Goal: Task Accomplishment & Management: Use online tool/utility

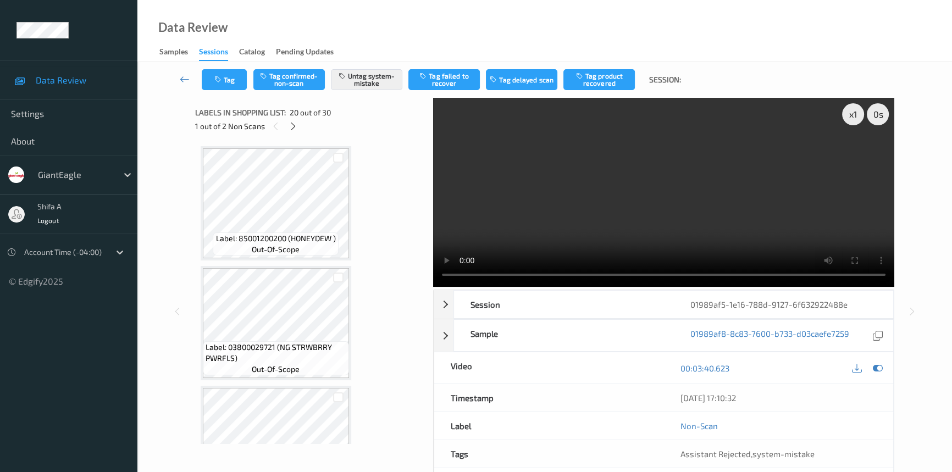
scroll to position [2155, 0]
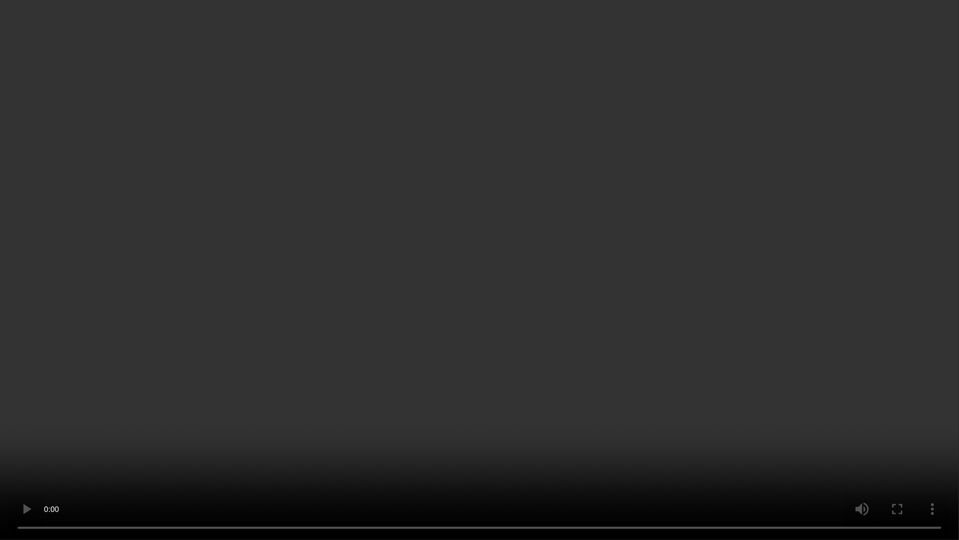
click at [607, 438] on video at bounding box center [479, 270] width 959 height 540
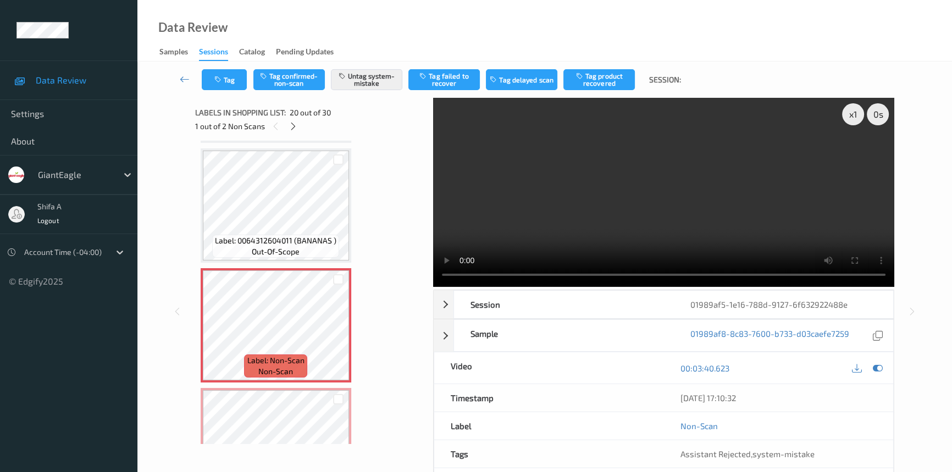
click at [658, 178] on video at bounding box center [663, 192] width 461 height 189
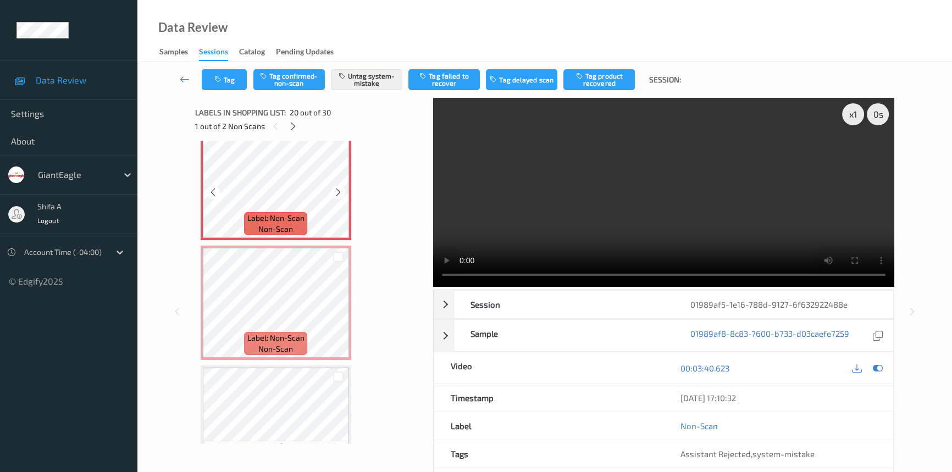
scroll to position [2305, 0]
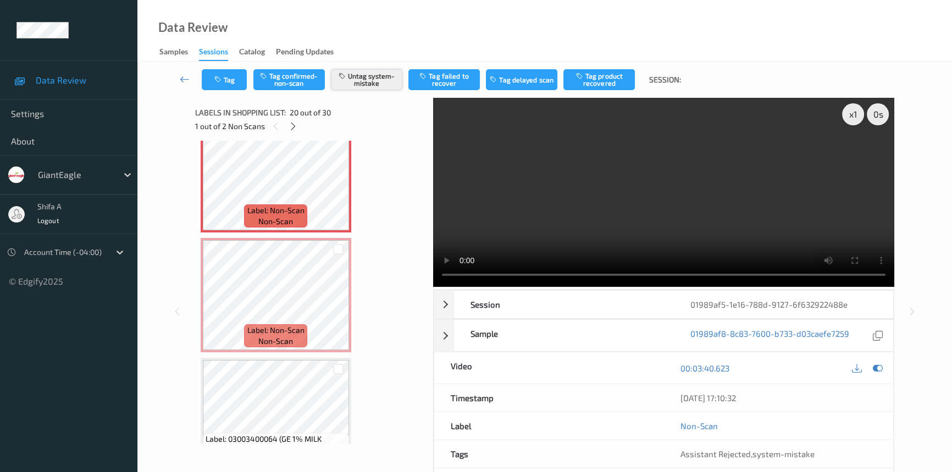
click at [384, 79] on button "Untag system-mistake" at bounding box center [366, 79] width 71 height 21
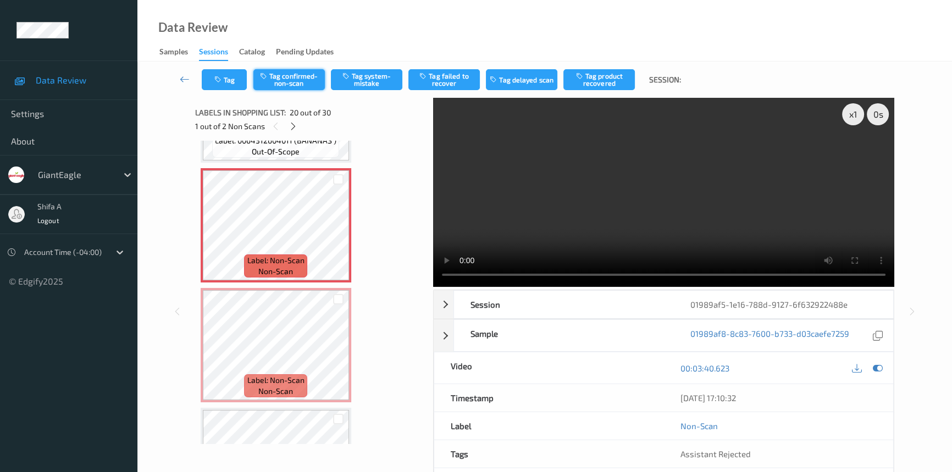
click at [292, 78] on button "Tag confirmed-non-scan" at bounding box center [288, 79] width 71 height 21
click at [609, 82] on button "Tag product recovered" at bounding box center [599, 79] width 71 height 21
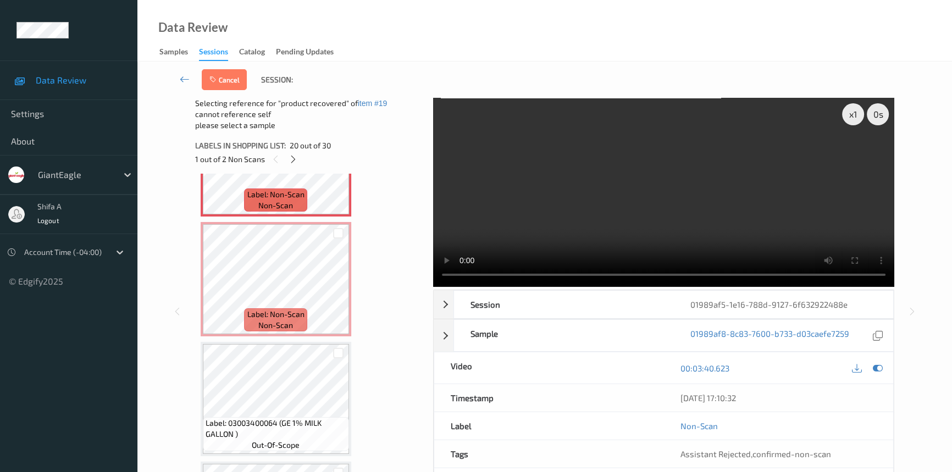
scroll to position [2355, 0]
click at [336, 347] on div at bounding box center [338, 352] width 10 height 10
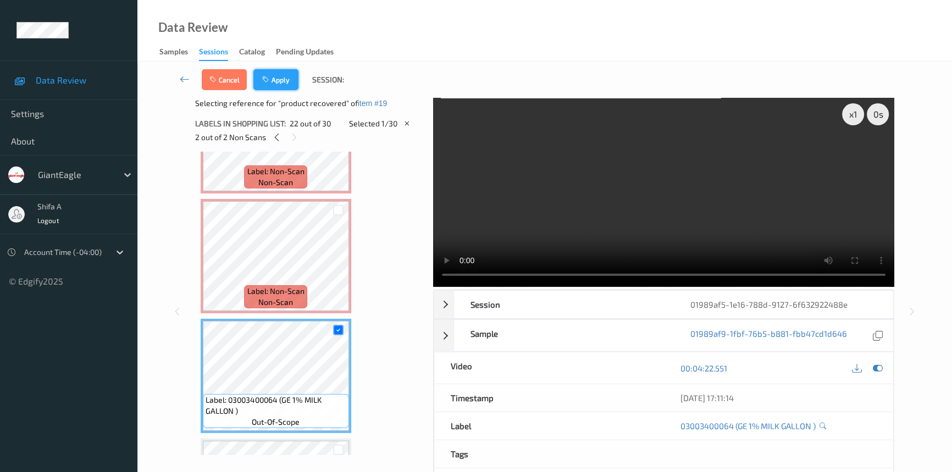
click at [270, 81] on icon "button" at bounding box center [266, 80] width 9 height 8
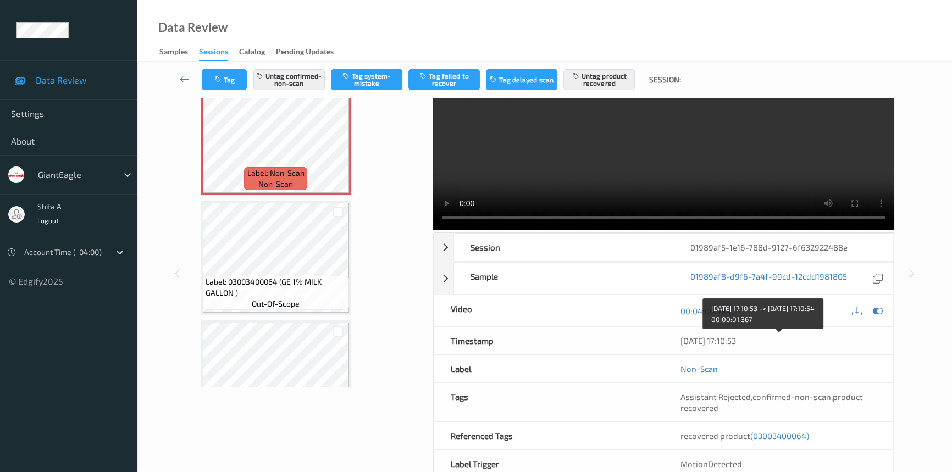
scroll to position [113, 0]
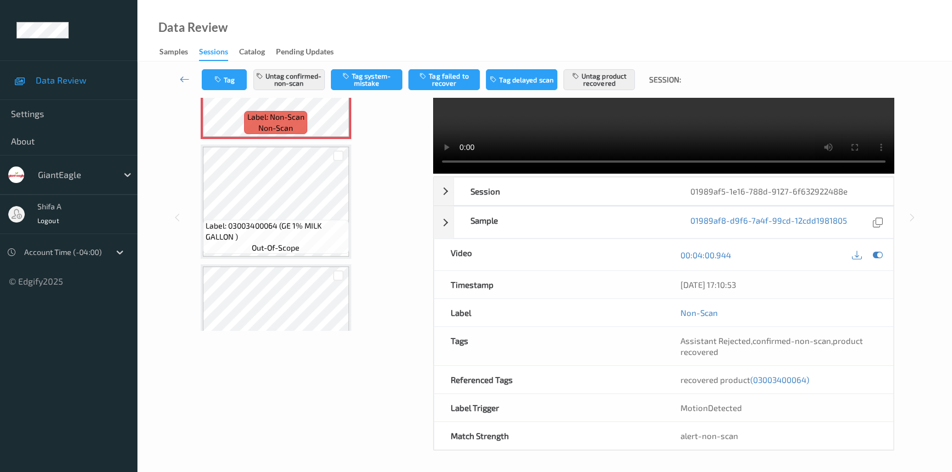
click at [782, 379] on span "(03003400064)" at bounding box center [779, 380] width 59 height 10
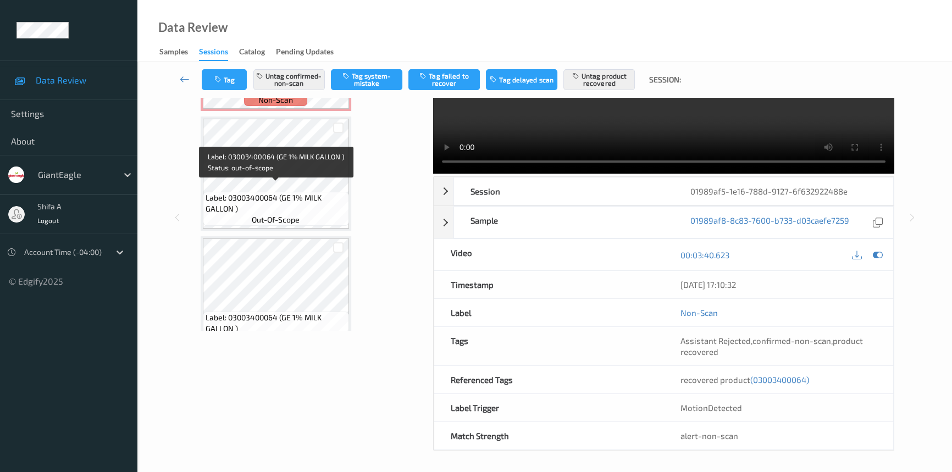
scroll to position [2463, 0]
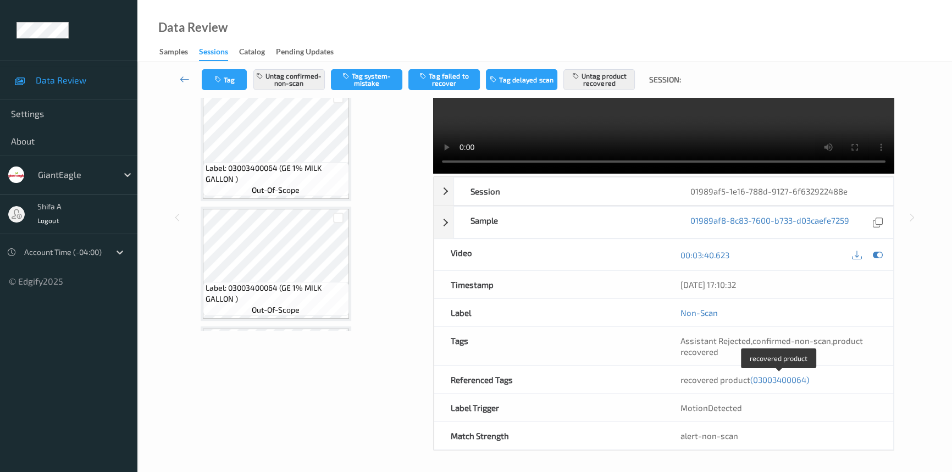
click at [780, 378] on span "(03003400064)" at bounding box center [779, 380] width 59 height 10
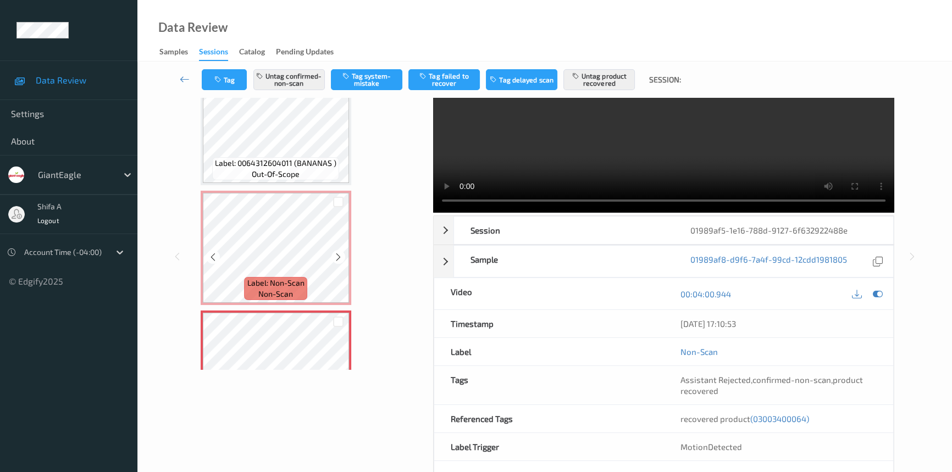
scroll to position [2144, 0]
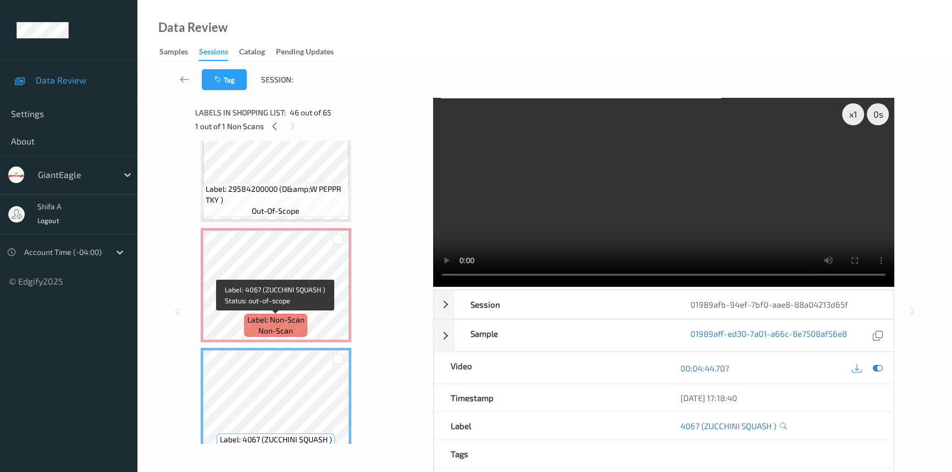
scroll to position [5191, 0]
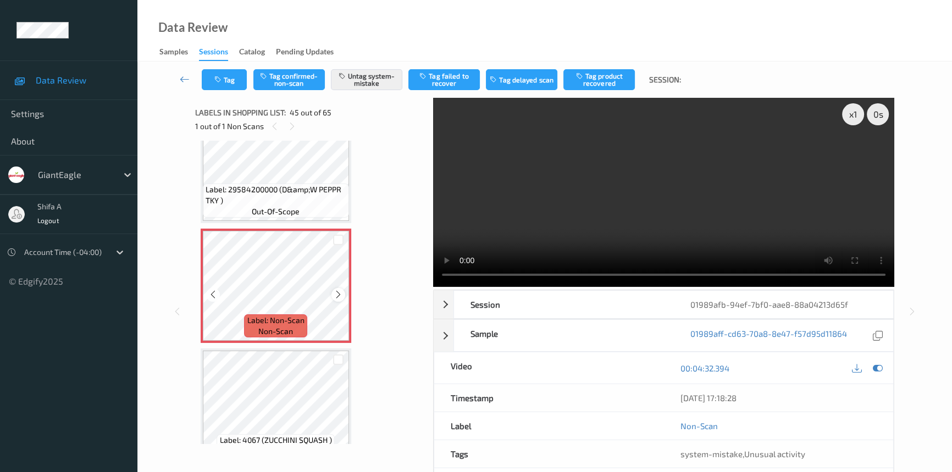
click at [337, 290] on icon at bounding box center [338, 295] width 9 height 10
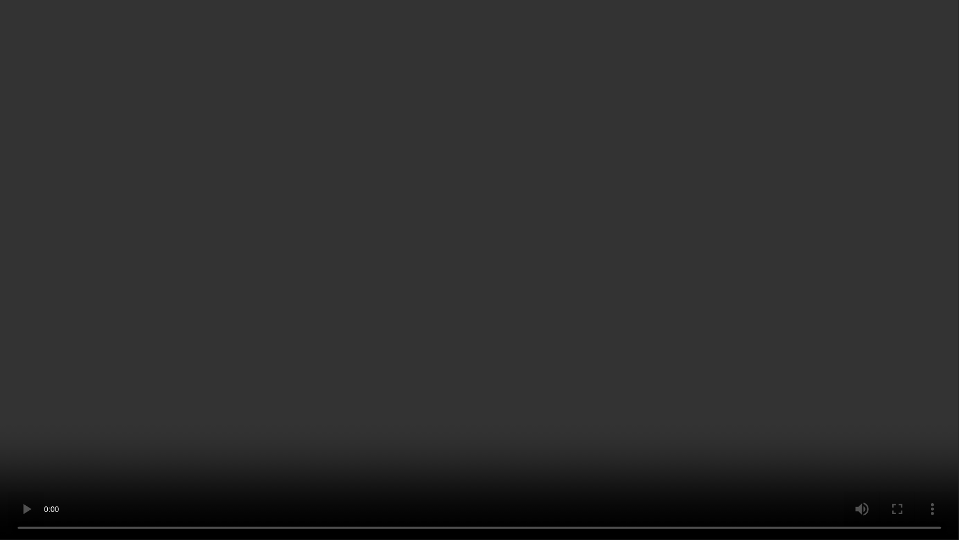
click at [571, 368] on video at bounding box center [479, 270] width 959 height 540
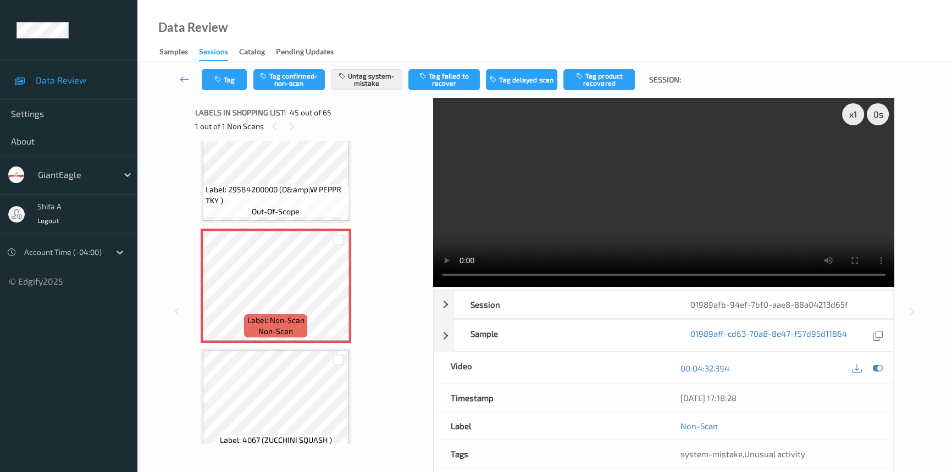
click at [713, 216] on video at bounding box center [663, 192] width 461 height 189
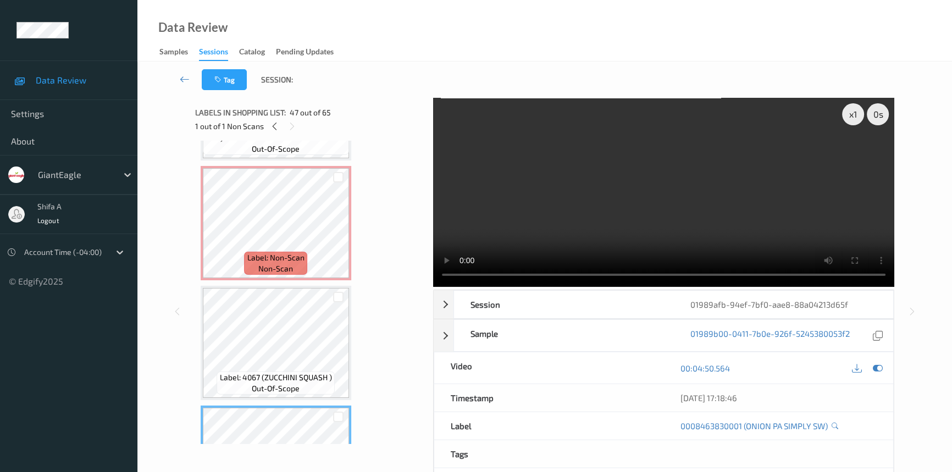
scroll to position [5241, 0]
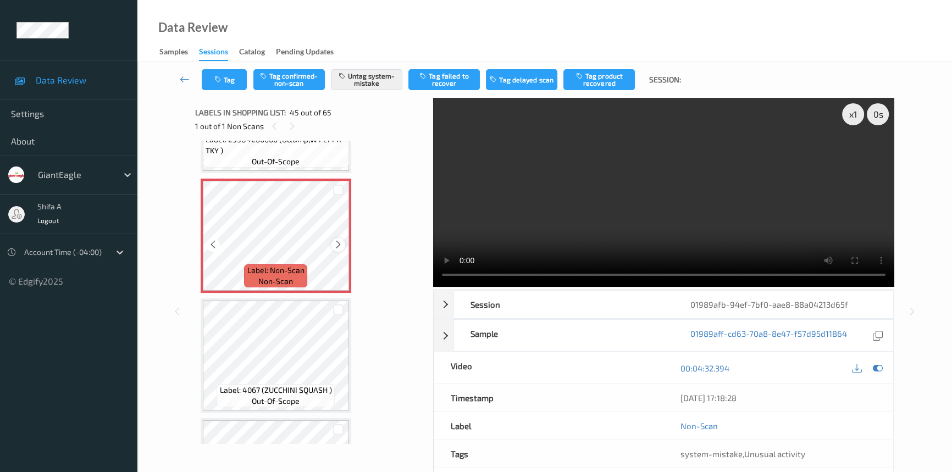
click at [338, 240] on icon at bounding box center [338, 245] width 9 height 10
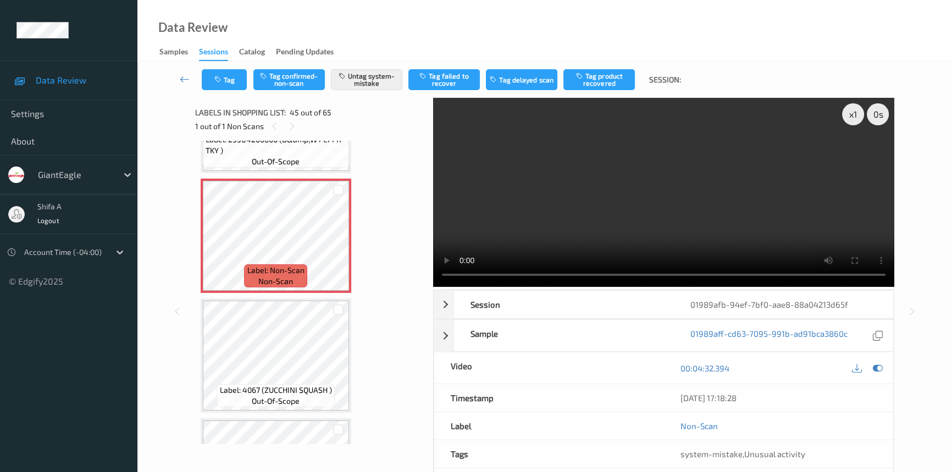
click at [619, 239] on video at bounding box center [663, 192] width 461 height 189
click at [229, 81] on button "Tag" at bounding box center [224, 79] width 45 height 21
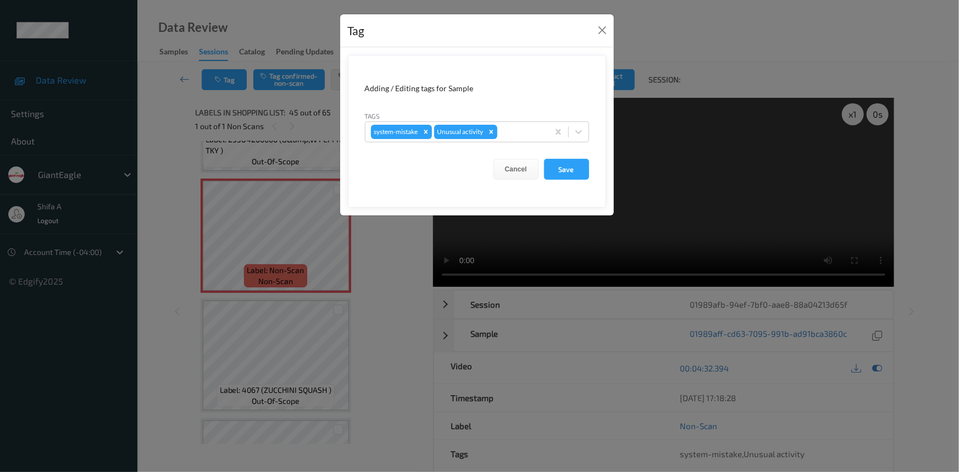
click at [494, 132] on icon "Remove Unusual activity" at bounding box center [492, 132] width 8 height 8
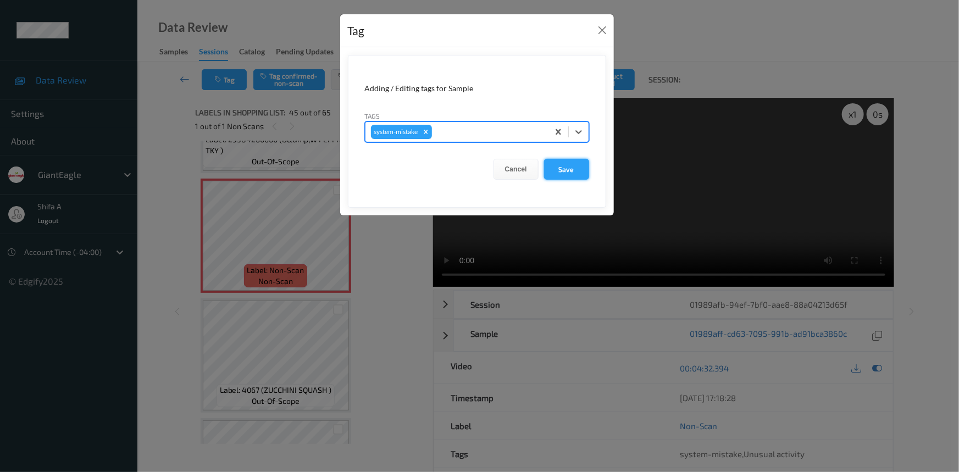
click at [557, 171] on button "Save" at bounding box center [566, 169] width 45 height 21
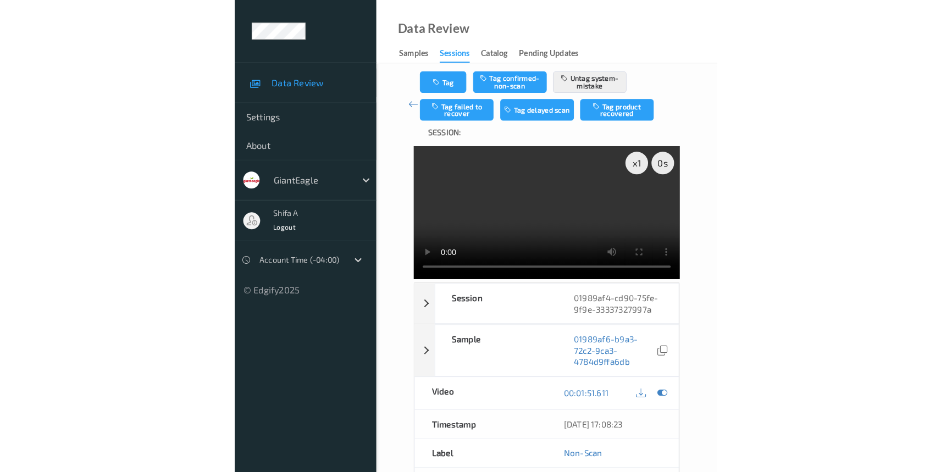
scroll to position [1200, 0]
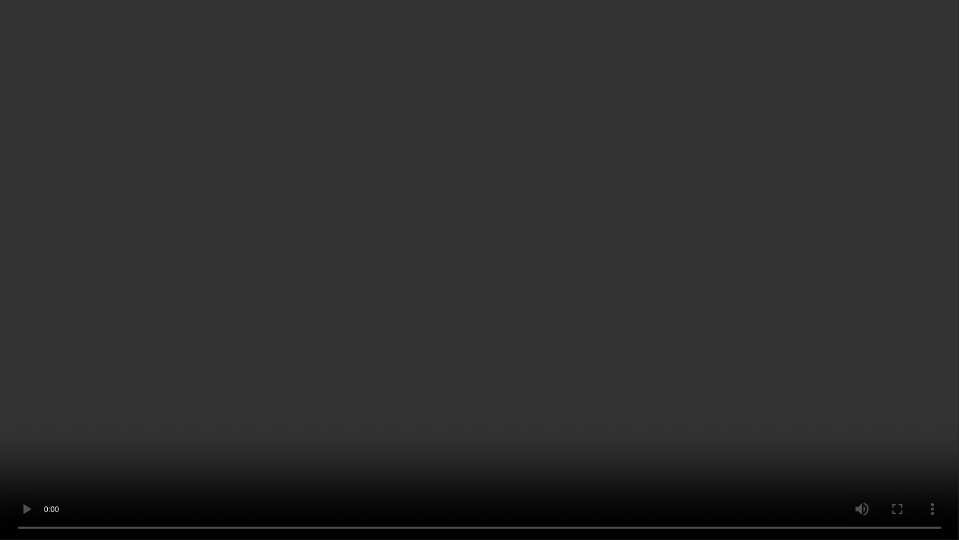
click at [468, 314] on video at bounding box center [479, 270] width 959 height 540
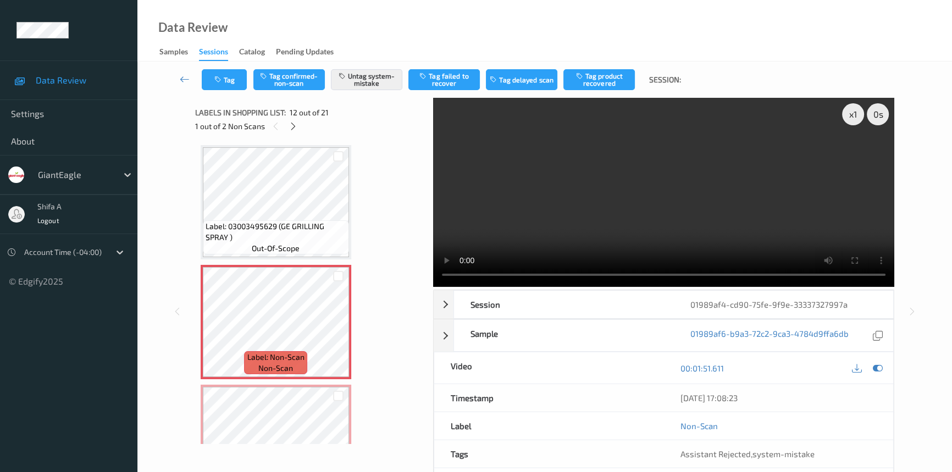
drag, startPoint x: 682, startPoint y: 196, endPoint x: 353, endPoint y: 286, distance: 340.9
click at [468, 195] on video at bounding box center [663, 192] width 461 height 189
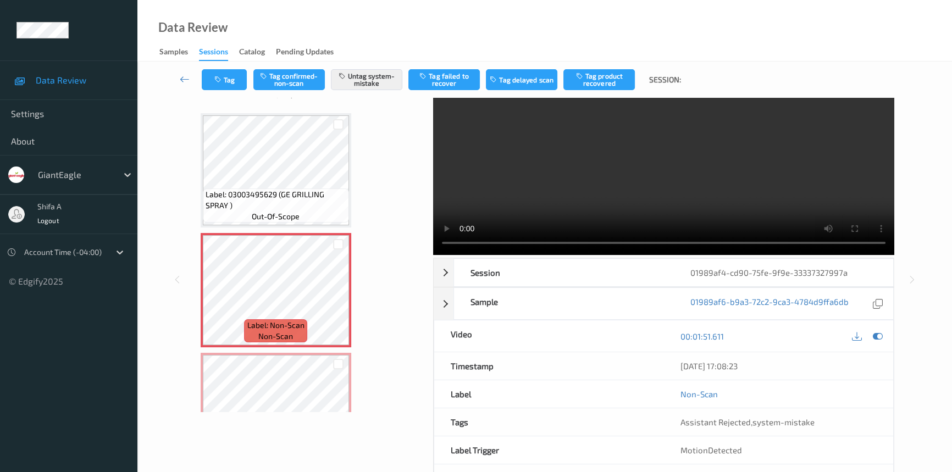
scroll to position [49, 0]
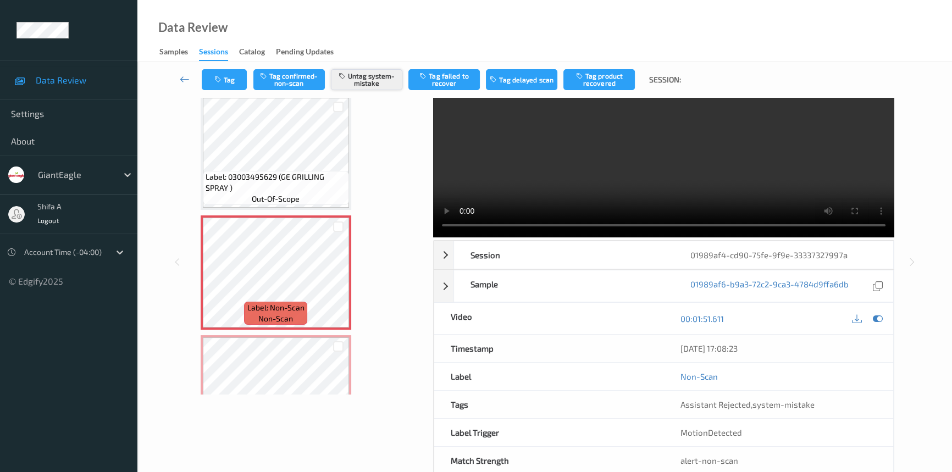
click at [357, 74] on button "Untag system-mistake" at bounding box center [366, 79] width 71 height 21
click at [283, 83] on button "Tag confirmed-non-scan" at bounding box center [288, 79] width 71 height 21
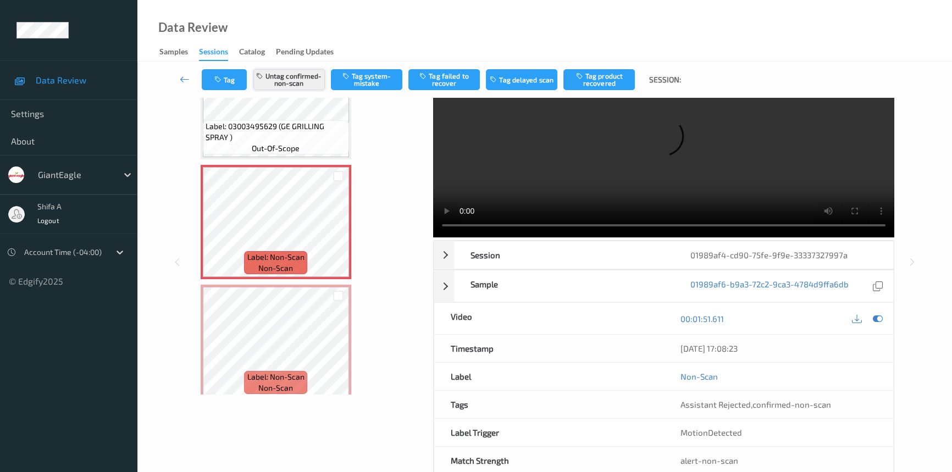
scroll to position [1250, 0]
click at [291, 70] on button "Untag confirmed-non-scan" at bounding box center [288, 79] width 71 height 21
click at [373, 82] on button "Tag system-mistake" at bounding box center [366, 79] width 71 height 21
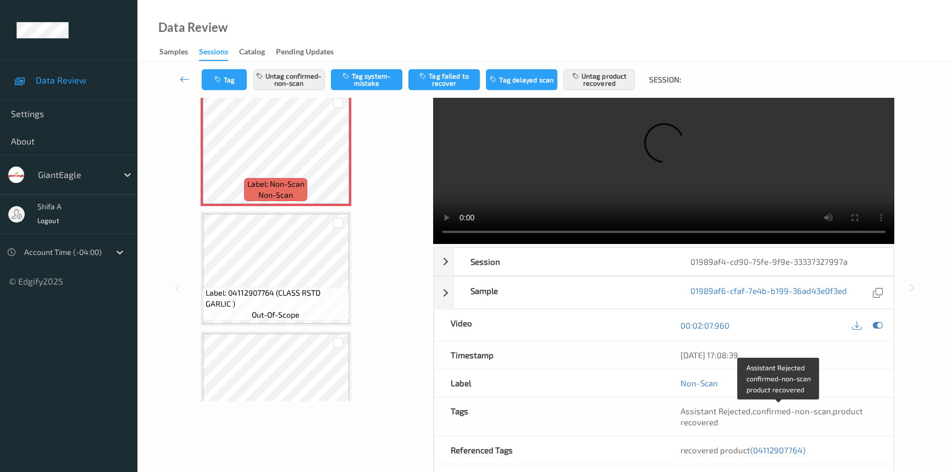
scroll to position [100, 0]
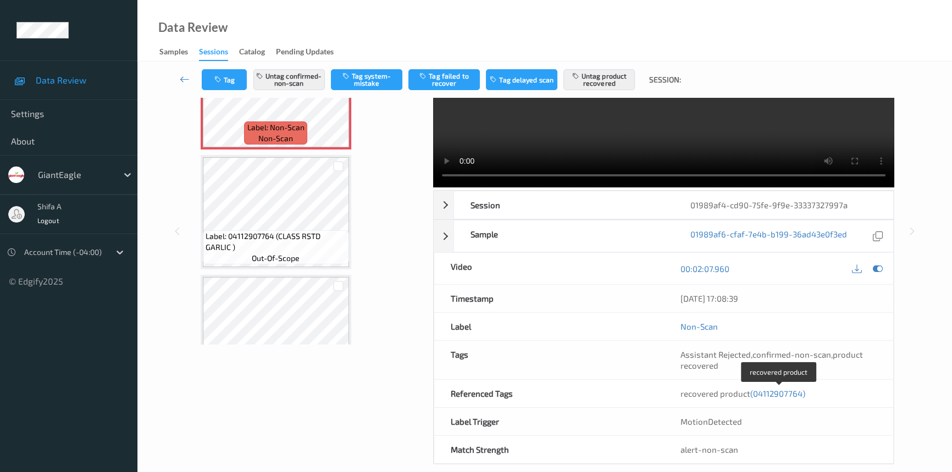
click at [468, 393] on span "(04112907764)" at bounding box center [777, 394] width 55 height 10
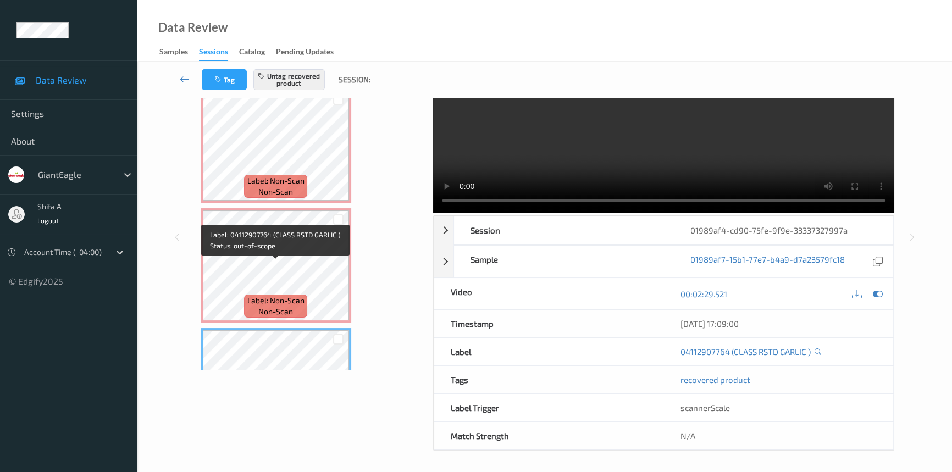
scroll to position [1239, 0]
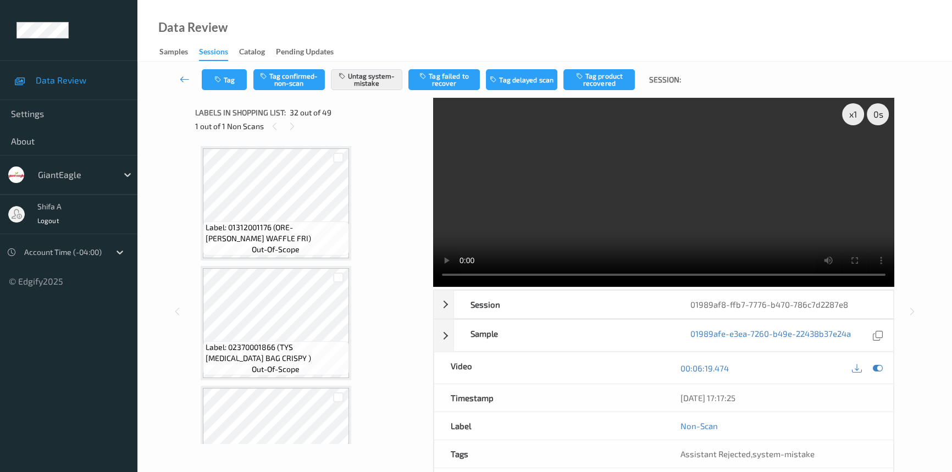
scroll to position [3589, 0]
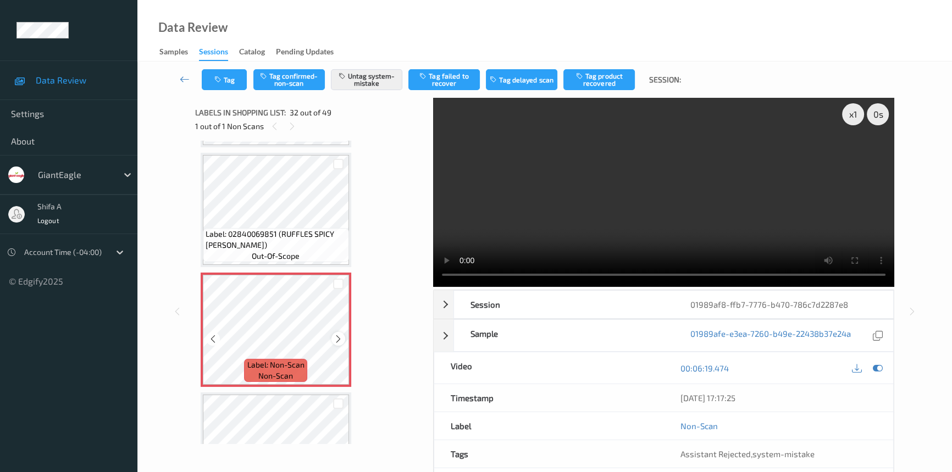
click at [334, 334] on icon at bounding box center [338, 339] width 9 height 10
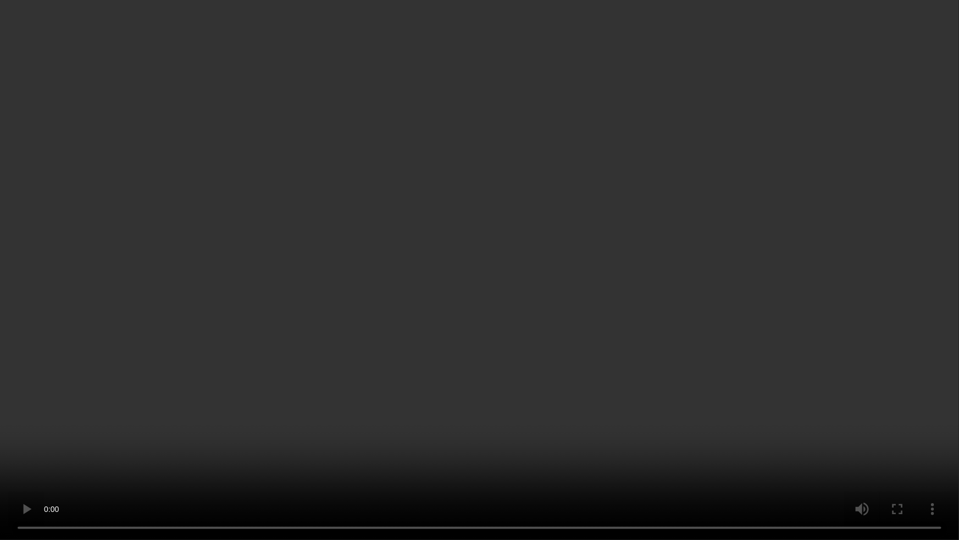
click at [804, 307] on video at bounding box center [479, 270] width 959 height 540
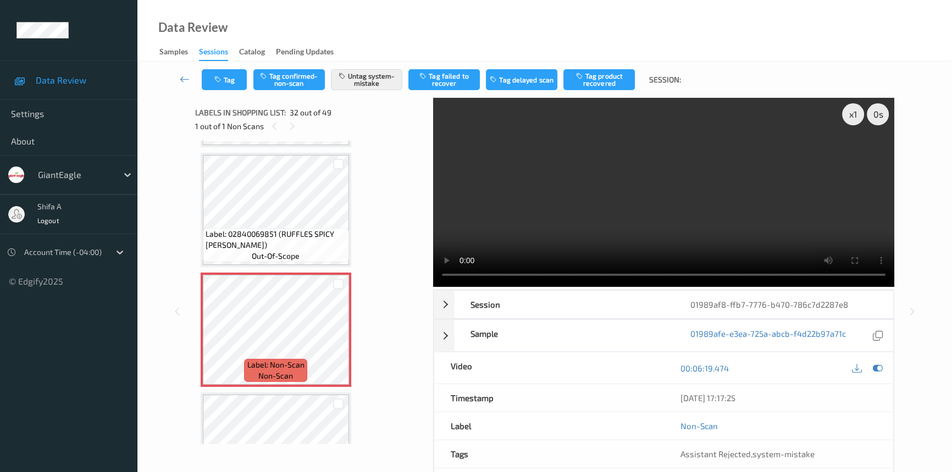
click at [684, 168] on video at bounding box center [663, 192] width 461 height 189
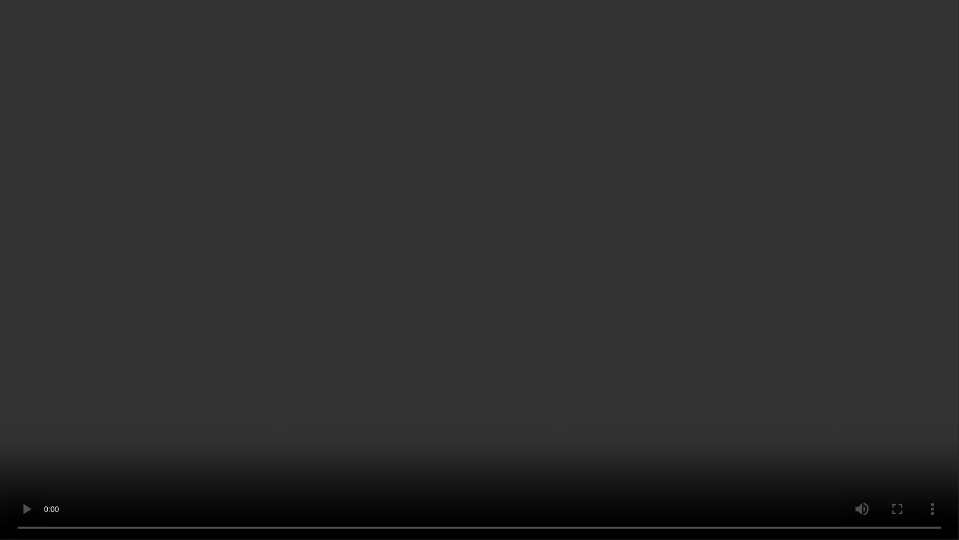
click at [668, 326] on video at bounding box center [479, 270] width 959 height 540
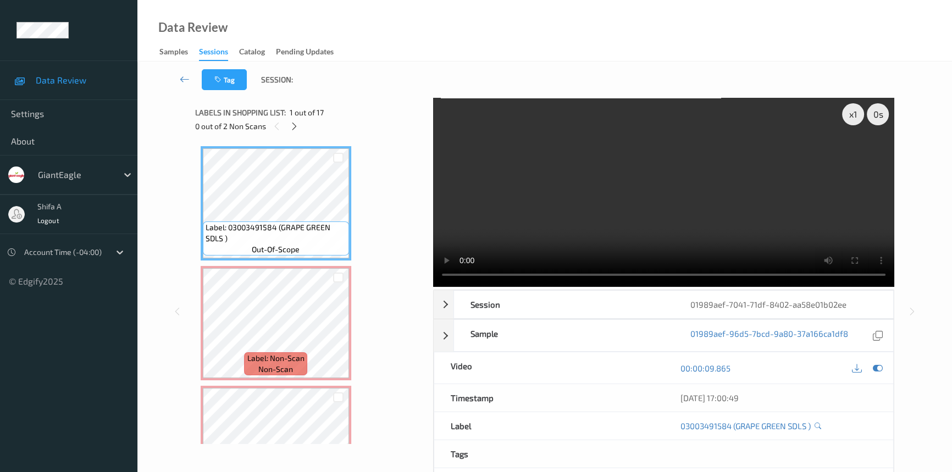
click at [715, 220] on video at bounding box center [663, 192] width 461 height 189
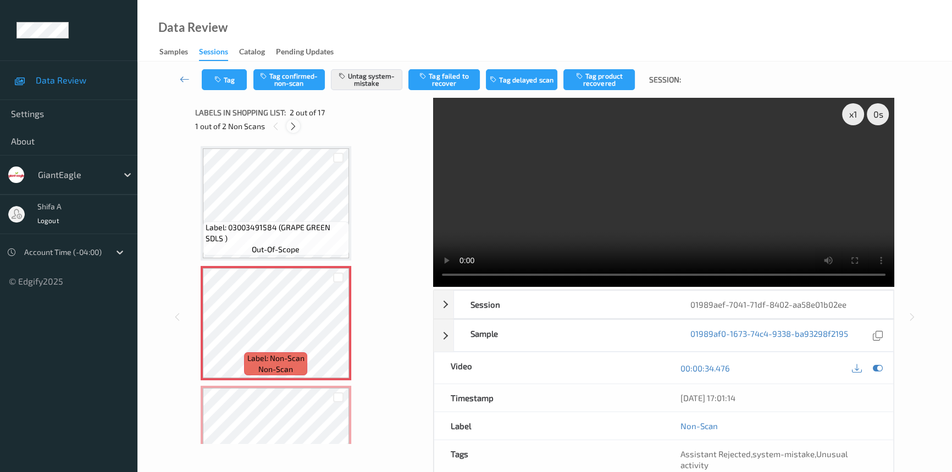
click at [294, 127] on icon at bounding box center [293, 126] width 9 height 10
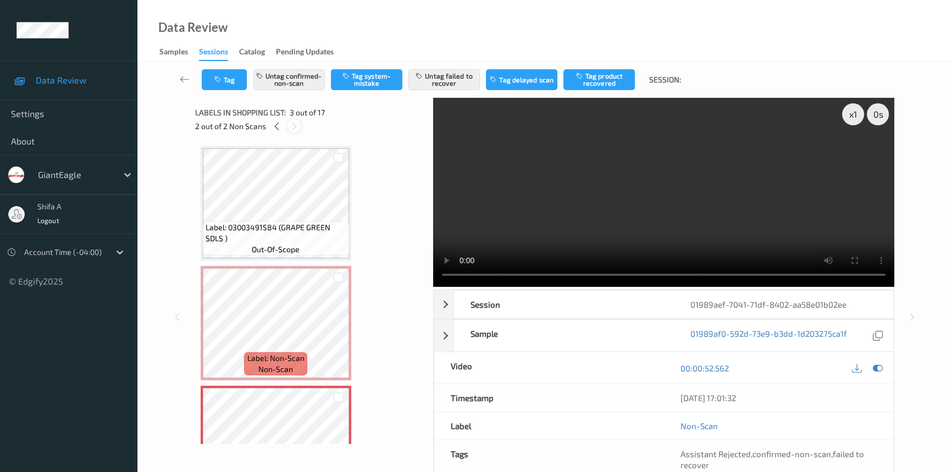
scroll to position [125, 0]
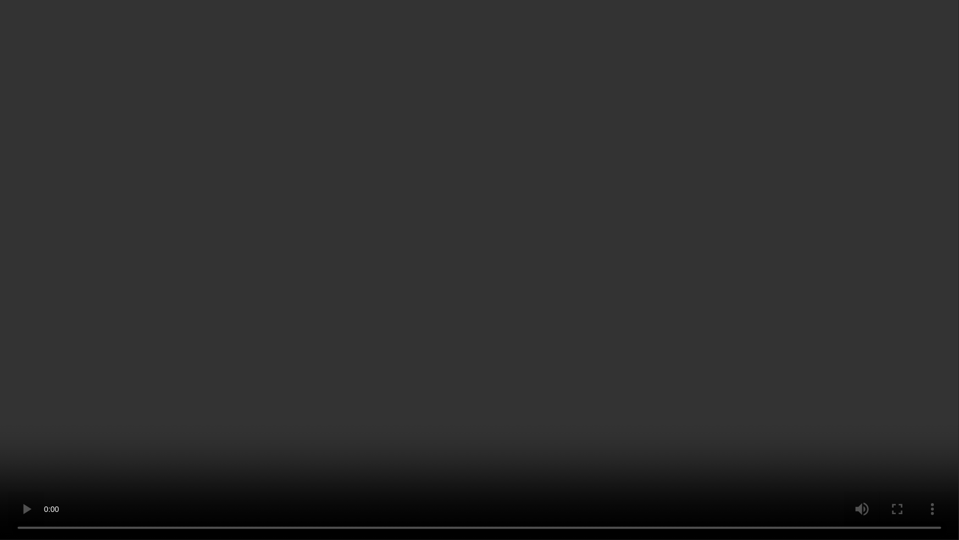
click at [720, 346] on video at bounding box center [479, 270] width 959 height 540
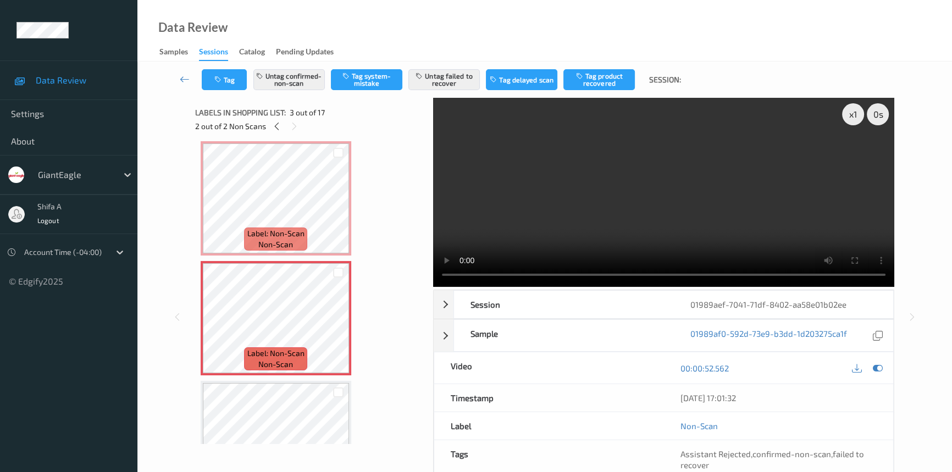
click at [742, 225] on video at bounding box center [663, 192] width 461 height 189
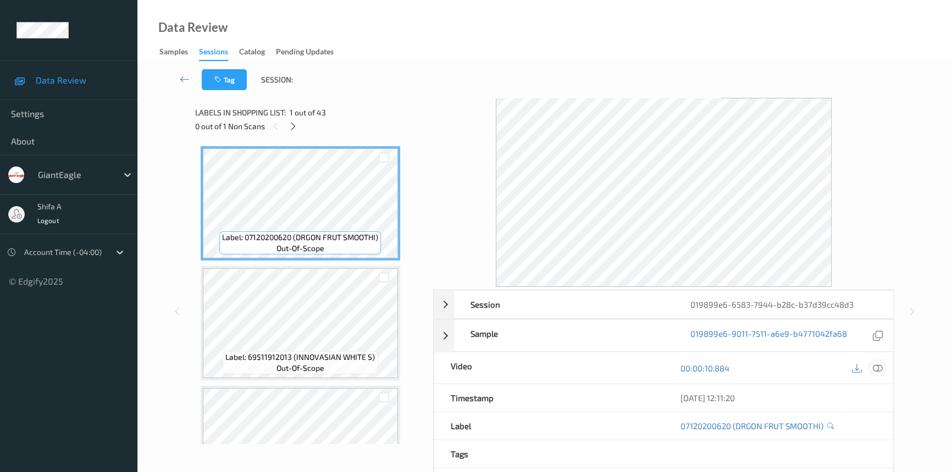
click at [878, 369] on icon at bounding box center [878, 368] width 10 height 10
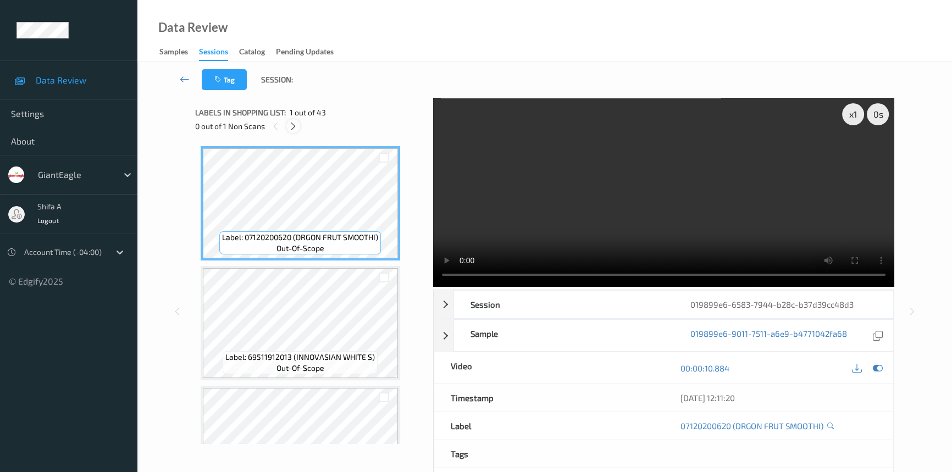
click at [292, 131] on icon at bounding box center [293, 126] width 9 height 10
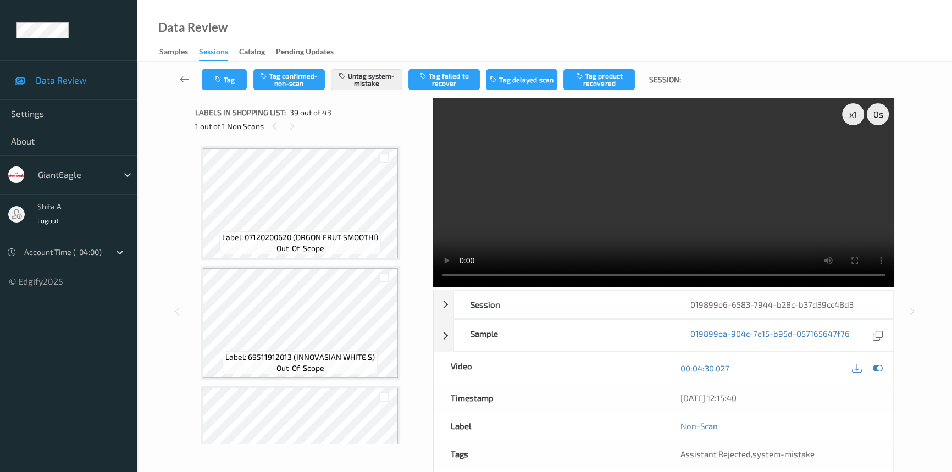
scroll to position [4425, 0]
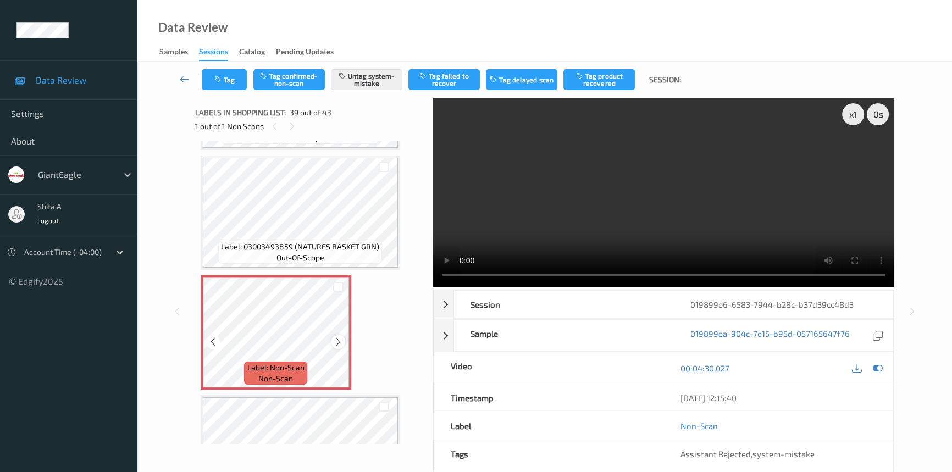
click at [336, 337] on icon at bounding box center [338, 342] width 9 height 10
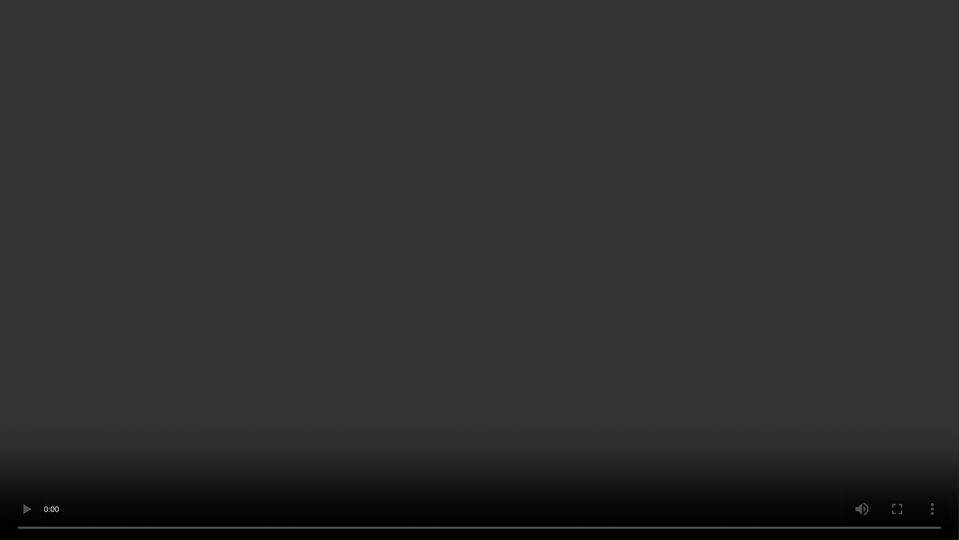
click at [684, 357] on video at bounding box center [479, 270] width 959 height 540
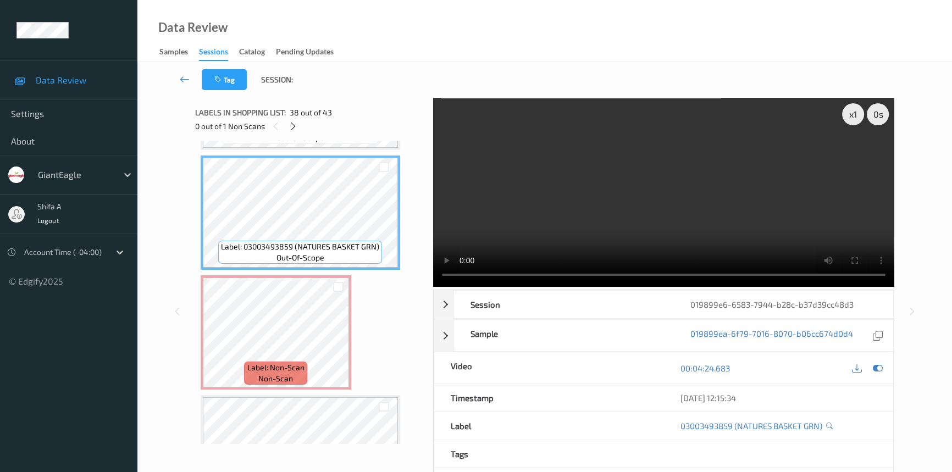
click at [664, 179] on video at bounding box center [663, 192] width 461 height 189
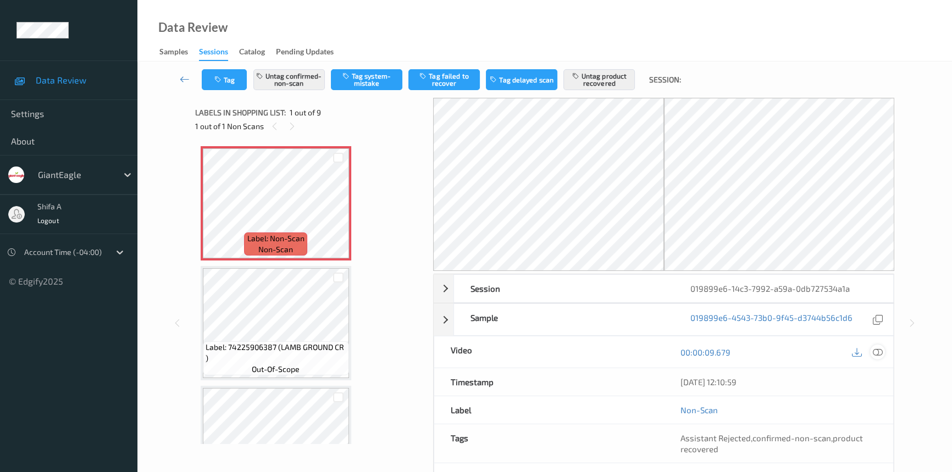
click at [875, 351] on icon at bounding box center [878, 352] width 10 height 10
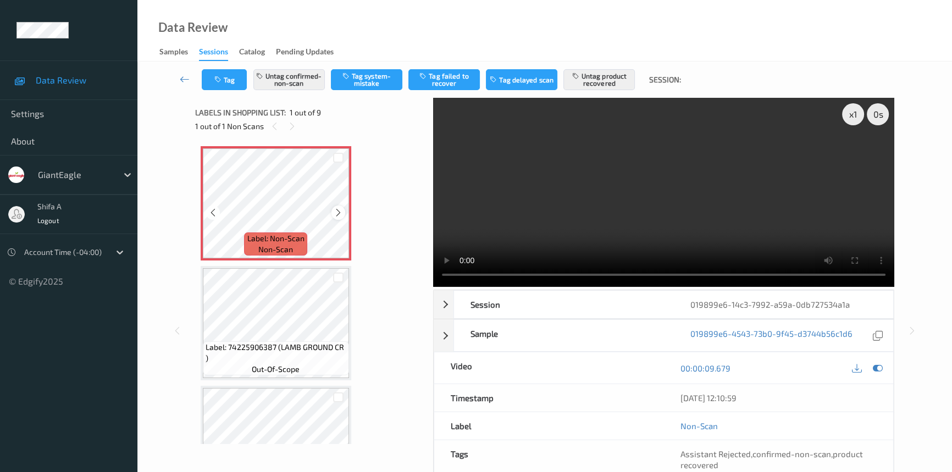
click at [341, 210] on icon at bounding box center [338, 213] width 9 height 10
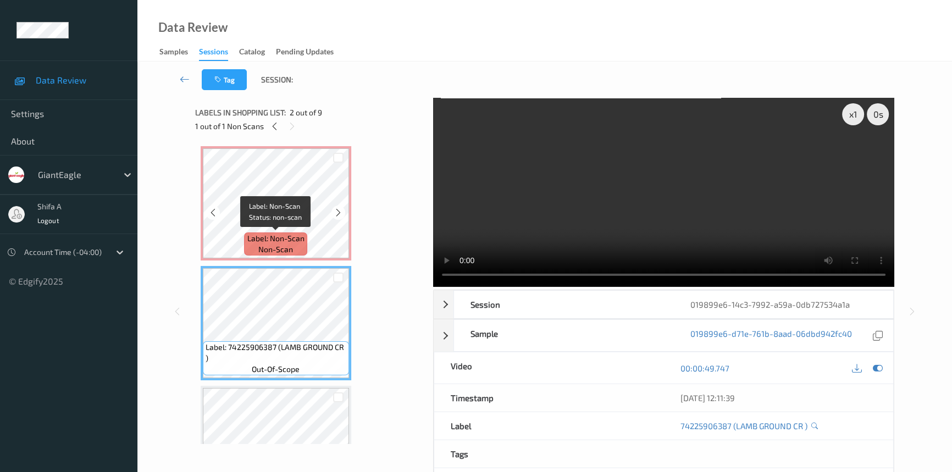
click at [297, 247] on div "Label: Non-Scan non-scan" at bounding box center [275, 244] width 63 height 23
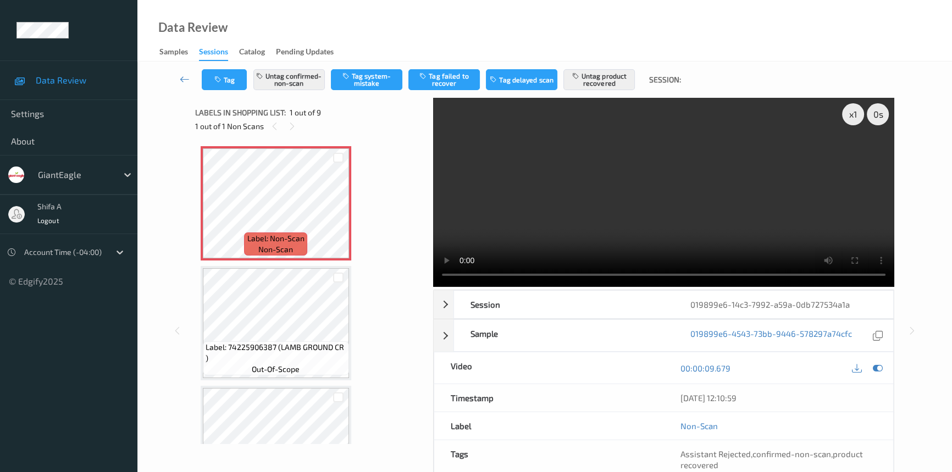
click at [723, 214] on video at bounding box center [663, 192] width 461 height 189
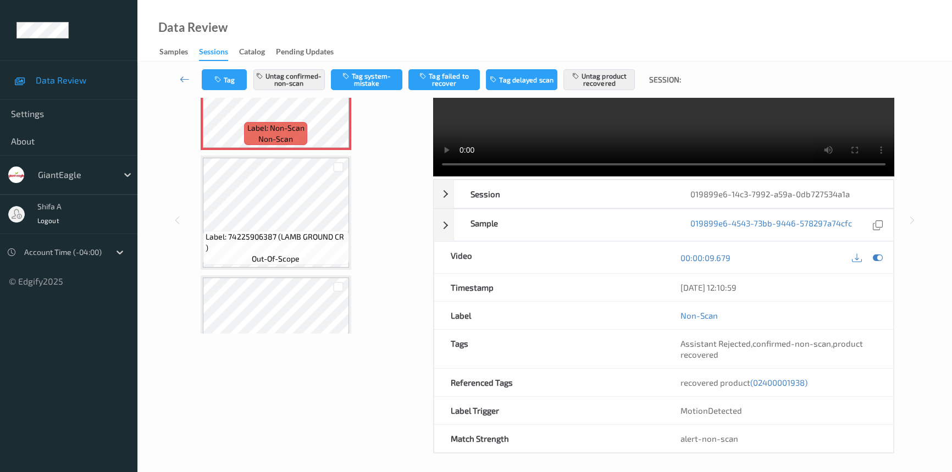
scroll to position [113, 0]
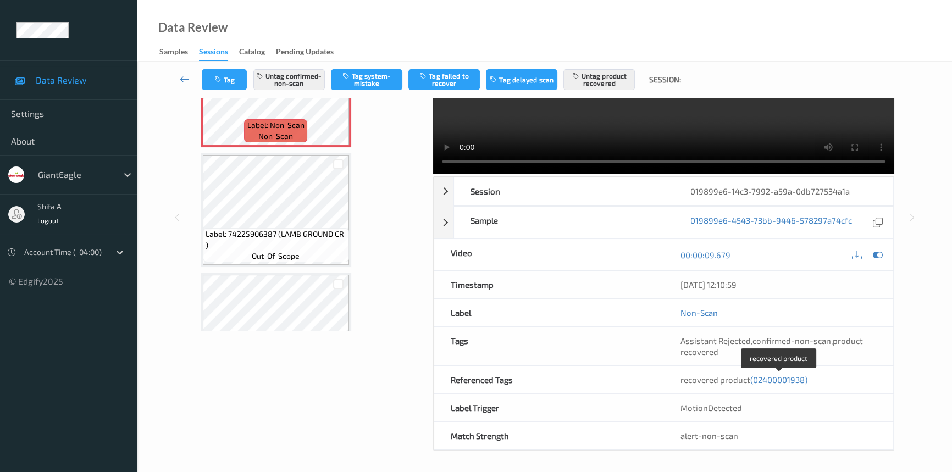
click at [781, 378] on span "(02400001938)" at bounding box center [778, 380] width 57 height 10
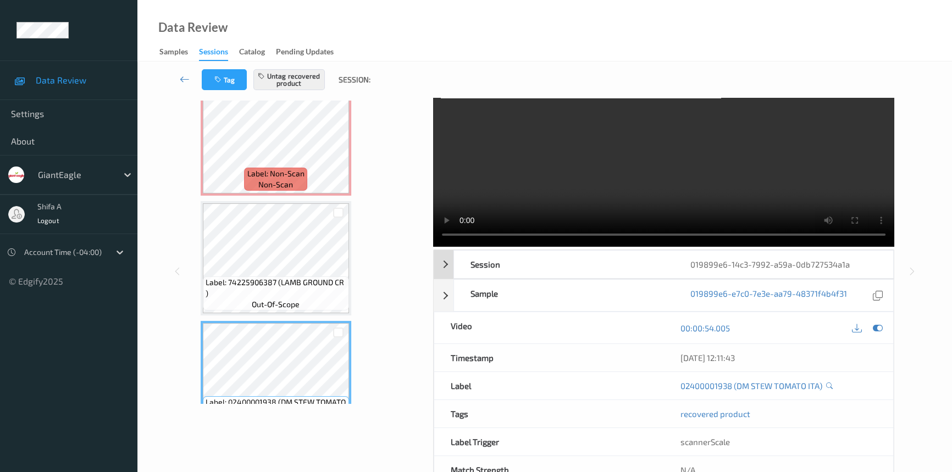
scroll to position [0, 0]
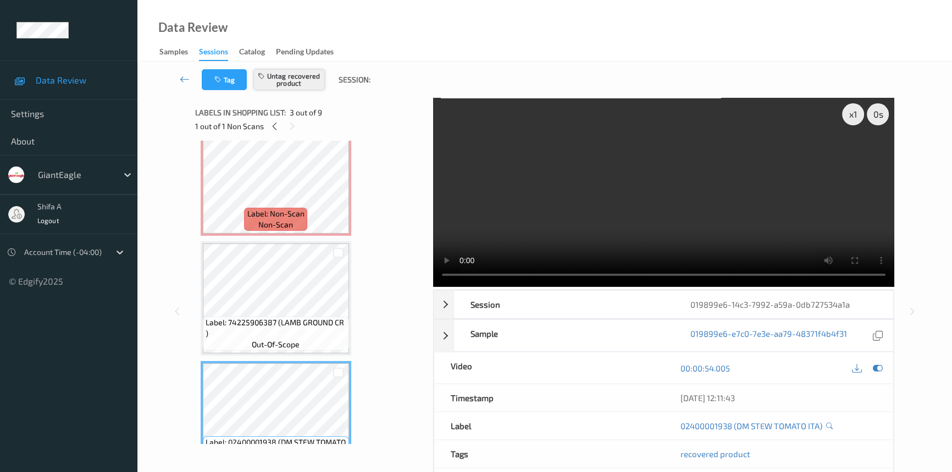
click at [291, 84] on button "Untag recovered product" at bounding box center [288, 79] width 71 height 21
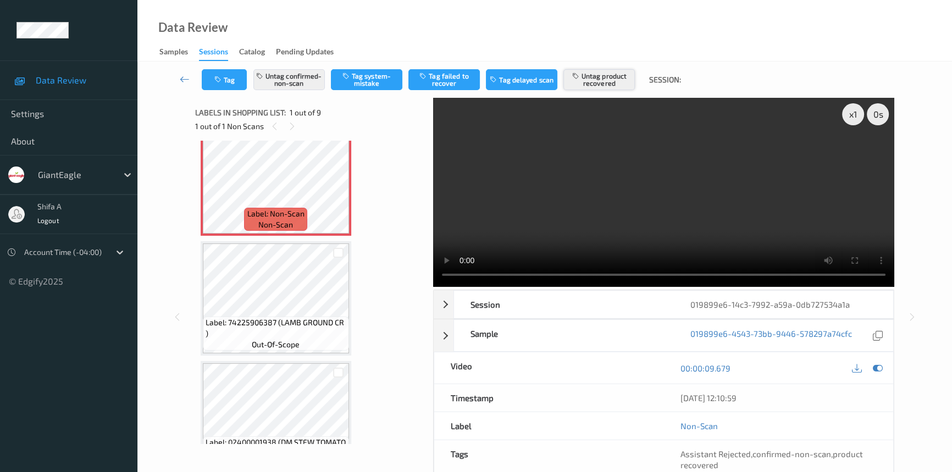
click at [619, 87] on button "Untag product recovered" at bounding box center [599, 79] width 71 height 21
click at [617, 78] on button "Tag product recovered" at bounding box center [599, 79] width 71 height 21
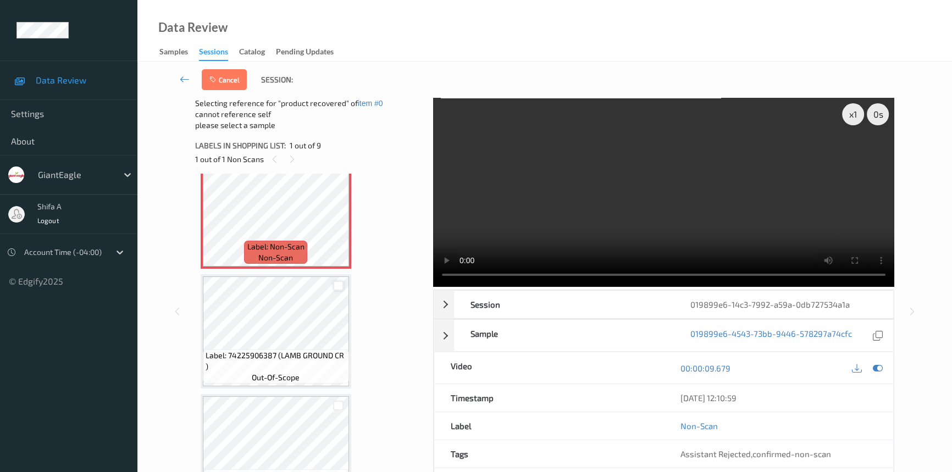
click at [339, 283] on div at bounding box center [338, 286] width 10 height 10
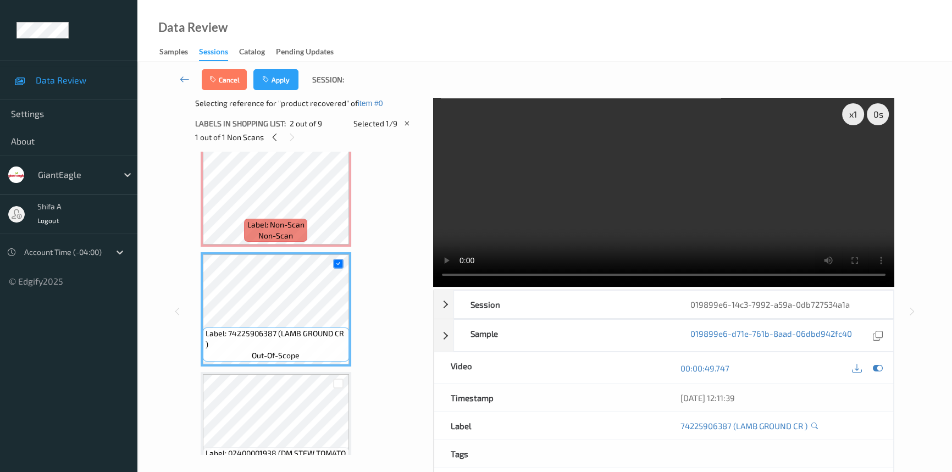
click at [287, 84] on button "Apply" at bounding box center [275, 79] width 45 height 21
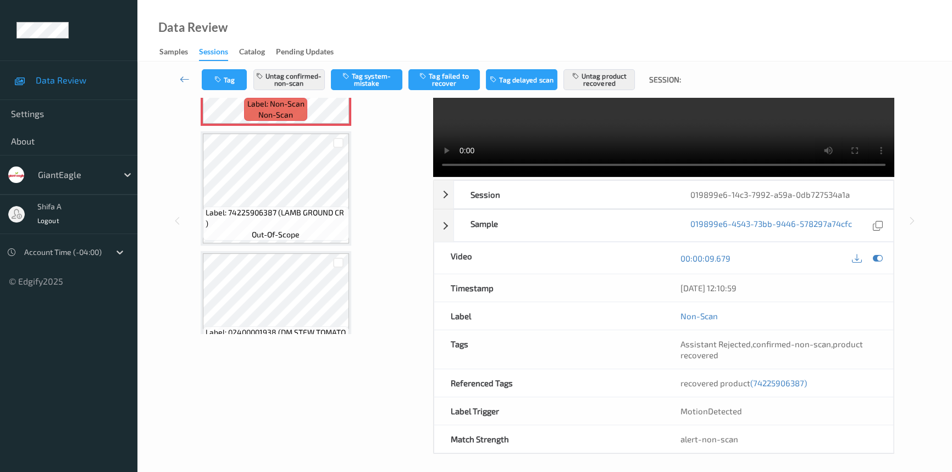
scroll to position [113, 0]
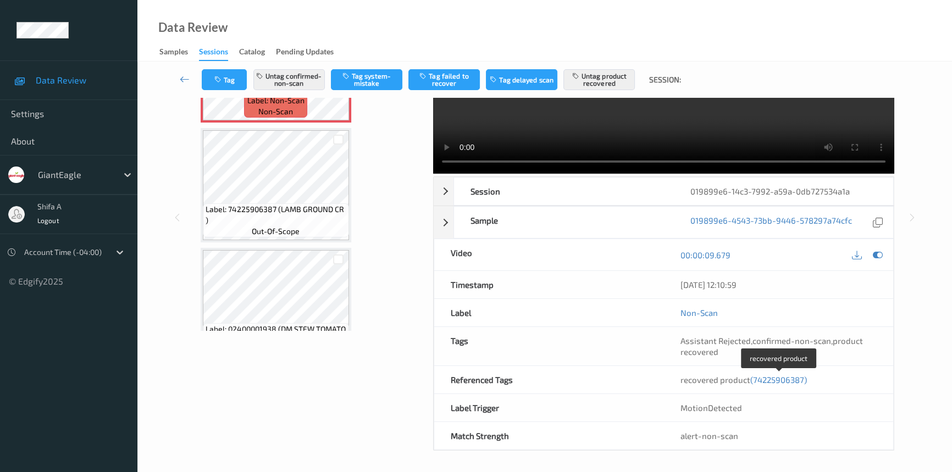
click at [771, 380] on span "(74225906387)" at bounding box center [778, 380] width 57 height 10
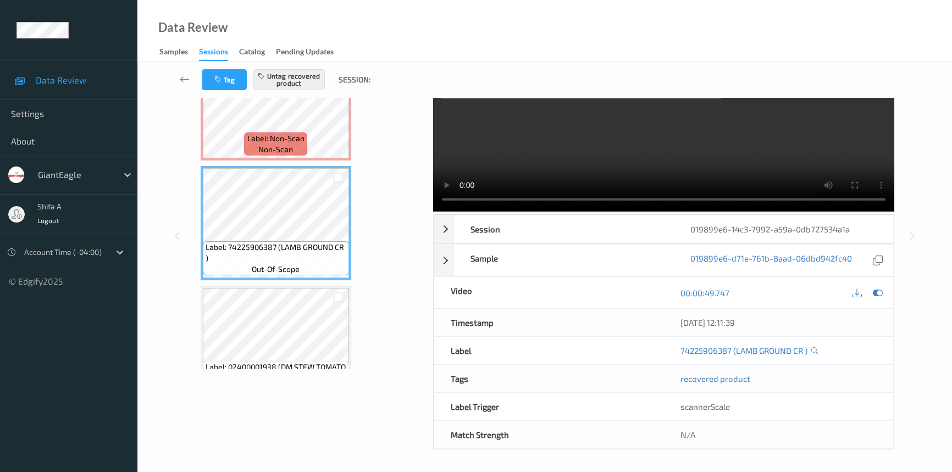
scroll to position [74, 0]
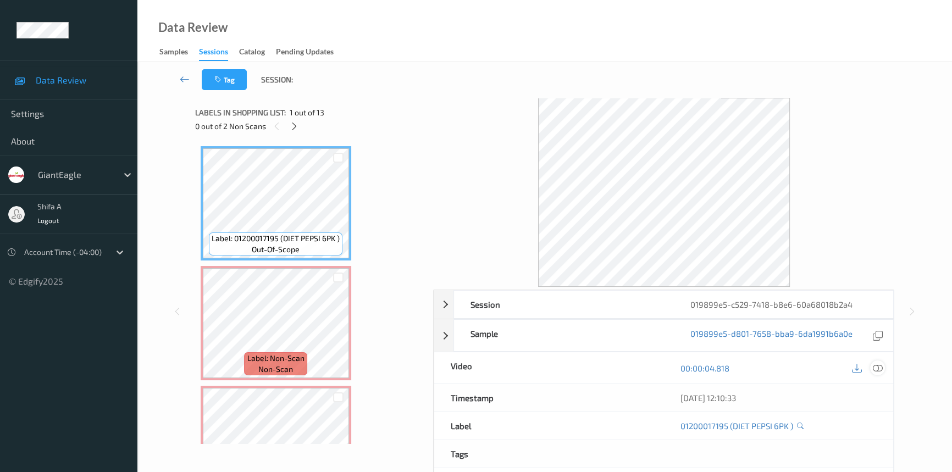
drag, startPoint x: 881, startPoint y: 368, endPoint x: 470, endPoint y: 350, distance: 411.1
click at [880, 368] on icon at bounding box center [878, 368] width 10 height 10
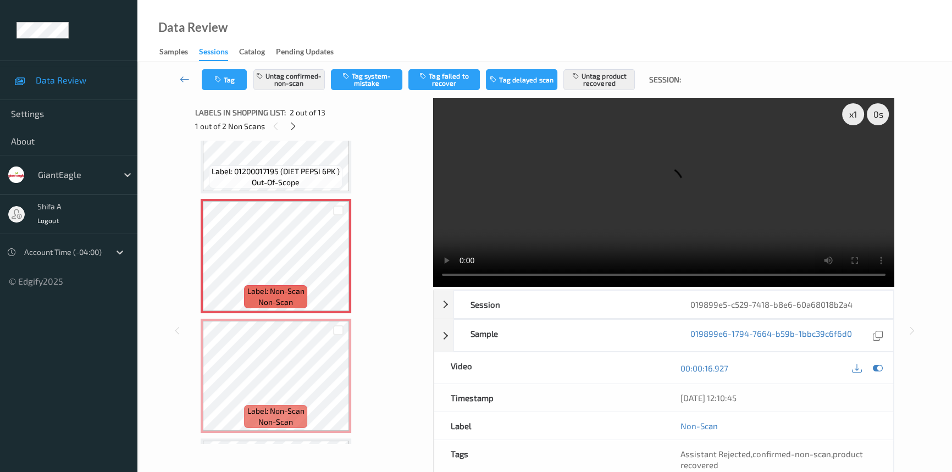
scroll to position [49, 0]
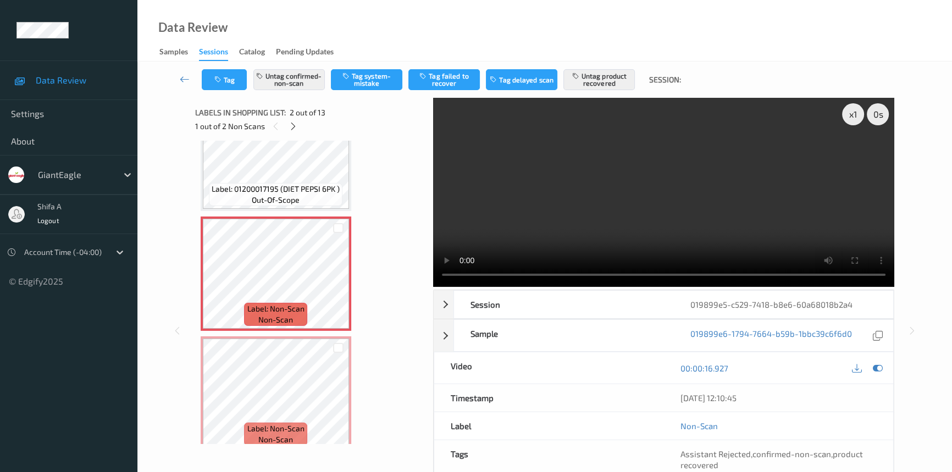
click at [693, 175] on video at bounding box center [663, 192] width 461 height 189
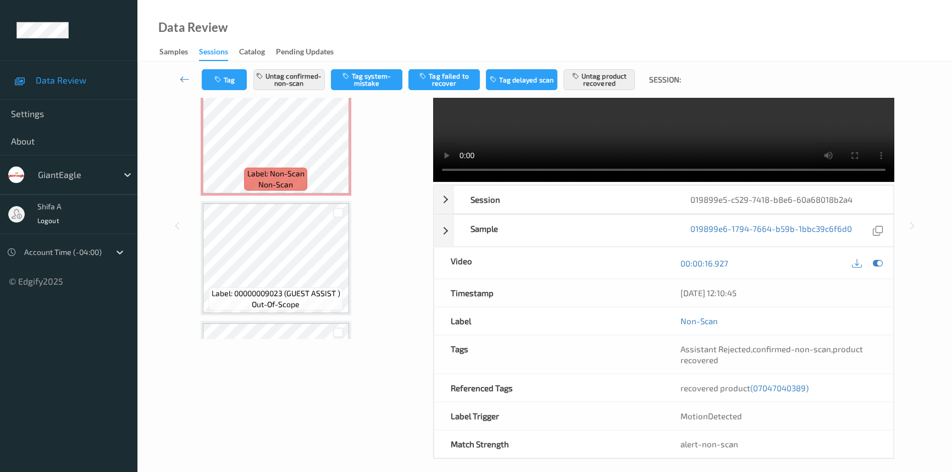
scroll to position [113, 0]
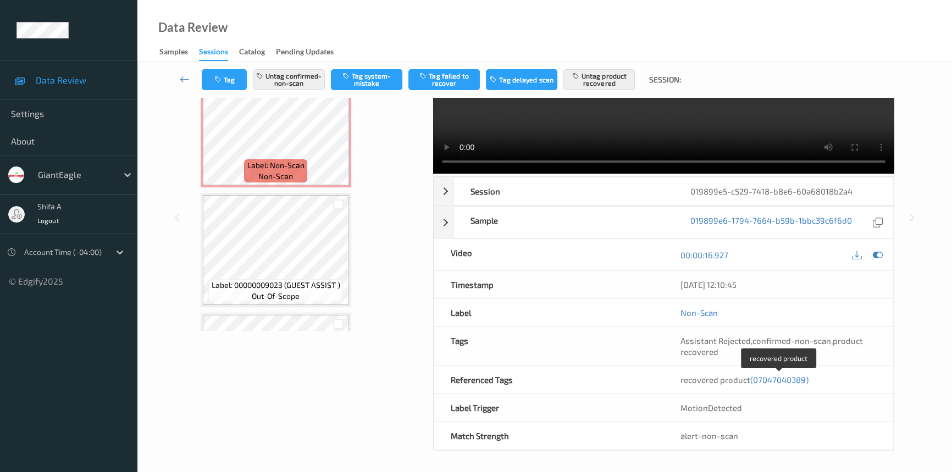
click at [786, 380] on span "(07047040389)" at bounding box center [779, 380] width 58 height 10
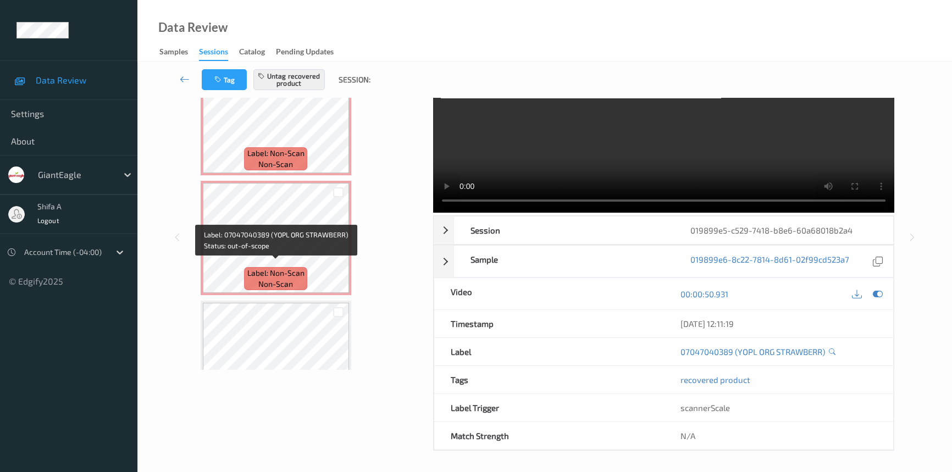
scroll to position [114, 0]
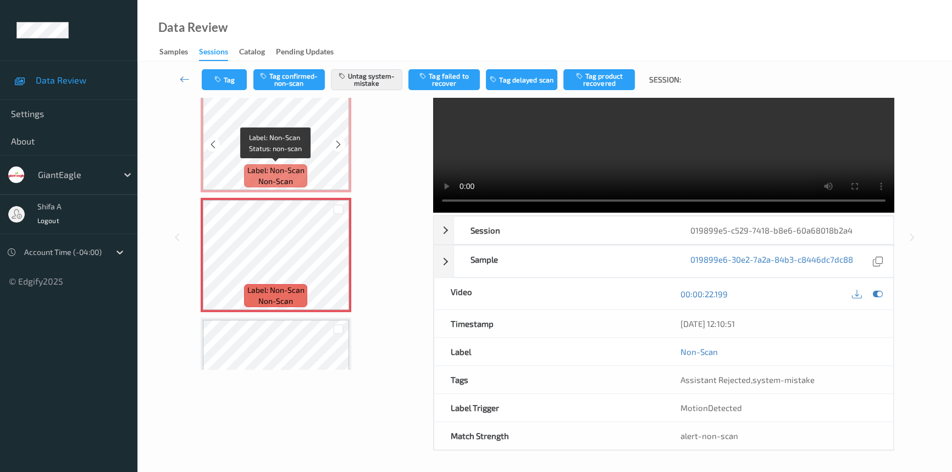
click at [297, 185] on div "Label: Non-Scan non-scan" at bounding box center [275, 175] width 63 height 23
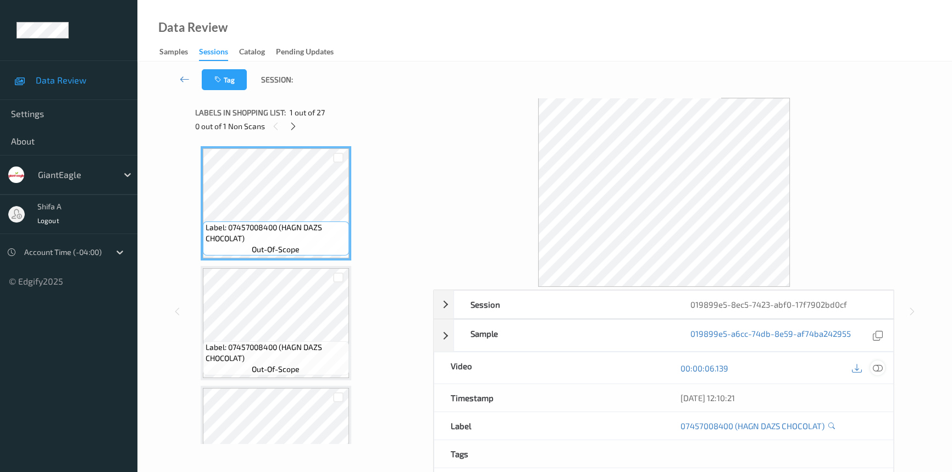
click at [876, 369] on icon at bounding box center [878, 368] width 10 height 10
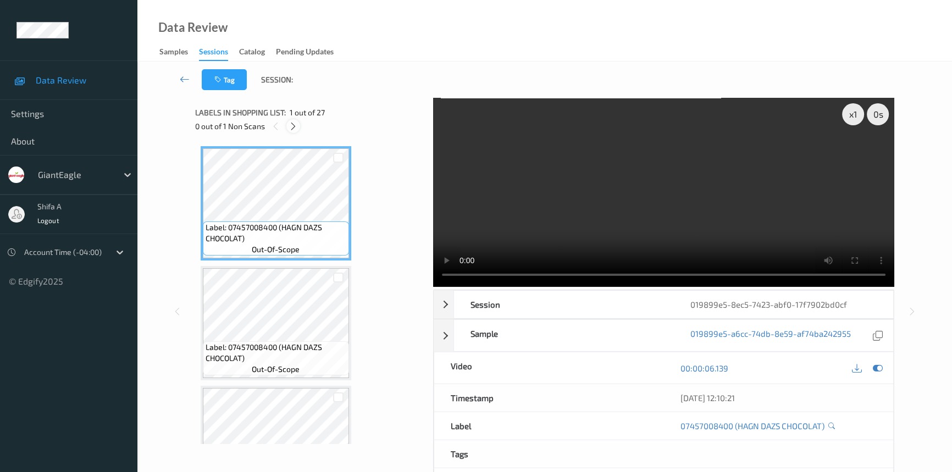
click at [291, 126] on icon at bounding box center [293, 126] width 9 height 10
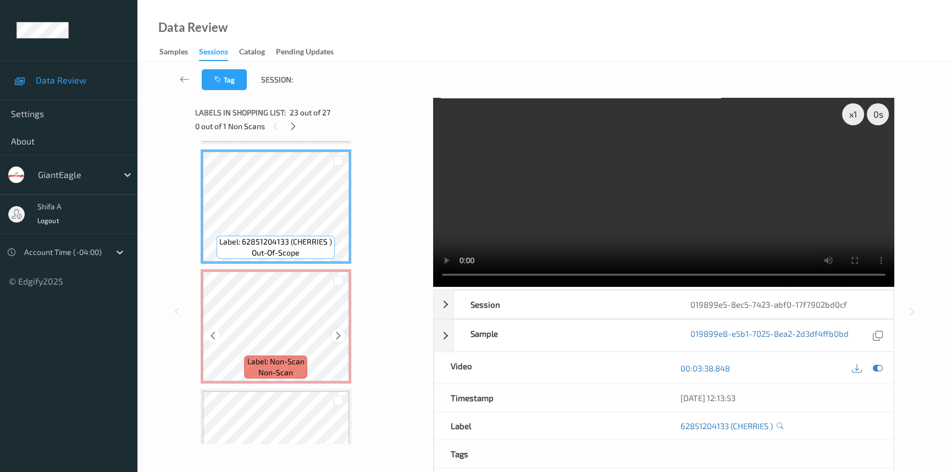
click at [335, 331] on icon at bounding box center [338, 336] width 9 height 10
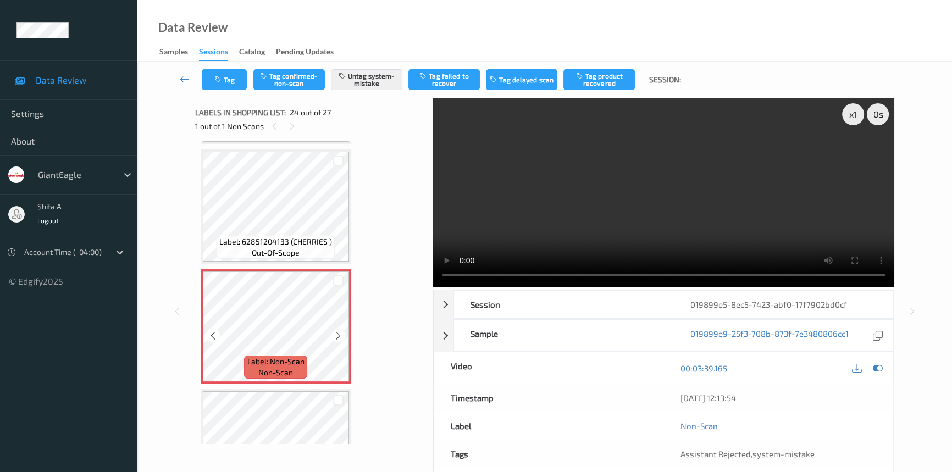
click at [335, 331] on icon at bounding box center [338, 336] width 9 height 10
click at [335, 326] on div "Label: Non-Scan non-scan" at bounding box center [276, 326] width 151 height 114
click at [335, 331] on icon at bounding box center [338, 336] width 9 height 10
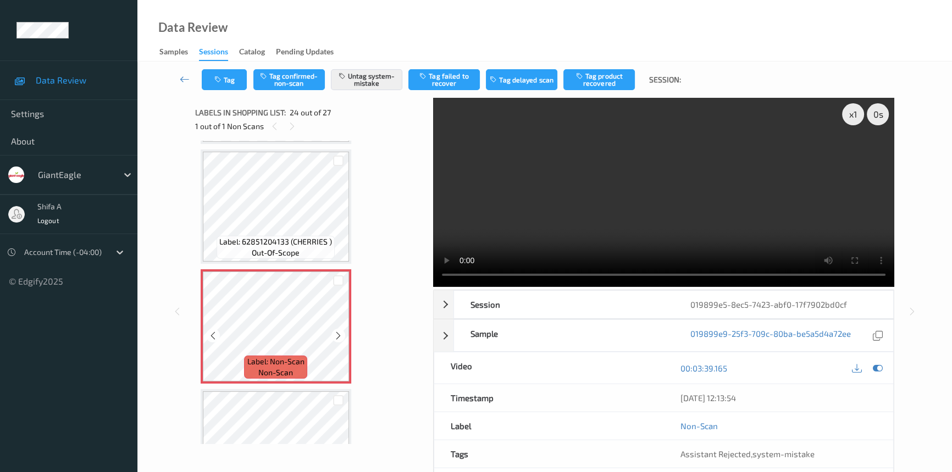
click at [280, 236] on span "Label: 62851204133 (CHERRIES )" at bounding box center [275, 241] width 113 height 11
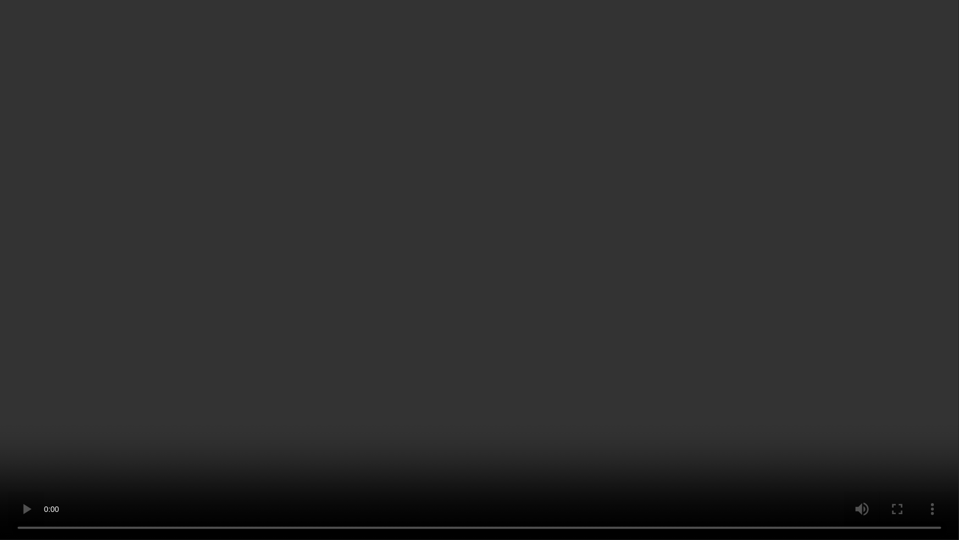
click at [748, 343] on video at bounding box center [479, 270] width 959 height 540
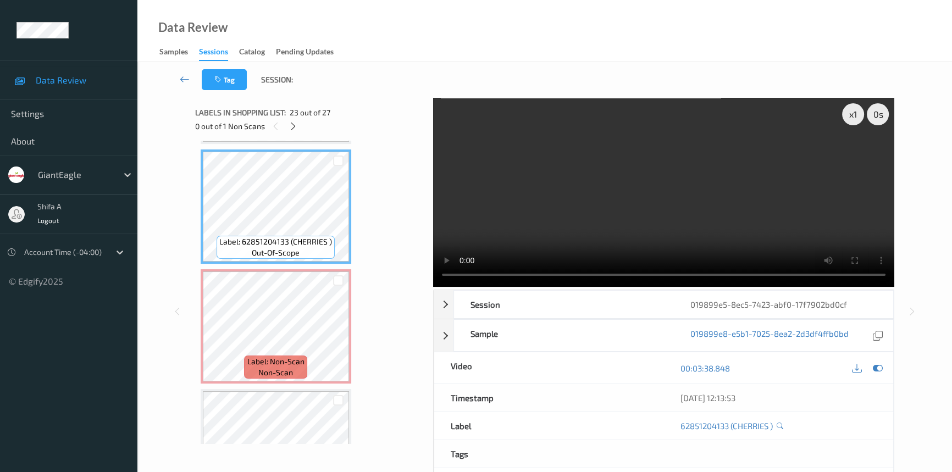
click at [627, 176] on video at bounding box center [663, 192] width 461 height 189
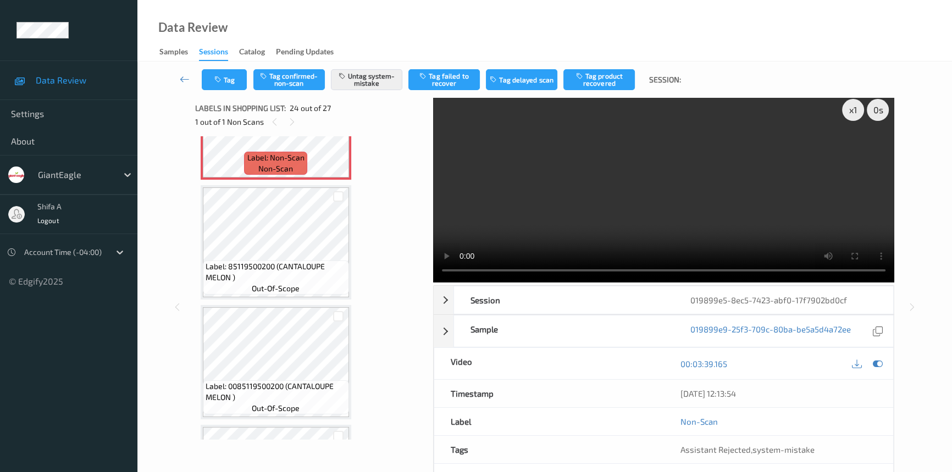
scroll to position [0, 0]
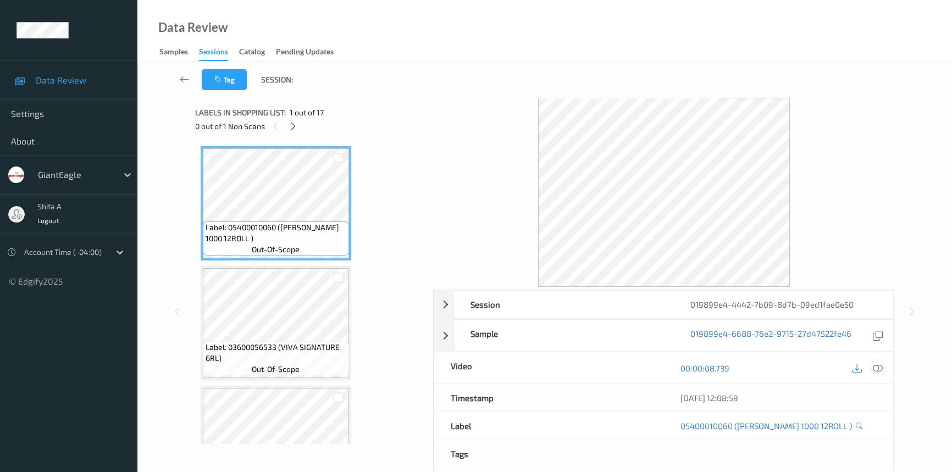
click at [878, 368] on icon at bounding box center [878, 368] width 10 height 10
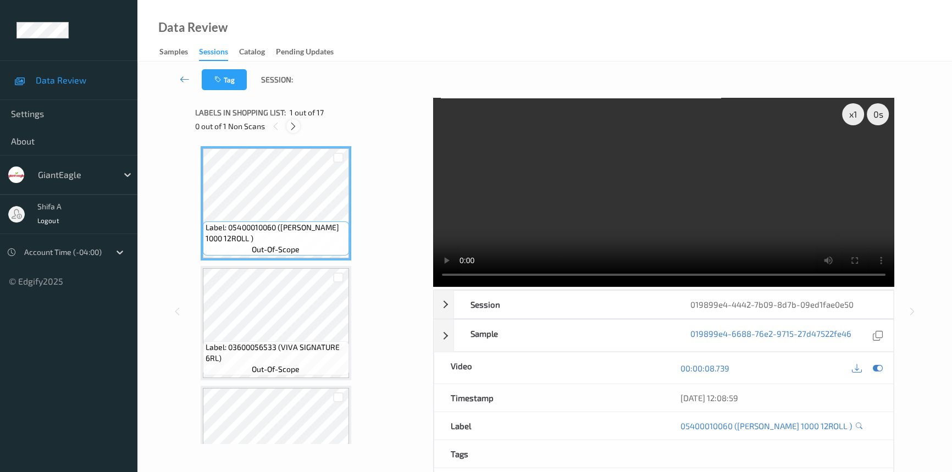
click at [291, 125] on icon at bounding box center [293, 126] width 9 height 10
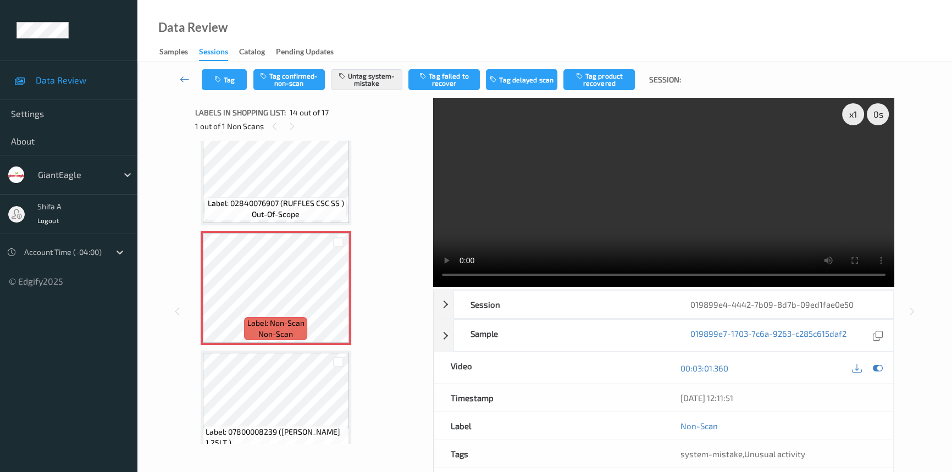
scroll to position [1539, 0]
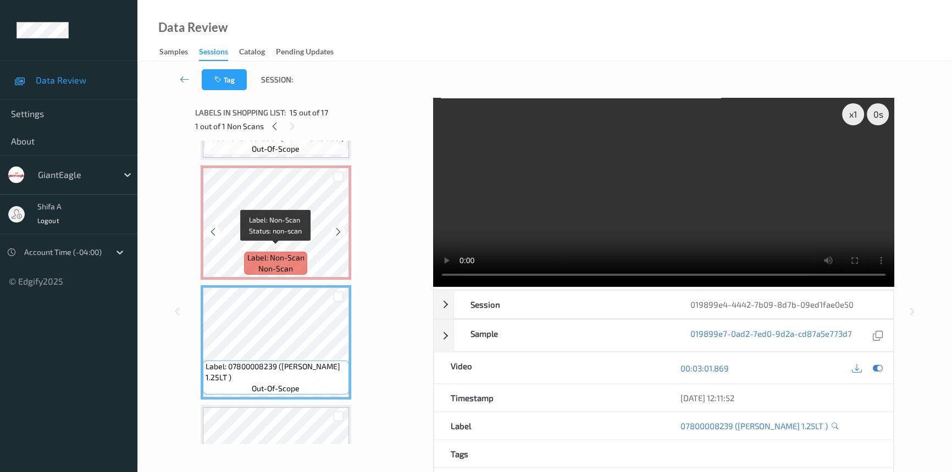
click at [300, 252] on span "Label: Non-Scan" at bounding box center [275, 257] width 57 height 11
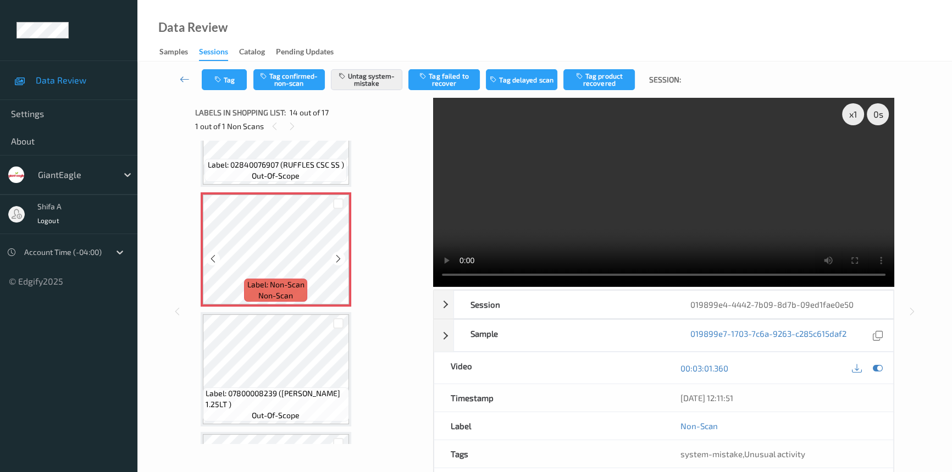
scroll to position [1489, 0]
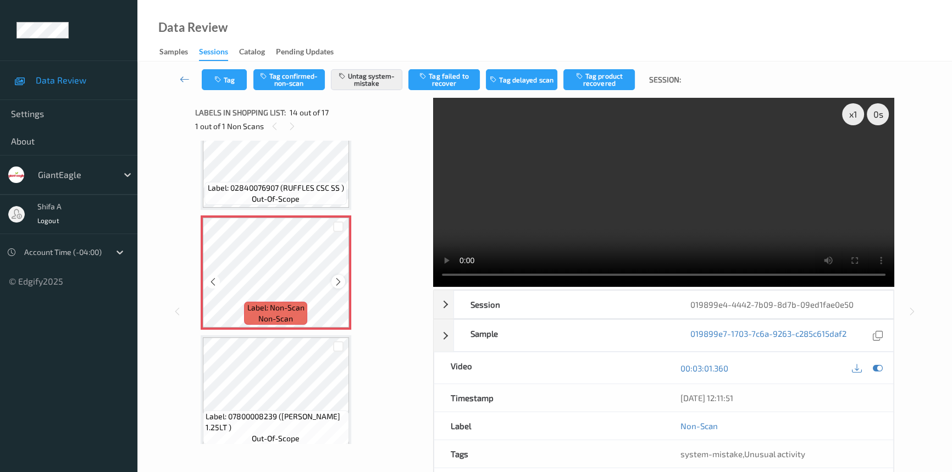
click at [339, 278] on icon at bounding box center [338, 282] width 9 height 10
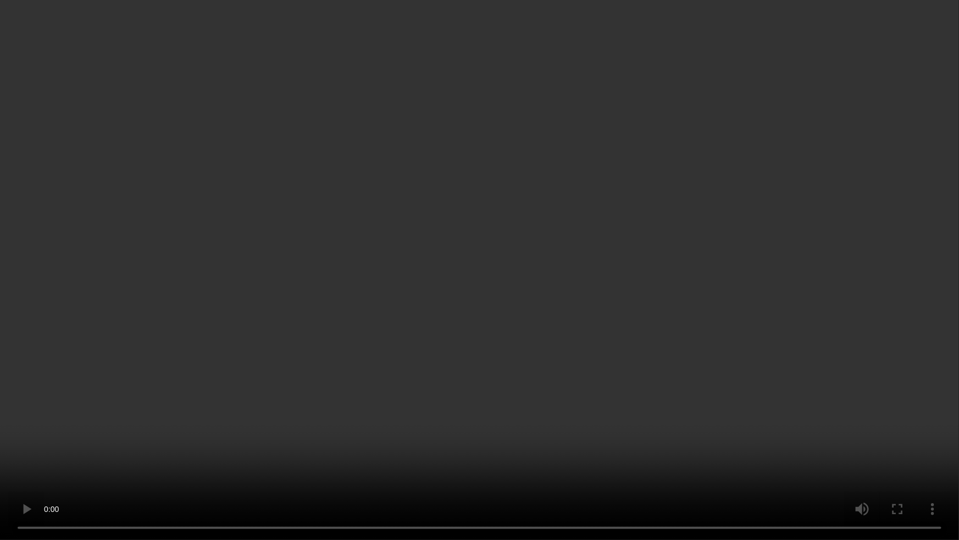
click at [865, 361] on video at bounding box center [479, 270] width 959 height 540
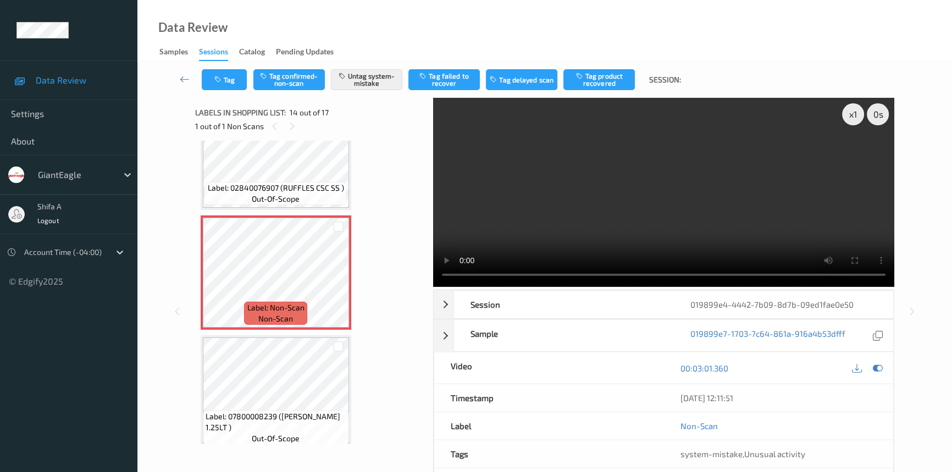
click at [748, 229] on video at bounding box center [663, 192] width 461 height 189
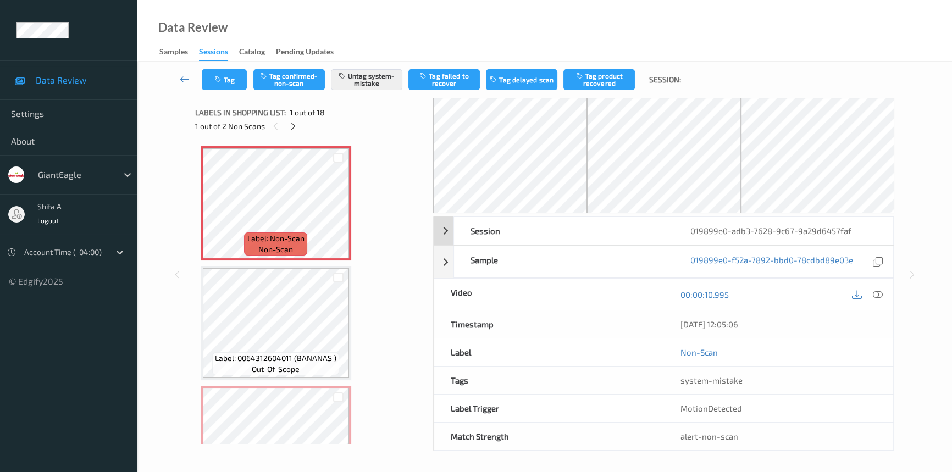
click at [879, 291] on icon at bounding box center [878, 295] width 10 height 10
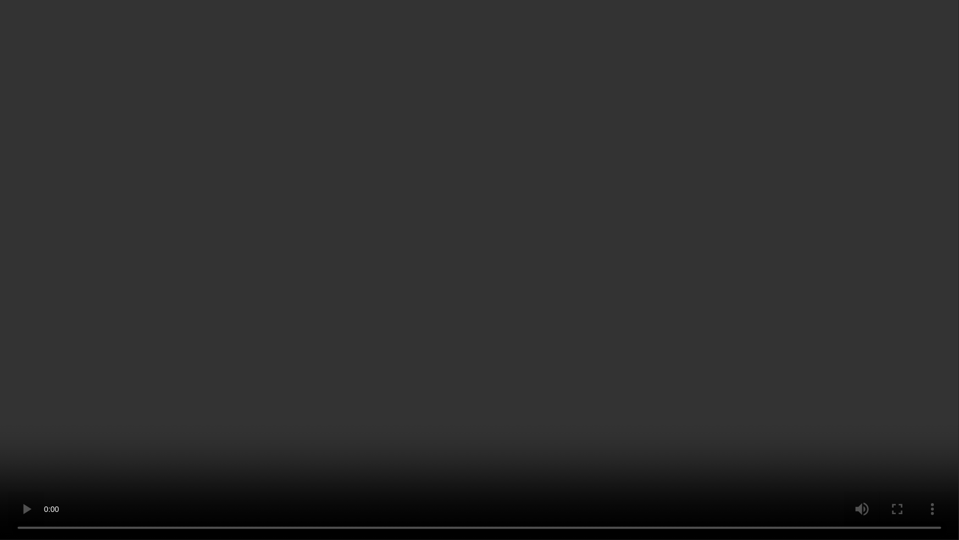
click at [833, 349] on video at bounding box center [479, 270] width 959 height 540
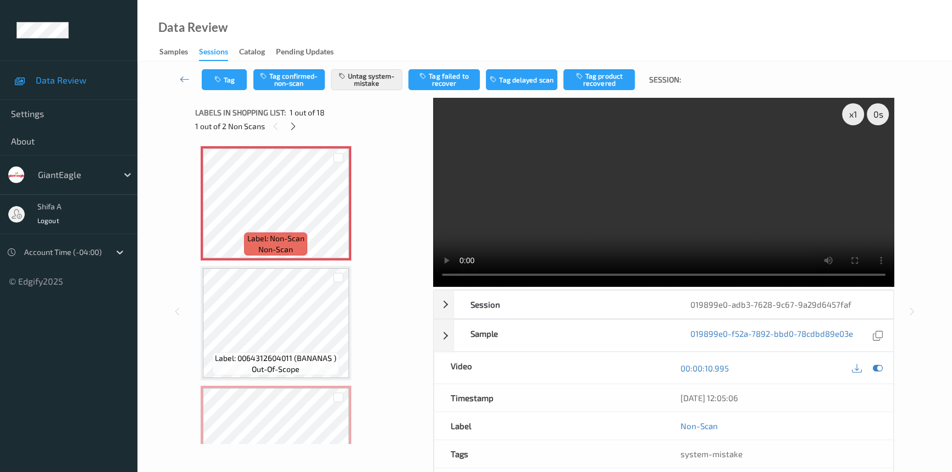
click at [750, 174] on video at bounding box center [663, 192] width 461 height 189
click at [297, 126] on div at bounding box center [293, 126] width 14 height 14
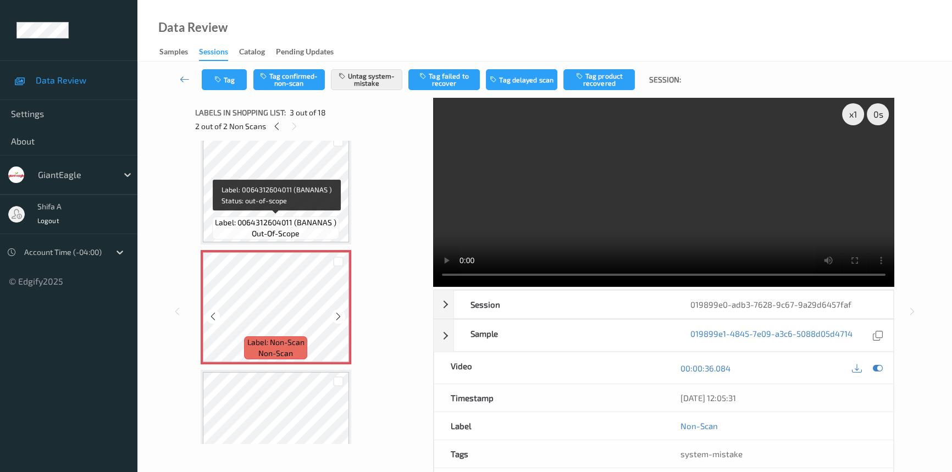
scroll to position [150, 0]
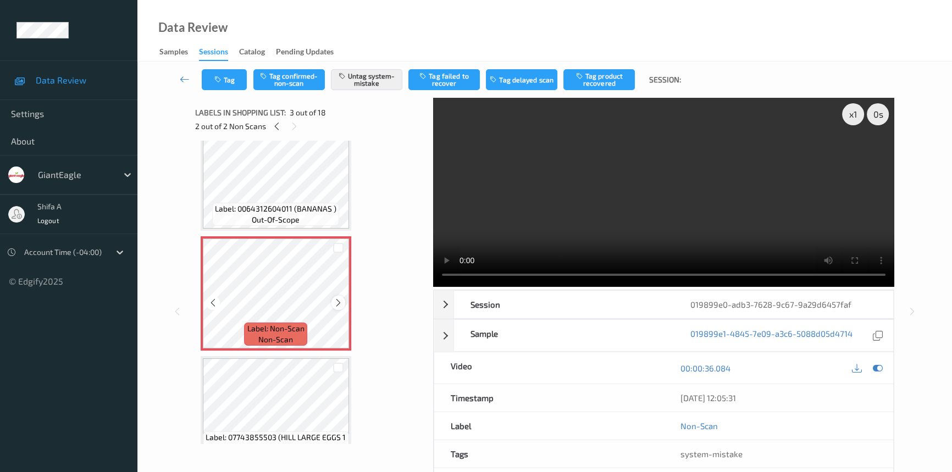
click at [339, 301] on icon at bounding box center [338, 303] width 9 height 10
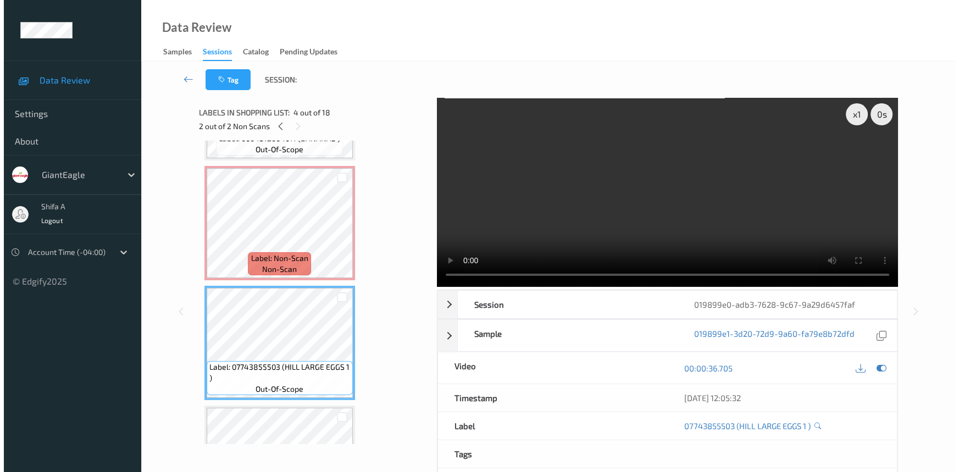
scroll to position [200, 0]
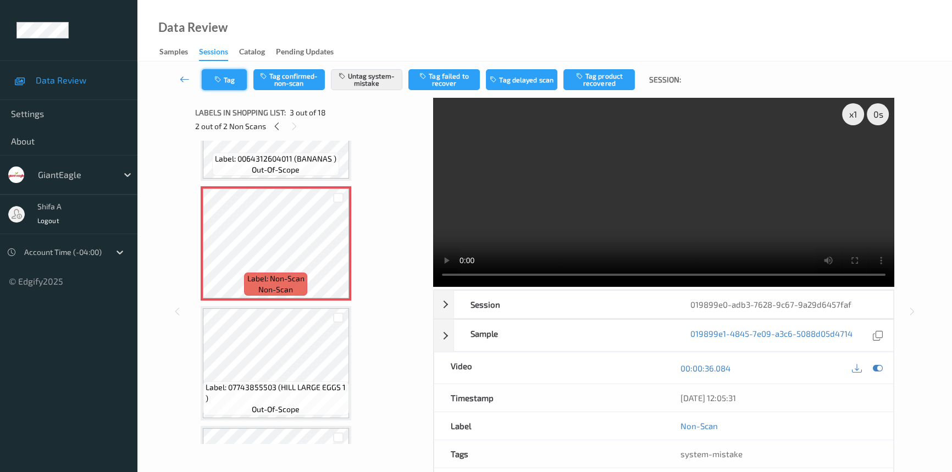
click at [235, 78] on button "Tag" at bounding box center [224, 79] width 45 height 21
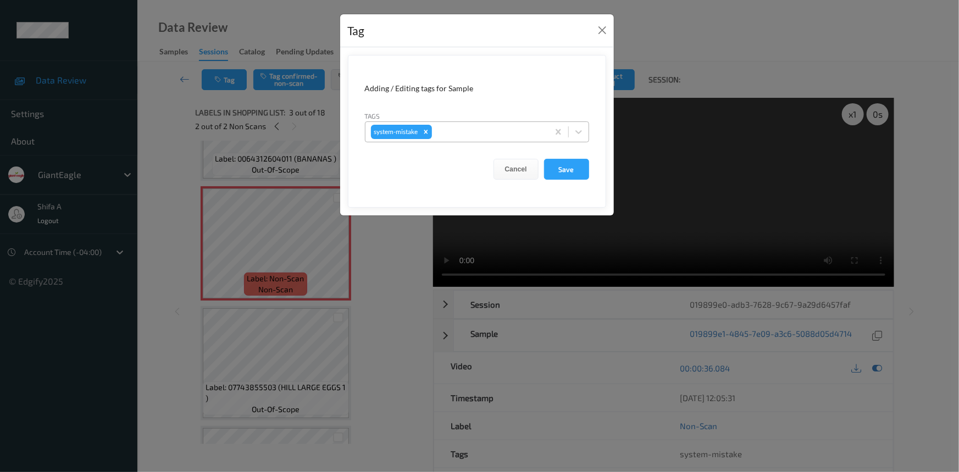
click at [491, 130] on div at bounding box center [488, 131] width 109 height 13
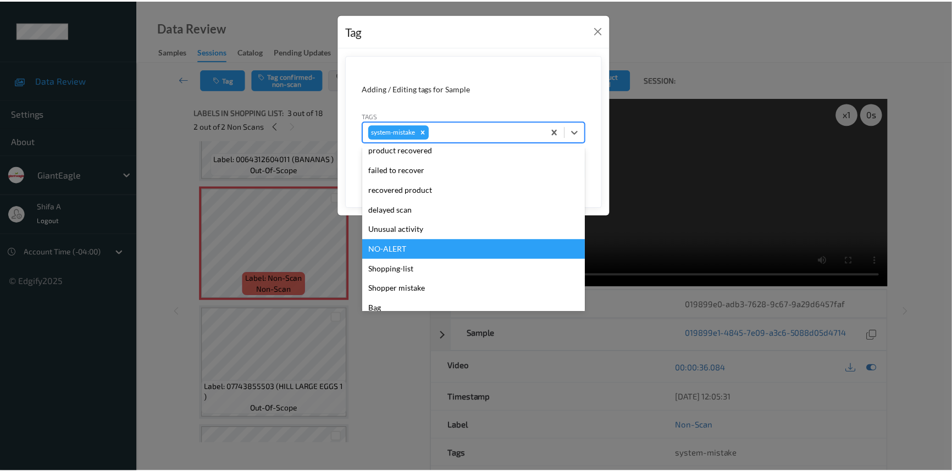
scroll to position [116, 0]
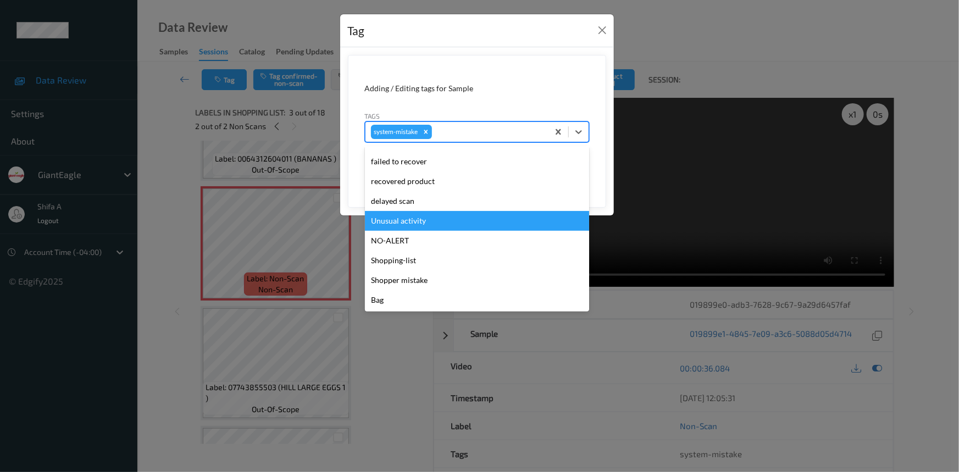
click at [426, 223] on div "Unusual activity" at bounding box center [477, 221] width 224 height 20
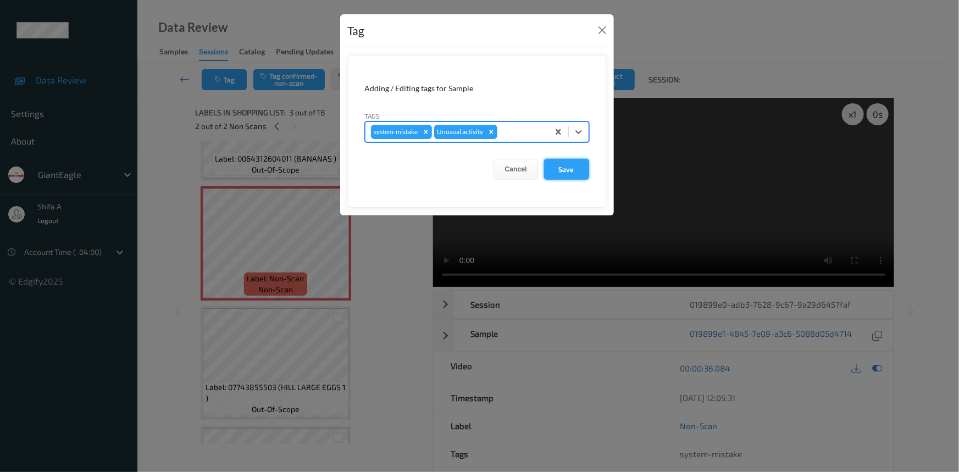
click at [572, 170] on button "Save" at bounding box center [566, 169] width 45 height 21
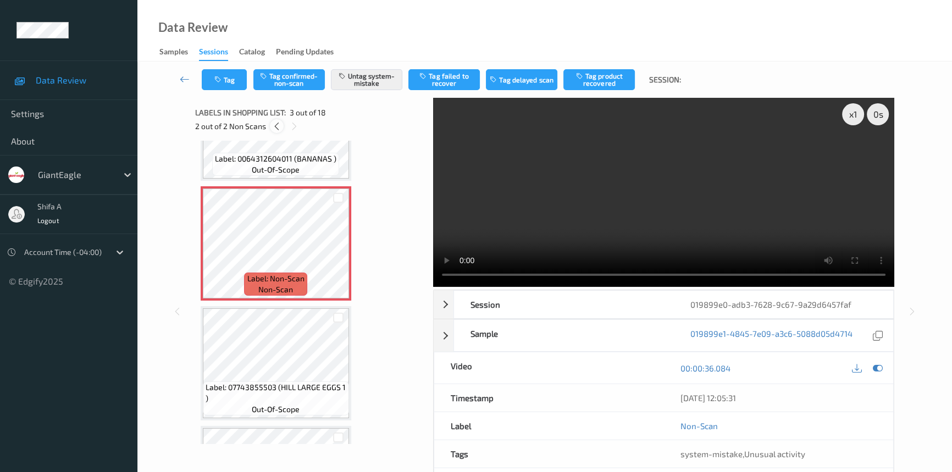
click at [279, 129] on icon at bounding box center [276, 126] width 9 height 10
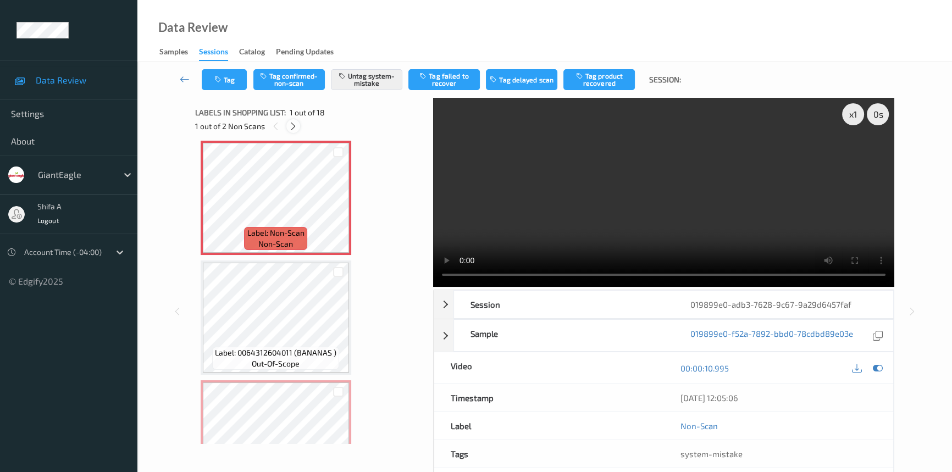
click at [292, 124] on icon at bounding box center [293, 126] width 9 height 10
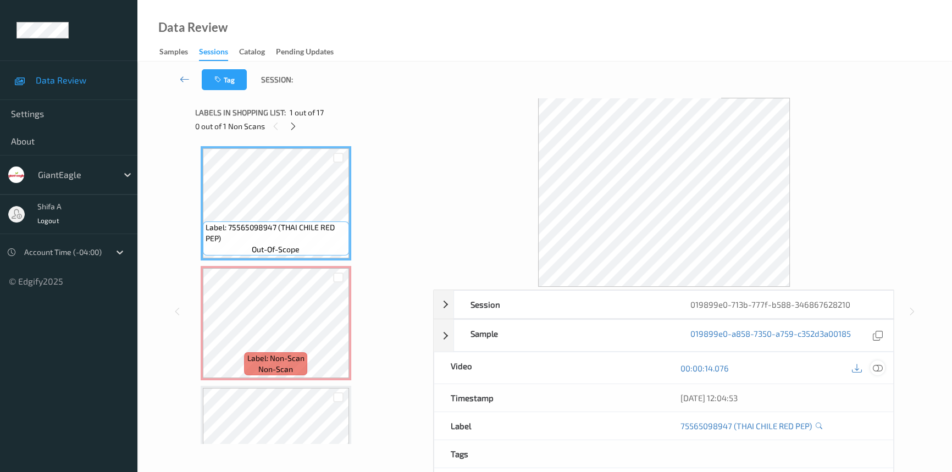
click at [880, 367] on icon at bounding box center [878, 368] width 10 height 10
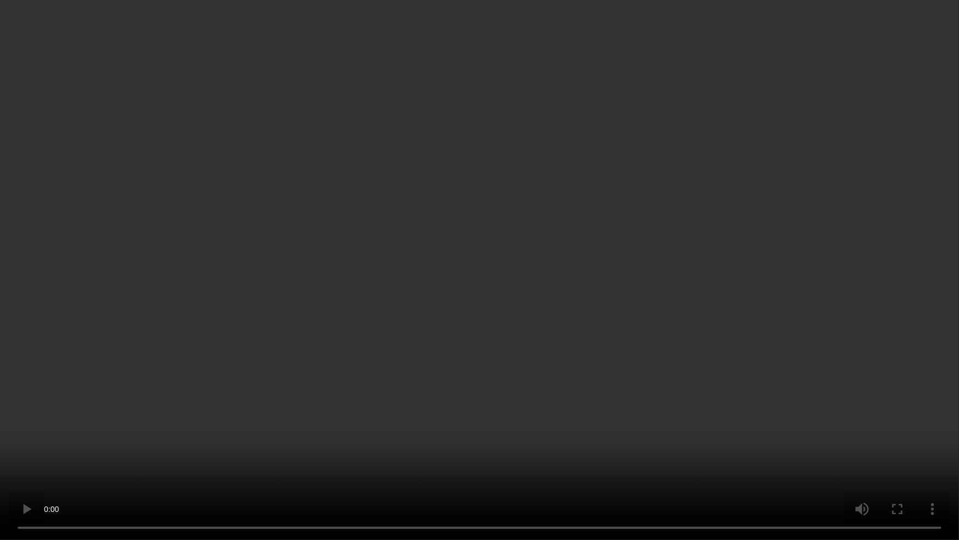
click at [720, 363] on video at bounding box center [479, 270] width 959 height 540
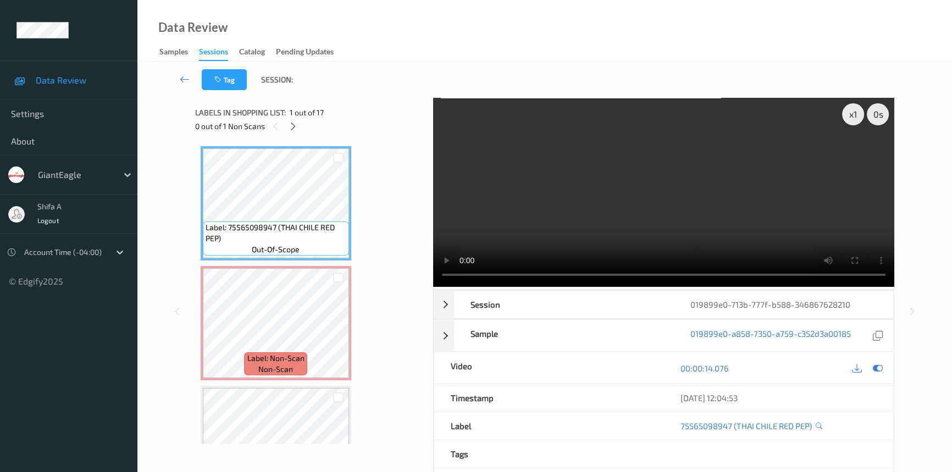
click at [780, 216] on video at bounding box center [663, 192] width 461 height 189
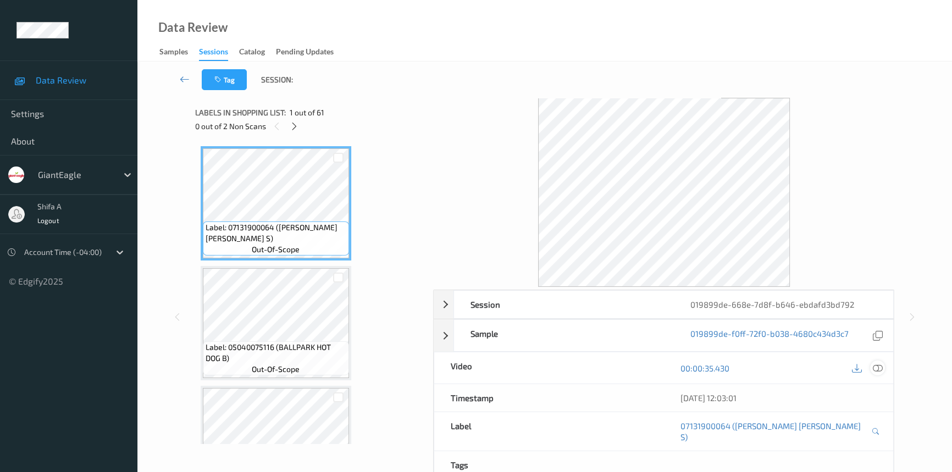
click at [877, 368] on icon at bounding box center [878, 368] width 10 height 10
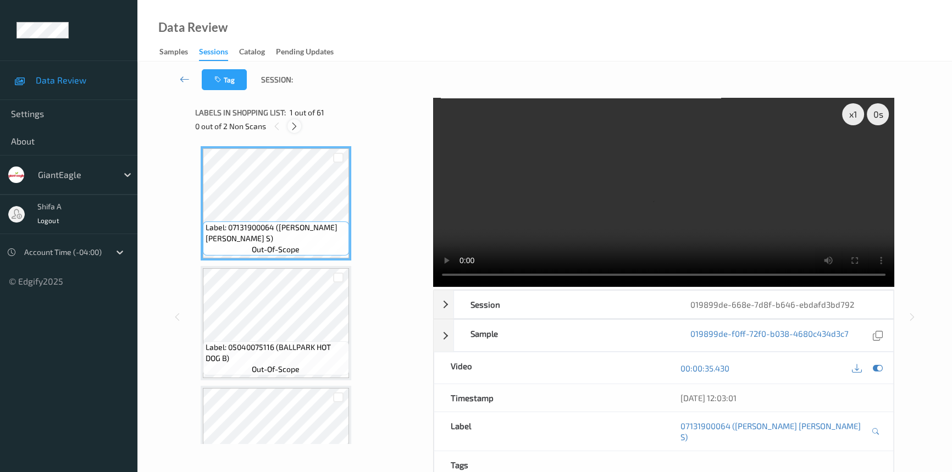
click at [299, 128] on icon at bounding box center [294, 126] width 9 height 10
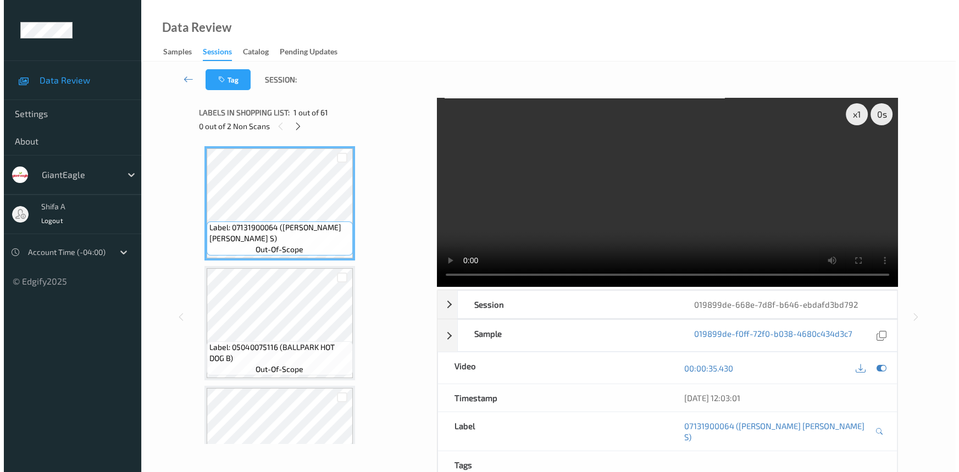
scroll to position [3708, 0]
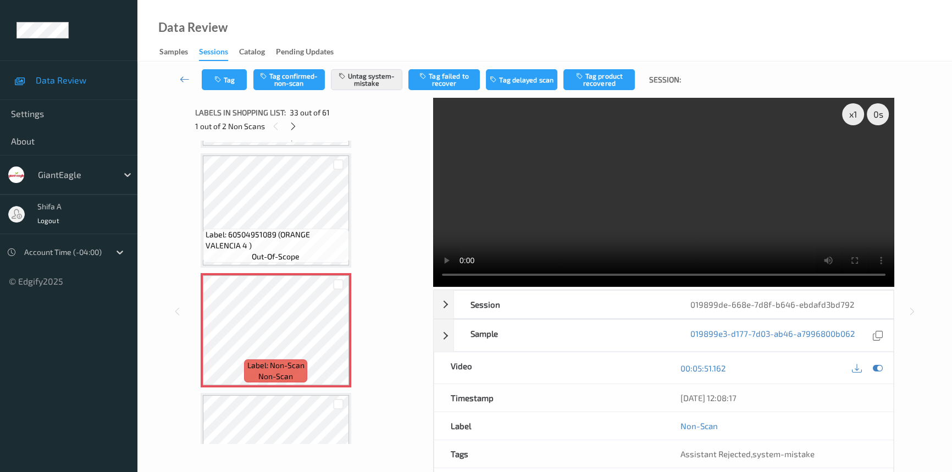
click at [311, 229] on span "Label: 60504951089 (ORANGE VALENCIA 4 )" at bounding box center [276, 240] width 141 height 22
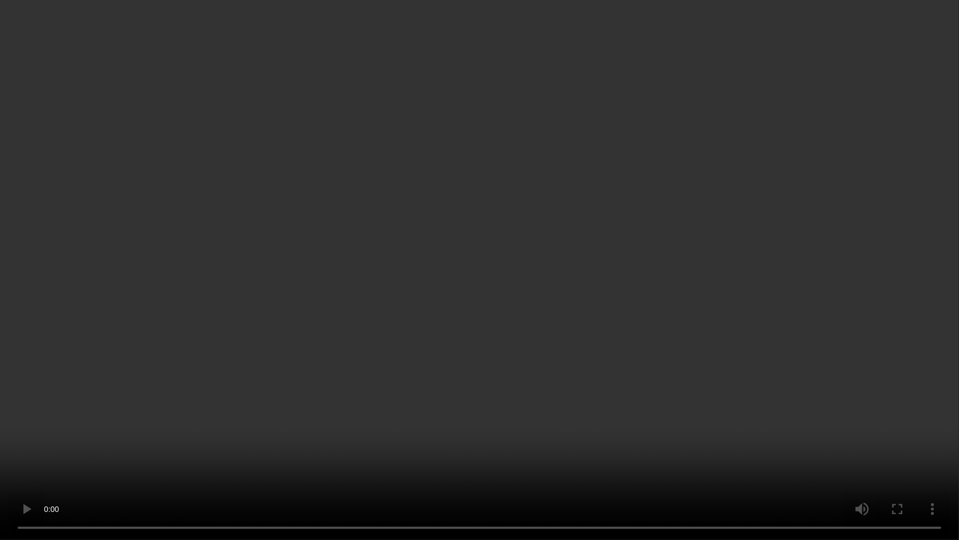
click at [692, 423] on video at bounding box center [479, 270] width 959 height 540
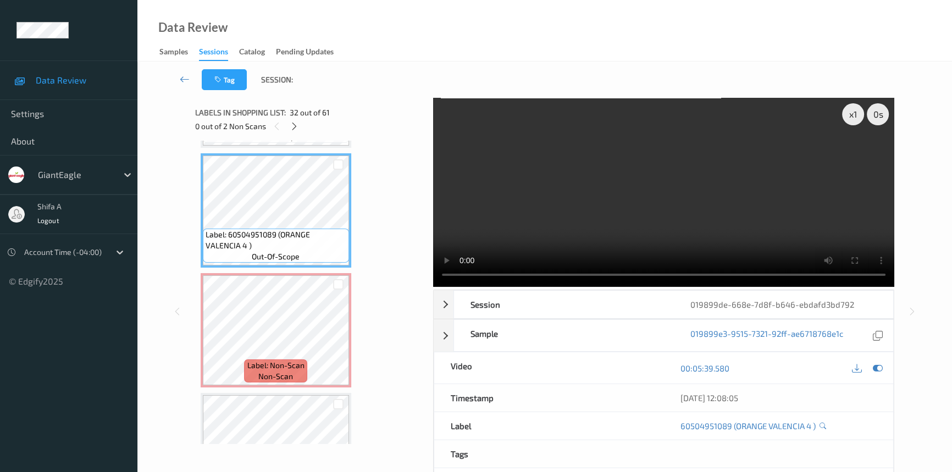
click at [747, 131] on video at bounding box center [663, 192] width 461 height 189
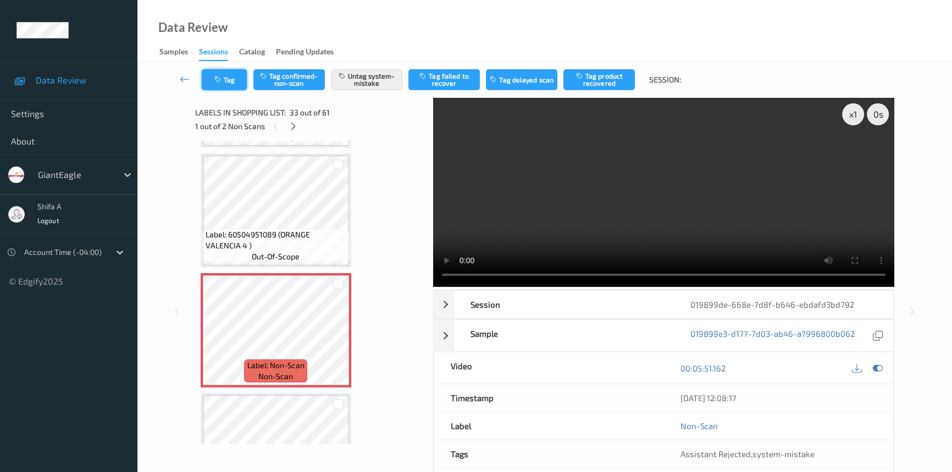
click at [227, 76] on button "Tag" at bounding box center [224, 79] width 45 height 21
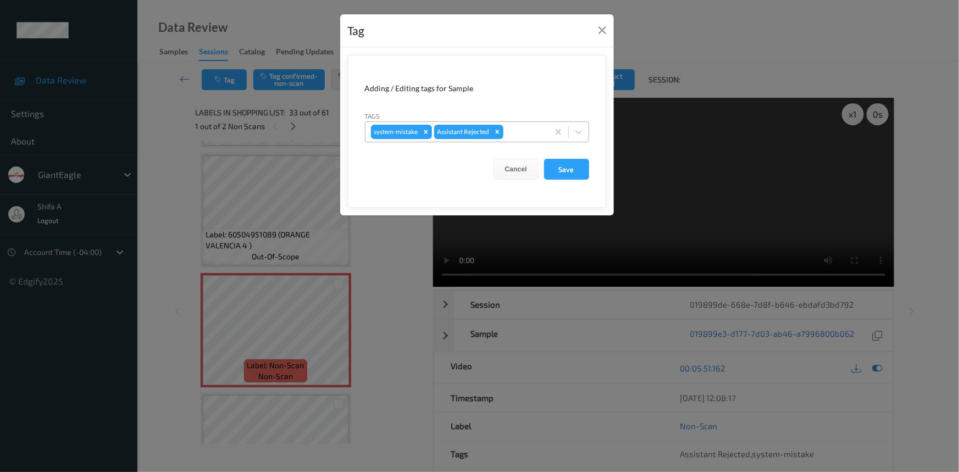
click at [534, 131] on div at bounding box center [524, 131] width 37 height 13
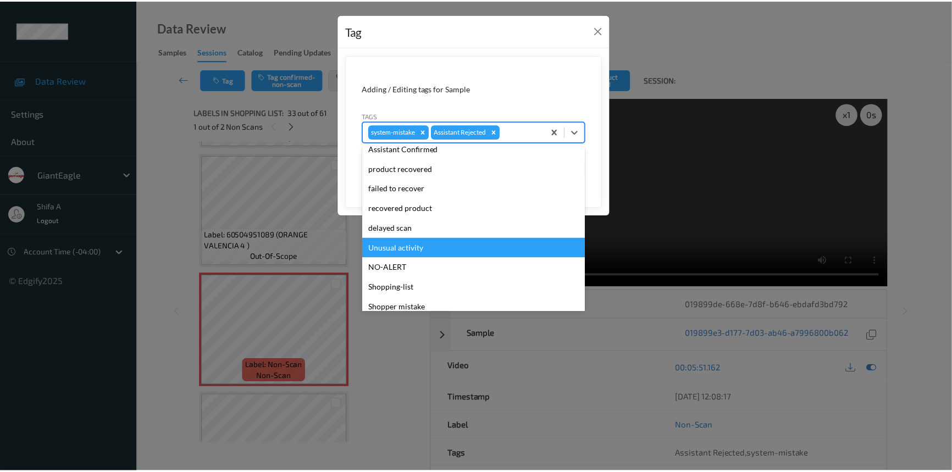
scroll to position [97, 0]
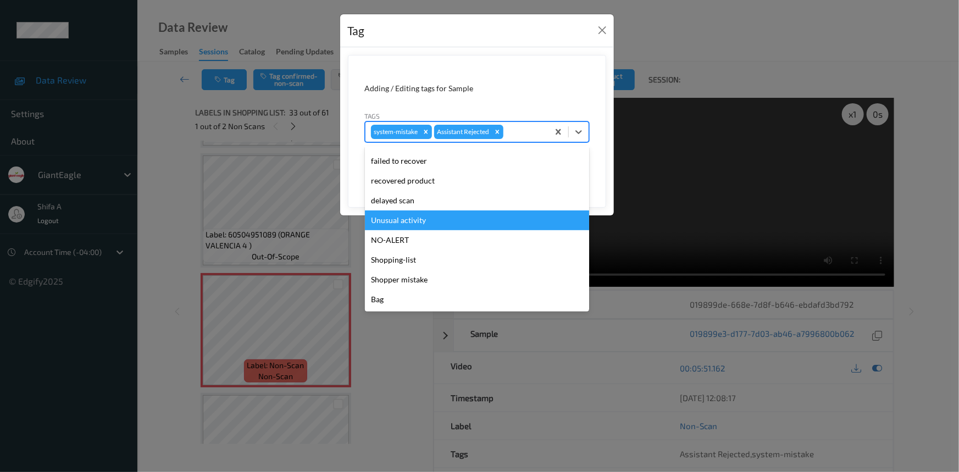
click at [428, 220] on div "Unusual activity" at bounding box center [477, 221] width 224 height 20
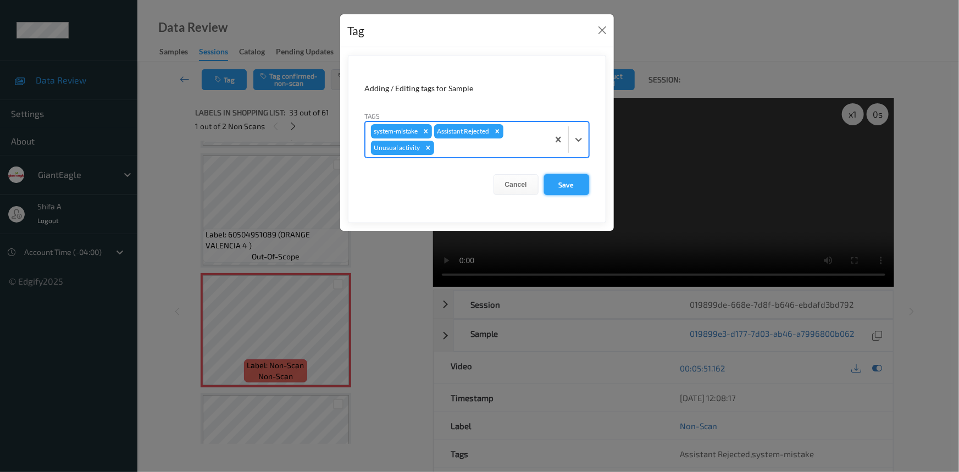
click at [562, 186] on button "Save" at bounding box center [566, 184] width 45 height 21
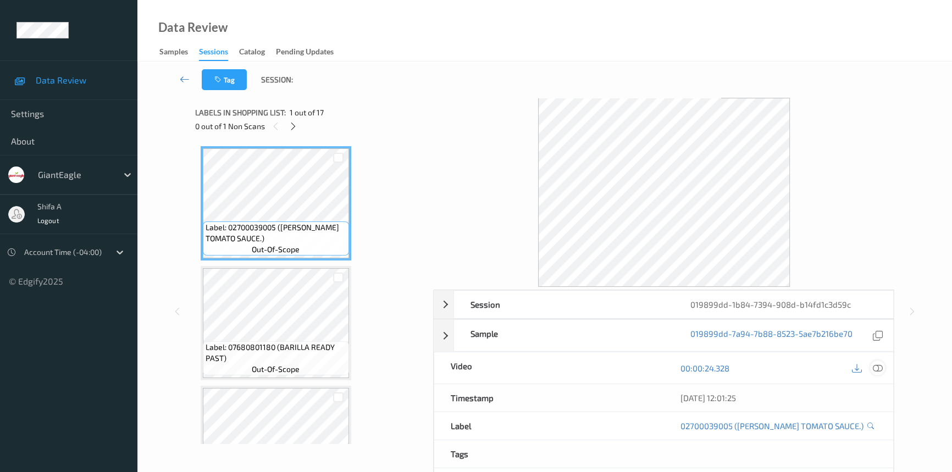
click at [880, 366] on icon at bounding box center [878, 368] width 10 height 10
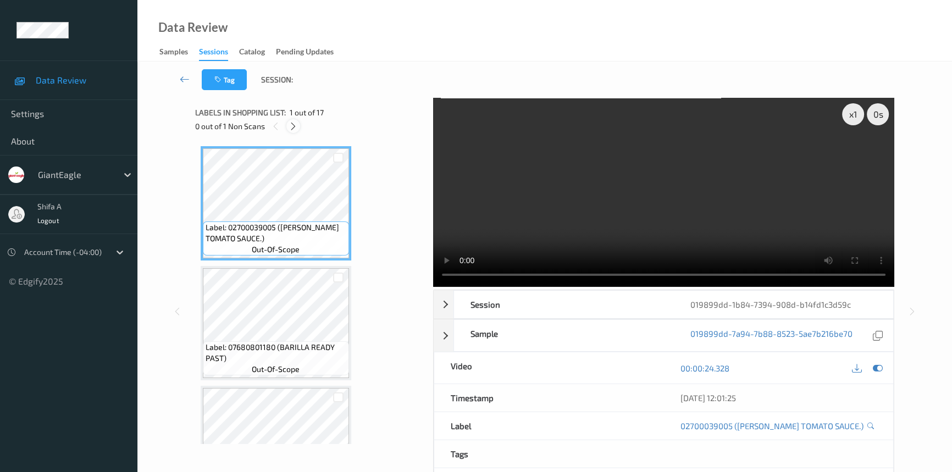
click at [293, 129] on icon at bounding box center [293, 126] width 9 height 10
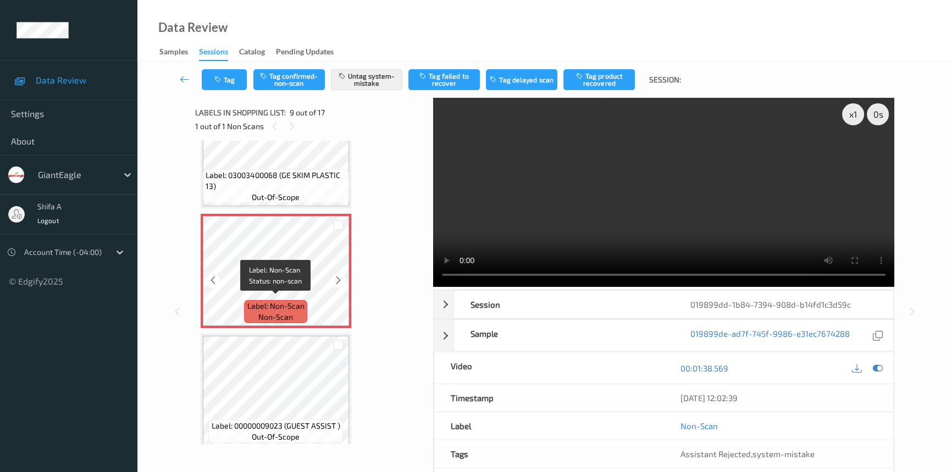
scroll to position [841, 0]
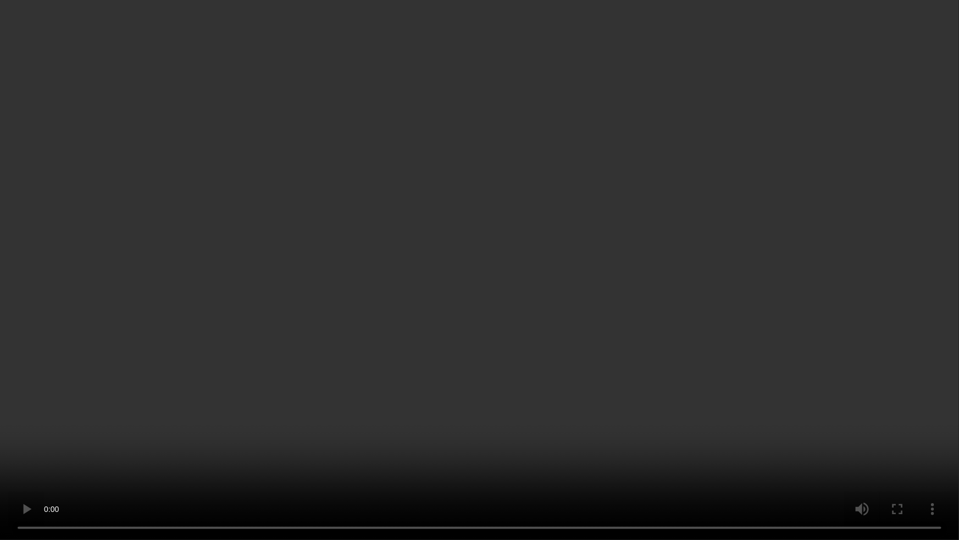
click at [637, 394] on video at bounding box center [479, 270] width 959 height 540
click at [554, 451] on video at bounding box center [479, 270] width 959 height 540
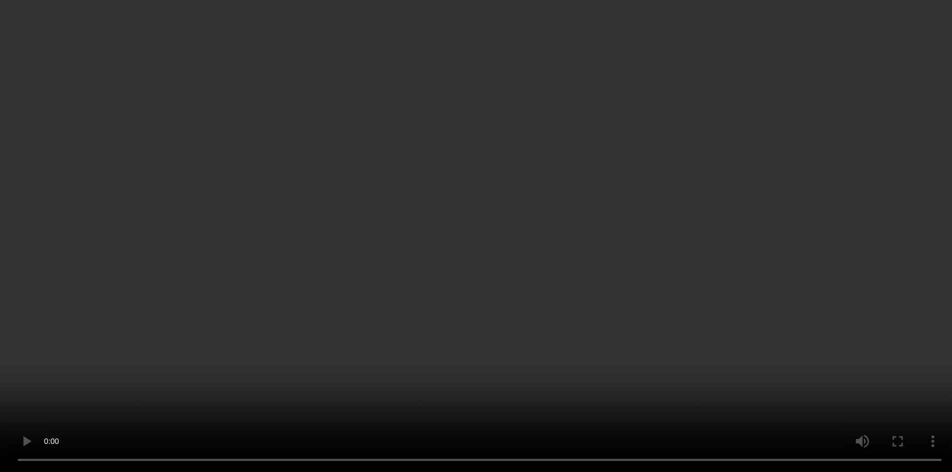
scroll to position [391, 0]
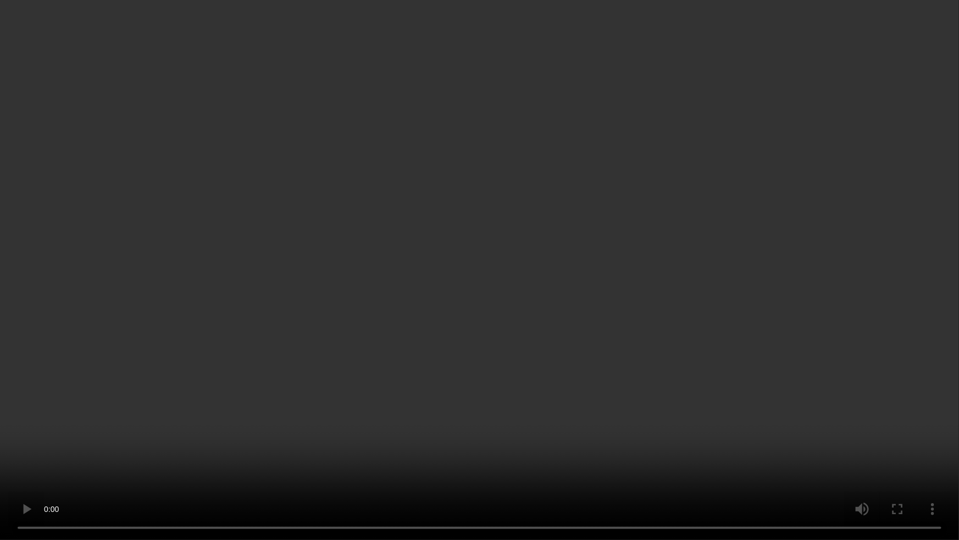
click at [771, 343] on video at bounding box center [479, 270] width 959 height 540
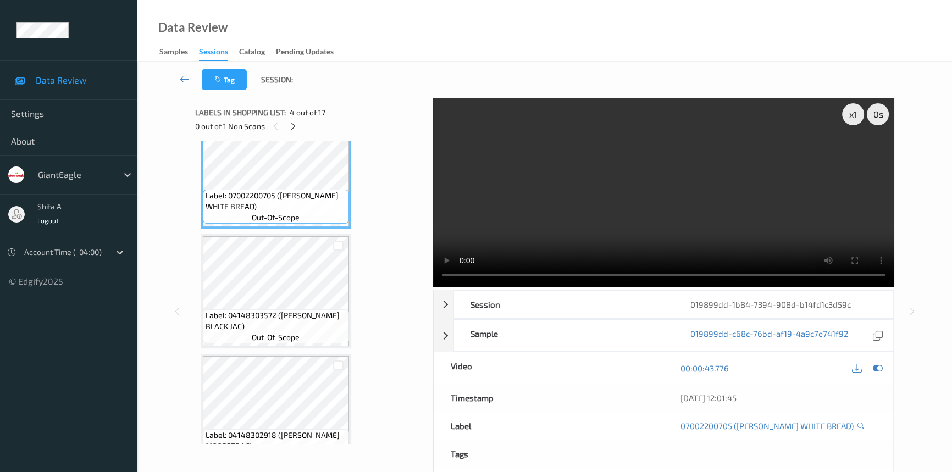
click at [711, 217] on video at bounding box center [663, 192] width 461 height 189
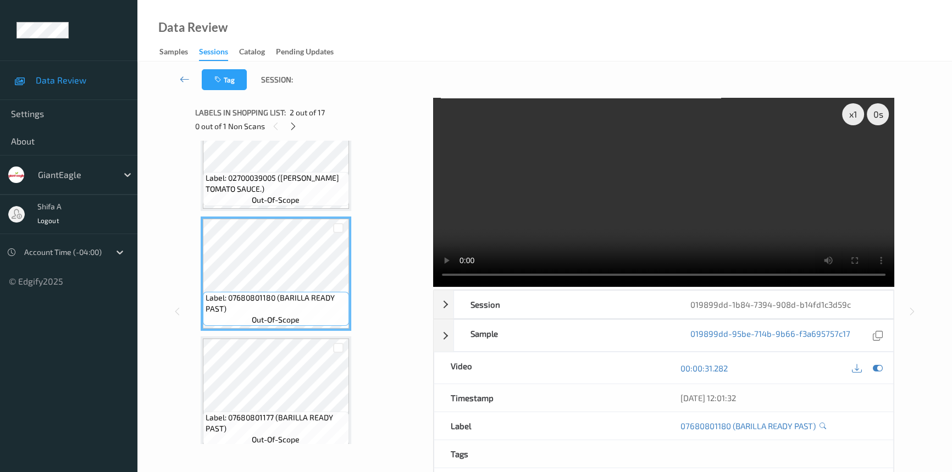
scroll to position [100, 0]
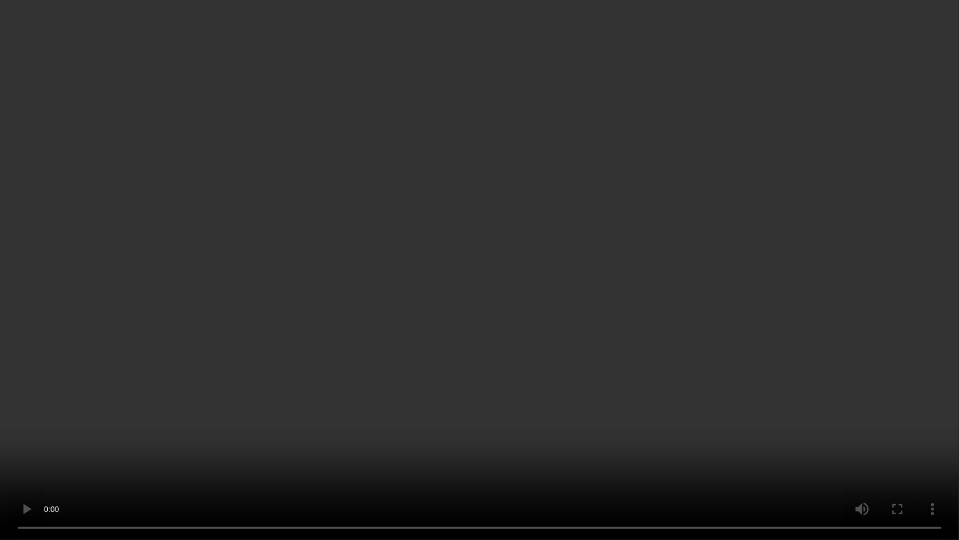
click at [689, 361] on video at bounding box center [479, 270] width 959 height 540
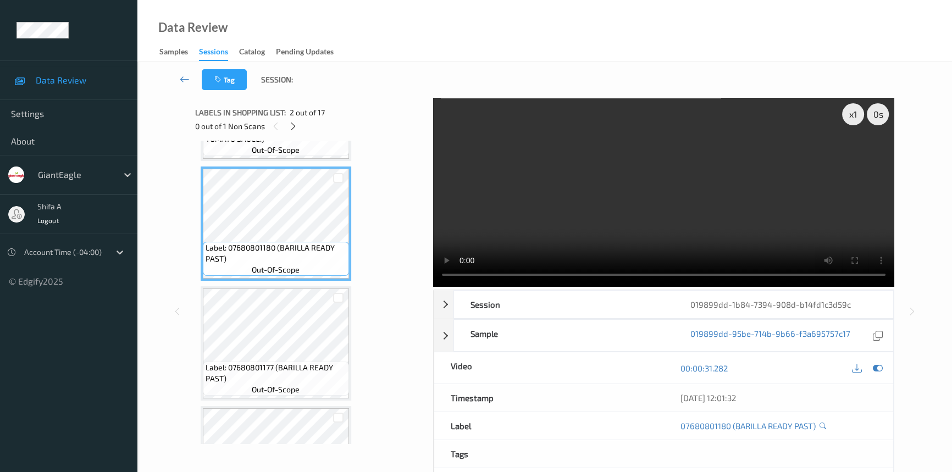
click at [763, 167] on video at bounding box center [663, 192] width 461 height 189
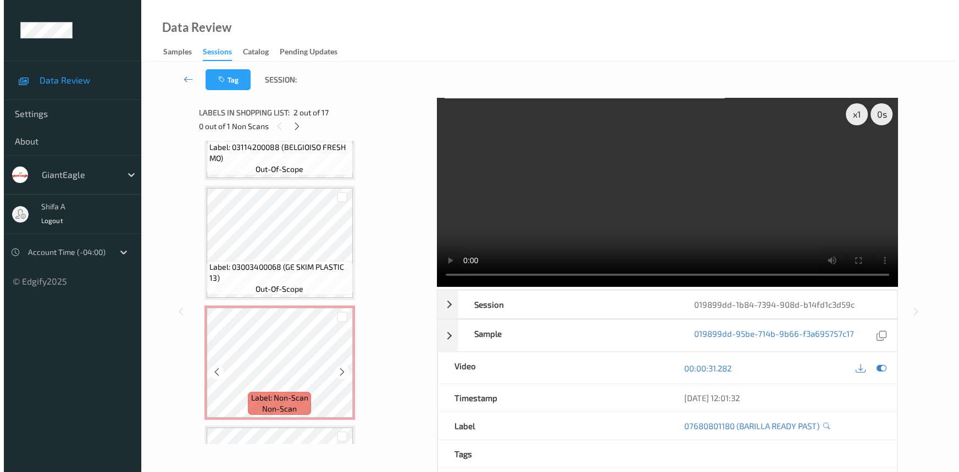
scroll to position [949, 0]
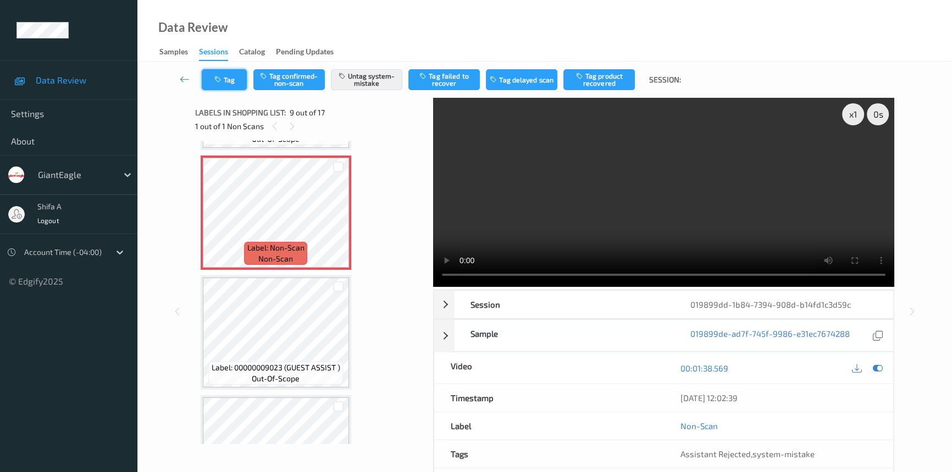
click at [227, 75] on button "Tag" at bounding box center [224, 79] width 45 height 21
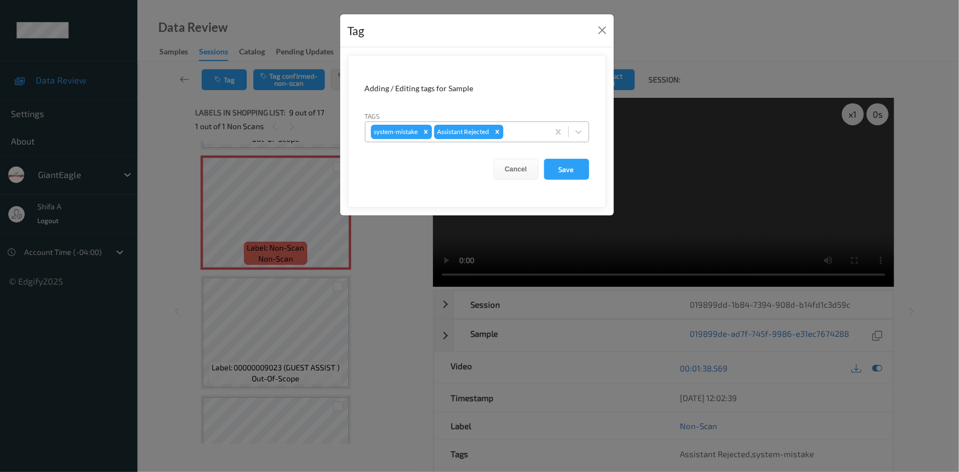
click at [520, 129] on div at bounding box center [524, 131] width 37 height 13
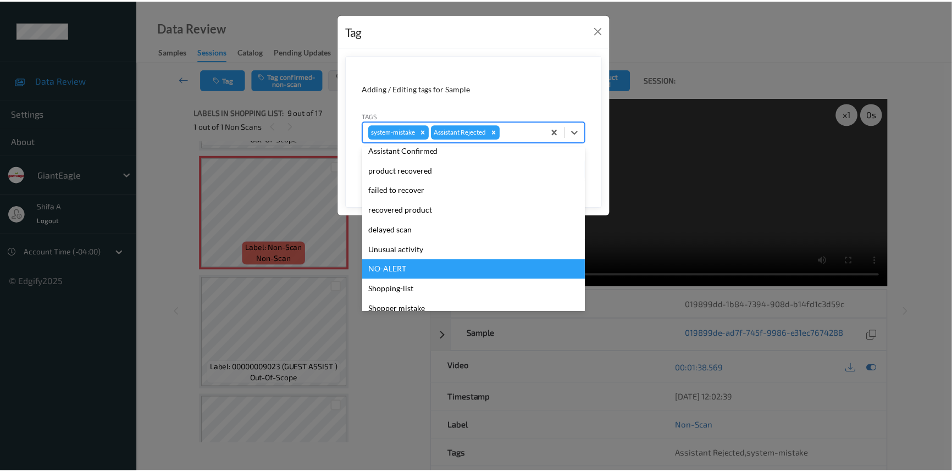
scroll to position [97, 0]
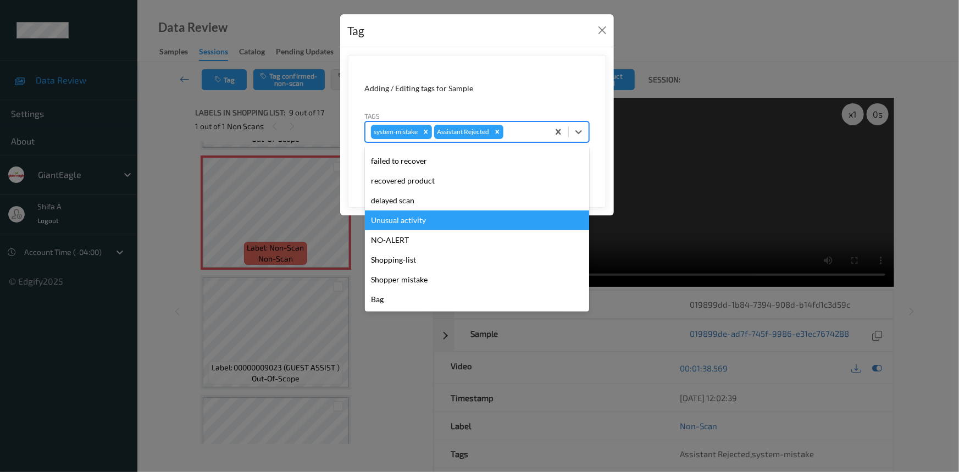
click at [421, 227] on div "Unusual activity" at bounding box center [477, 221] width 224 height 20
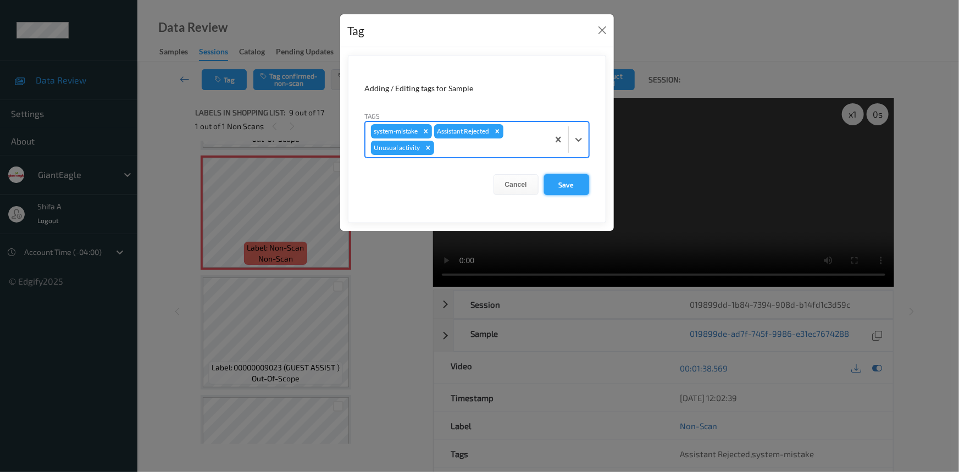
click at [582, 192] on button "Save" at bounding box center [566, 184] width 45 height 21
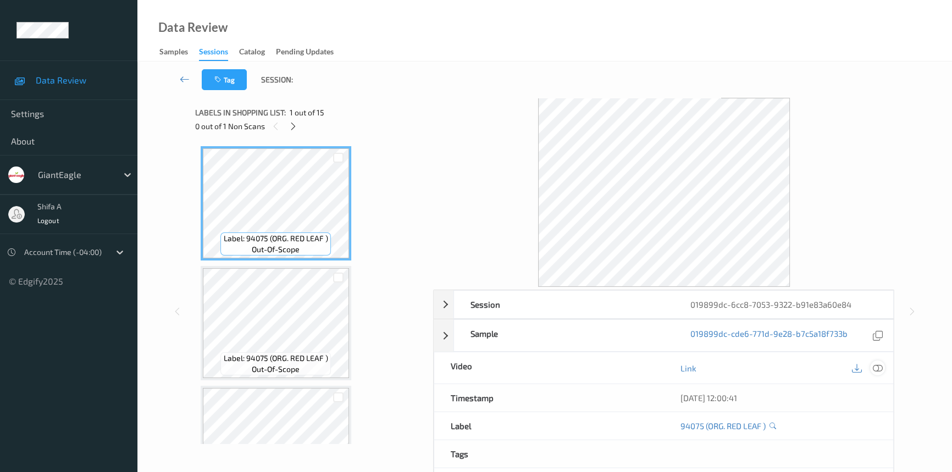
click at [879, 364] on icon at bounding box center [878, 368] width 10 height 10
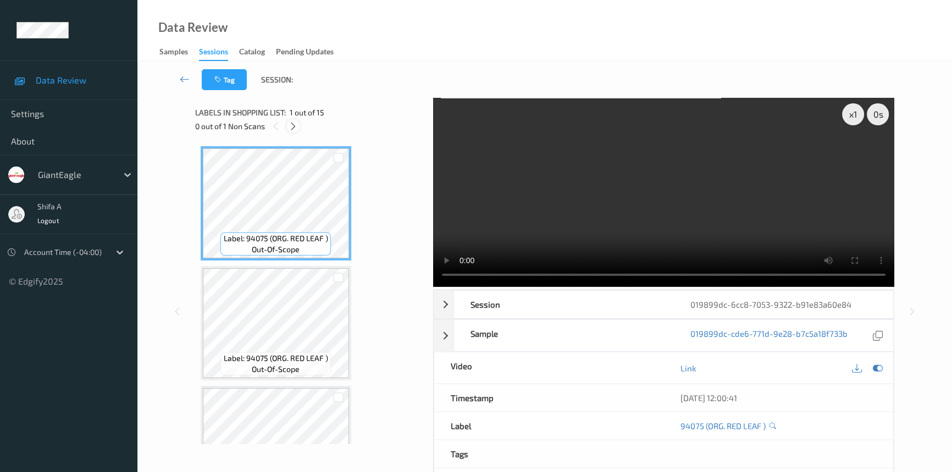
click at [295, 127] on icon at bounding box center [293, 126] width 9 height 10
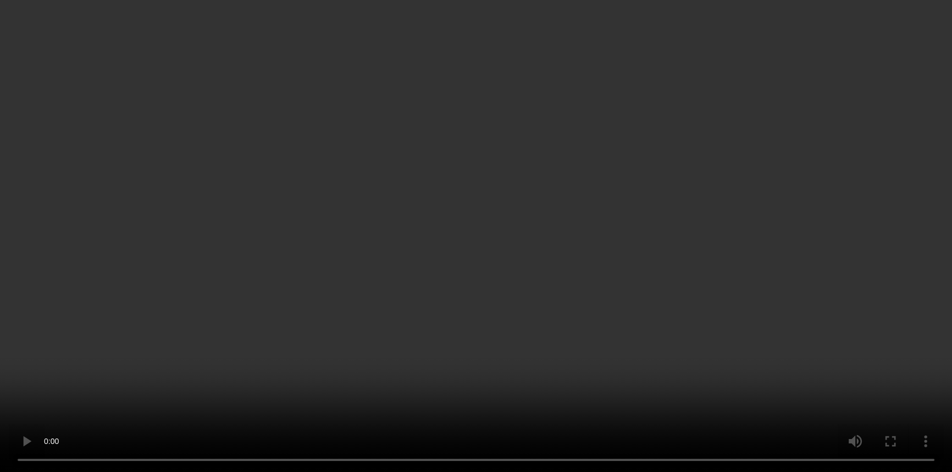
scroll to position [1426, 0]
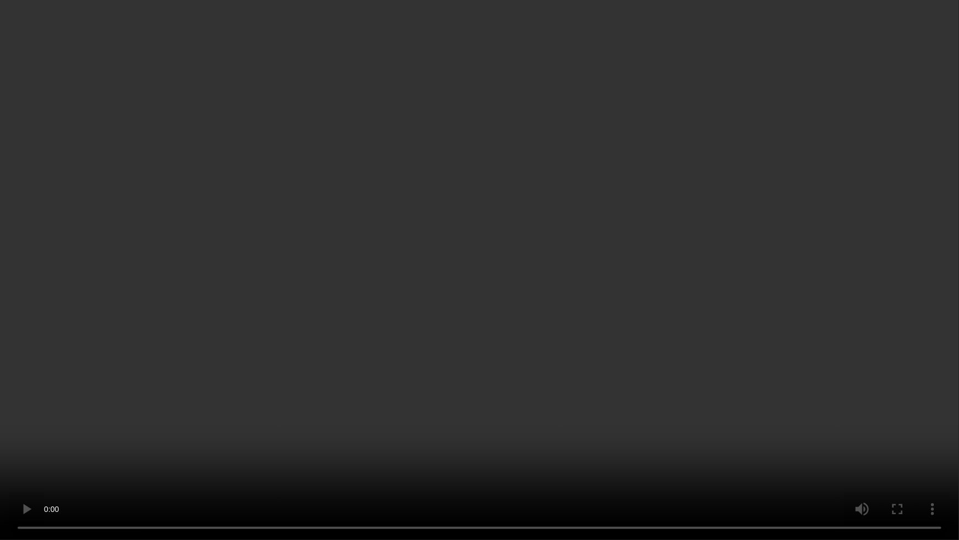
click at [838, 278] on video at bounding box center [479, 270] width 959 height 540
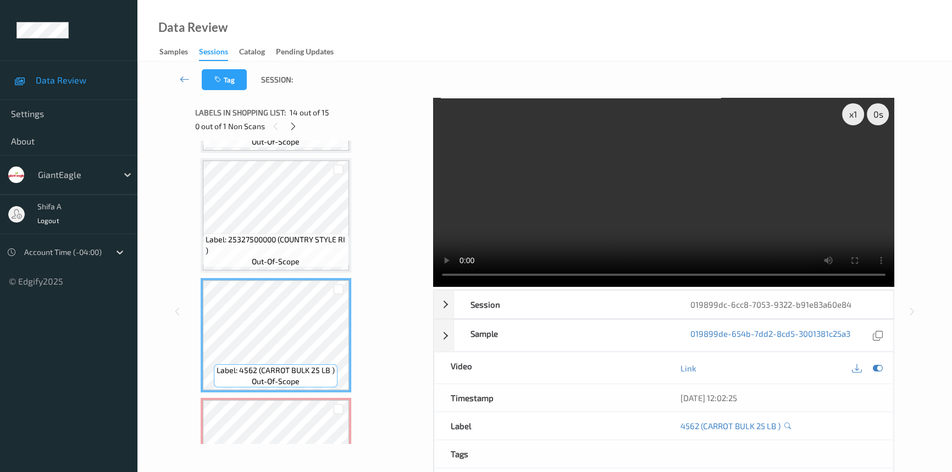
click at [725, 207] on video at bounding box center [663, 192] width 461 height 189
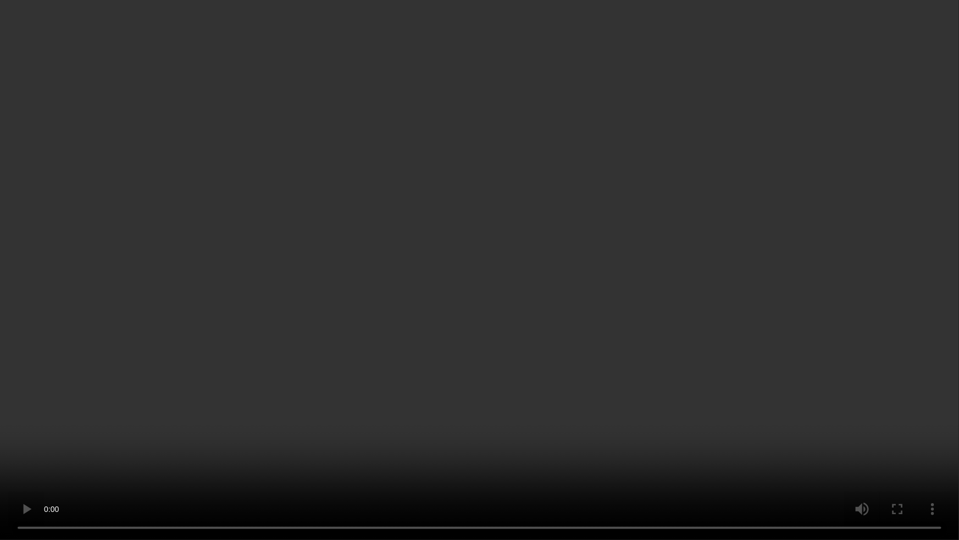
click at [777, 312] on video at bounding box center [479, 270] width 959 height 540
click at [920, 472] on video at bounding box center [479, 270] width 959 height 540
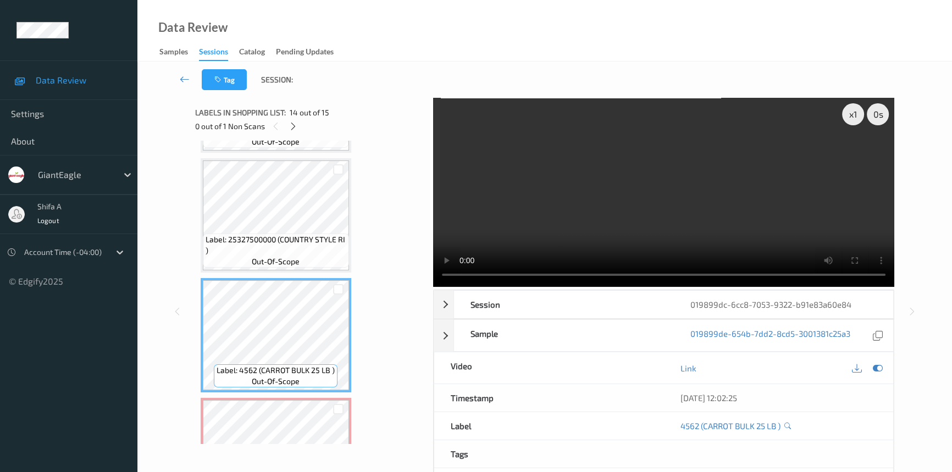
click at [682, 213] on video at bounding box center [663, 192] width 461 height 189
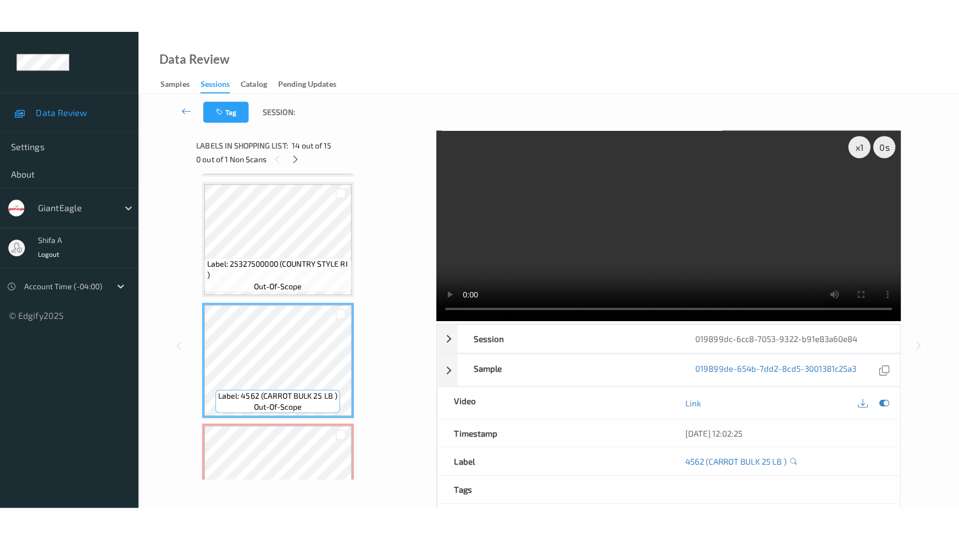
scroll to position [1494, 0]
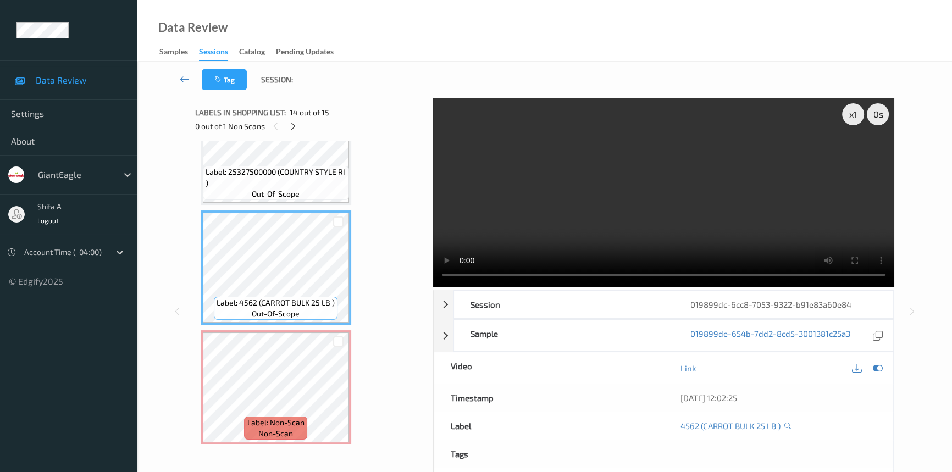
click at [847, 235] on video at bounding box center [663, 192] width 461 height 189
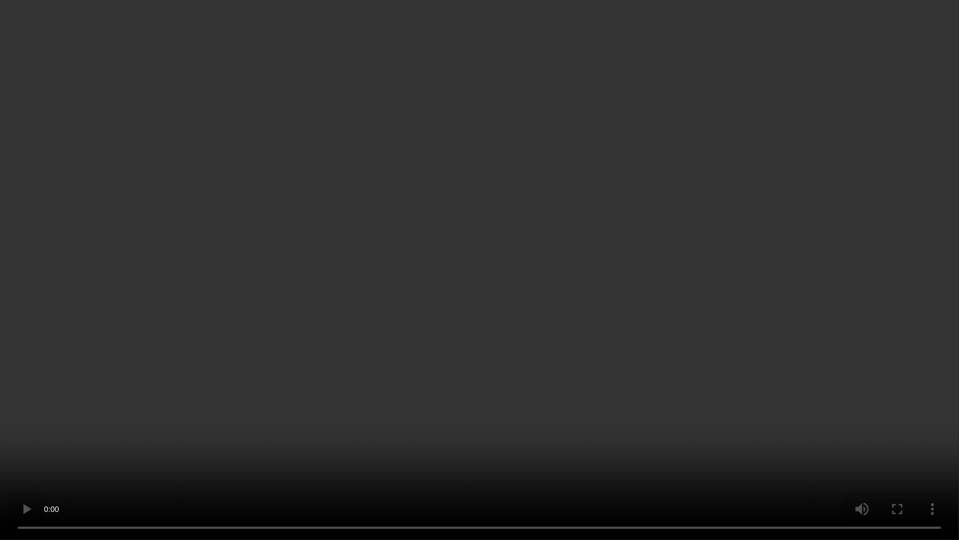
click at [760, 300] on video at bounding box center [479, 270] width 959 height 540
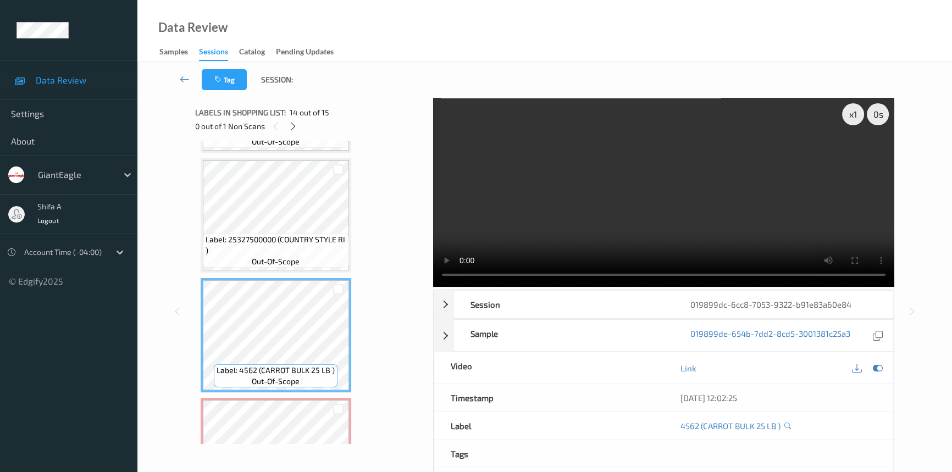
click at [583, 153] on video at bounding box center [663, 192] width 461 height 189
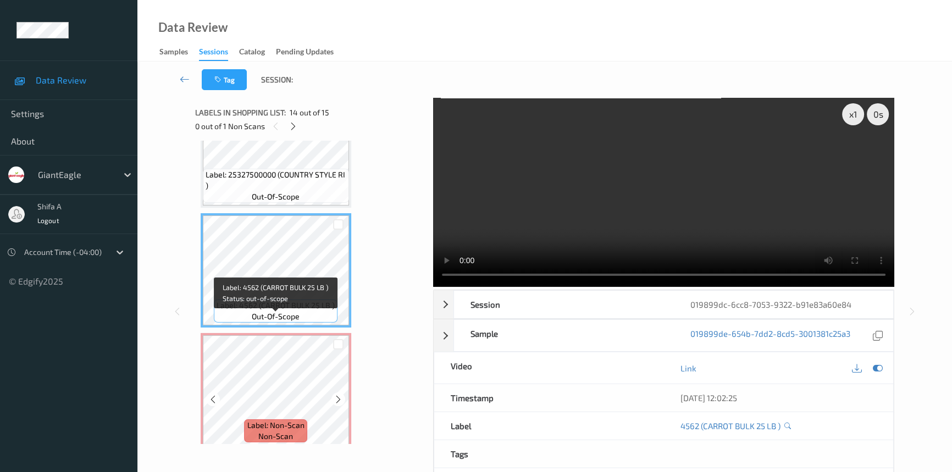
scroll to position [1494, 0]
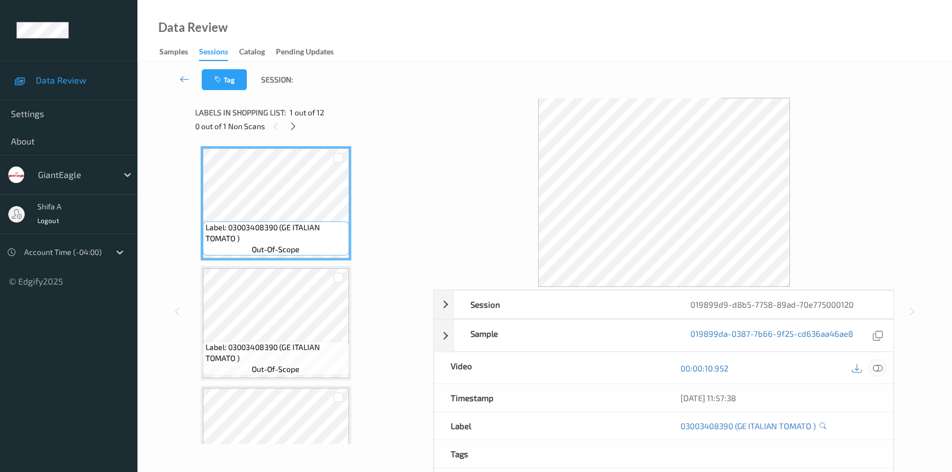
click at [879, 364] on icon at bounding box center [878, 368] width 10 height 10
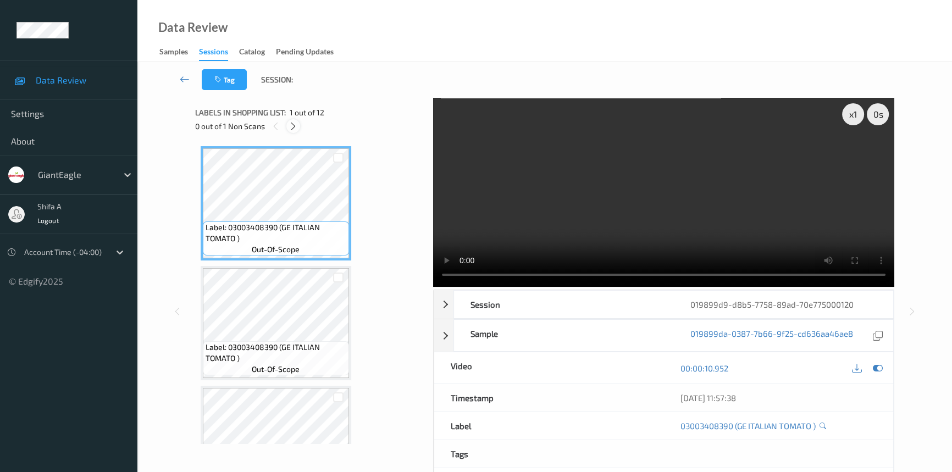
click at [292, 124] on icon at bounding box center [293, 126] width 9 height 10
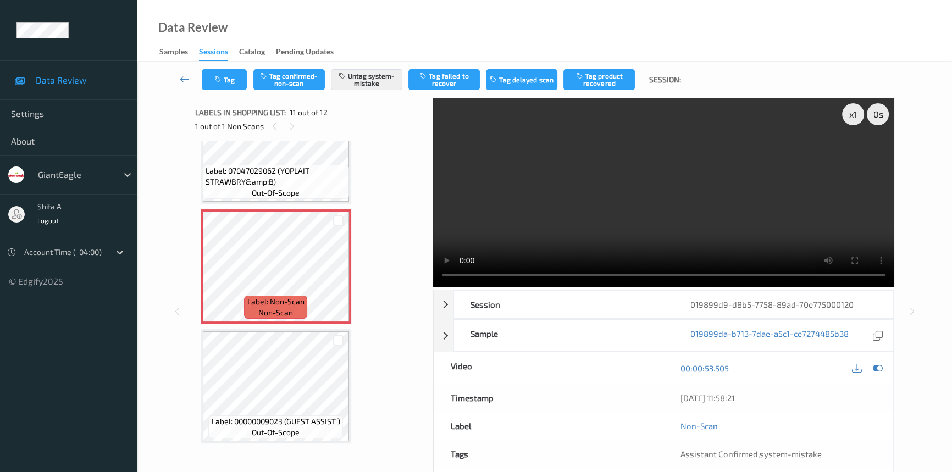
scroll to position [1068, 0]
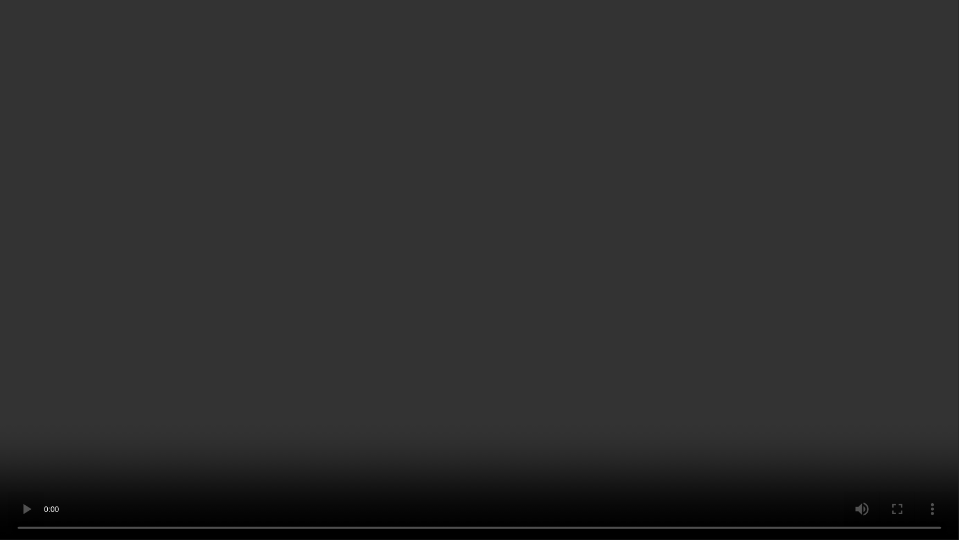
click at [835, 283] on video at bounding box center [479, 270] width 959 height 540
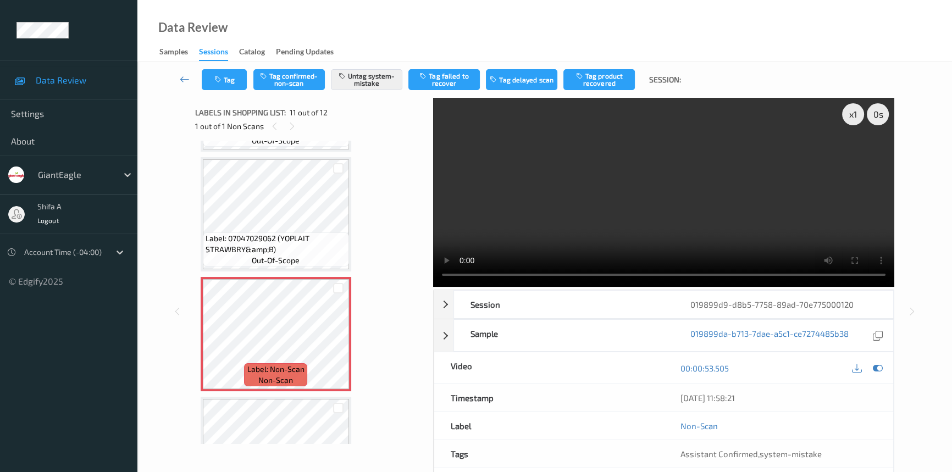
click at [786, 206] on video at bounding box center [663, 192] width 461 height 189
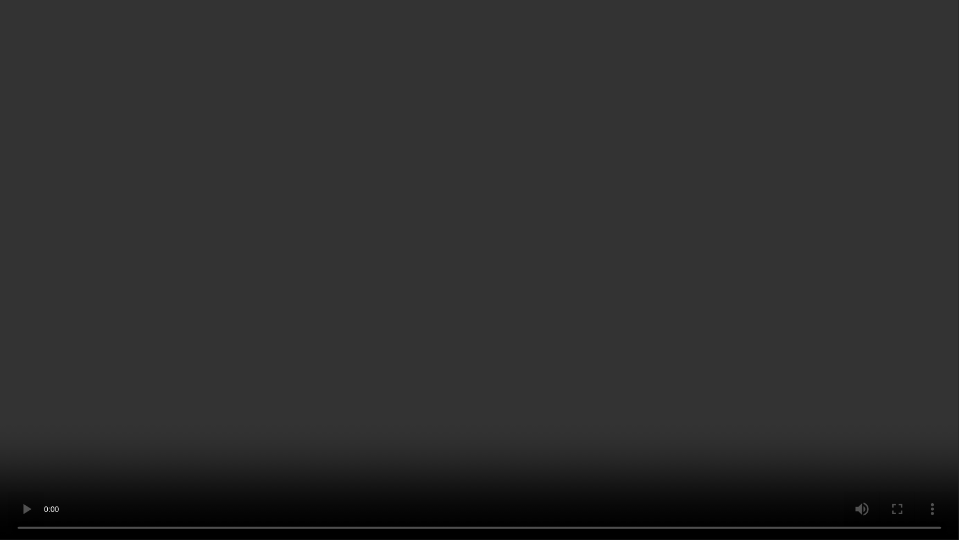
click at [819, 298] on video at bounding box center [479, 270] width 959 height 540
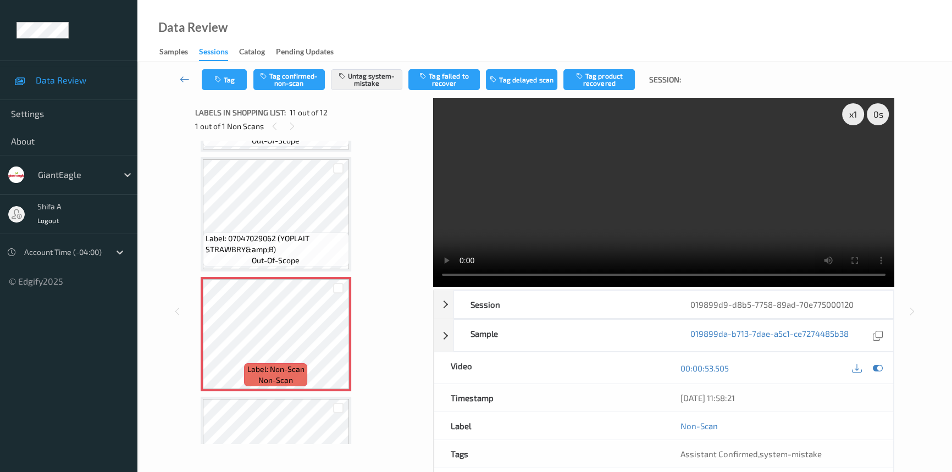
click at [695, 179] on video at bounding box center [663, 192] width 461 height 189
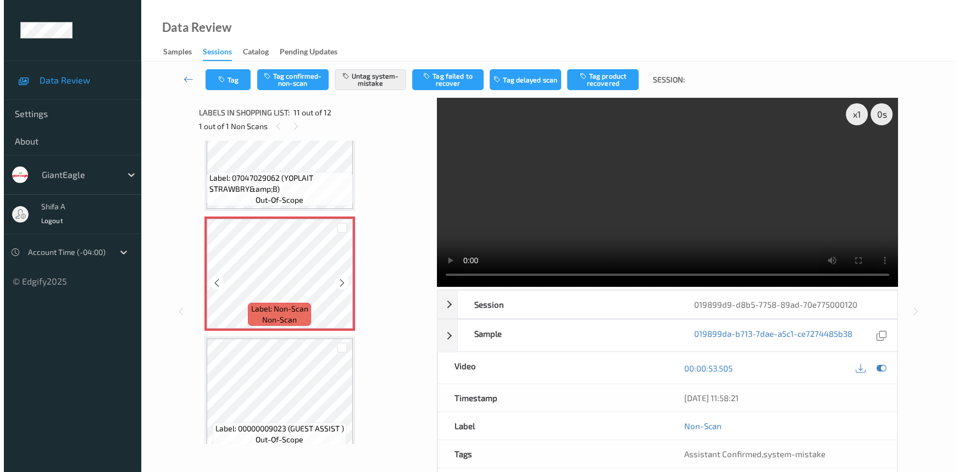
scroll to position [1135, 0]
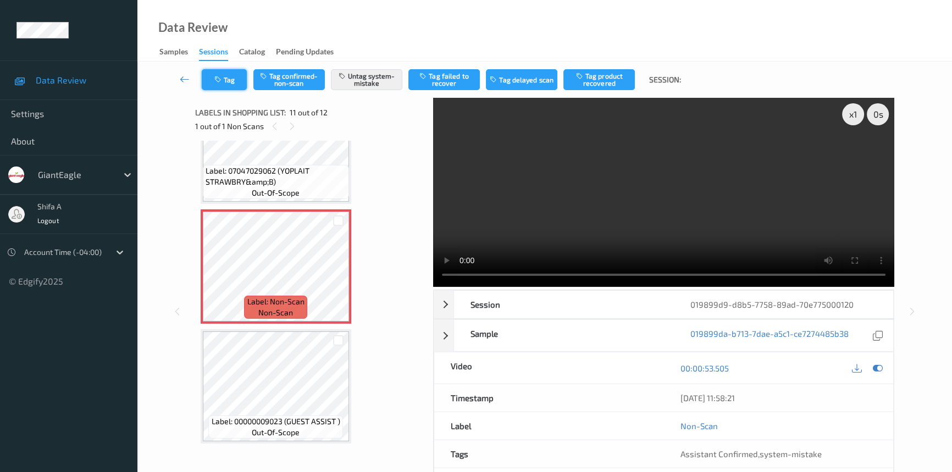
click at [241, 86] on button "Tag" at bounding box center [224, 79] width 45 height 21
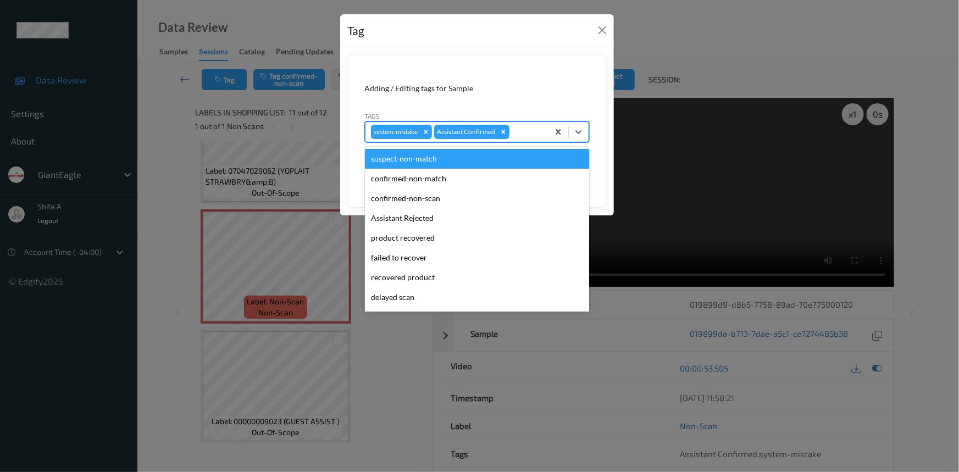
click at [524, 134] on div at bounding box center [527, 131] width 31 height 13
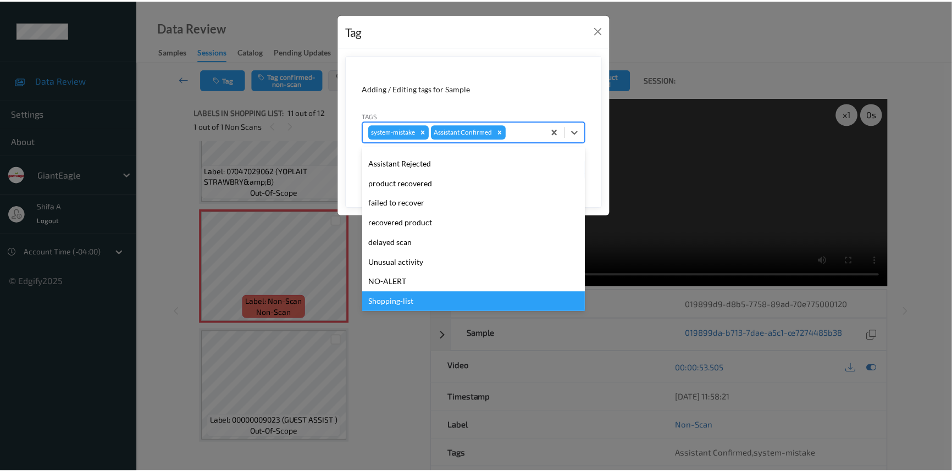
scroll to position [97, 0]
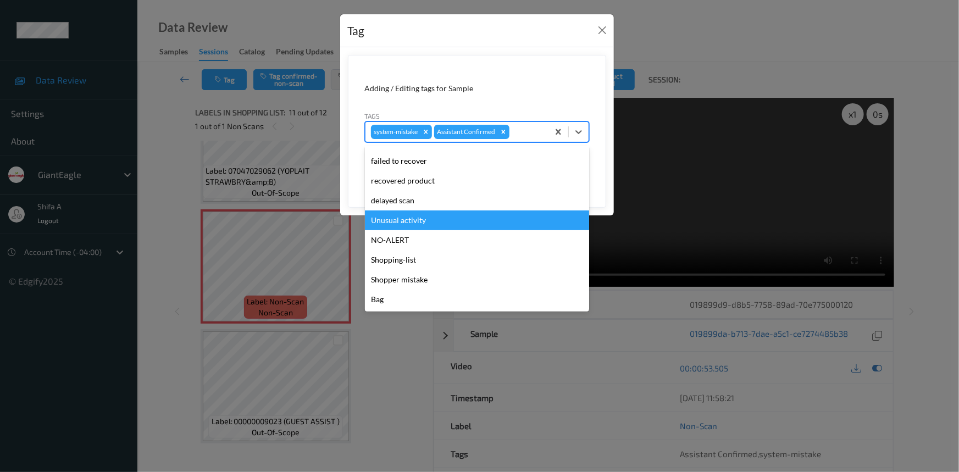
click at [435, 227] on div "Unusual activity" at bounding box center [477, 221] width 224 height 20
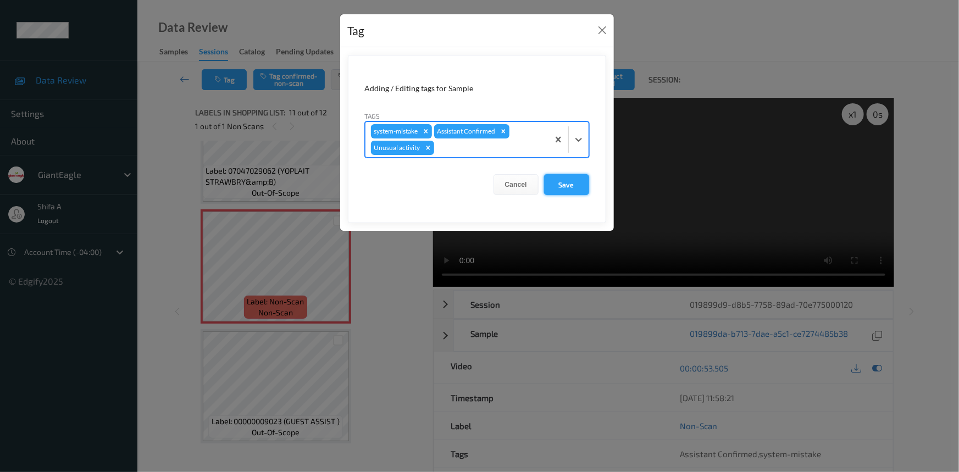
click at [579, 188] on button "Save" at bounding box center [566, 184] width 45 height 21
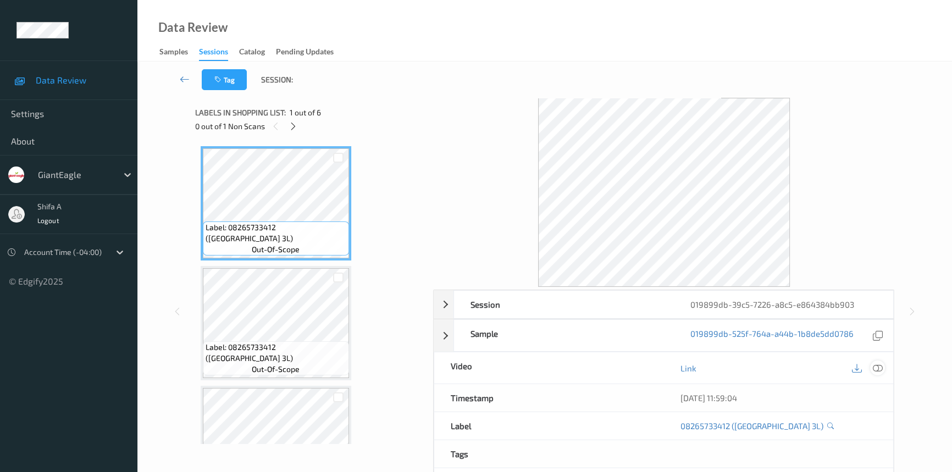
click at [879, 367] on icon at bounding box center [878, 368] width 10 height 10
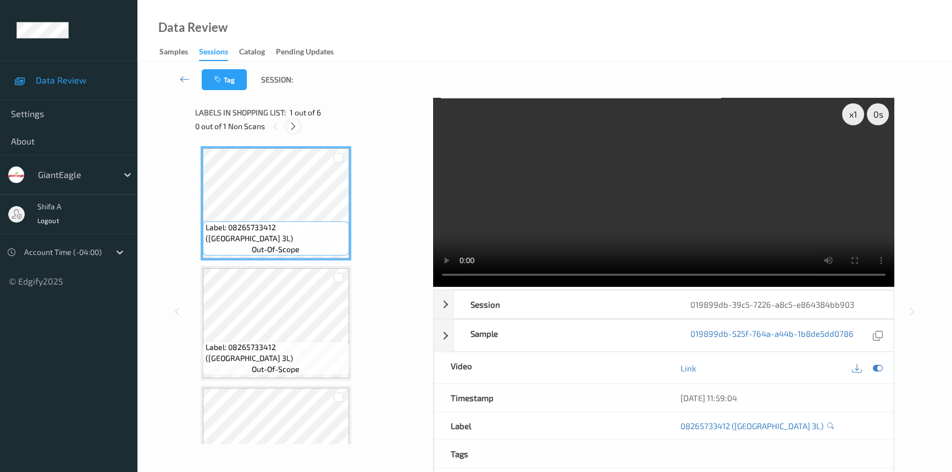
click at [292, 129] on icon at bounding box center [293, 126] width 9 height 10
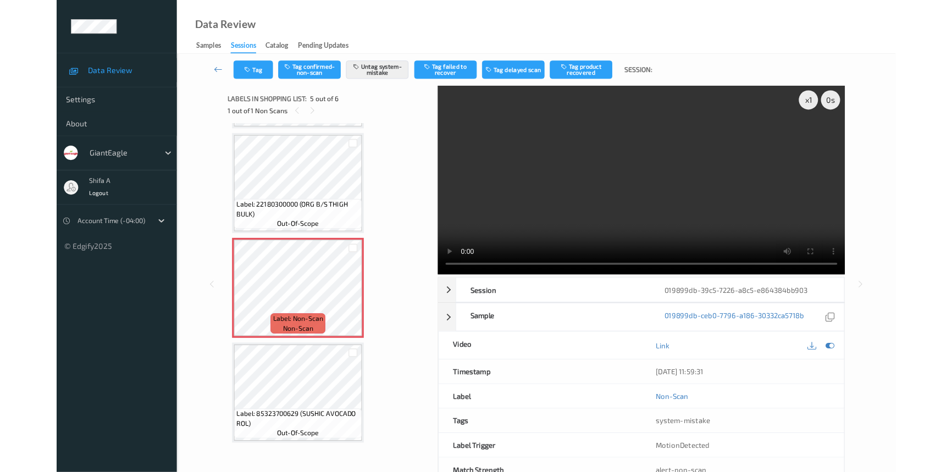
scroll to position [351, 0]
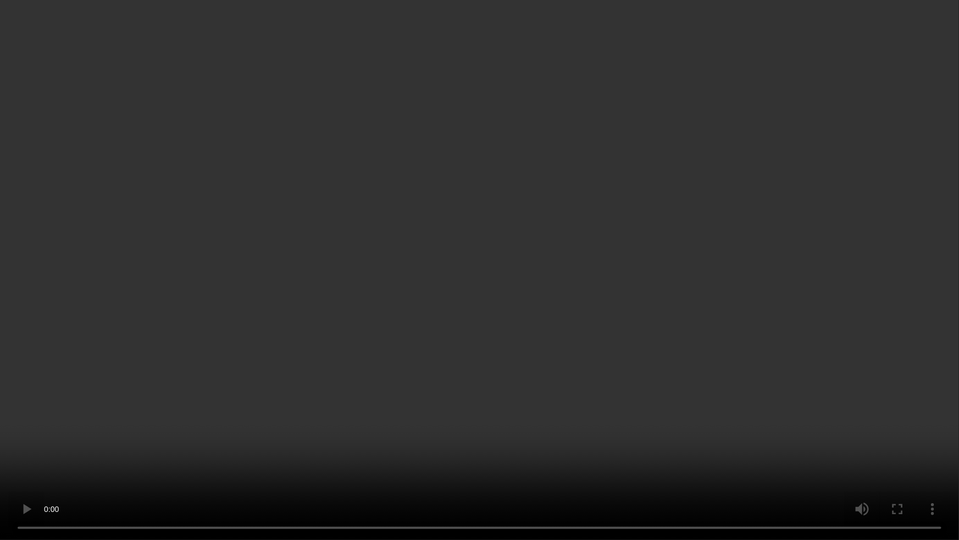
click at [748, 405] on video at bounding box center [479, 270] width 959 height 540
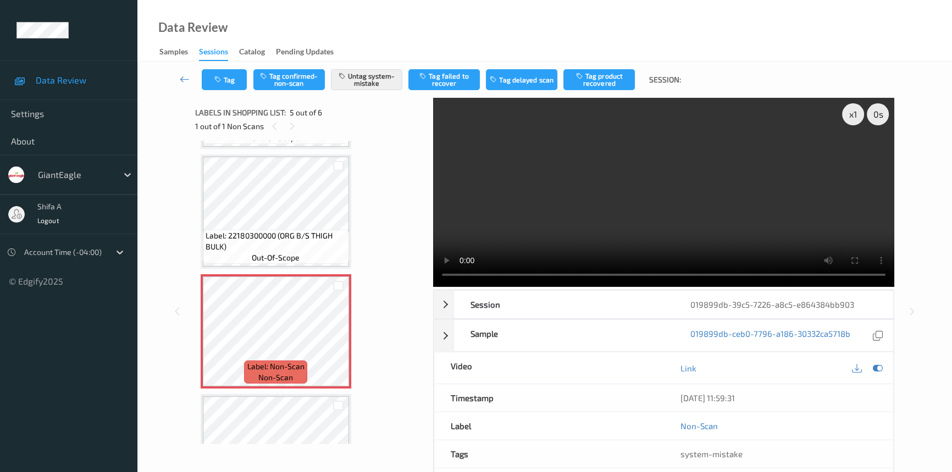
click at [731, 192] on video at bounding box center [663, 192] width 461 height 189
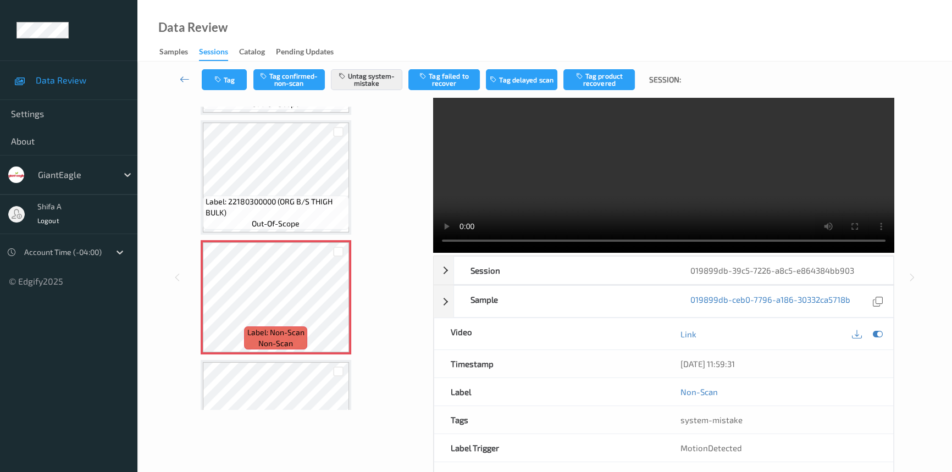
scroll to position [0, 0]
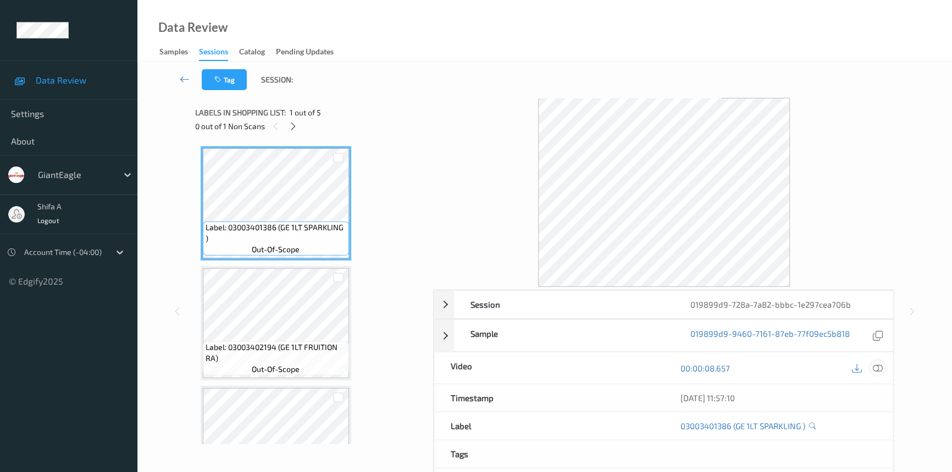
click at [880, 368] on icon at bounding box center [878, 368] width 10 height 10
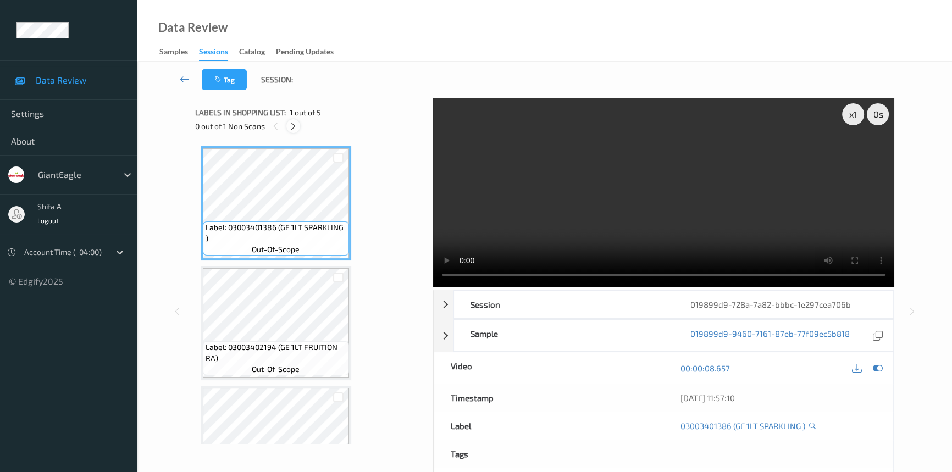
click at [294, 126] on icon at bounding box center [293, 126] width 9 height 10
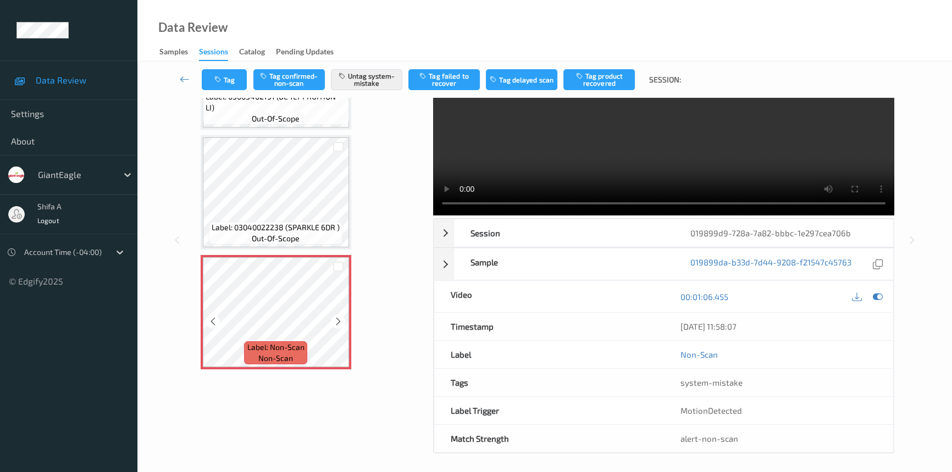
scroll to position [74, 0]
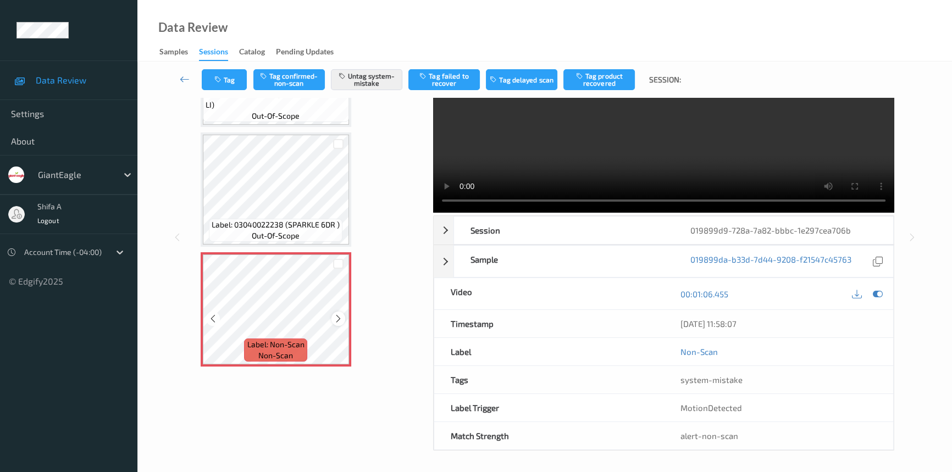
click at [340, 318] on icon at bounding box center [338, 319] width 9 height 10
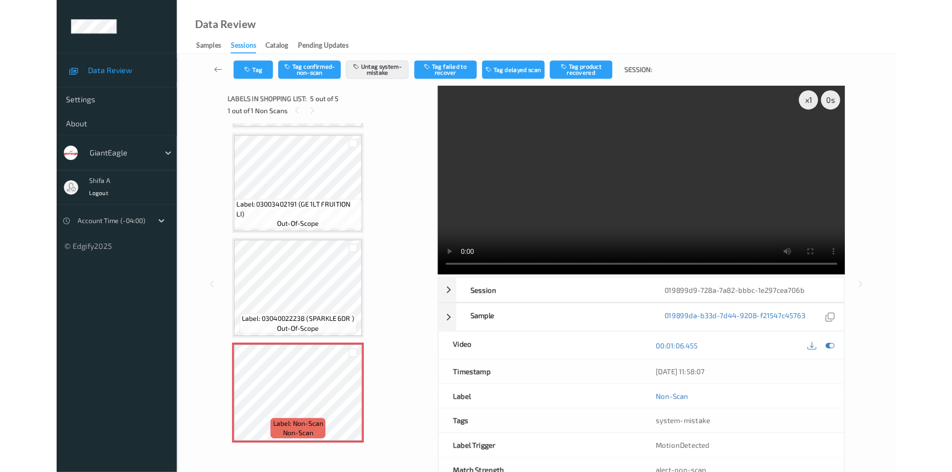
scroll to position [231, 0]
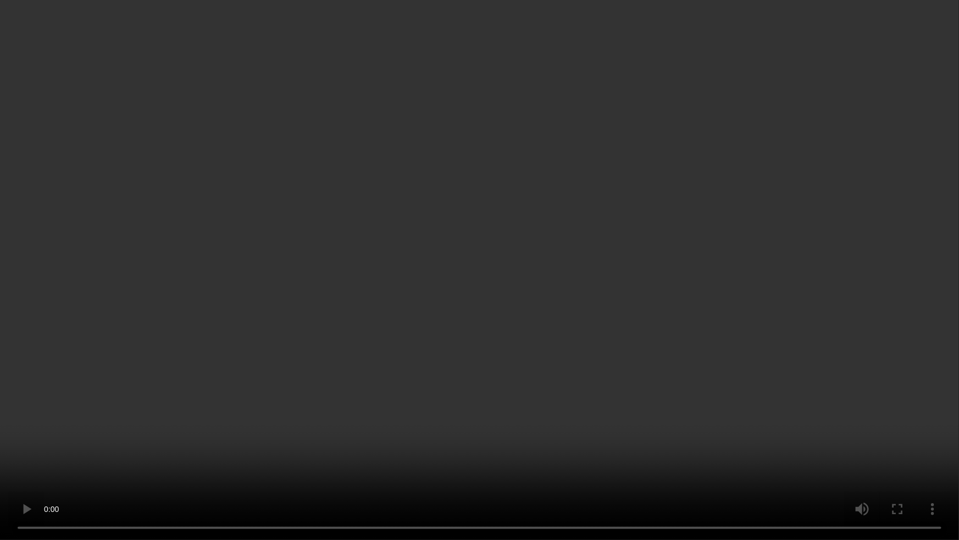
click at [822, 304] on video at bounding box center [479, 270] width 959 height 540
click at [570, 335] on video at bounding box center [479, 270] width 959 height 540
click at [498, 389] on video at bounding box center [479, 270] width 959 height 540
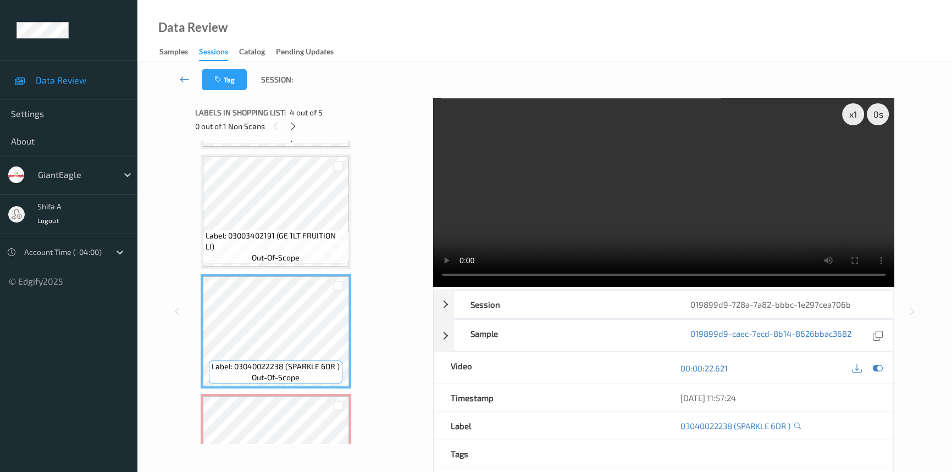
click at [742, 233] on video at bounding box center [663, 192] width 461 height 189
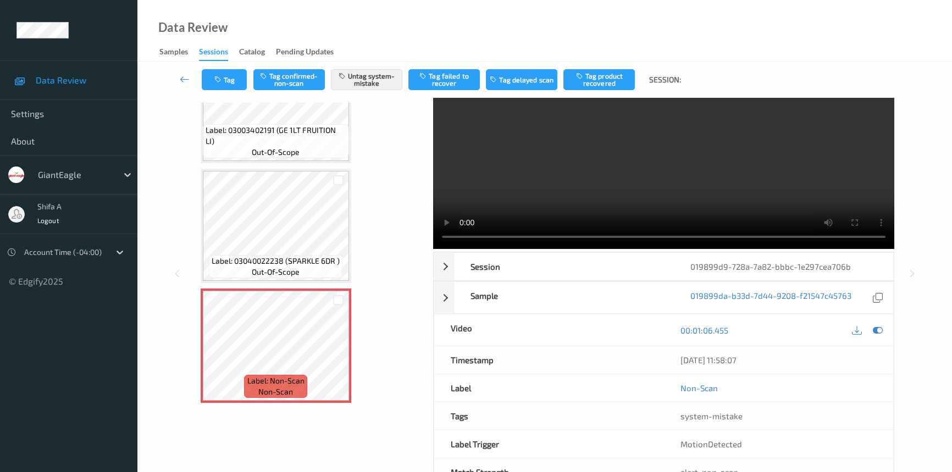
scroll to position [0, 0]
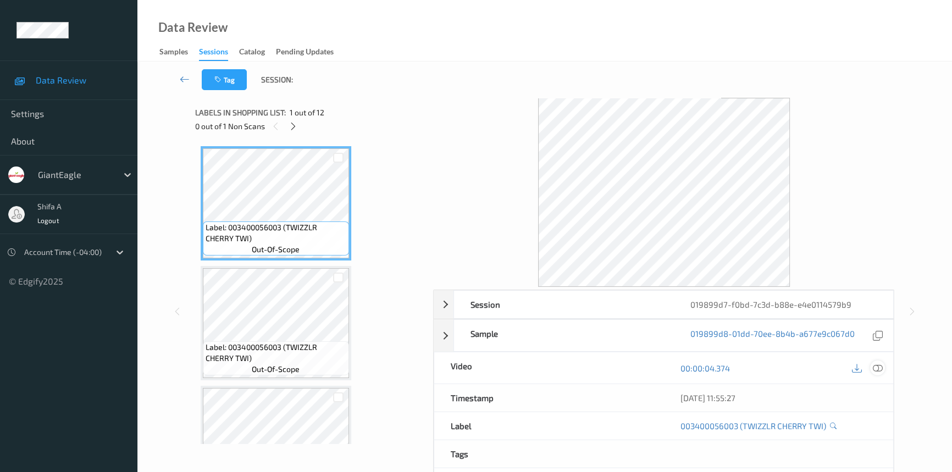
click at [881, 367] on icon at bounding box center [878, 368] width 10 height 10
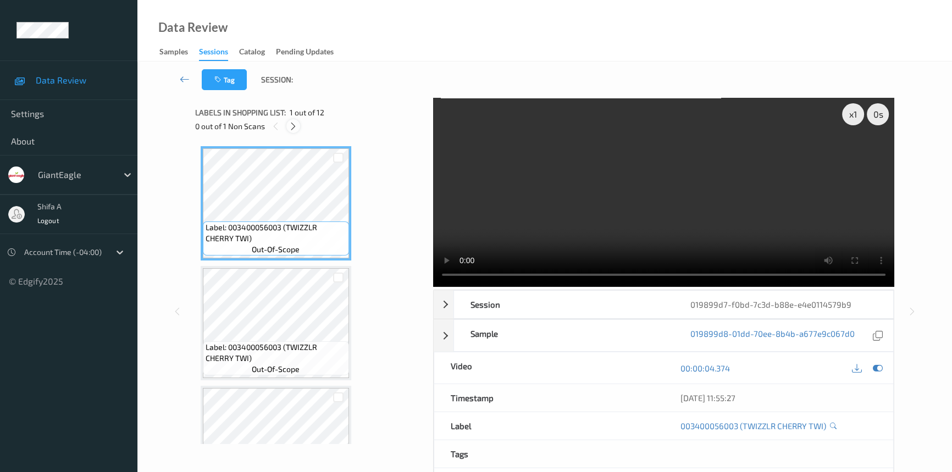
click at [296, 121] on icon at bounding box center [293, 126] width 9 height 10
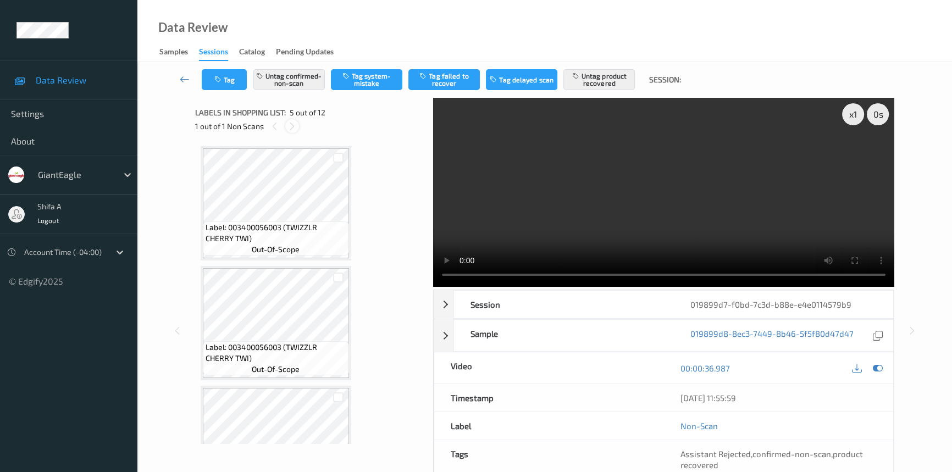
scroll to position [363, 0]
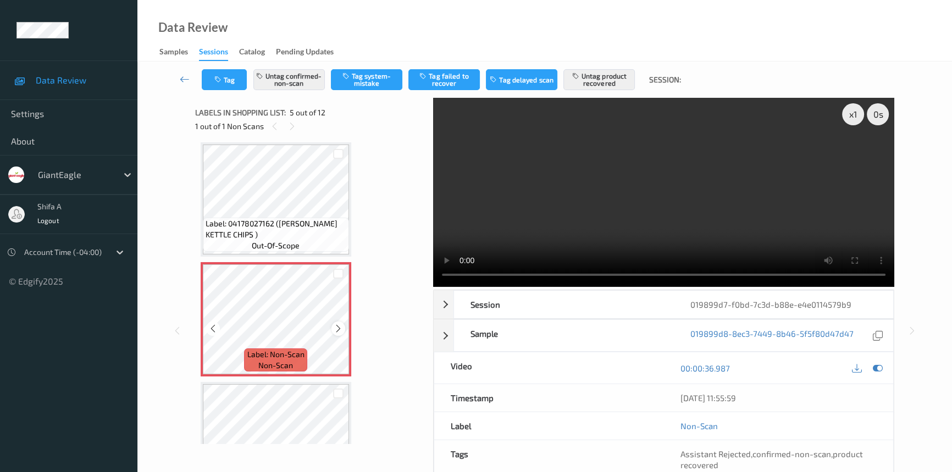
click at [338, 328] on icon at bounding box center [338, 329] width 9 height 10
click at [790, 162] on video at bounding box center [663, 192] width 461 height 189
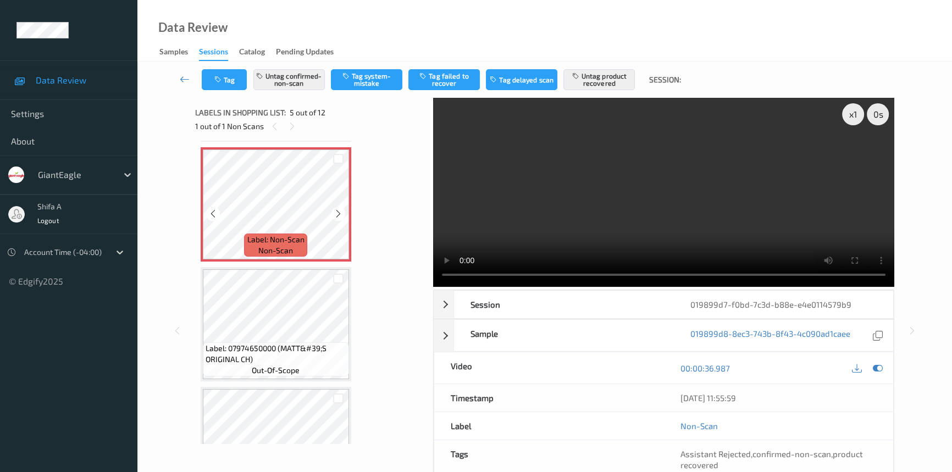
scroll to position [513, 0]
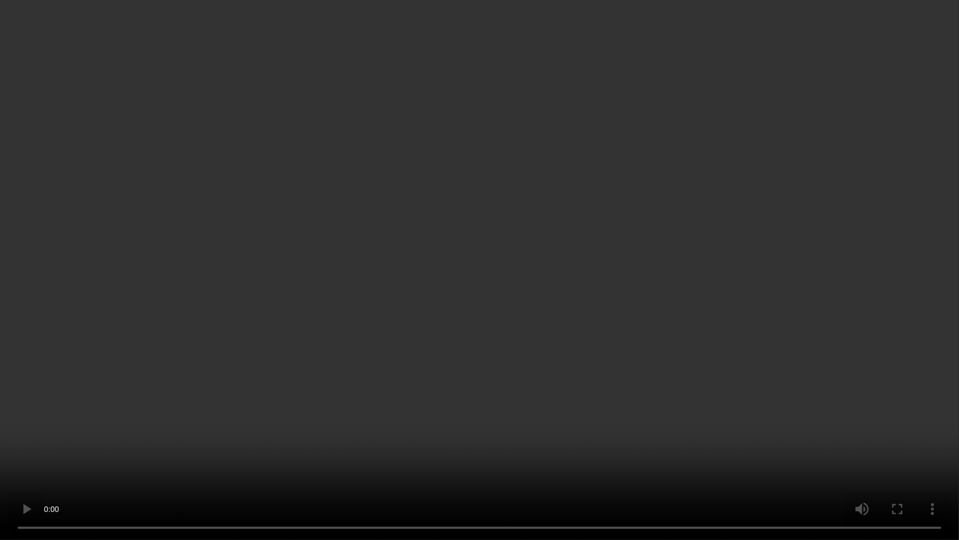
click at [765, 346] on video at bounding box center [479, 270] width 959 height 540
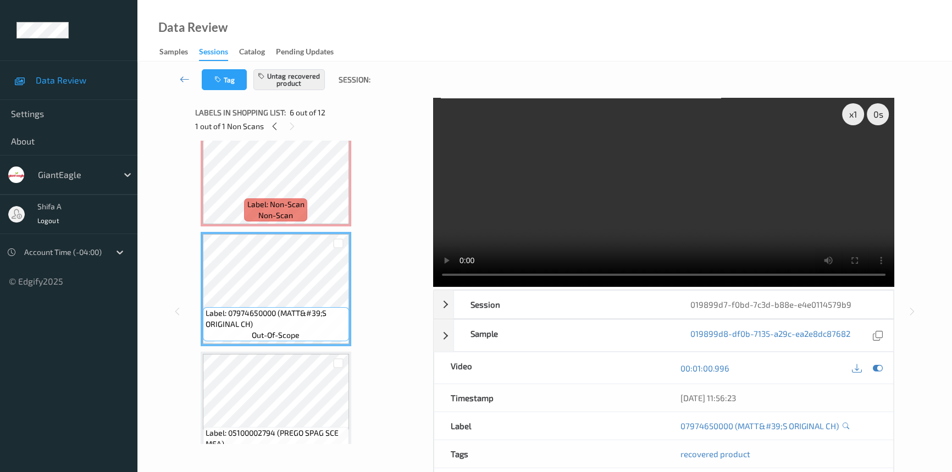
click at [685, 168] on video at bounding box center [663, 192] width 461 height 189
click at [297, 199] on span "Label: Non-Scan" at bounding box center [275, 204] width 57 height 11
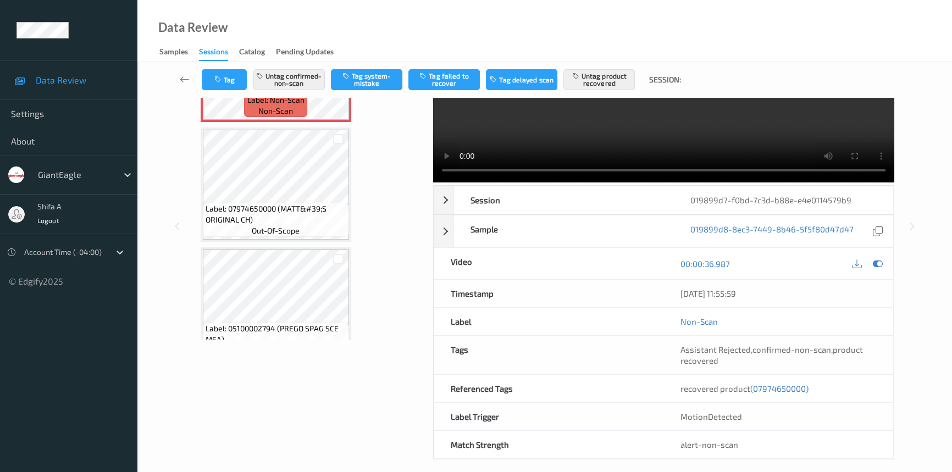
scroll to position [113, 0]
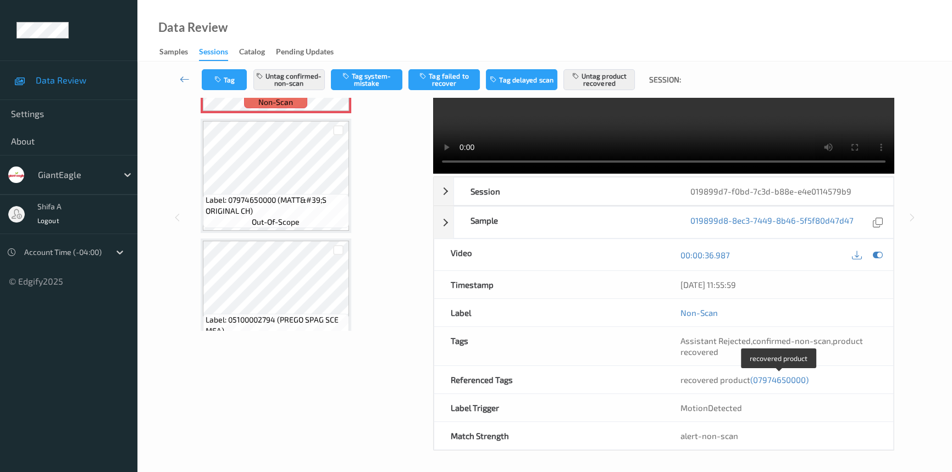
click at [782, 380] on span "(07974650000)" at bounding box center [779, 380] width 58 height 10
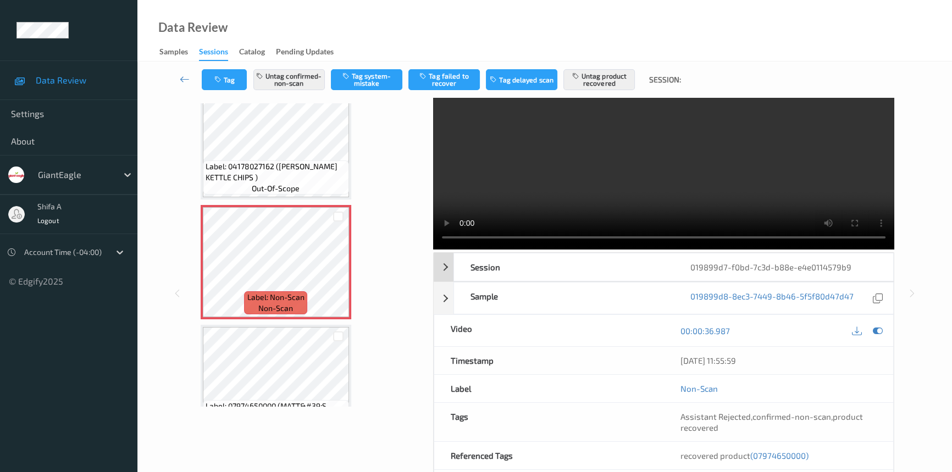
scroll to position [0, 0]
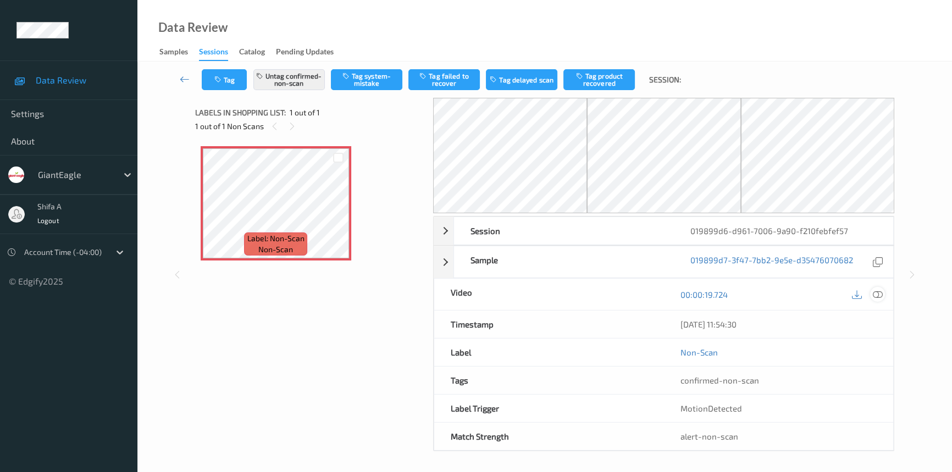
click at [880, 292] on icon at bounding box center [878, 295] width 10 height 10
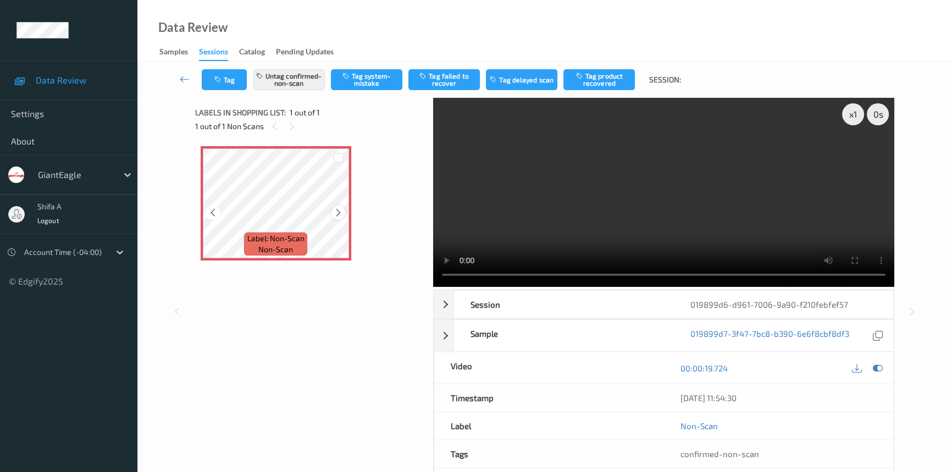
click at [341, 216] on icon at bounding box center [338, 213] width 9 height 10
click at [339, 213] on icon at bounding box center [338, 213] width 9 height 10
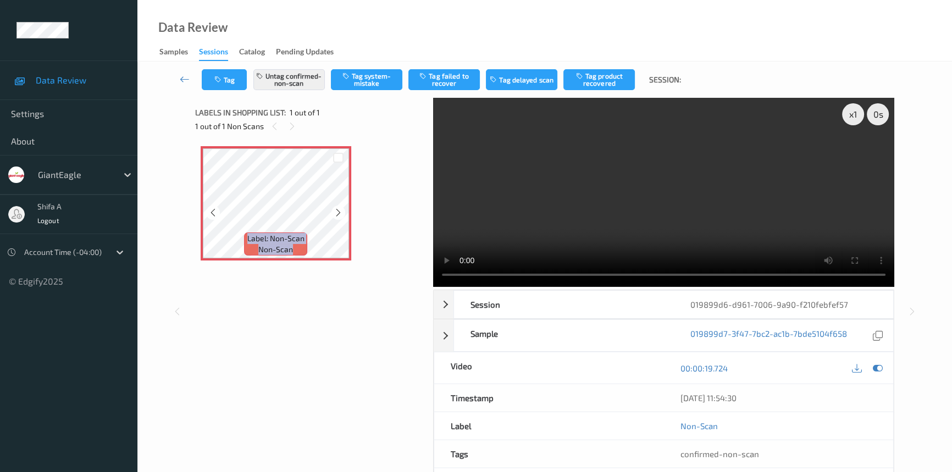
click at [339, 213] on icon at bounding box center [338, 213] width 9 height 10
click at [338, 218] on div at bounding box center [339, 213] width 14 height 14
click at [339, 216] on icon at bounding box center [338, 213] width 9 height 10
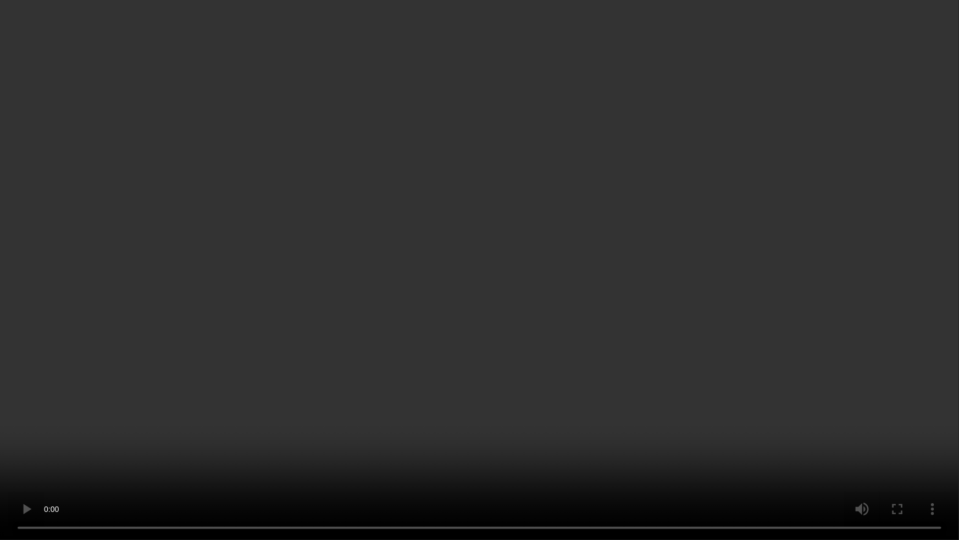
click at [781, 300] on video at bounding box center [479, 270] width 959 height 540
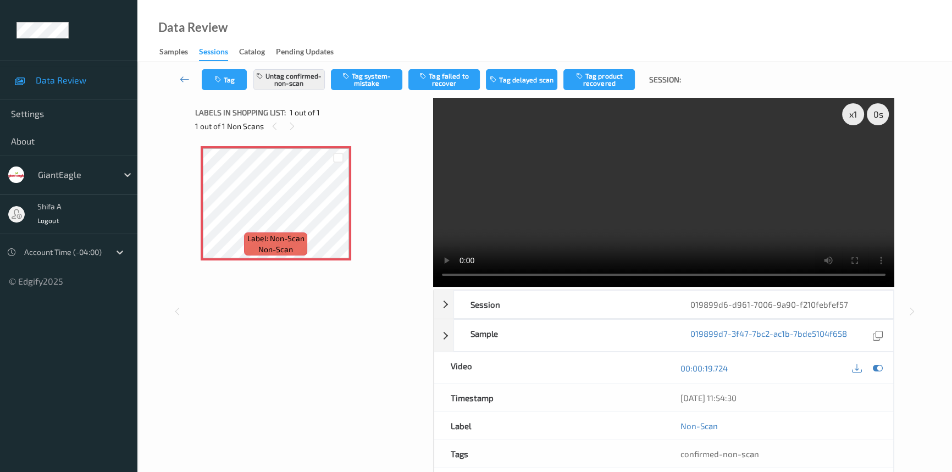
click at [722, 203] on video at bounding box center [663, 192] width 461 height 189
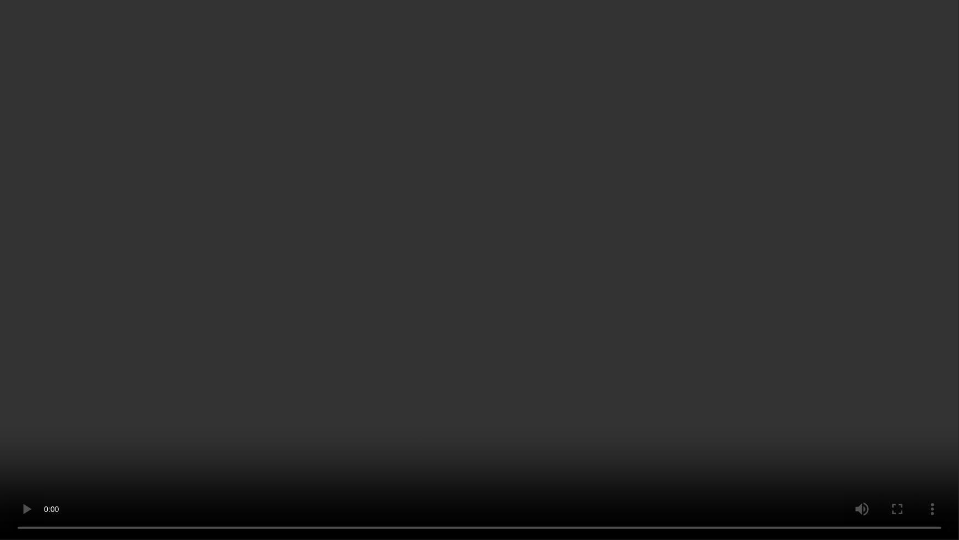
click at [720, 331] on video at bounding box center [479, 270] width 959 height 540
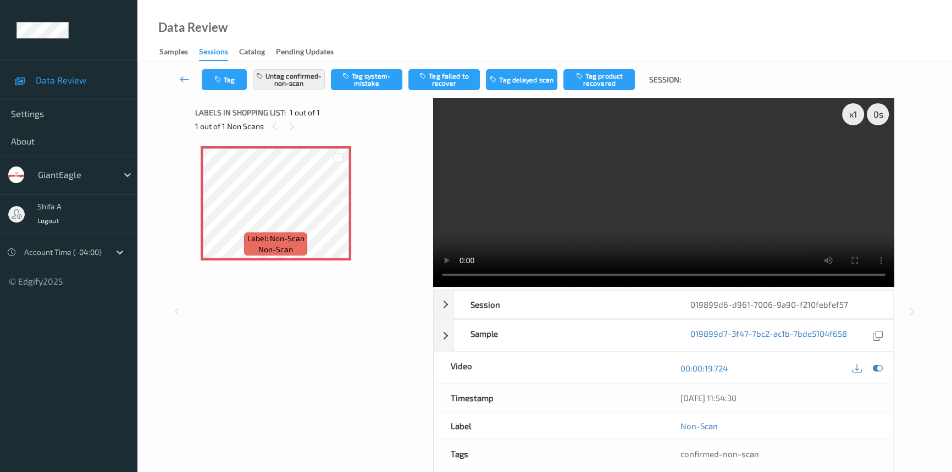
click at [718, 245] on video at bounding box center [663, 192] width 461 height 189
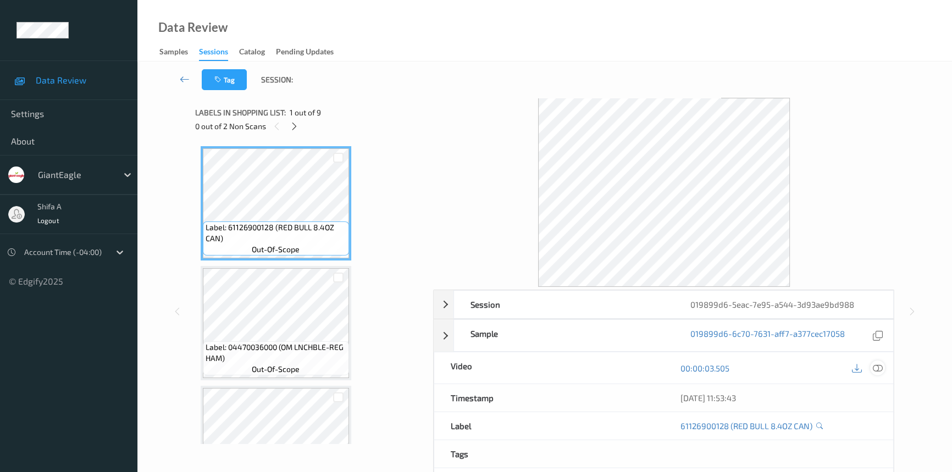
click at [880, 368] on icon at bounding box center [878, 368] width 10 height 10
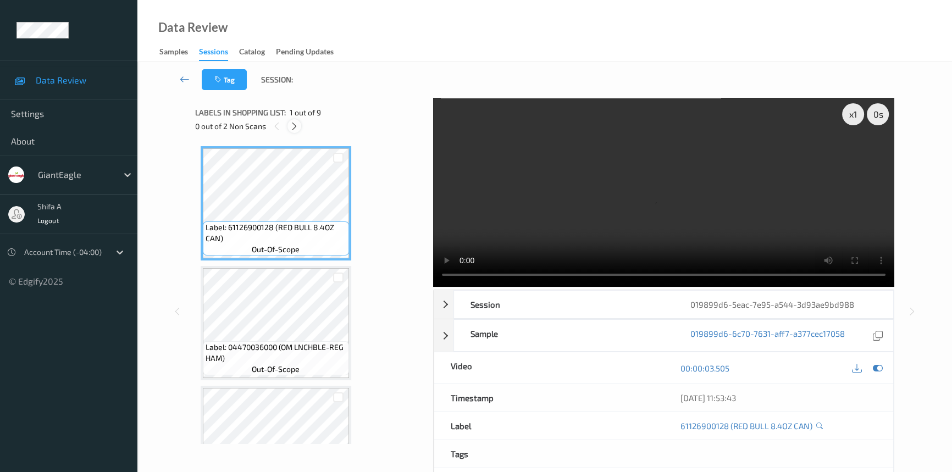
click at [296, 130] on icon at bounding box center [294, 126] width 9 height 10
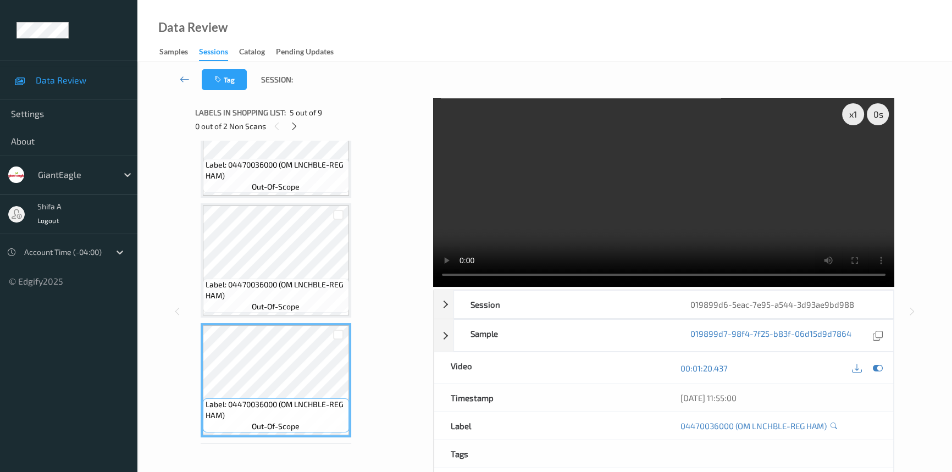
scroll to position [277, 0]
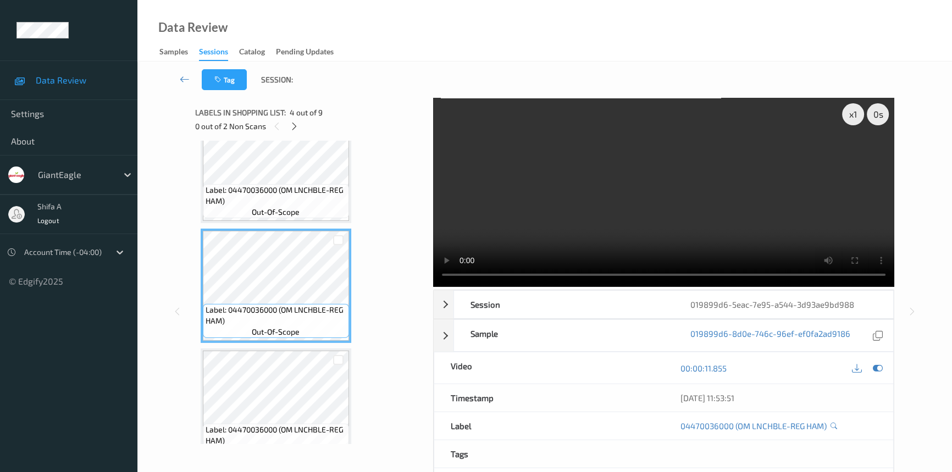
drag, startPoint x: 723, startPoint y: 198, endPoint x: 712, endPoint y: 202, distance: 11.6
click at [721, 198] on video at bounding box center [663, 192] width 461 height 189
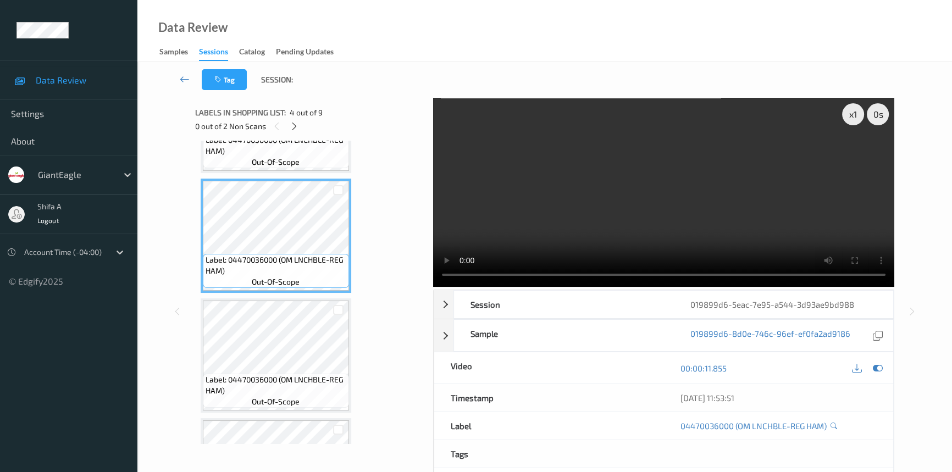
scroll to position [377, 0]
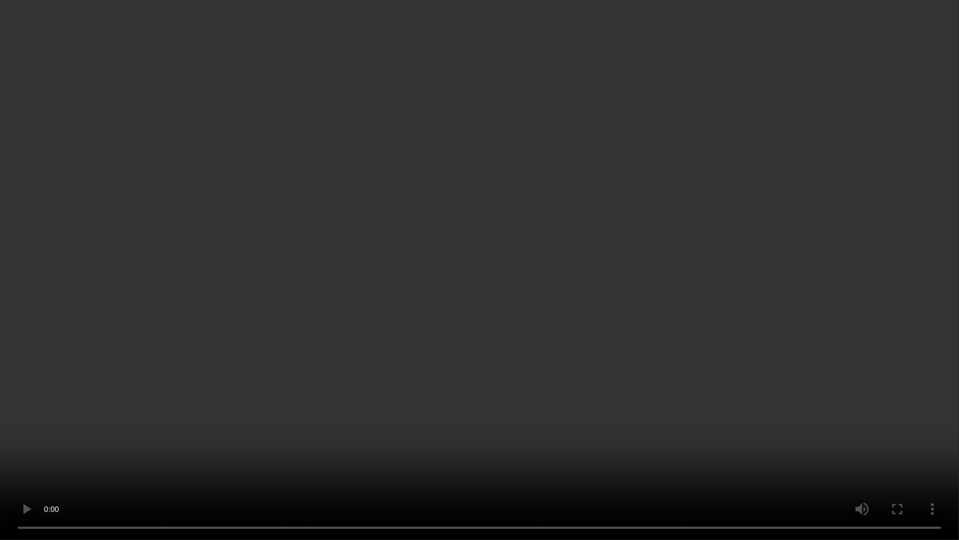
click at [727, 317] on video at bounding box center [479, 270] width 959 height 540
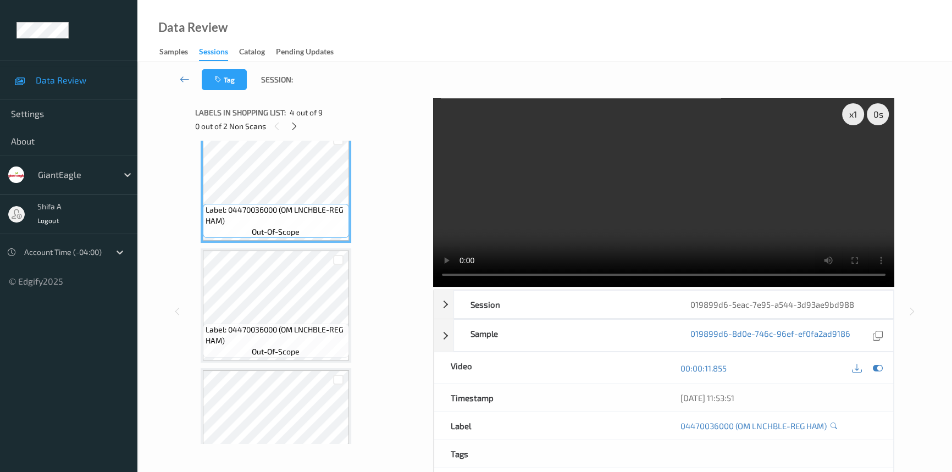
click at [771, 220] on video at bounding box center [663, 192] width 461 height 189
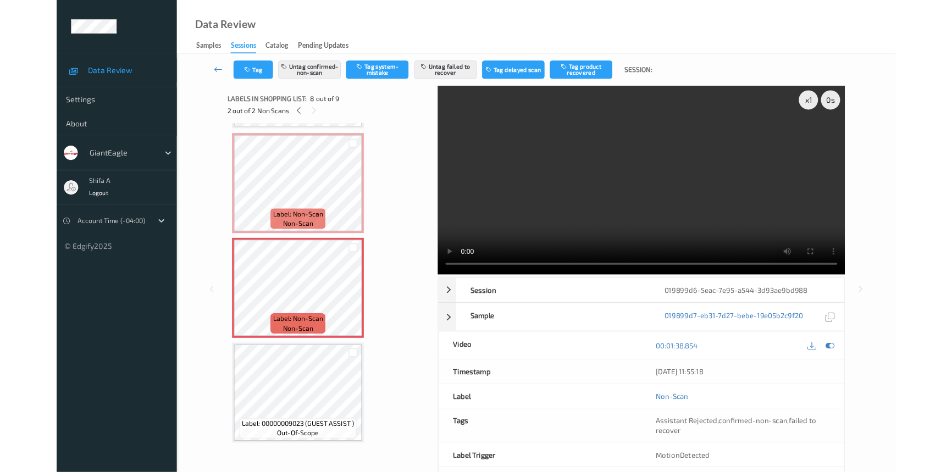
scroll to position [709, 0]
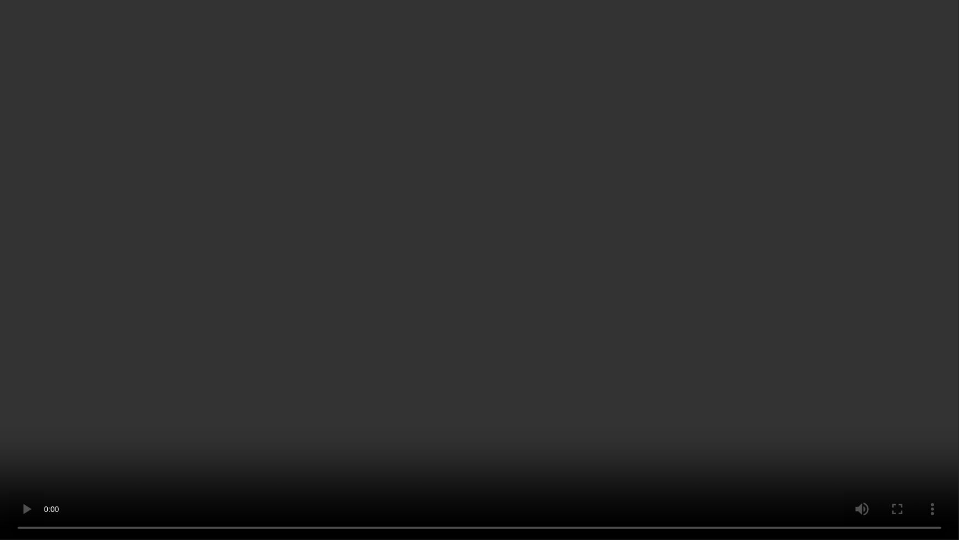
click at [830, 282] on video at bounding box center [479, 270] width 959 height 540
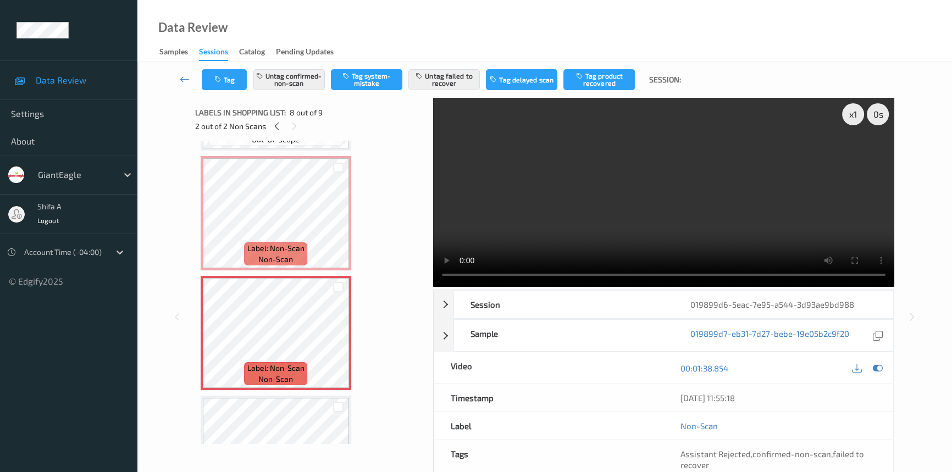
click at [721, 196] on video at bounding box center [663, 192] width 461 height 189
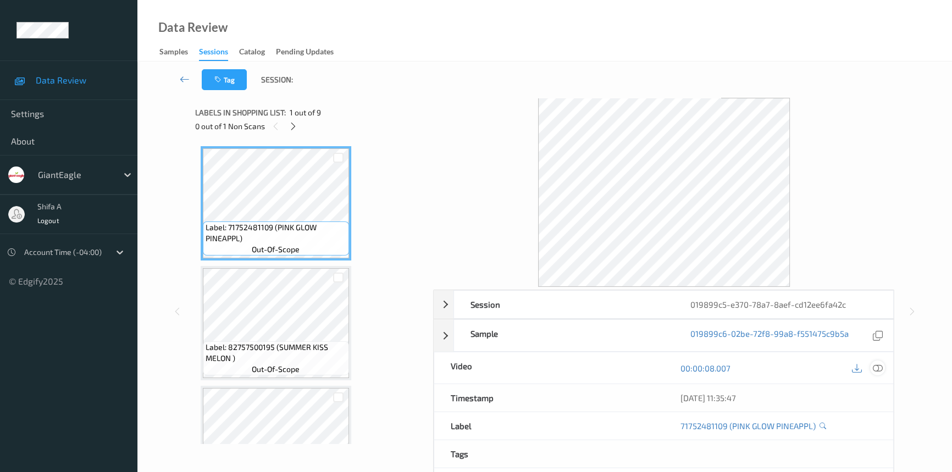
click at [881, 364] on icon at bounding box center [878, 368] width 10 height 10
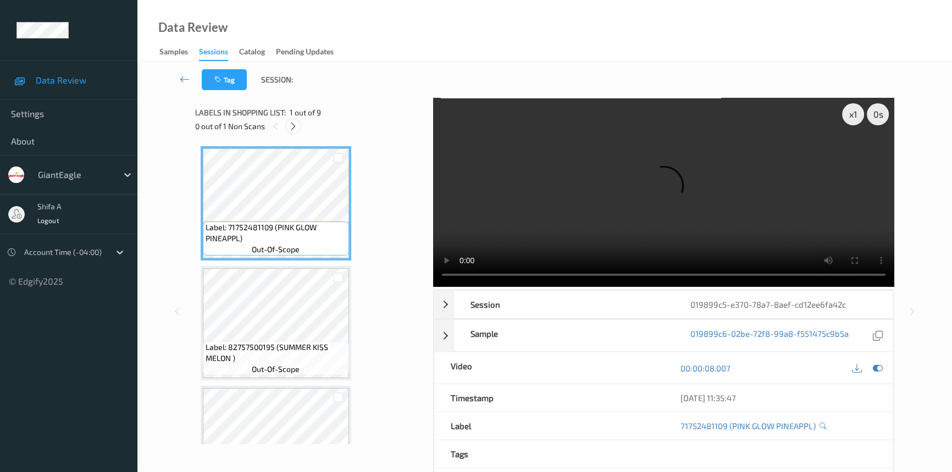
click at [292, 129] on icon at bounding box center [293, 126] width 9 height 10
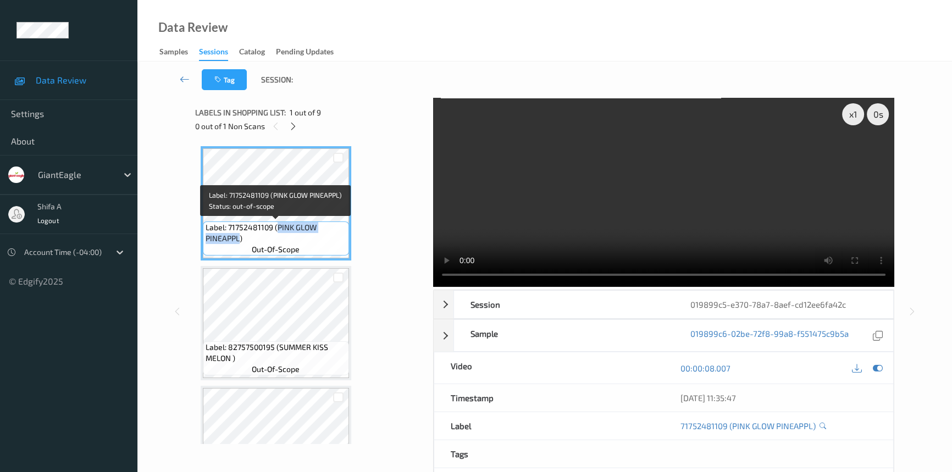
drag, startPoint x: 276, startPoint y: 227, endPoint x: 239, endPoint y: 238, distance: 38.4
click at [239, 238] on span "Label: 71752481109 (PINK GLOW PINEAPPL)" at bounding box center [276, 233] width 141 height 22
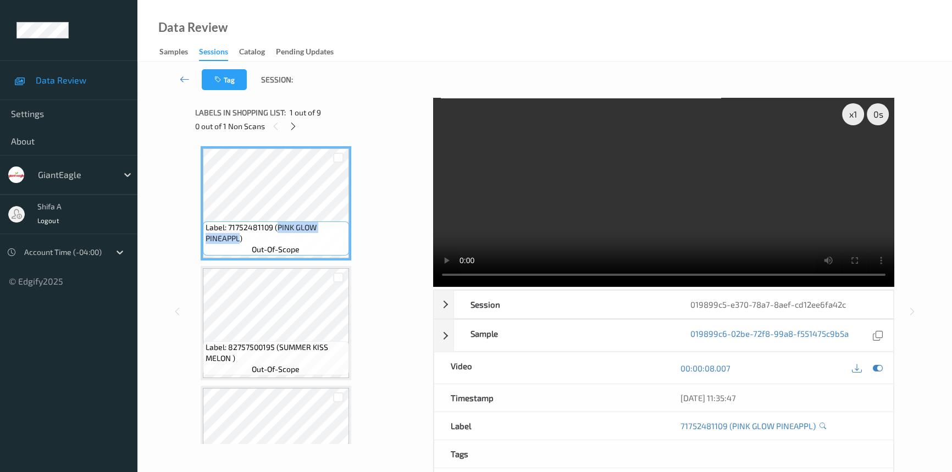
copy span "PINK GLOW PINEAPPL"
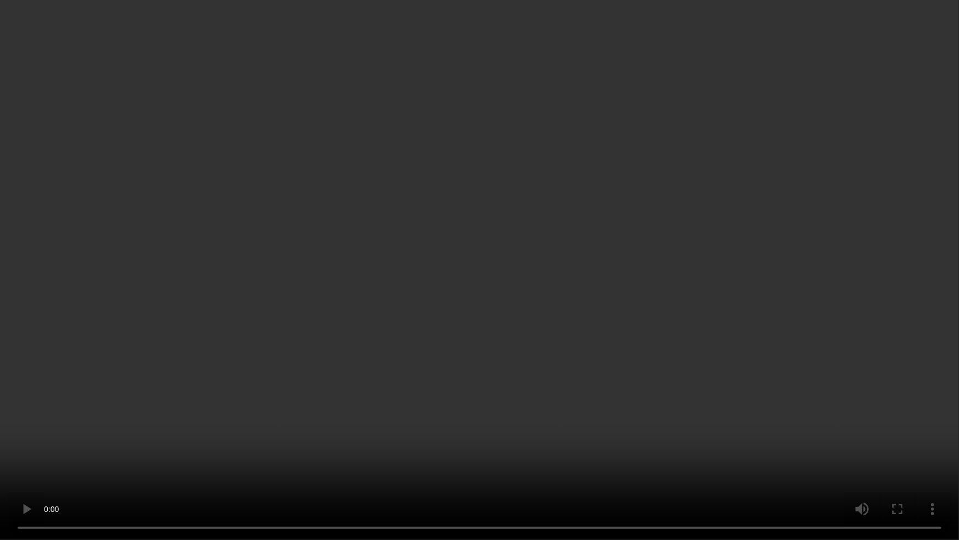
click at [716, 316] on video at bounding box center [479, 270] width 959 height 540
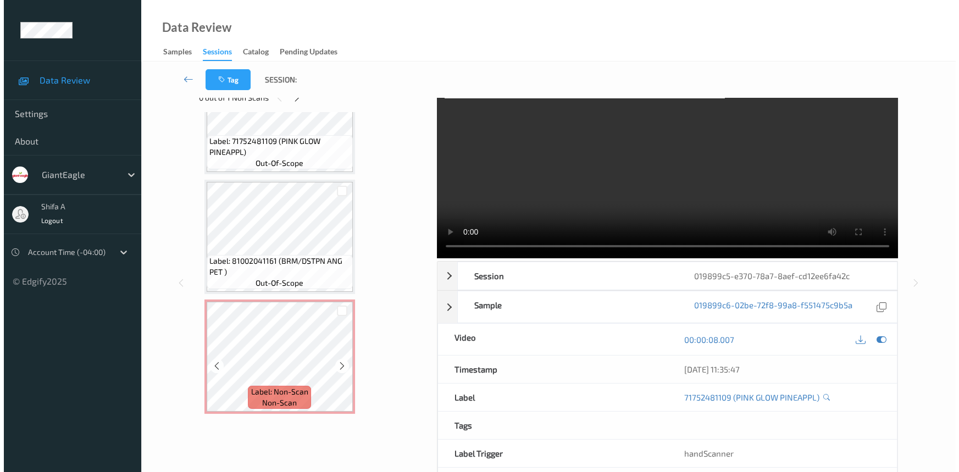
scroll to position [74, 0]
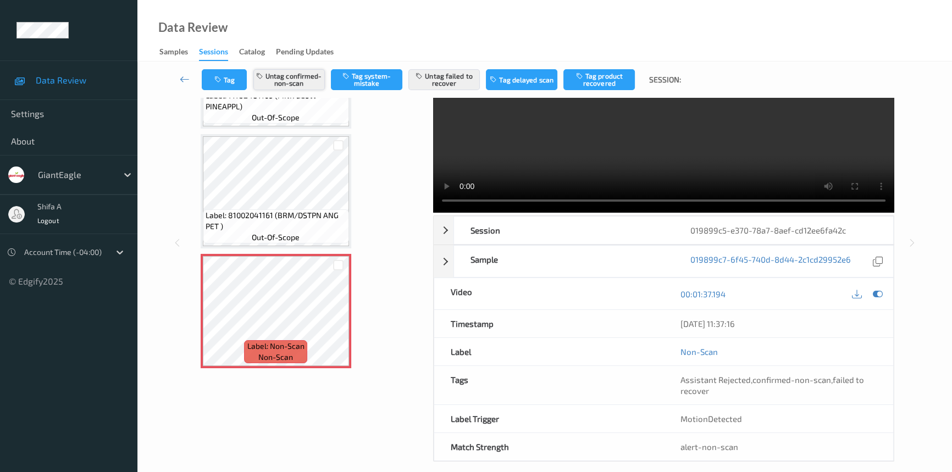
click at [290, 76] on button "Untag confirmed-non-scan" at bounding box center [288, 79] width 71 height 21
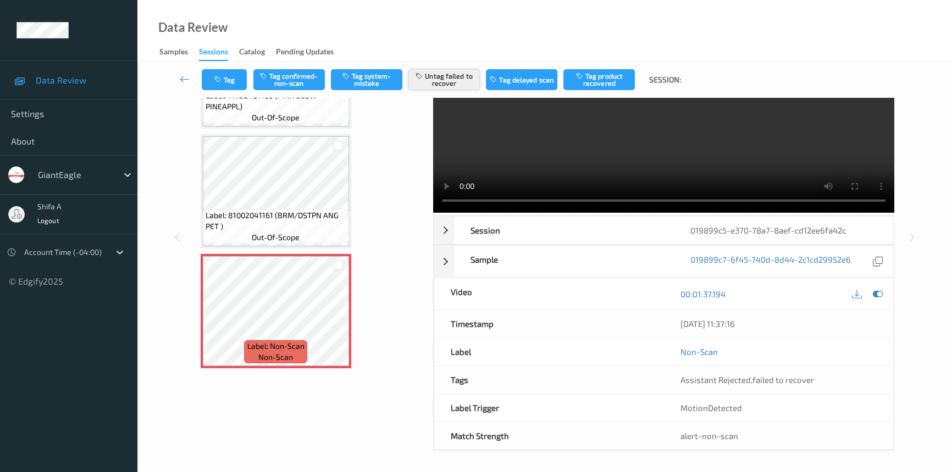
click at [452, 81] on button "Untag failed to recover" at bounding box center [443, 79] width 71 height 21
click at [367, 73] on button "Tag system-mistake" at bounding box center [366, 79] width 71 height 21
click at [203, 86] on button "Tag" at bounding box center [224, 79] width 45 height 21
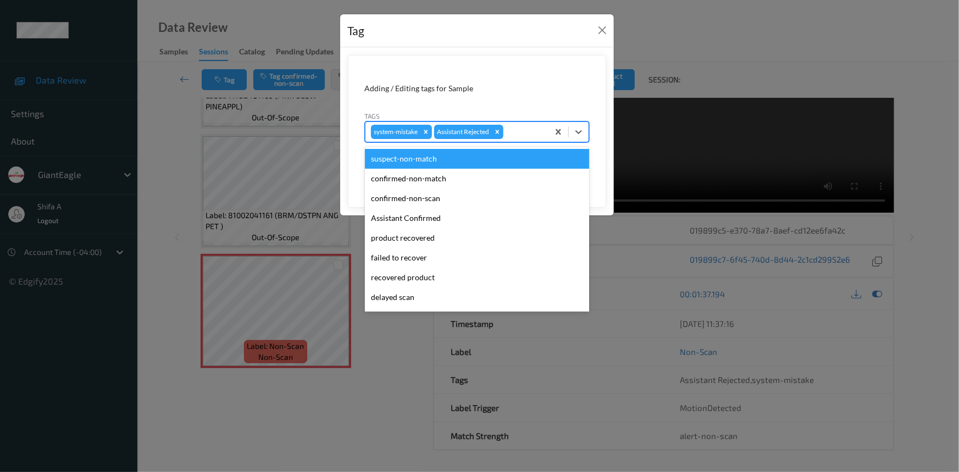
click at [518, 125] on div "system-mistake Assistant Rejected" at bounding box center [457, 132] width 183 height 19
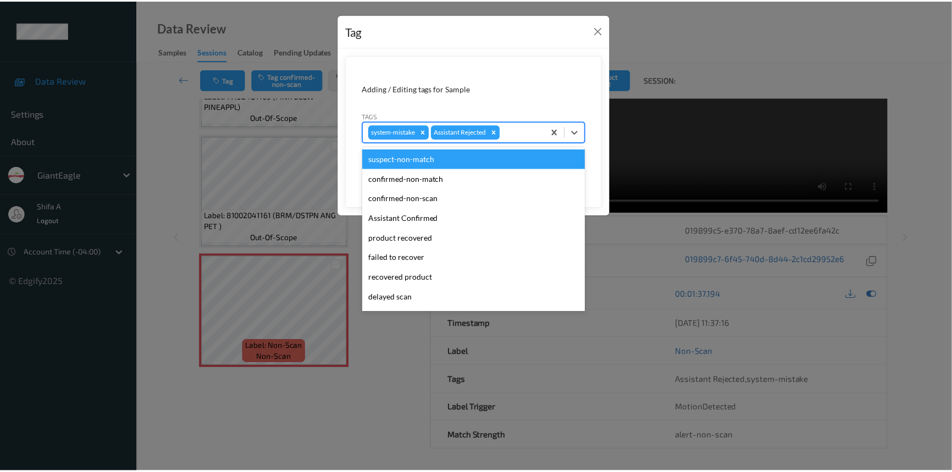
scroll to position [97, 0]
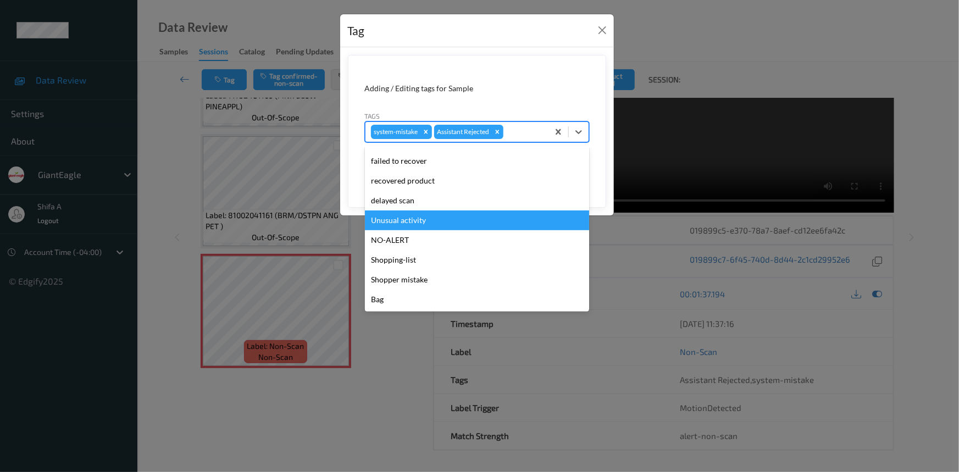
click at [419, 222] on div "Unusual activity" at bounding box center [477, 221] width 224 height 20
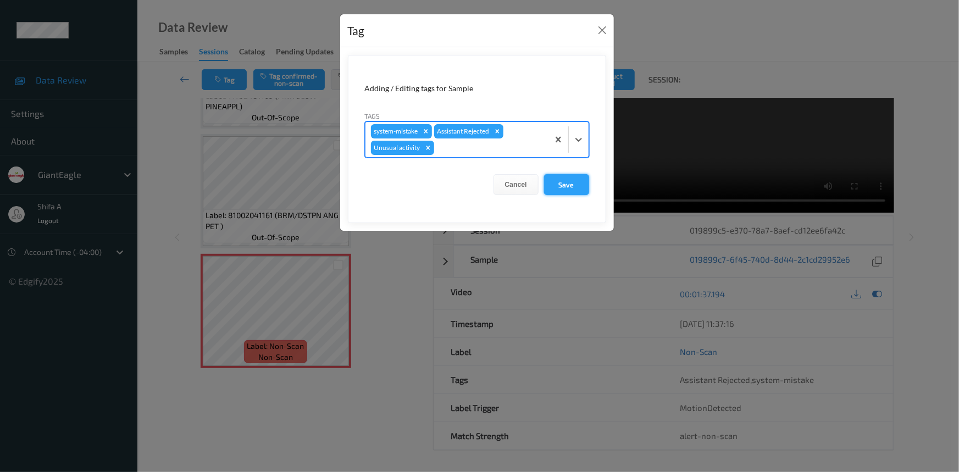
click at [567, 184] on button "Save" at bounding box center [566, 184] width 45 height 21
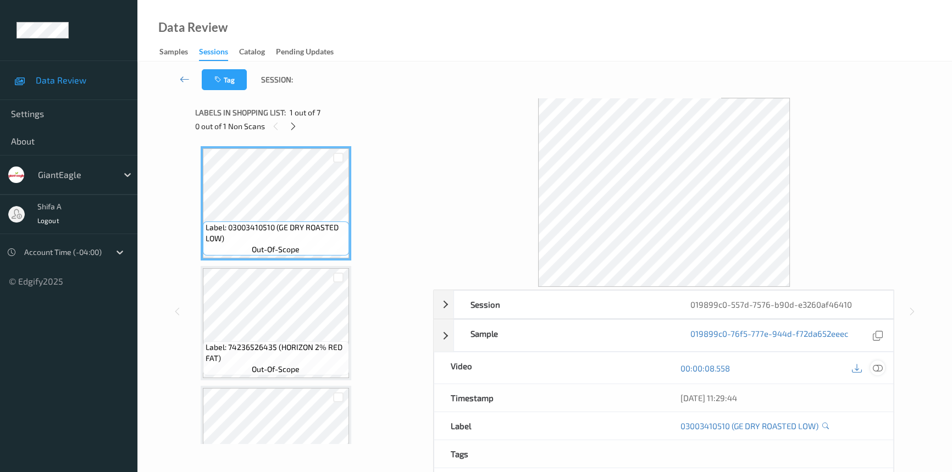
click at [881, 366] on icon at bounding box center [878, 368] width 10 height 10
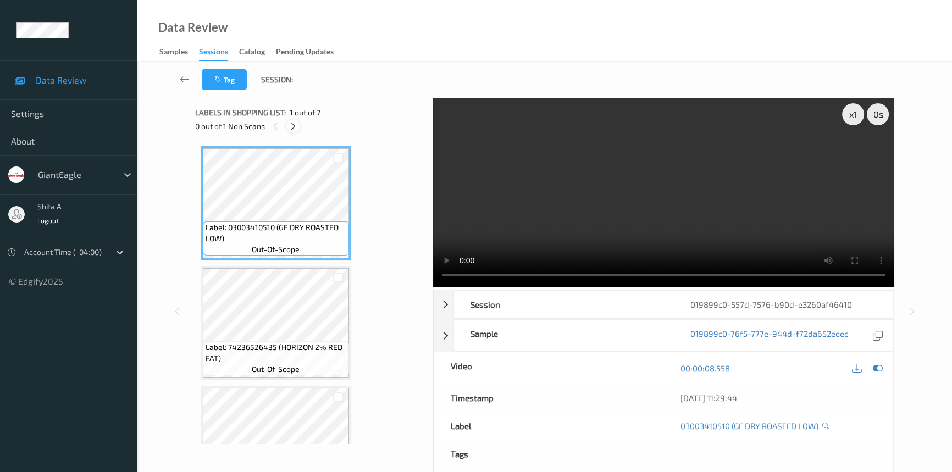
click at [296, 123] on icon at bounding box center [293, 126] width 9 height 10
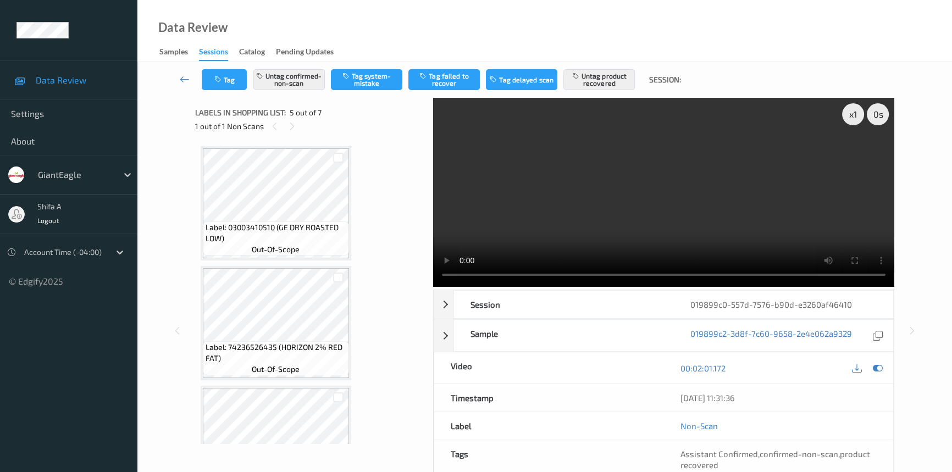
scroll to position [363, 0]
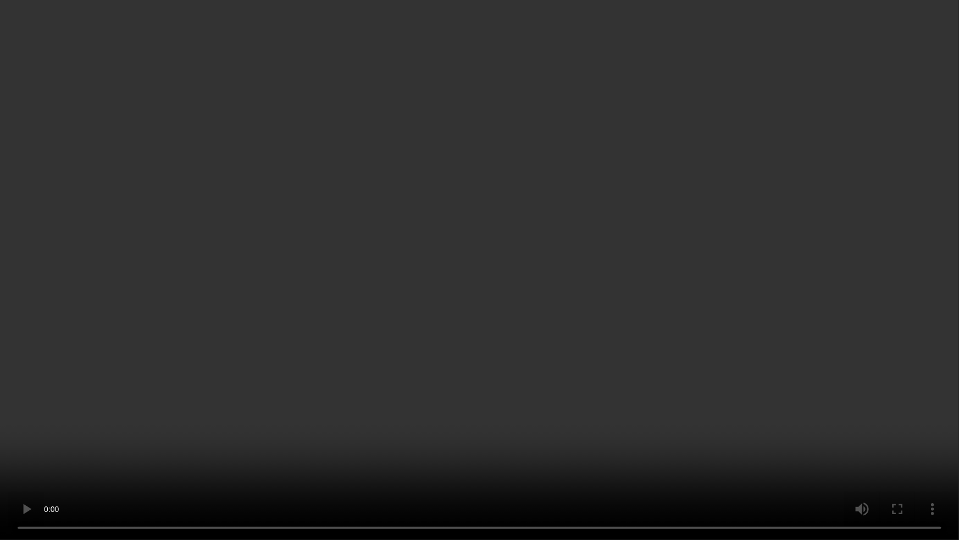
click at [836, 296] on video at bounding box center [479, 270] width 959 height 540
click at [843, 451] on video at bounding box center [479, 270] width 959 height 540
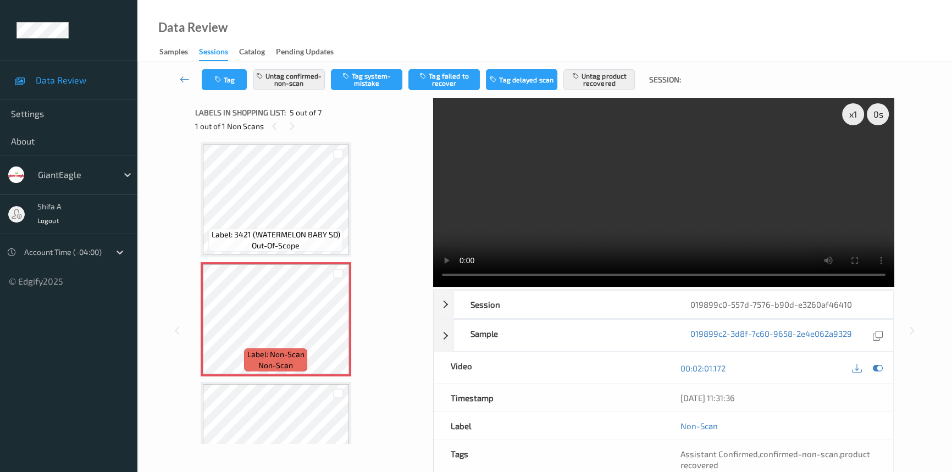
click at [722, 186] on video at bounding box center [663, 192] width 461 height 189
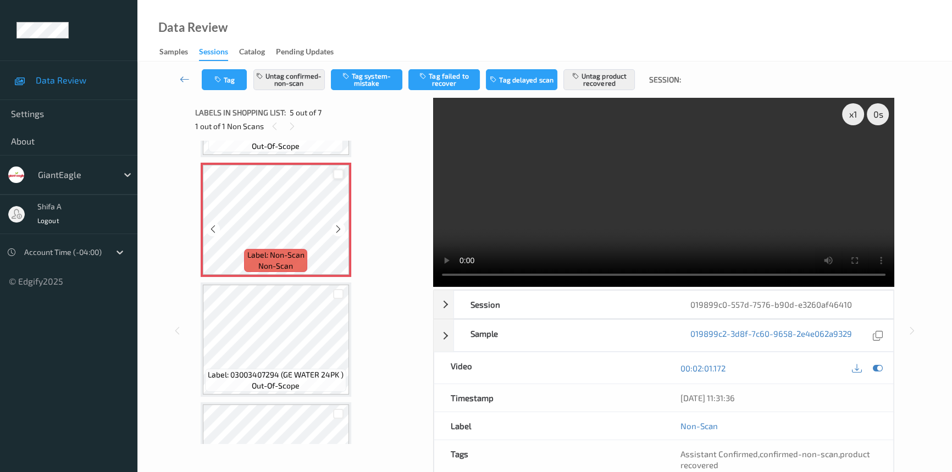
scroll to position [463, 0]
click at [310, 88] on button "Untag confirmed-non-scan" at bounding box center [288, 79] width 71 height 21
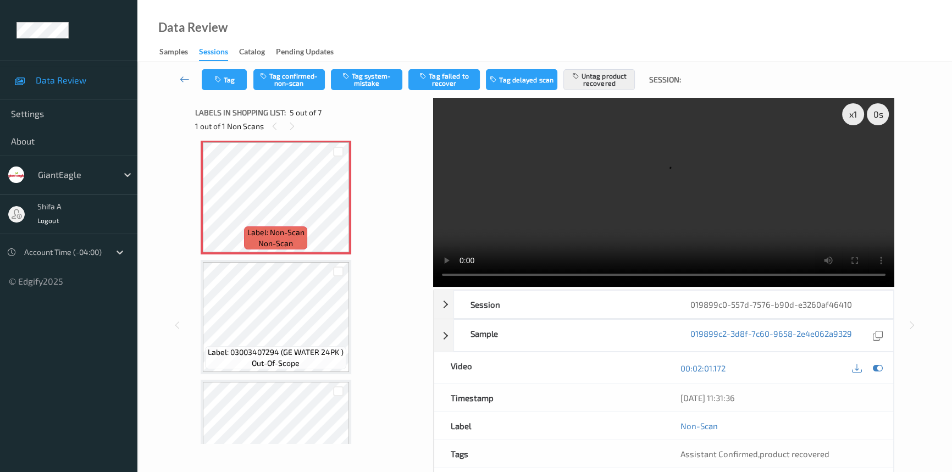
scroll to position [488, 0]
click at [304, 80] on button "Tag confirmed-non-scan" at bounding box center [288, 79] width 71 height 21
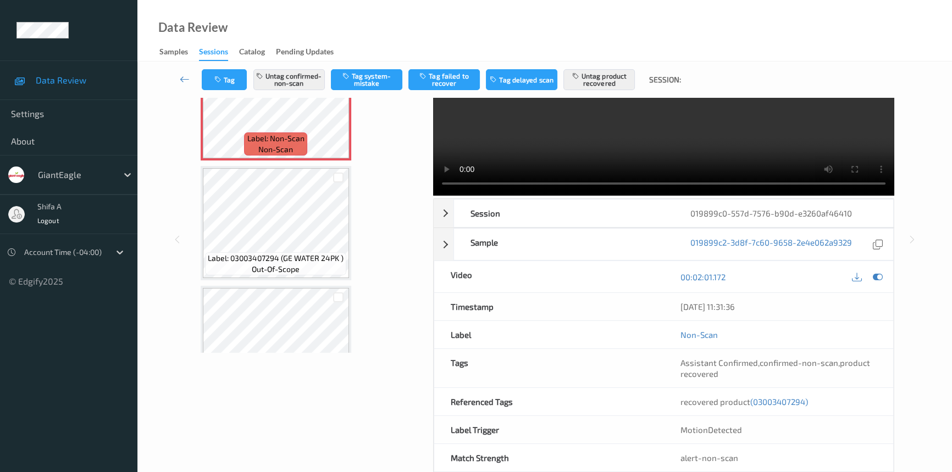
scroll to position [113, 0]
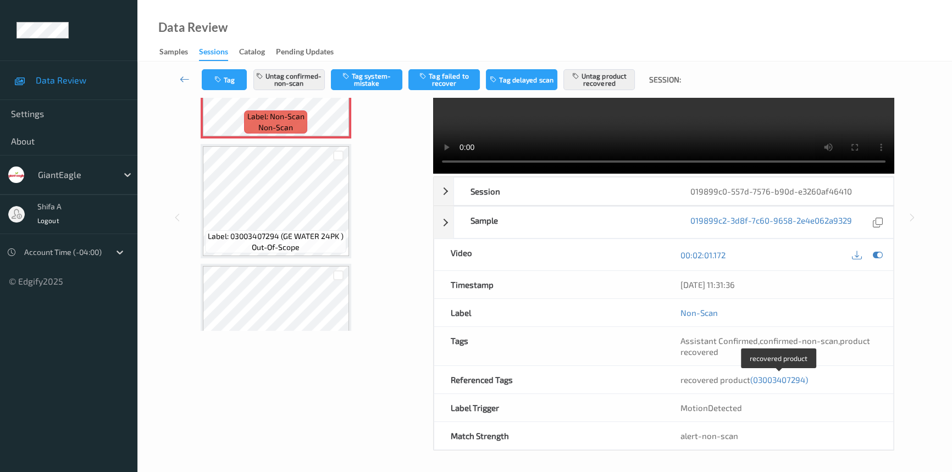
click at [775, 379] on span "(03003407294)" at bounding box center [779, 380] width 58 height 10
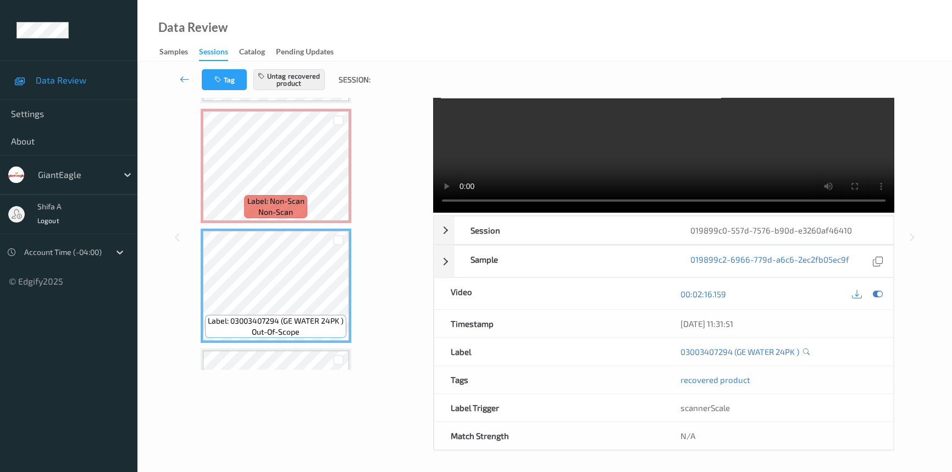
scroll to position [438, 0]
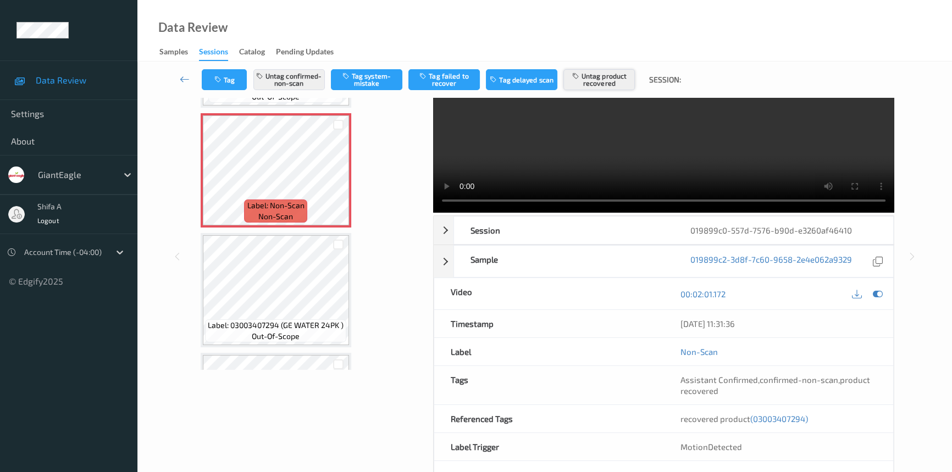
click at [614, 84] on button "Untag product recovered" at bounding box center [599, 79] width 71 height 21
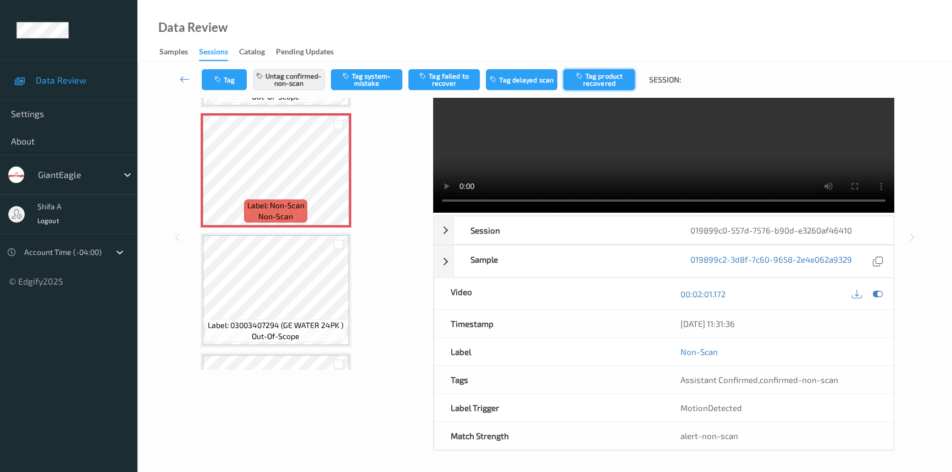
click at [614, 82] on button "Tag product recovered" at bounding box center [599, 79] width 71 height 21
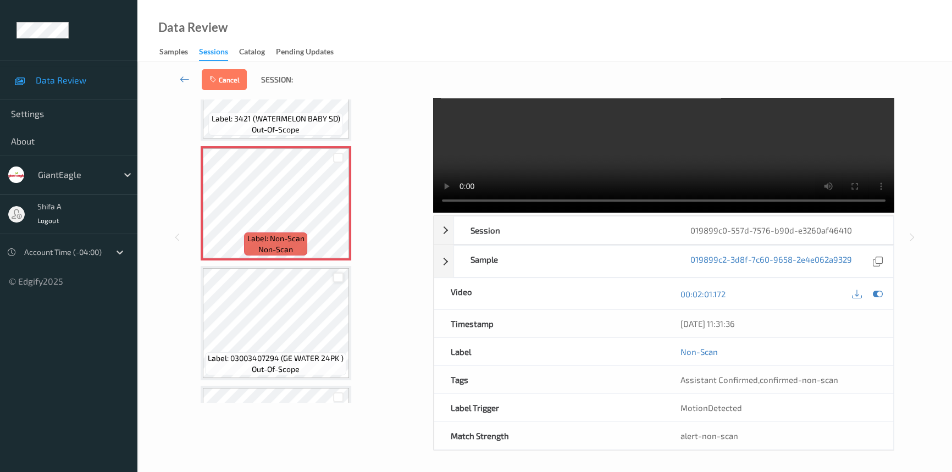
click at [334, 275] on div at bounding box center [338, 278] width 10 height 10
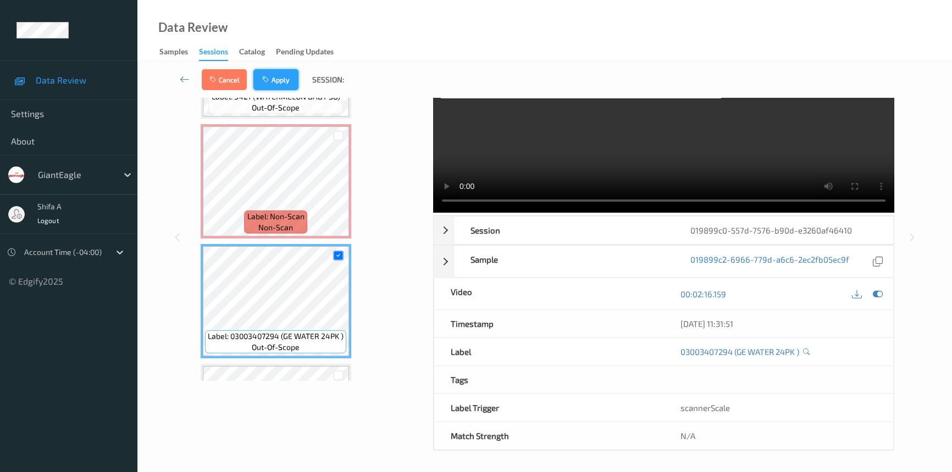
click at [271, 69] on button "Apply" at bounding box center [275, 79] width 45 height 21
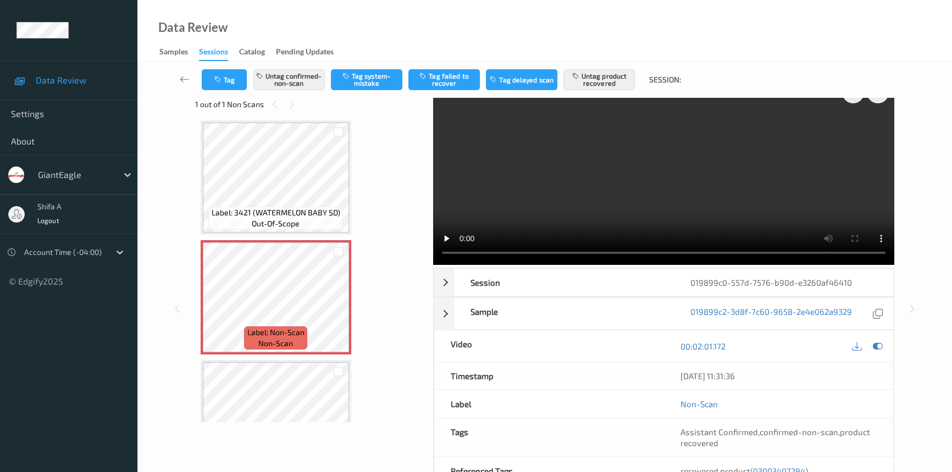
scroll to position [0, 0]
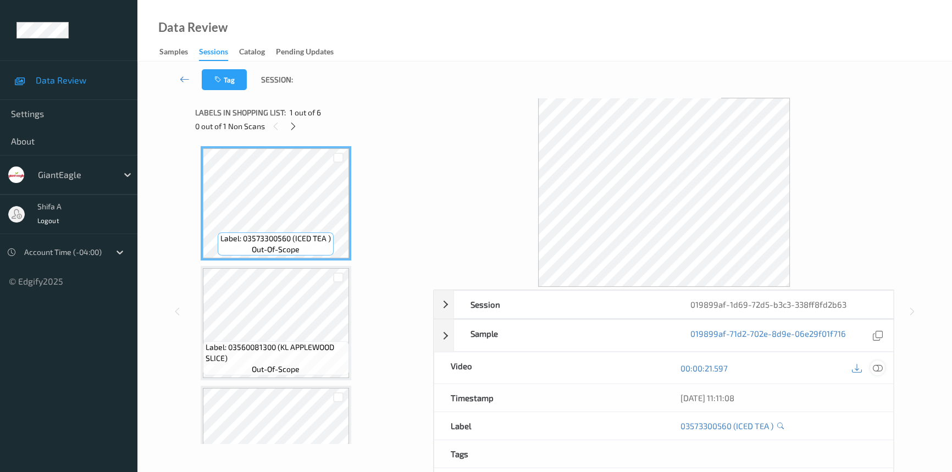
click at [876, 365] on icon at bounding box center [878, 368] width 10 height 10
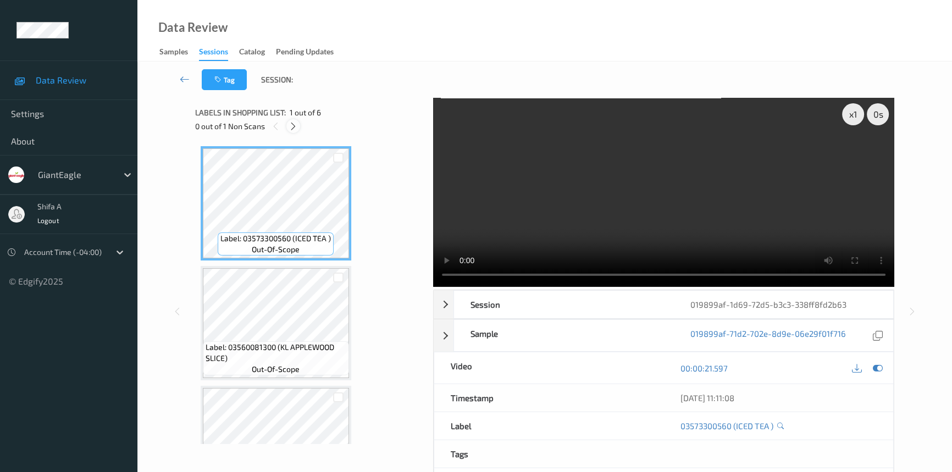
click at [290, 128] on icon at bounding box center [293, 126] width 9 height 10
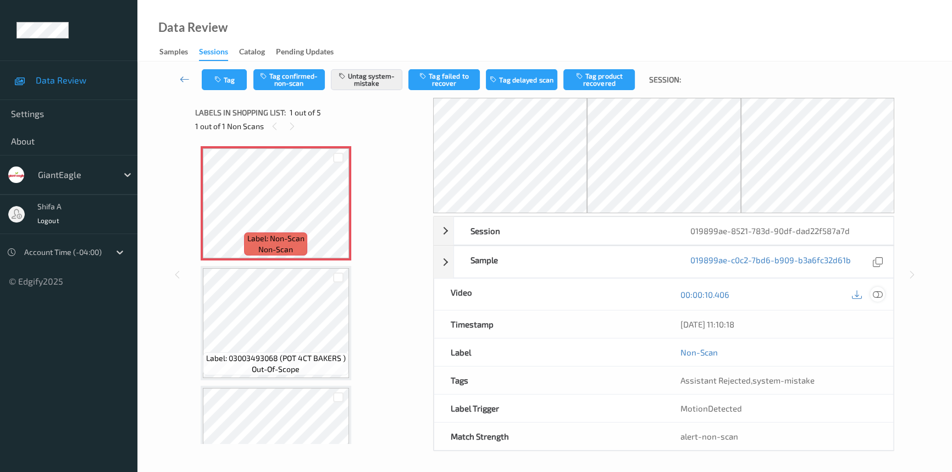
click at [880, 292] on icon at bounding box center [878, 295] width 10 height 10
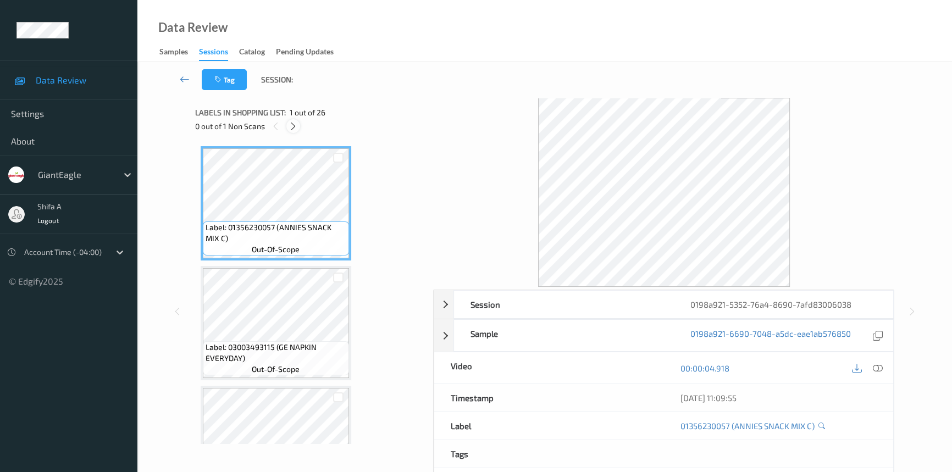
click at [296, 124] on icon at bounding box center [293, 126] width 9 height 10
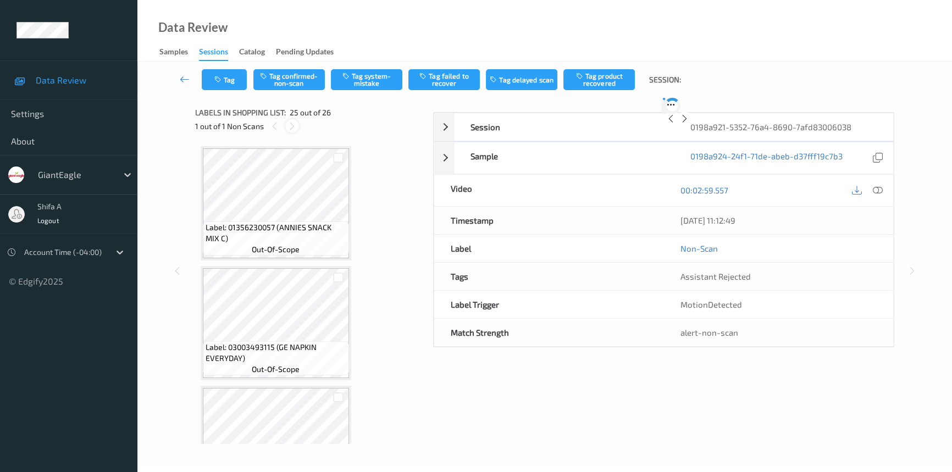
scroll to position [2753, 0]
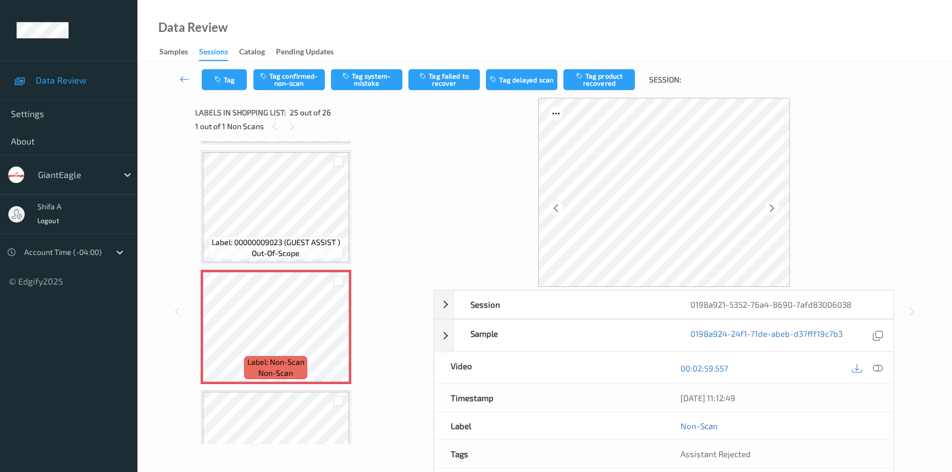
click at [880, 364] on icon at bounding box center [878, 368] width 10 height 10
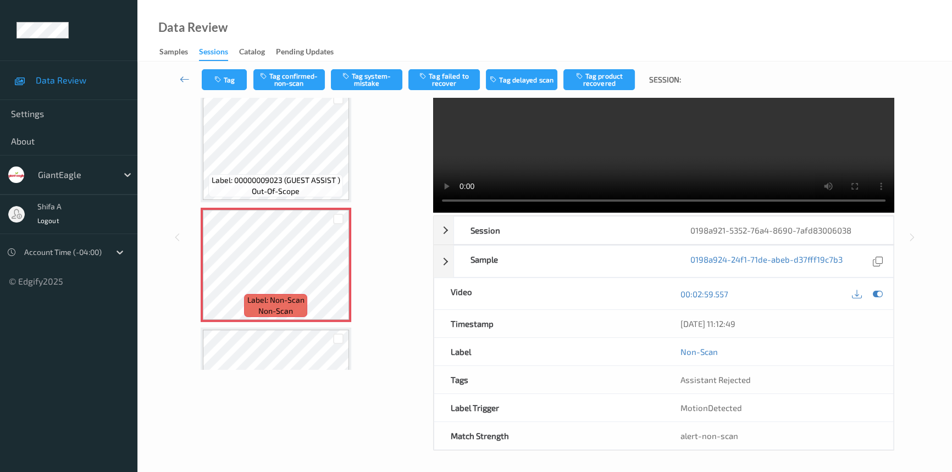
scroll to position [2808, 0]
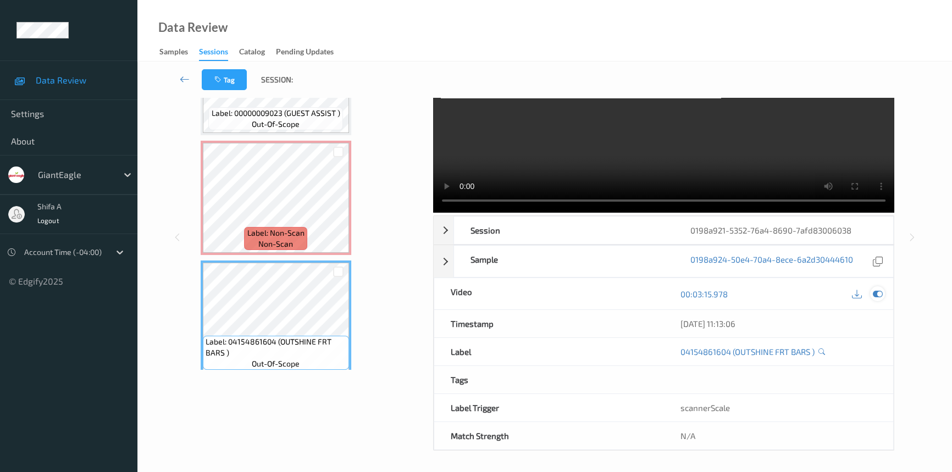
click at [876, 295] on icon at bounding box center [878, 294] width 10 height 10
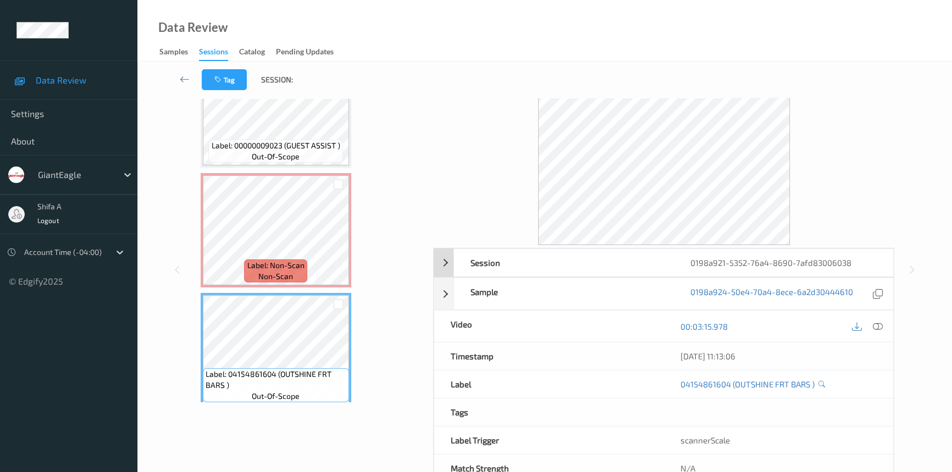
scroll to position [24, 0]
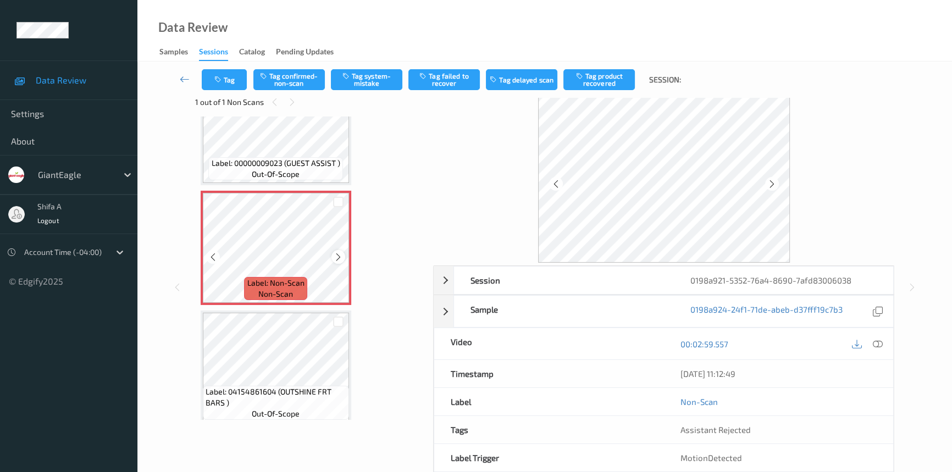
click at [335, 252] on icon at bounding box center [338, 257] width 9 height 10
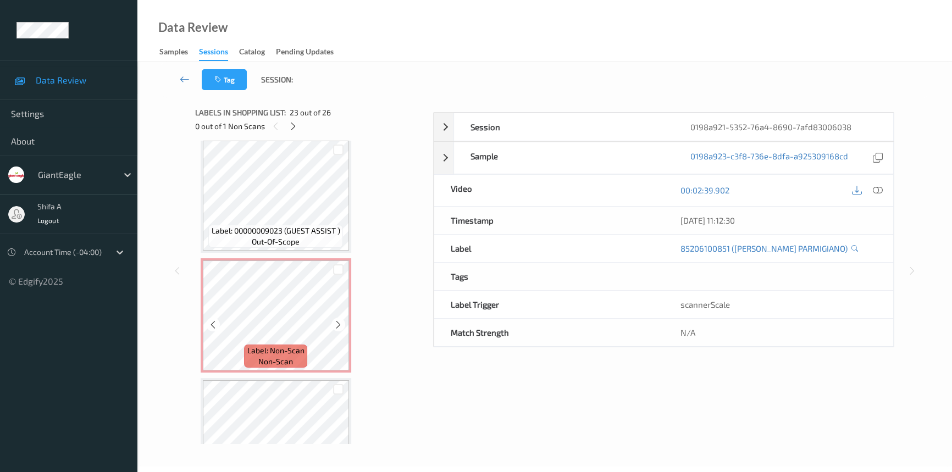
scroll to position [2808, 0]
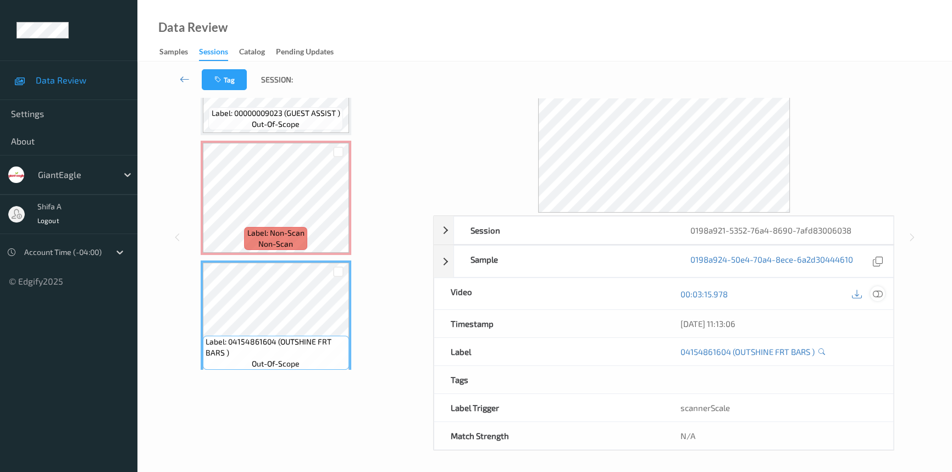
click at [877, 291] on icon at bounding box center [878, 294] width 10 height 10
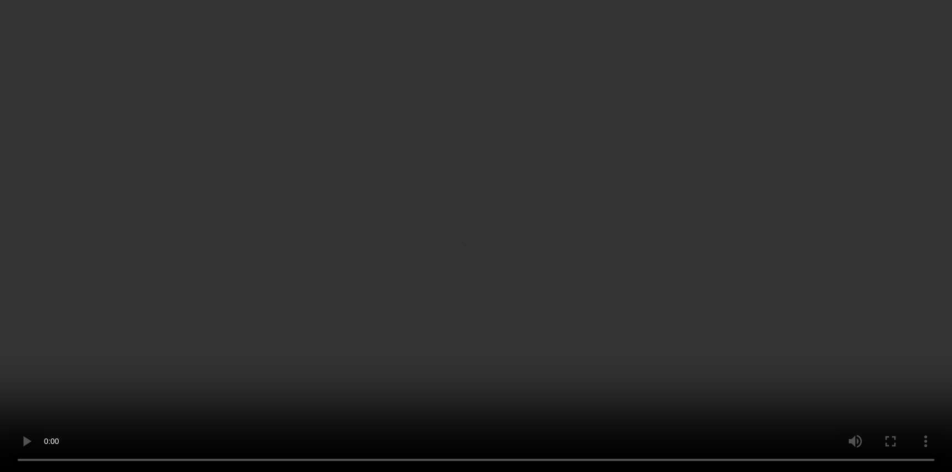
scroll to position [2740, 0]
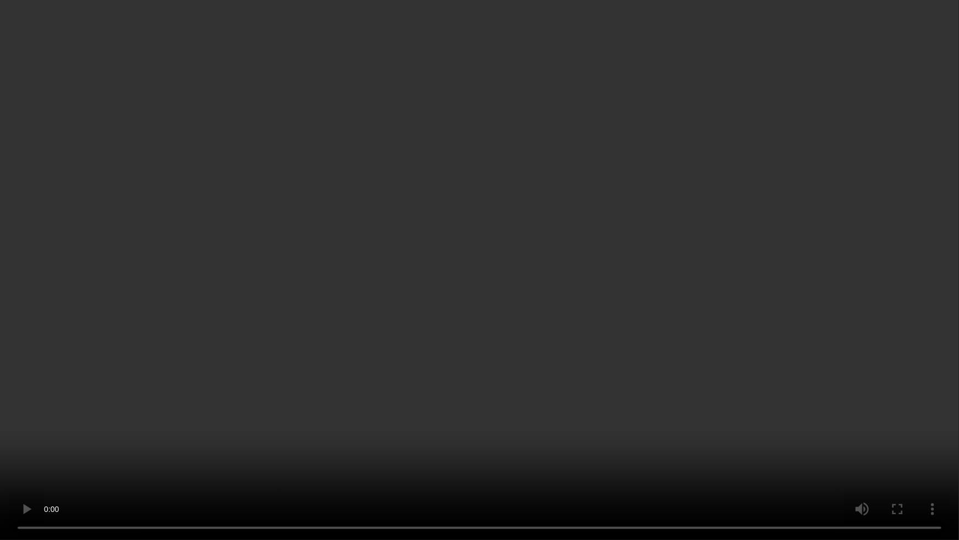
click at [725, 335] on video at bounding box center [479, 270] width 959 height 540
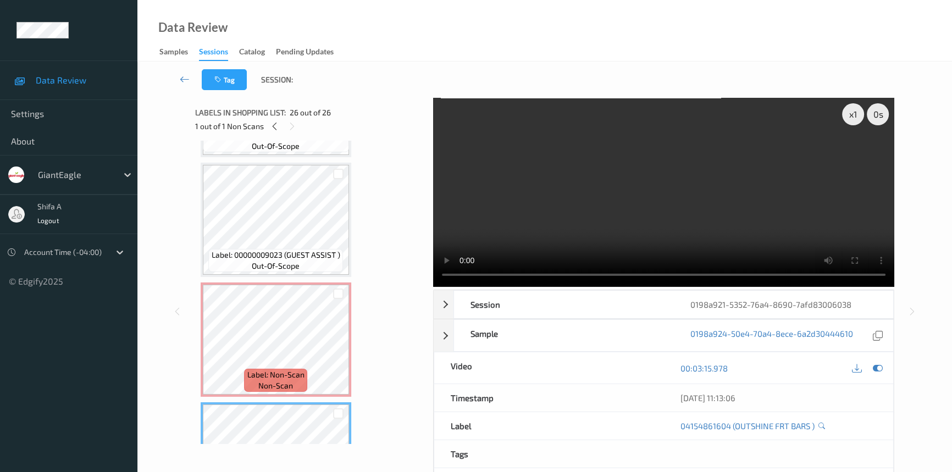
click at [704, 185] on video at bounding box center [663, 192] width 461 height 189
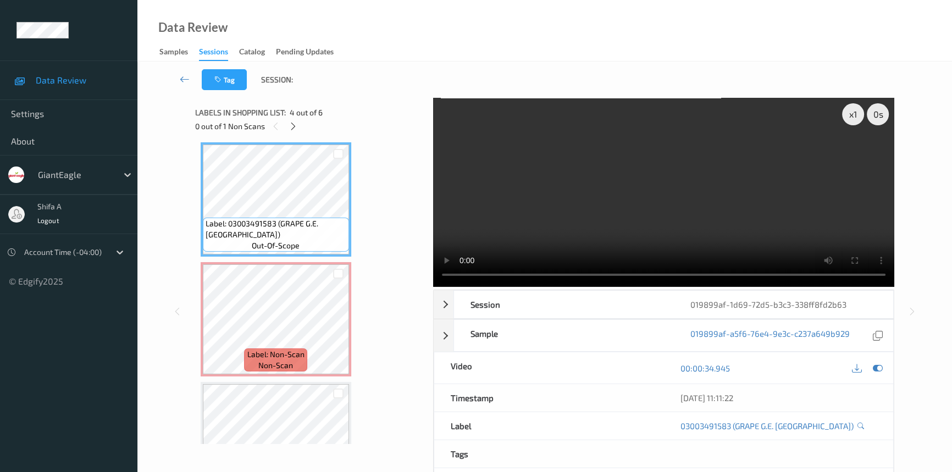
scroll to position [351, 0]
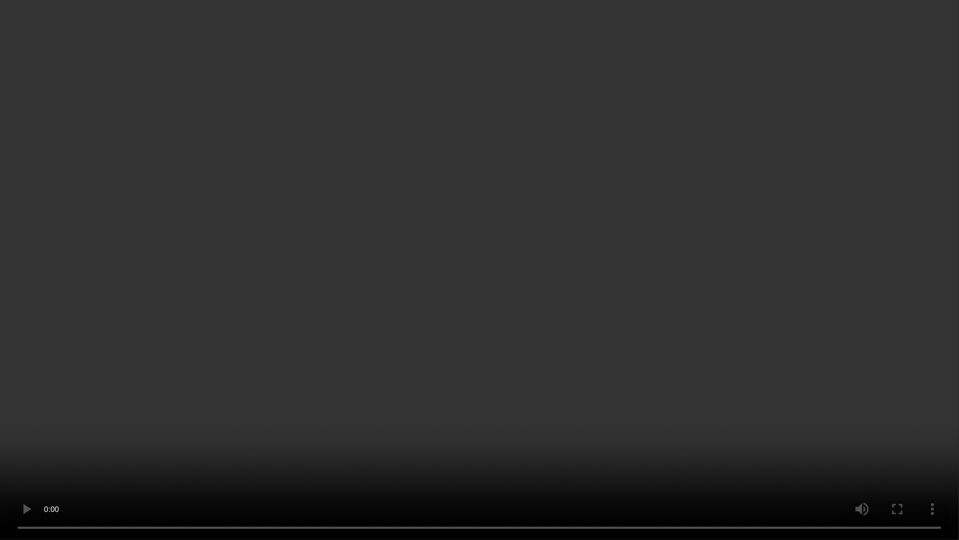
click at [797, 310] on video at bounding box center [479, 270] width 959 height 540
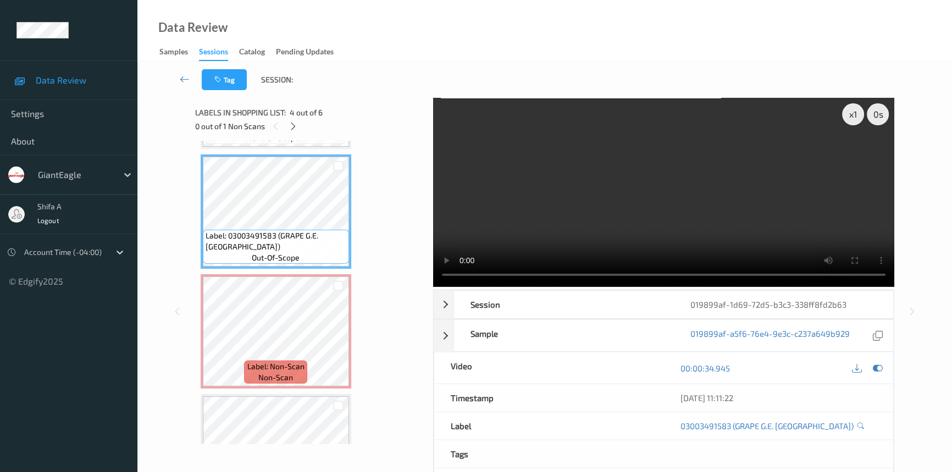
click at [737, 192] on video at bounding box center [663, 192] width 461 height 189
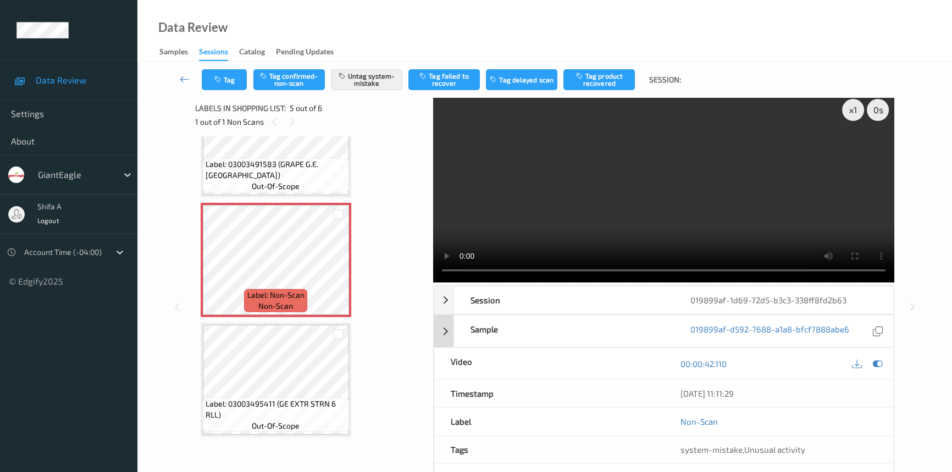
scroll to position [0, 0]
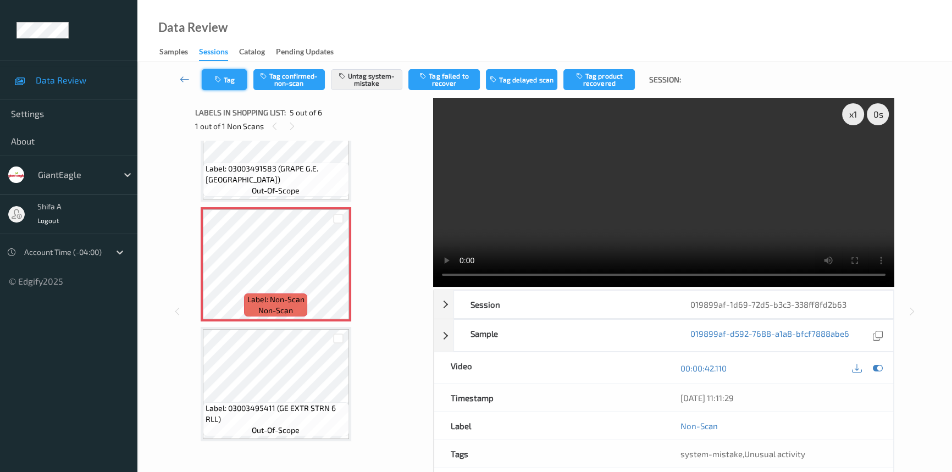
click at [227, 83] on button "Tag" at bounding box center [224, 79] width 45 height 21
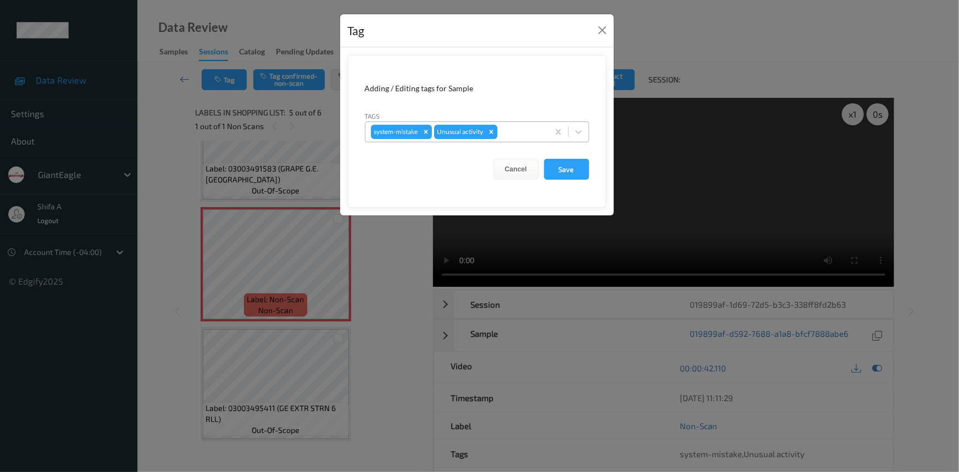
click at [495, 132] on div "Remove Unusual activity" at bounding box center [491, 132] width 12 height 14
click at [566, 176] on button "Save" at bounding box center [566, 169] width 45 height 21
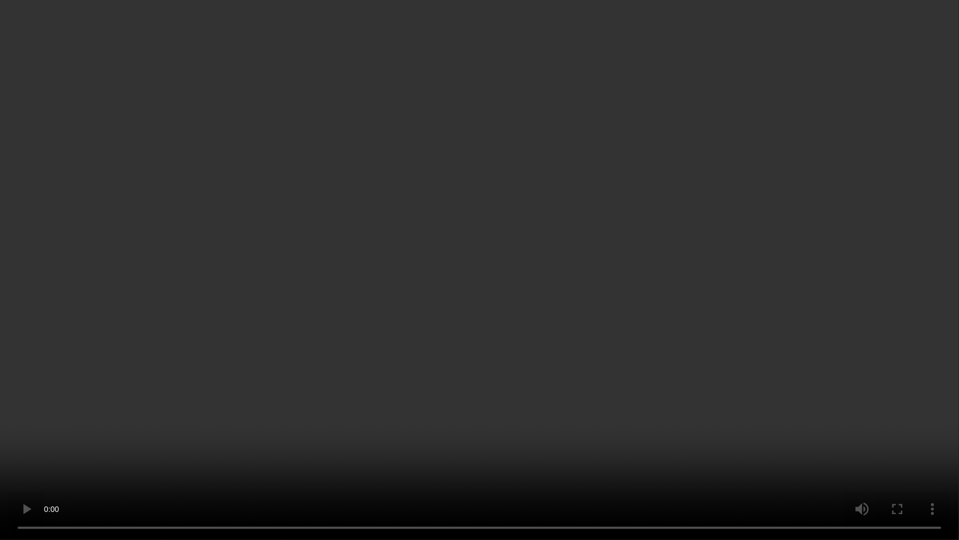
click at [732, 323] on video at bounding box center [479, 270] width 959 height 540
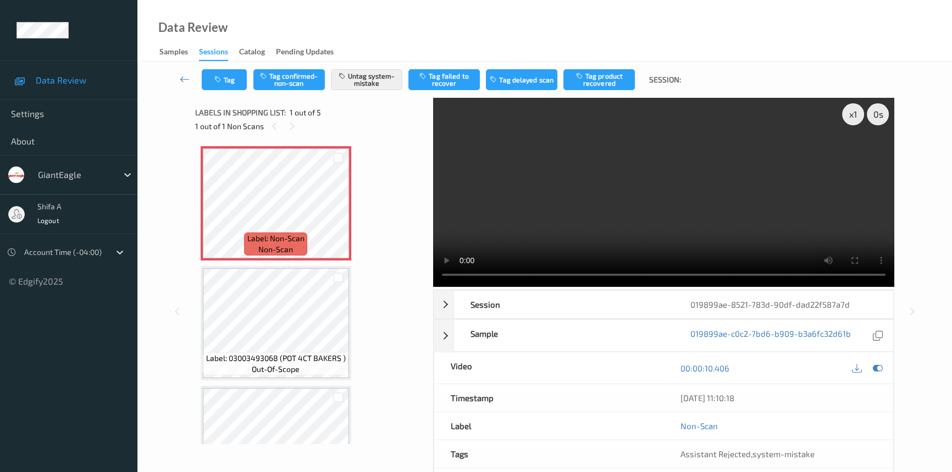
click at [708, 190] on video at bounding box center [663, 192] width 461 height 189
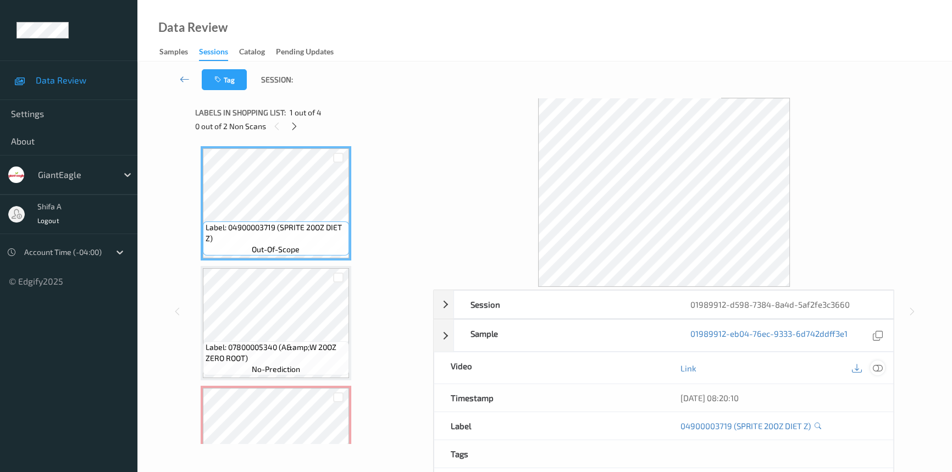
click at [880, 368] on icon at bounding box center [878, 368] width 10 height 10
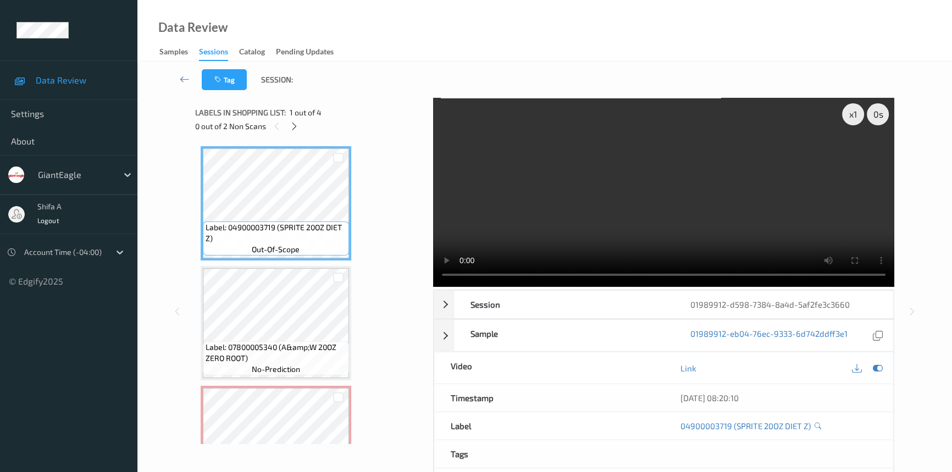
click at [297, 134] on div "Labels in shopping list: 1 out of 4 0 out of 2 Non Scans" at bounding box center [310, 119] width 231 height 43
click at [297, 129] on icon at bounding box center [294, 126] width 9 height 10
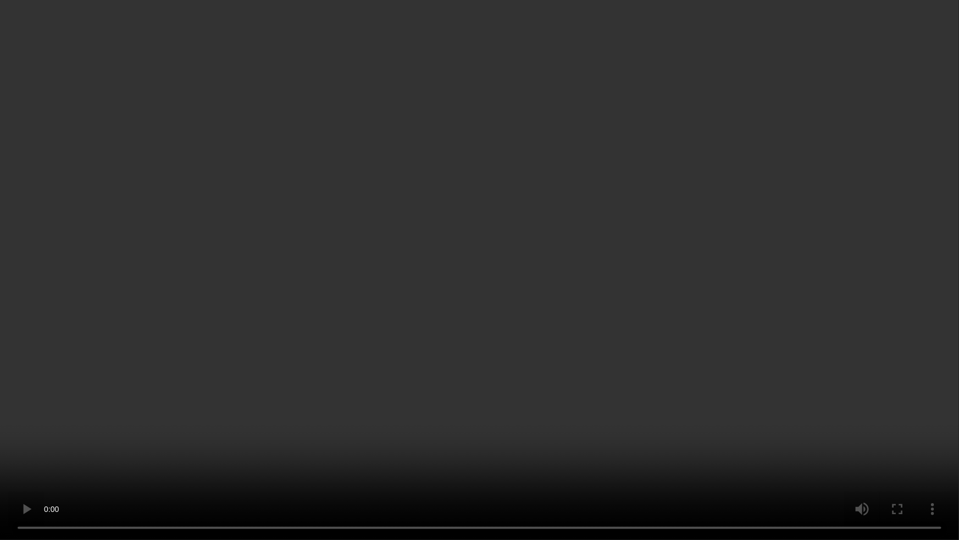
click at [919, 437] on video at bounding box center [479, 270] width 959 height 540
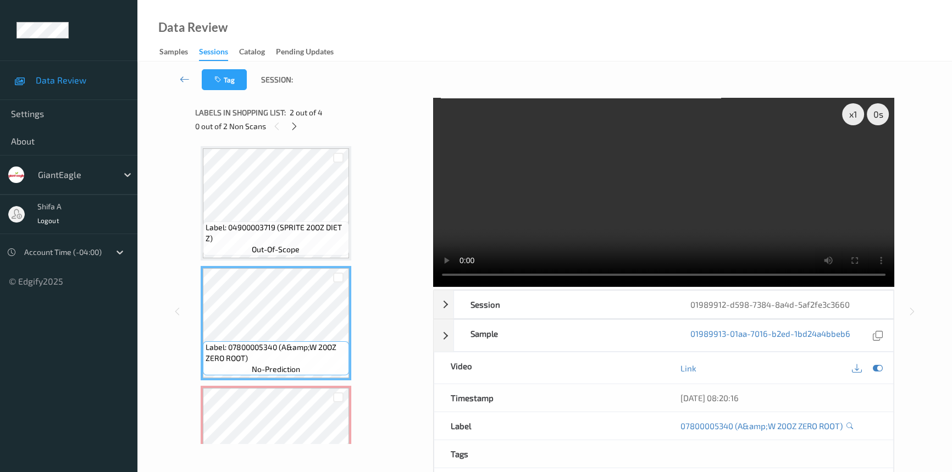
drag, startPoint x: 716, startPoint y: 197, endPoint x: 713, endPoint y: 191, distance: 7.4
click at [714, 193] on video at bounding box center [663, 192] width 461 height 189
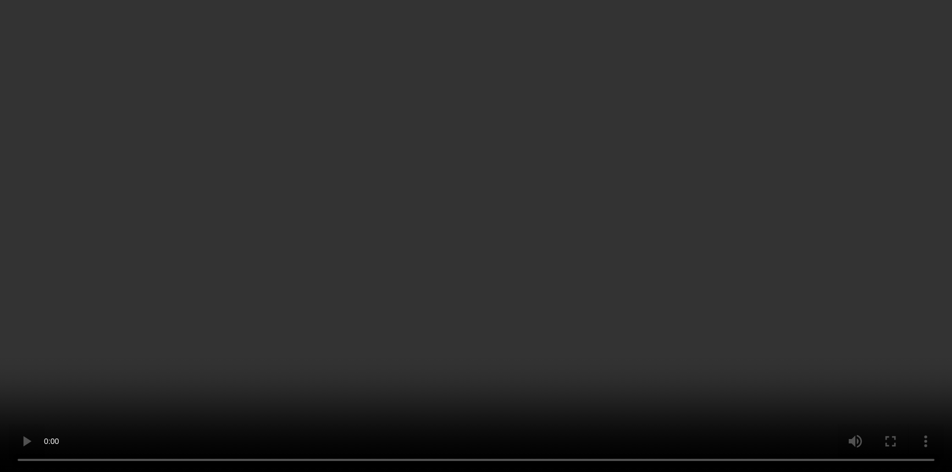
scroll to position [112, 0]
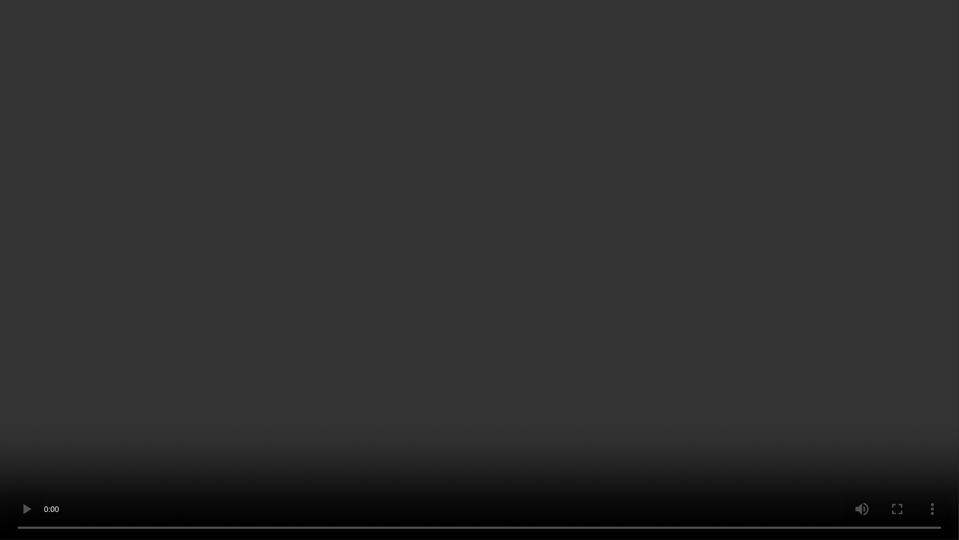
click at [623, 472] on video at bounding box center [479, 270] width 959 height 540
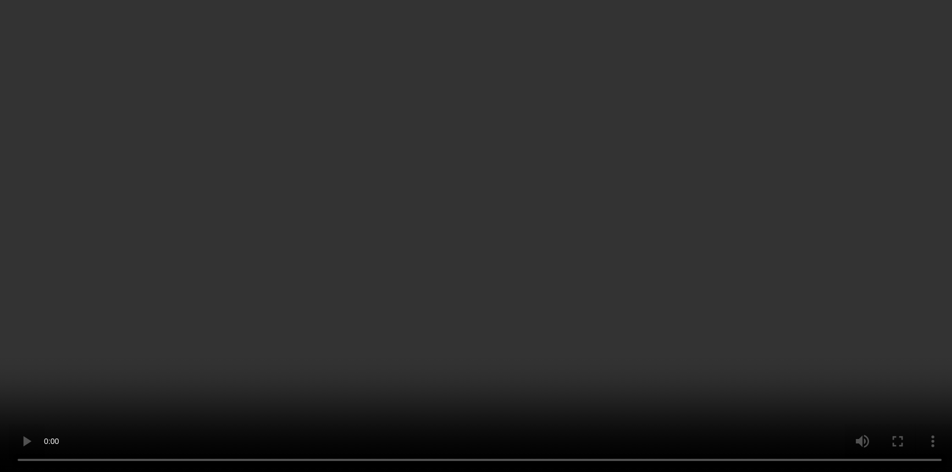
scroll to position [180, 0]
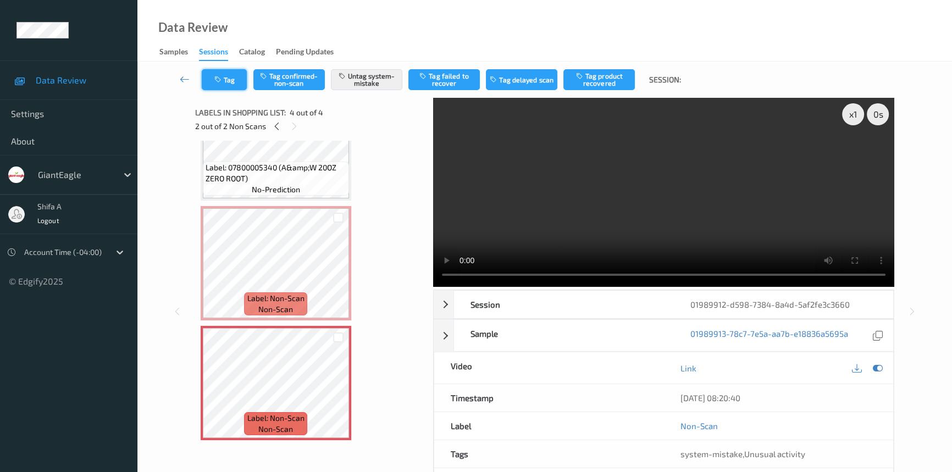
click at [212, 75] on button "Tag" at bounding box center [224, 79] width 45 height 21
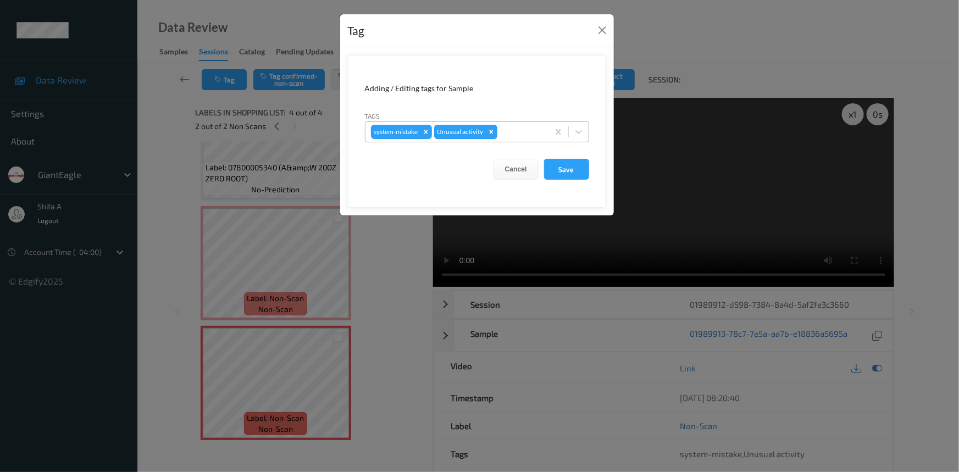
click at [492, 135] on icon "Remove Unusual activity" at bounding box center [492, 132] width 8 height 8
click at [581, 168] on button "Save" at bounding box center [566, 169] width 45 height 21
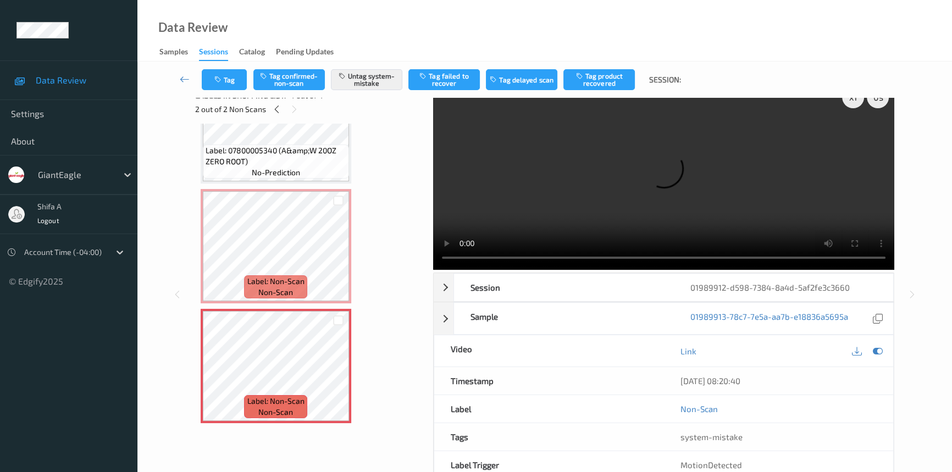
scroll to position [0, 0]
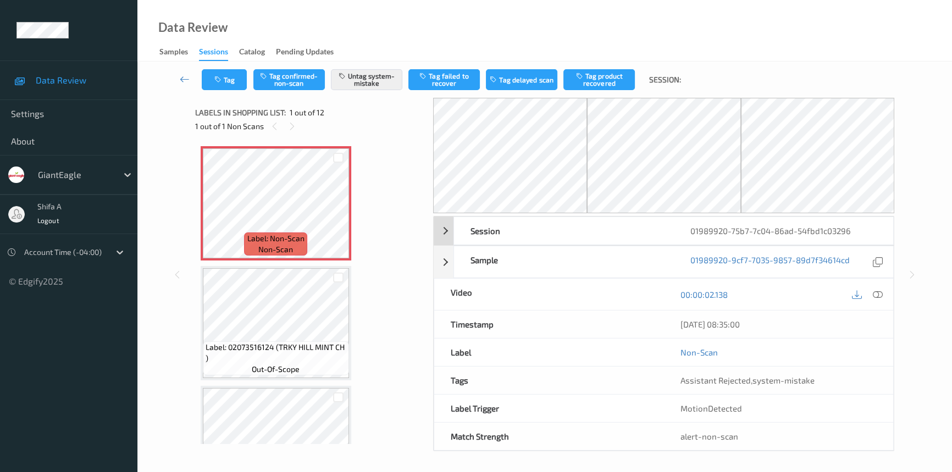
drag, startPoint x: 880, startPoint y: 295, endPoint x: 864, endPoint y: 310, distance: 21.4
click at [877, 295] on icon at bounding box center [878, 295] width 10 height 10
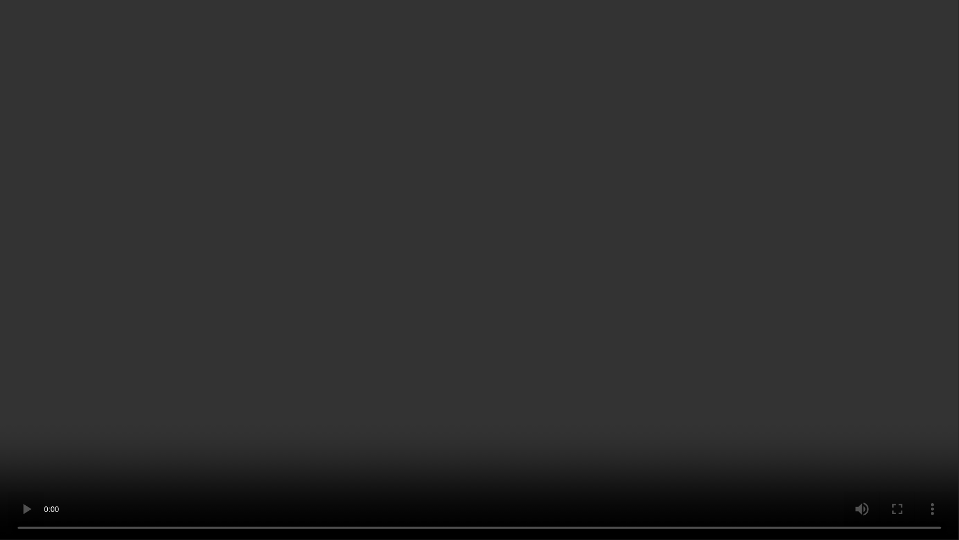
click at [799, 303] on video at bounding box center [479, 270] width 959 height 540
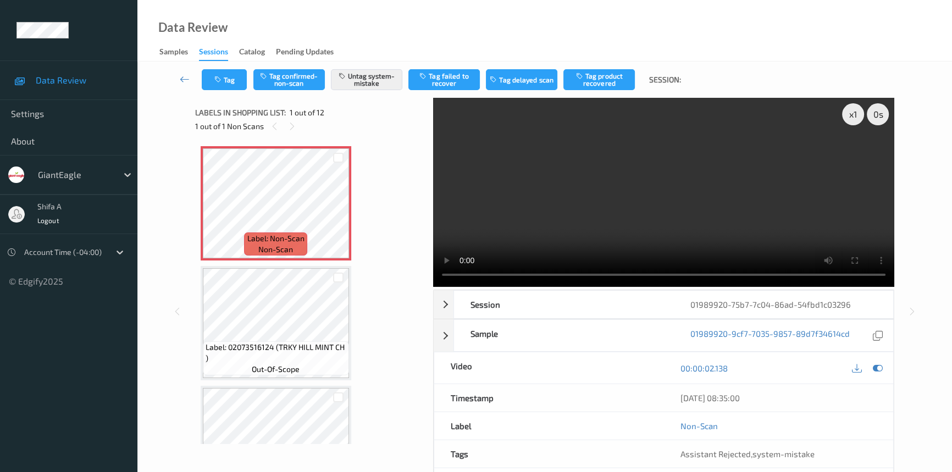
click at [726, 159] on video at bounding box center [663, 192] width 461 height 189
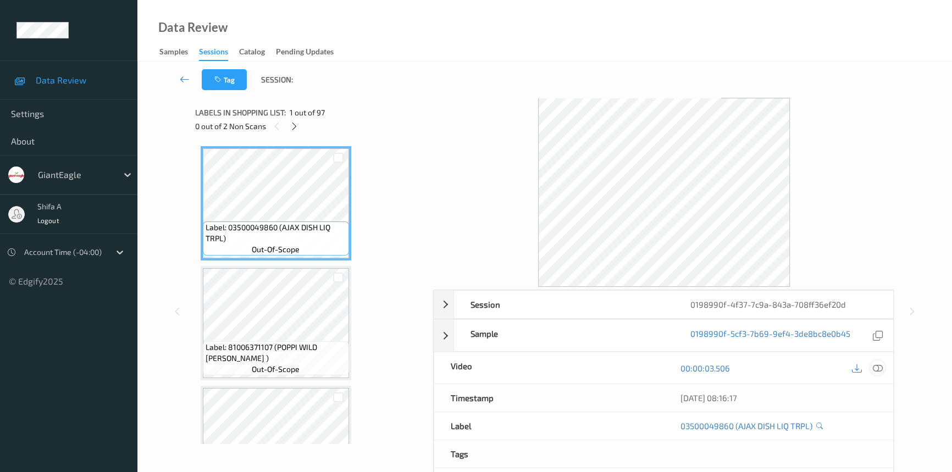
click at [880, 366] on icon at bounding box center [878, 368] width 10 height 10
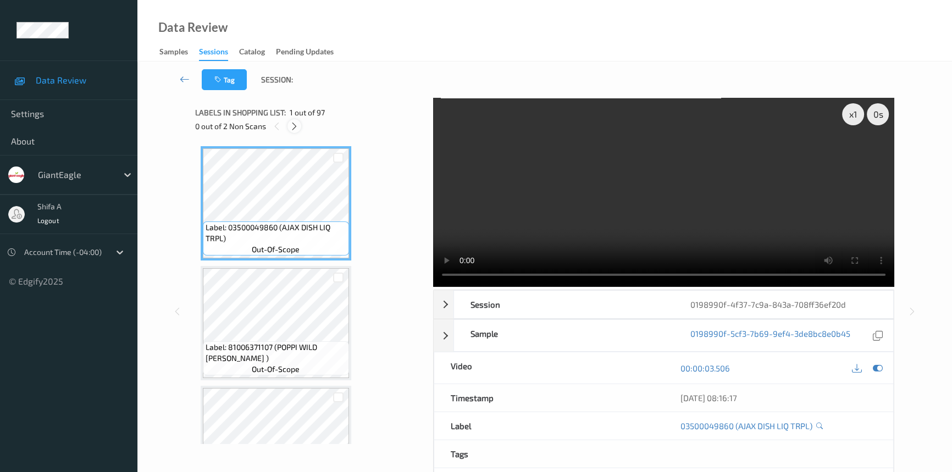
click at [295, 125] on icon at bounding box center [294, 126] width 9 height 10
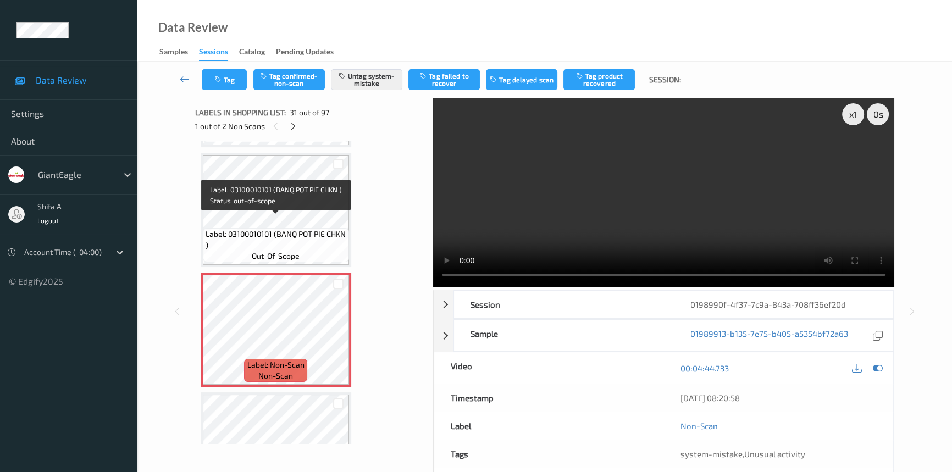
click at [306, 231] on span "Label: 03100010101 (BANQ POT PIE CHKN )" at bounding box center [276, 240] width 141 height 22
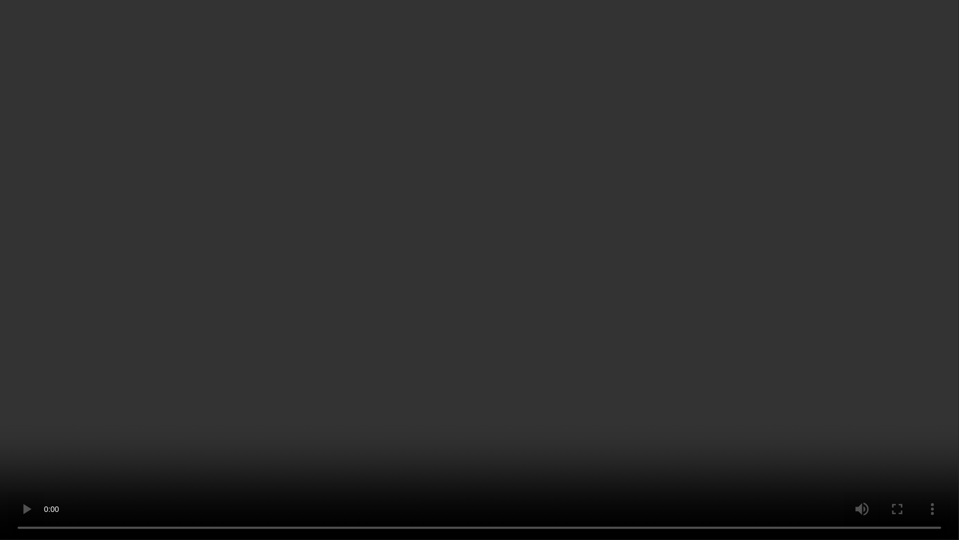
click at [628, 363] on video at bounding box center [479, 270] width 959 height 540
click at [687, 402] on video at bounding box center [479, 270] width 959 height 540
click at [621, 371] on video at bounding box center [479, 270] width 959 height 540
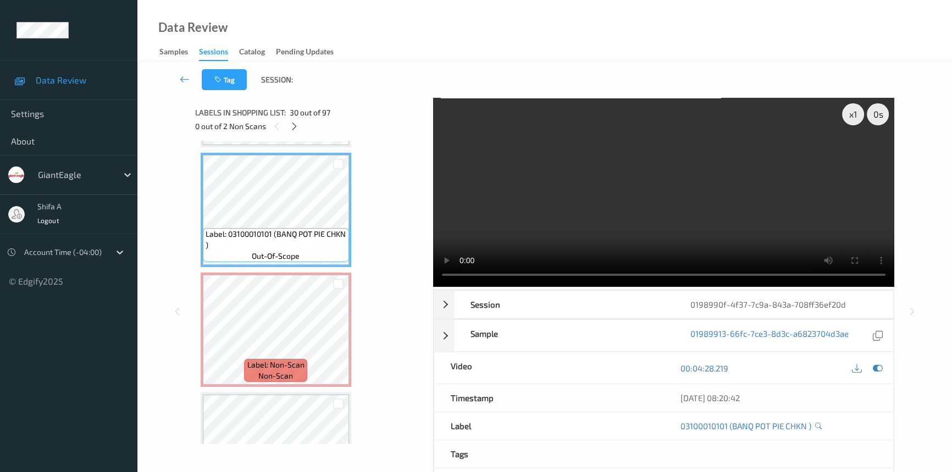
click at [754, 219] on video at bounding box center [663, 192] width 461 height 189
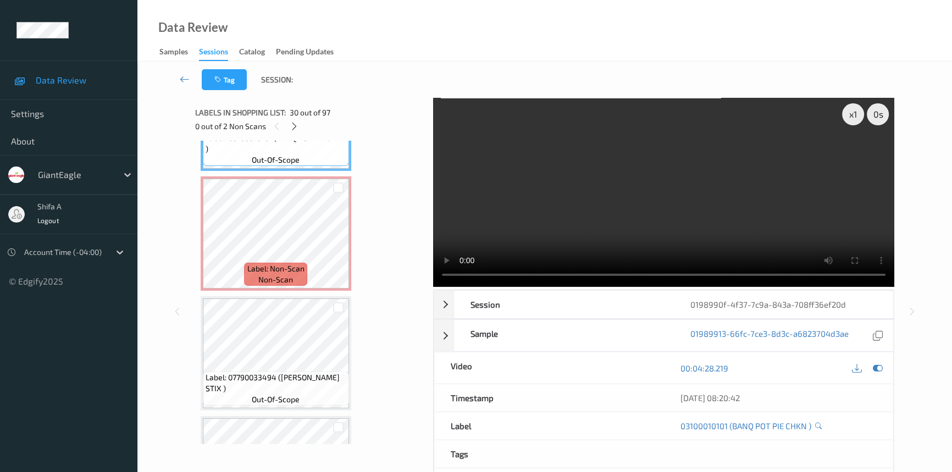
scroll to position [3669, 0]
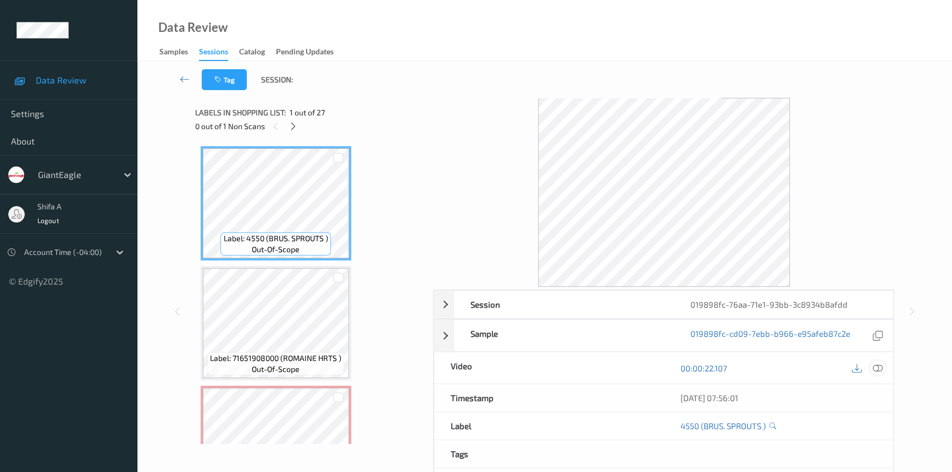
click at [878, 367] on icon at bounding box center [878, 368] width 10 height 10
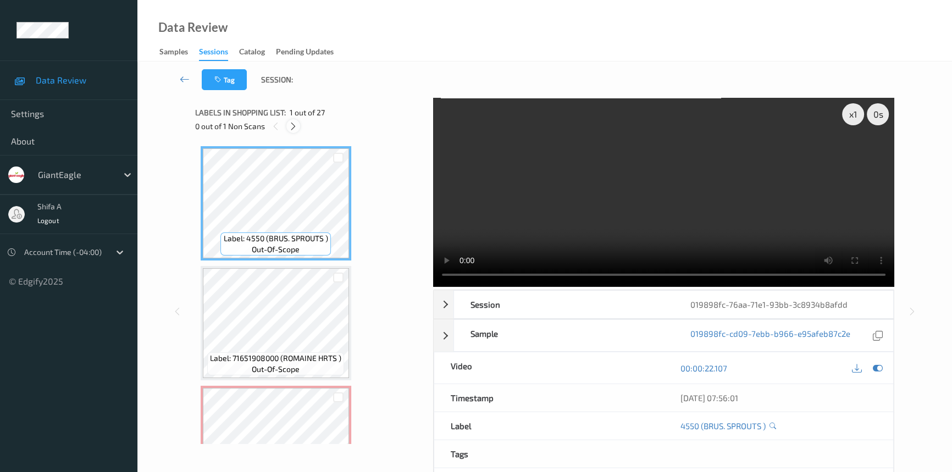
click at [296, 123] on icon at bounding box center [293, 126] width 9 height 10
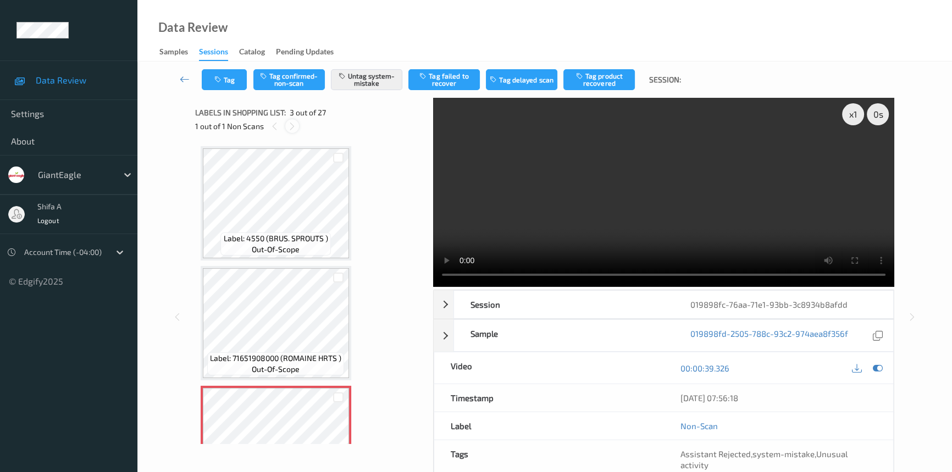
scroll to position [125, 0]
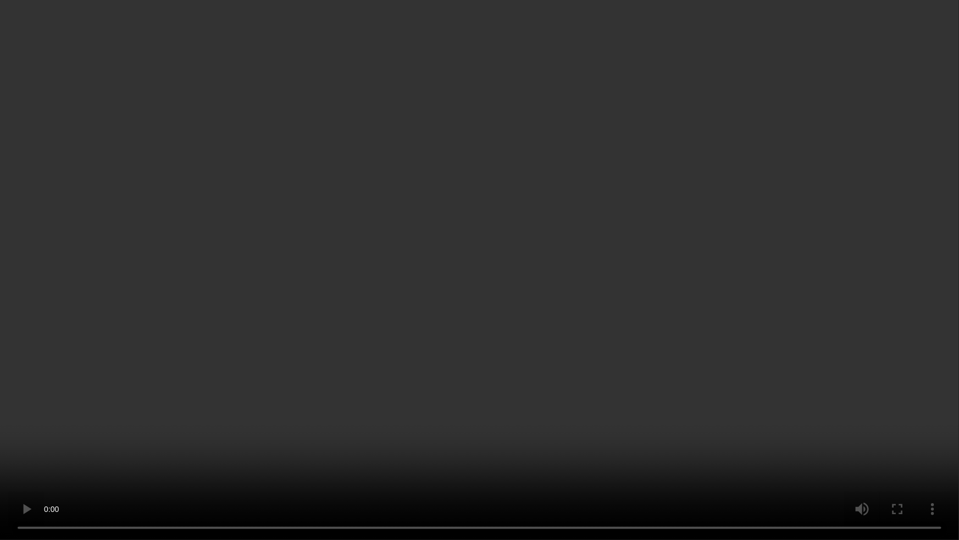
click at [763, 314] on video at bounding box center [479, 270] width 959 height 540
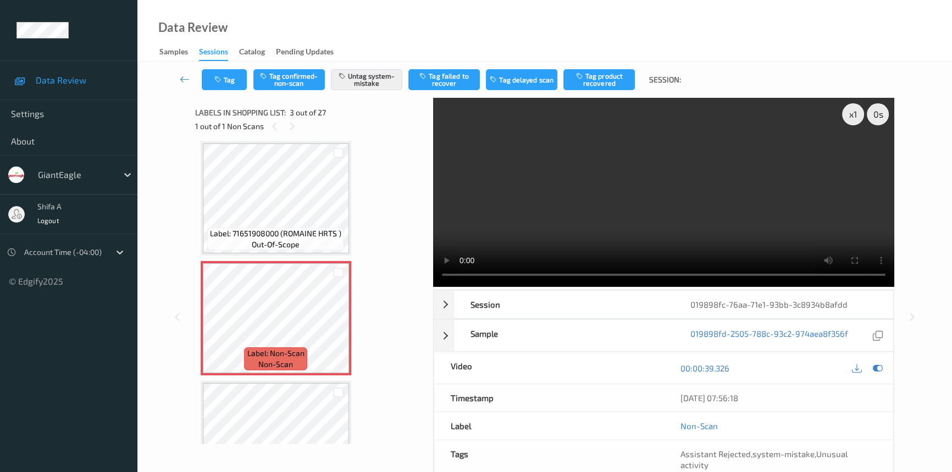
click at [724, 193] on video at bounding box center [663, 192] width 461 height 189
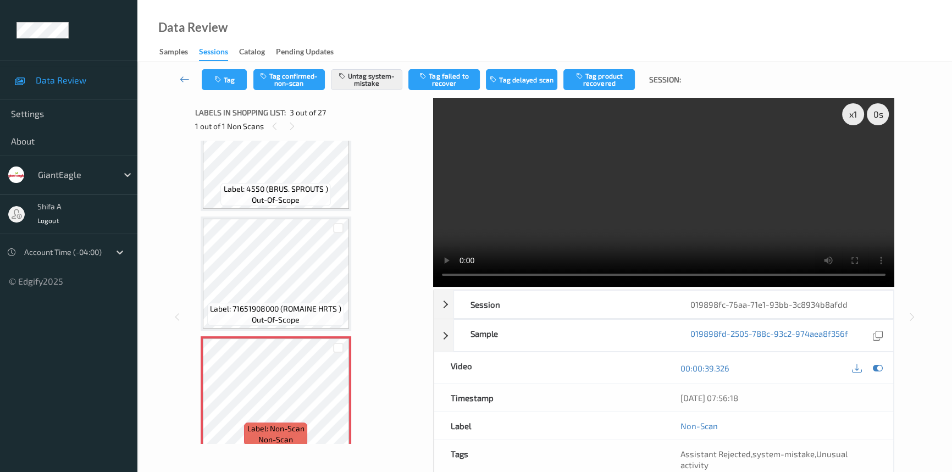
scroll to position [200, 0]
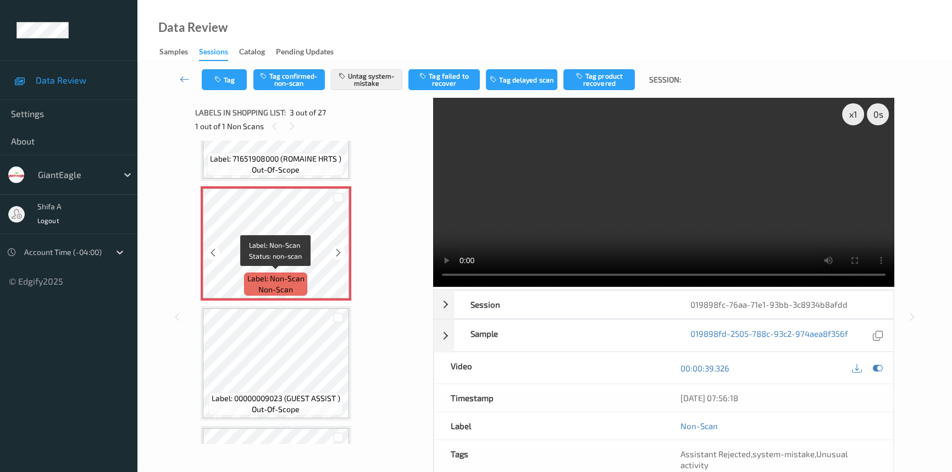
click at [291, 285] on span "non-scan" at bounding box center [275, 289] width 35 height 11
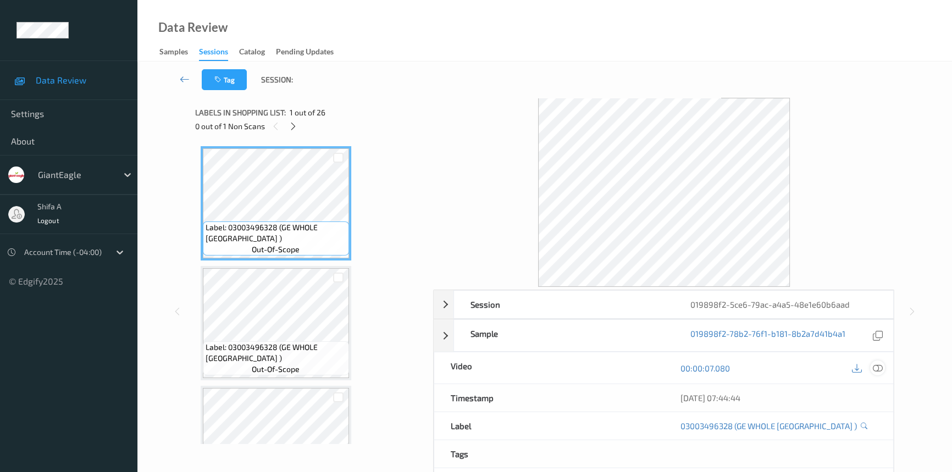
click at [874, 367] on icon at bounding box center [878, 368] width 10 height 10
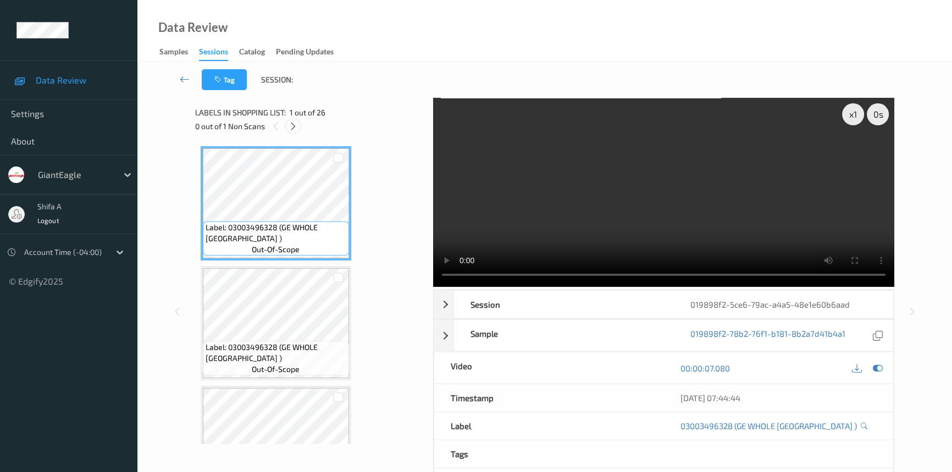
click at [294, 129] on icon at bounding box center [293, 126] width 9 height 10
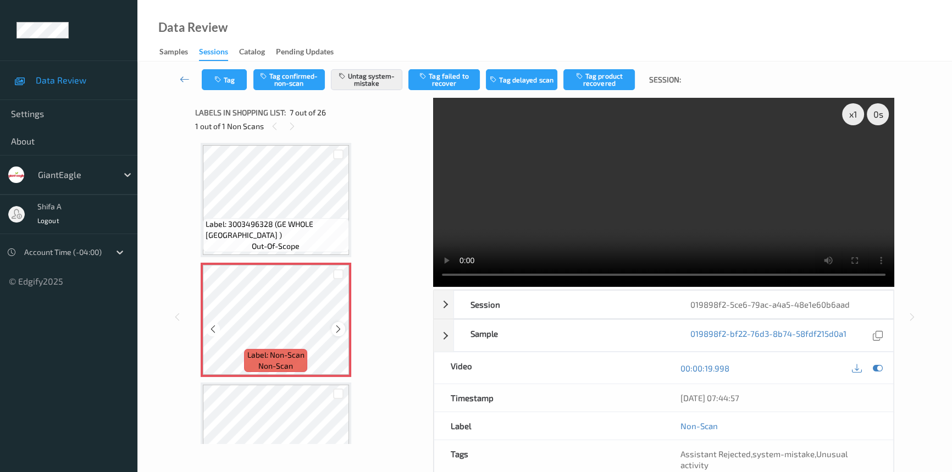
click at [341, 324] on icon at bounding box center [338, 329] width 9 height 10
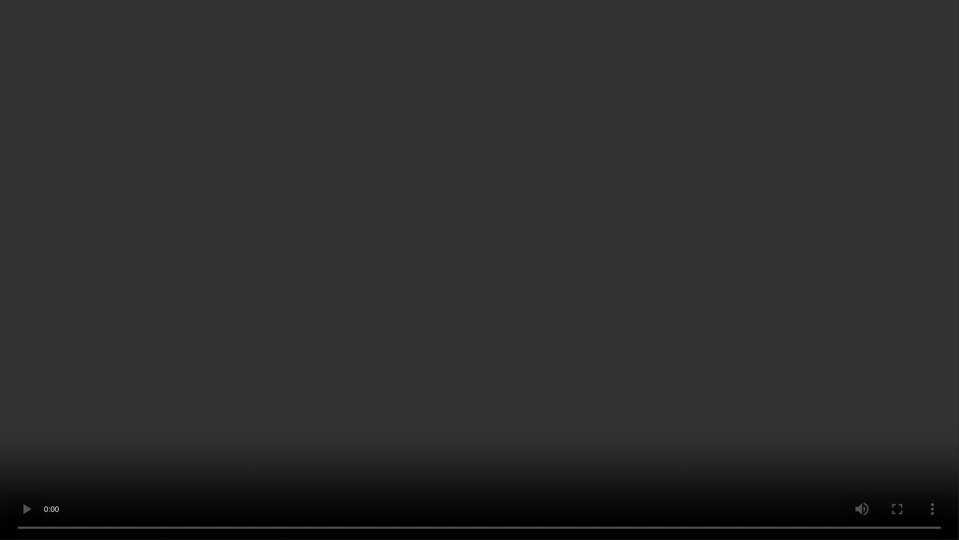
click at [745, 318] on video at bounding box center [479, 270] width 959 height 540
click at [212, 459] on video at bounding box center [479, 270] width 959 height 540
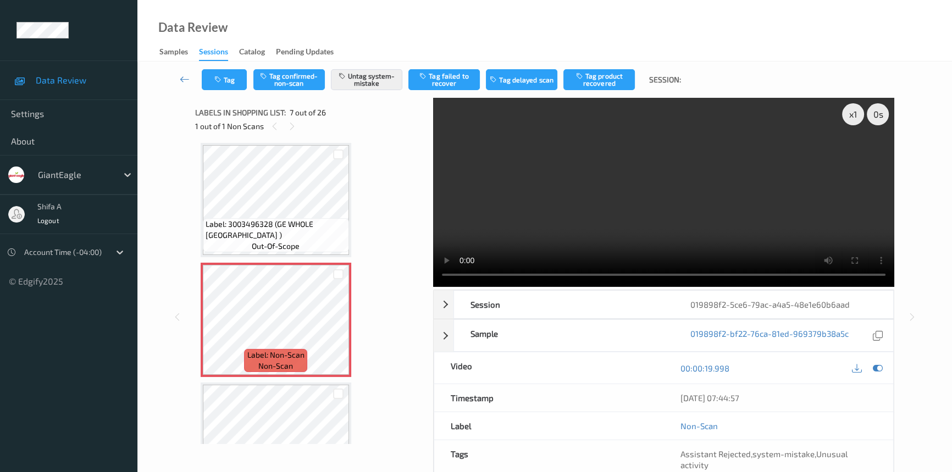
click at [767, 227] on video at bounding box center [663, 192] width 461 height 189
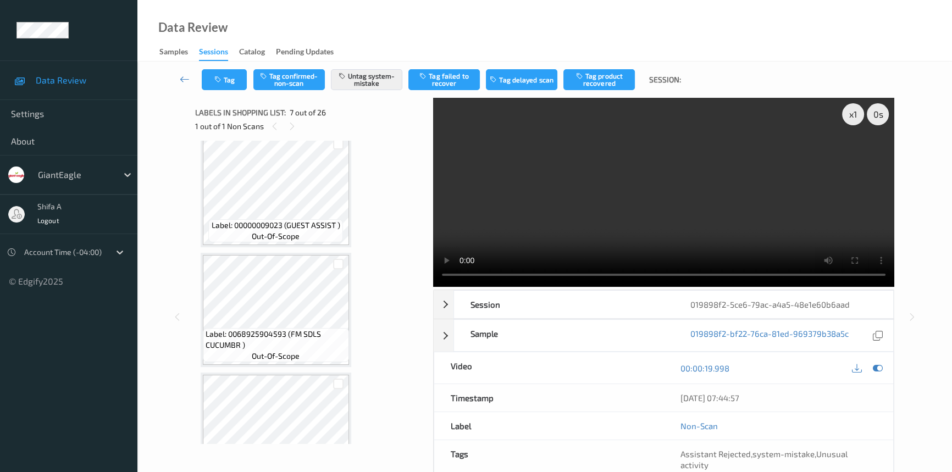
scroll to position [703, 0]
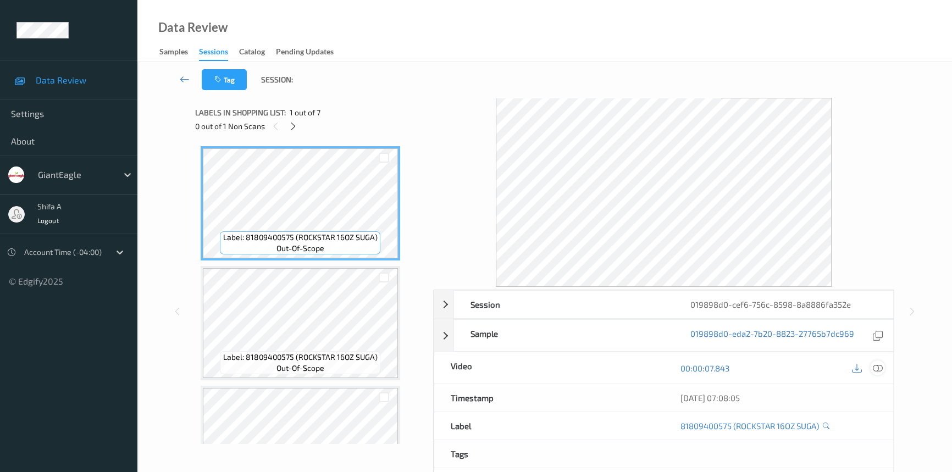
click at [882, 366] on icon at bounding box center [878, 368] width 10 height 10
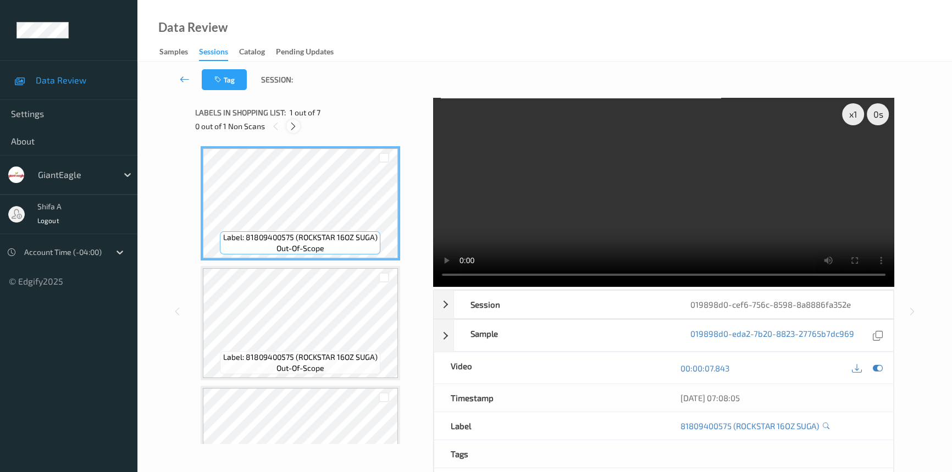
click at [296, 126] on icon at bounding box center [293, 126] width 9 height 10
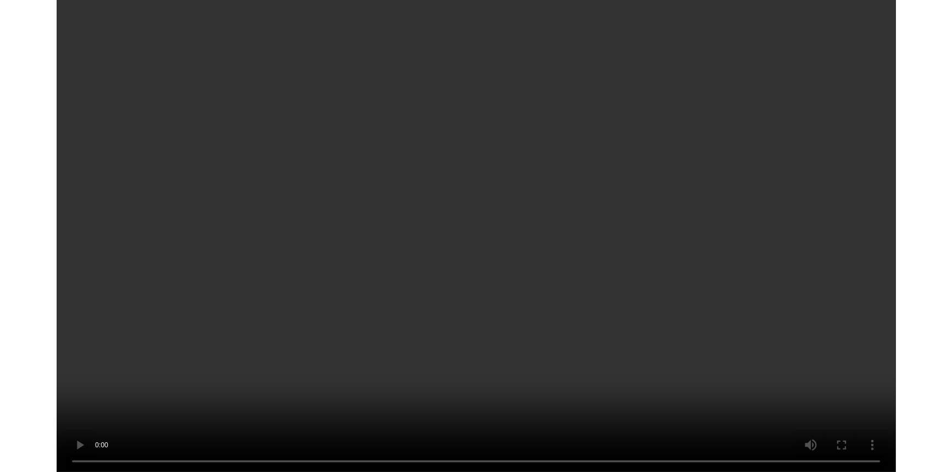
scroll to position [471, 0]
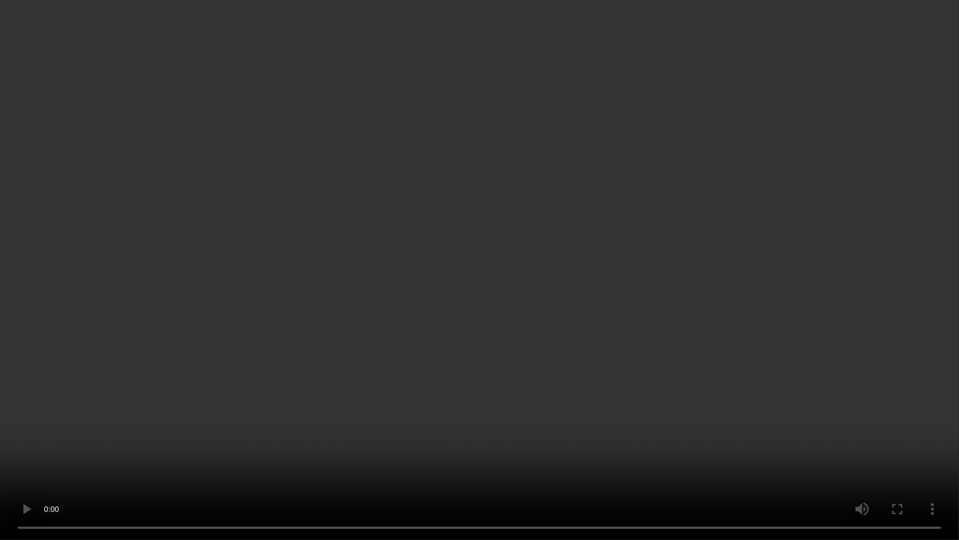
click at [800, 305] on video at bounding box center [479, 270] width 959 height 540
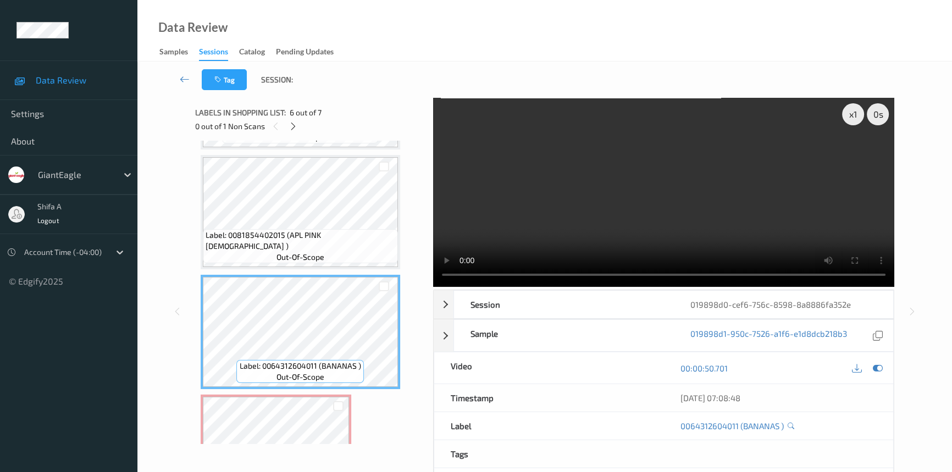
drag, startPoint x: 737, startPoint y: 210, endPoint x: 415, endPoint y: 297, distance: 333.1
click at [736, 210] on video at bounding box center [663, 192] width 461 height 189
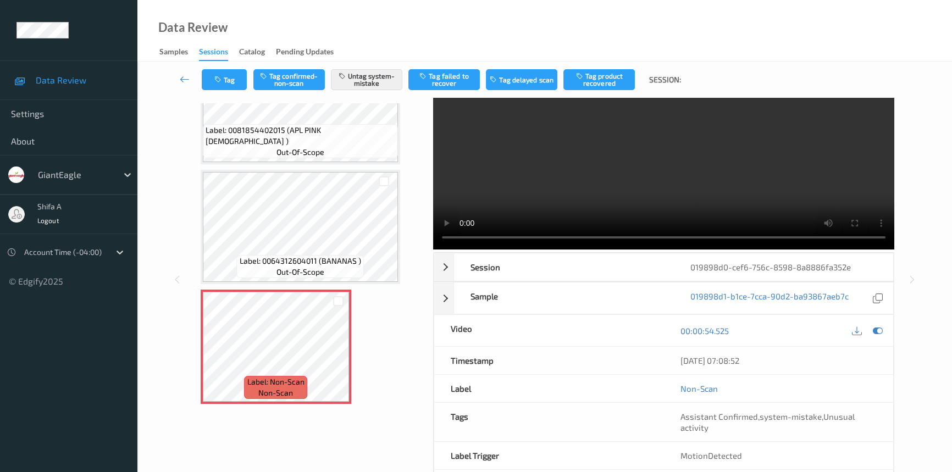
scroll to position [85, 0]
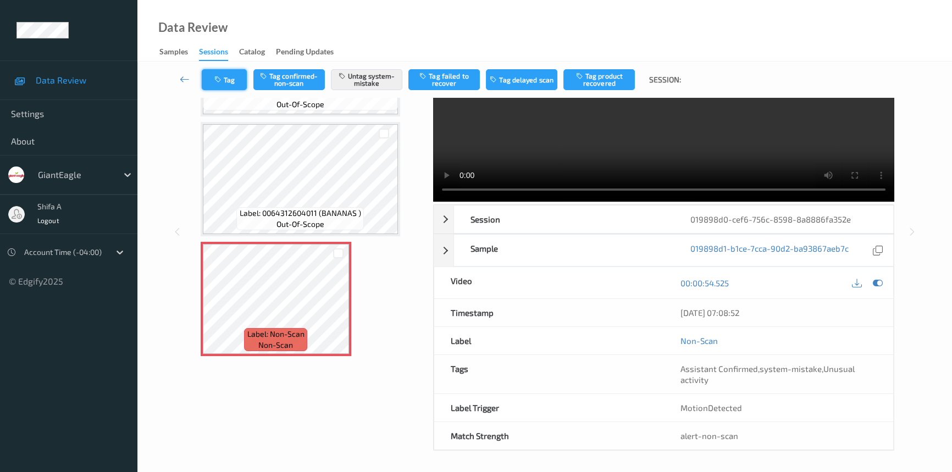
click at [228, 73] on button "Tag" at bounding box center [224, 79] width 45 height 21
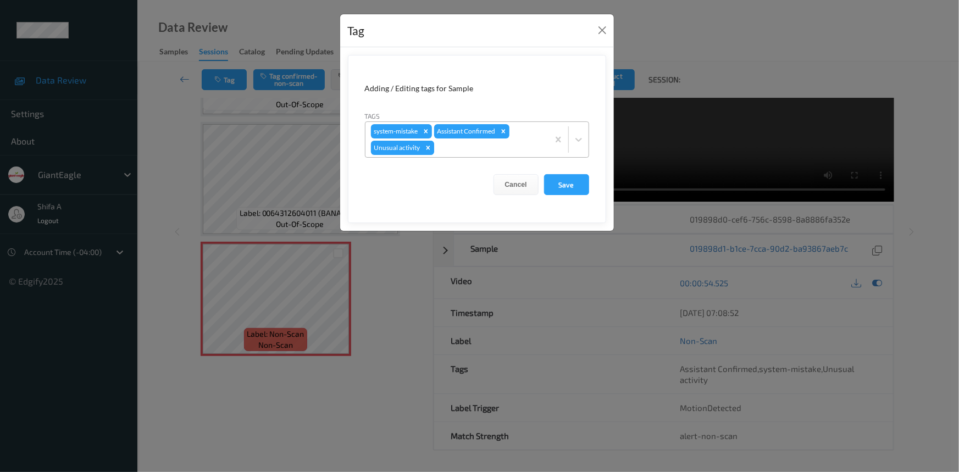
click at [423, 147] on div "Remove Unusual activity" at bounding box center [428, 148] width 12 height 14
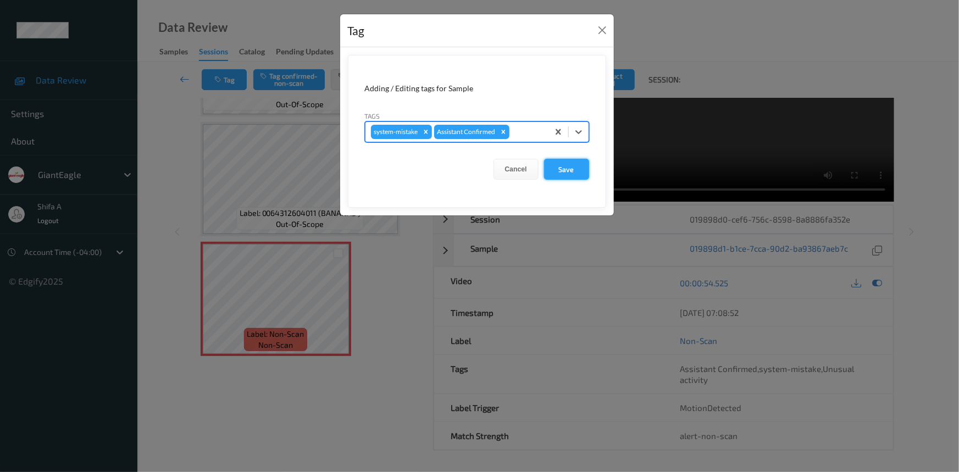
click at [560, 168] on button "Save" at bounding box center [566, 169] width 45 height 21
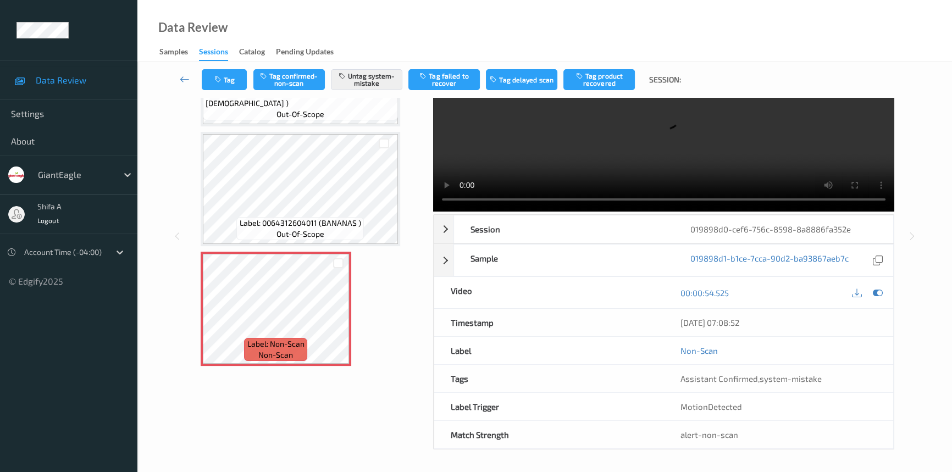
scroll to position [74, 0]
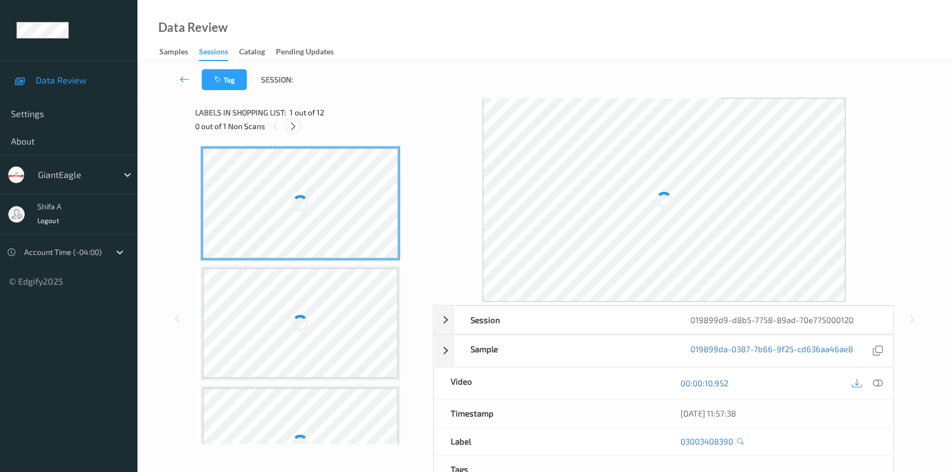
click at [291, 125] on icon at bounding box center [293, 126] width 9 height 10
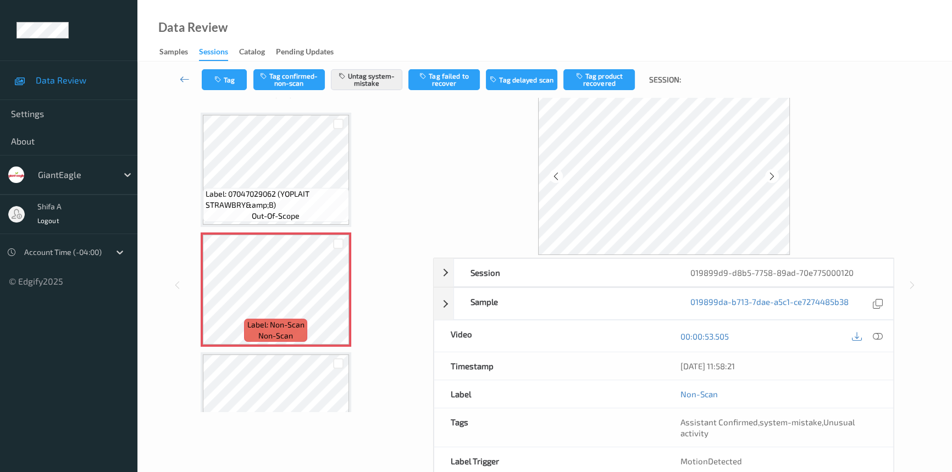
scroll to position [49, 0]
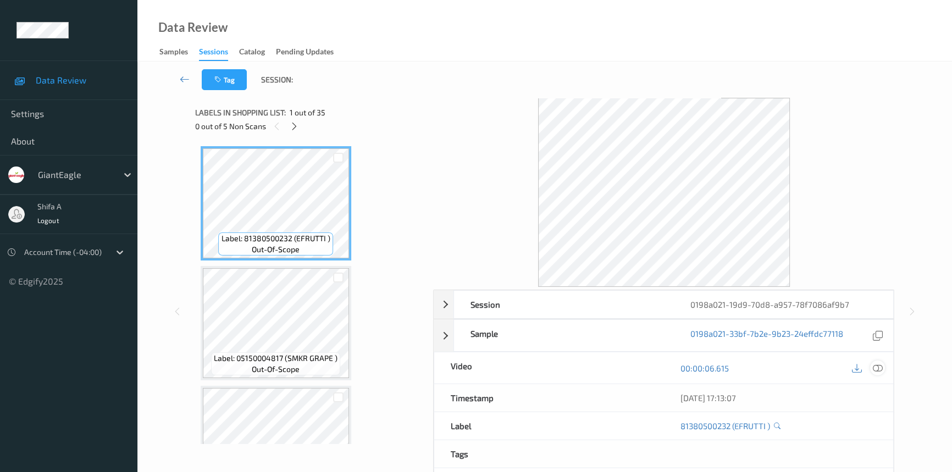
click at [874, 366] on icon at bounding box center [878, 368] width 10 height 10
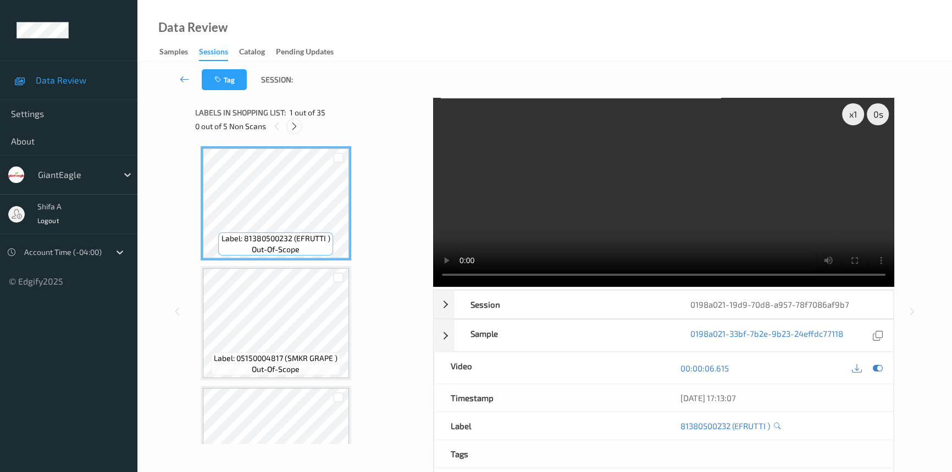
click at [299, 126] on div at bounding box center [295, 126] width 14 height 14
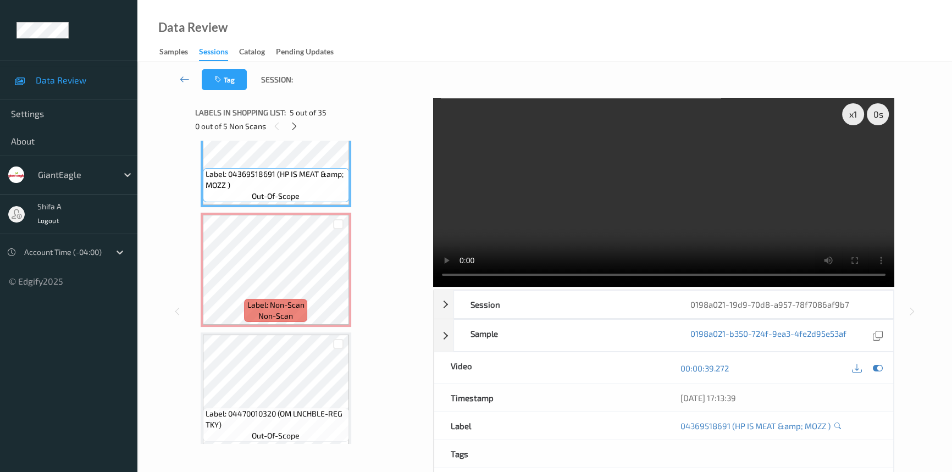
scroll to position [533, 0]
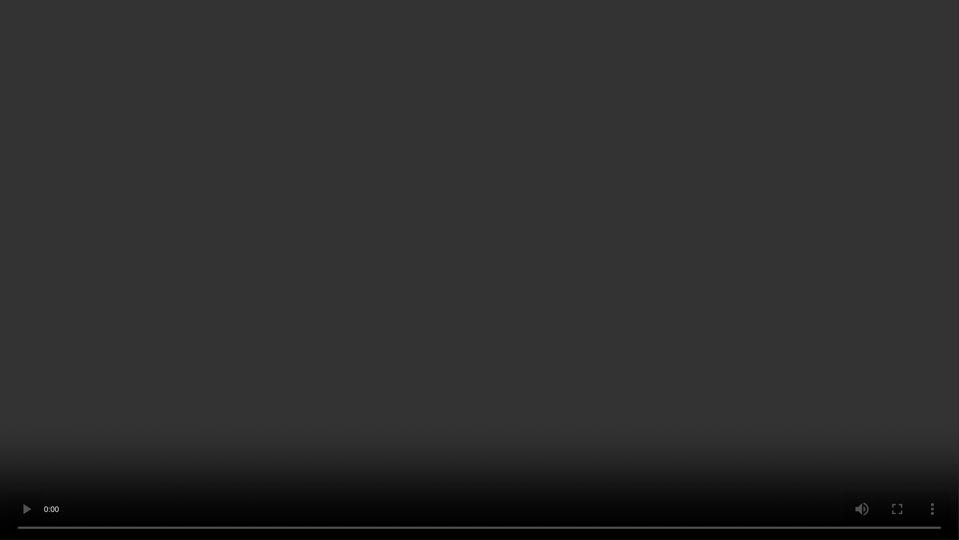
click at [604, 373] on video at bounding box center [479, 270] width 959 height 540
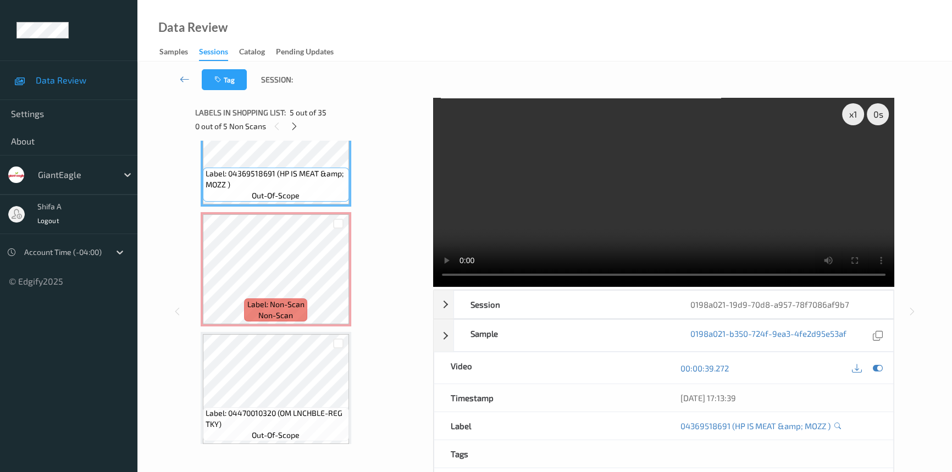
click at [754, 221] on video at bounding box center [663, 192] width 461 height 189
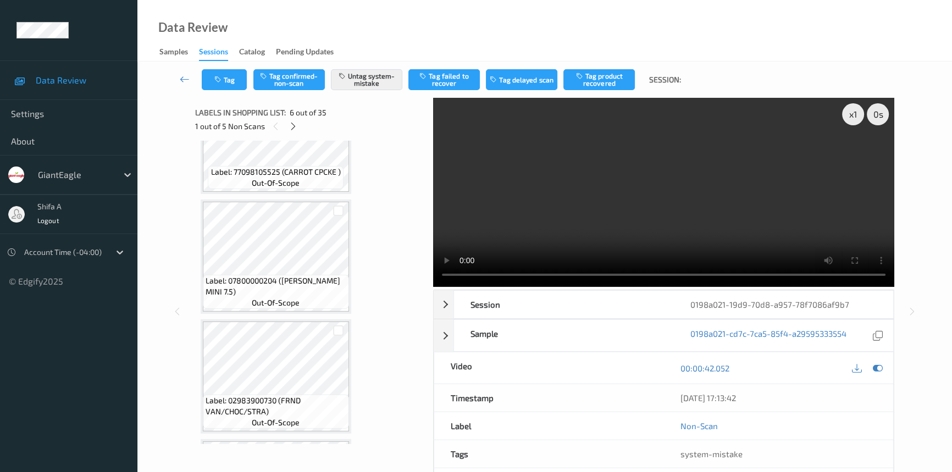
scroll to position [883, 0]
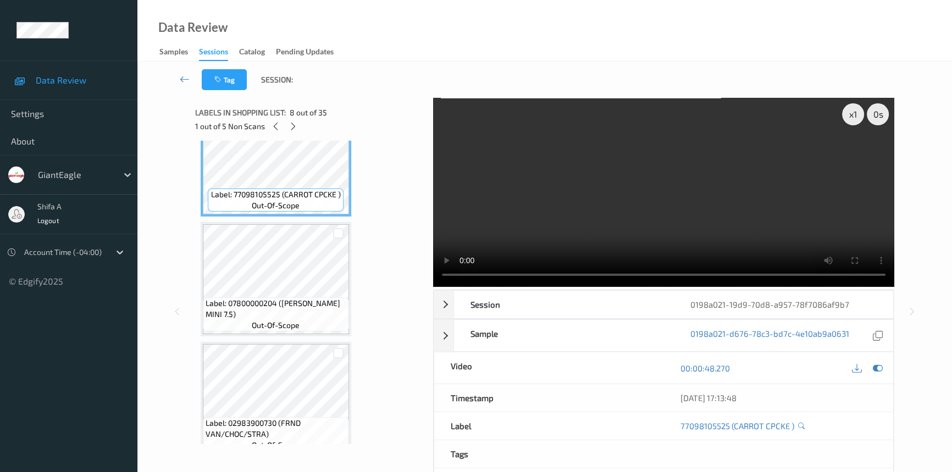
click at [726, 236] on video at bounding box center [663, 192] width 461 height 189
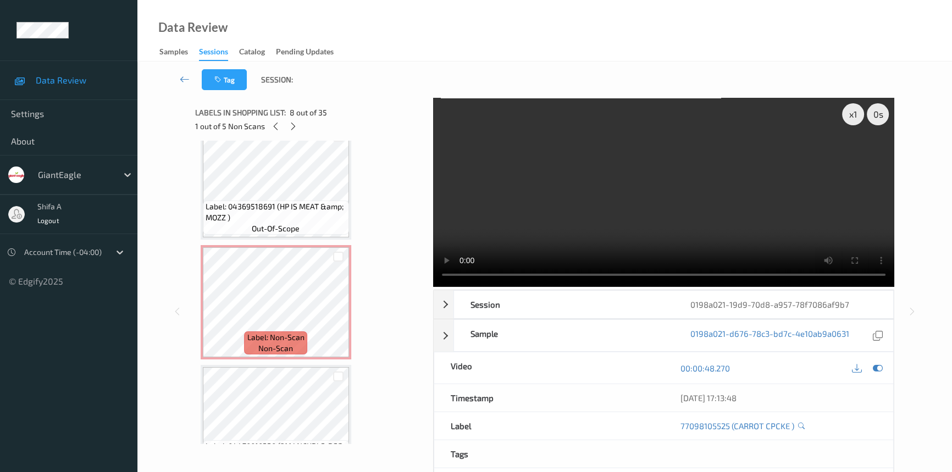
scroll to position [483, 0]
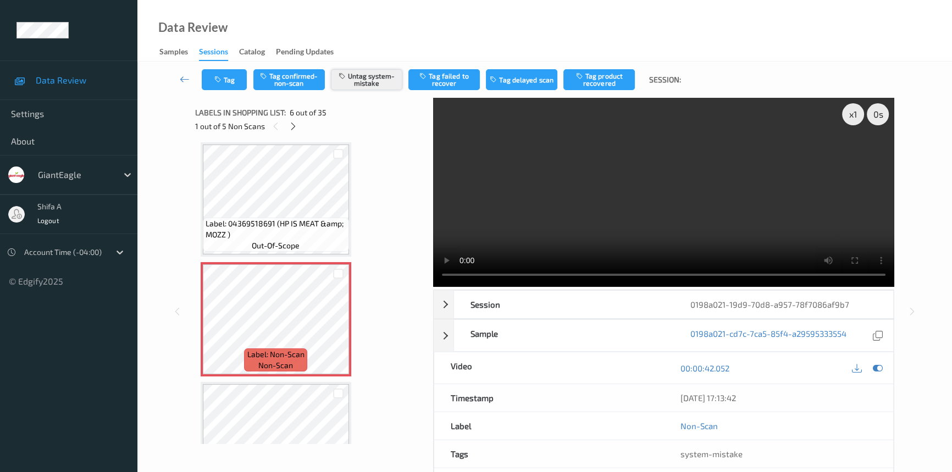
click at [380, 81] on button "Untag system-mistake" at bounding box center [366, 79] width 71 height 21
click at [304, 83] on button "Tag confirmed-non-scan" at bounding box center [288, 79] width 71 height 21
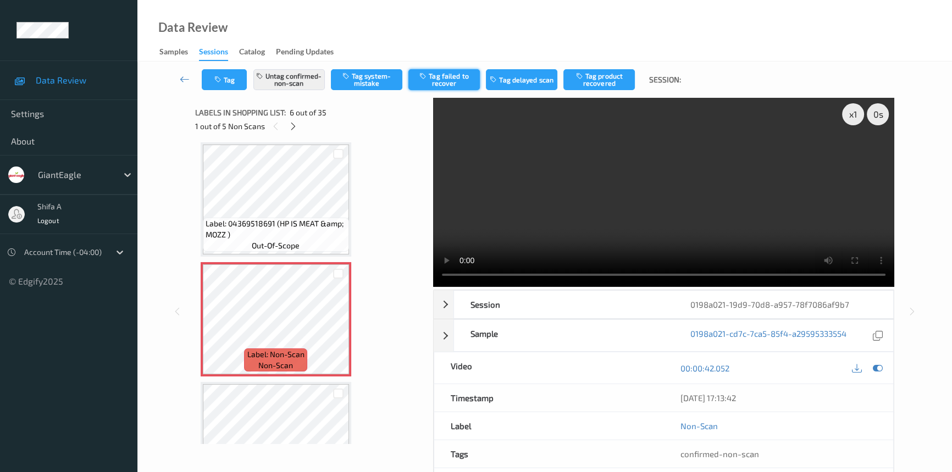
click at [452, 82] on button "Tag failed to recover" at bounding box center [443, 79] width 71 height 21
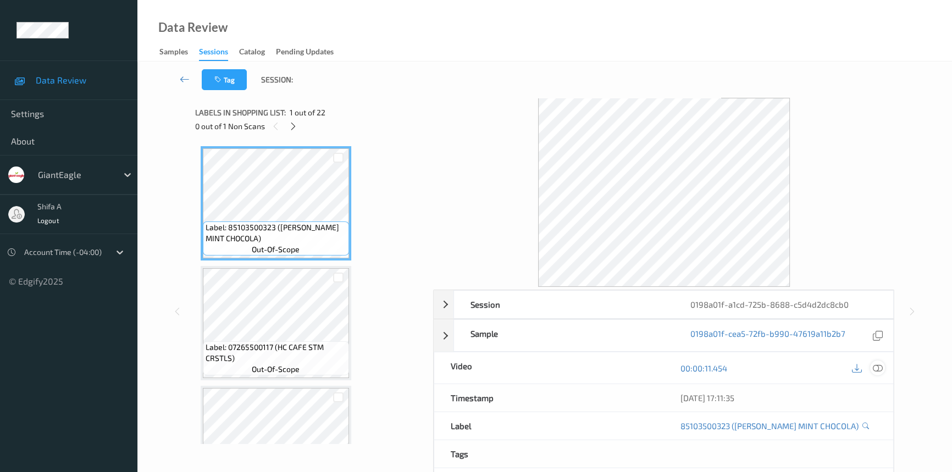
click at [877, 369] on icon at bounding box center [878, 368] width 10 height 10
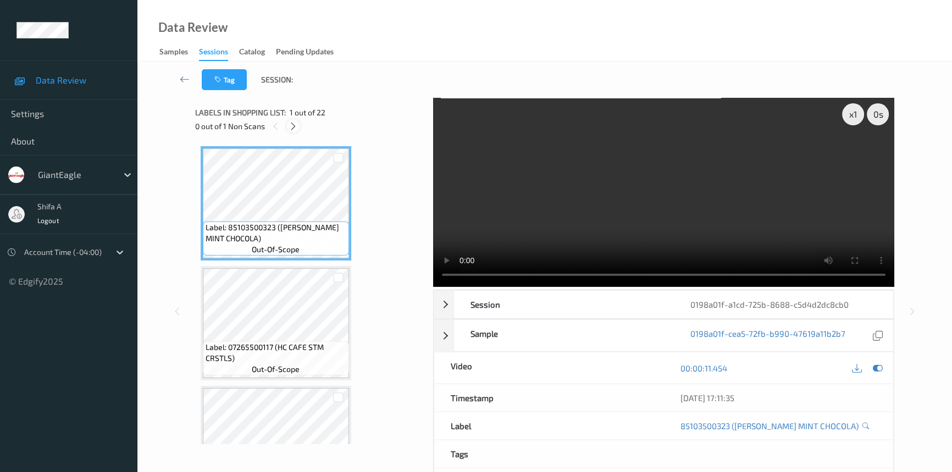
click at [291, 131] on div at bounding box center [293, 126] width 14 height 14
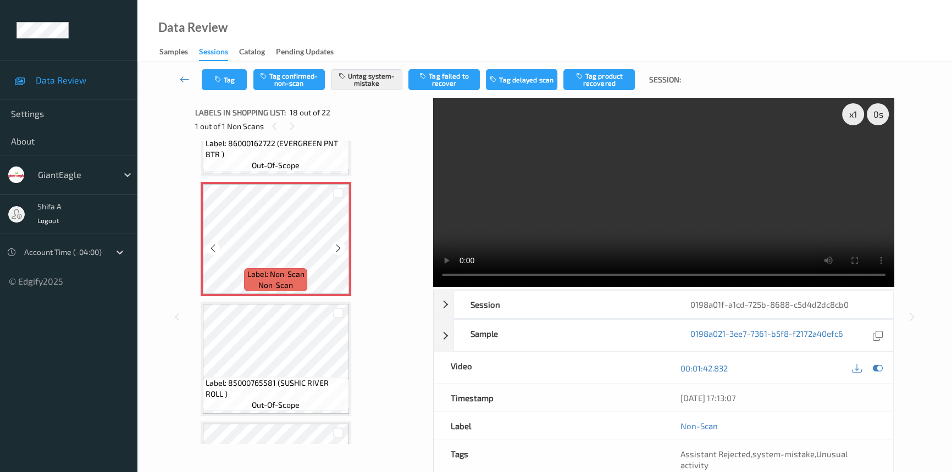
scroll to position [2017, 0]
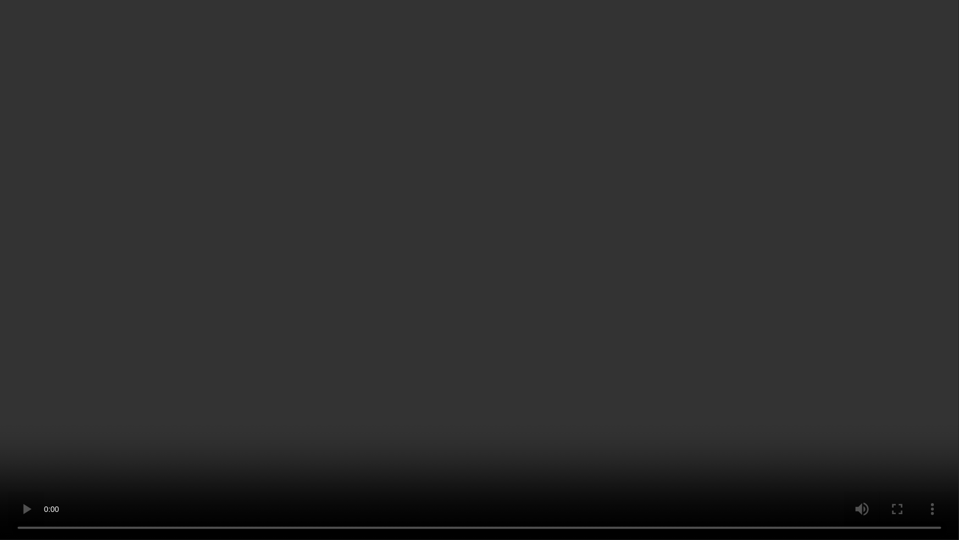
click at [832, 297] on video at bounding box center [479, 270] width 959 height 540
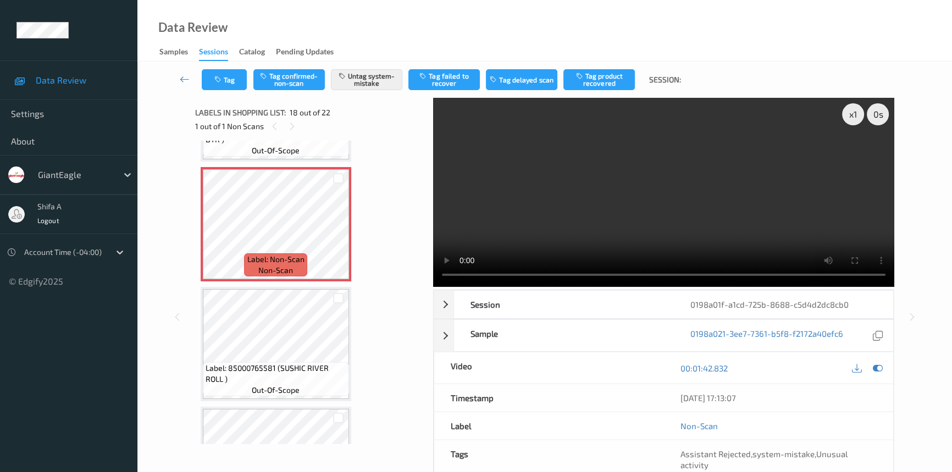
click at [628, 184] on video at bounding box center [663, 192] width 461 height 189
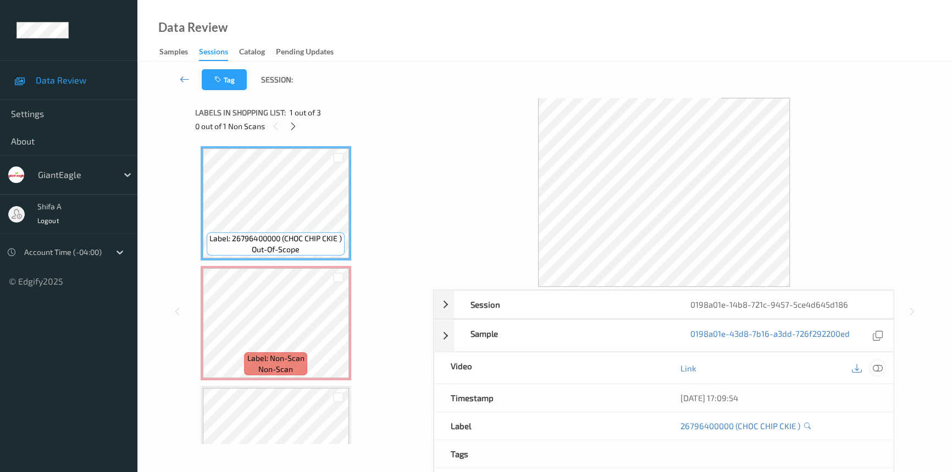
click at [879, 363] on icon at bounding box center [878, 368] width 10 height 10
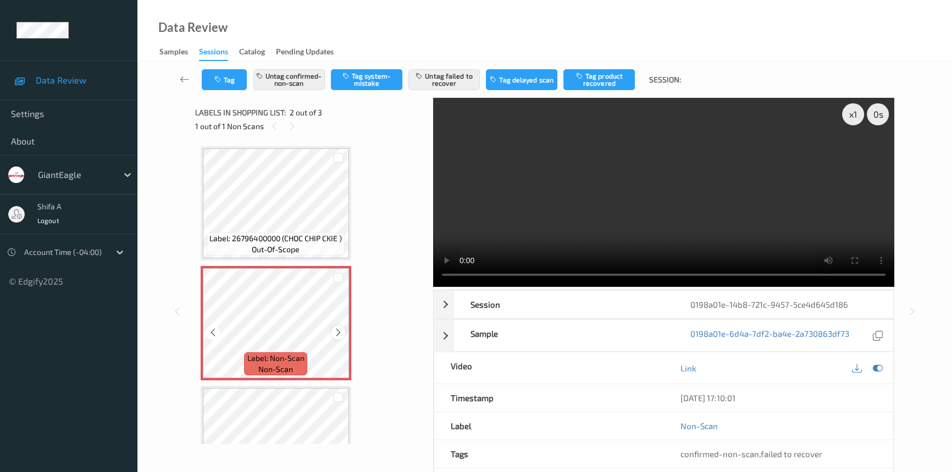
click at [338, 329] on icon at bounding box center [338, 333] width 9 height 10
click at [338, 330] on icon at bounding box center [338, 333] width 9 height 10
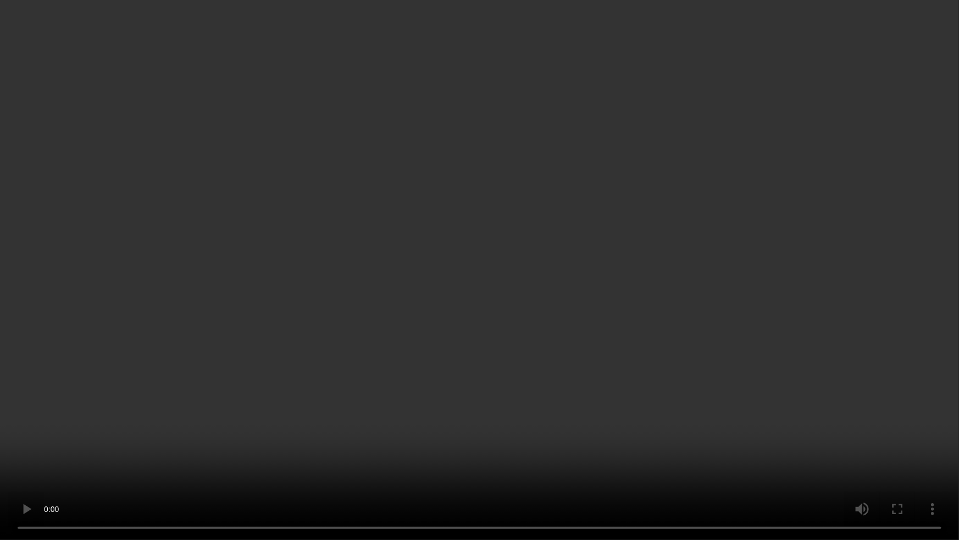
click at [240, 472] on video at bounding box center [479, 270] width 959 height 540
click at [909, 451] on video at bounding box center [479, 270] width 959 height 540
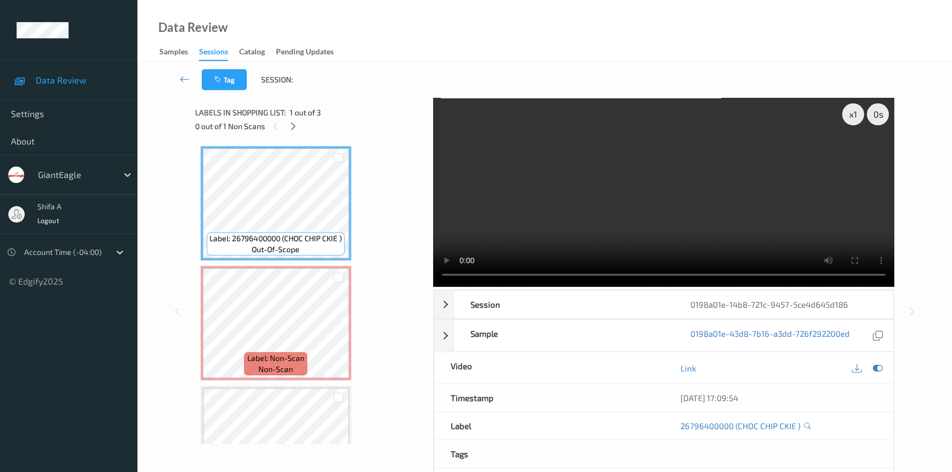
click at [764, 189] on video at bounding box center [663, 192] width 461 height 189
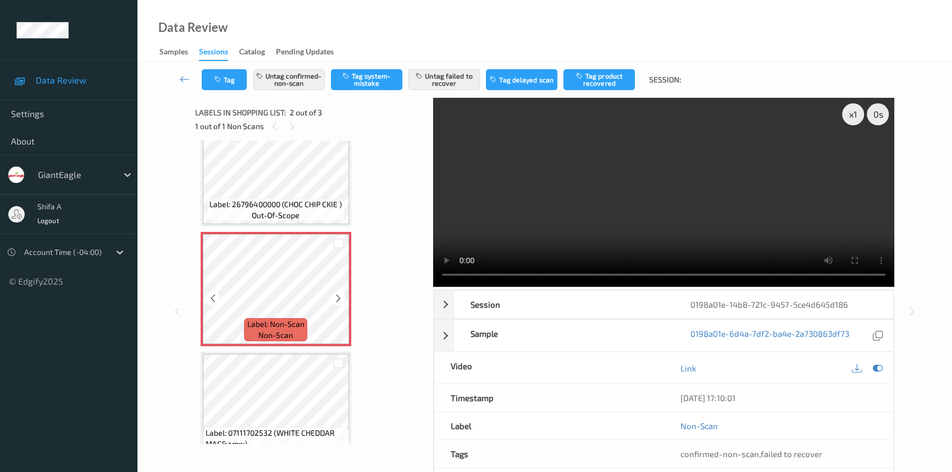
scroll to position [49, 0]
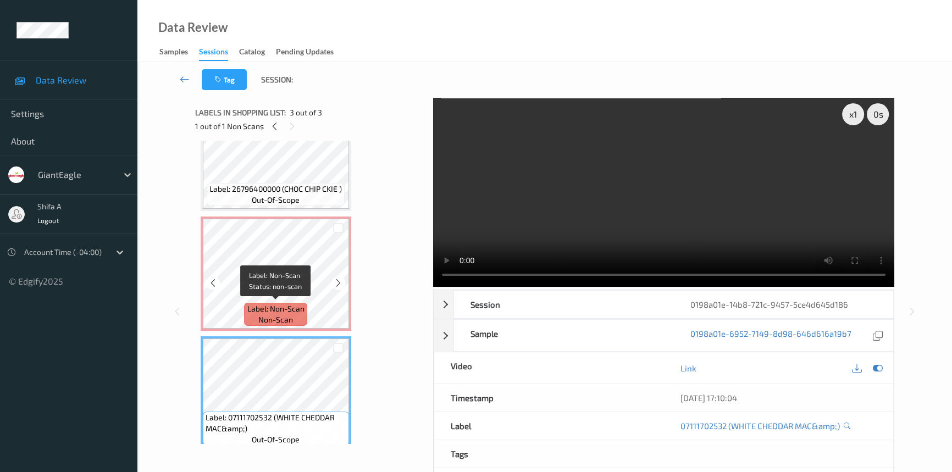
click at [282, 314] on span "non-scan" at bounding box center [275, 319] width 35 height 11
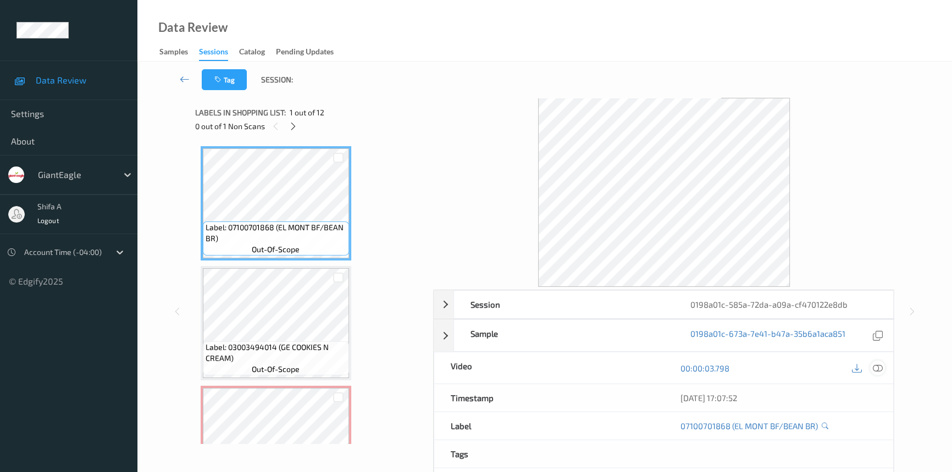
click at [880, 368] on icon at bounding box center [878, 368] width 10 height 10
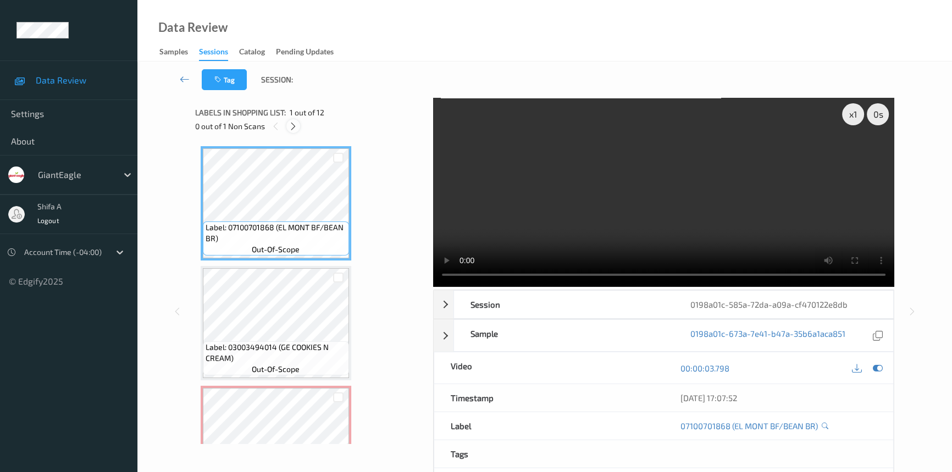
click at [294, 131] on div at bounding box center [293, 126] width 14 height 14
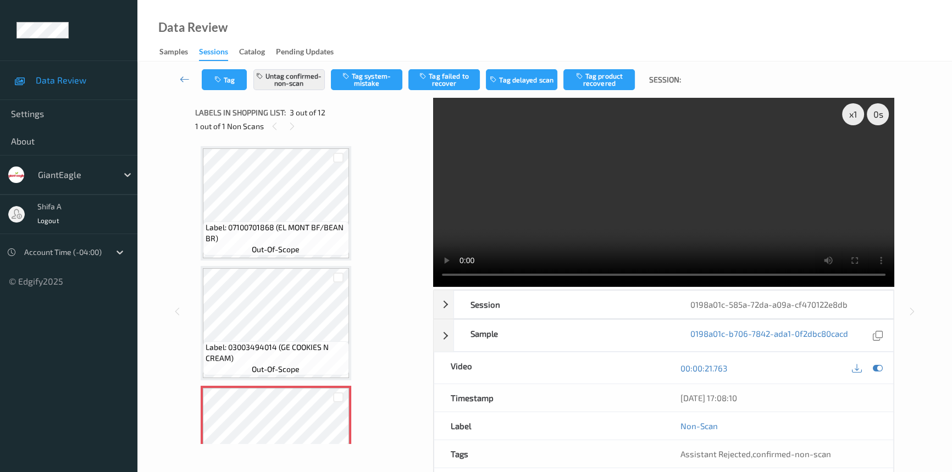
scroll to position [125, 0]
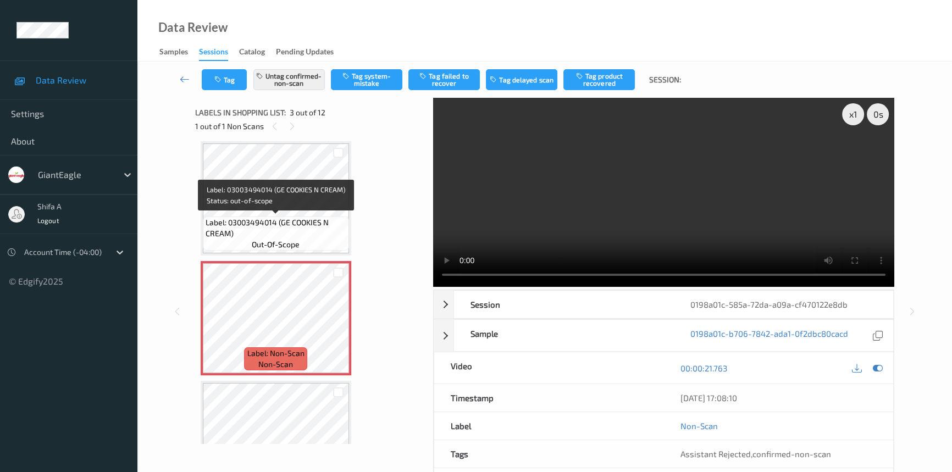
click at [292, 217] on span "Label: 03003494014 (GE COOKIES N CREAM)" at bounding box center [276, 228] width 141 height 22
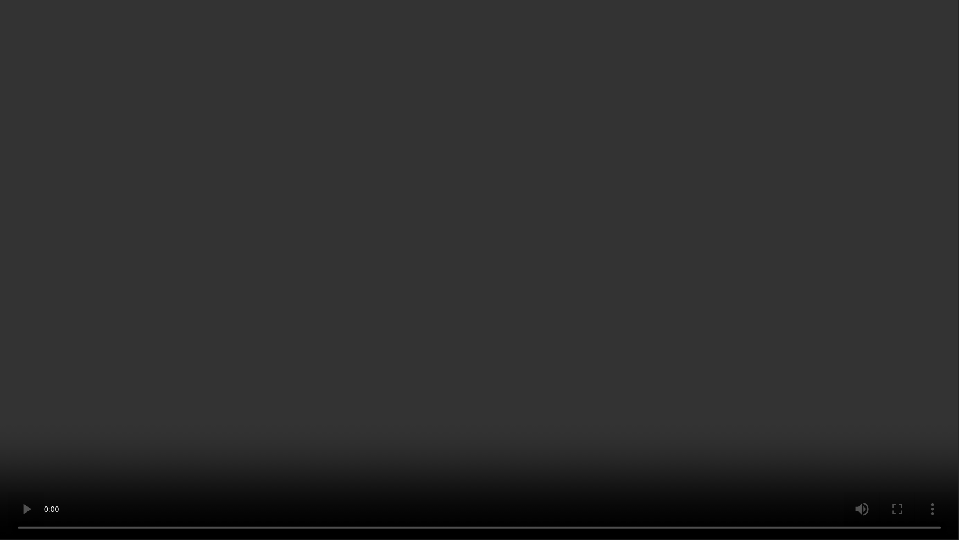
click at [760, 330] on video at bounding box center [479, 270] width 959 height 540
click at [577, 286] on video at bounding box center [479, 270] width 959 height 540
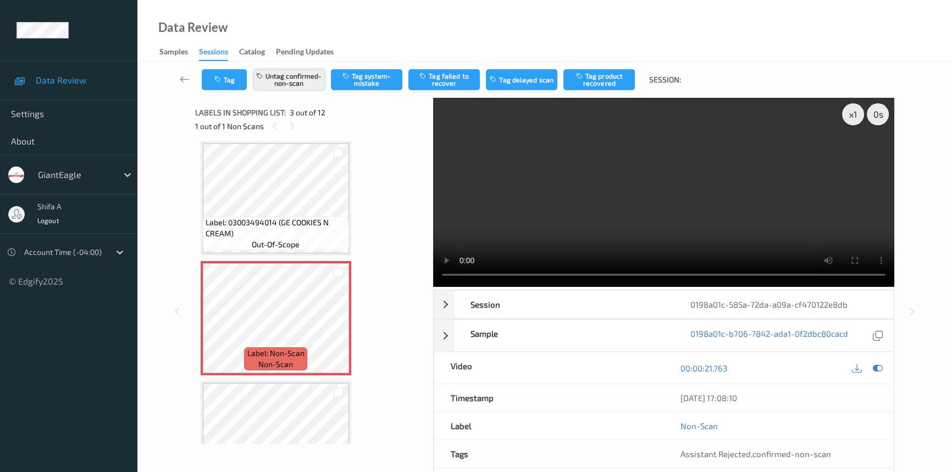
click at [290, 71] on button "Untag confirmed-non-scan" at bounding box center [288, 79] width 71 height 21
click at [375, 78] on button "Tag system-mistake" at bounding box center [366, 79] width 71 height 21
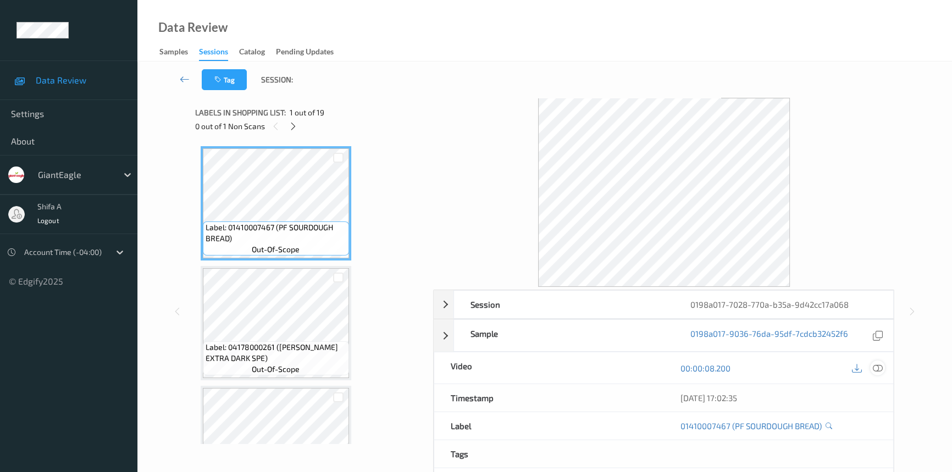
click at [879, 364] on icon at bounding box center [878, 368] width 10 height 10
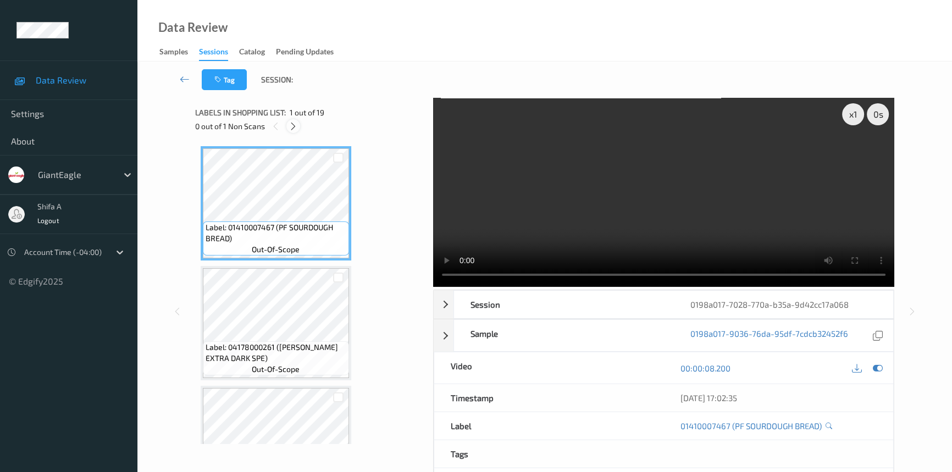
click at [288, 128] on div at bounding box center [293, 126] width 14 height 14
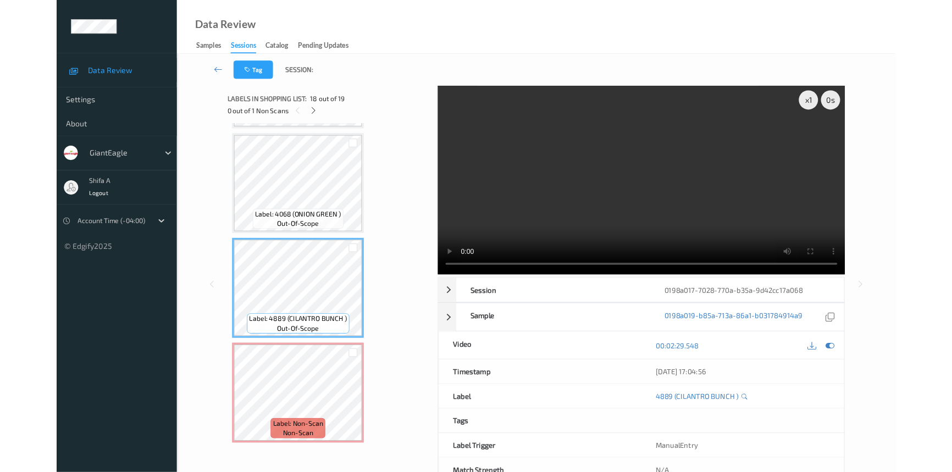
scroll to position [1904, 0]
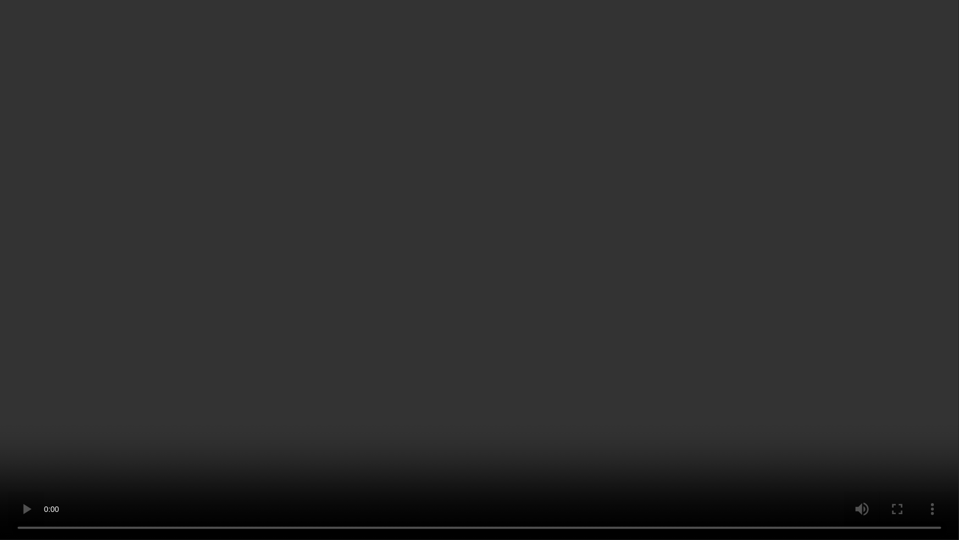
click at [761, 374] on video at bounding box center [479, 270] width 959 height 540
click at [761, 373] on video at bounding box center [479, 270] width 959 height 540
click at [733, 357] on video at bounding box center [479, 270] width 959 height 540
click at [836, 304] on video at bounding box center [479, 270] width 959 height 540
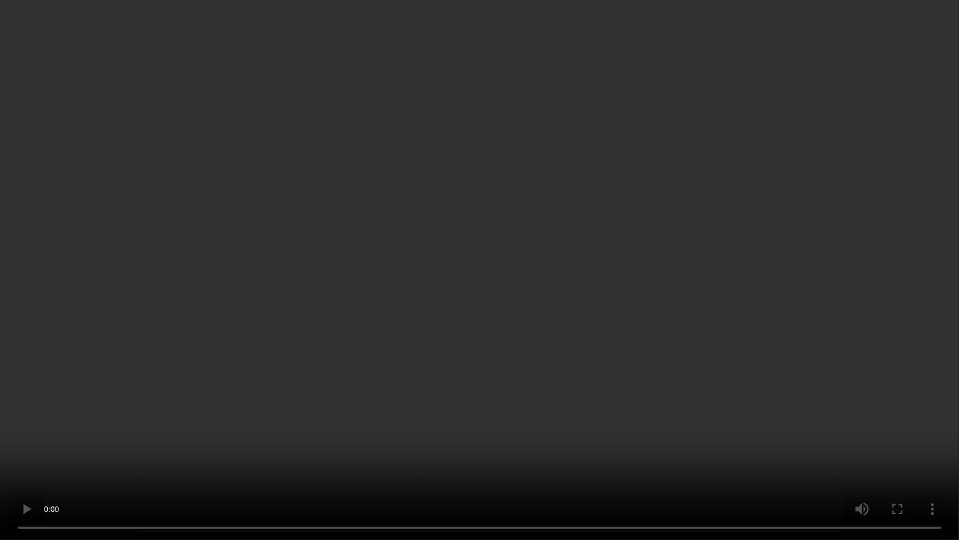
click at [538, 284] on video at bounding box center [479, 270] width 959 height 540
click at [816, 346] on video at bounding box center [479, 270] width 959 height 540
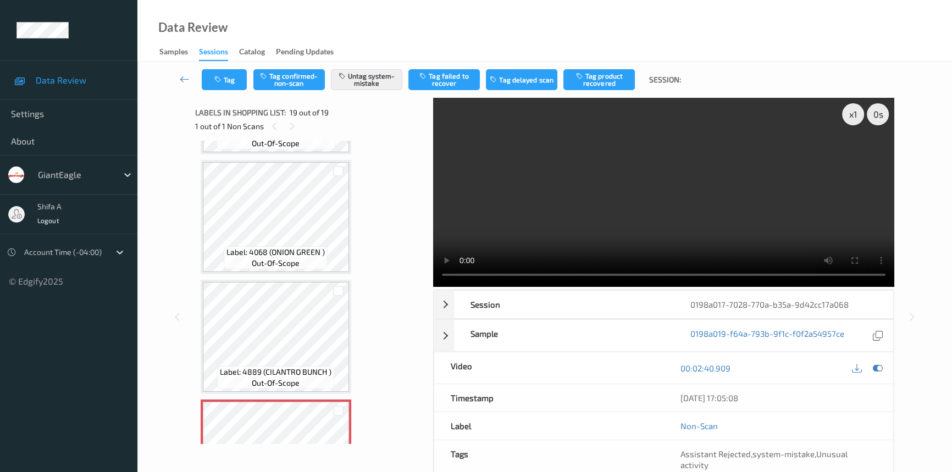
click at [677, 222] on video at bounding box center [663, 192] width 461 height 189
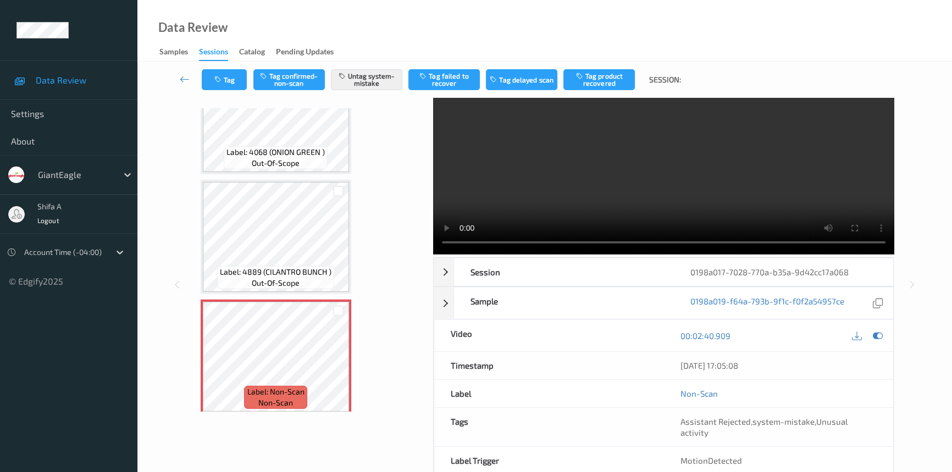
scroll to position [49, 0]
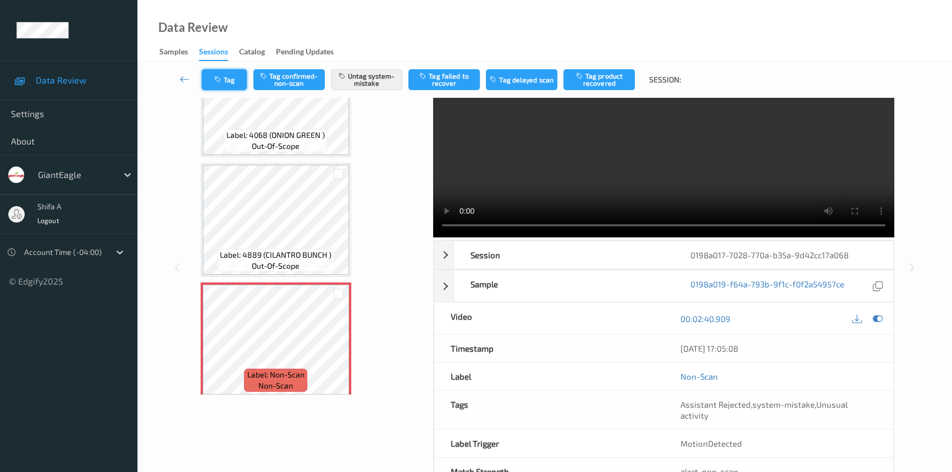
click at [221, 82] on icon "button" at bounding box center [218, 80] width 9 height 8
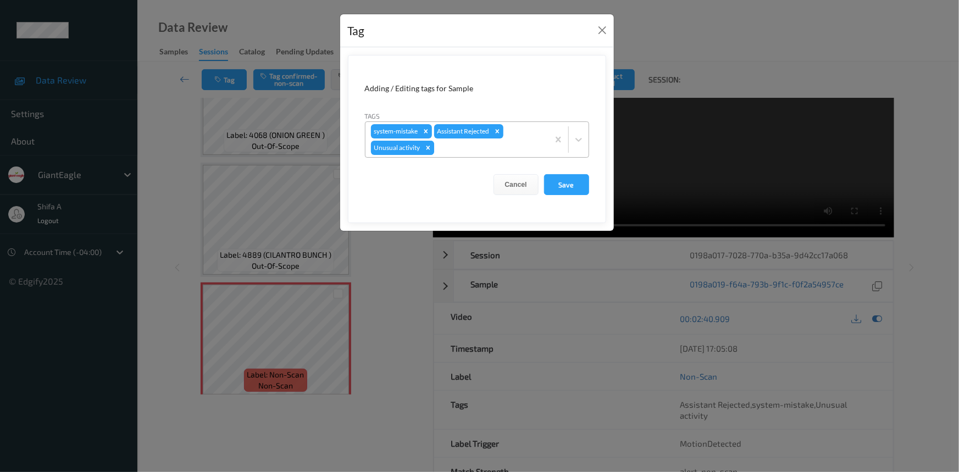
click at [430, 146] on icon "Remove Unusual activity" at bounding box center [428, 148] width 8 height 8
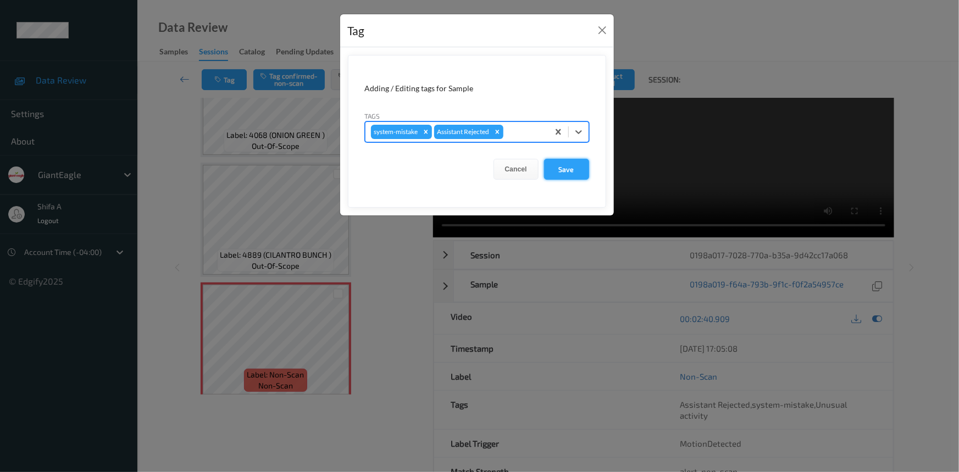
click at [567, 170] on button "Save" at bounding box center [566, 169] width 45 height 21
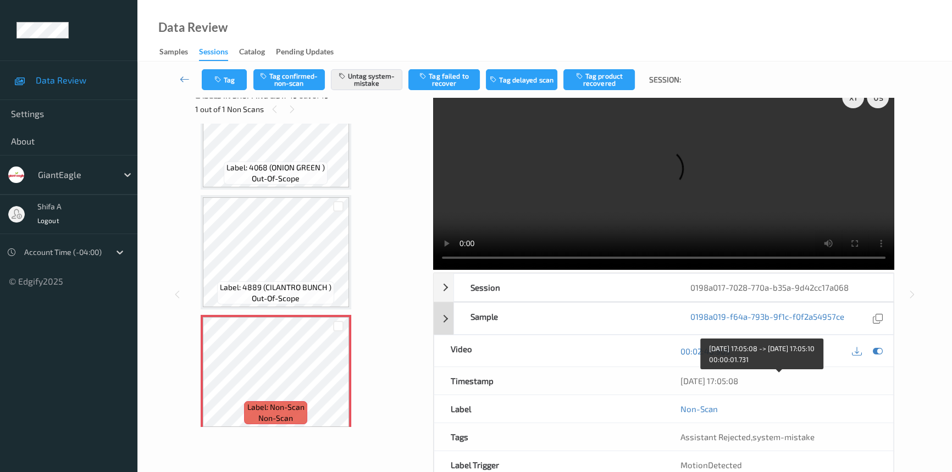
scroll to position [0, 0]
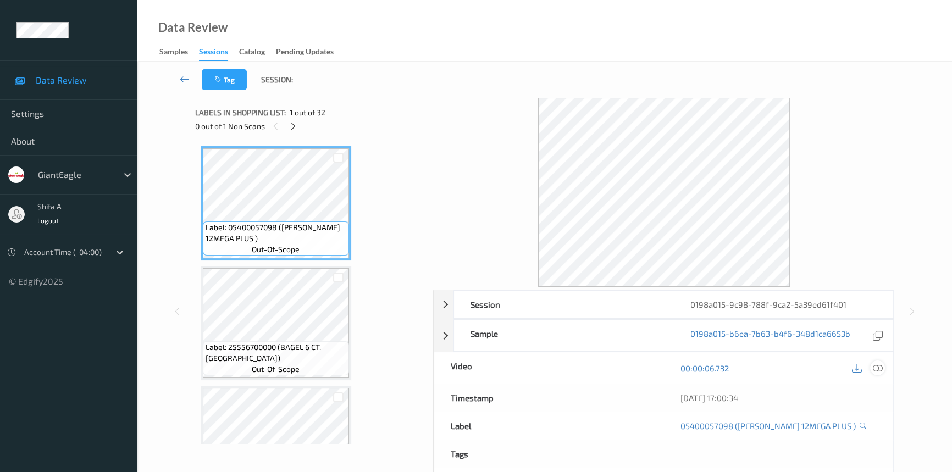
click at [874, 368] on icon at bounding box center [878, 368] width 10 height 10
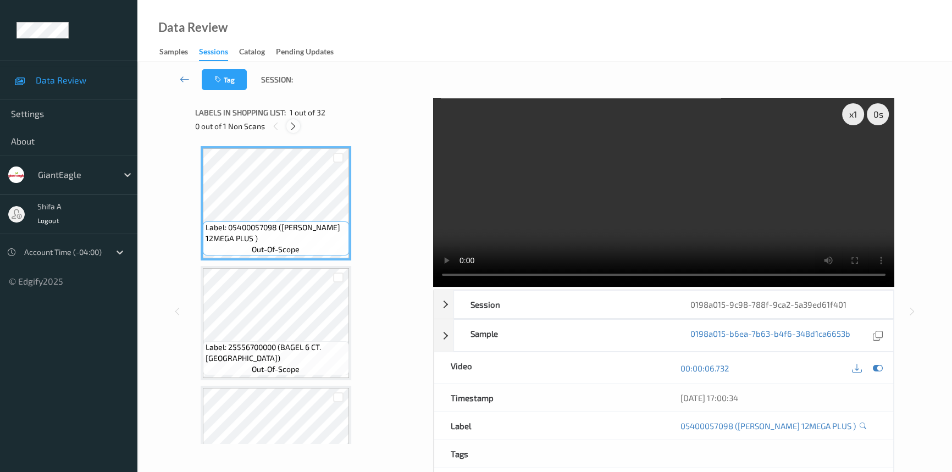
click at [292, 130] on icon at bounding box center [293, 126] width 9 height 10
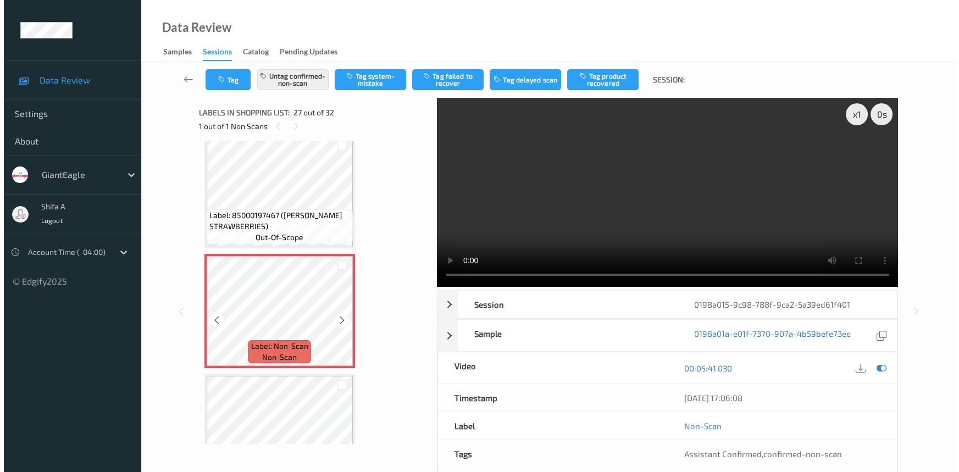
scroll to position [2991, 0]
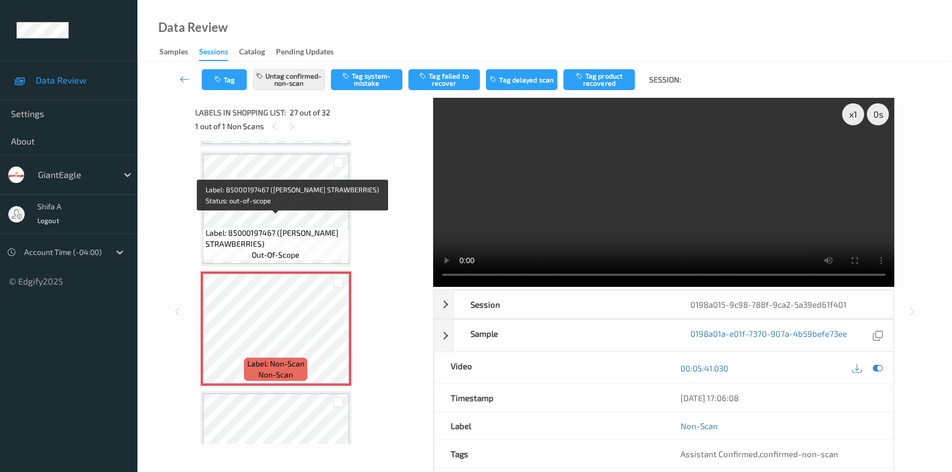
click at [308, 241] on div "Label: 85000197467 (YASSO STRAWBERRIES) out-of-scope" at bounding box center [276, 244] width 146 height 34
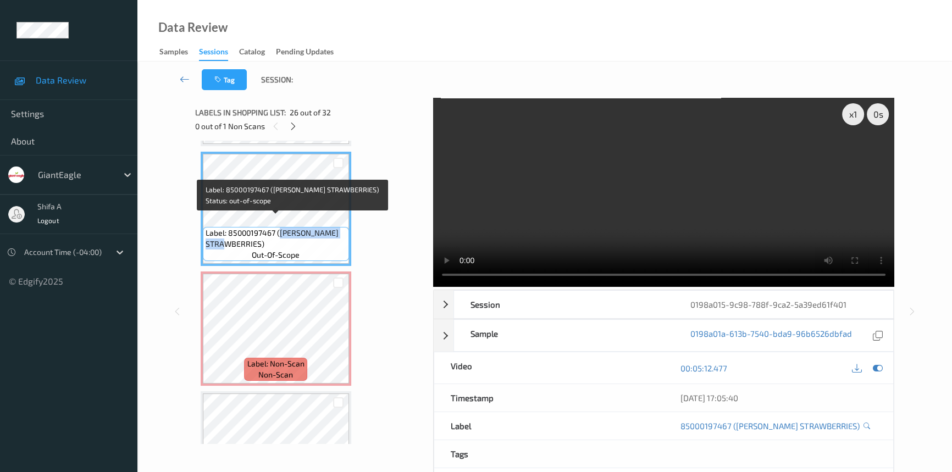
drag, startPoint x: 280, startPoint y: 222, endPoint x: 260, endPoint y: 233, distance: 22.6
click at [260, 233] on span "Label: 85000197467 (YASSO STRAWBERRIES)" at bounding box center [276, 239] width 141 height 22
copy span "YASSO STRAWBERRIES"
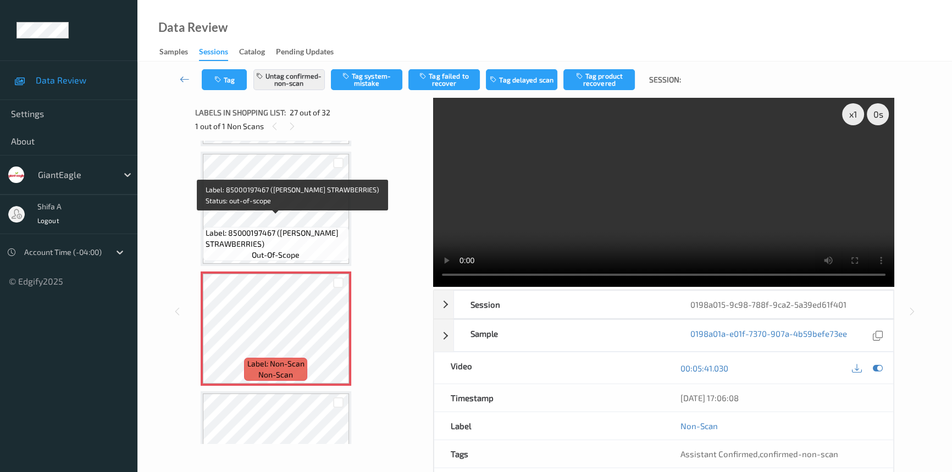
click at [303, 231] on span "Label: 85000197467 (YASSO STRAWBERRIES)" at bounding box center [276, 239] width 141 height 22
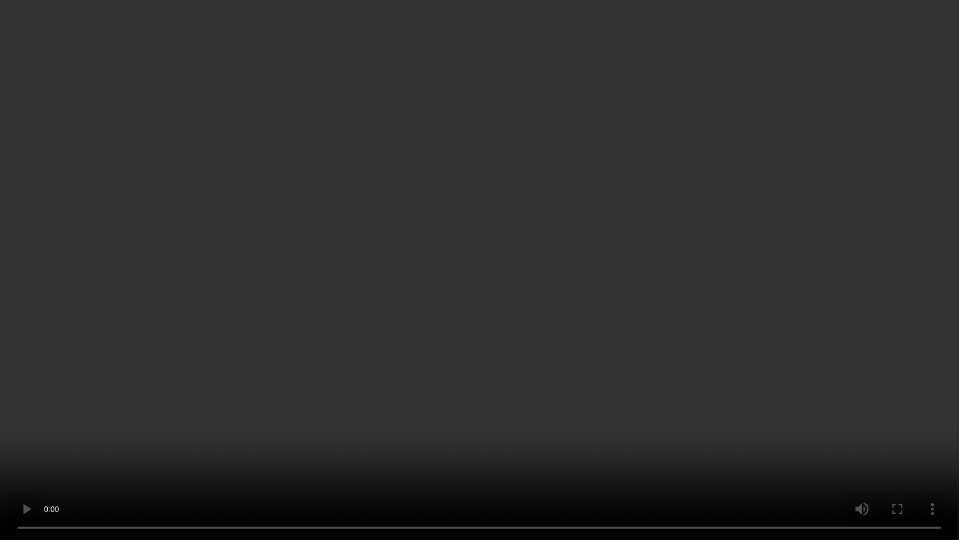
click at [708, 339] on video at bounding box center [479, 270] width 959 height 540
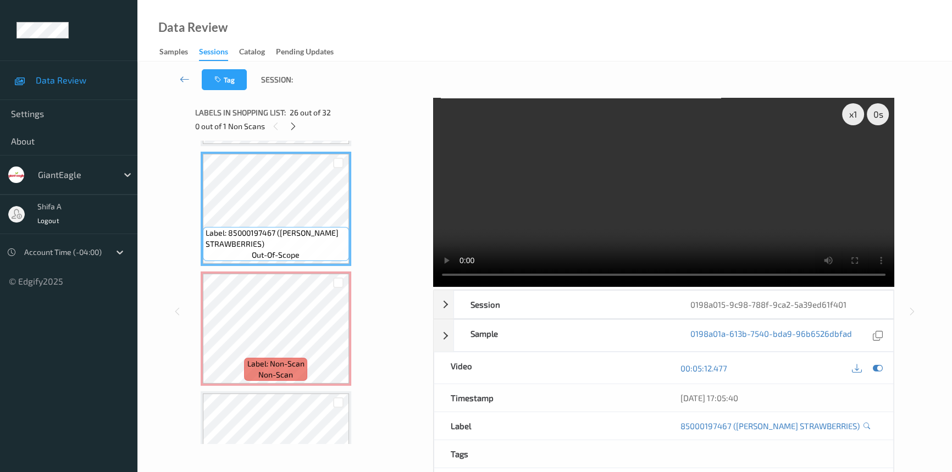
click at [752, 189] on video at bounding box center [663, 192] width 461 height 189
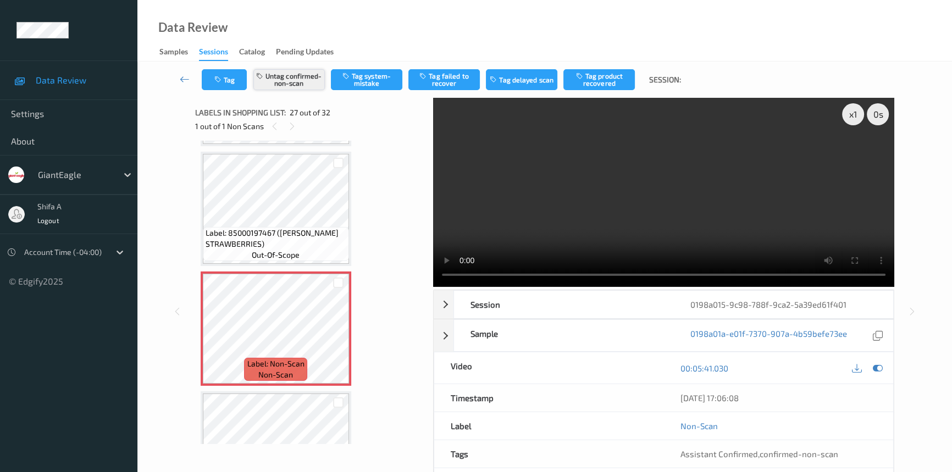
click at [310, 83] on button "Untag confirmed-non-scan" at bounding box center [288, 79] width 71 height 21
click at [361, 80] on button "Tag system-mistake" at bounding box center [366, 79] width 71 height 21
click at [237, 77] on button "Tag" at bounding box center [224, 79] width 45 height 21
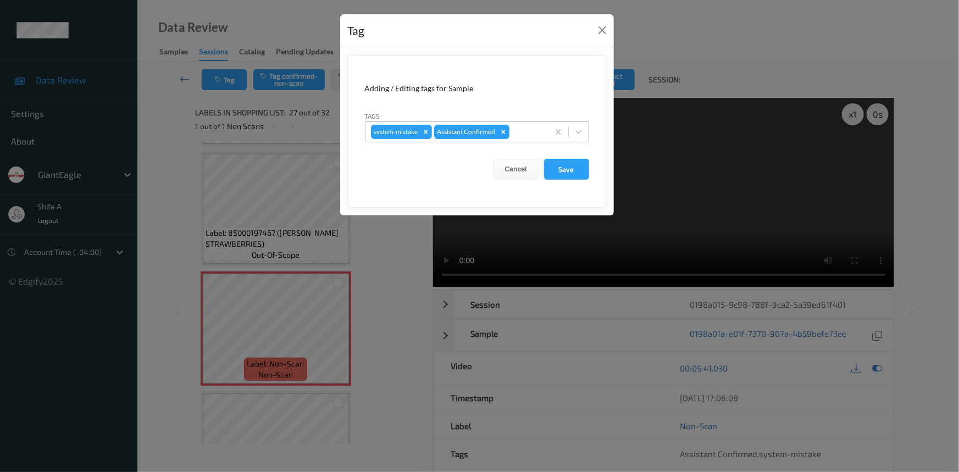
click at [527, 129] on div at bounding box center [527, 131] width 31 height 13
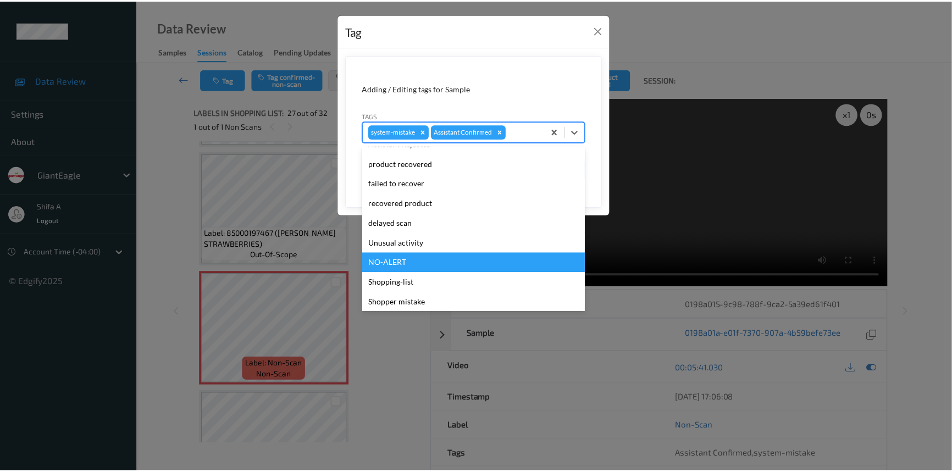
scroll to position [97, 0]
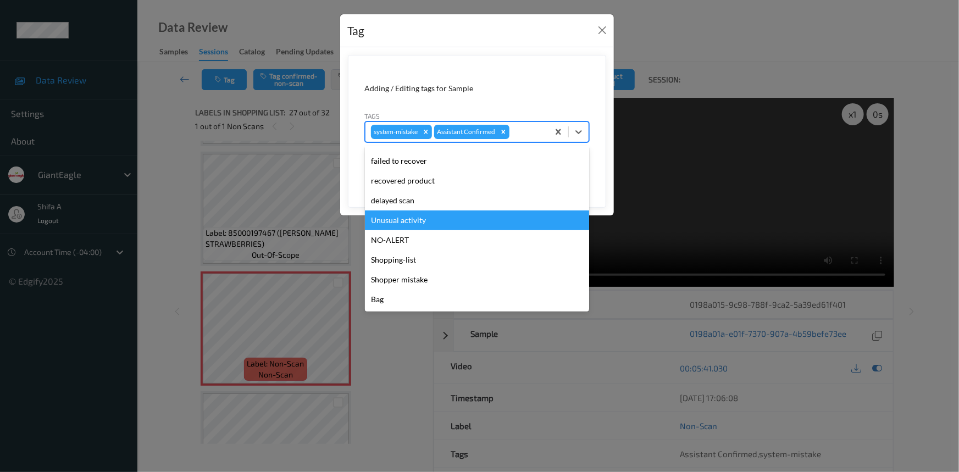
click at [426, 215] on div "Unusual activity" at bounding box center [477, 221] width 224 height 20
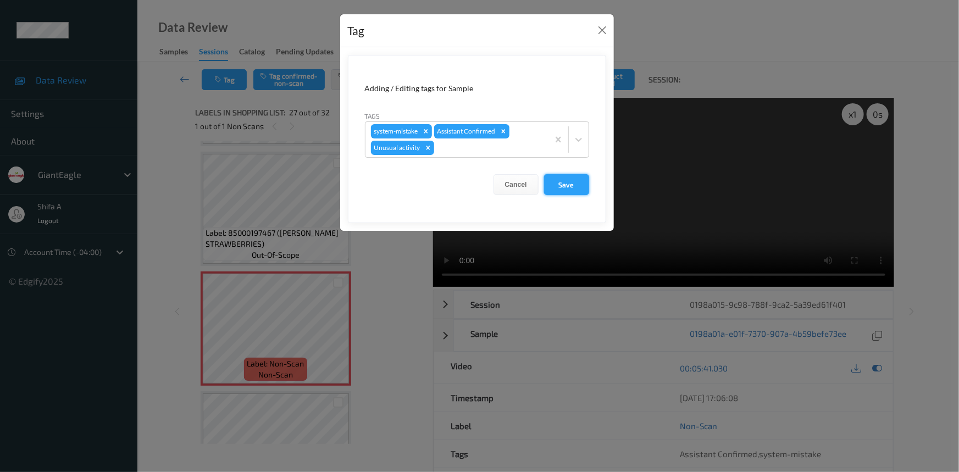
click at [577, 183] on button "Save" at bounding box center [566, 184] width 45 height 21
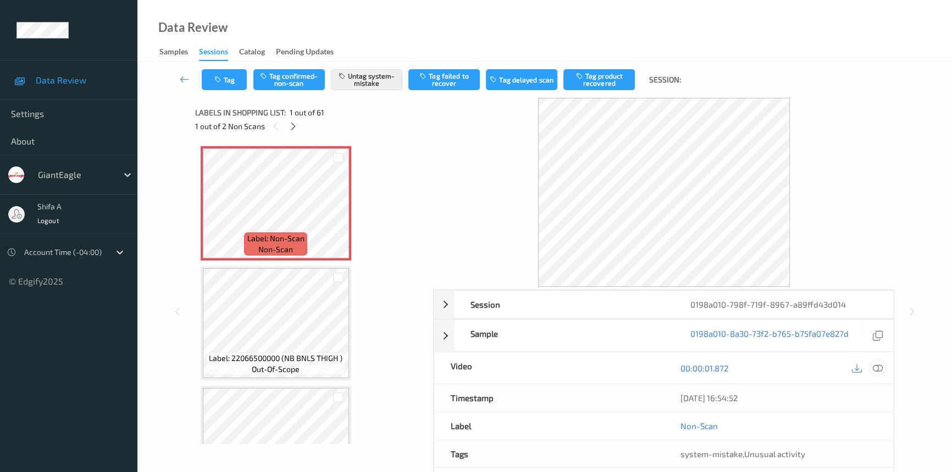
click at [877, 368] on icon at bounding box center [878, 368] width 10 height 10
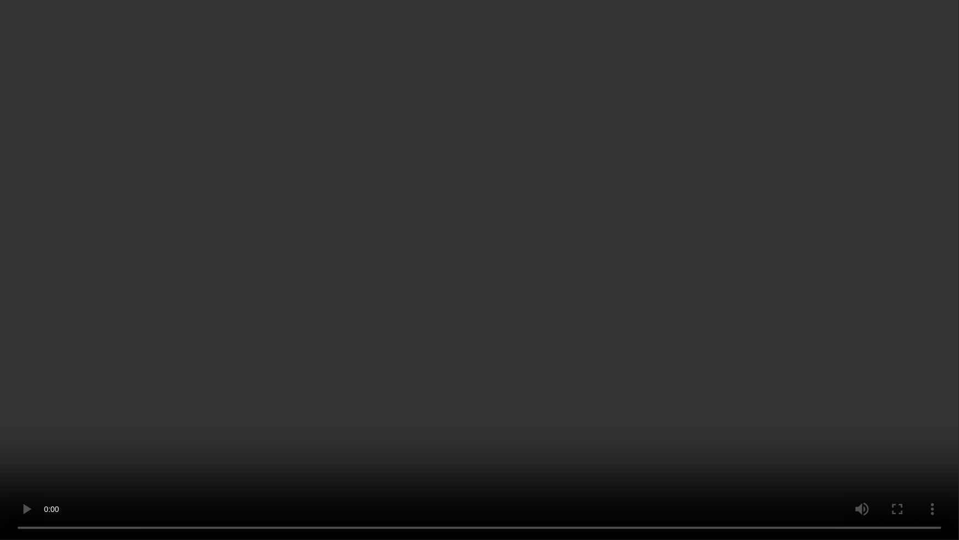
click at [841, 306] on video at bounding box center [479, 270] width 959 height 540
click at [814, 419] on video at bounding box center [479, 270] width 959 height 540
click at [798, 292] on video at bounding box center [479, 270] width 959 height 540
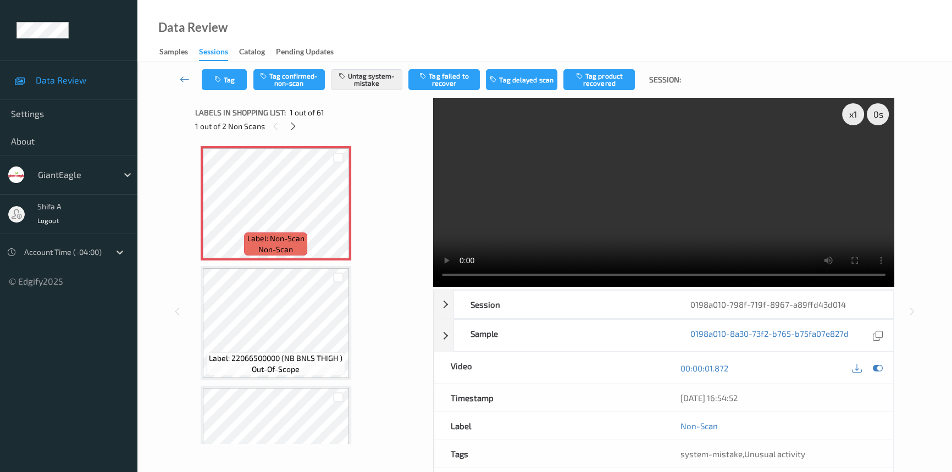
click at [792, 190] on video at bounding box center [663, 192] width 461 height 189
click at [373, 81] on button "Untag system-mistake" at bounding box center [366, 79] width 71 height 21
click at [227, 86] on button "Tag" at bounding box center [224, 79] width 45 height 21
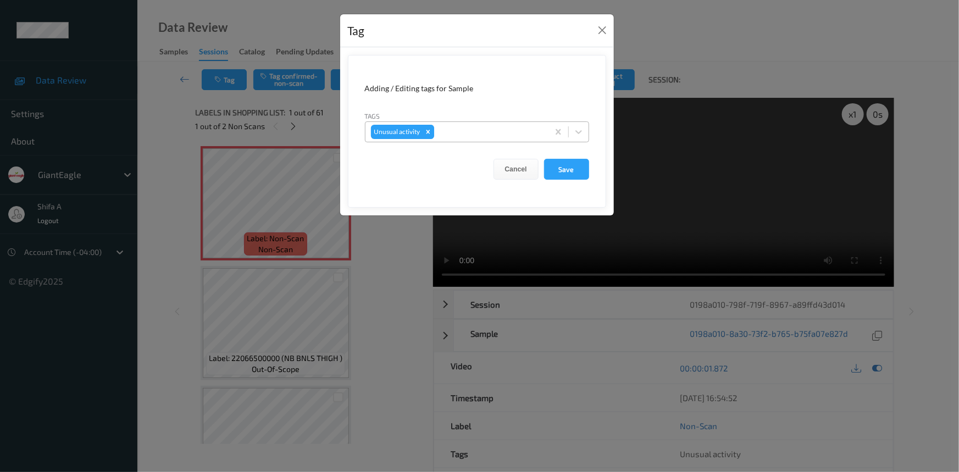
click at [428, 131] on icon "Remove Unusual activity" at bounding box center [428, 132] width 4 height 4
click at [575, 168] on button "Save" at bounding box center [566, 169] width 45 height 21
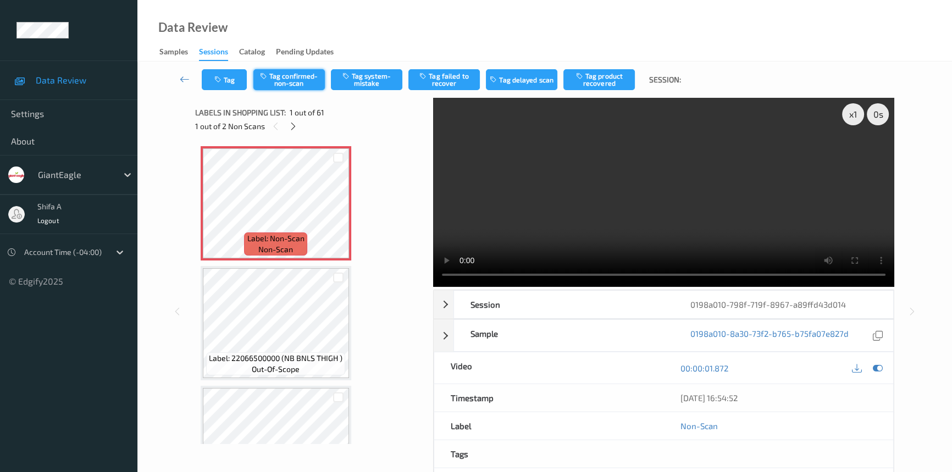
click at [296, 82] on button "Tag confirmed-non-scan" at bounding box center [288, 79] width 71 height 21
click at [588, 80] on button "Tag product recovered" at bounding box center [599, 79] width 71 height 21
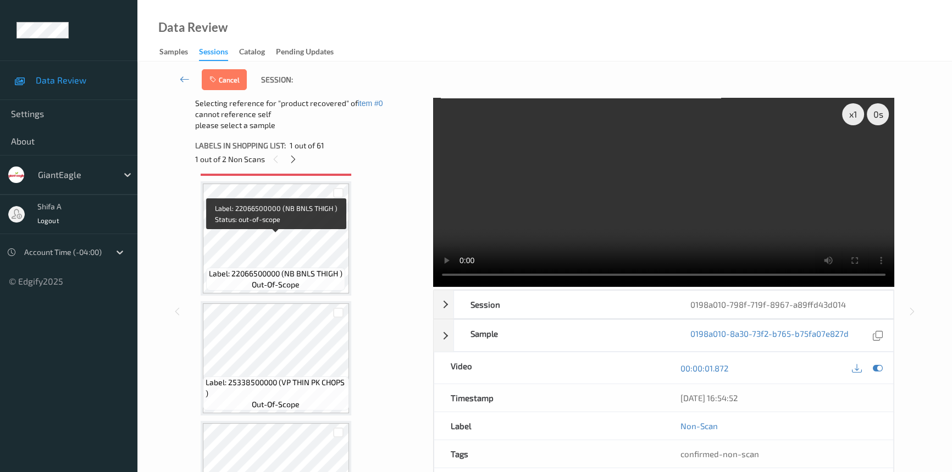
scroll to position [100, 0]
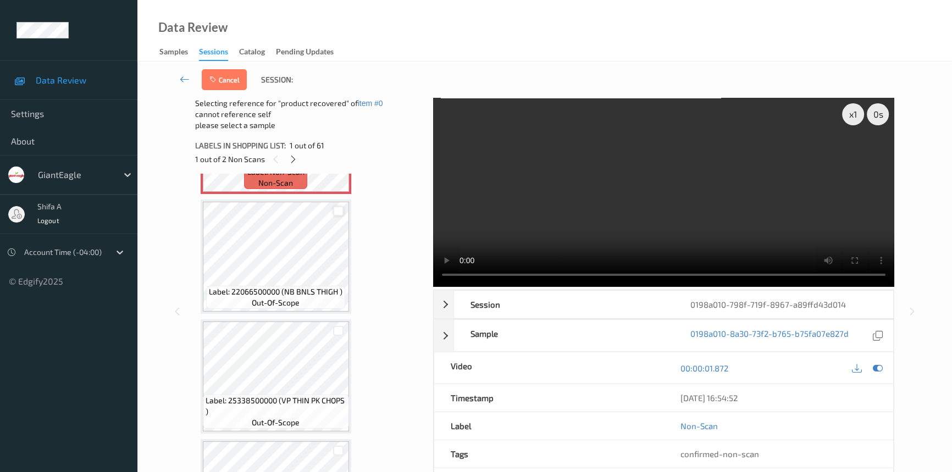
click at [338, 212] on div at bounding box center [338, 211] width 10 height 10
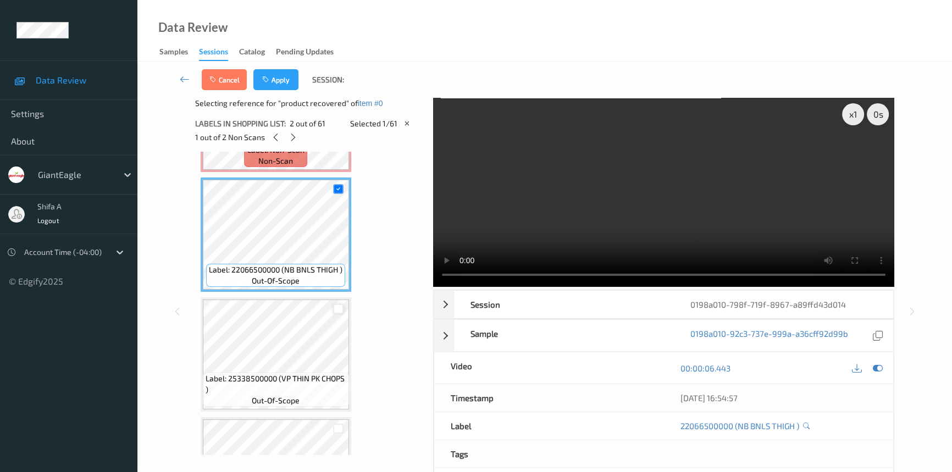
click at [338, 308] on div at bounding box center [338, 309] width 10 height 10
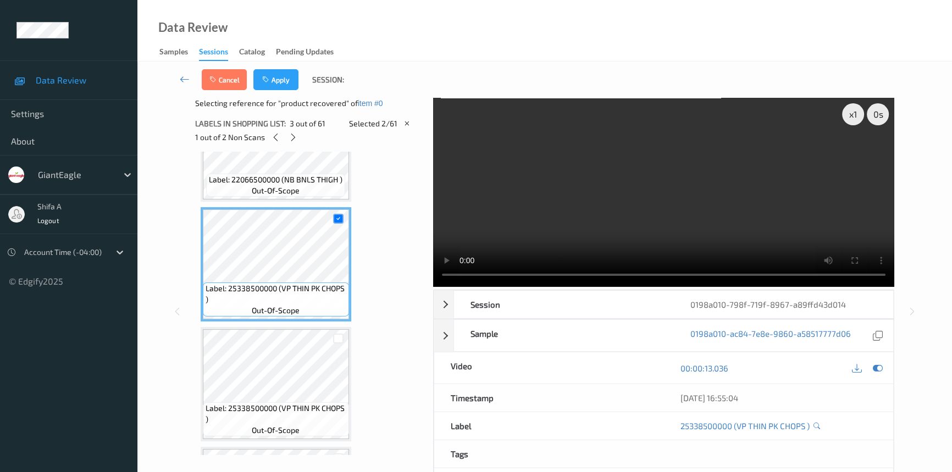
scroll to position [250, 0]
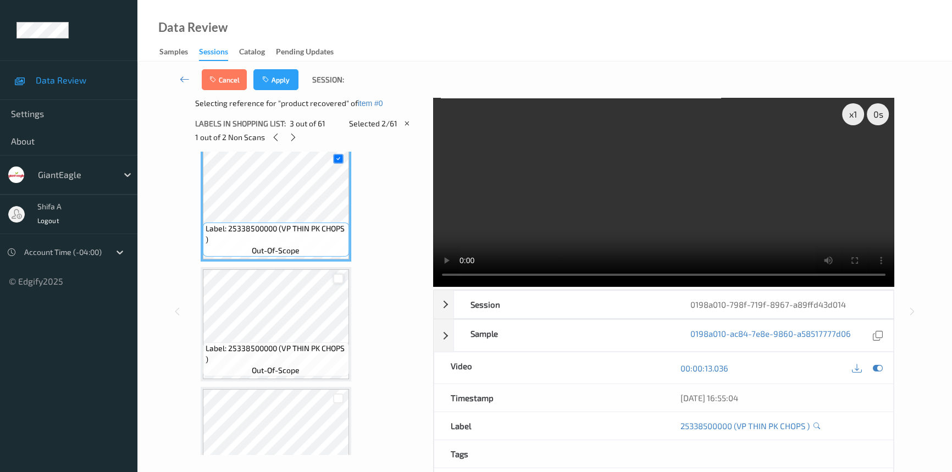
click at [341, 275] on div at bounding box center [338, 279] width 10 height 10
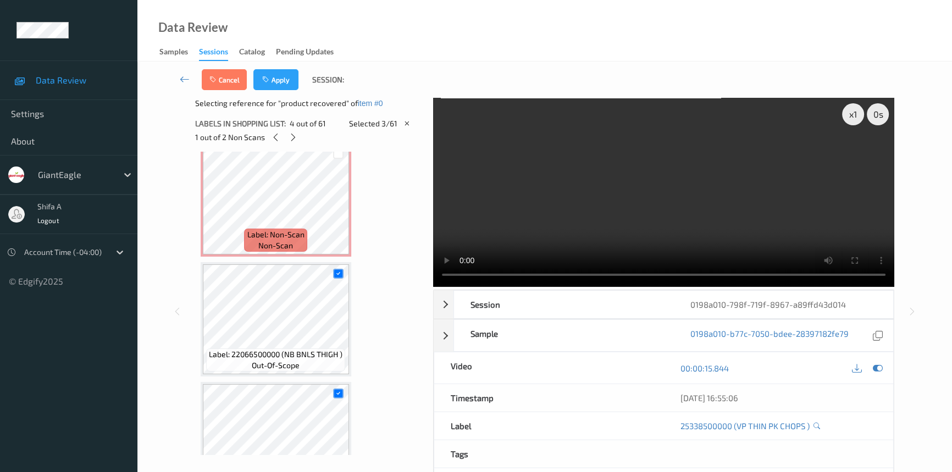
scroll to position [0, 0]
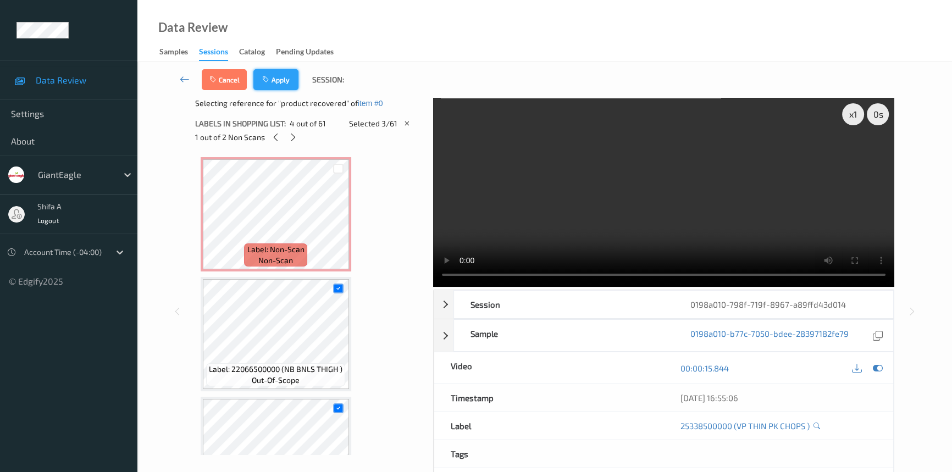
click at [280, 84] on button "Apply" at bounding box center [275, 79] width 45 height 21
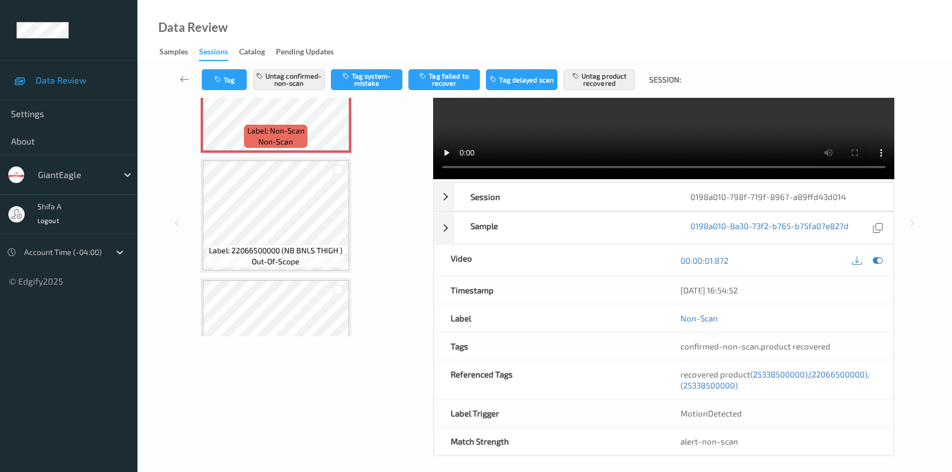
scroll to position [113, 0]
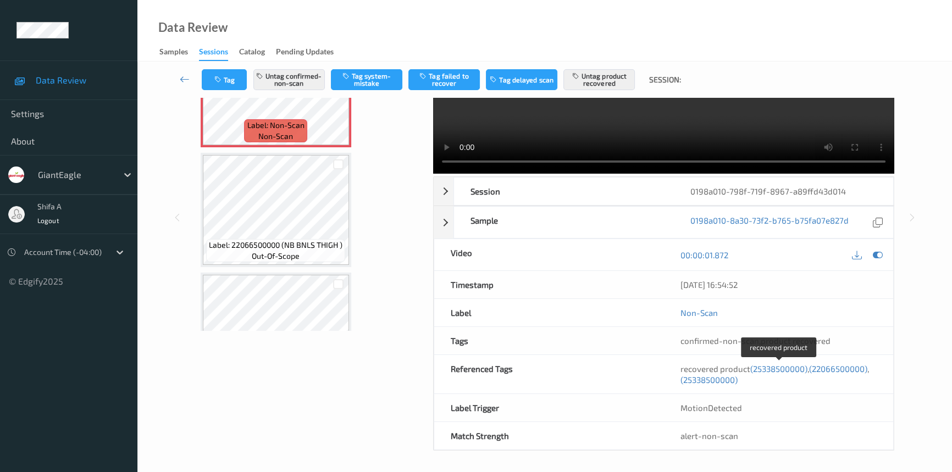
click at [776, 367] on span "(25338500000)" at bounding box center [778, 369] width 57 height 10
click at [843, 369] on span "(22066500000)" at bounding box center [838, 369] width 58 height 10
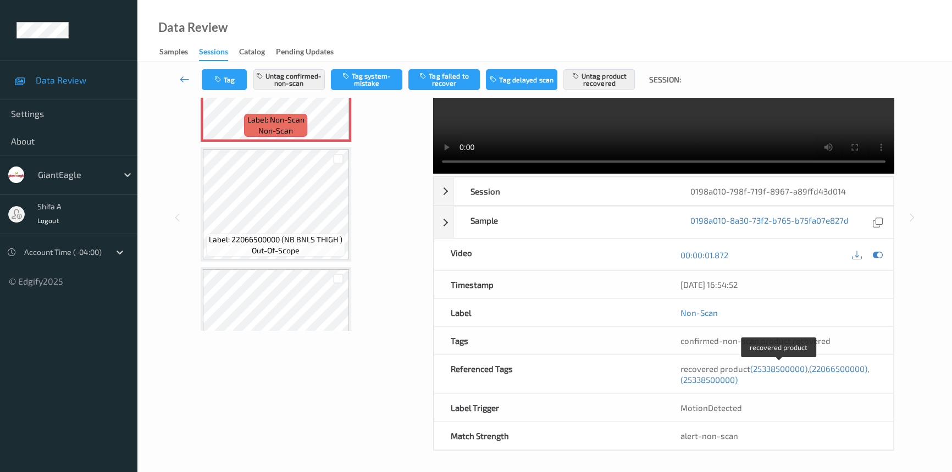
click at [721, 380] on span "(25338500000)" at bounding box center [709, 380] width 57 height 10
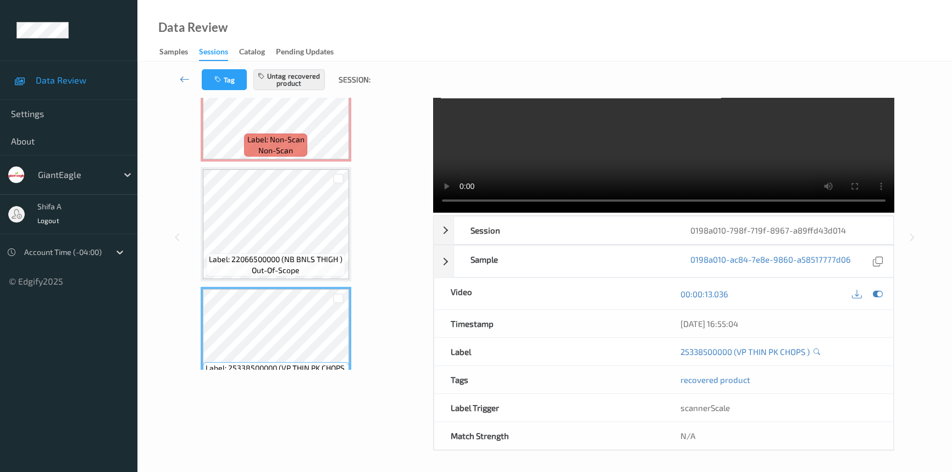
scroll to position [0, 0]
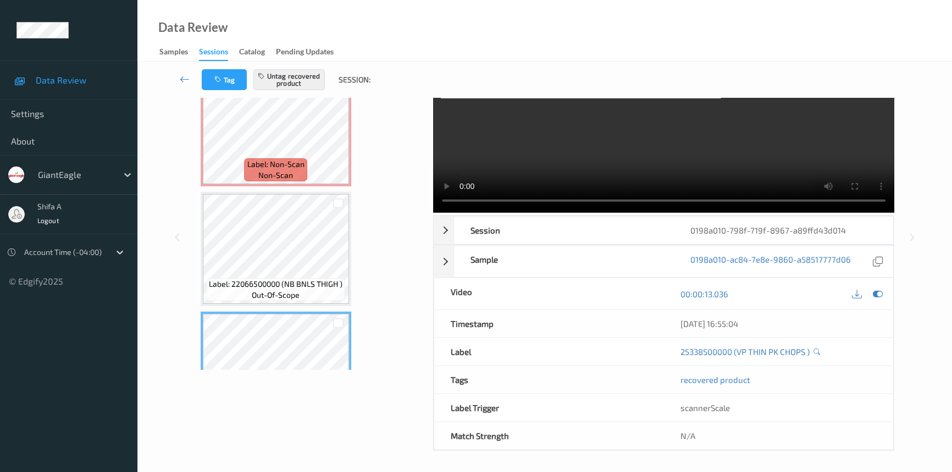
click at [305, 158] on div "Label: Non-Scan non-scan" at bounding box center [275, 169] width 63 height 23
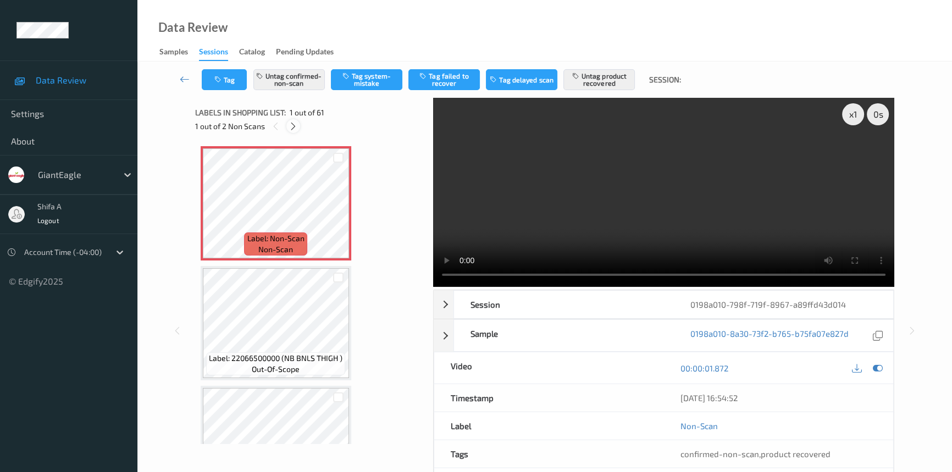
click at [291, 128] on icon at bounding box center [293, 126] width 9 height 10
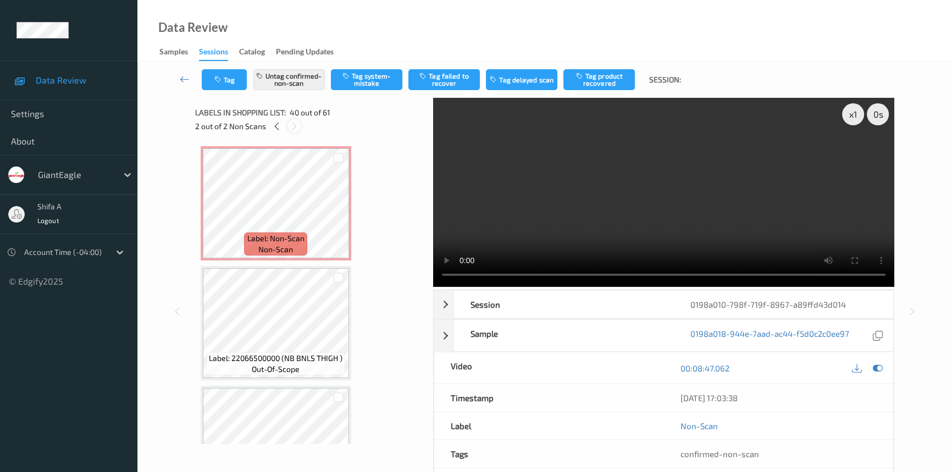
scroll to position [4544, 0]
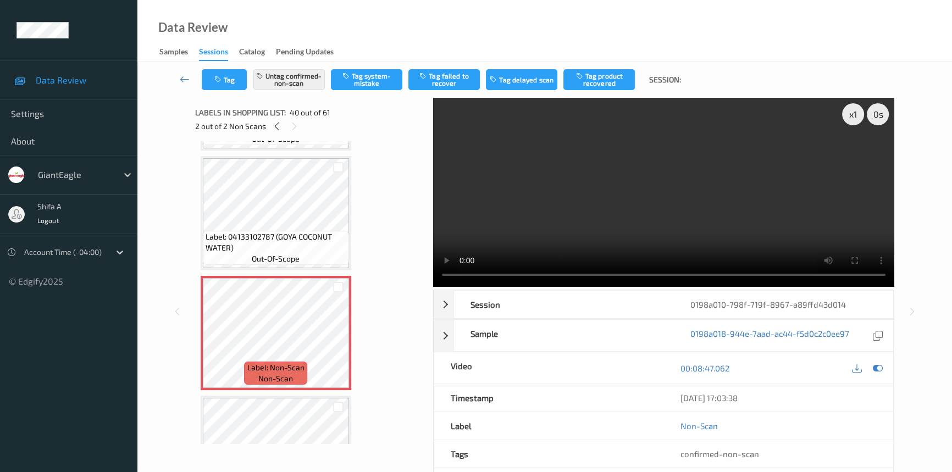
click at [621, 211] on video at bounding box center [663, 192] width 461 height 189
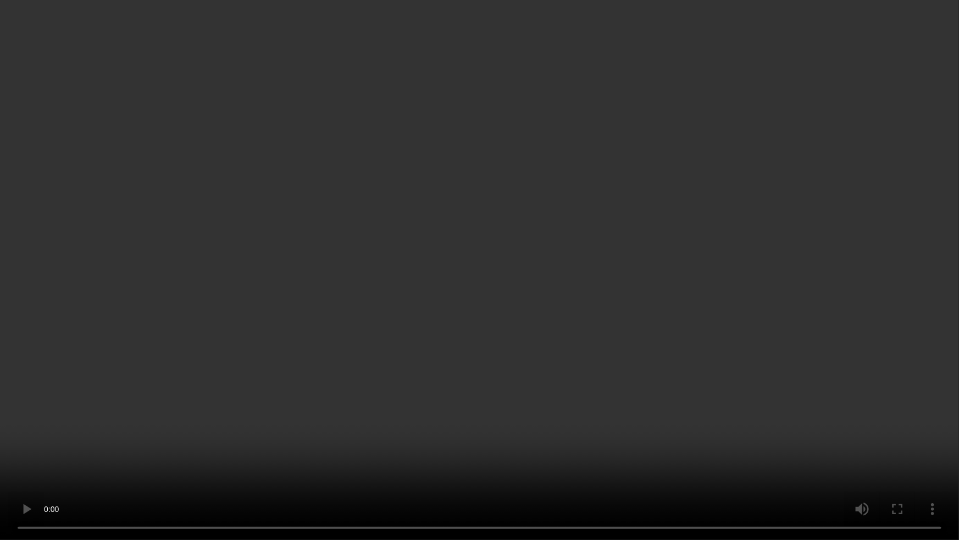
click at [510, 442] on video at bounding box center [479, 270] width 959 height 540
click at [894, 400] on video at bounding box center [479, 270] width 959 height 540
click at [748, 429] on video at bounding box center [479, 270] width 959 height 540
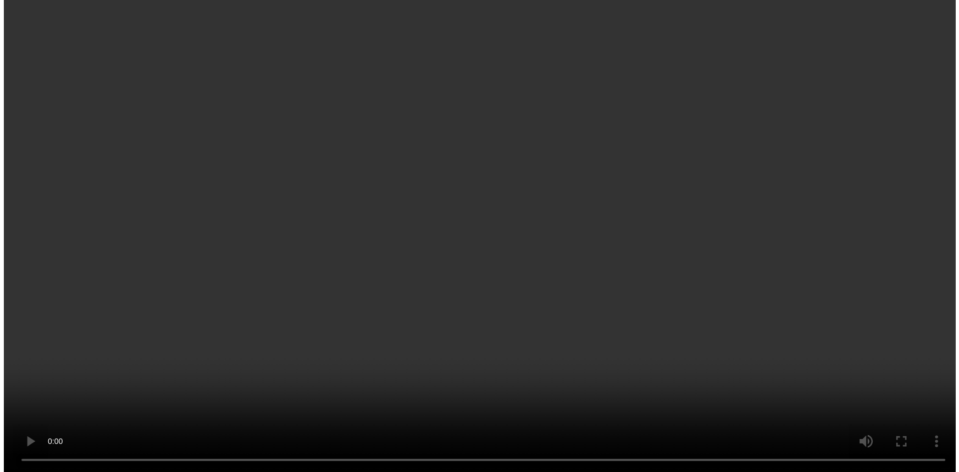
scroll to position [4594, 0]
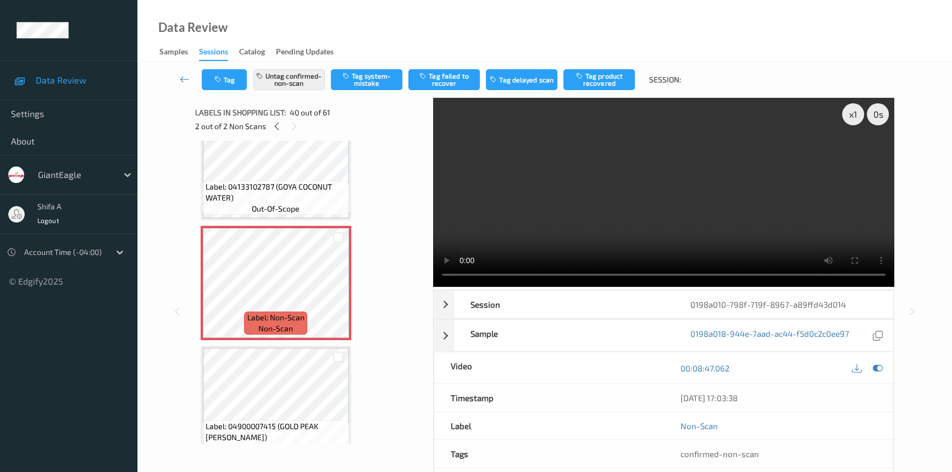
click at [613, 220] on video at bounding box center [663, 192] width 461 height 189
click at [338, 287] on icon at bounding box center [338, 292] width 9 height 10
click at [705, 214] on video at bounding box center [663, 192] width 461 height 189
click at [297, 87] on button "Untag confirmed-non-scan" at bounding box center [288, 79] width 71 height 21
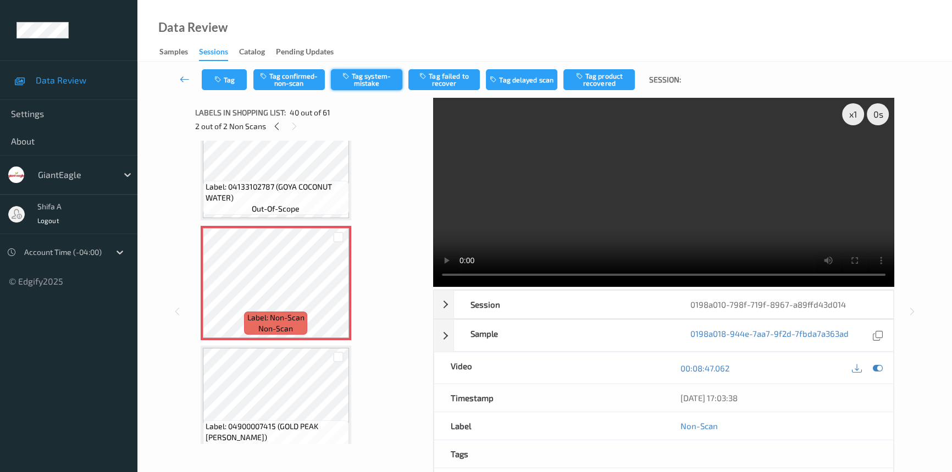
click at [368, 85] on button "Tag system-mistake" at bounding box center [366, 79] width 71 height 21
click at [225, 81] on button "Tag" at bounding box center [224, 79] width 45 height 21
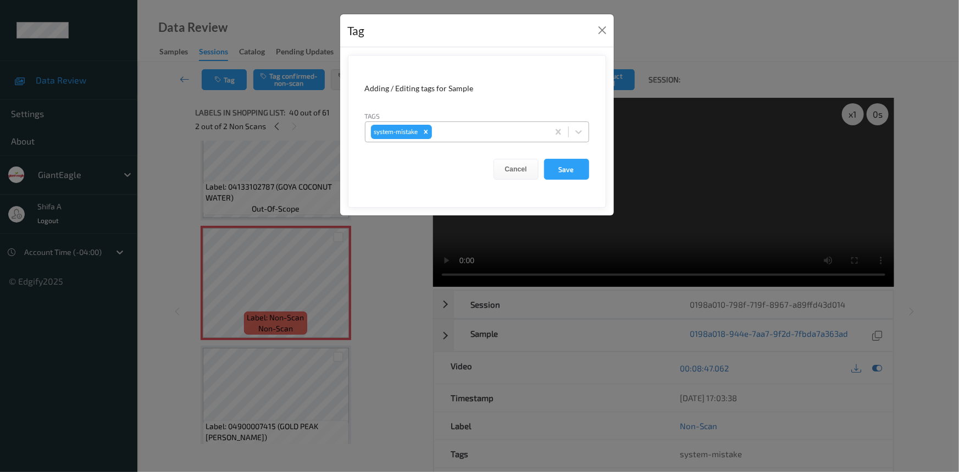
click at [487, 132] on div at bounding box center [488, 131] width 109 height 13
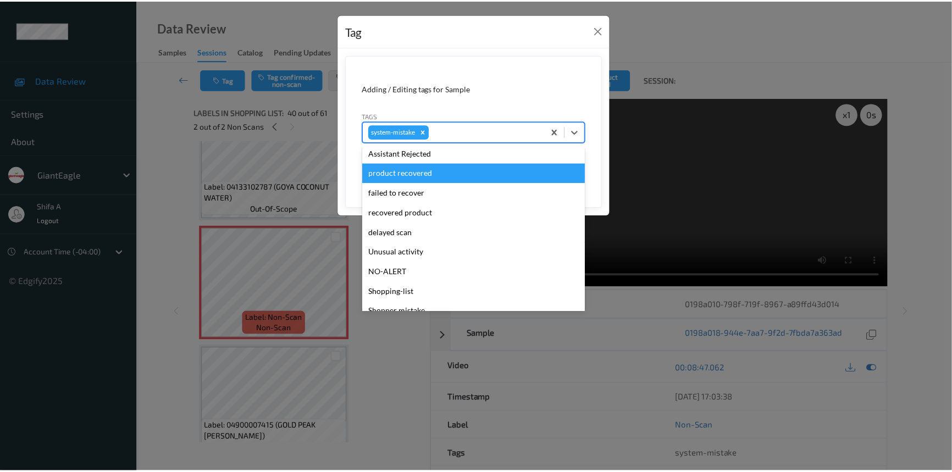
scroll to position [116, 0]
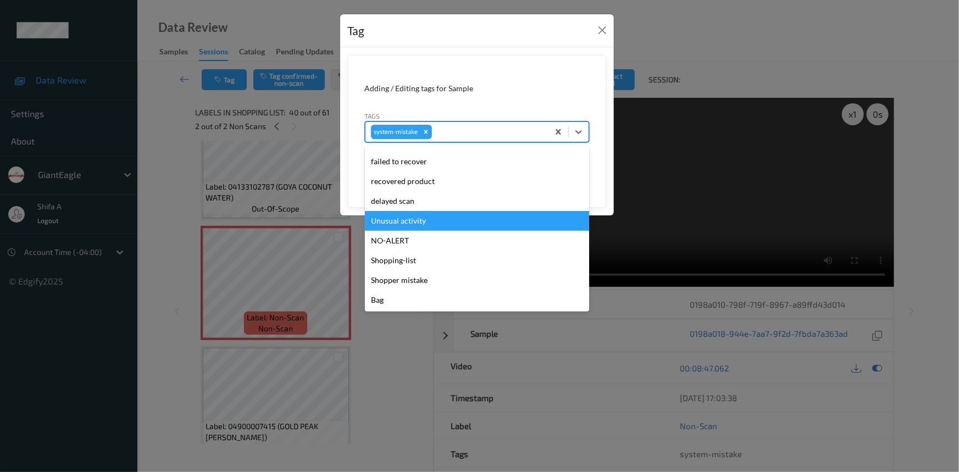
click at [423, 224] on div "Unusual activity" at bounding box center [477, 221] width 224 height 20
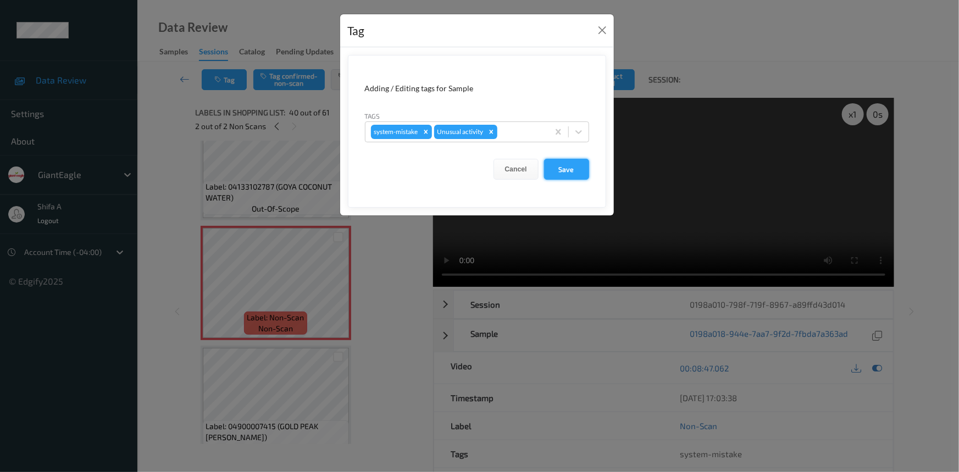
click at [563, 177] on button "Save" at bounding box center [566, 169] width 45 height 21
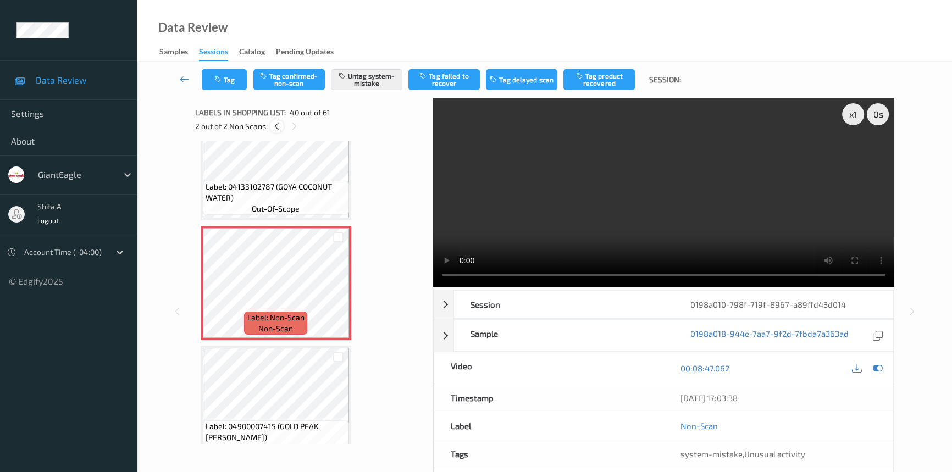
click at [280, 128] on icon at bounding box center [276, 126] width 9 height 10
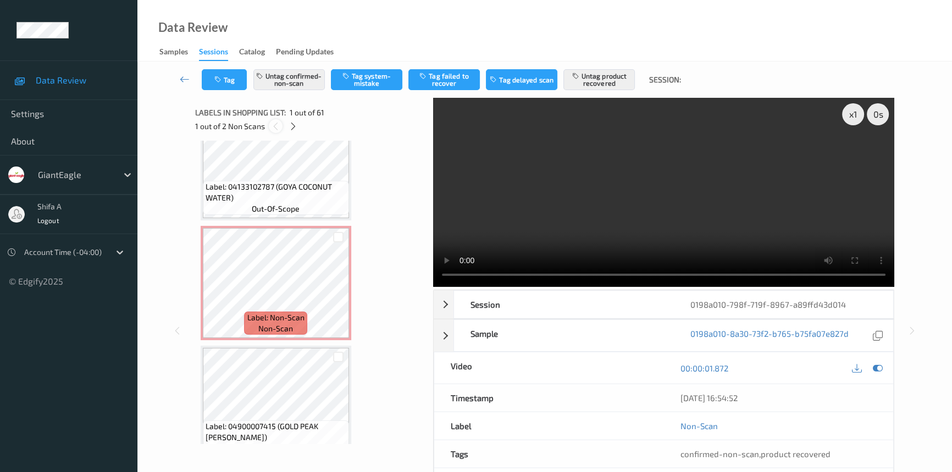
scroll to position [5, 0]
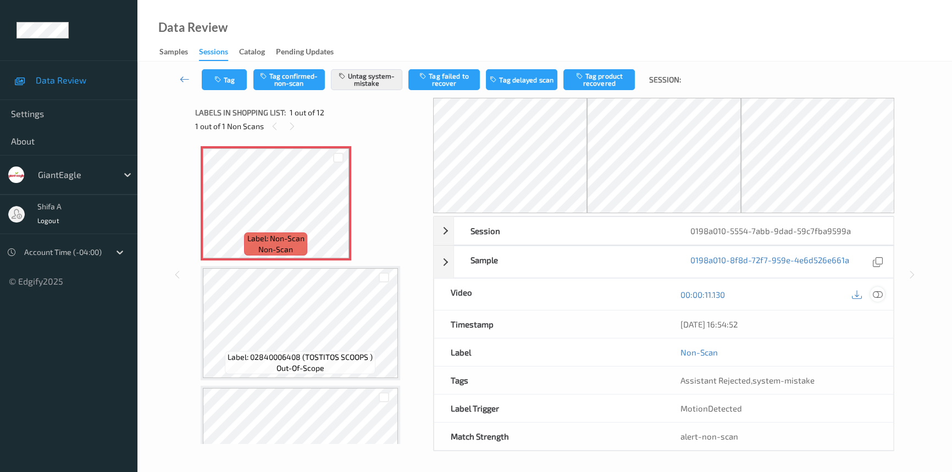
click at [881, 290] on icon at bounding box center [878, 295] width 10 height 10
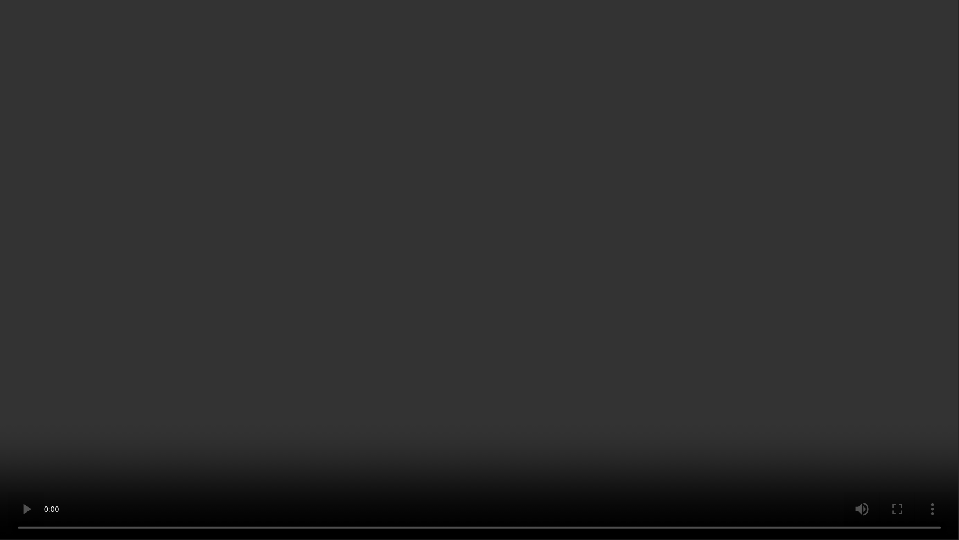
click at [610, 374] on video at bounding box center [479, 270] width 959 height 540
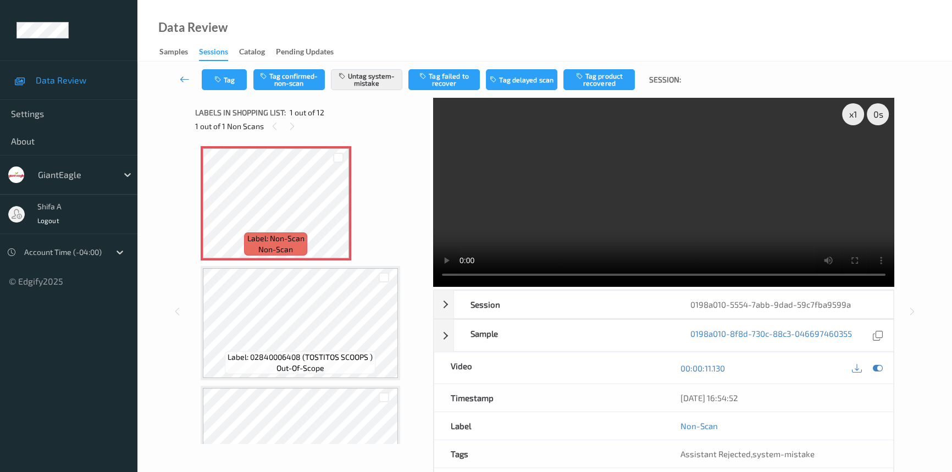
click at [764, 207] on video at bounding box center [663, 192] width 461 height 189
click at [335, 209] on icon at bounding box center [338, 213] width 9 height 10
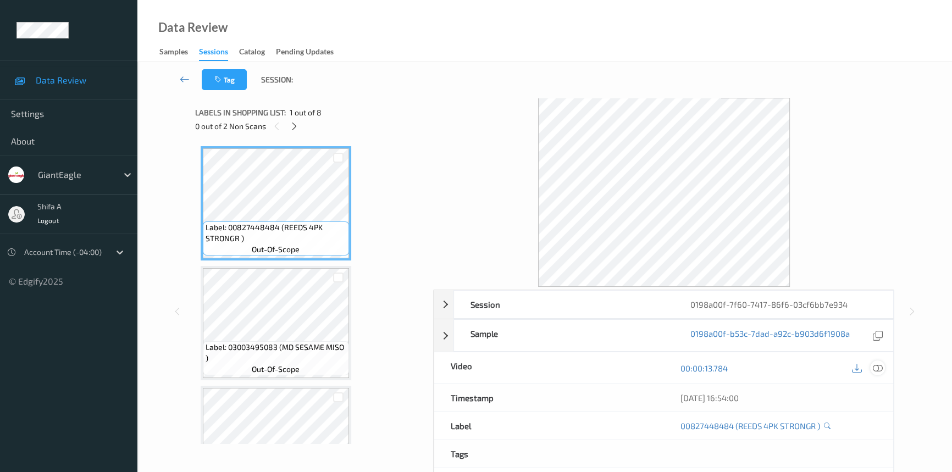
click at [879, 365] on icon at bounding box center [878, 368] width 10 height 10
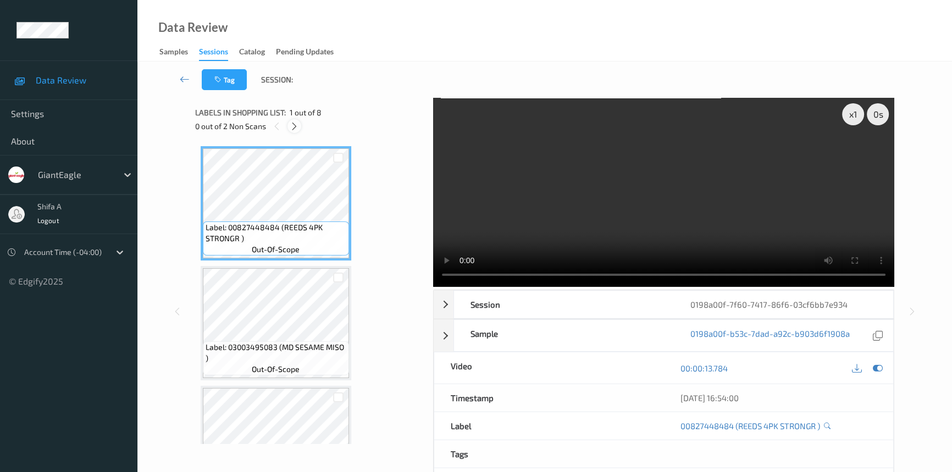
click at [297, 126] on icon at bounding box center [294, 126] width 9 height 10
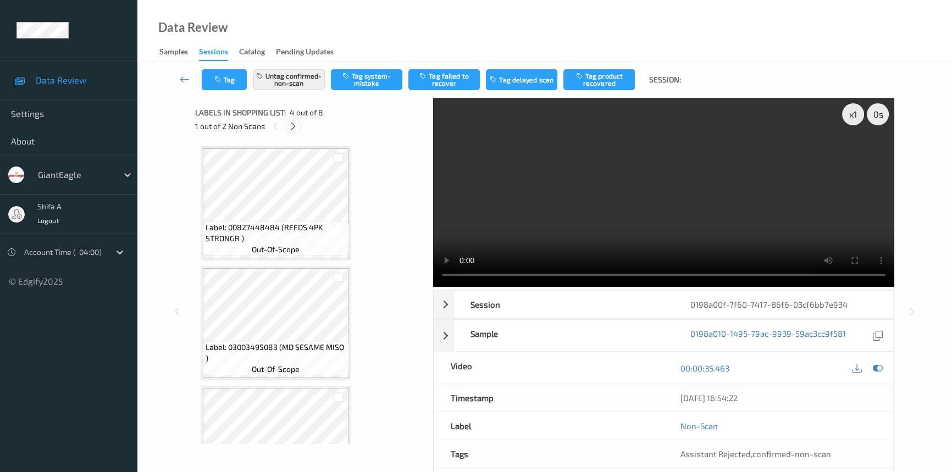
scroll to position [245, 0]
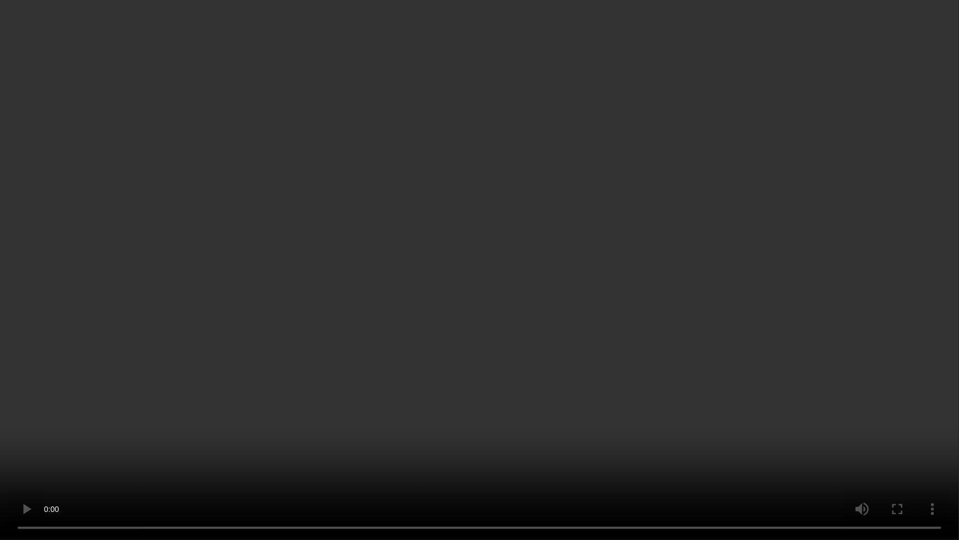
click at [716, 334] on video at bounding box center [479, 270] width 959 height 540
click at [752, 423] on video at bounding box center [479, 270] width 959 height 540
click at [743, 413] on video at bounding box center [479, 270] width 959 height 540
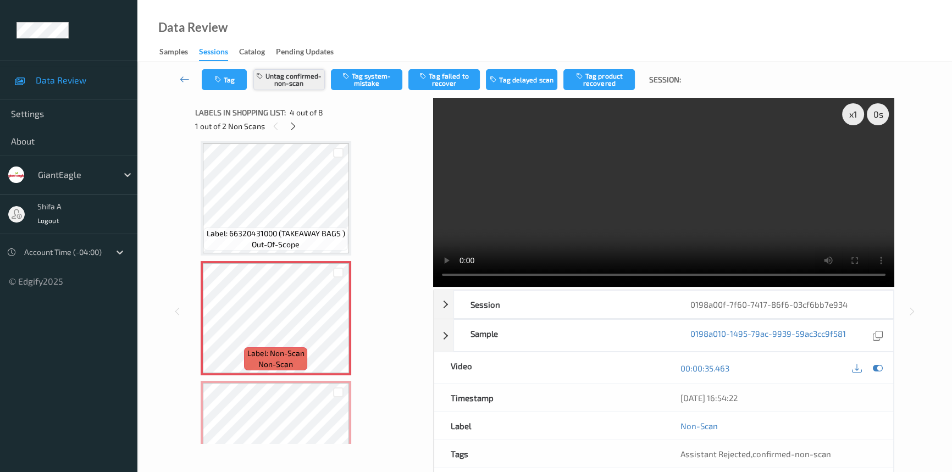
click at [288, 86] on button "Untag confirmed-non-scan" at bounding box center [288, 79] width 71 height 21
click at [371, 82] on button "Tag system-mistake" at bounding box center [366, 79] width 71 height 21
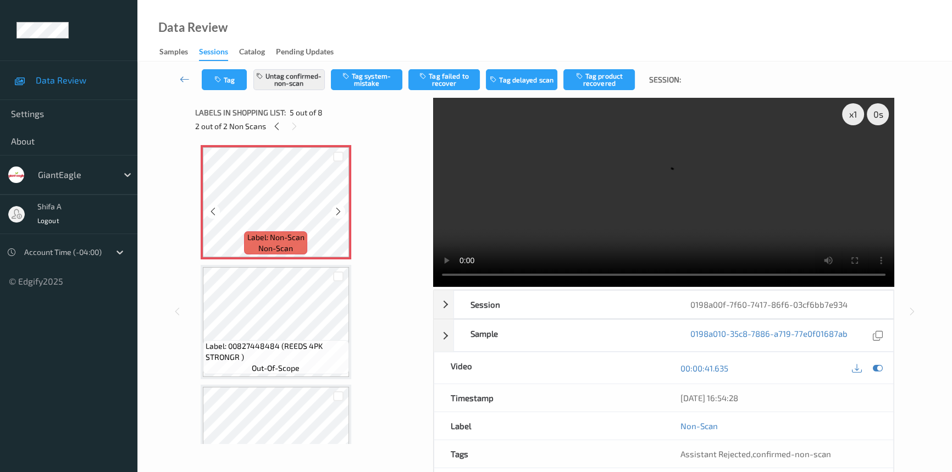
scroll to position [495, 0]
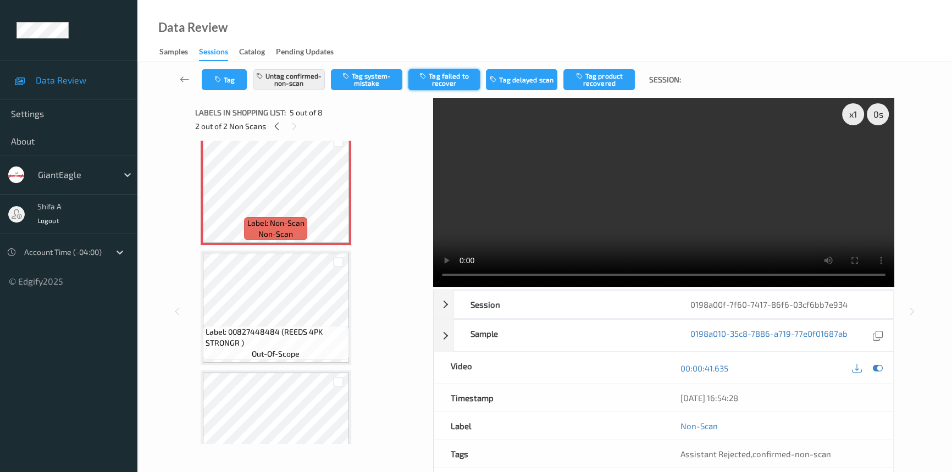
click at [426, 84] on button "Tag failed to recover" at bounding box center [443, 79] width 71 height 21
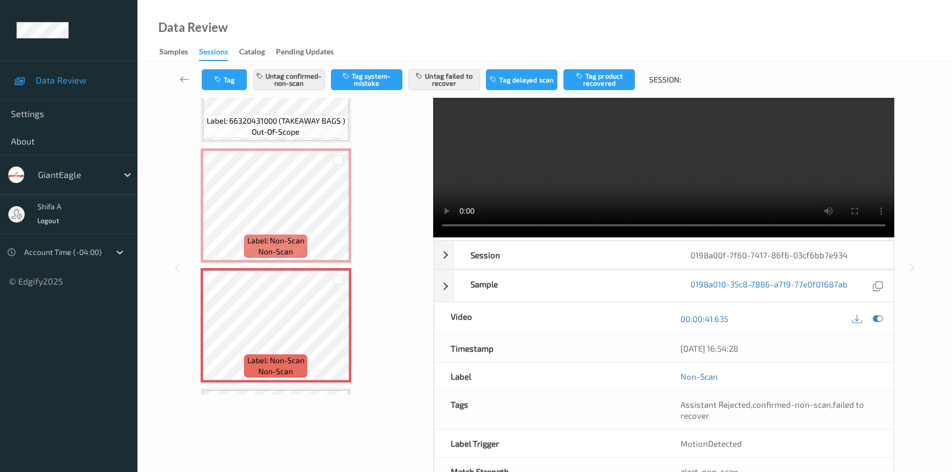
scroll to position [0, 0]
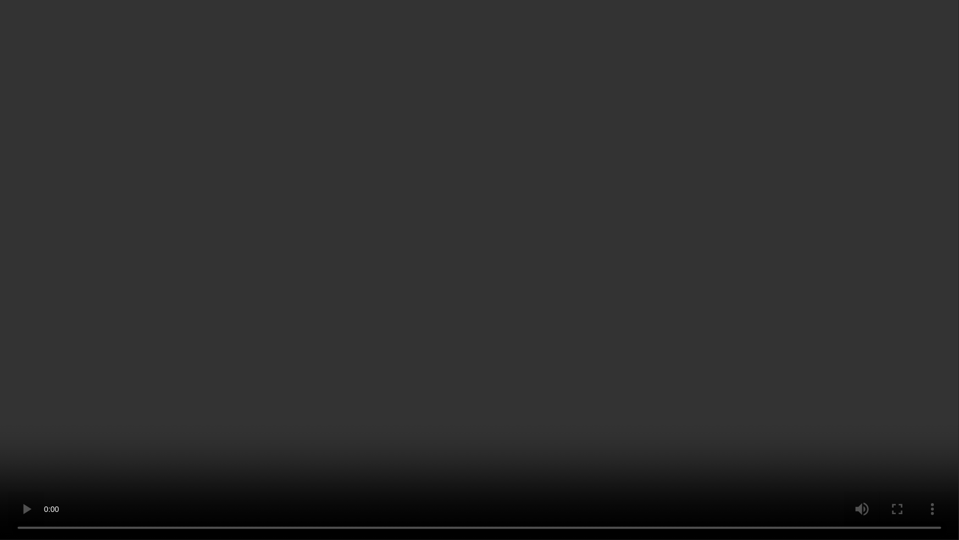
click at [566, 399] on video at bounding box center [479, 270] width 959 height 540
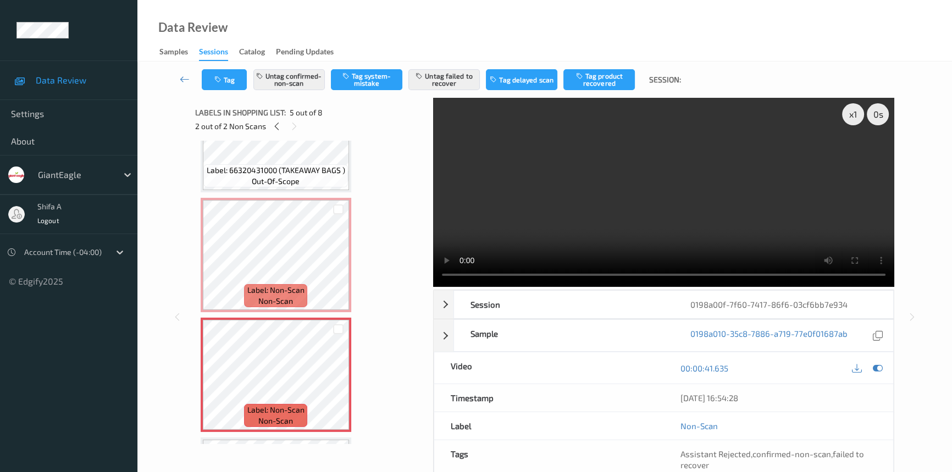
click at [787, 190] on video at bounding box center [663, 192] width 461 height 189
click at [474, 80] on button "Untag failed to recover" at bounding box center [443, 79] width 71 height 21
click at [616, 80] on button "Tag product recovered" at bounding box center [599, 79] width 71 height 21
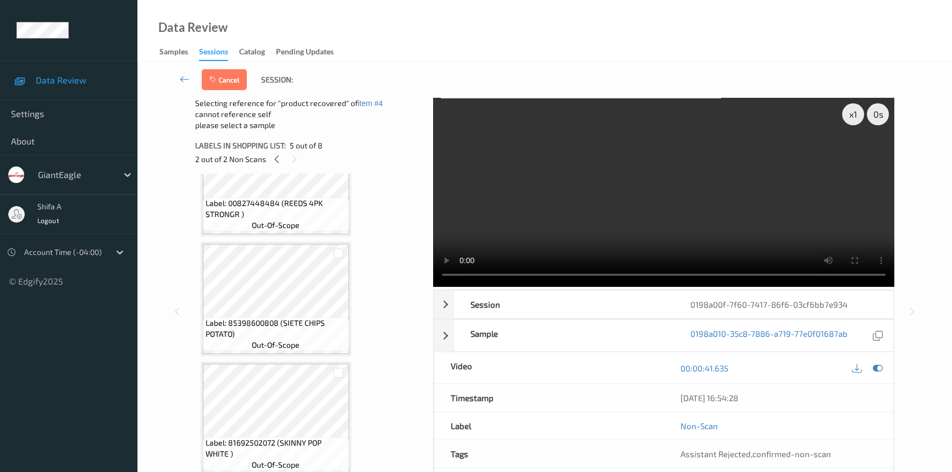
scroll to position [658, 0]
click at [341, 368] on div at bounding box center [338, 372] width 10 height 10
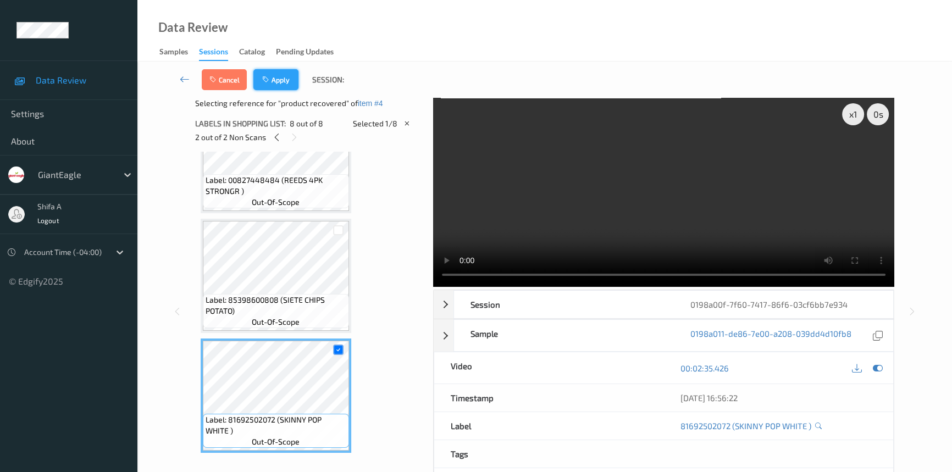
click at [288, 82] on button "Apply" at bounding box center [275, 79] width 45 height 21
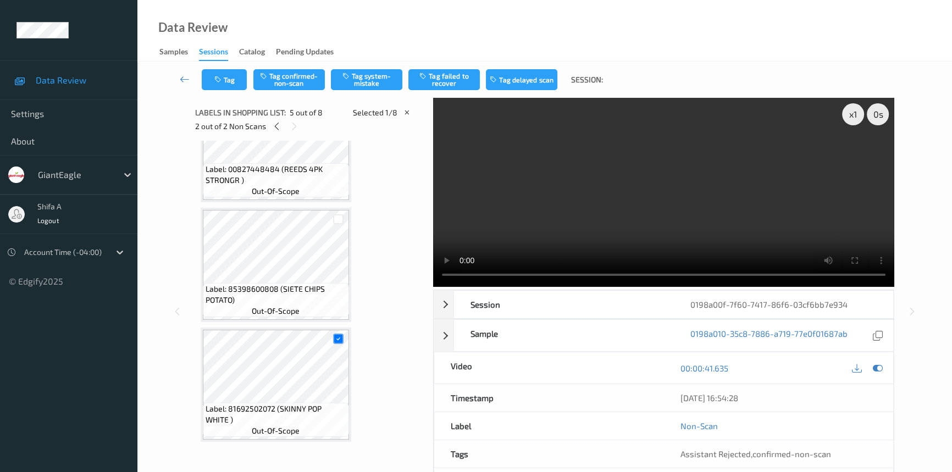
scroll to position [363, 0]
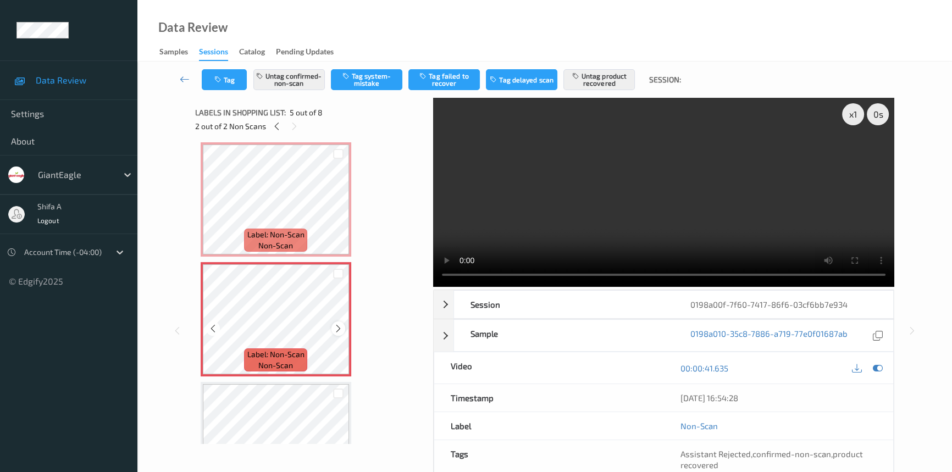
click at [339, 329] on icon at bounding box center [338, 329] width 9 height 10
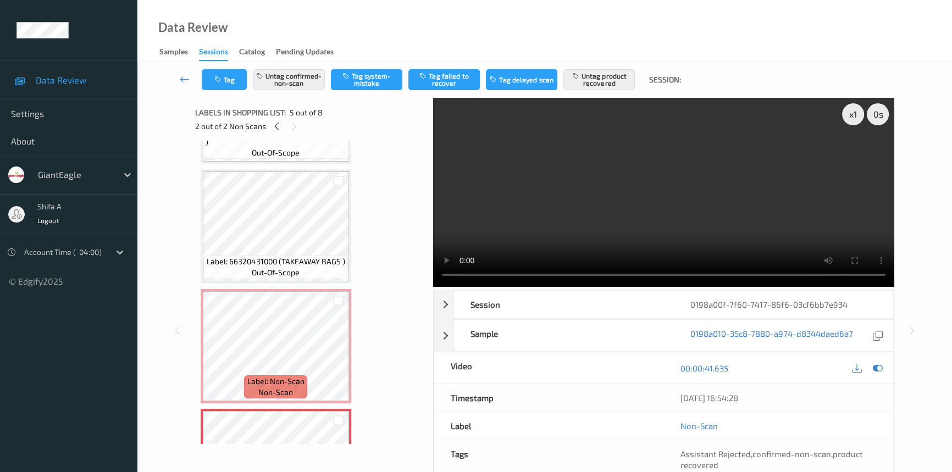
scroll to position [214, 0]
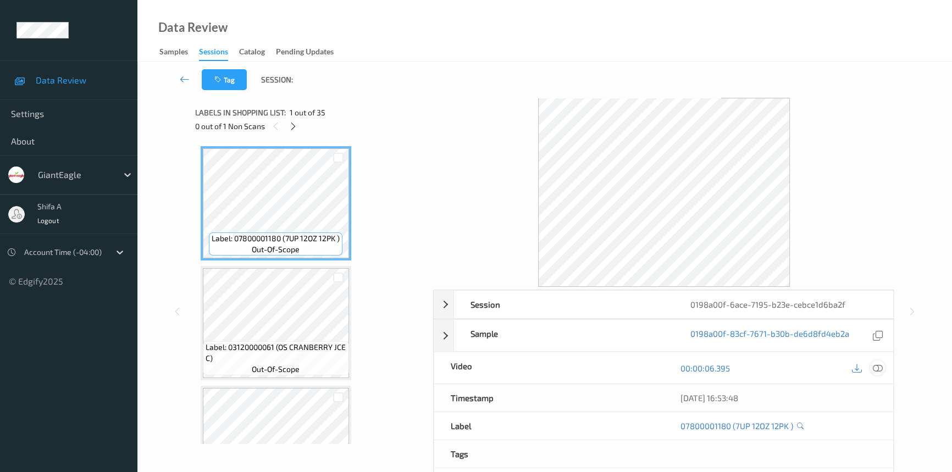
click at [877, 366] on icon at bounding box center [878, 368] width 10 height 10
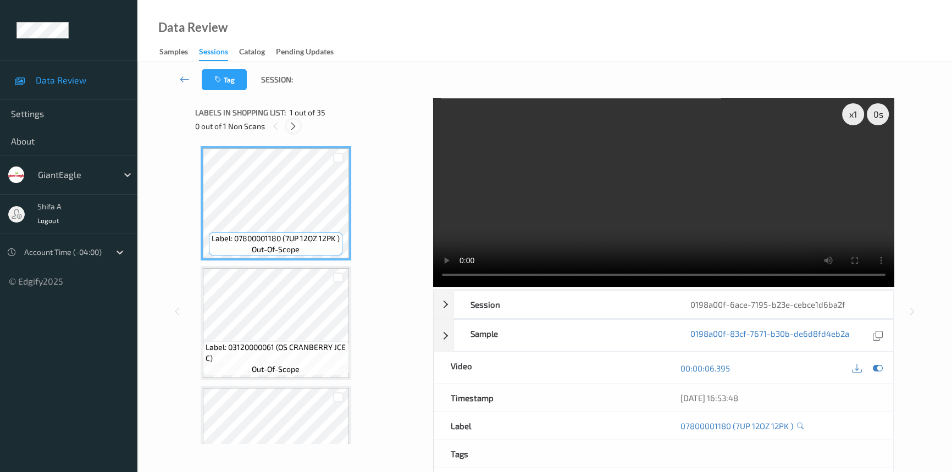
click at [291, 126] on icon at bounding box center [293, 126] width 9 height 10
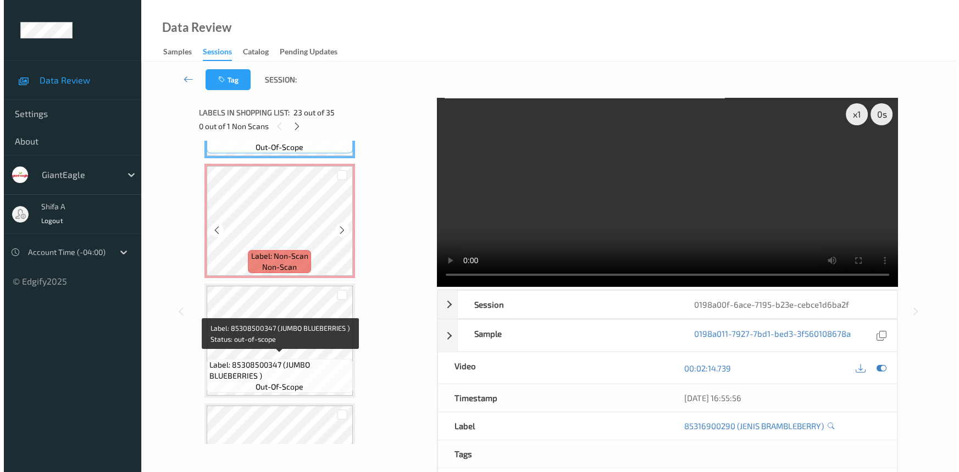
scroll to position [2733, 0]
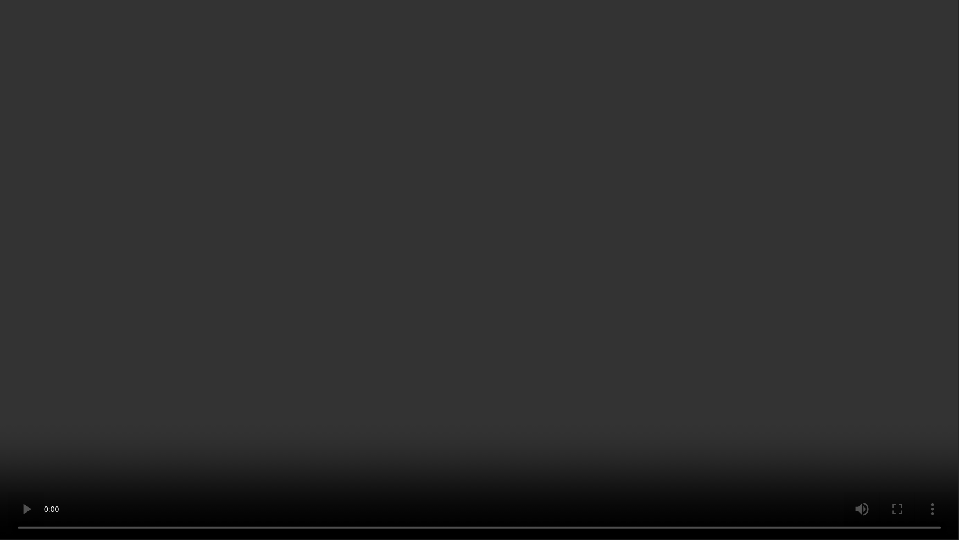
click at [821, 322] on video at bounding box center [479, 270] width 959 height 540
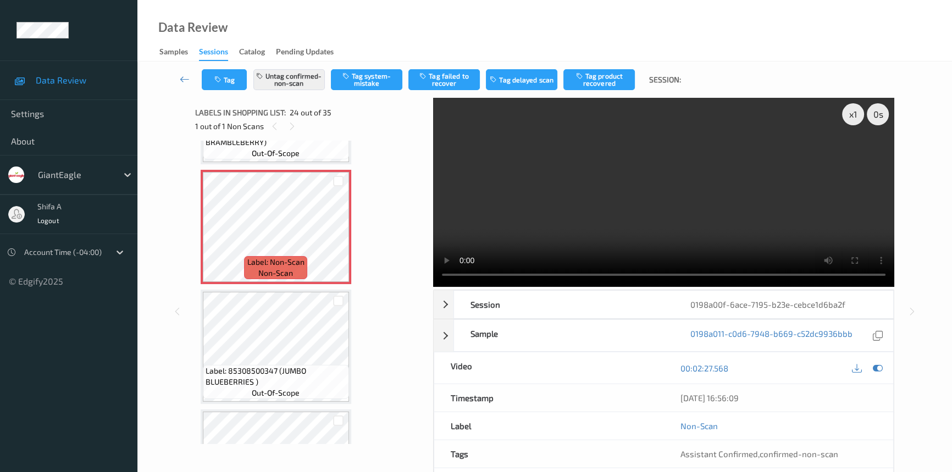
click at [736, 178] on video at bounding box center [663, 192] width 461 height 189
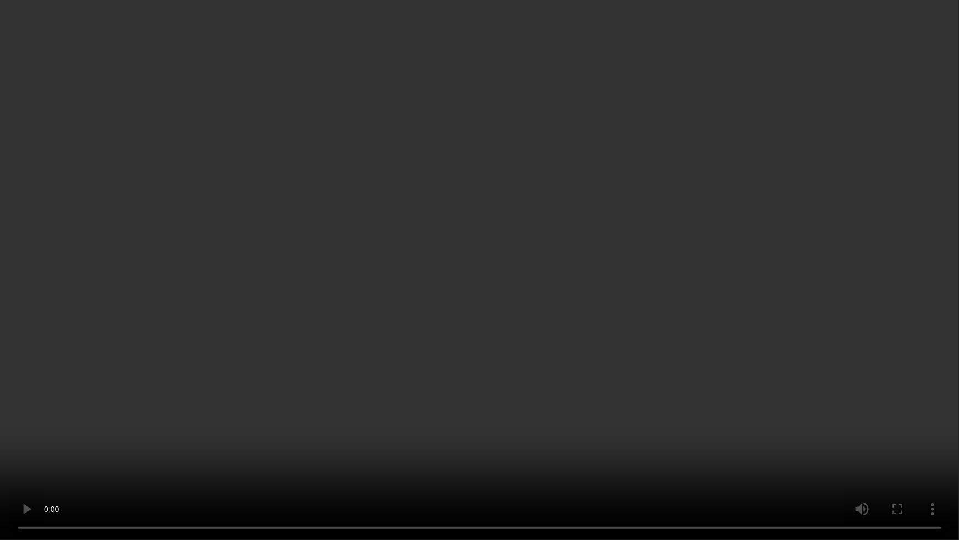
click at [725, 307] on video at bounding box center [479, 270] width 959 height 540
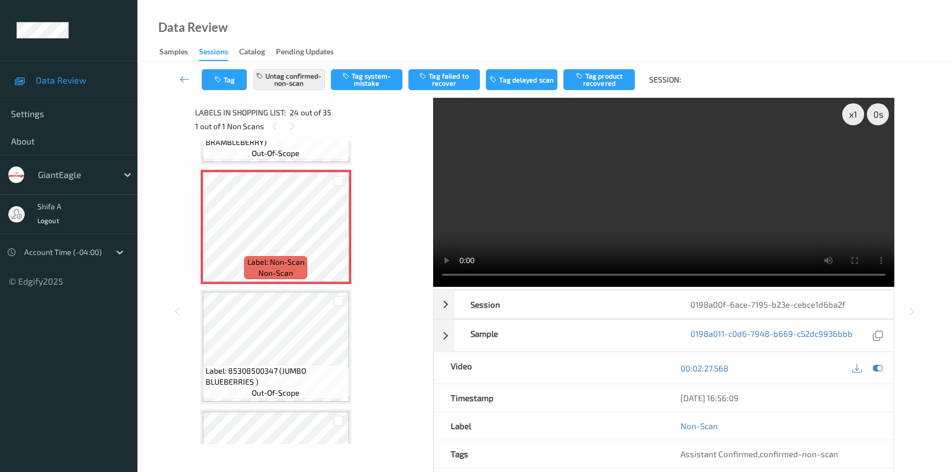
click at [762, 217] on video at bounding box center [663, 192] width 461 height 189
click at [302, 85] on button "Untag confirmed-non-scan" at bounding box center [288, 79] width 71 height 21
click at [374, 82] on button "Tag system-mistake" at bounding box center [366, 79] width 71 height 21
click at [222, 91] on div "Tag Tag confirmed-non-scan Untag system-mistake Tag failed to recover Tag delay…" at bounding box center [545, 80] width 770 height 36
click at [215, 76] on icon "button" at bounding box center [218, 80] width 9 height 8
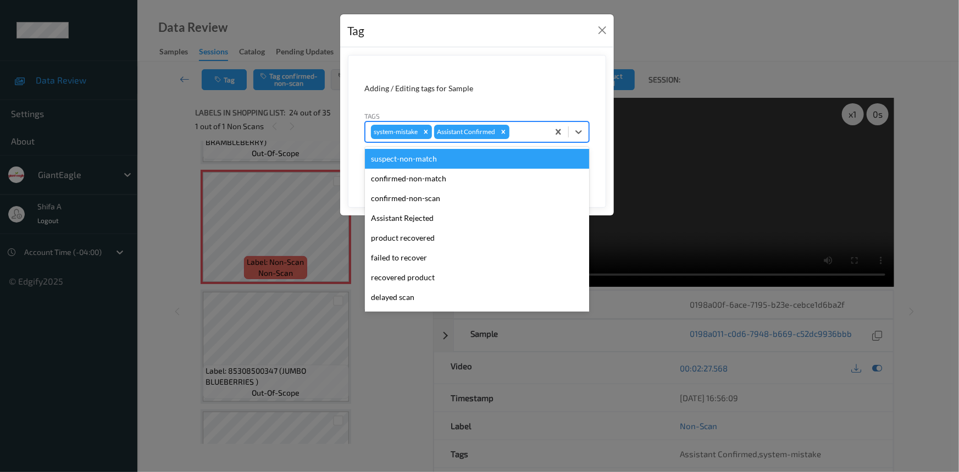
click at [525, 132] on div at bounding box center [527, 131] width 31 height 13
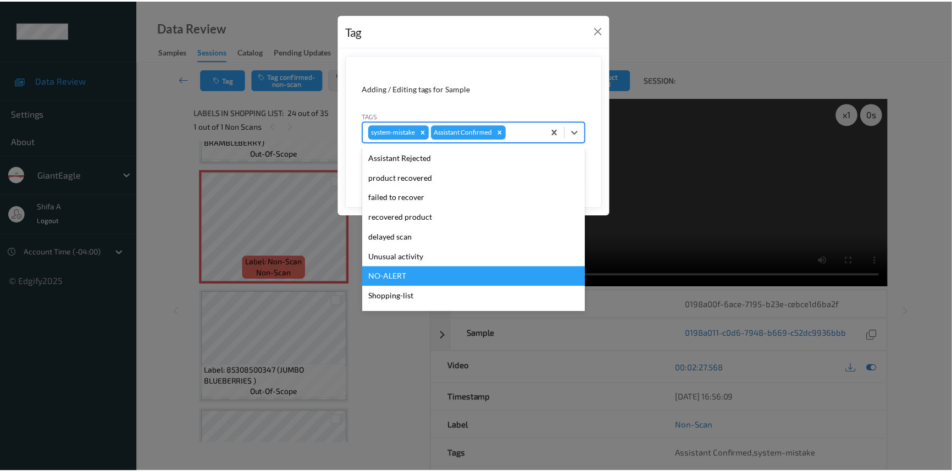
scroll to position [97, 0]
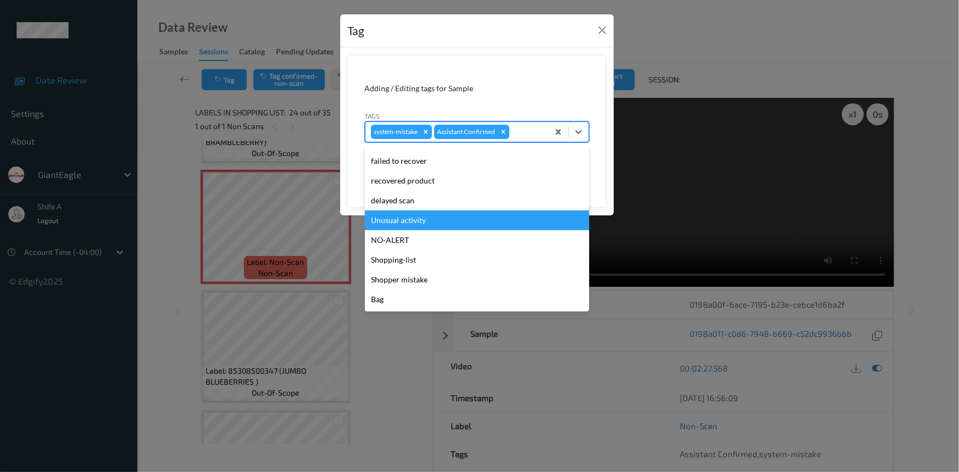
click at [431, 214] on div "Unusual activity" at bounding box center [477, 221] width 224 height 20
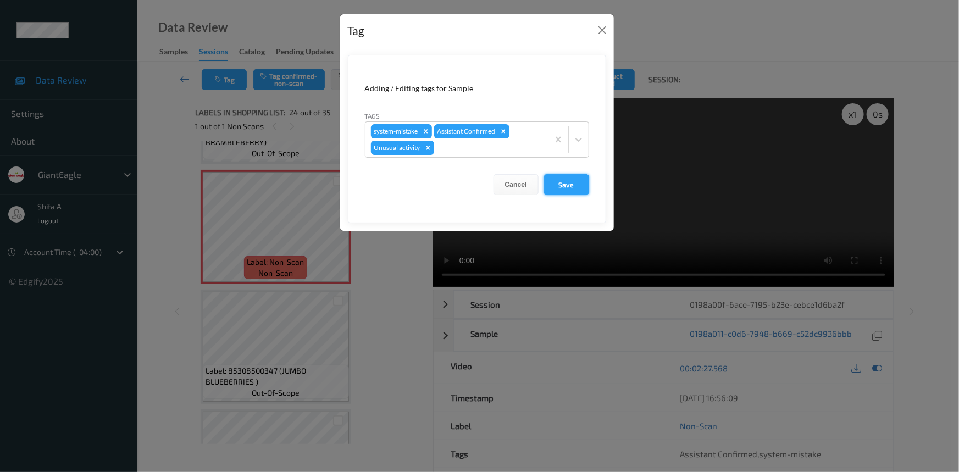
click at [584, 190] on button "Save" at bounding box center [566, 184] width 45 height 21
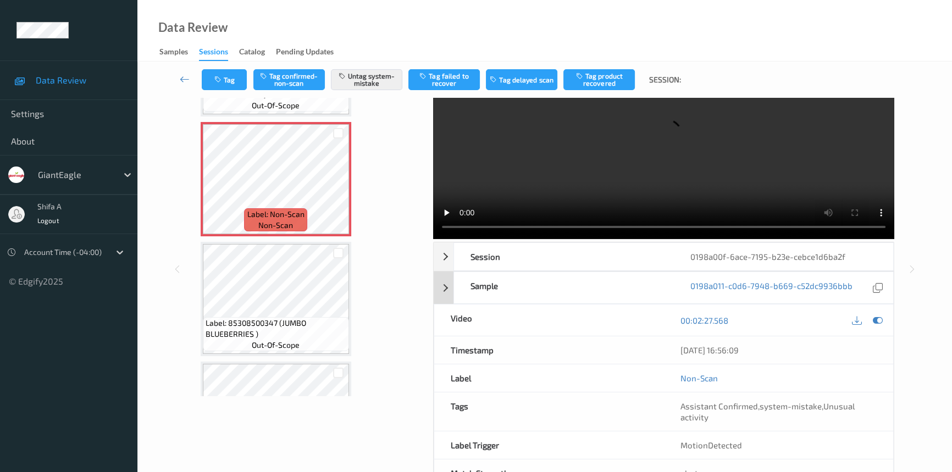
scroll to position [0, 0]
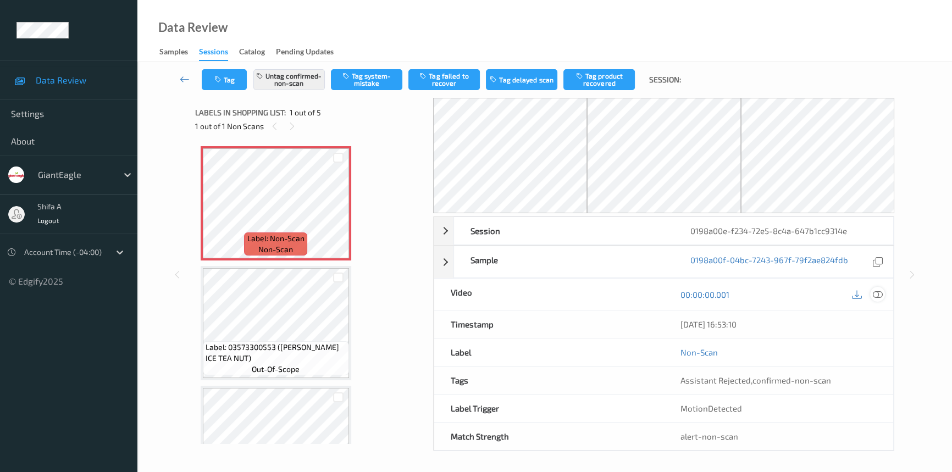
click at [880, 295] on icon at bounding box center [878, 295] width 10 height 10
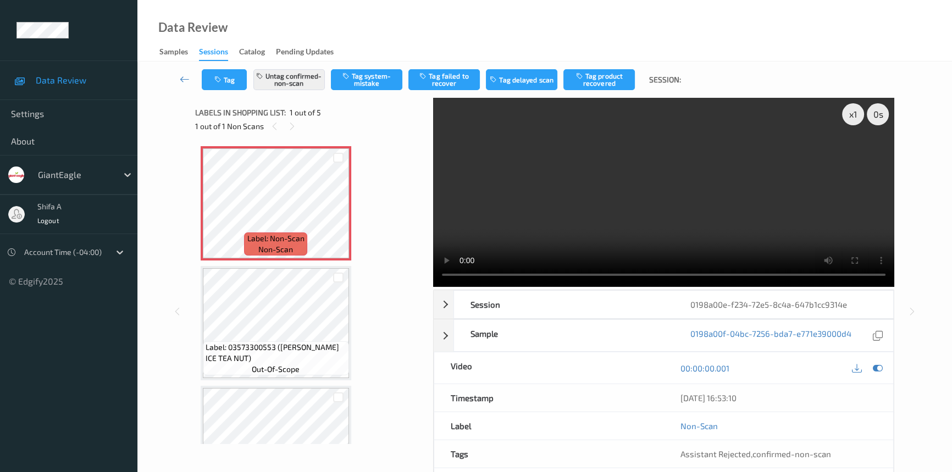
click at [776, 222] on video at bounding box center [663, 192] width 461 height 189
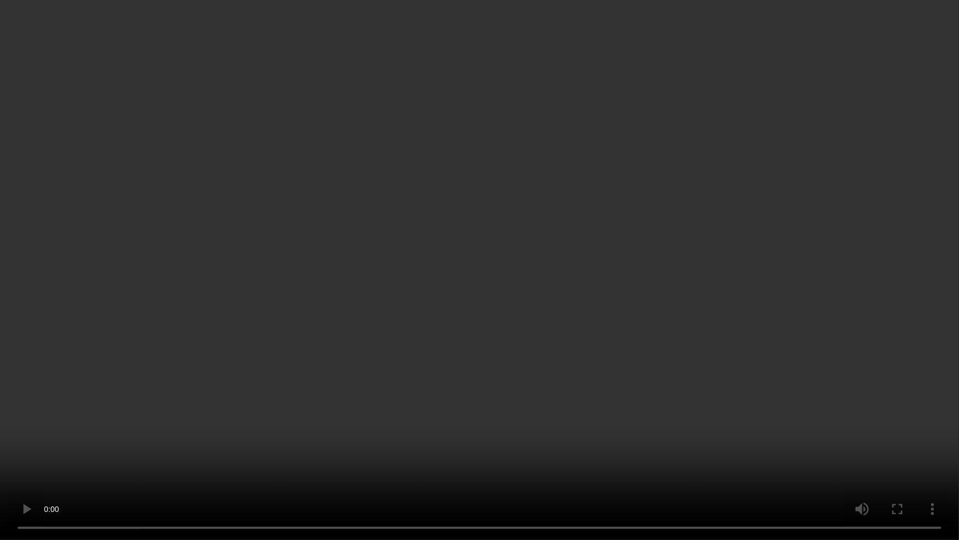
click at [775, 308] on video at bounding box center [479, 270] width 959 height 540
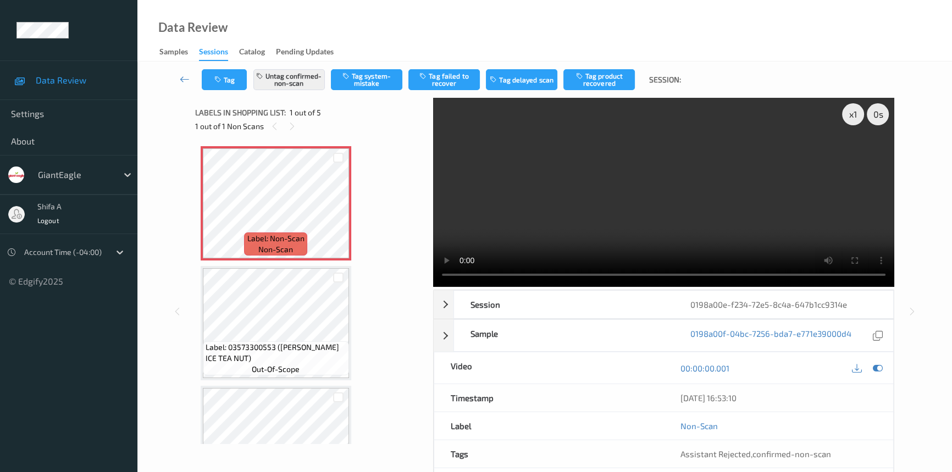
click at [670, 180] on video at bounding box center [663, 192] width 461 height 189
click at [615, 75] on button "Tag product recovered" at bounding box center [599, 79] width 71 height 21
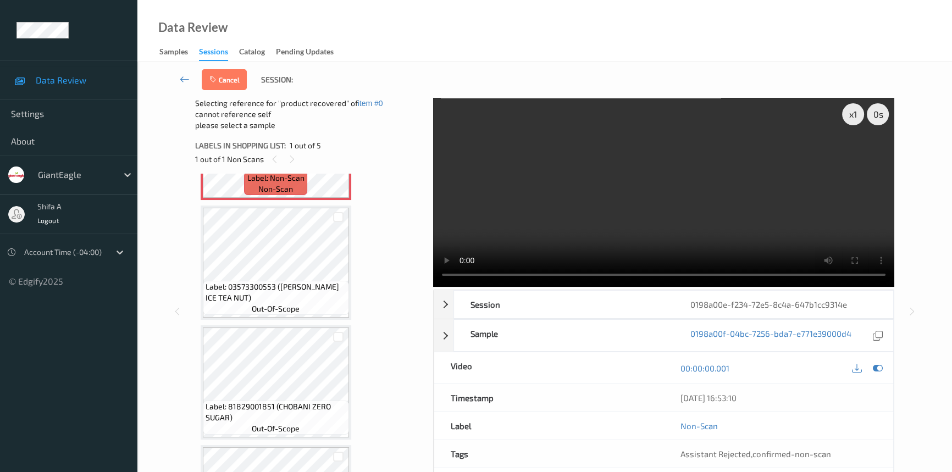
scroll to position [100, 0]
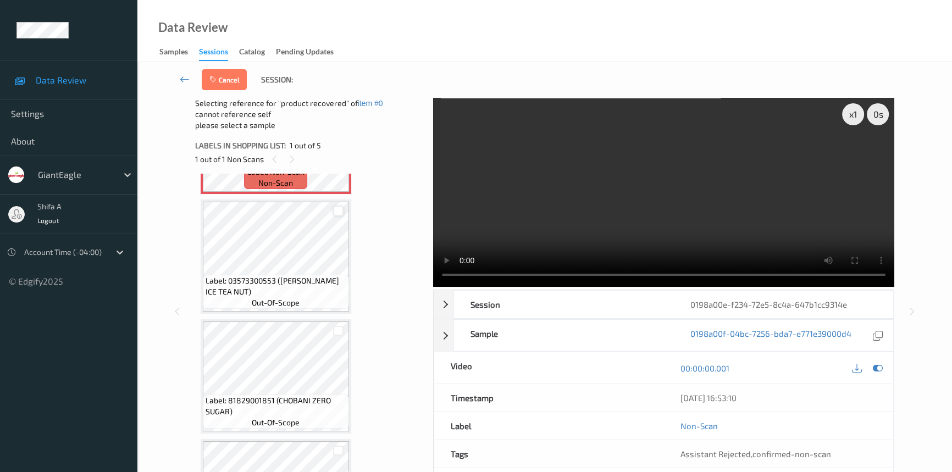
click at [338, 209] on div at bounding box center [338, 211] width 10 height 10
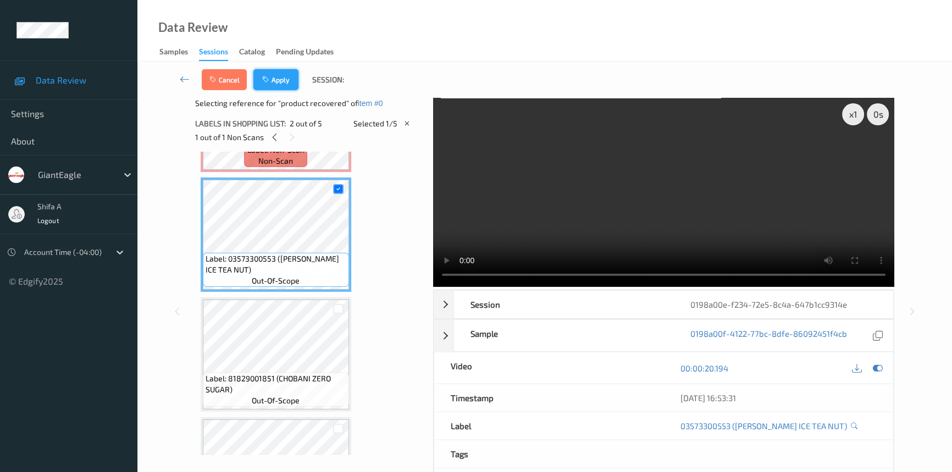
click at [283, 82] on button "Apply" at bounding box center [275, 79] width 45 height 21
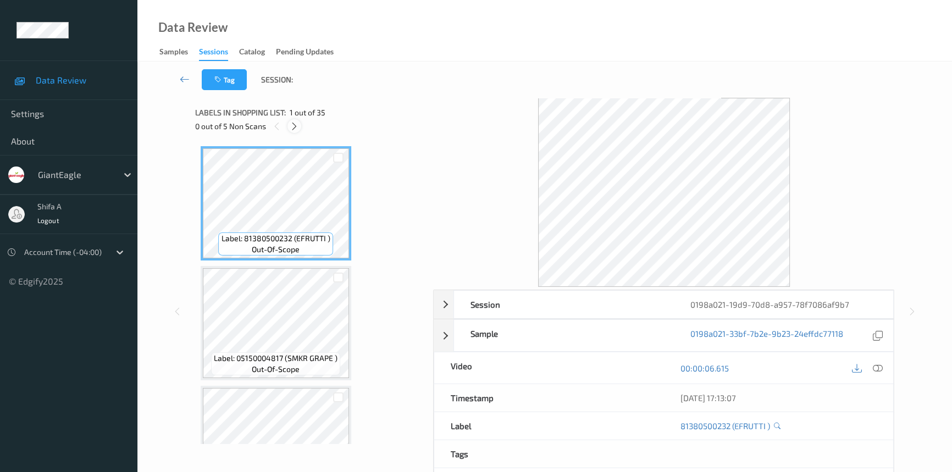
click at [295, 123] on icon at bounding box center [294, 126] width 9 height 10
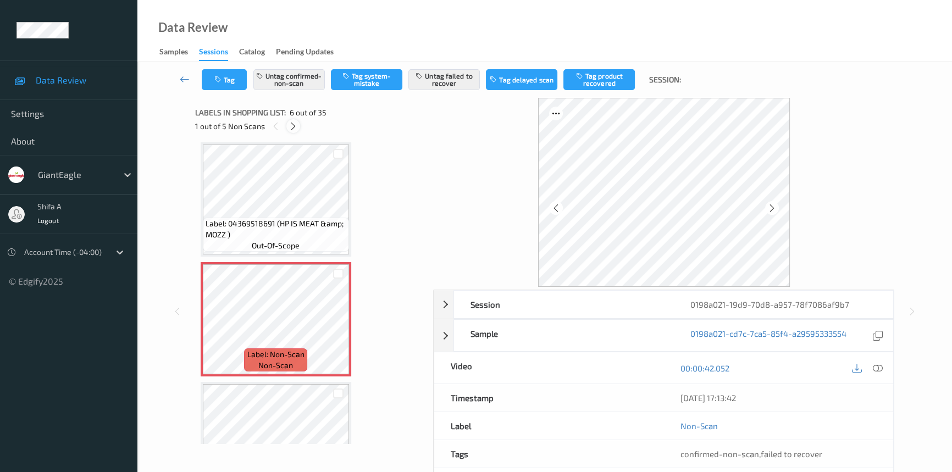
click at [291, 123] on icon at bounding box center [293, 126] width 9 height 10
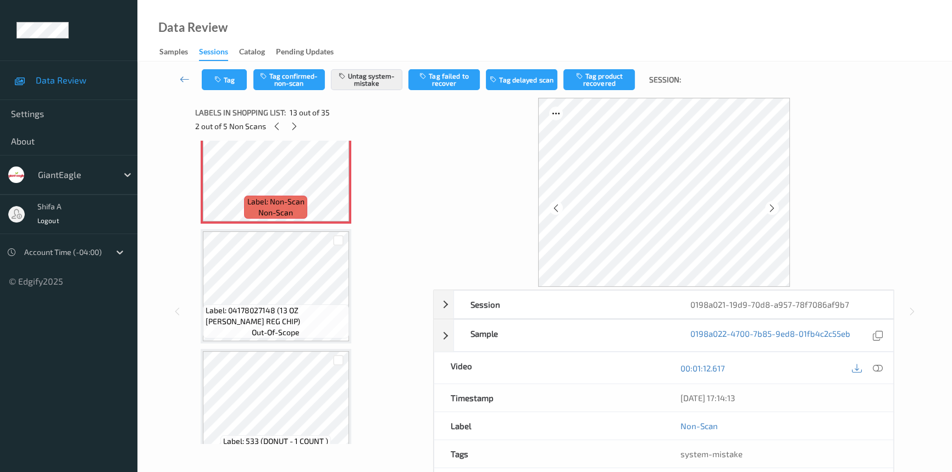
scroll to position [1469, 0]
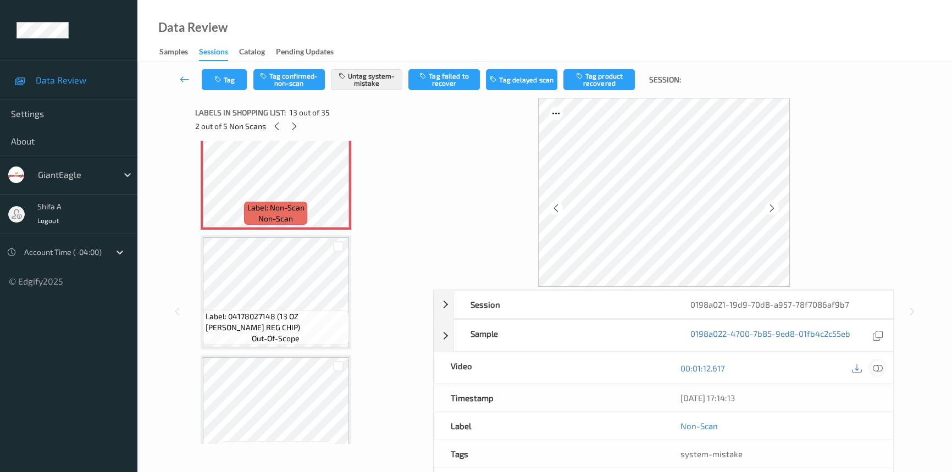
click at [873, 365] on icon at bounding box center [878, 368] width 10 height 10
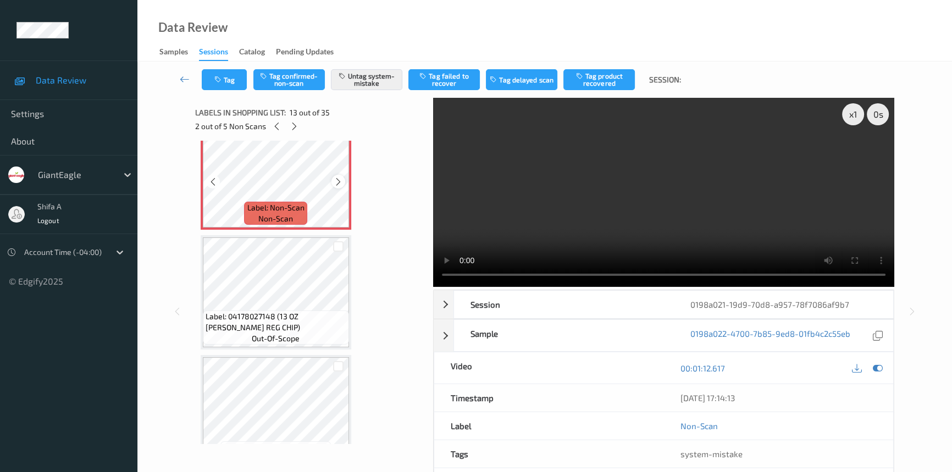
click at [335, 179] on icon at bounding box center [338, 182] width 9 height 10
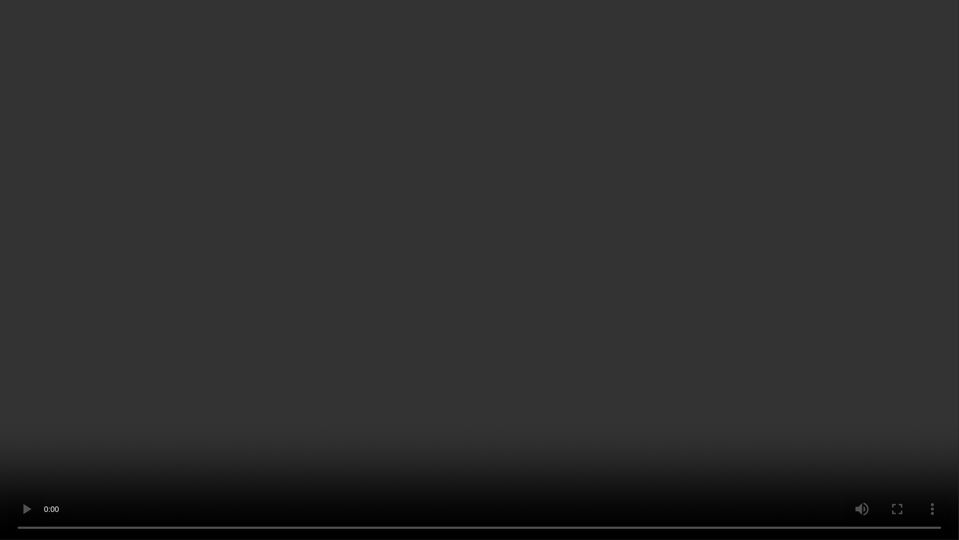
click at [589, 456] on video at bounding box center [479, 270] width 959 height 540
click at [798, 424] on video at bounding box center [479, 270] width 959 height 540
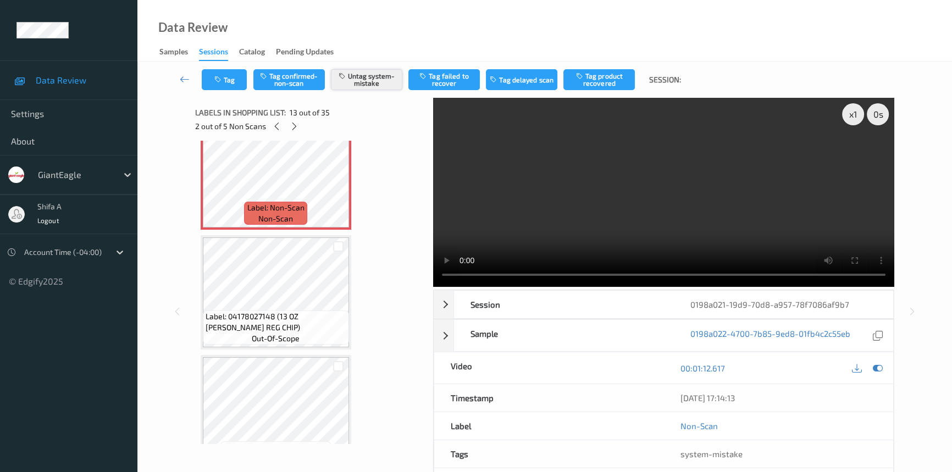
click at [363, 79] on button "Untag system-mistake" at bounding box center [366, 79] width 71 height 21
click at [310, 78] on button "Tag confirmed-non-scan" at bounding box center [288, 79] width 71 height 21
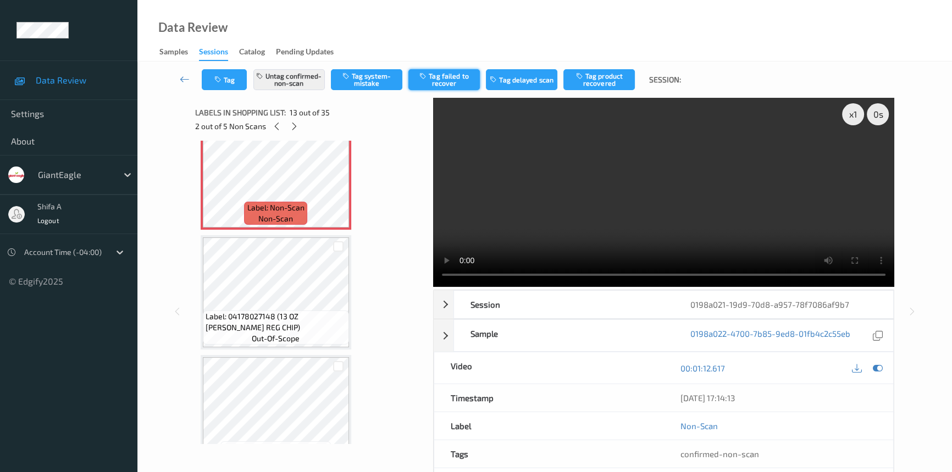
click at [468, 80] on button "Tag failed to recover" at bounding box center [443, 79] width 71 height 21
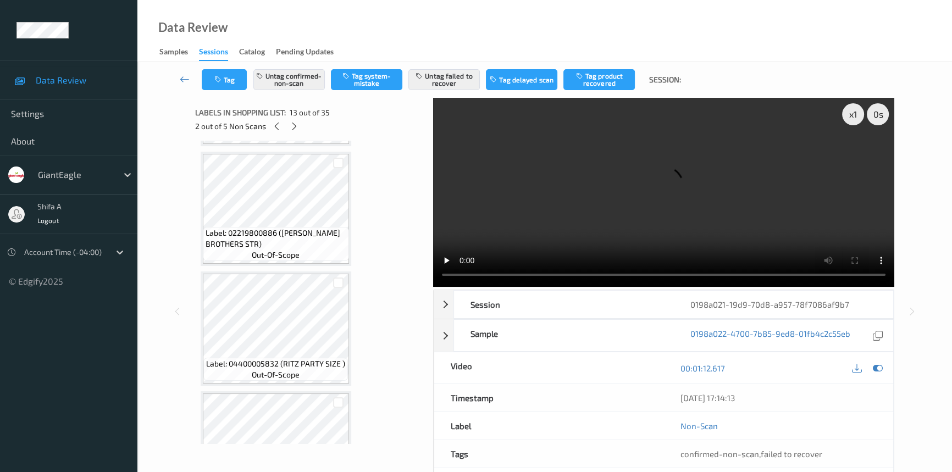
scroll to position [1919, 0]
click at [294, 124] on icon at bounding box center [294, 126] width 9 height 10
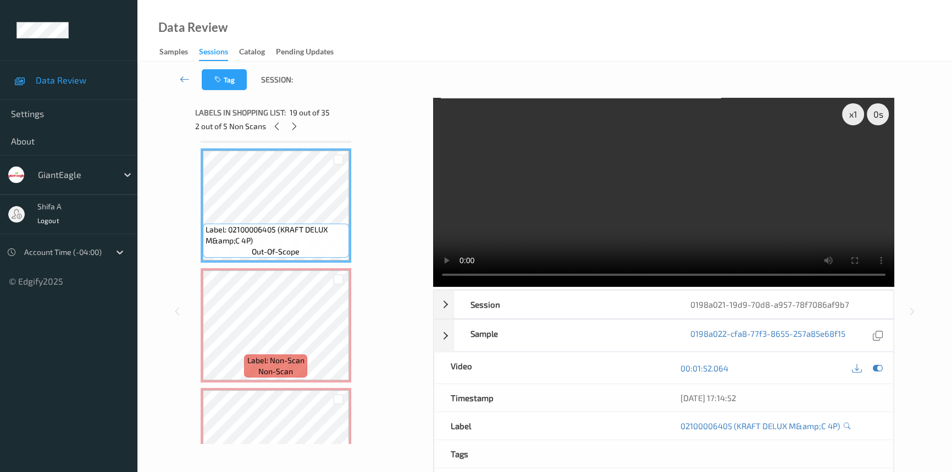
scroll to position [2155, 0]
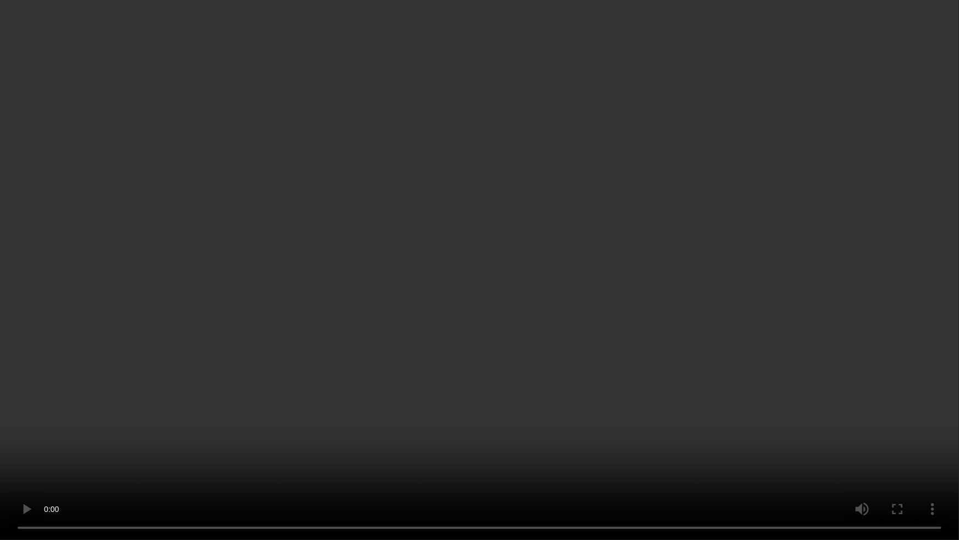
click at [808, 321] on video at bounding box center [479, 270] width 959 height 540
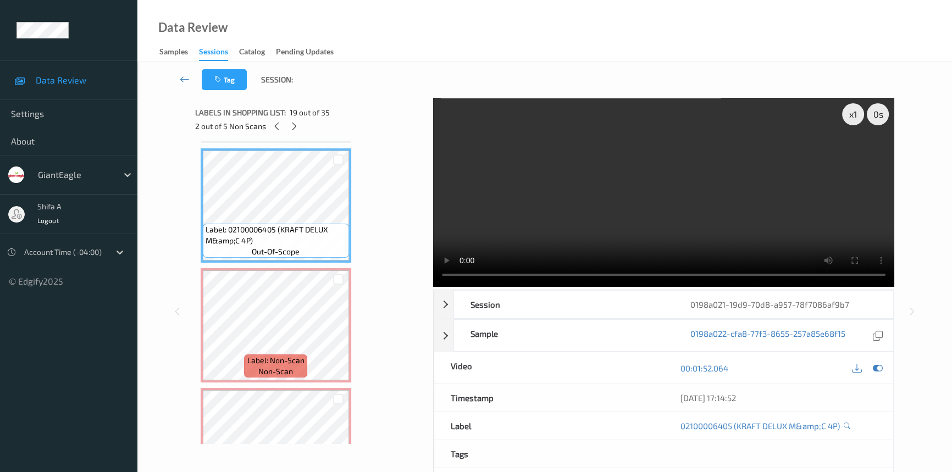
click at [763, 170] on video at bounding box center [663, 192] width 461 height 189
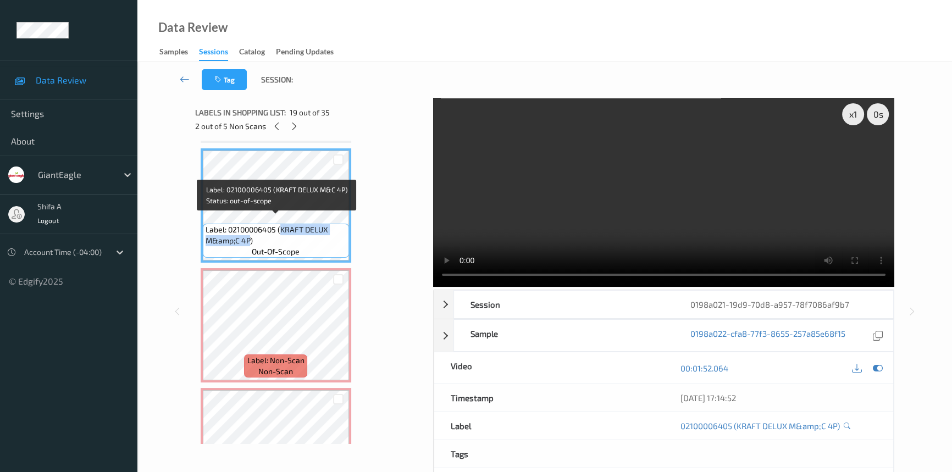
drag, startPoint x: 281, startPoint y: 222, endPoint x: 248, endPoint y: 230, distance: 34.4
click at [248, 230] on span "Label: 02100006405 (KRAFT DELUX M&amp;C 4P)" at bounding box center [276, 235] width 141 height 22
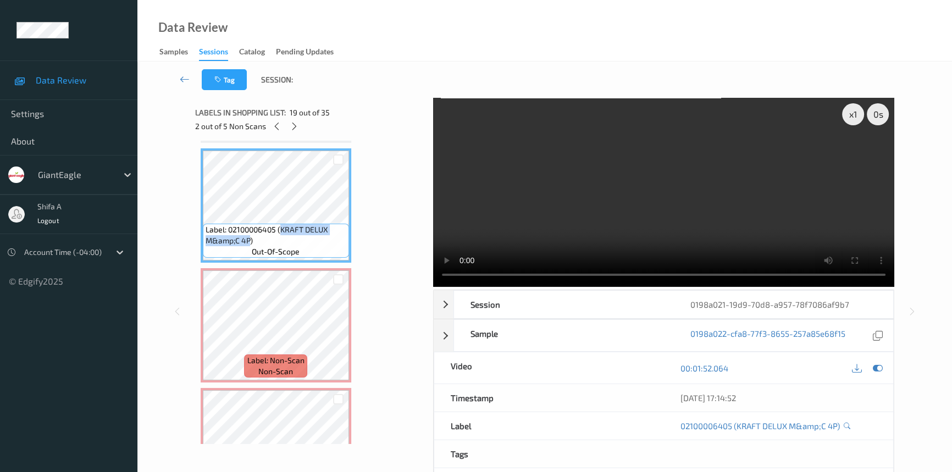
copy span "KRAFT DELUX M&amp;C 4P"
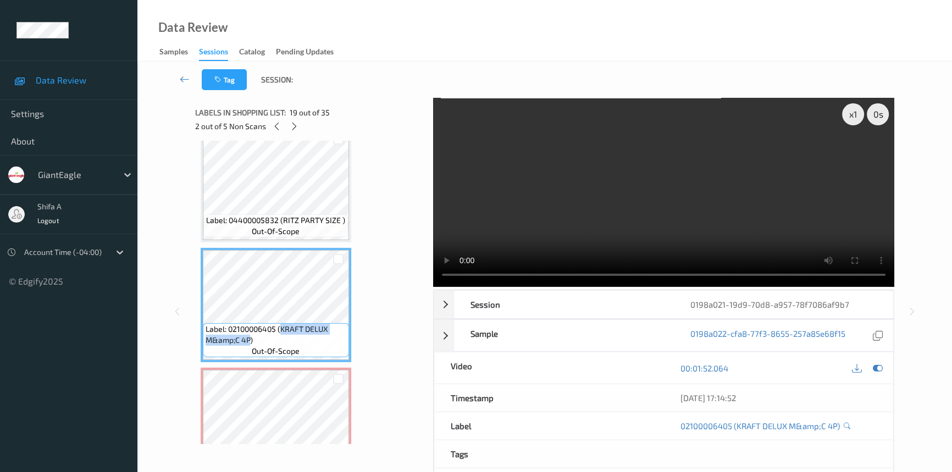
scroll to position [2106, 0]
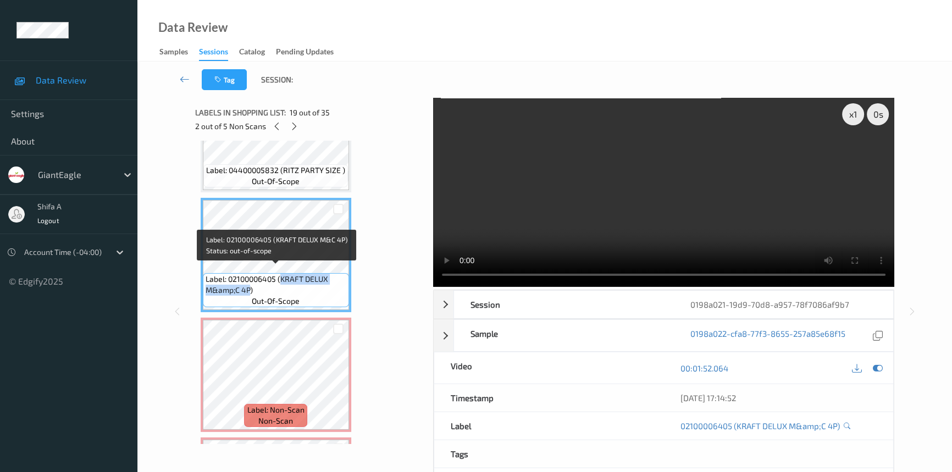
copy span "KRAFT DELUX M&amp;C 4P"
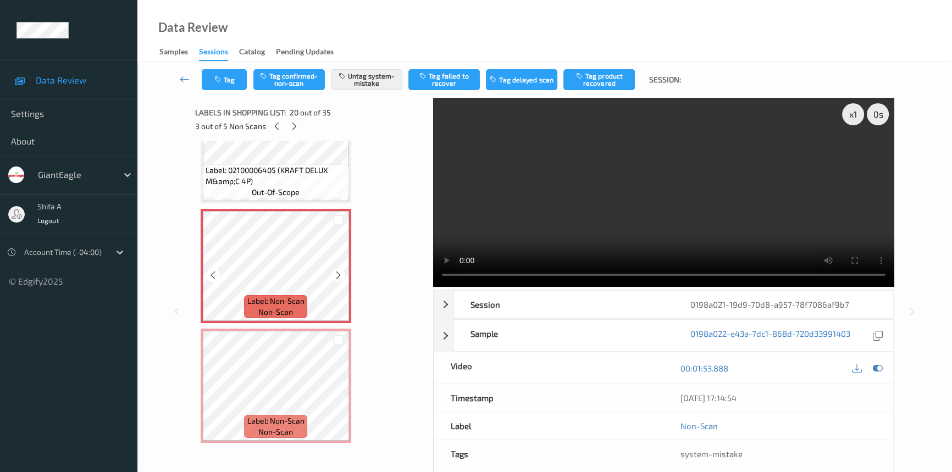
scroll to position [2205, 0]
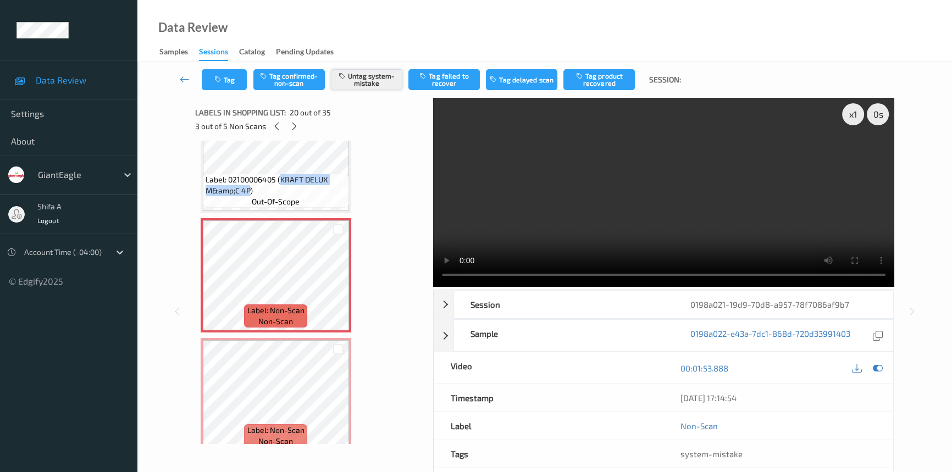
click at [358, 85] on button "Untag system-mistake" at bounding box center [366, 79] width 71 height 21
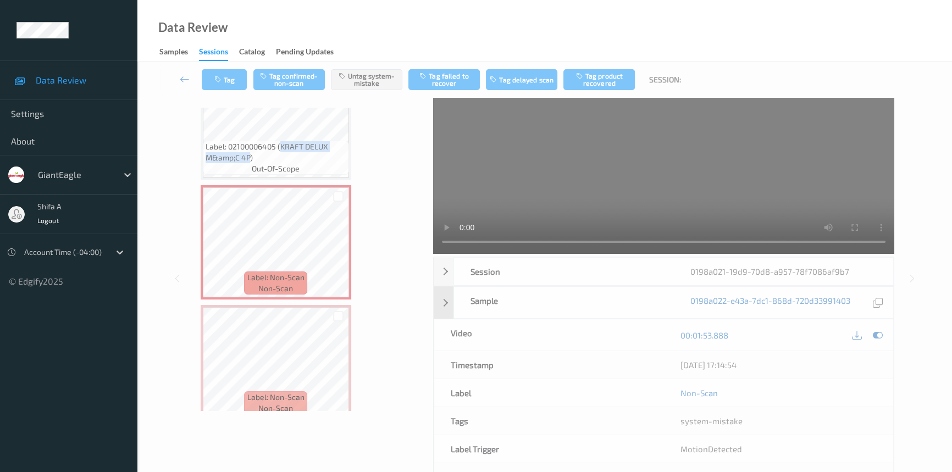
scroll to position [33, 0]
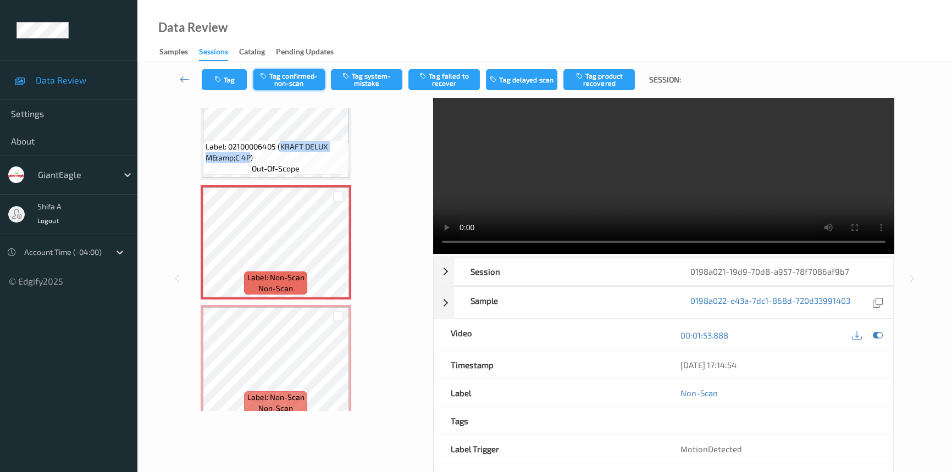
click at [308, 86] on button "Tag confirmed-non-scan" at bounding box center [288, 79] width 71 height 21
click at [452, 84] on button "Tag failed to recover" at bounding box center [443, 79] width 71 height 21
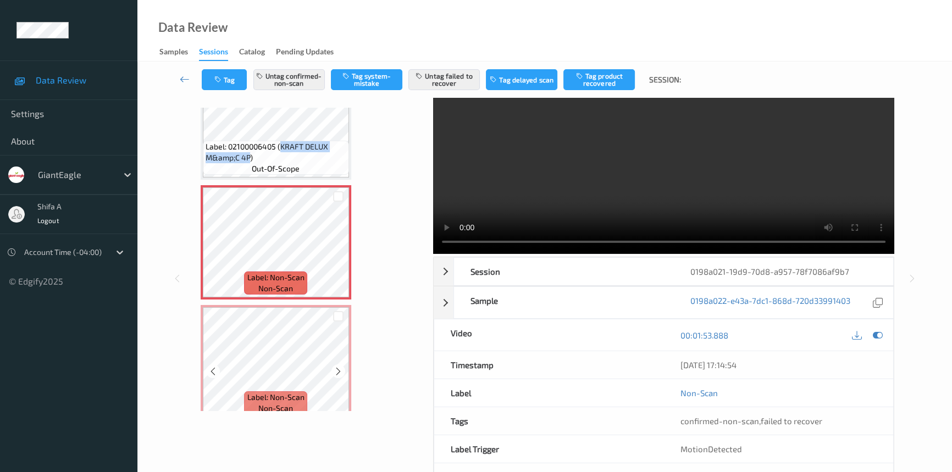
scroll to position [2255, 0]
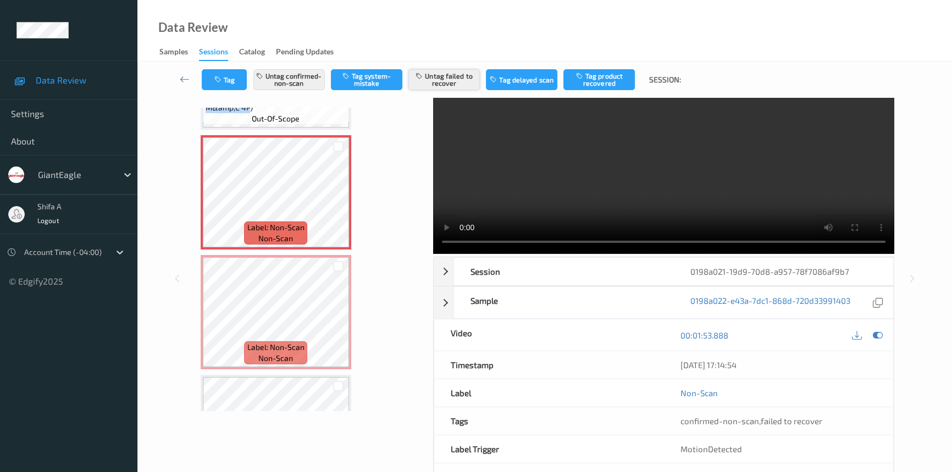
click at [450, 79] on button "Untag failed to recover" at bounding box center [443, 79] width 71 height 21
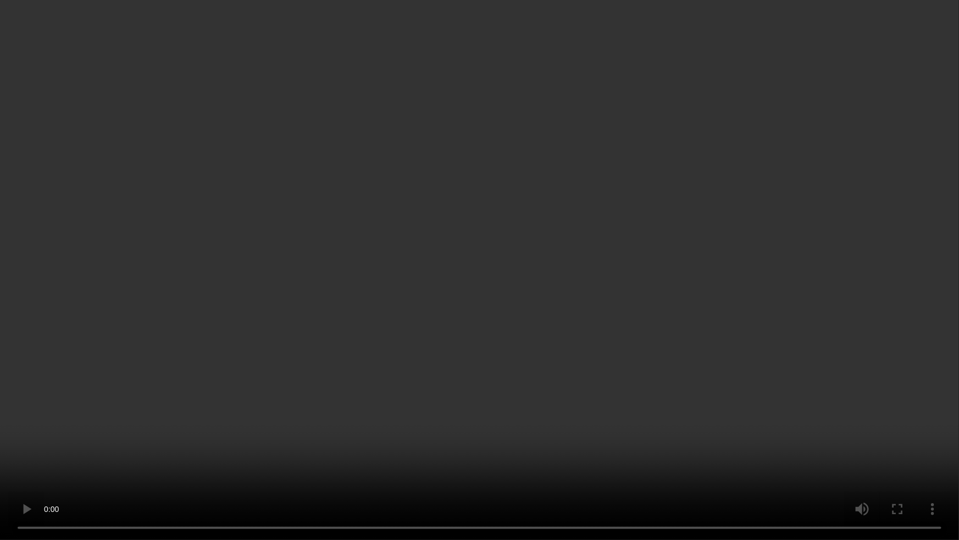
click at [654, 379] on video at bounding box center [479, 270] width 959 height 540
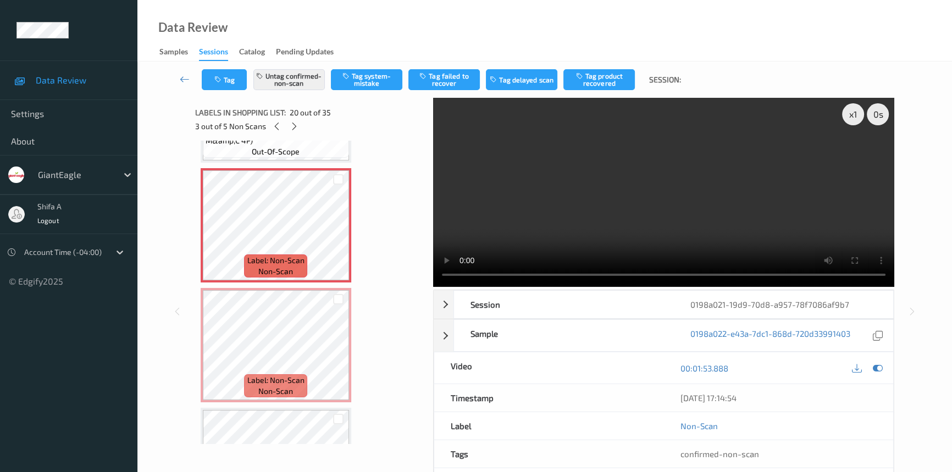
click at [724, 153] on video at bounding box center [663, 192] width 461 height 189
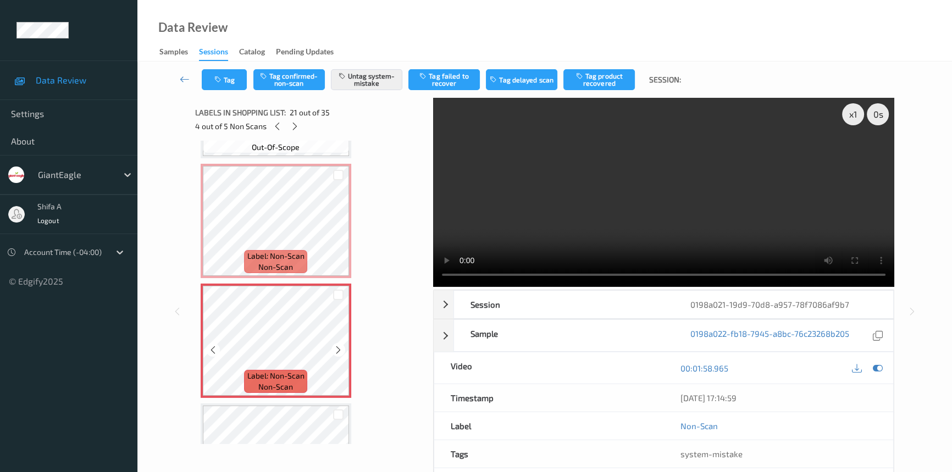
scroll to position [2255, 0]
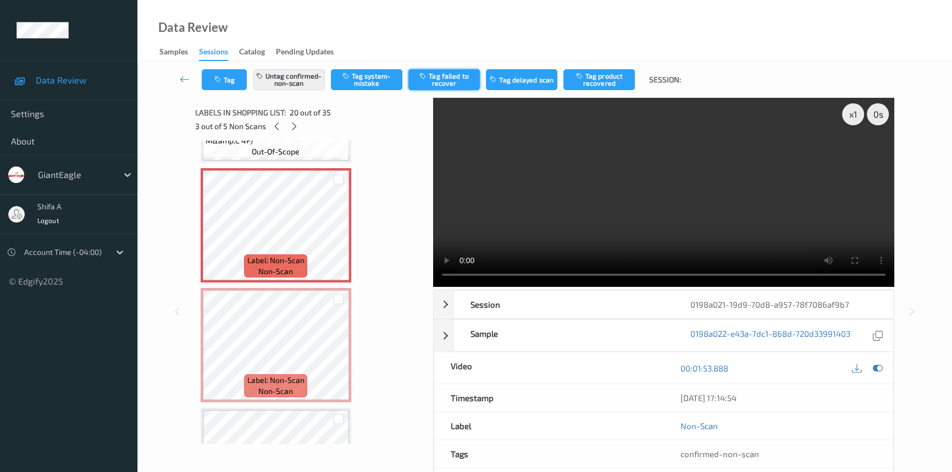
click at [457, 81] on button "Tag failed to recover" at bounding box center [443, 79] width 71 height 21
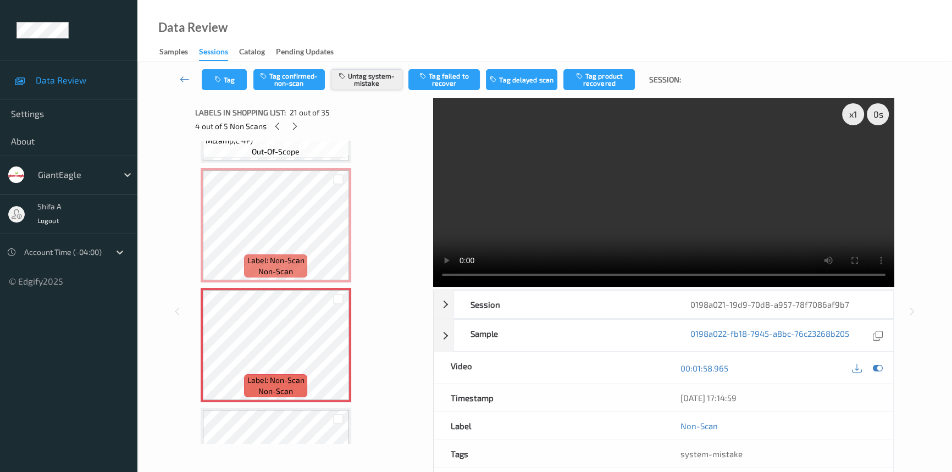
click at [372, 79] on button "Untag system-mistake" at bounding box center [366, 79] width 71 height 21
click at [297, 81] on button "Tag confirmed-non-scan" at bounding box center [288, 79] width 71 height 21
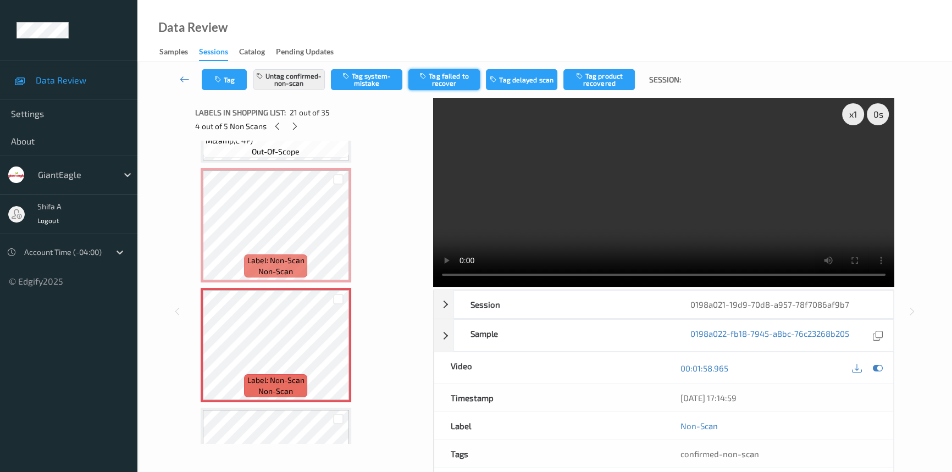
click at [448, 83] on button "Tag failed to recover" at bounding box center [443, 79] width 71 height 21
click at [279, 132] on div at bounding box center [277, 126] width 14 height 14
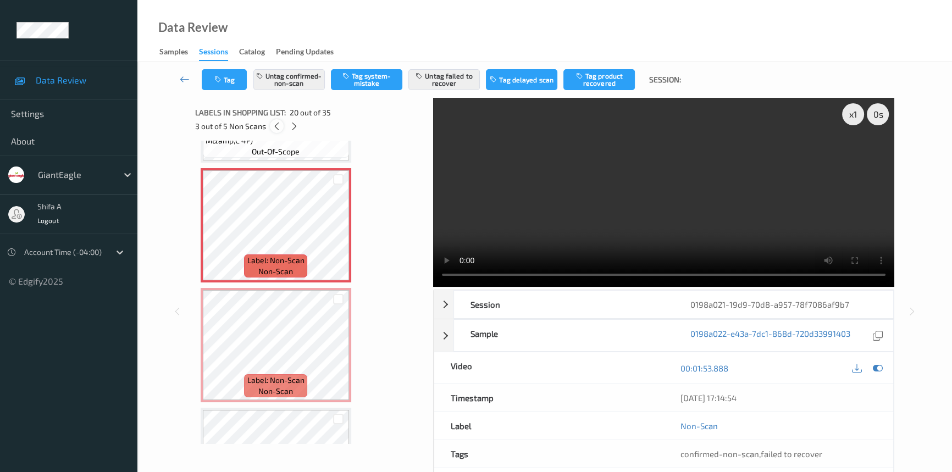
scroll to position [2155, 0]
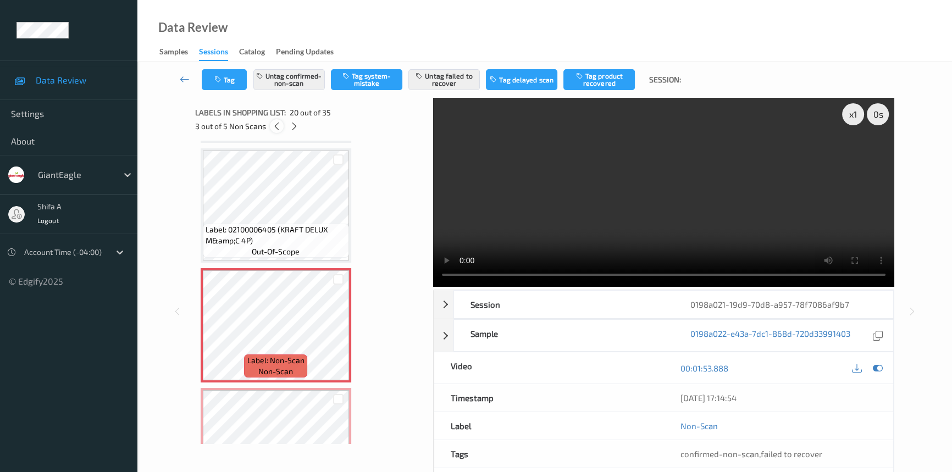
click at [279, 132] on div "3 out of 5 Non Scans" at bounding box center [310, 126] width 231 height 14
click at [278, 129] on icon at bounding box center [276, 126] width 9 height 10
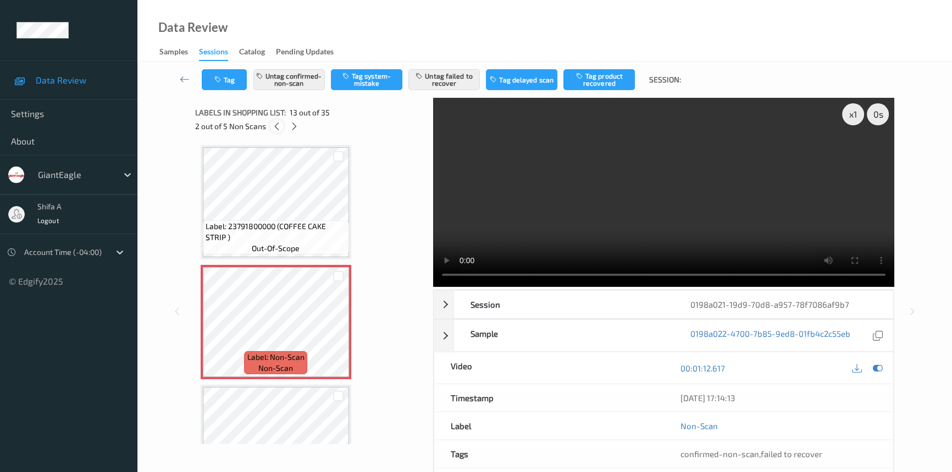
click at [278, 129] on icon at bounding box center [276, 126] width 9 height 10
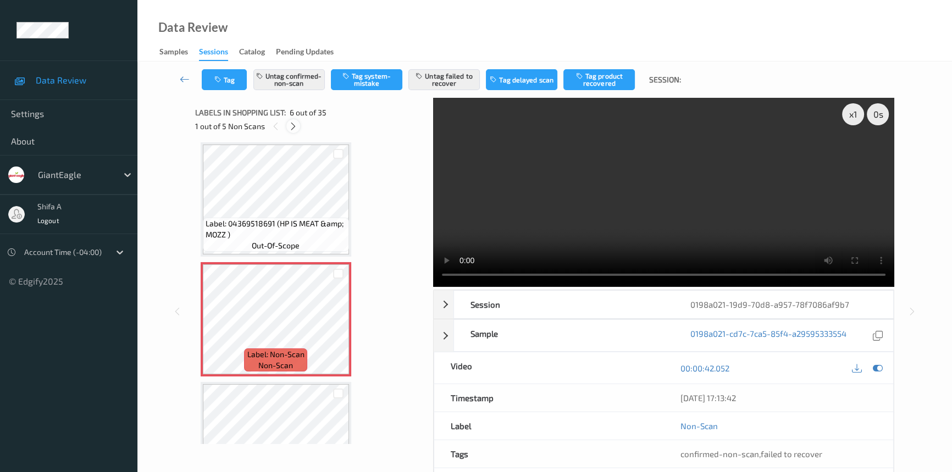
click at [292, 126] on icon at bounding box center [293, 126] width 9 height 10
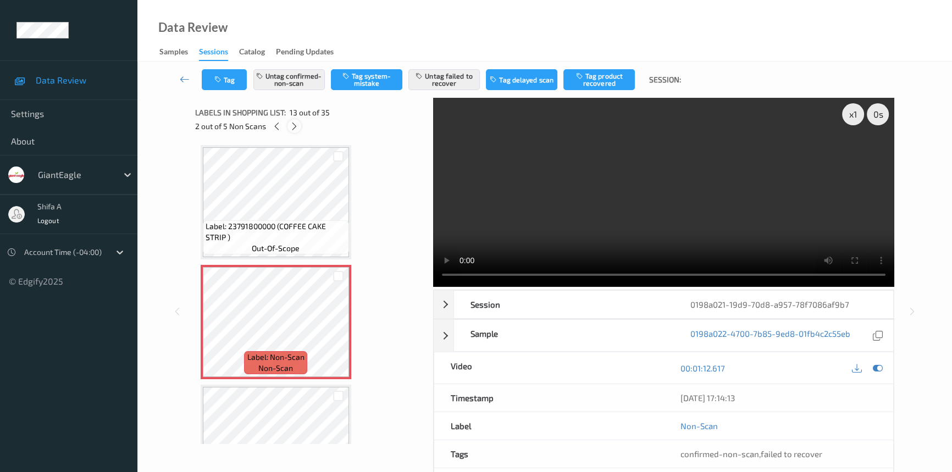
click at [292, 126] on icon at bounding box center [294, 126] width 9 height 10
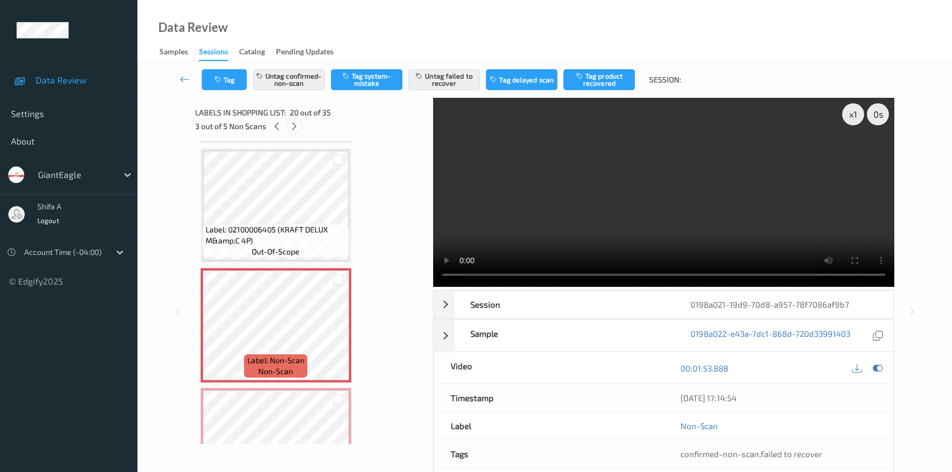
click at [292, 126] on icon at bounding box center [294, 126] width 9 height 10
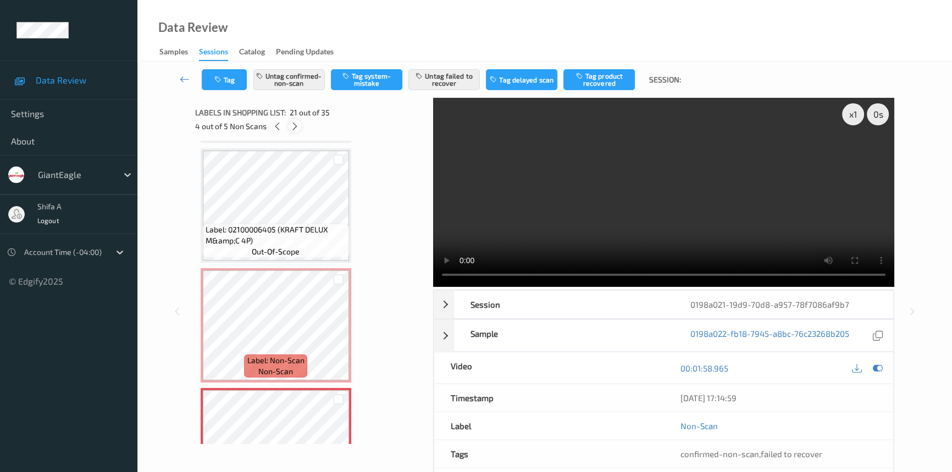
scroll to position [2275, 0]
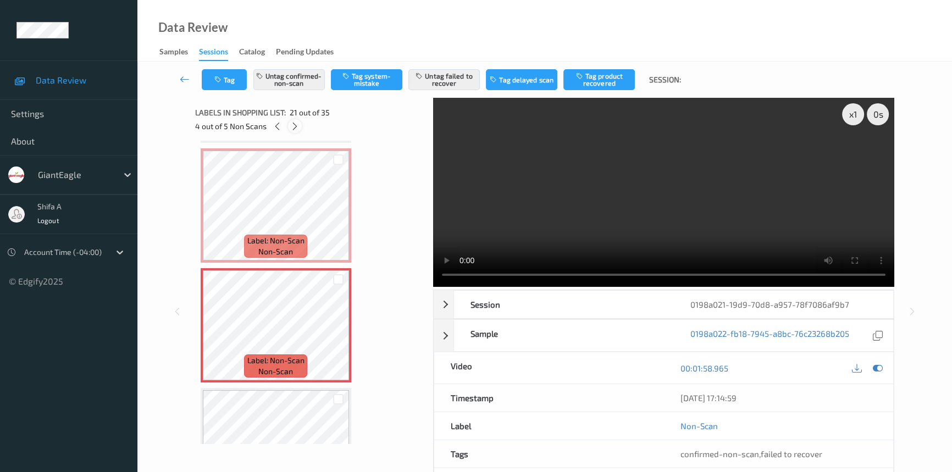
click at [292, 126] on icon at bounding box center [294, 126] width 9 height 10
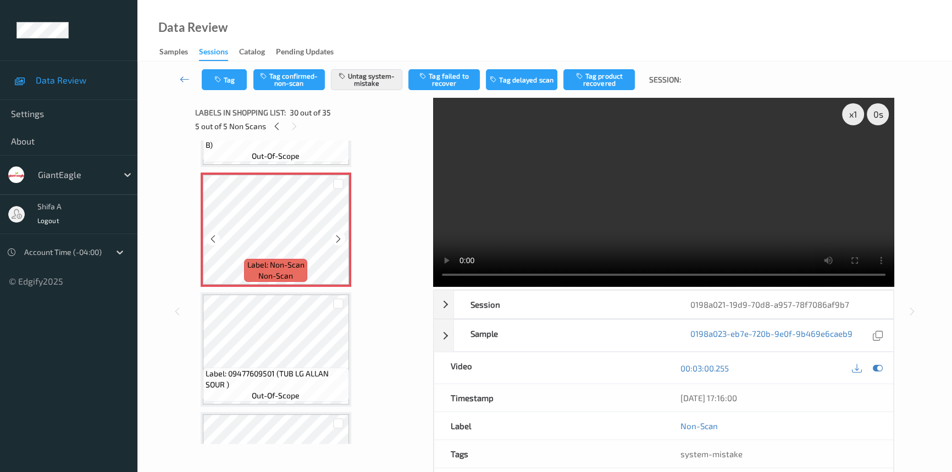
scroll to position [3399, 0]
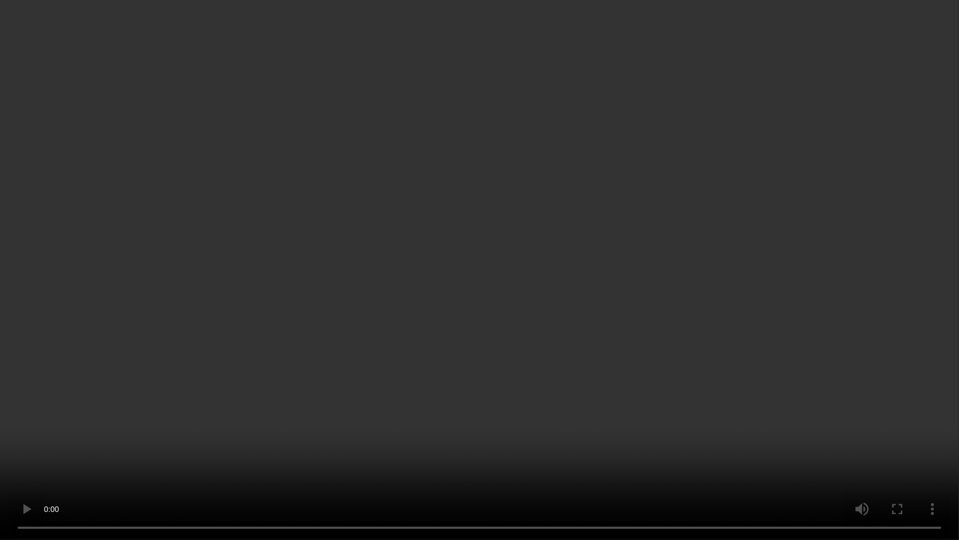
click at [710, 455] on video at bounding box center [479, 270] width 959 height 540
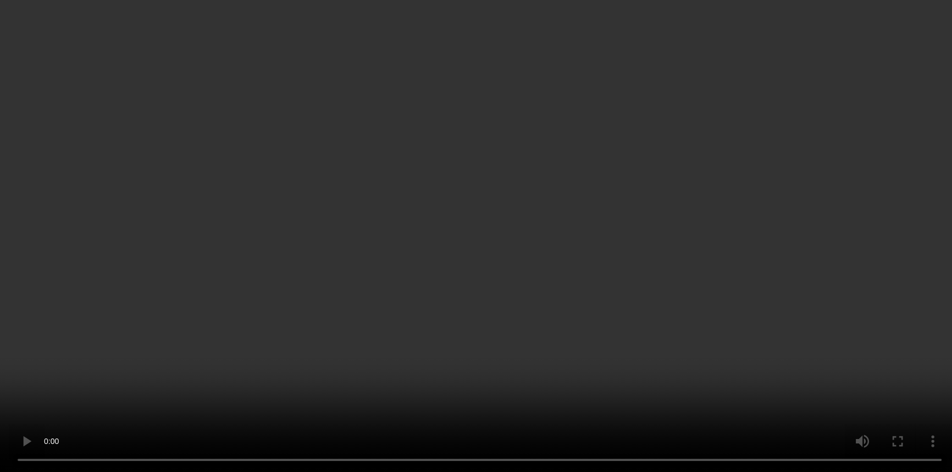
click at [791, 169] on video at bounding box center [476, 236] width 952 height 472
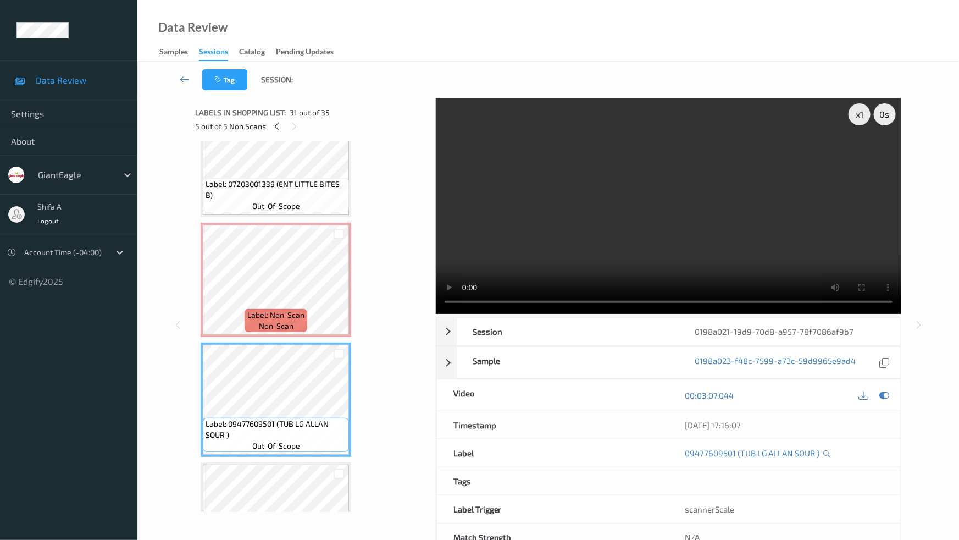
click at [760, 314] on video at bounding box center [669, 206] width 466 height 216
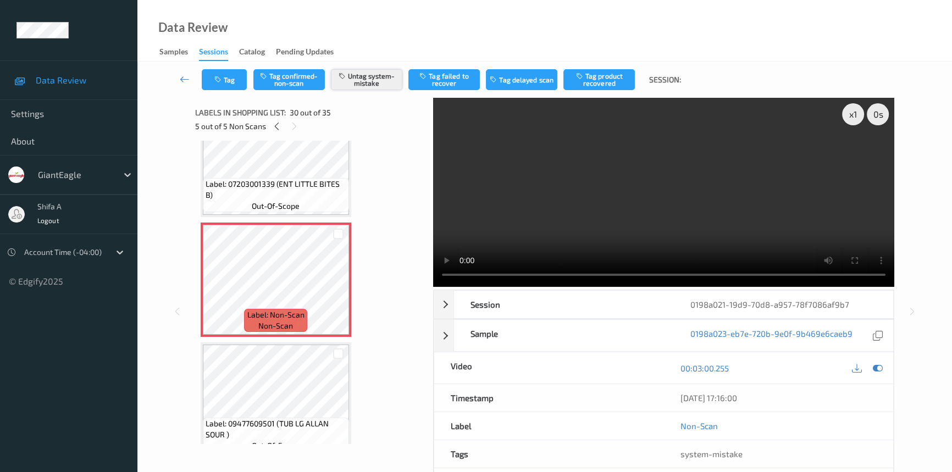
click at [373, 85] on button "Untag system-mistake" at bounding box center [366, 79] width 71 height 21
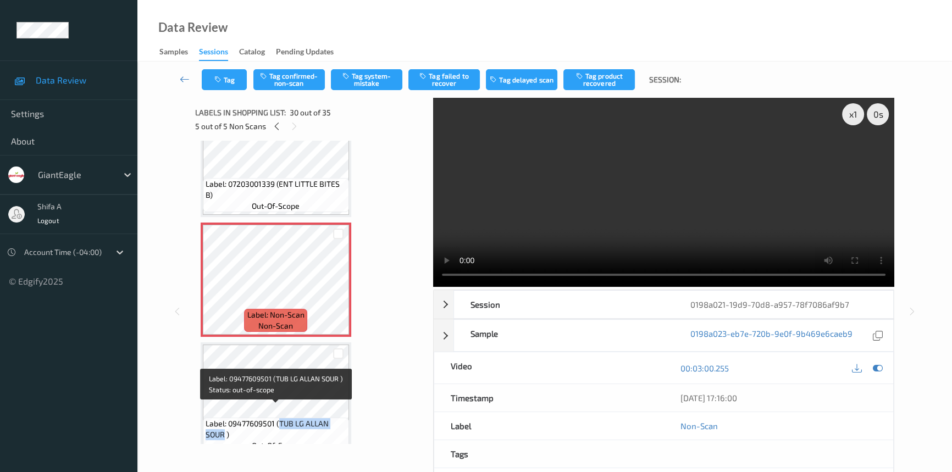
drag, startPoint x: 280, startPoint y: 410, endPoint x: 224, endPoint y: 423, distance: 57.6
click at [224, 423] on span "Label: 09477609501 (TUB LG ALLAN SOUR )" at bounding box center [276, 429] width 141 height 22
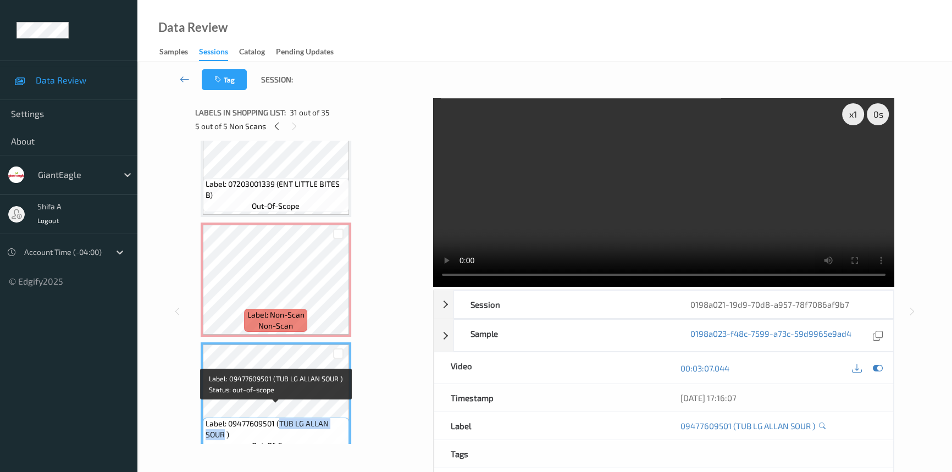
copy span "TUB LG ALLAN SOUR"
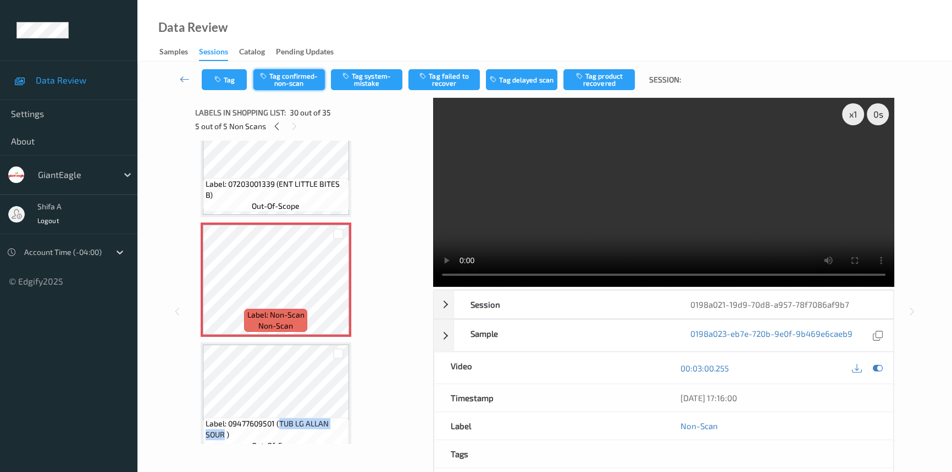
click at [300, 82] on button "Tag confirmed-non-scan" at bounding box center [288, 79] width 71 height 21
click at [448, 84] on button "Tag failed to recover" at bounding box center [443, 79] width 71 height 21
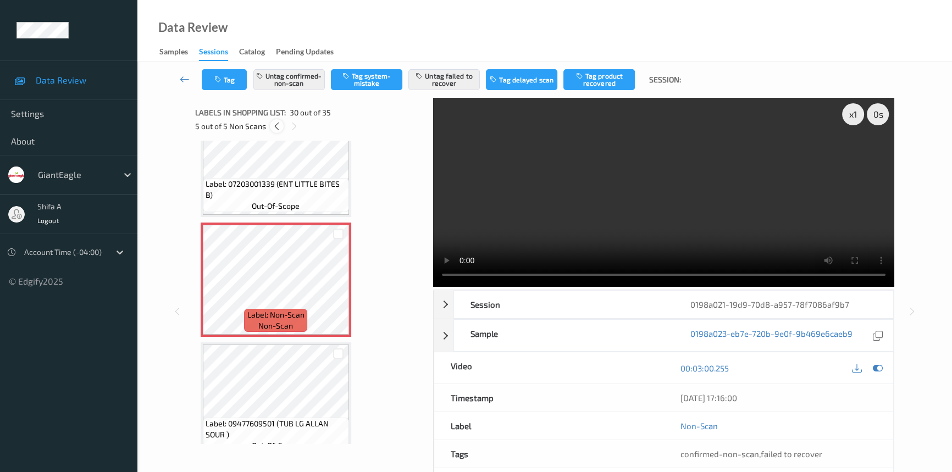
click at [279, 126] on icon at bounding box center [276, 126] width 9 height 10
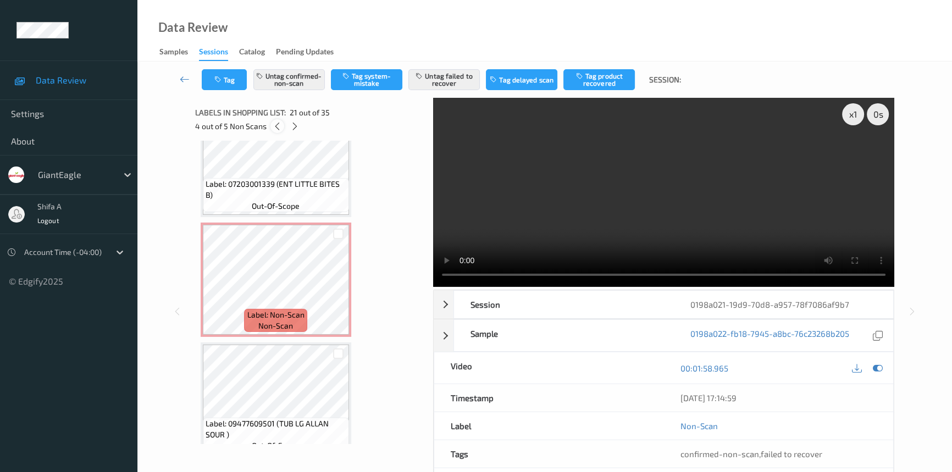
scroll to position [2275, 0]
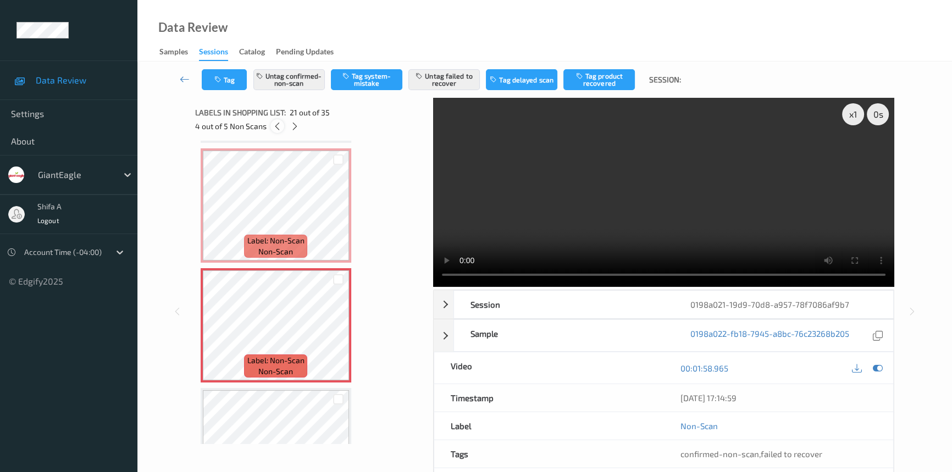
click at [279, 126] on icon at bounding box center [277, 126] width 9 height 10
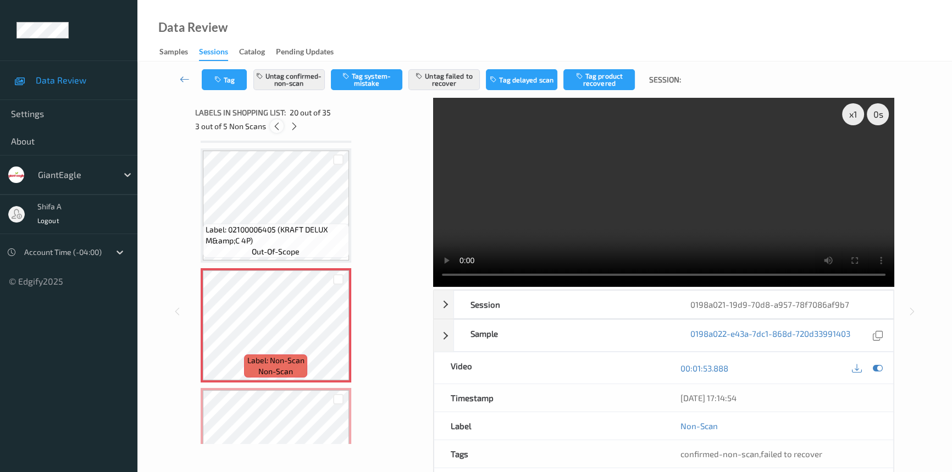
click at [279, 126] on icon at bounding box center [276, 126] width 9 height 10
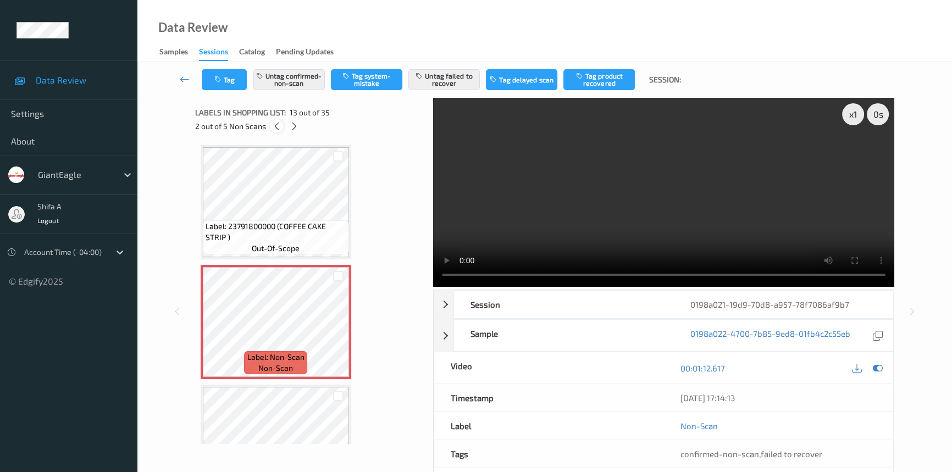
click at [279, 126] on icon at bounding box center [276, 126] width 9 height 10
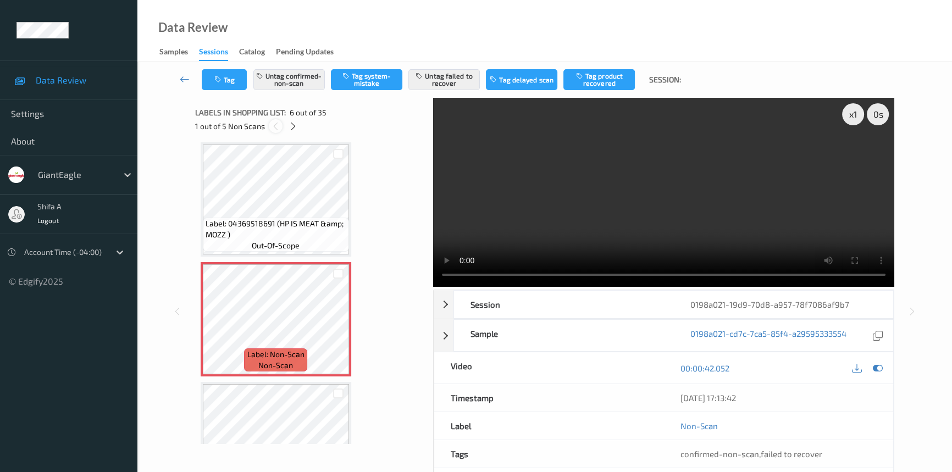
click at [279, 126] on icon at bounding box center [275, 126] width 9 height 10
click at [290, 122] on icon at bounding box center [293, 126] width 9 height 10
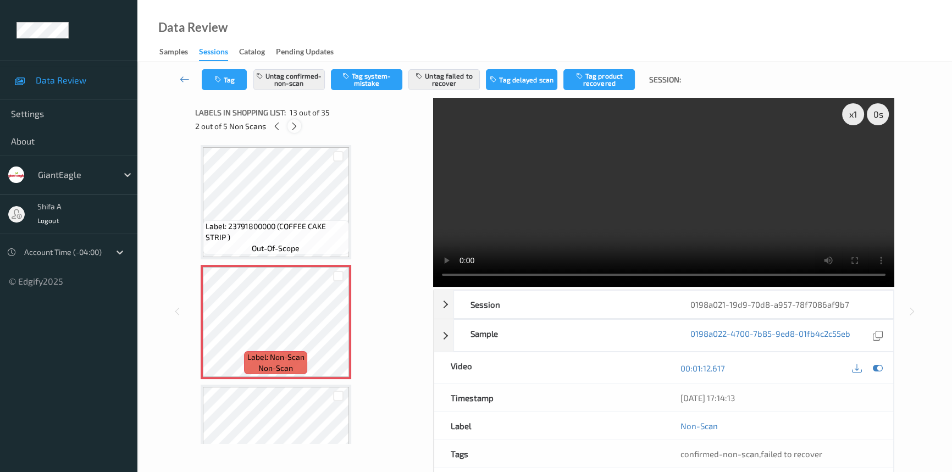
click at [290, 122] on icon at bounding box center [294, 126] width 9 height 10
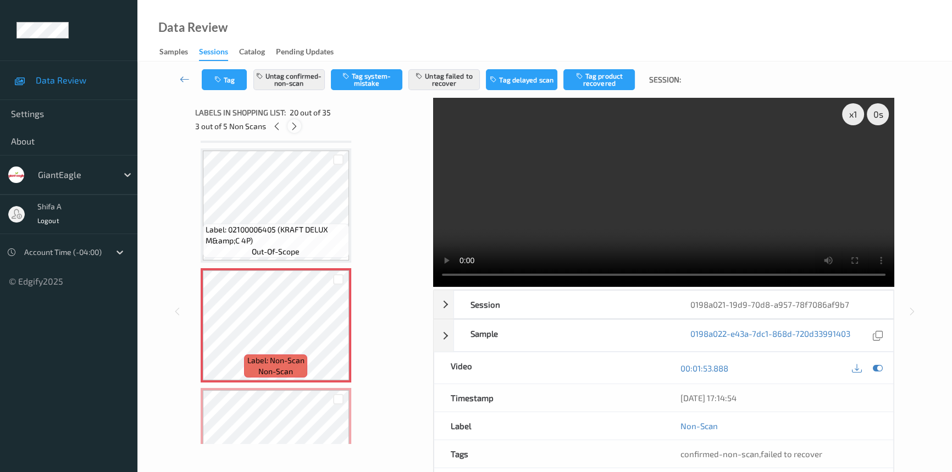
click at [290, 122] on icon at bounding box center [294, 126] width 9 height 10
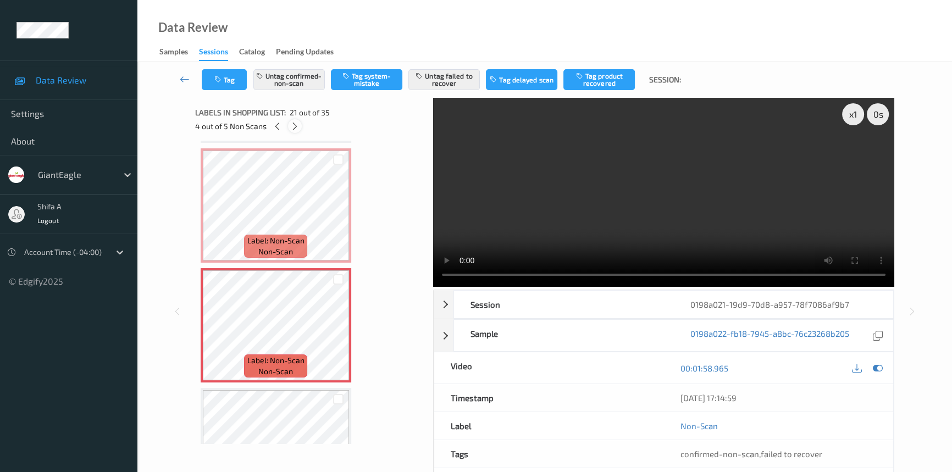
click at [290, 122] on icon at bounding box center [294, 126] width 9 height 10
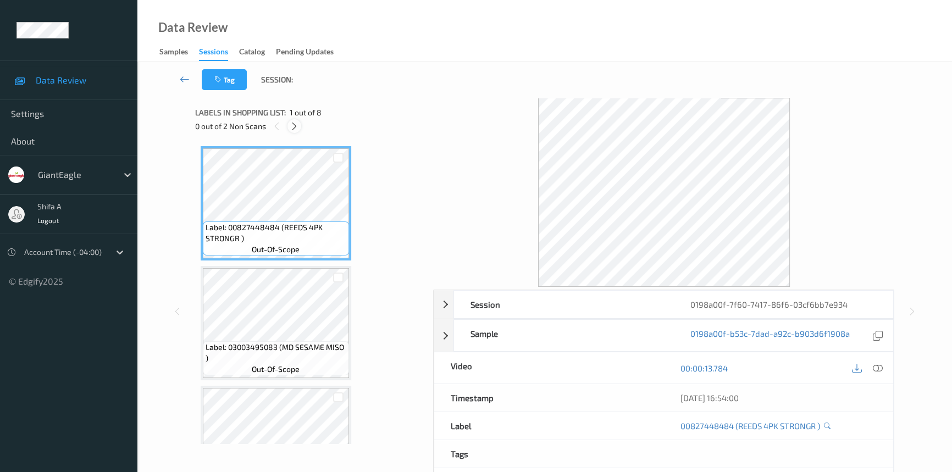
click at [298, 129] on icon at bounding box center [294, 126] width 9 height 10
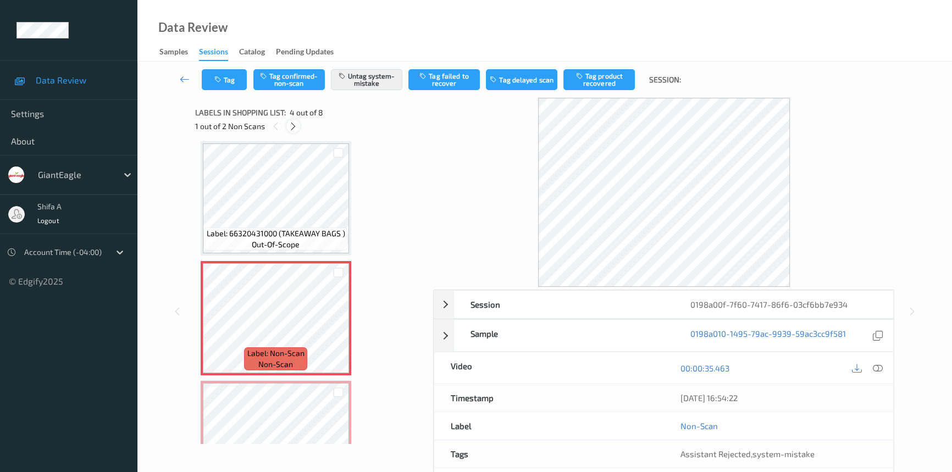
click at [298, 129] on div at bounding box center [293, 126] width 14 height 14
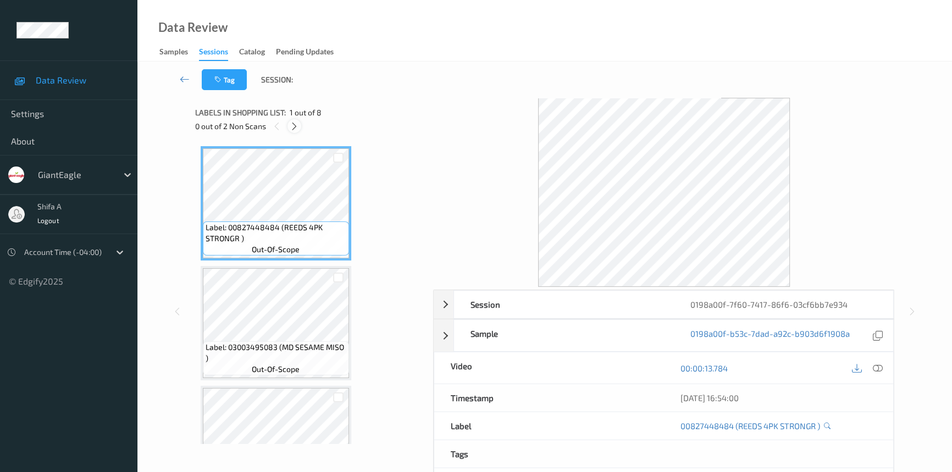
click at [290, 127] on icon at bounding box center [294, 126] width 9 height 10
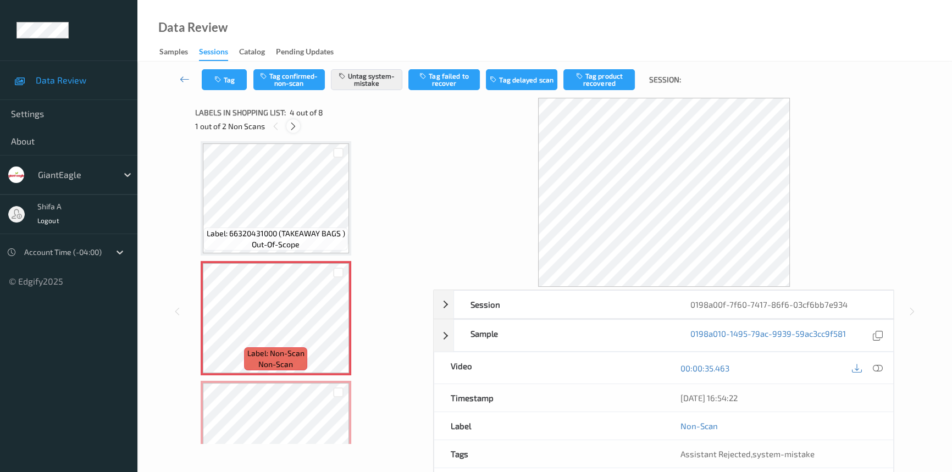
click at [292, 126] on icon at bounding box center [293, 126] width 9 height 10
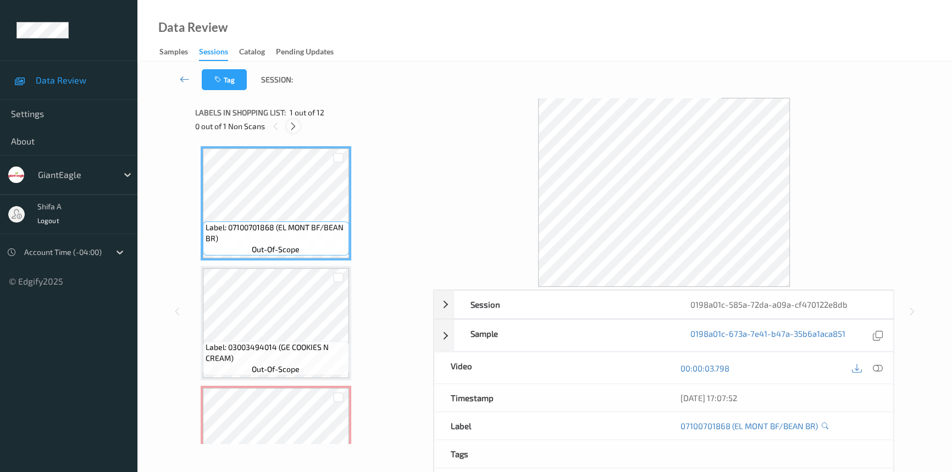
click at [292, 128] on icon at bounding box center [293, 126] width 9 height 10
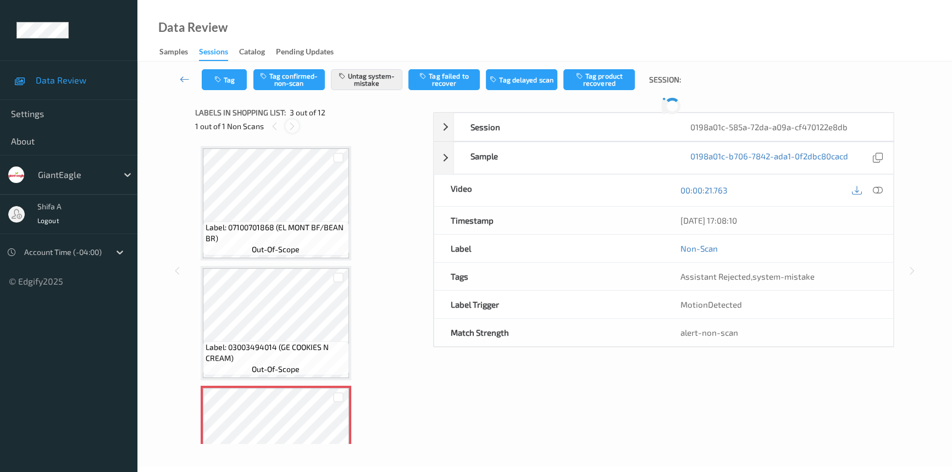
scroll to position [125, 0]
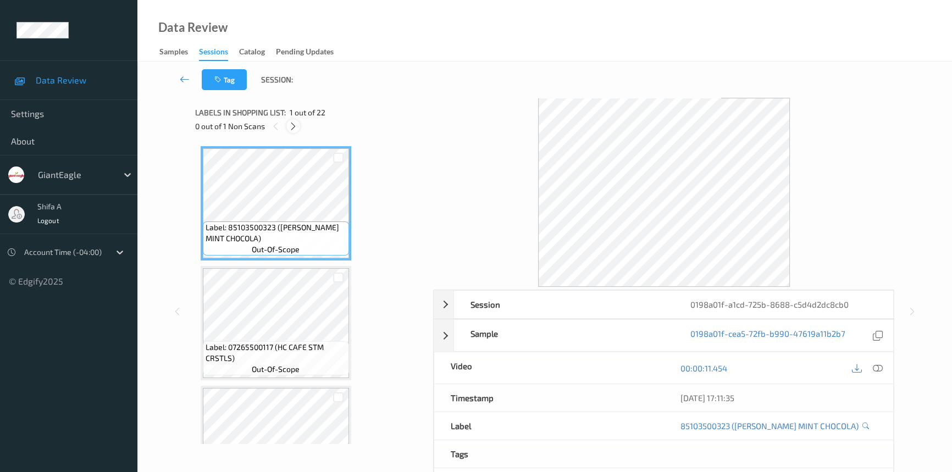
click at [294, 124] on icon at bounding box center [293, 126] width 9 height 10
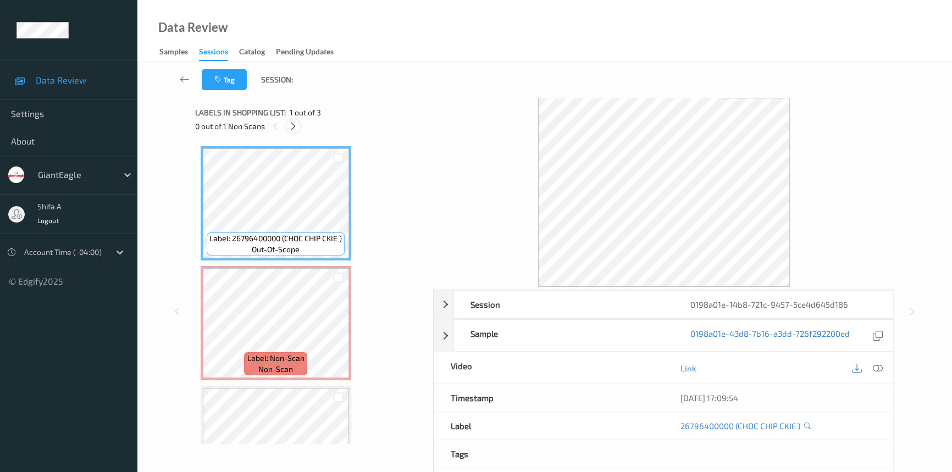
click at [290, 126] on icon at bounding box center [293, 126] width 9 height 10
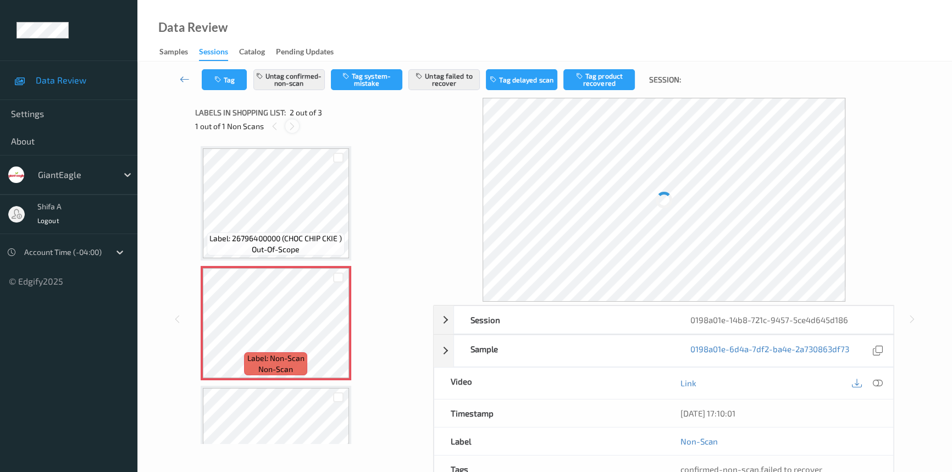
scroll to position [5, 0]
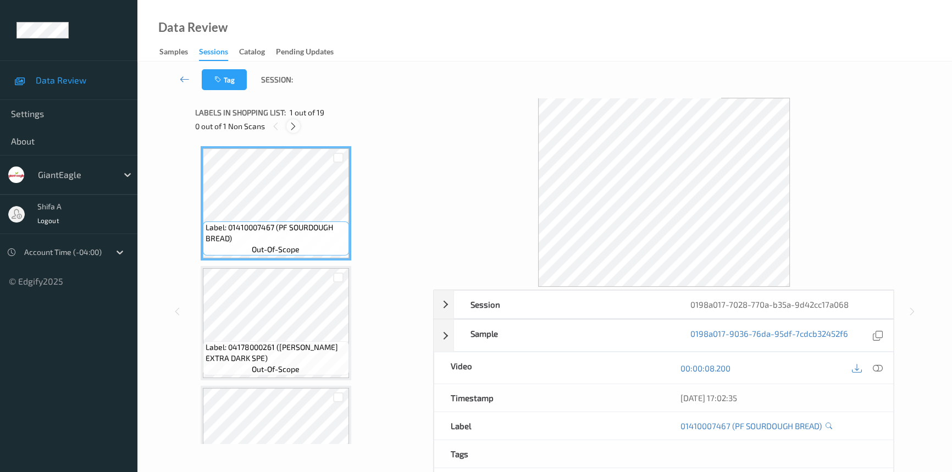
click at [297, 128] on icon at bounding box center [293, 126] width 9 height 10
click at [292, 128] on icon at bounding box center [293, 126] width 9 height 10
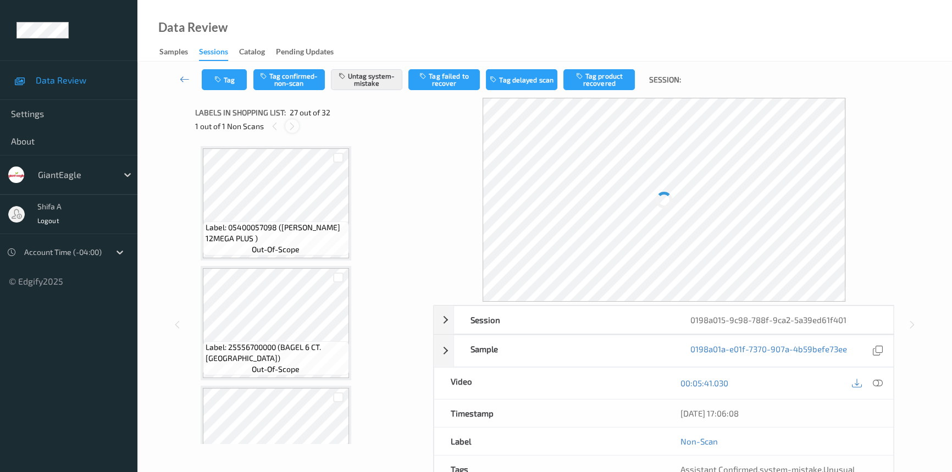
scroll to position [2991, 0]
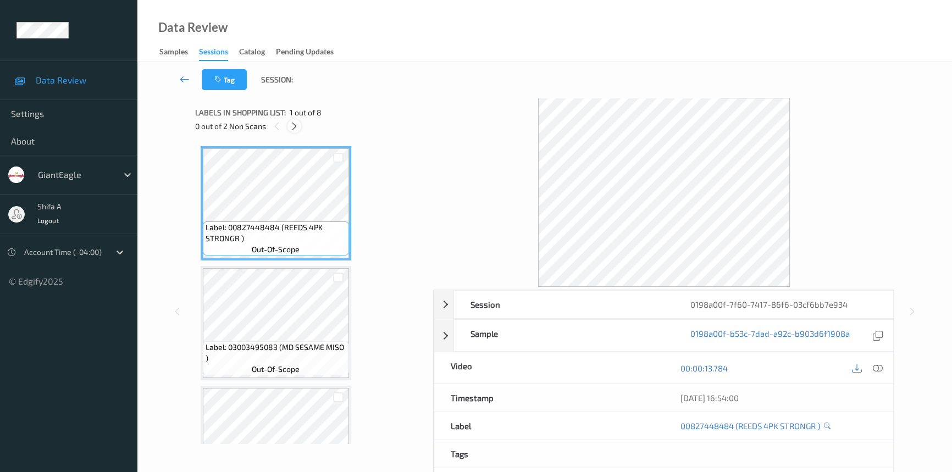
click at [292, 125] on icon at bounding box center [294, 126] width 9 height 10
click at [297, 122] on icon at bounding box center [293, 126] width 9 height 10
click at [879, 363] on icon at bounding box center [878, 368] width 10 height 10
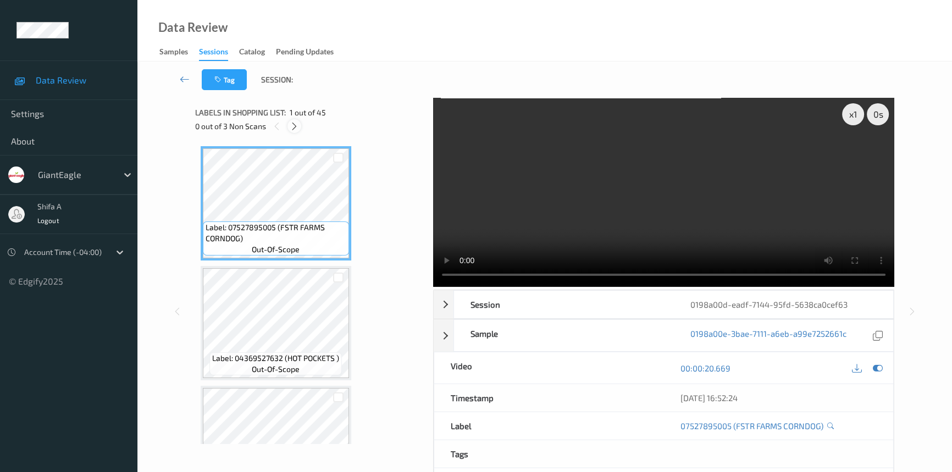
click at [300, 127] on div at bounding box center [295, 126] width 14 height 14
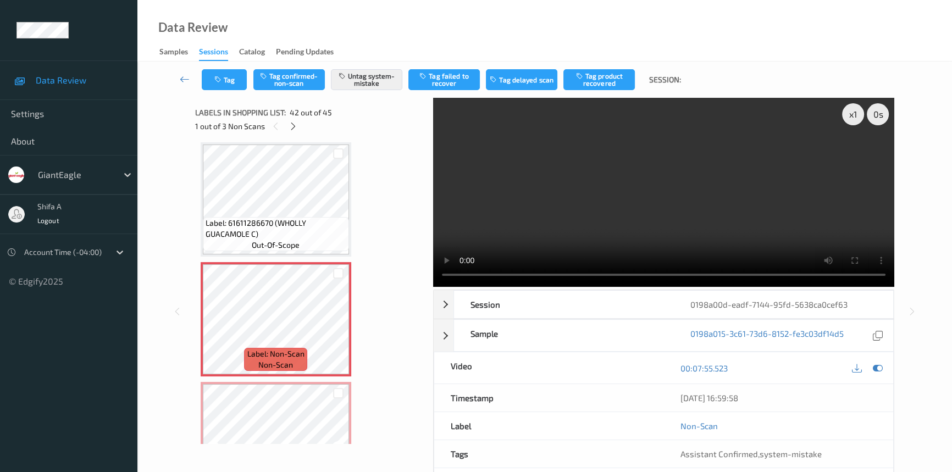
scroll to position [4627, 0]
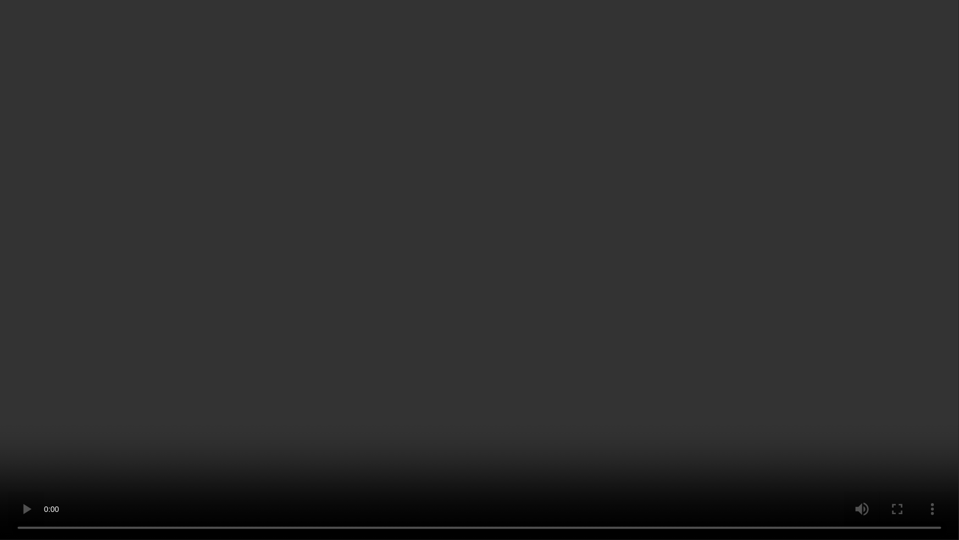
click at [776, 368] on video at bounding box center [479, 270] width 959 height 540
click at [607, 368] on video at bounding box center [479, 270] width 959 height 540
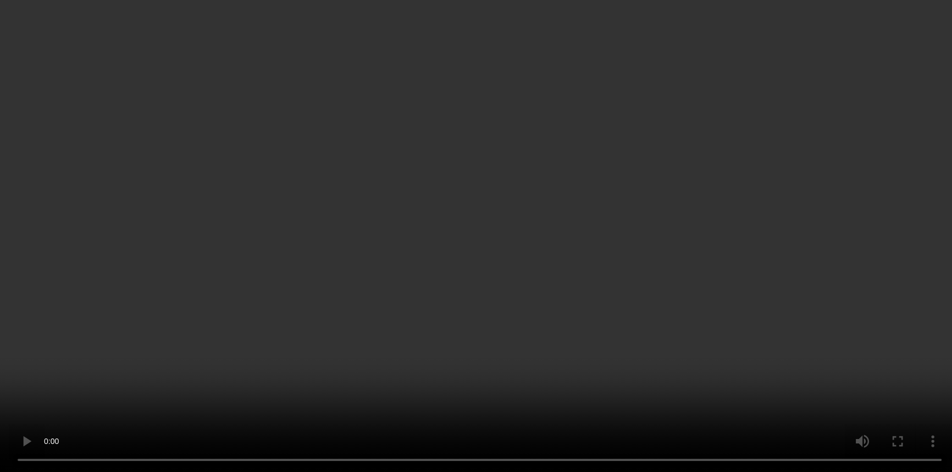
scroll to position [4327, 0]
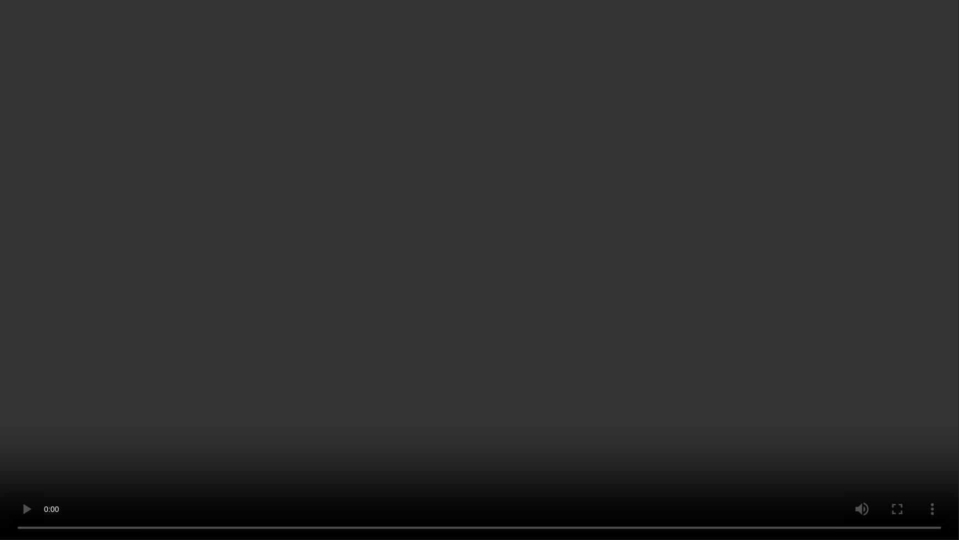
click at [669, 321] on video at bounding box center [479, 270] width 959 height 540
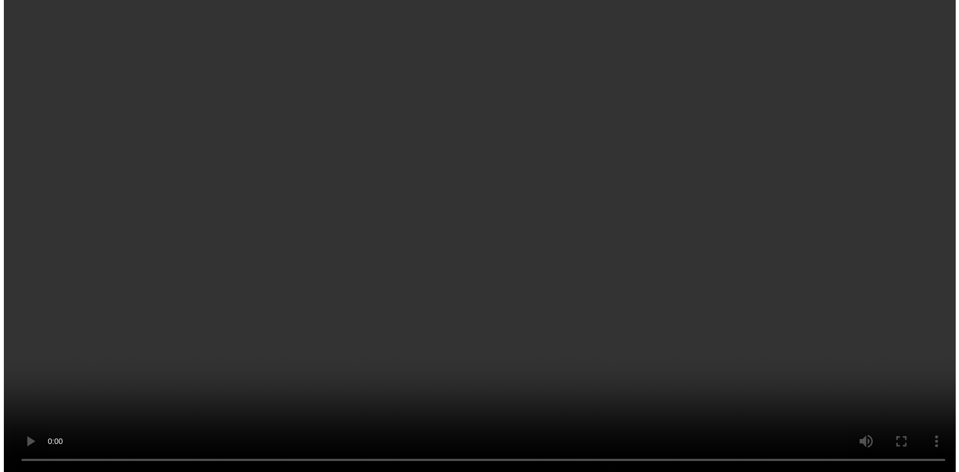
scroll to position [4827, 0]
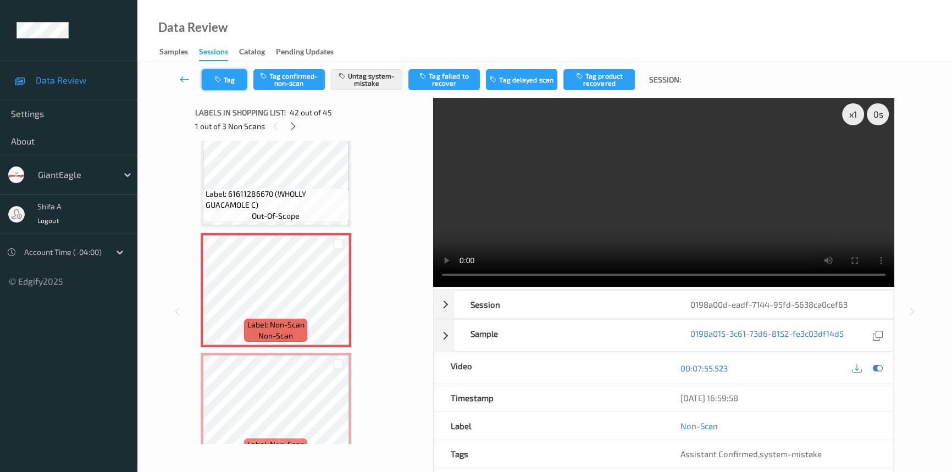
click at [212, 75] on button "Tag" at bounding box center [224, 79] width 45 height 21
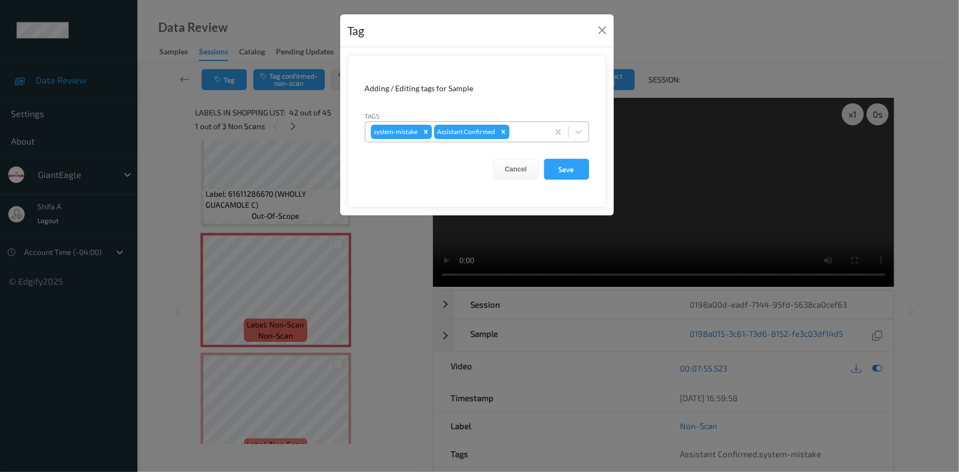
click at [523, 124] on div "system-mistake Assistant Confirmed" at bounding box center [457, 132] width 183 height 19
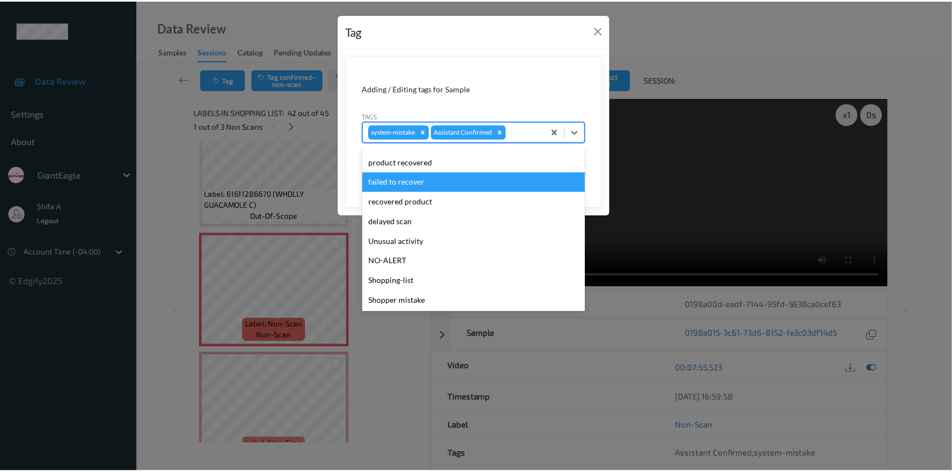
scroll to position [97, 0]
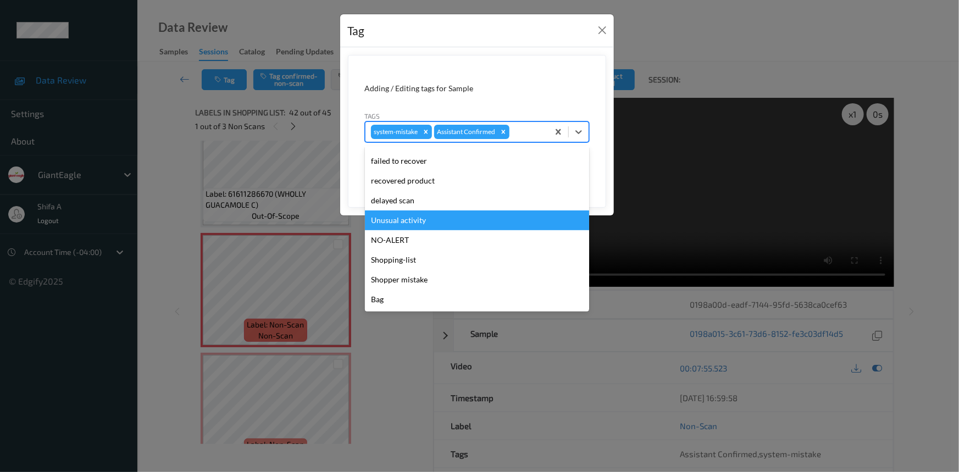
click at [415, 224] on div "Unusual activity" at bounding box center [477, 221] width 224 height 20
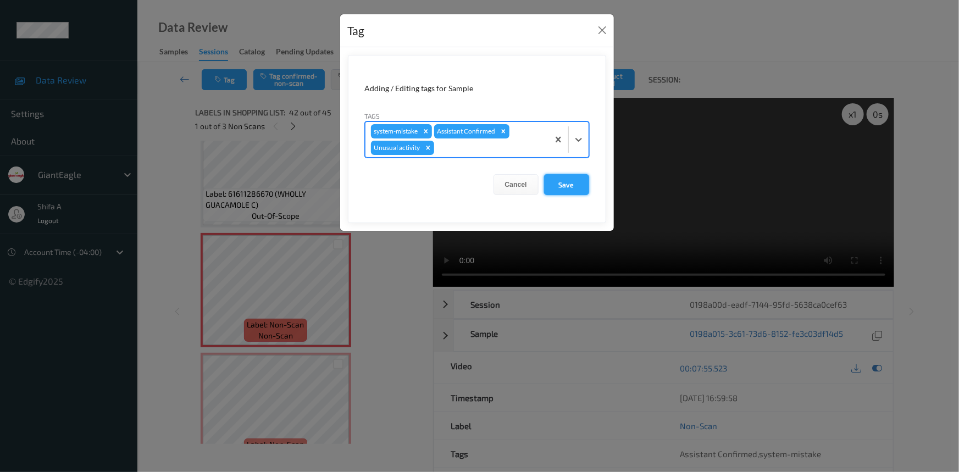
click at [583, 182] on button "Save" at bounding box center [566, 184] width 45 height 21
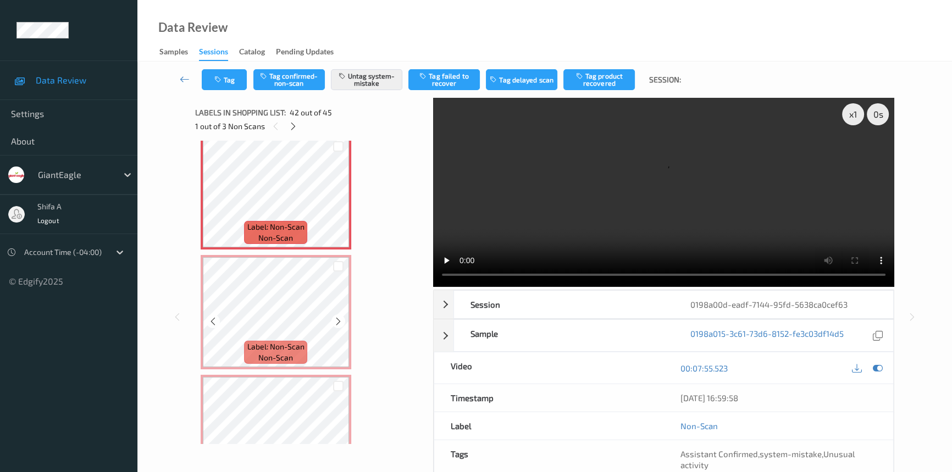
scroll to position [4926, 0]
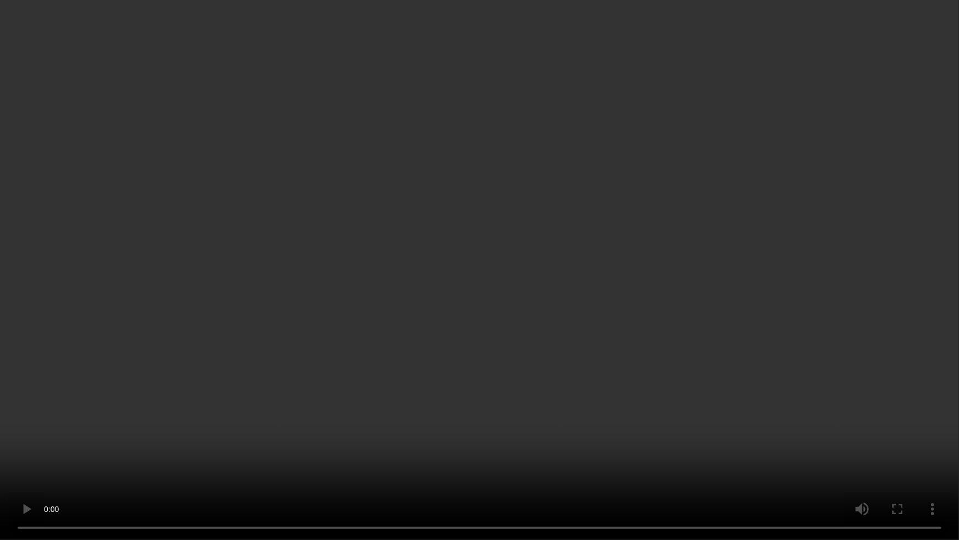
click at [598, 385] on video at bounding box center [479, 270] width 959 height 540
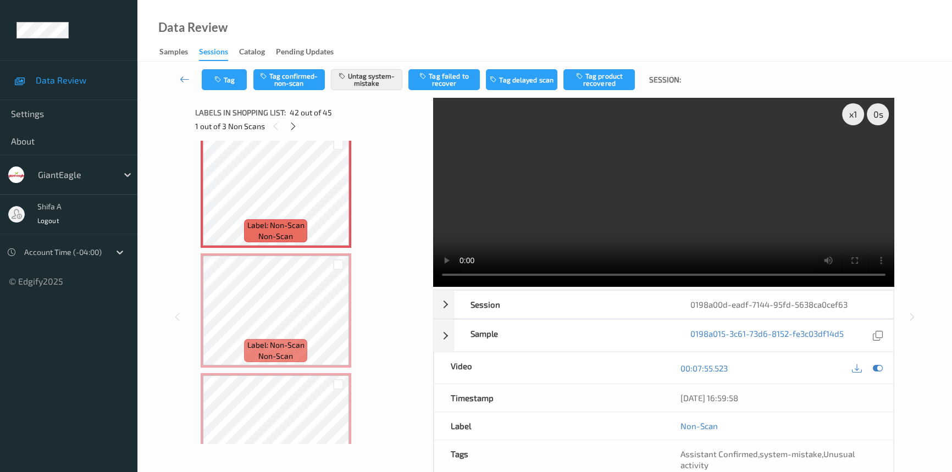
click at [758, 220] on video at bounding box center [663, 192] width 461 height 189
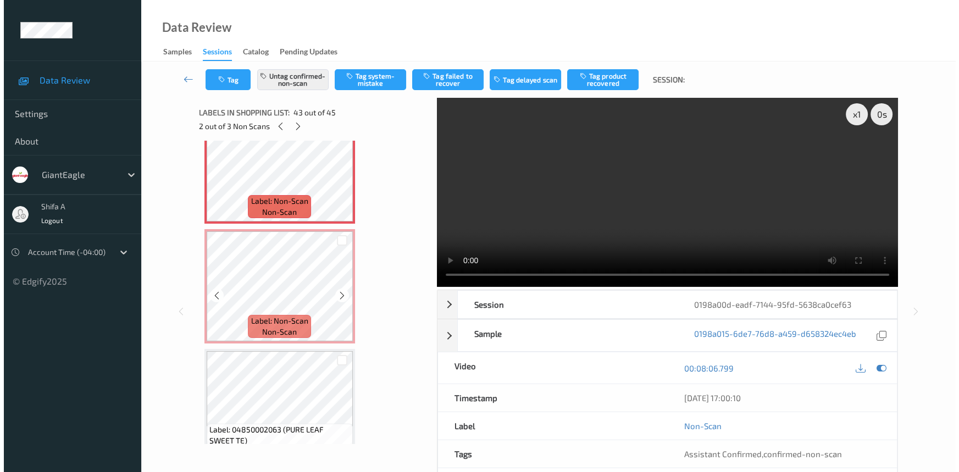
scroll to position [5077, 0]
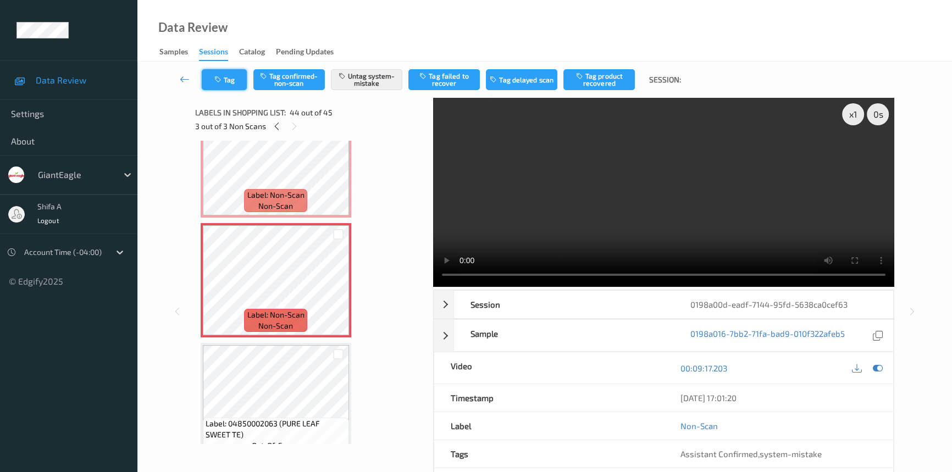
click at [220, 75] on button "Tag" at bounding box center [224, 79] width 45 height 21
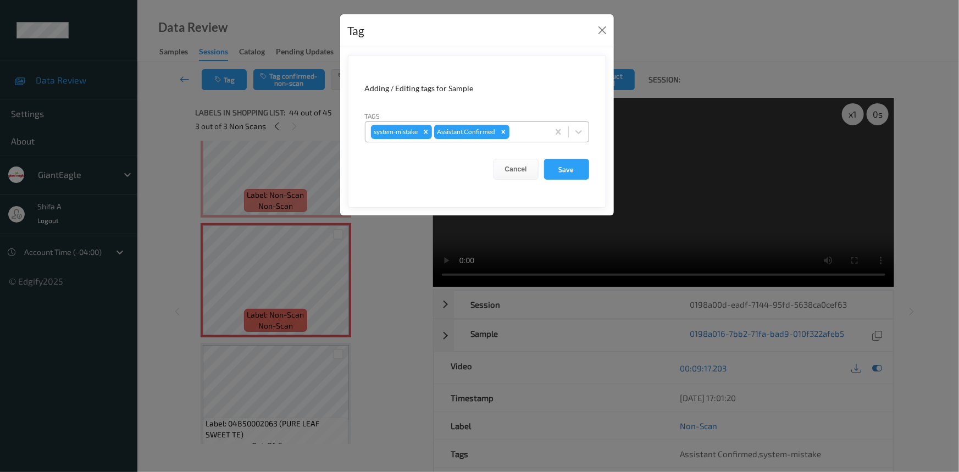
click at [527, 130] on div at bounding box center [527, 131] width 31 height 13
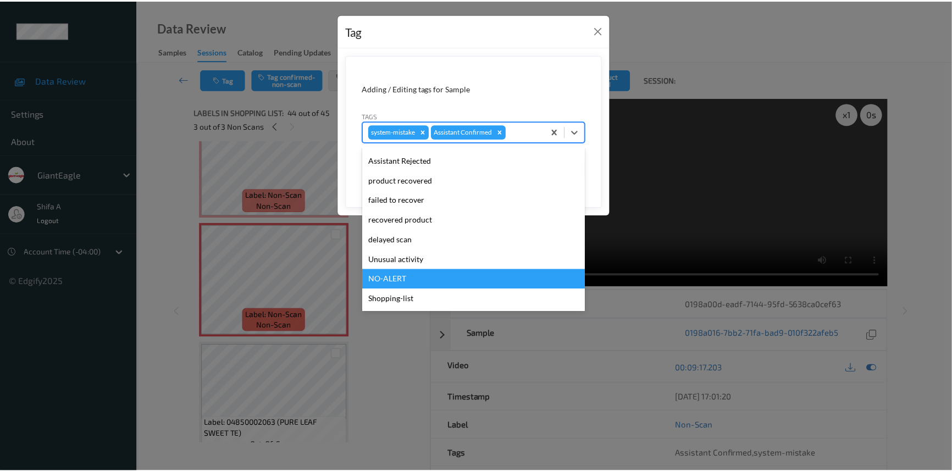
scroll to position [97, 0]
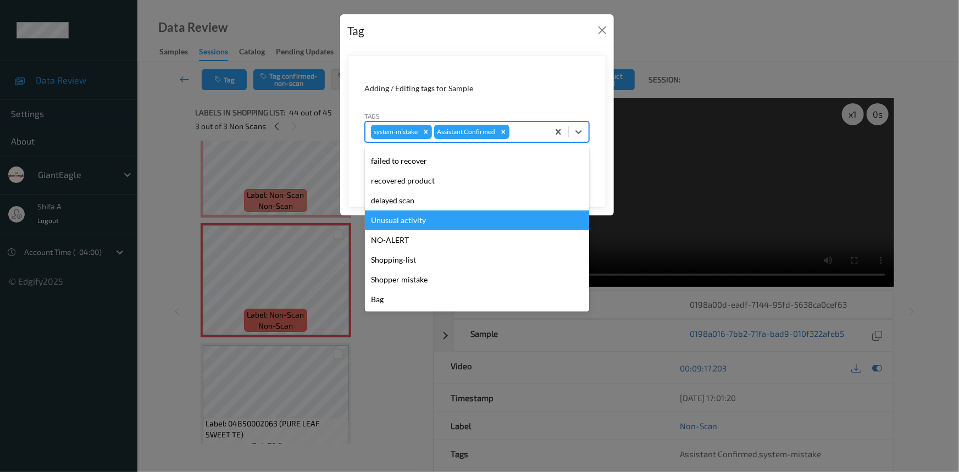
click at [411, 221] on div "Unusual activity" at bounding box center [477, 221] width 224 height 20
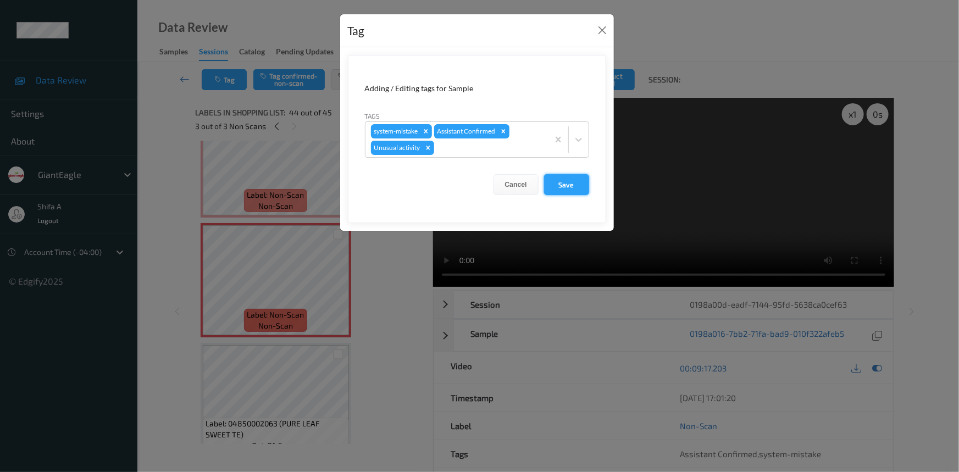
click at [560, 190] on button "Save" at bounding box center [566, 184] width 45 height 21
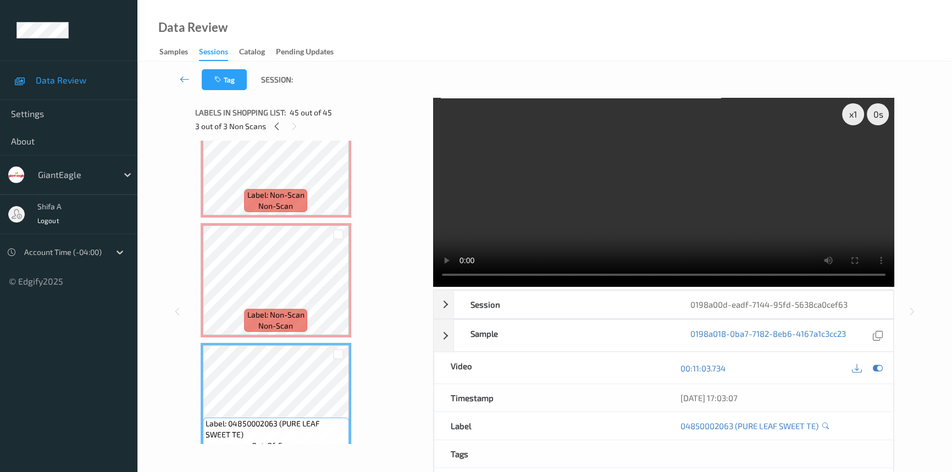
scroll to position [5009, 0]
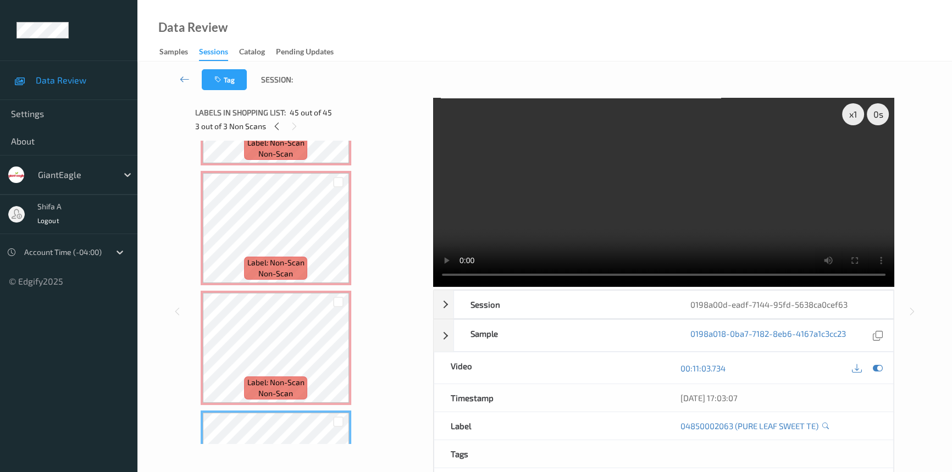
click at [722, 210] on video at bounding box center [663, 192] width 461 height 189
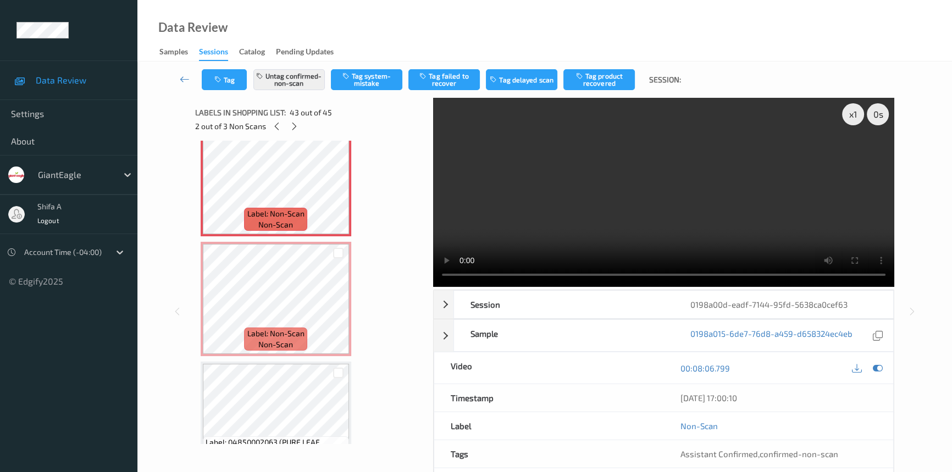
scroll to position [5059, 0]
click at [612, 79] on button "Tag product recovered" at bounding box center [599, 79] width 71 height 21
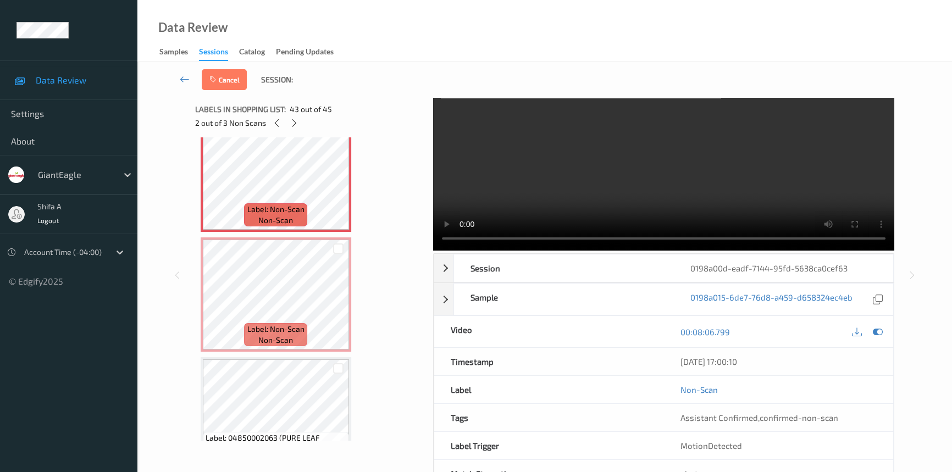
scroll to position [74, 0]
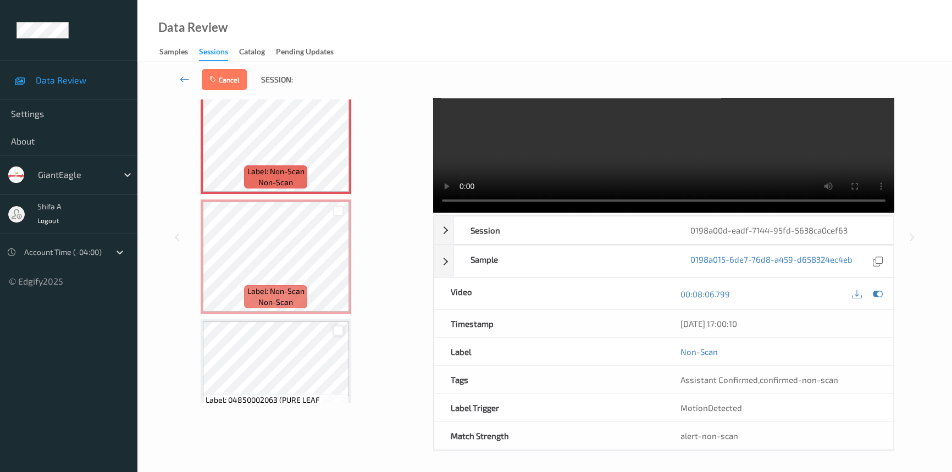
click at [341, 325] on div at bounding box center [338, 330] width 10 height 10
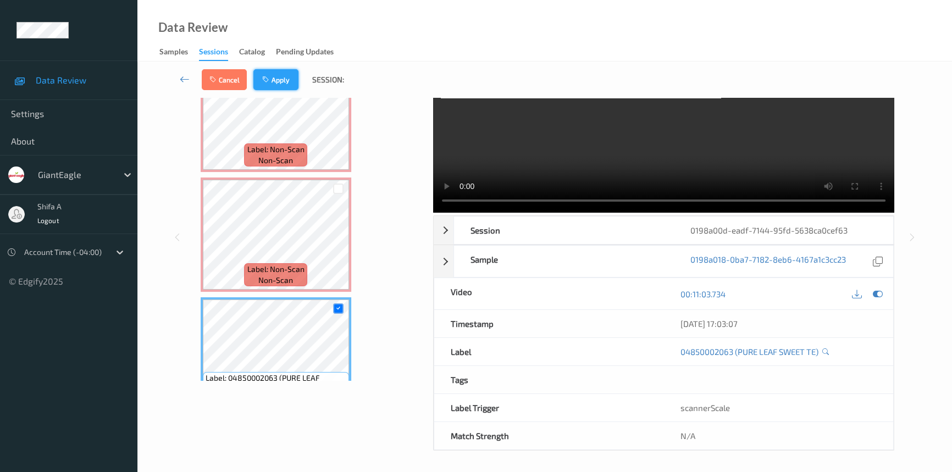
click at [280, 80] on button "Apply" at bounding box center [275, 79] width 45 height 21
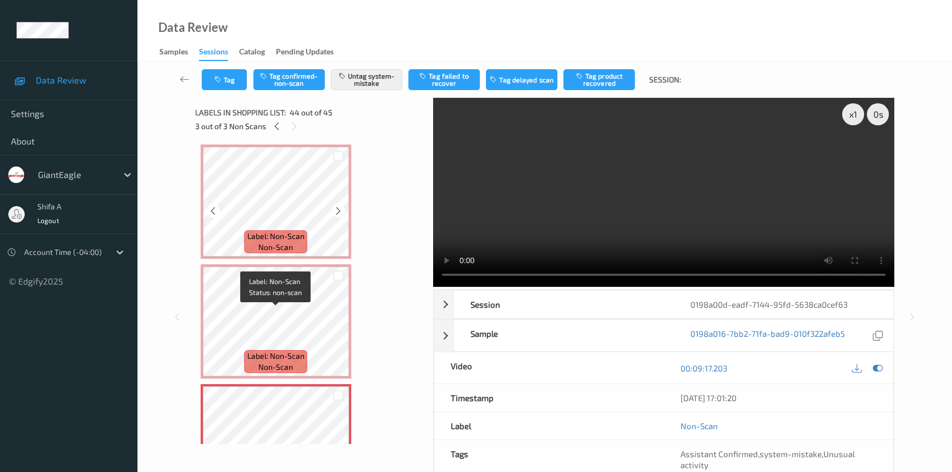
scroll to position [4903, 0]
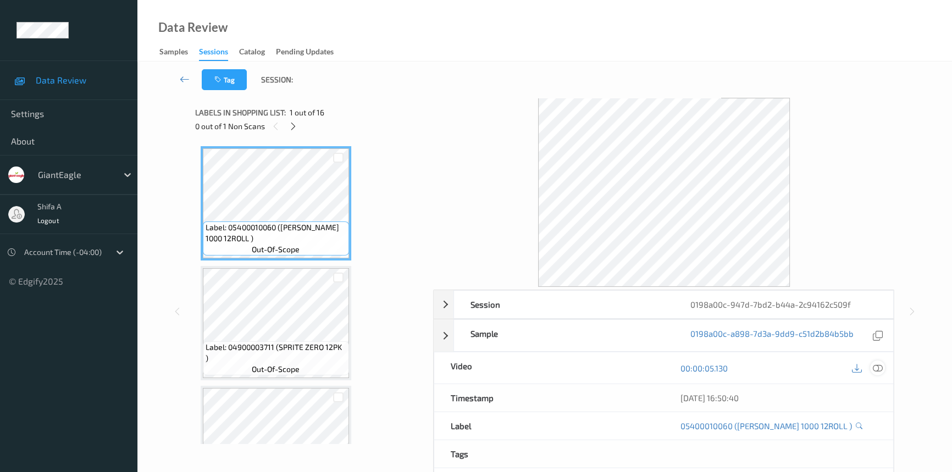
click at [873, 368] on icon at bounding box center [878, 368] width 10 height 10
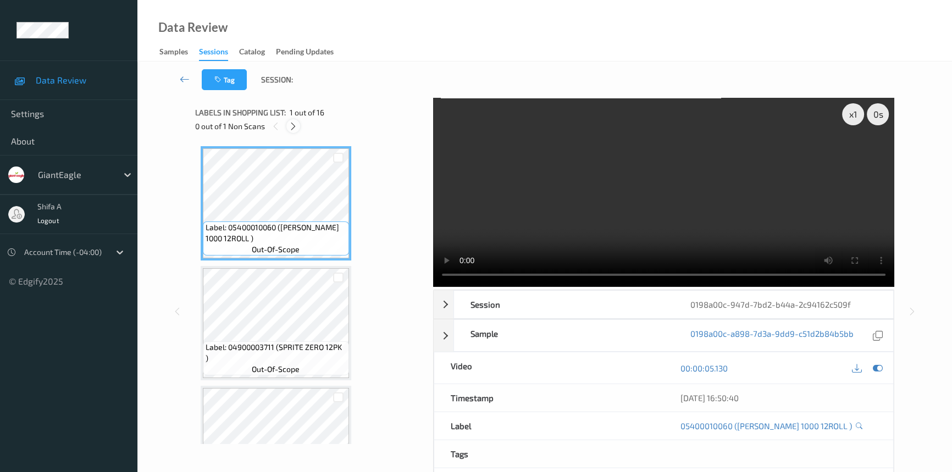
click at [297, 124] on icon at bounding box center [293, 126] width 9 height 10
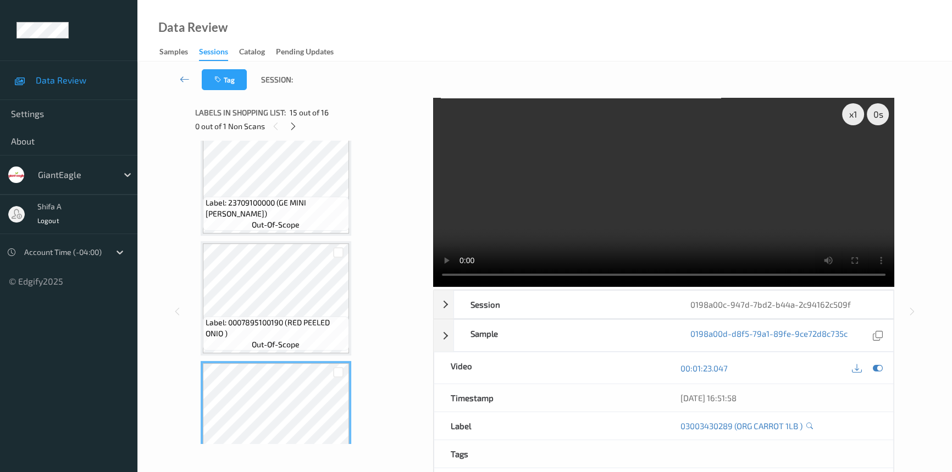
scroll to position [1613, 0]
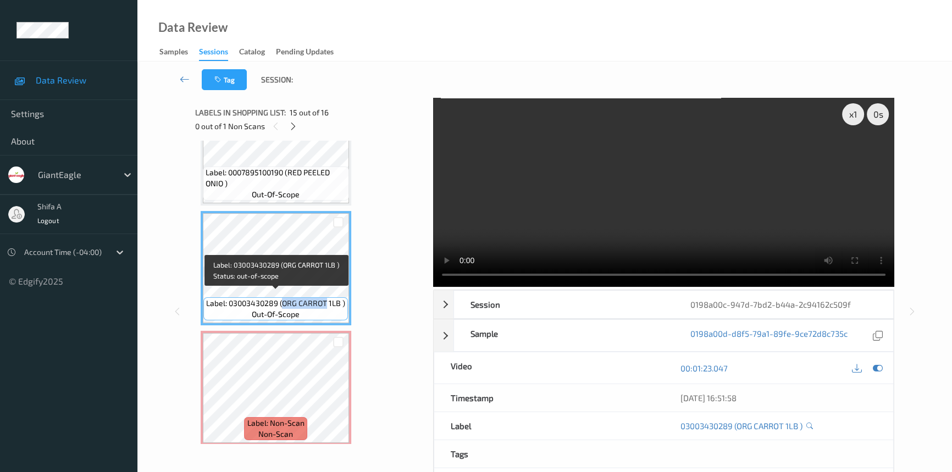
drag, startPoint x: 281, startPoint y: 297, endPoint x: 327, endPoint y: 297, distance: 45.6
click at [327, 298] on span "Label: 03003430289 (ORG CARROT 1LB )" at bounding box center [275, 303] width 139 height 11
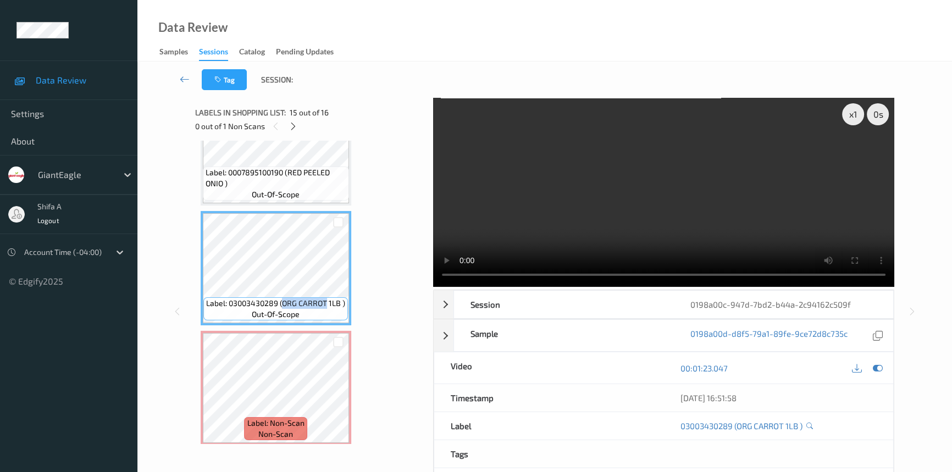
copy span "ORG CARROT"
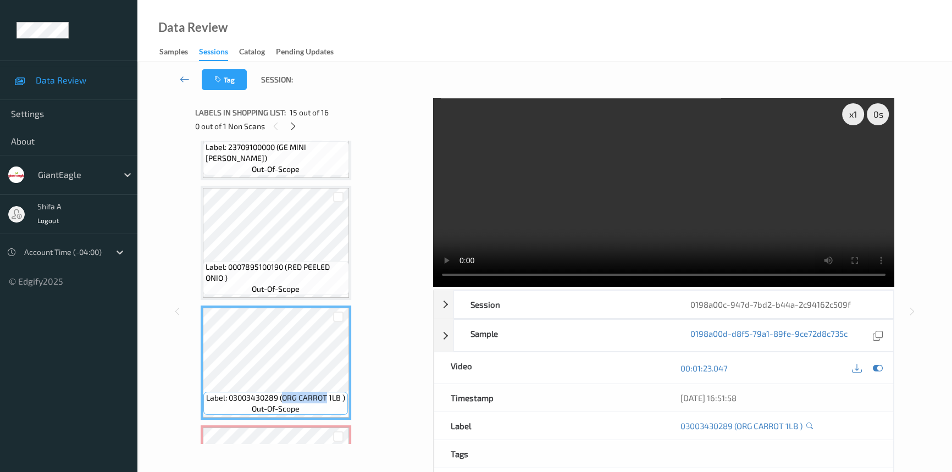
scroll to position [1513, 0]
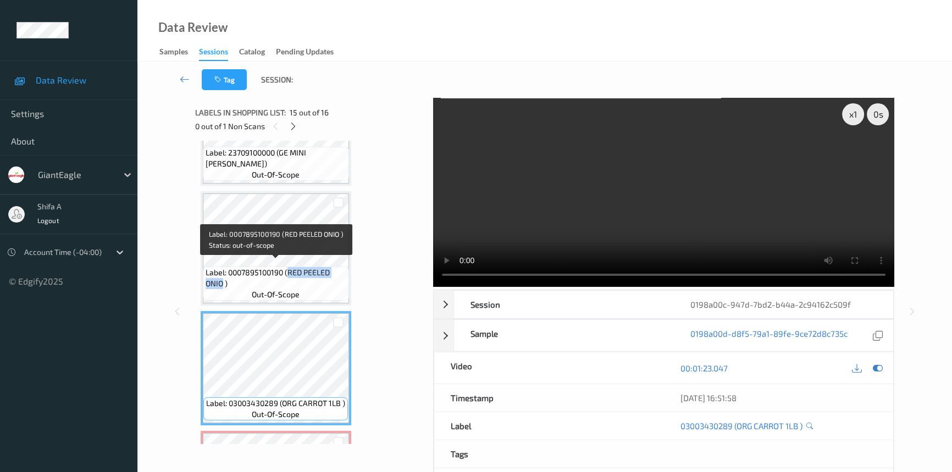
drag, startPoint x: 289, startPoint y: 263, endPoint x: 223, endPoint y: 280, distance: 67.5
click at [223, 280] on span "Label: 0007895100190 (RED PEELED ONIO )" at bounding box center [276, 278] width 141 height 22
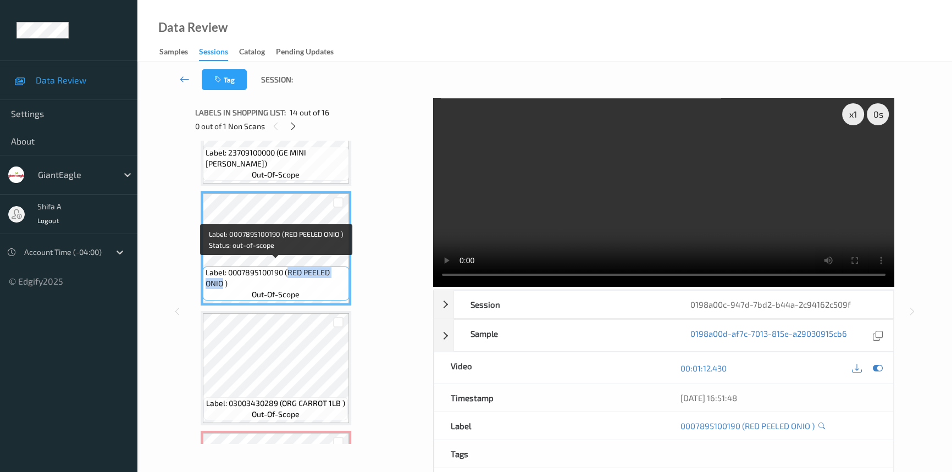
copy span "RED PEELED ONIO"
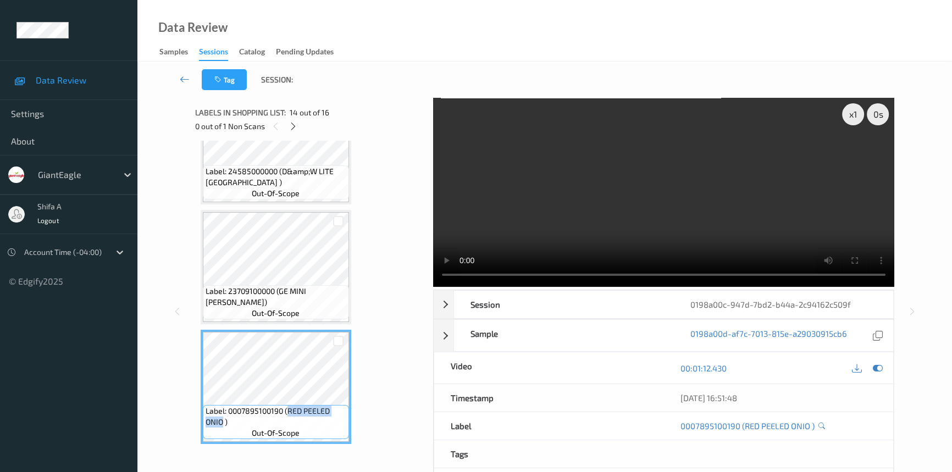
scroll to position [1363, 0]
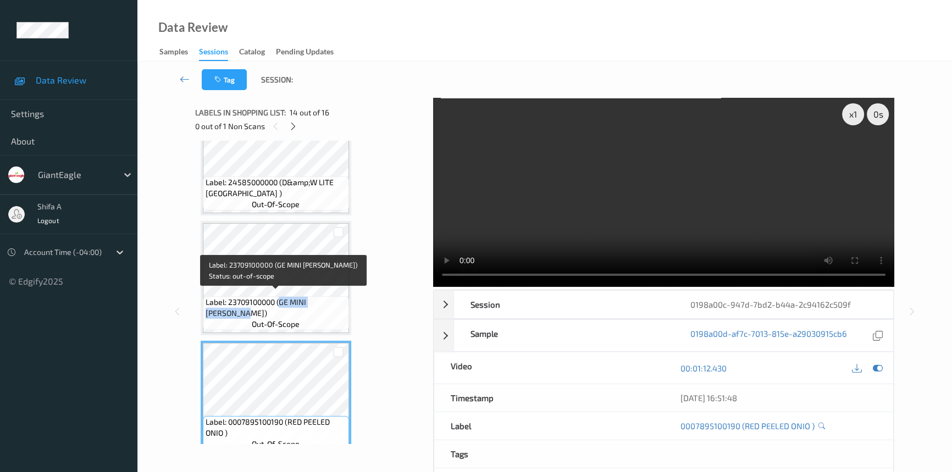
drag, startPoint x: 280, startPoint y: 297, endPoint x: 222, endPoint y: 308, distance: 59.8
click at [222, 308] on span "Label: 23709100000 (GE MINI [PERSON_NAME])" at bounding box center [276, 308] width 141 height 22
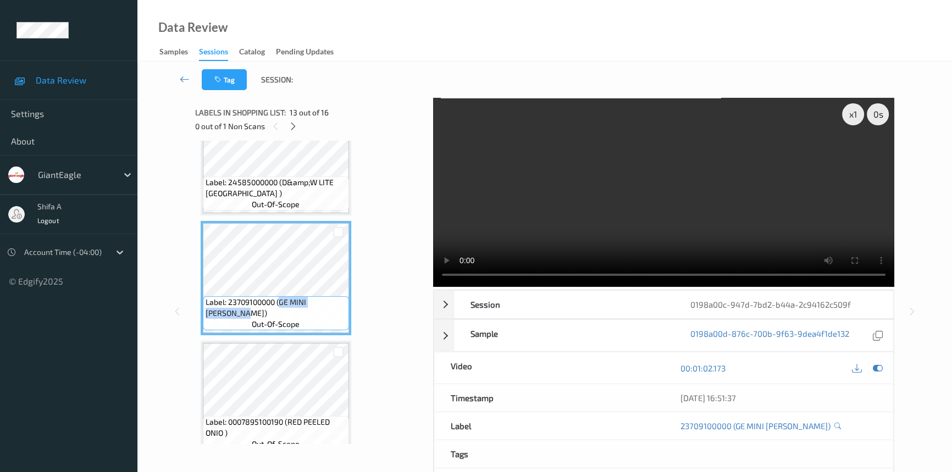
copy span "GE MINI [PERSON_NAME]"
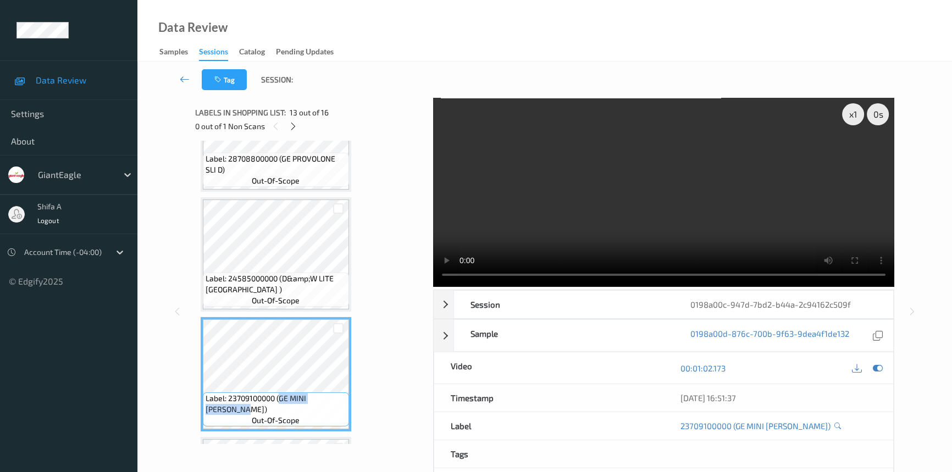
scroll to position [1263, 0]
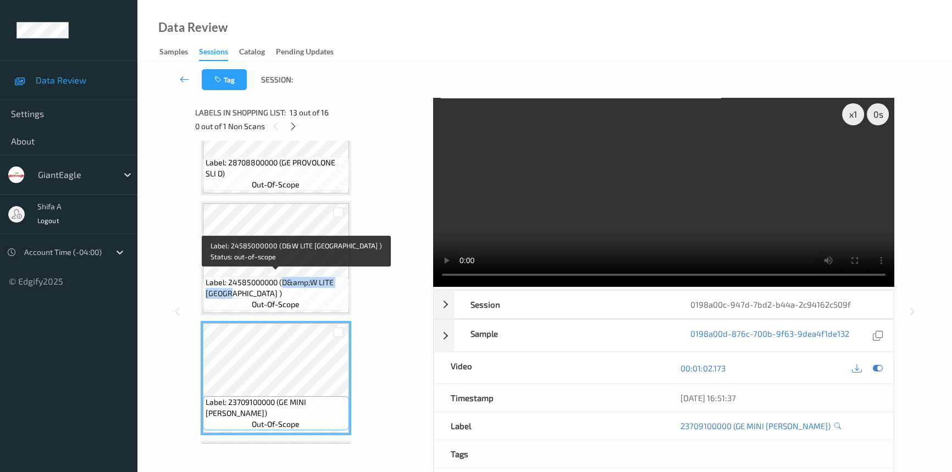
drag, startPoint x: 283, startPoint y: 277, endPoint x: 231, endPoint y: 290, distance: 52.8
click at [231, 290] on span "Label: 24585000000 (D&amp;W LITE [GEOGRAPHIC_DATA] )" at bounding box center [276, 288] width 141 height 22
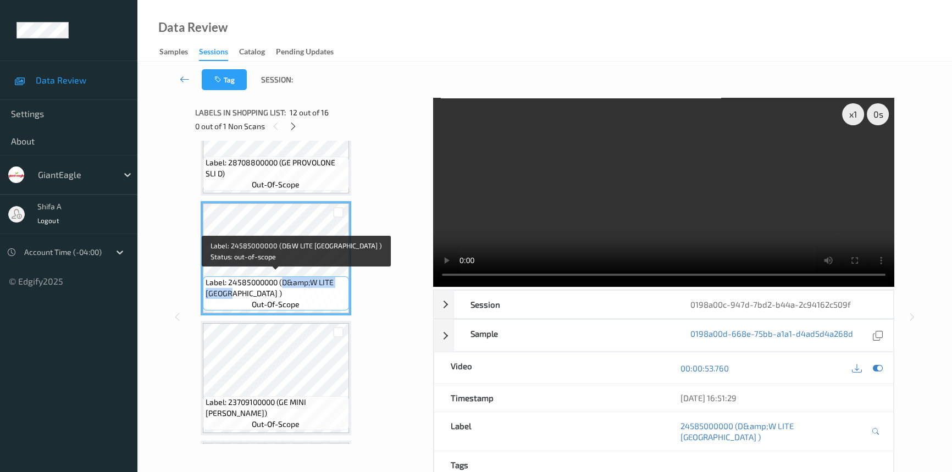
copy span "D&amp;W LITE [GEOGRAPHIC_DATA]"
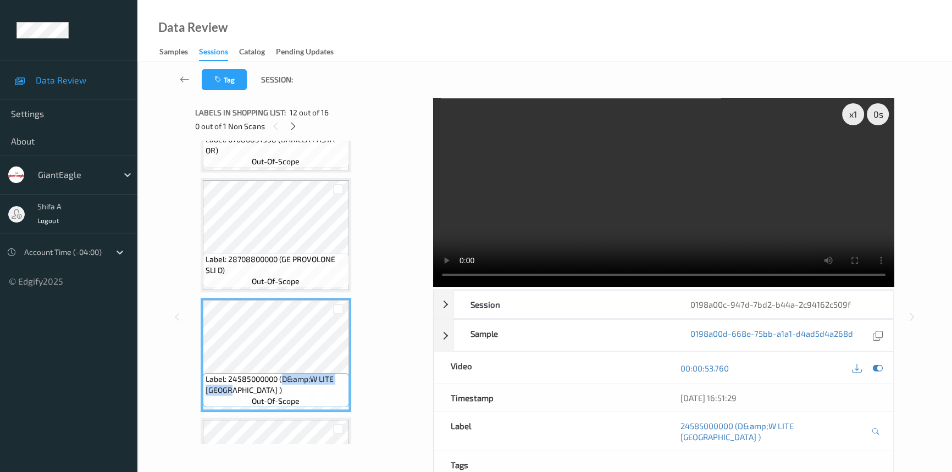
scroll to position [1163, 0]
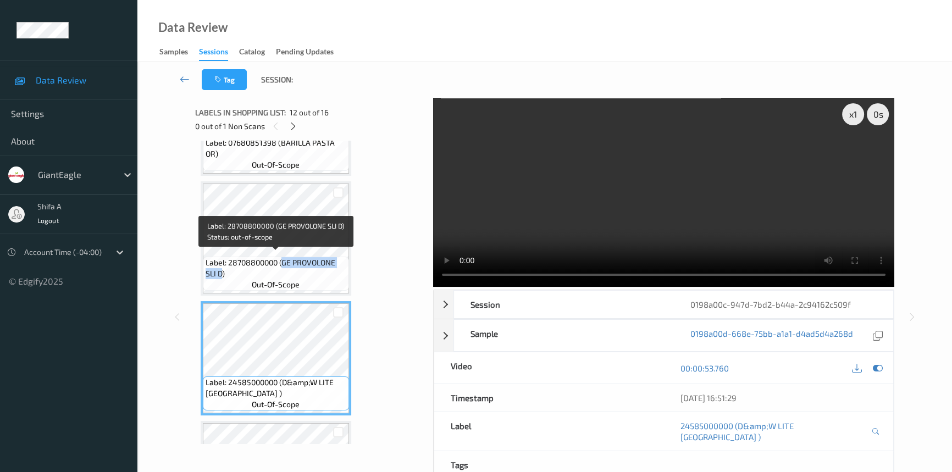
drag, startPoint x: 283, startPoint y: 258, endPoint x: 222, endPoint y: 271, distance: 62.3
click at [222, 271] on span "Label: 28708800000 (GE PROVOLONE SLI D)" at bounding box center [276, 268] width 141 height 22
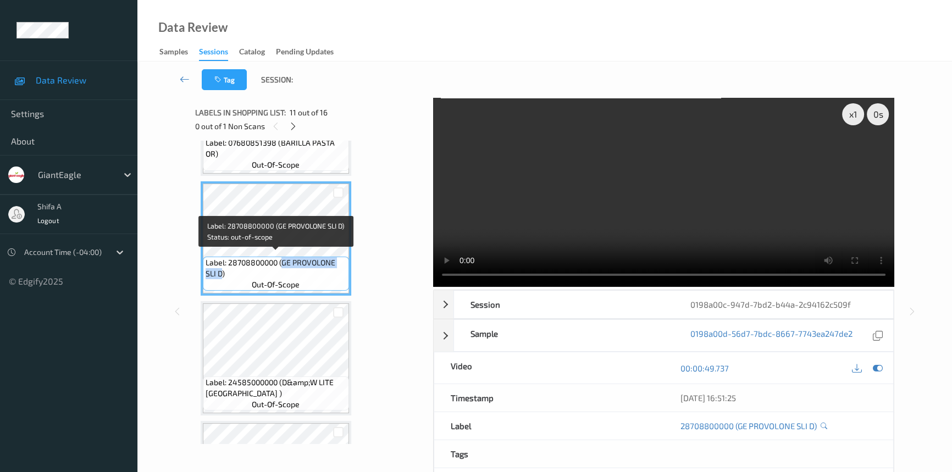
copy span "GE PROVOLONE SLI D"
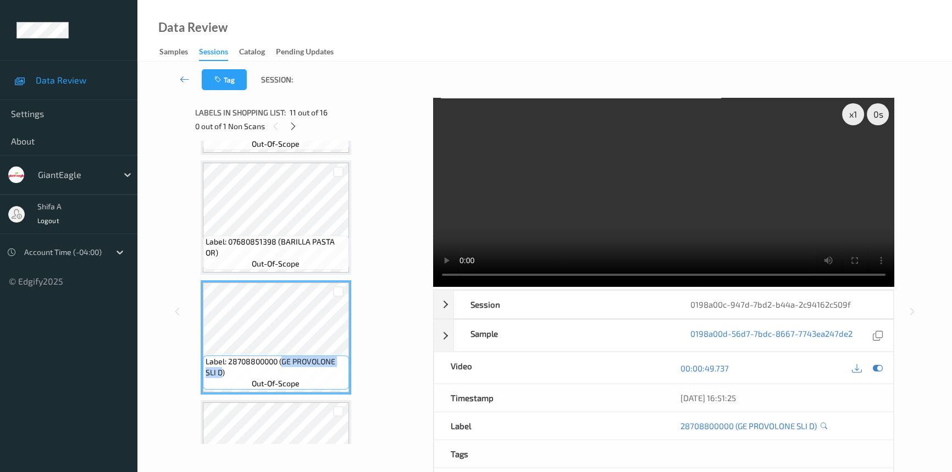
scroll to position [1013, 0]
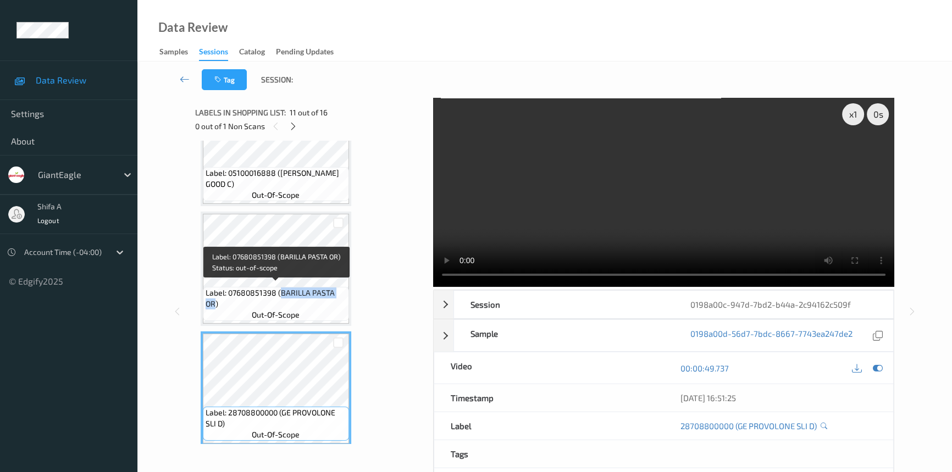
drag, startPoint x: 281, startPoint y: 288, endPoint x: 214, endPoint y: 303, distance: 68.3
click at [214, 303] on span "Label: 07680851398 (BARILLA PASTA OR)" at bounding box center [276, 299] width 141 height 22
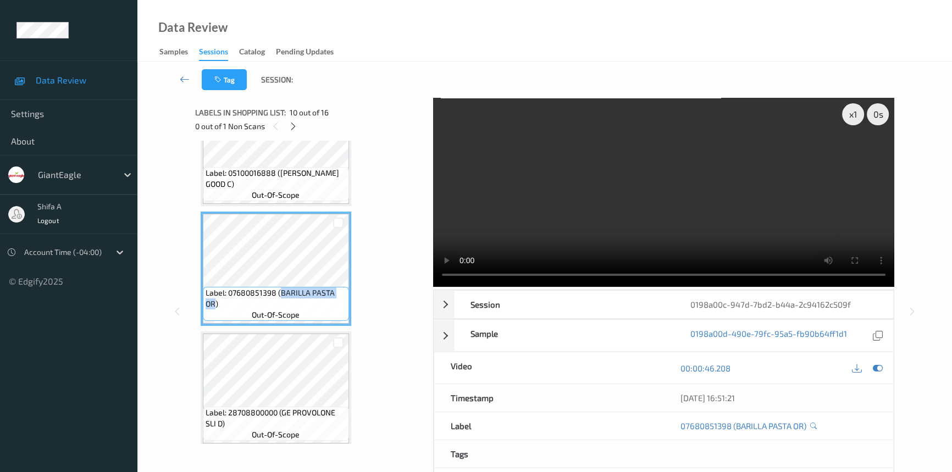
copy span "BARILLA PASTA OR"
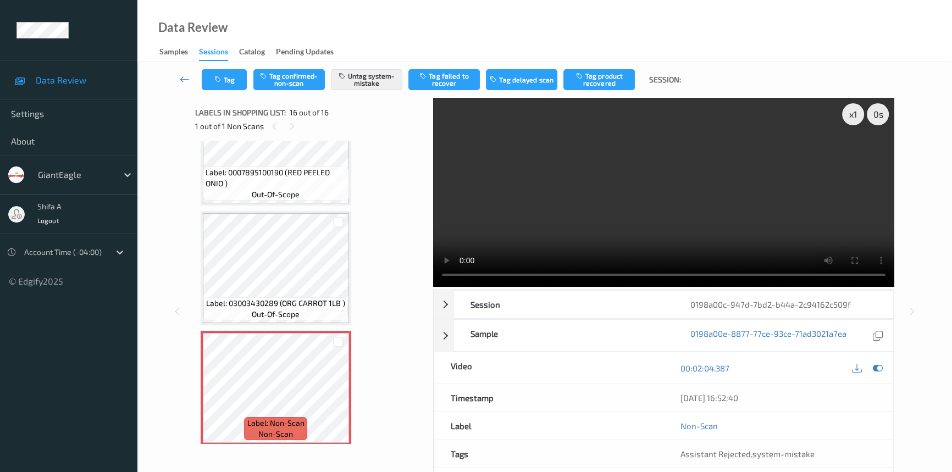
scroll to position [1545, 0]
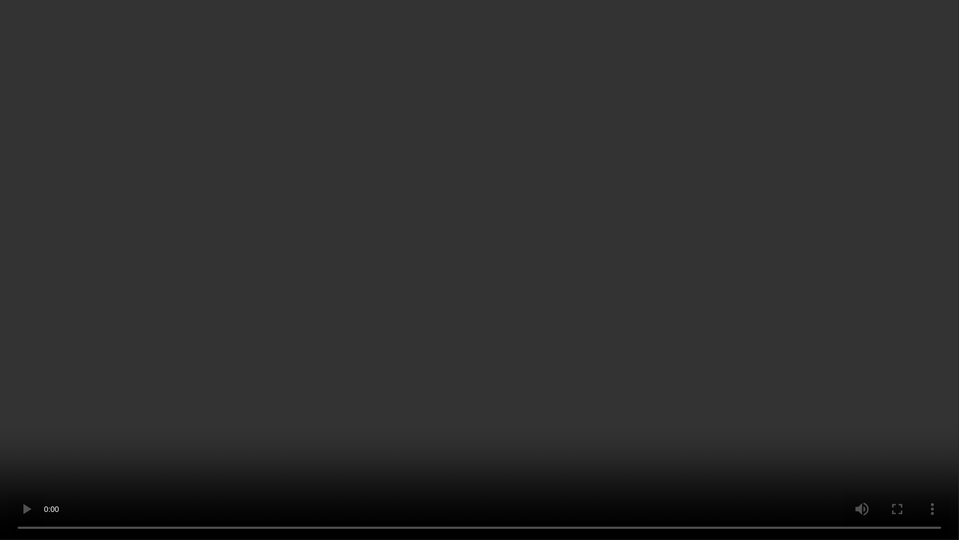
click at [739, 305] on video at bounding box center [479, 270] width 959 height 540
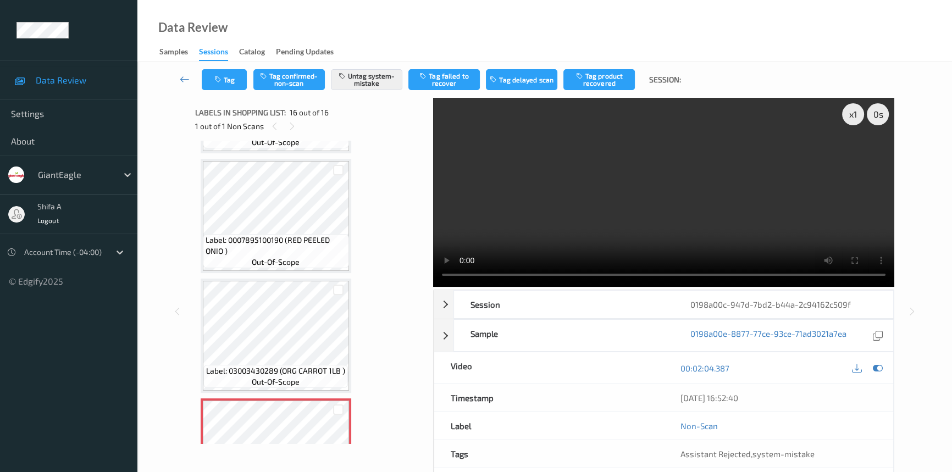
drag, startPoint x: 638, startPoint y: 179, endPoint x: 401, endPoint y: 282, distance: 258.3
click at [638, 179] on video at bounding box center [663, 192] width 461 height 189
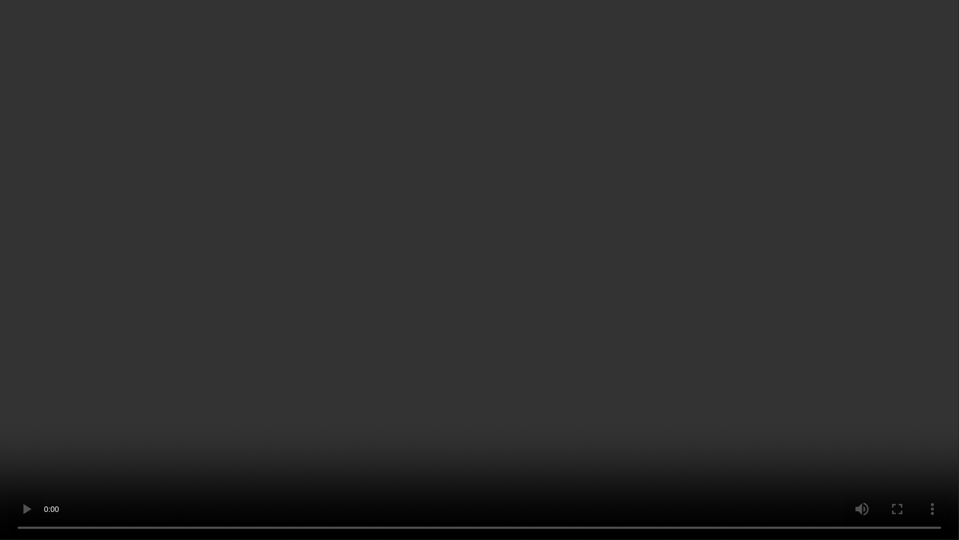
click at [579, 327] on video at bounding box center [479, 270] width 959 height 540
click at [677, 293] on video at bounding box center [479, 270] width 959 height 540
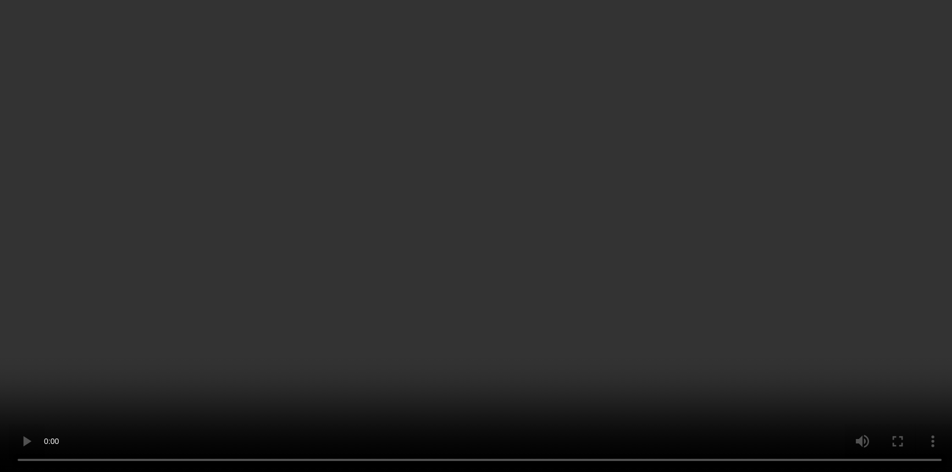
scroll to position [296, 0]
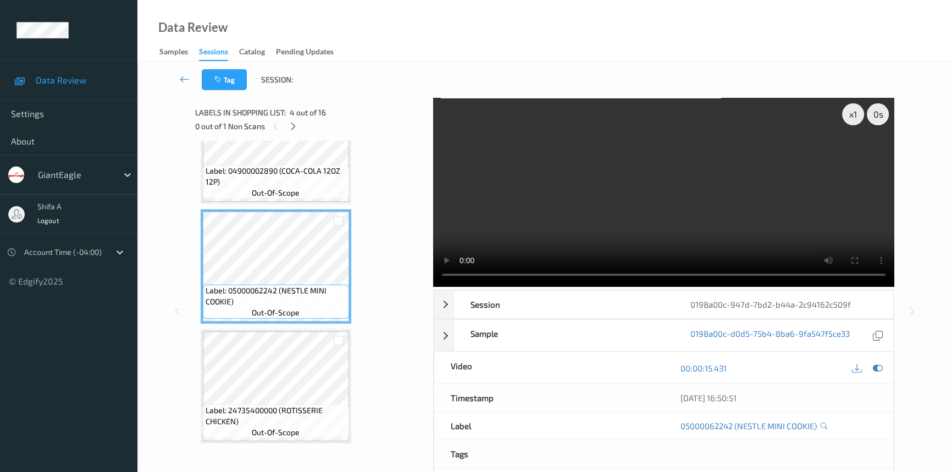
click at [749, 207] on video at bounding box center [663, 192] width 461 height 189
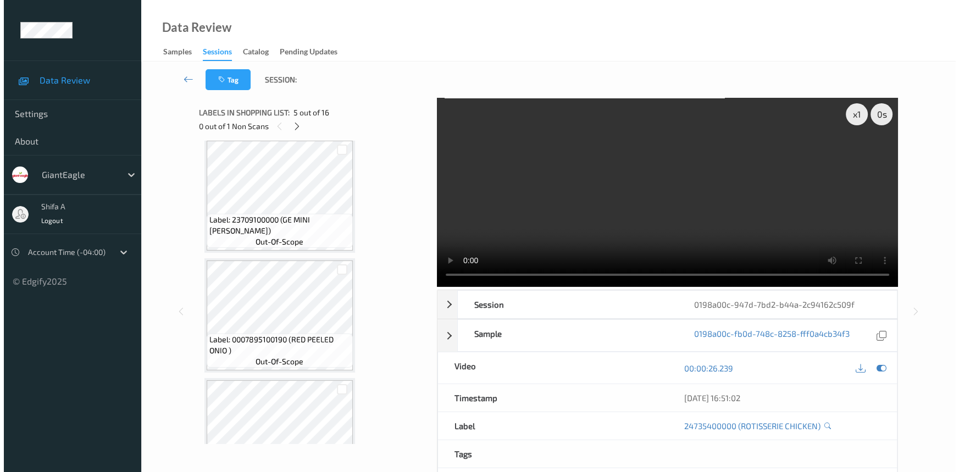
scroll to position [1613, 0]
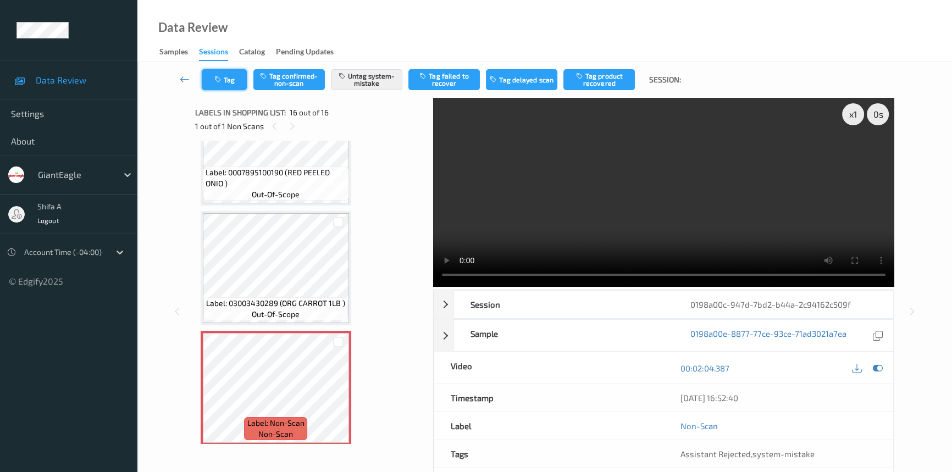
click at [211, 77] on button "Tag" at bounding box center [224, 79] width 45 height 21
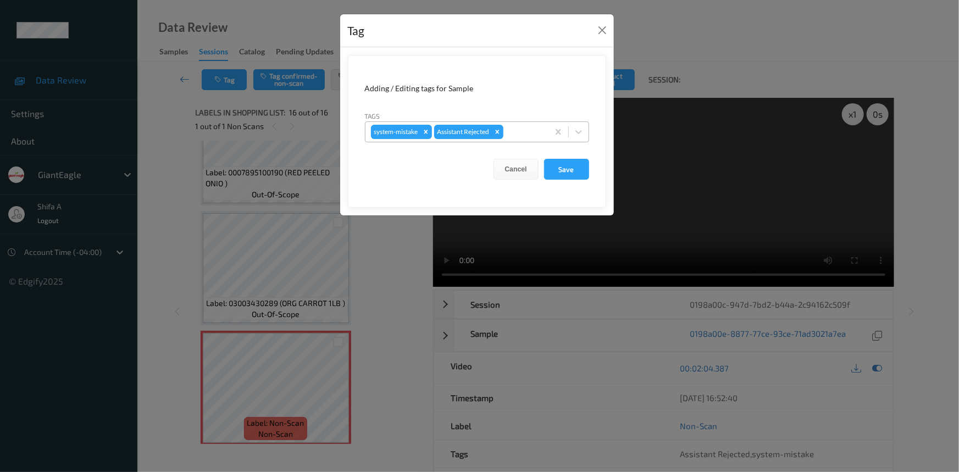
click at [526, 129] on div at bounding box center [524, 131] width 37 height 13
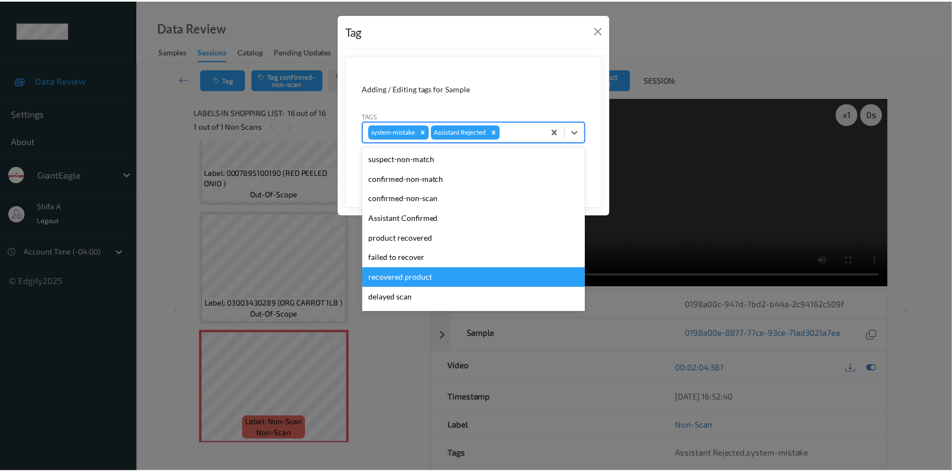
scroll to position [97, 0]
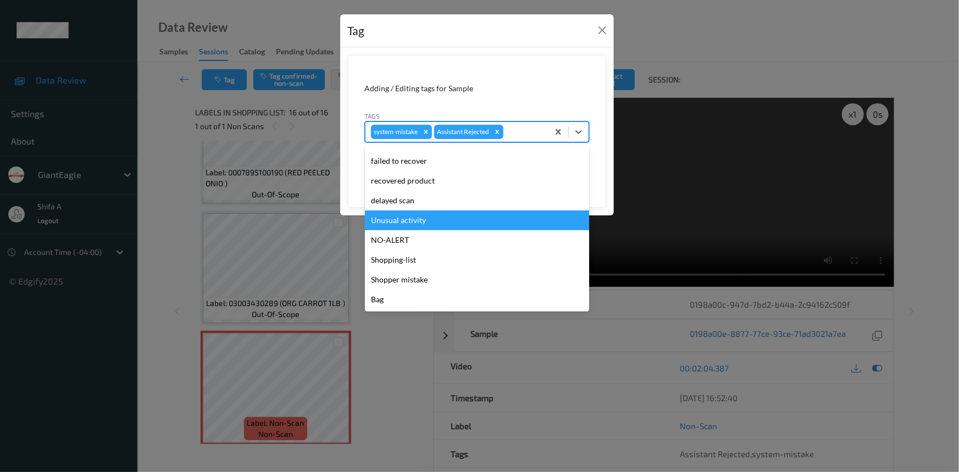
click at [419, 220] on div "Unusual activity" at bounding box center [477, 221] width 224 height 20
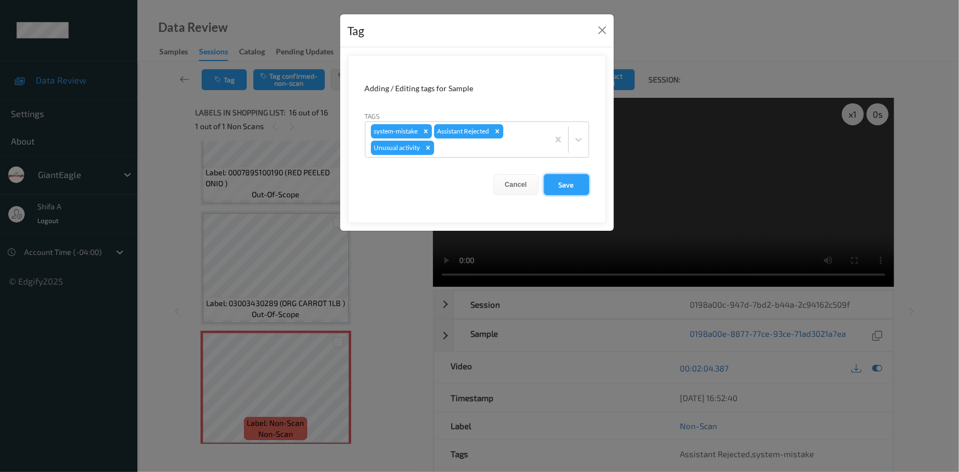
click at [566, 189] on button "Save" at bounding box center [566, 184] width 45 height 21
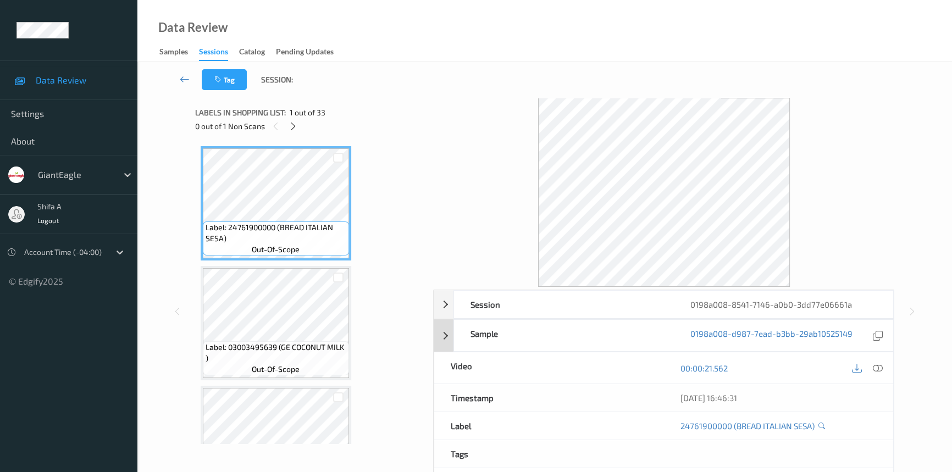
click at [879, 373] on icon at bounding box center [878, 368] width 10 height 10
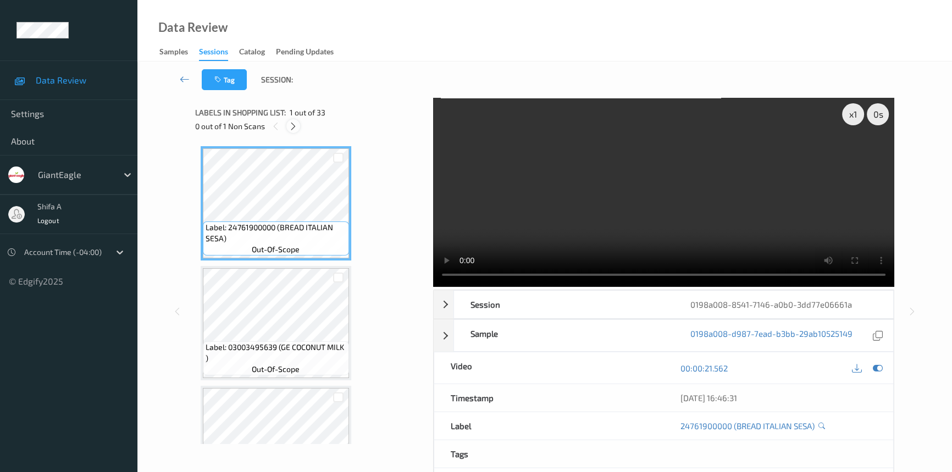
click at [288, 130] on div at bounding box center [293, 126] width 14 height 14
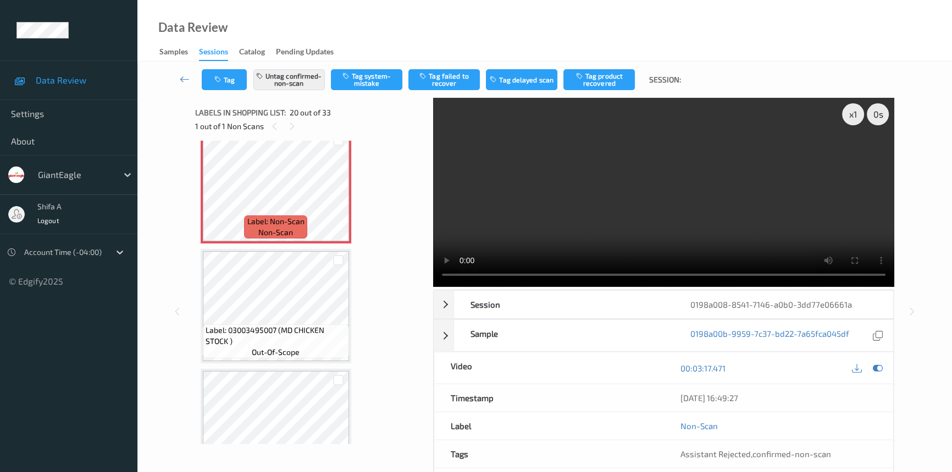
scroll to position [2305, 0]
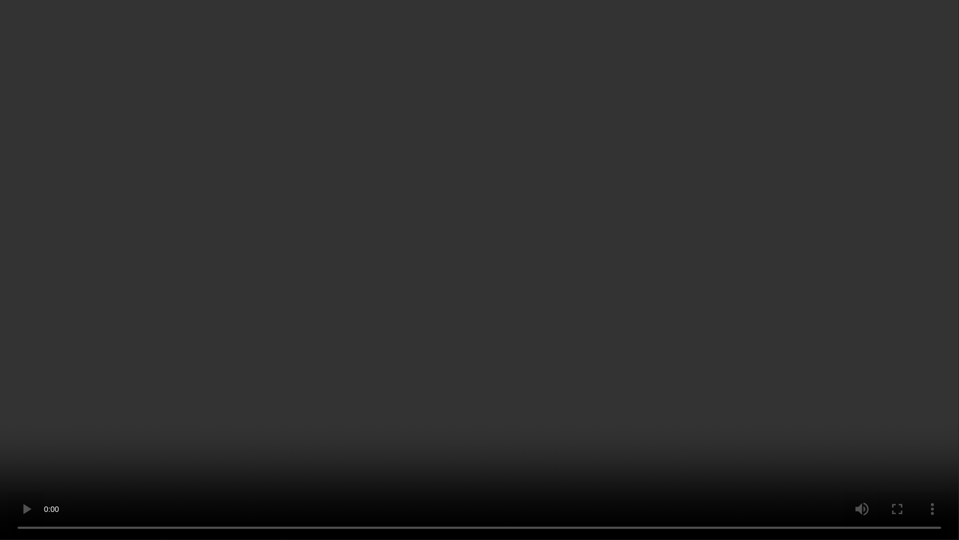
click at [776, 309] on video at bounding box center [479, 270] width 959 height 540
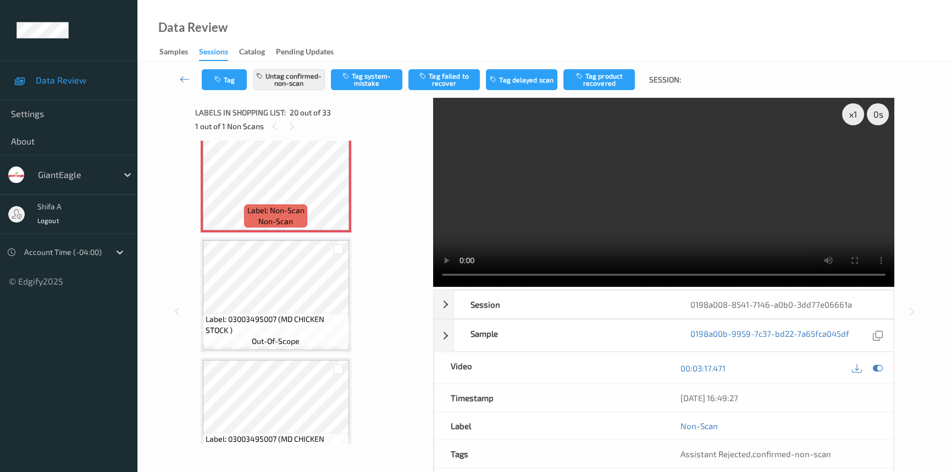
click at [763, 217] on video at bounding box center [663, 192] width 461 height 189
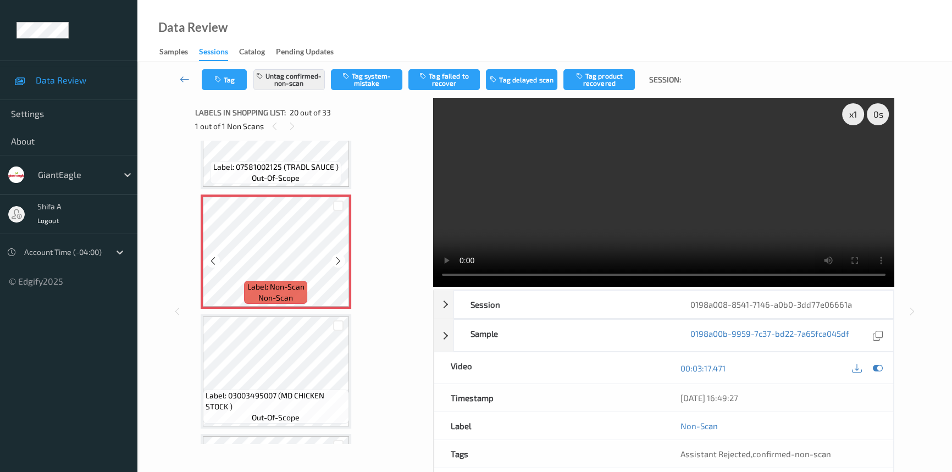
scroll to position [2205, 0]
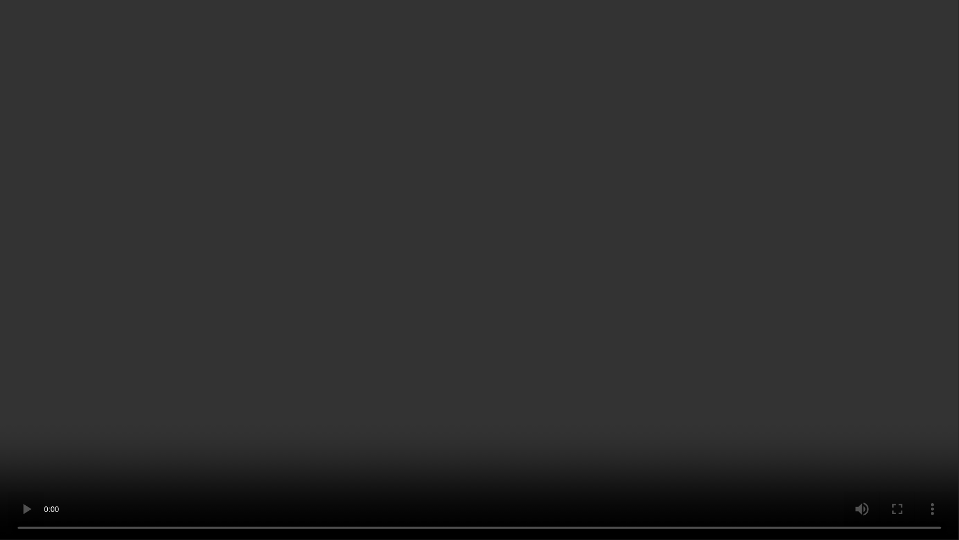
click at [683, 347] on video at bounding box center [479, 270] width 959 height 540
click at [621, 334] on video at bounding box center [479, 270] width 959 height 540
click at [671, 410] on video at bounding box center [479, 270] width 959 height 540
click at [644, 395] on video at bounding box center [479, 270] width 959 height 540
click at [738, 377] on video at bounding box center [479, 270] width 959 height 540
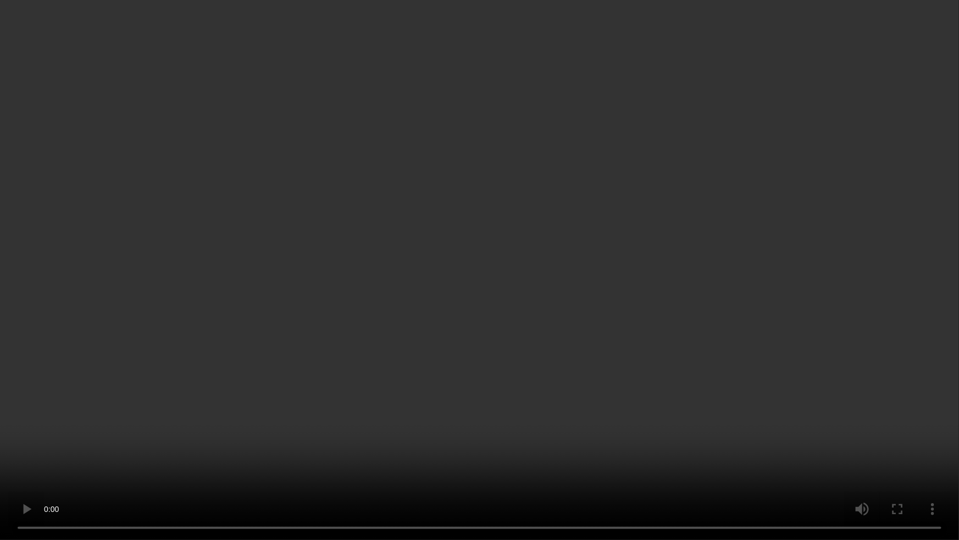
click at [669, 346] on video at bounding box center [479, 270] width 959 height 540
click at [643, 434] on video at bounding box center [479, 270] width 959 height 540
click at [616, 383] on video at bounding box center [479, 270] width 959 height 540
click at [616, 368] on video at bounding box center [479, 270] width 959 height 540
click at [610, 280] on video at bounding box center [479, 270] width 959 height 540
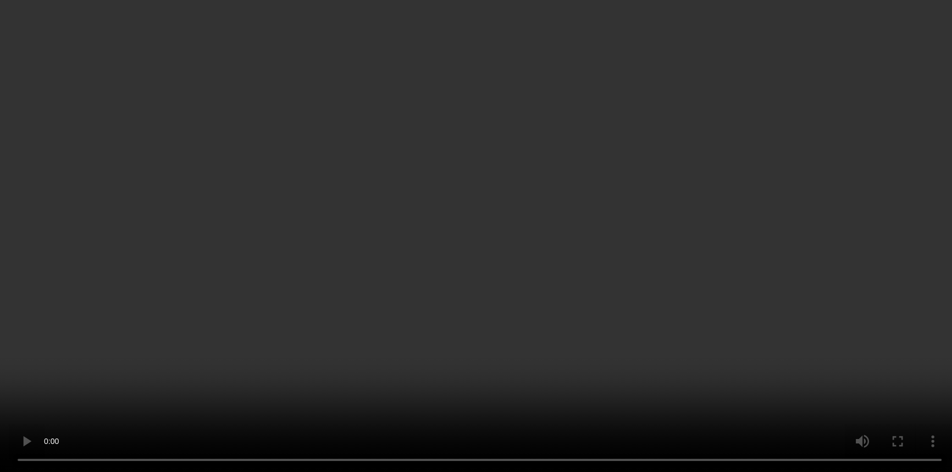
scroll to position [2305, 0]
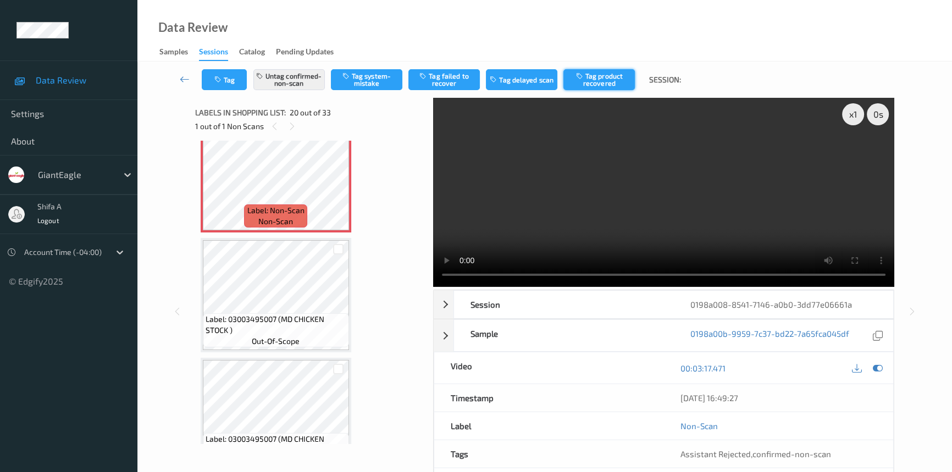
click at [614, 84] on button "Tag product recovered" at bounding box center [599, 79] width 71 height 21
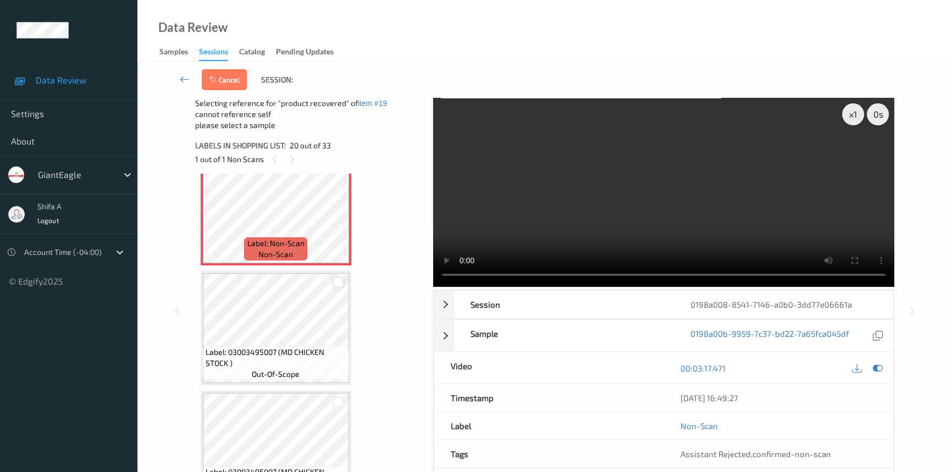
click at [336, 277] on div at bounding box center [338, 282] width 10 height 10
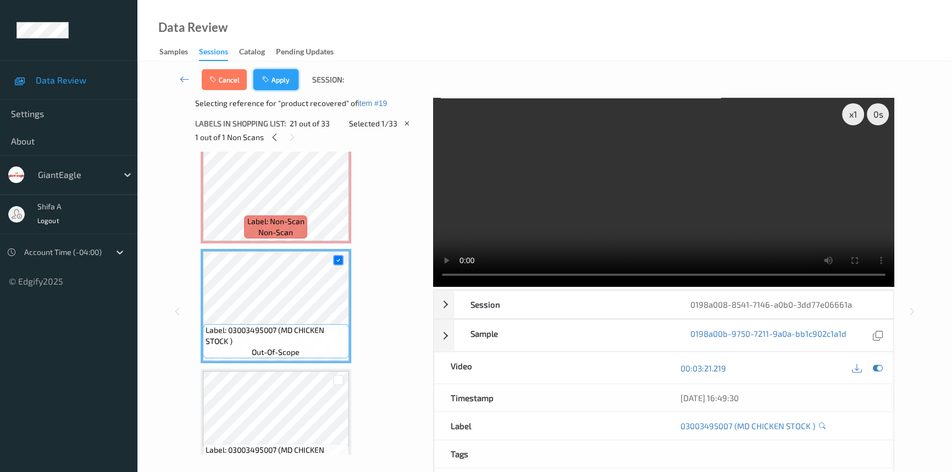
click at [281, 82] on button "Apply" at bounding box center [275, 79] width 45 height 21
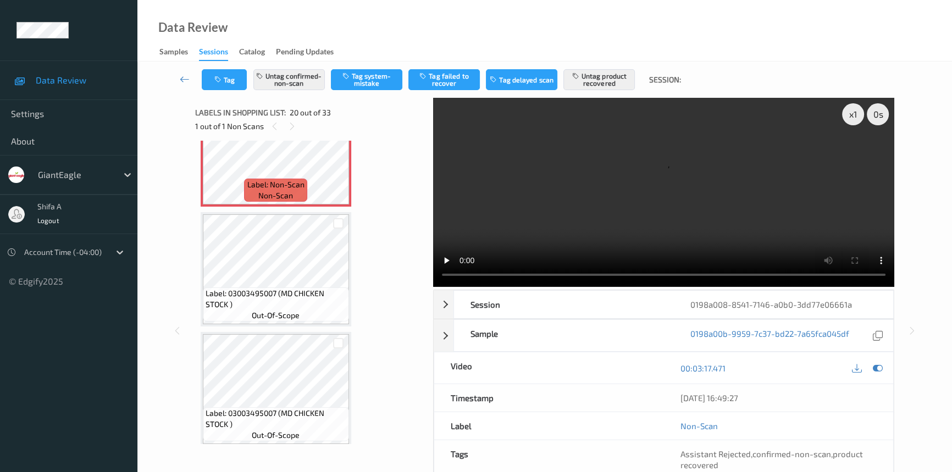
scroll to position [2205, 0]
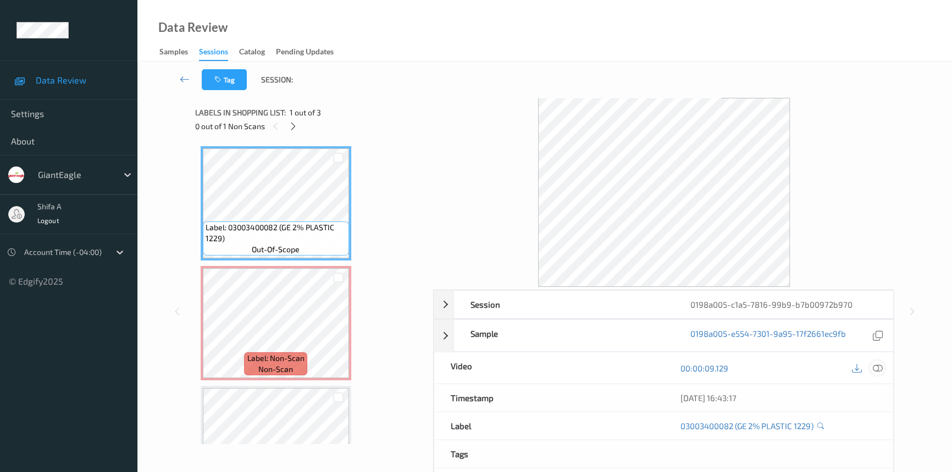
click at [877, 366] on icon at bounding box center [878, 368] width 10 height 10
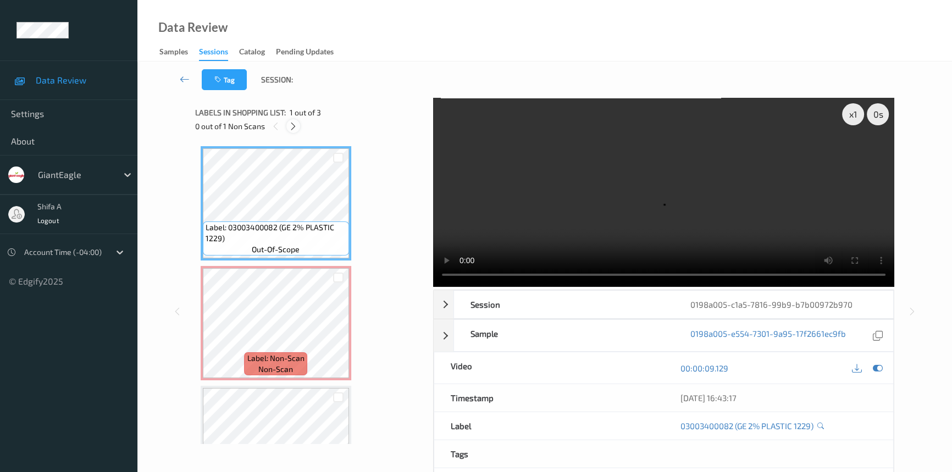
click at [293, 124] on icon at bounding box center [293, 126] width 9 height 10
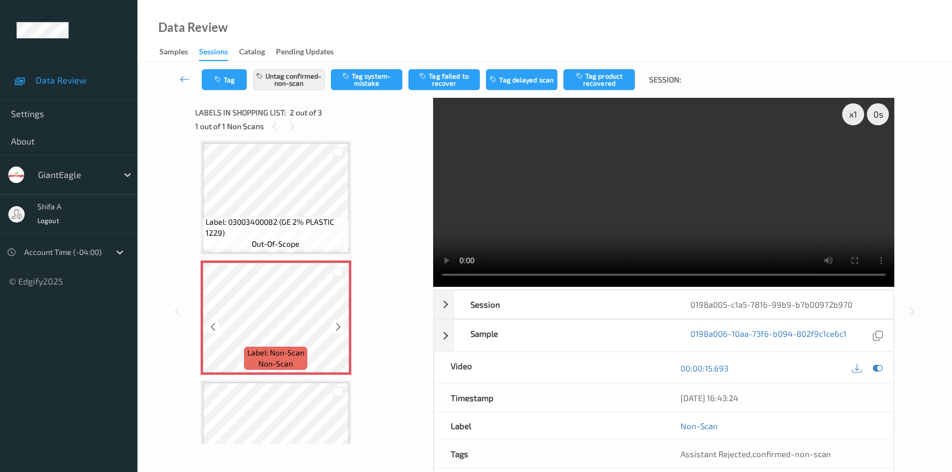
scroll to position [60, 0]
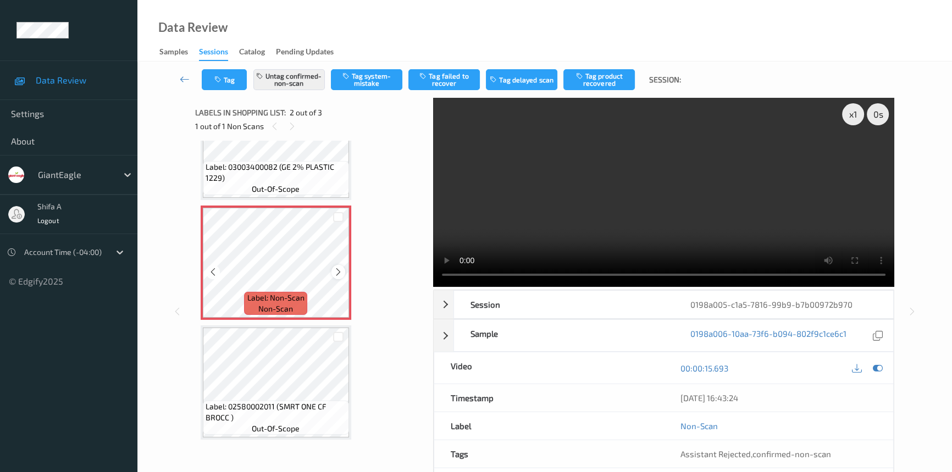
click at [336, 272] on icon at bounding box center [338, 272] width 9 height 10
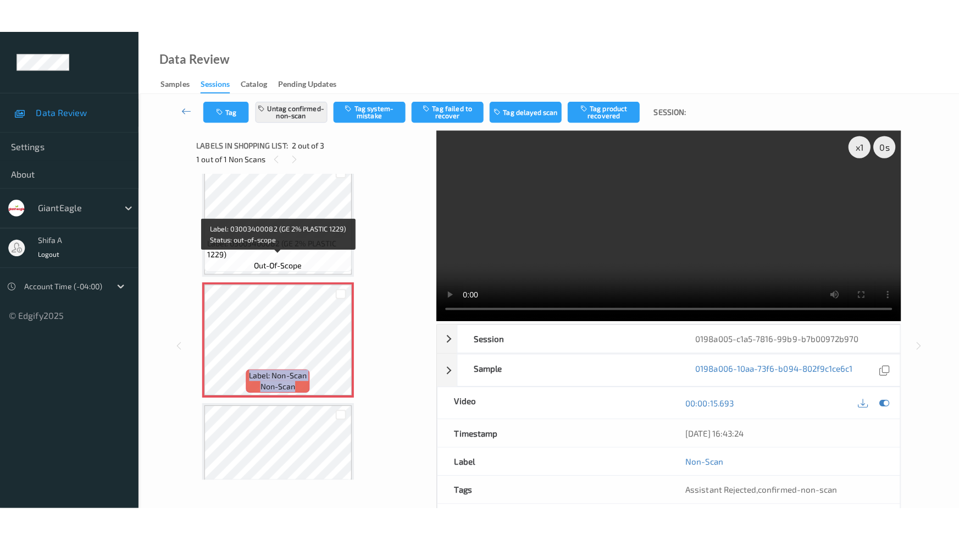
scroll to position [49, 0]
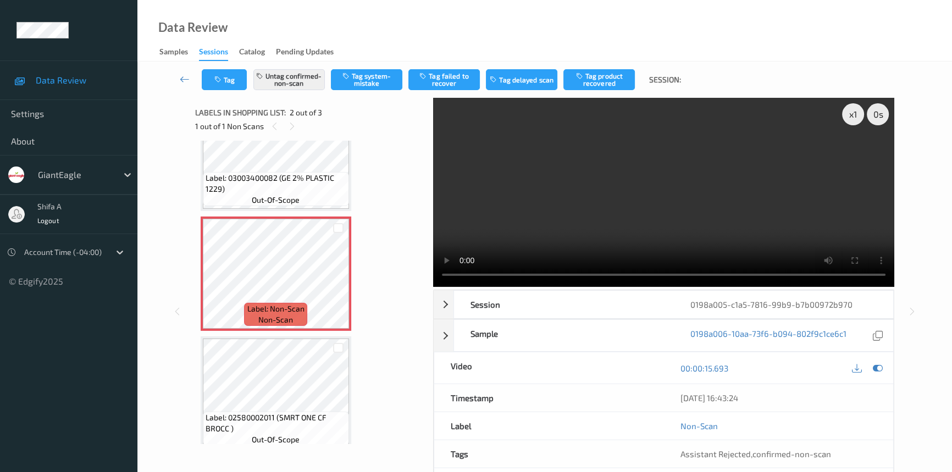
click at [331, 173] on span "Label: 03003400082 (GE 2% PLASTIC 1229)" at bounding box center [276, 184] width 141 height 22
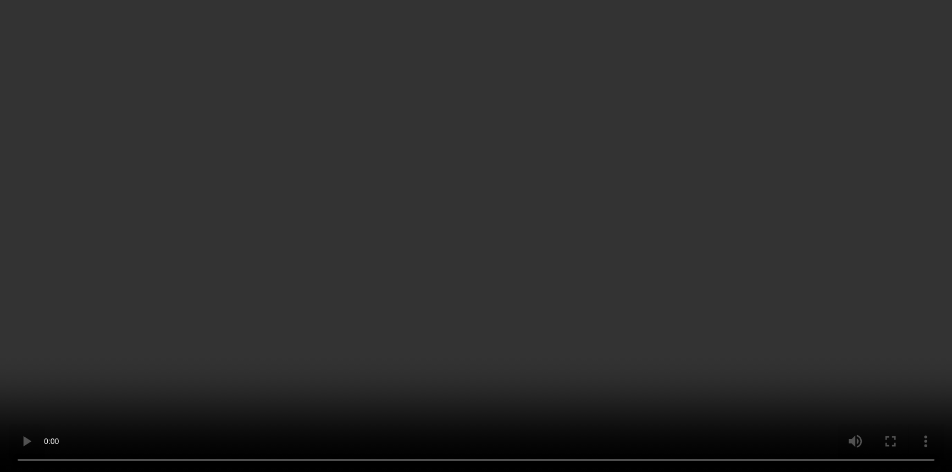
click at [668, 326] on video at bounding box center [476, 236] width 952 height 472
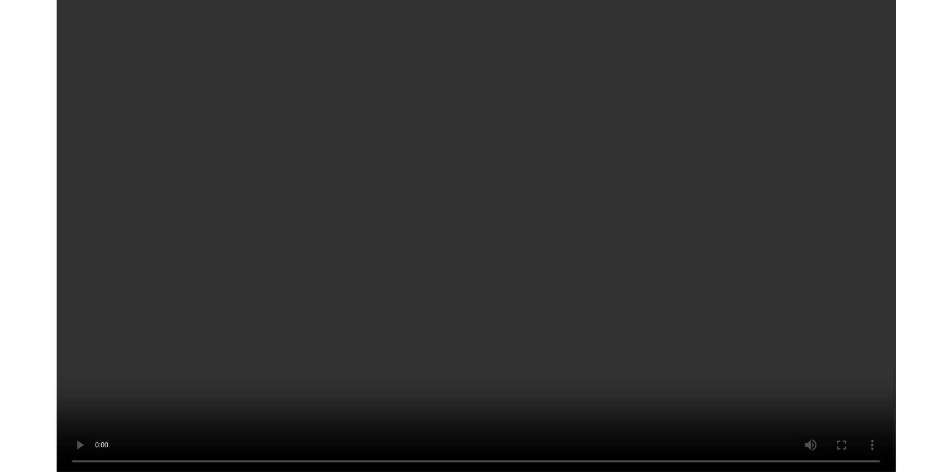
scroll to position [0, 0]
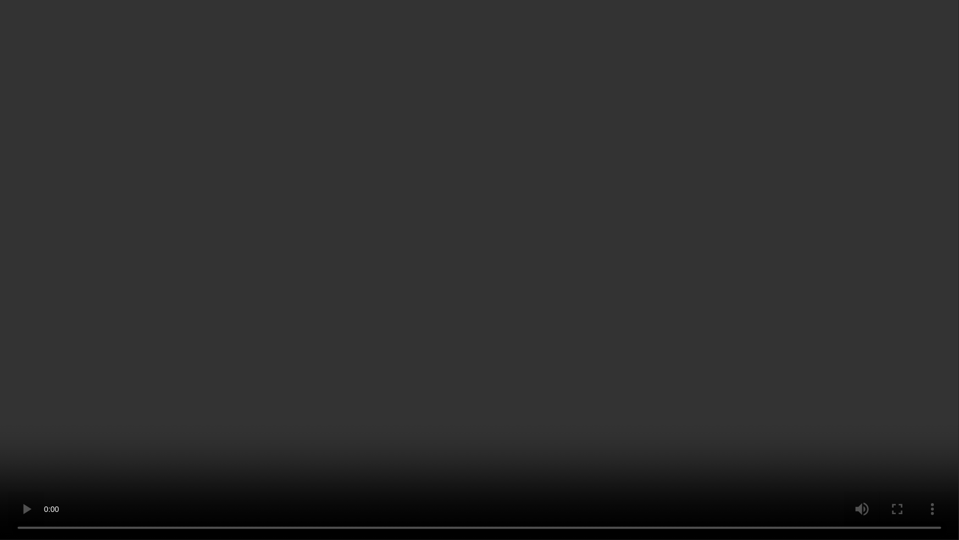
click at [668, 326] on video at bounding box center [479, 270] width 959 height 540
click at [529, 352] on video at bounding box center [479, 270] width 959 height 540
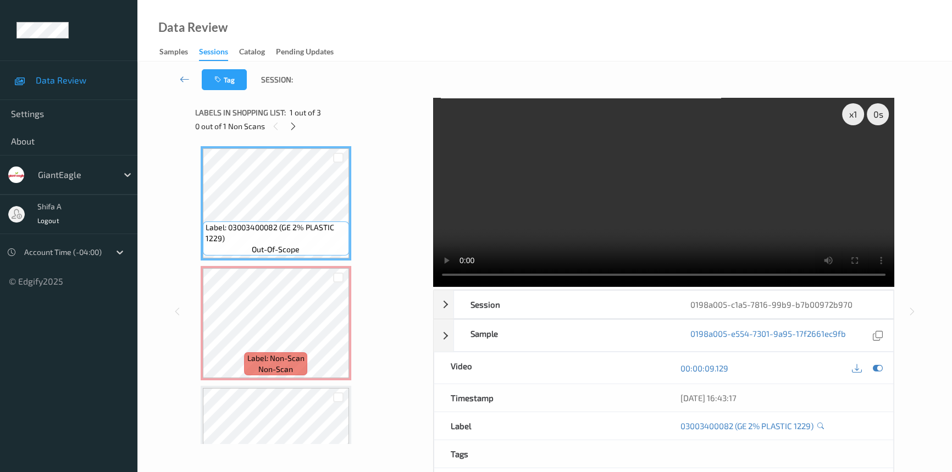
click at [758, 181] on video at bounding box center [663, 192] width 461 height 189
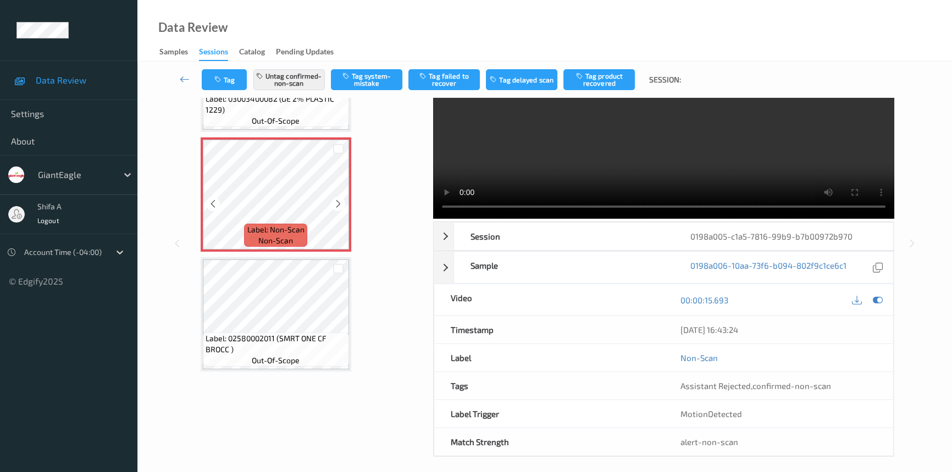
scroll to position [74, 0]
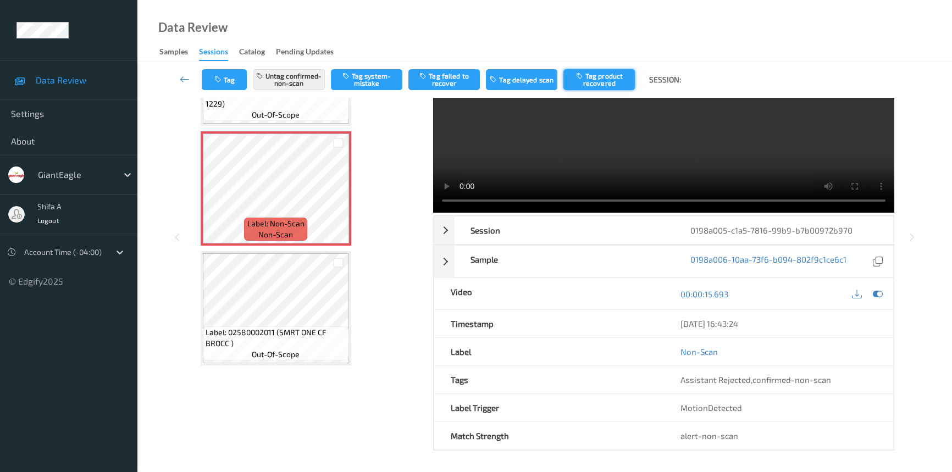
click at [599, 77] on button "Tag product recovered" at bounding box center [599, 79] width 71 height 21
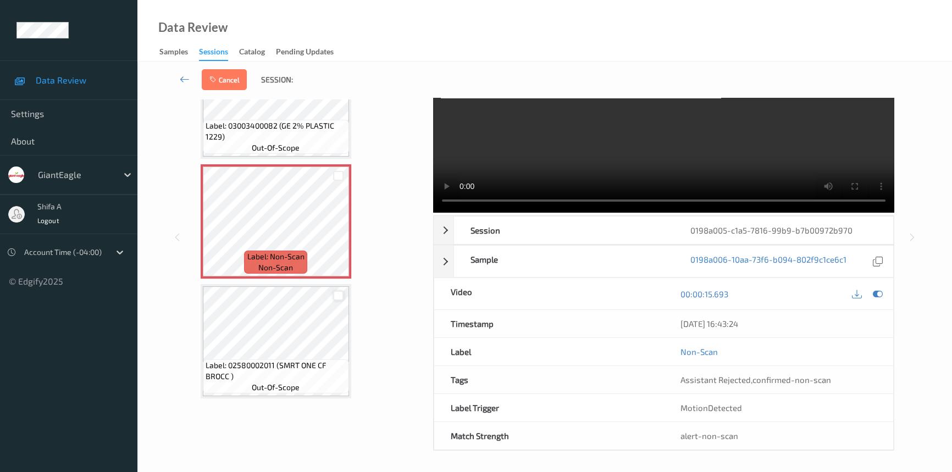
click at [337, 297] on div at bounding box center [338, 296] width 10 height 10
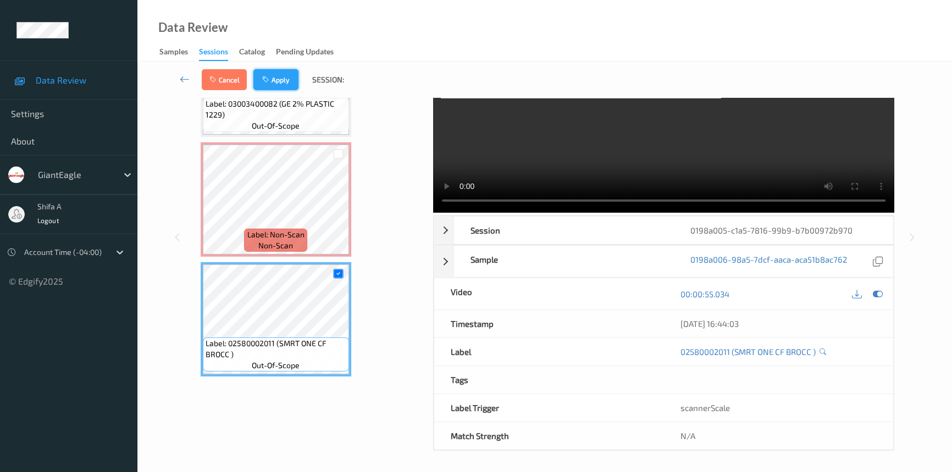
click at [286, 76] on button "Apply" at bounding box center [275, 79] width 45 height 21
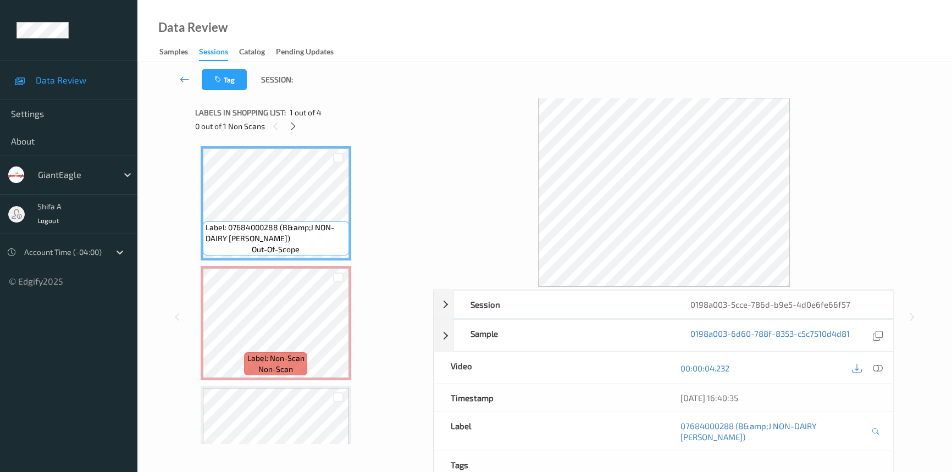
click at [869, 364] on div at bounding box center [867, 368] width 36 height 15
click at [877, 368] on icon at bounding box center [878, 368] width 10 height 10
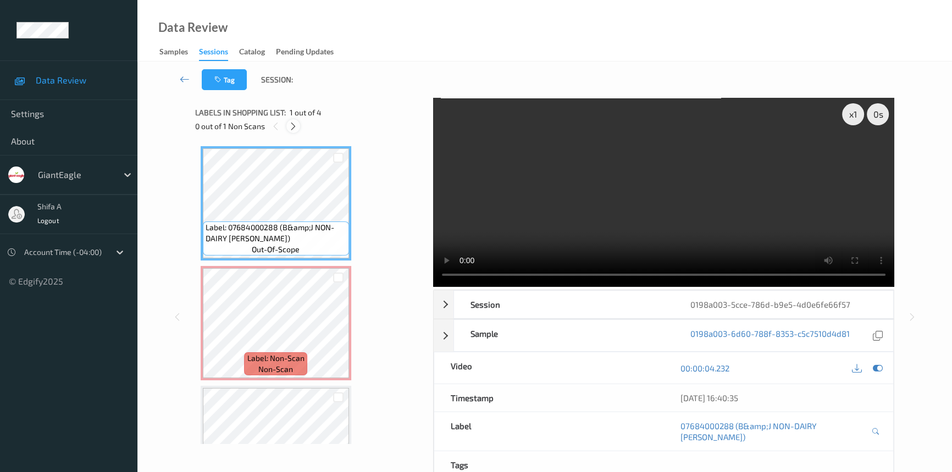
click at [294, 128] on icon at bounding box center [293, 126] width 9 height 10
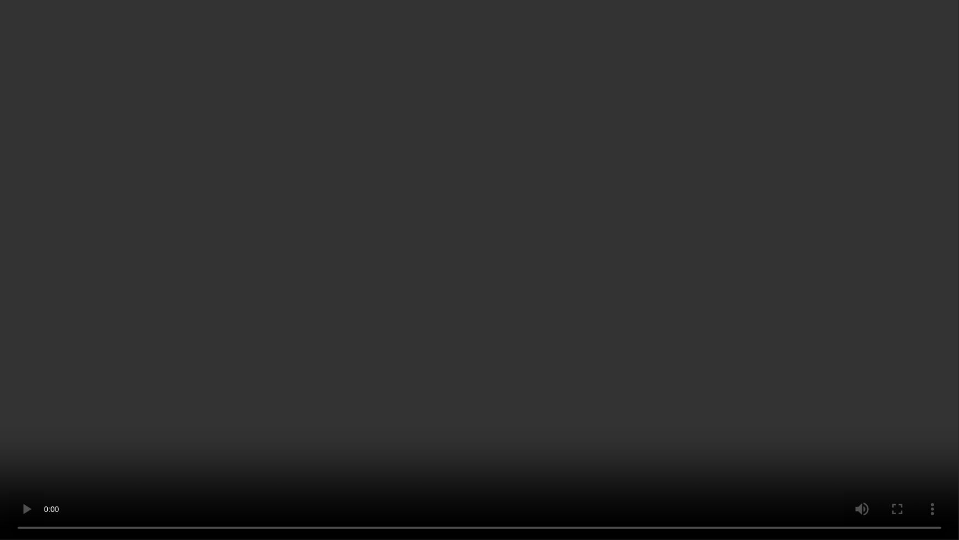
click at [600, 402] on video at bounding box center [479, 270] width 959 height 540
click at [802, 303] on video at bounding box center [479, 270] width 959 height 540
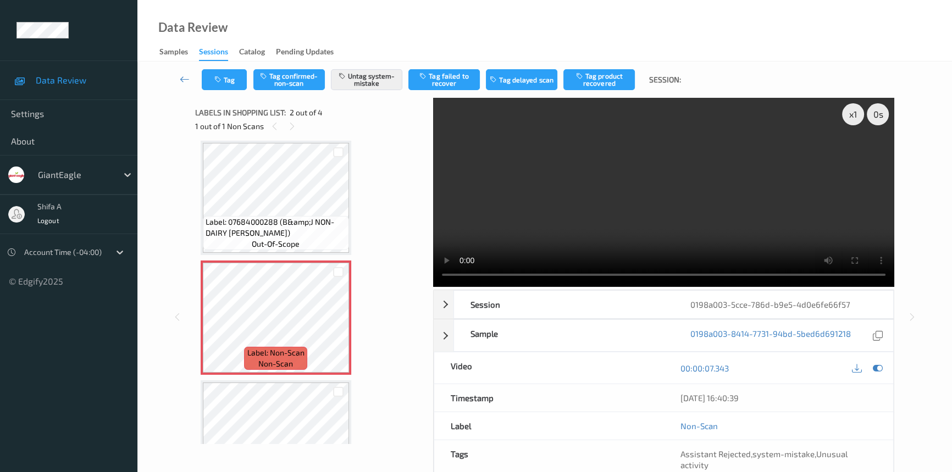
click at [747, 224] on video at bounding box center [663, 192] width 461 height 189
click at [228, 79] on button "Tag" at bounding box center [224, 79] width 45 height 21
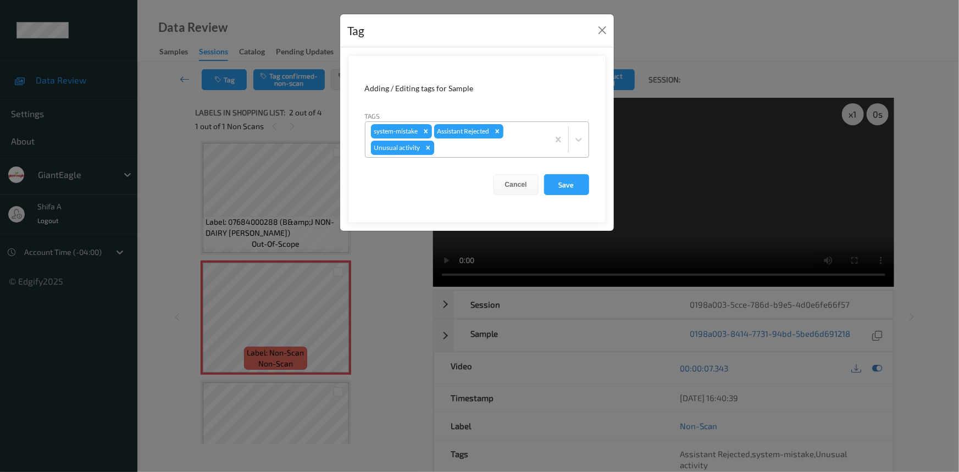
click at [430, 148] on icon "Remove Unusual activity" at bounding box center [428, 148] width 8 height 8
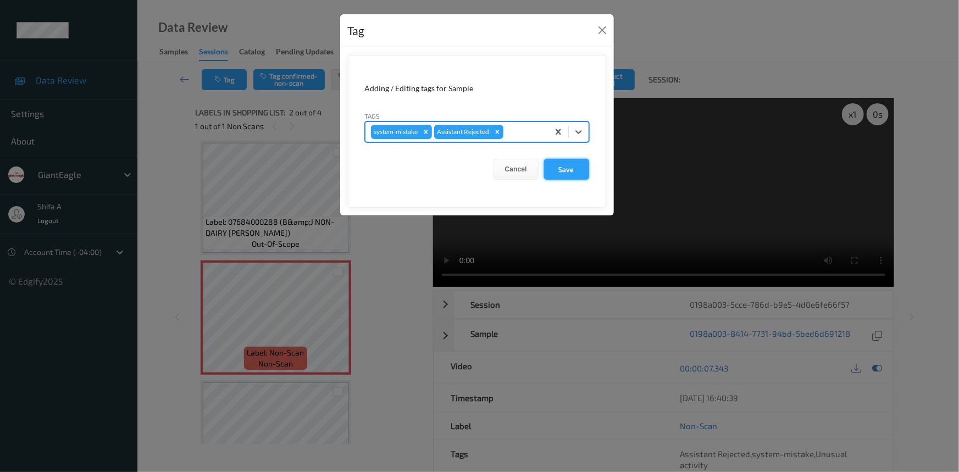
click at [562, 170] on button "Save" at bounding box center [566, 169] width 45 height 21
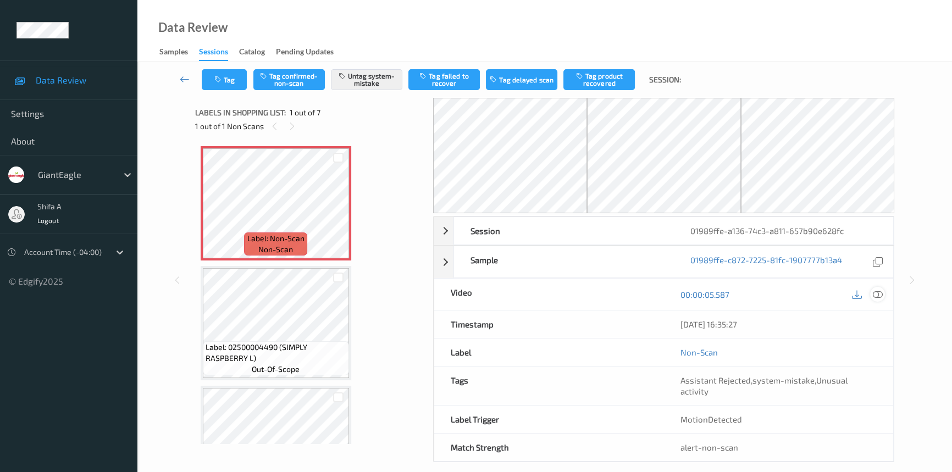
click at [877, 295] on icon at bounding box center [878, 295] width 10 height 10
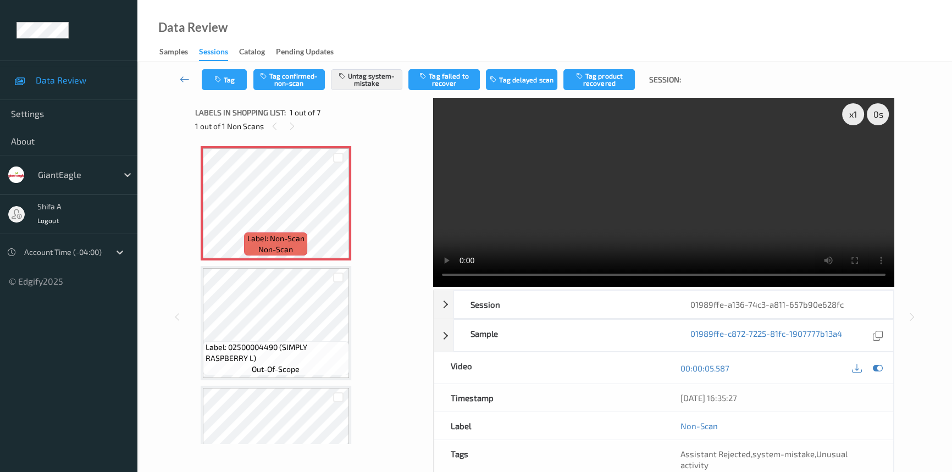
click at [720, 235] on video at bounding box center [663, 192] width 461 height 189
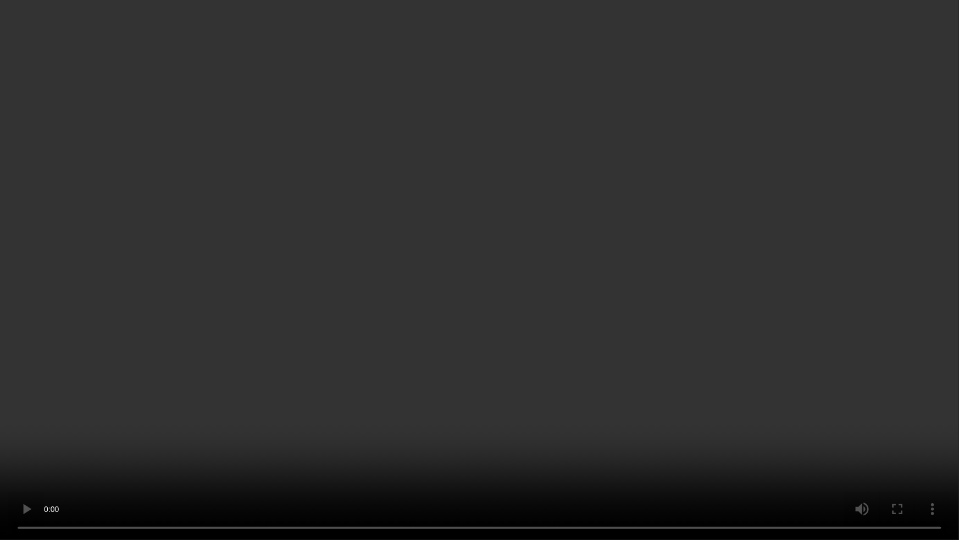
click at [362, 458] on video at bounding box center [479, 270] width 959 height 540
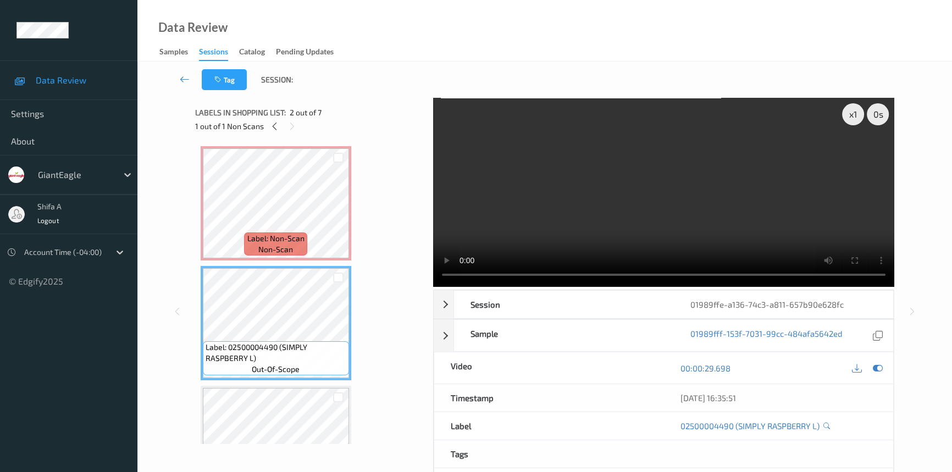
click at [663, 208] on video at bounding box center [663, 192] width 461 height 189
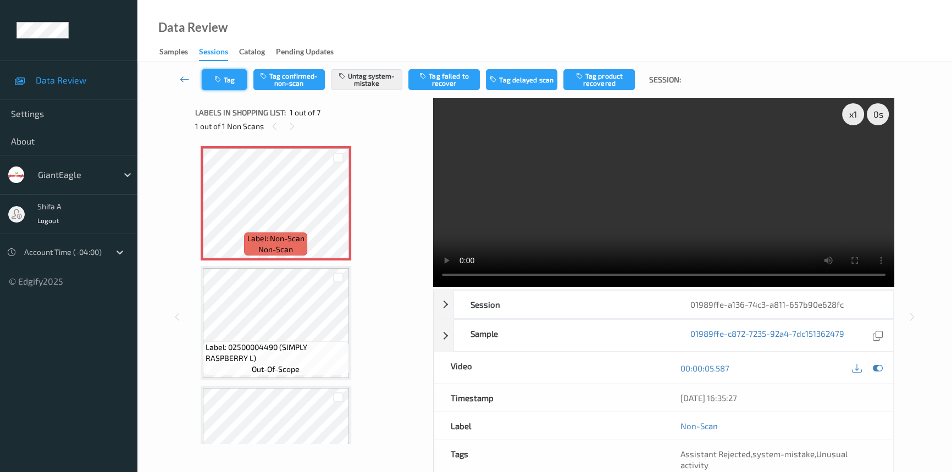
click at [231, 85] on button "Tag" at bounding box center [224, 79] width 45 height 21
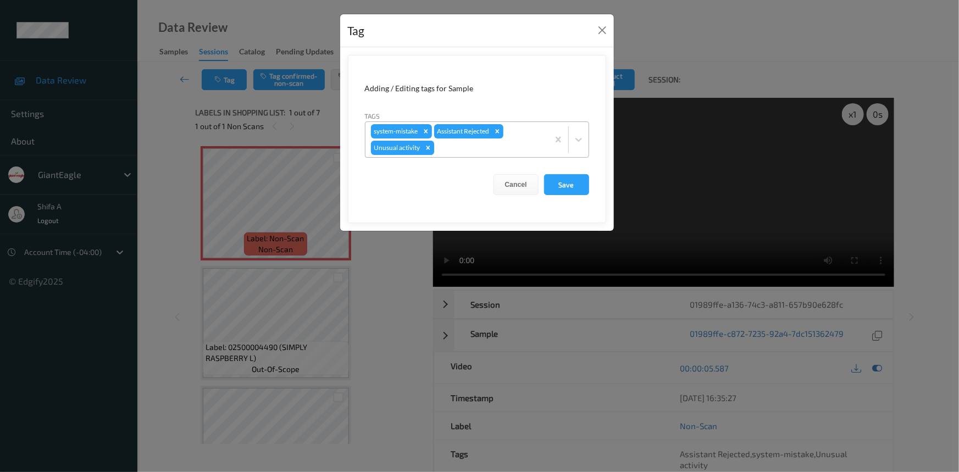
click at [428, 148] on icon "Remove Unusual activity" at bounding box center [428, 148] width 4 height 4
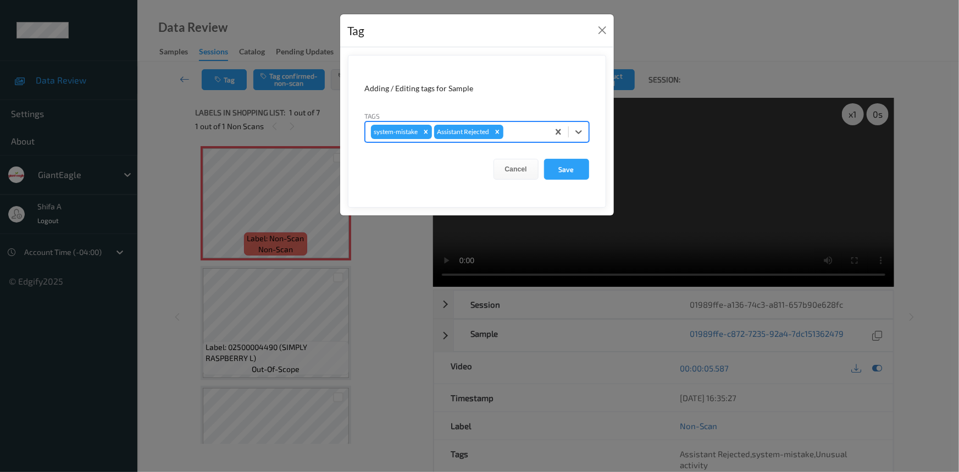
click at [524, 130] on div at bounding box center [524, 131] width 37 height 13
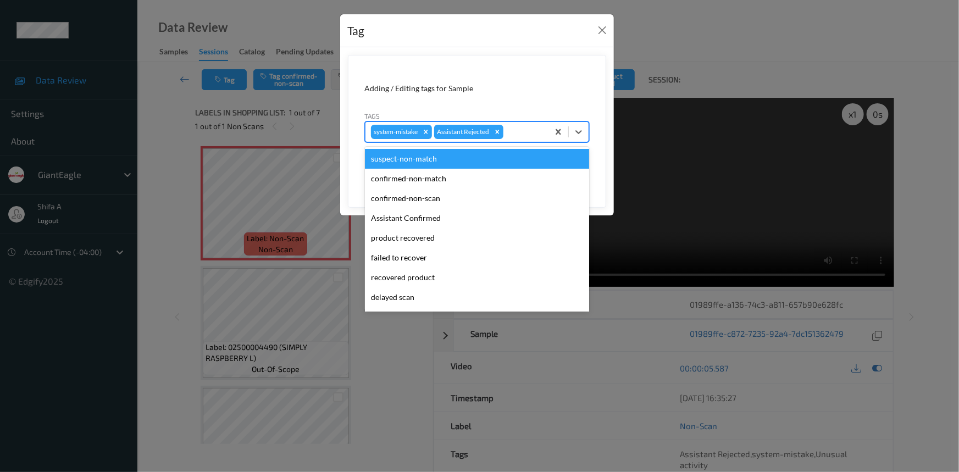
type input "b"
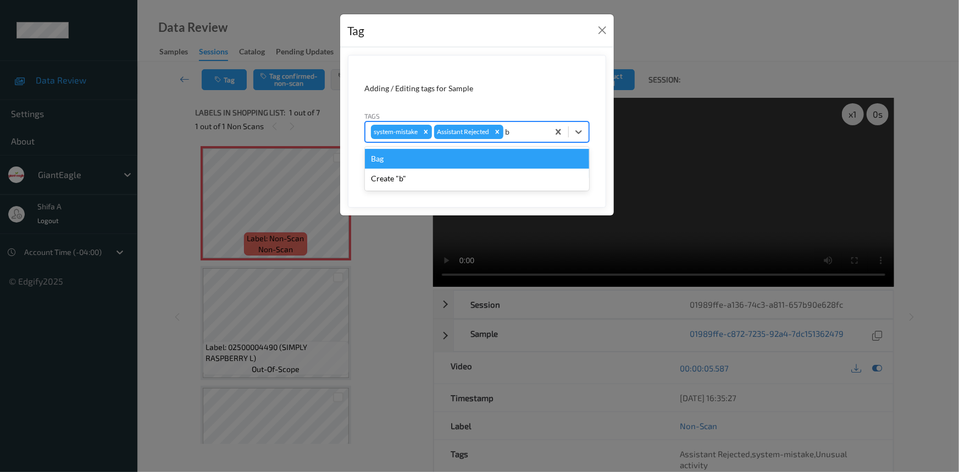
click at [433, 162] on div "Bag" at bounding box center [477, 159] width 224 height 20
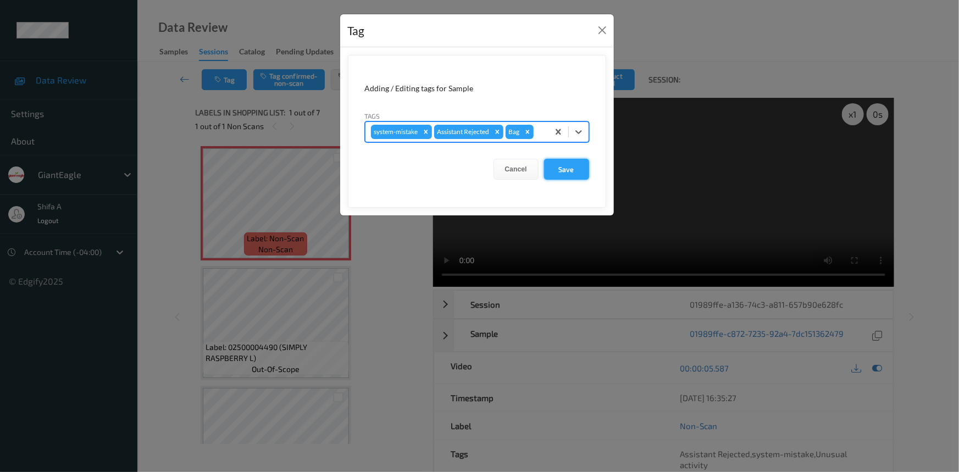
click at [568, 166] on button "Save" at bounding box center [566, 169] width 45 height 21
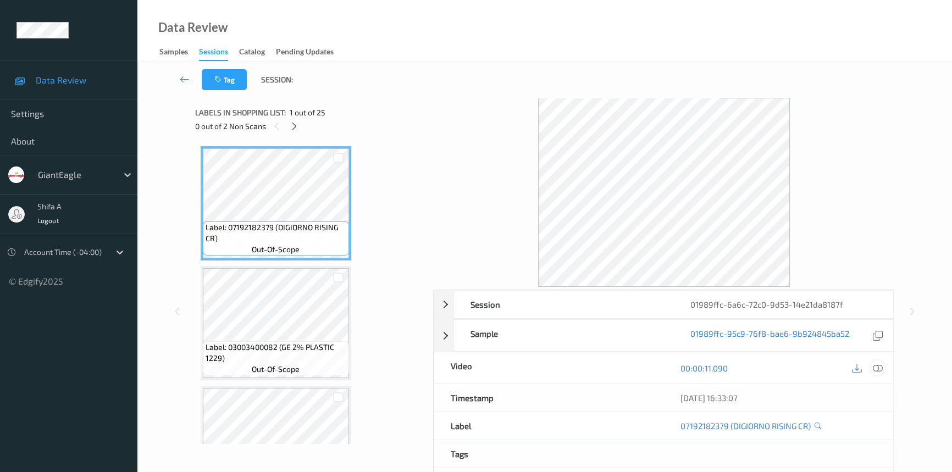
click at [877, 363] on icon at bounding box center [878, 368] width 10 height 10
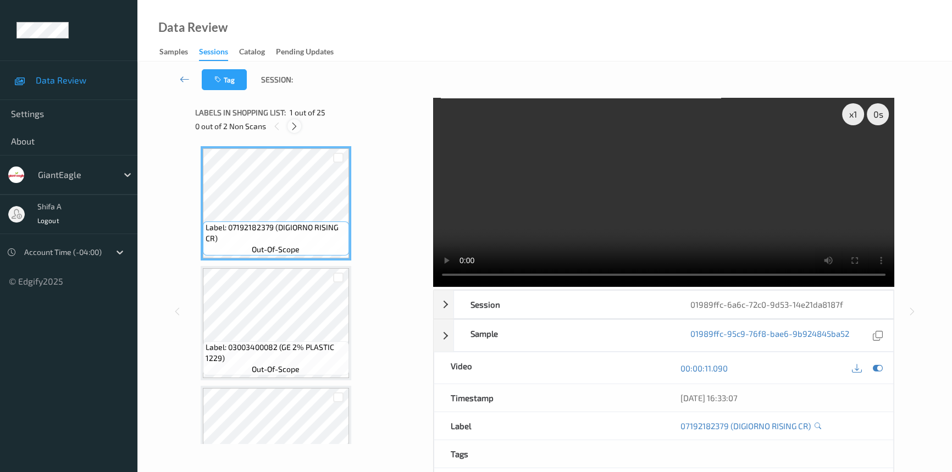
click at [296, 126] on icon at bounding box center [294, 126] width 9 height 10
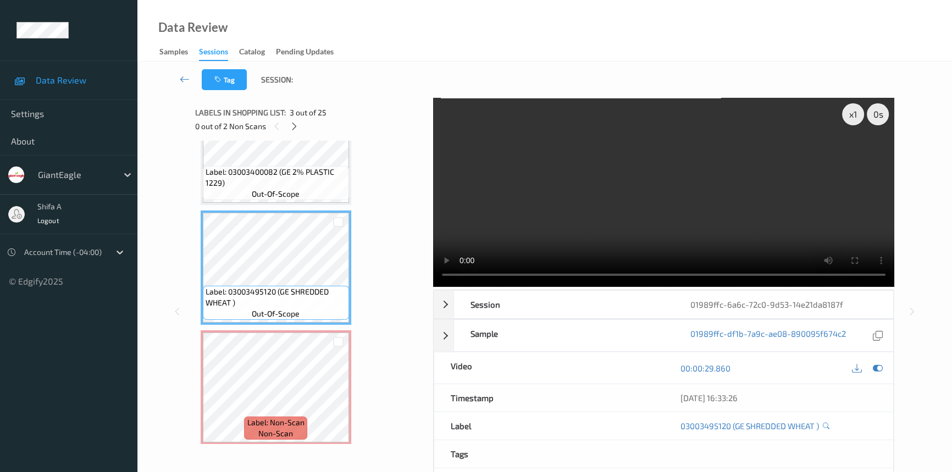
scroll to position [195, 0]
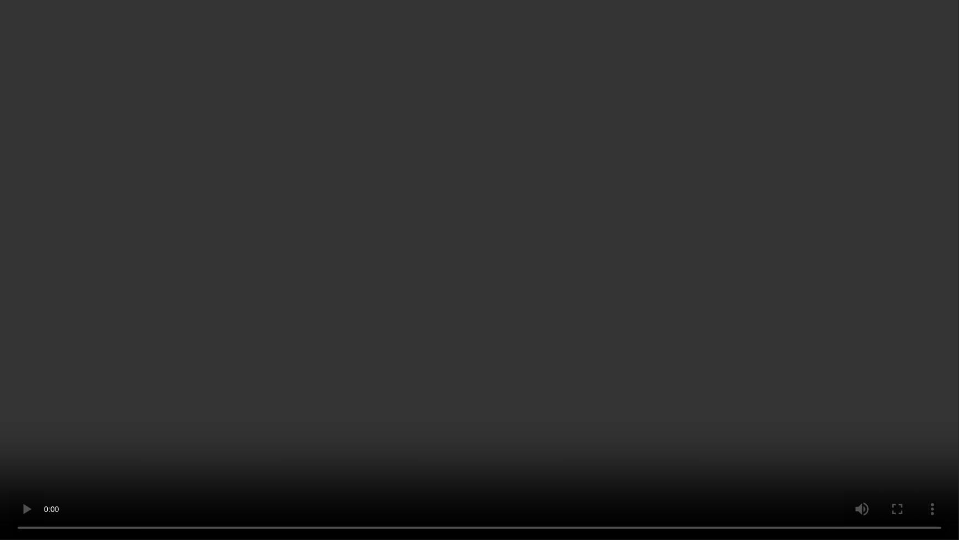
click at [761, 306] on video at bounding box center [479, 270] width 959 height 540
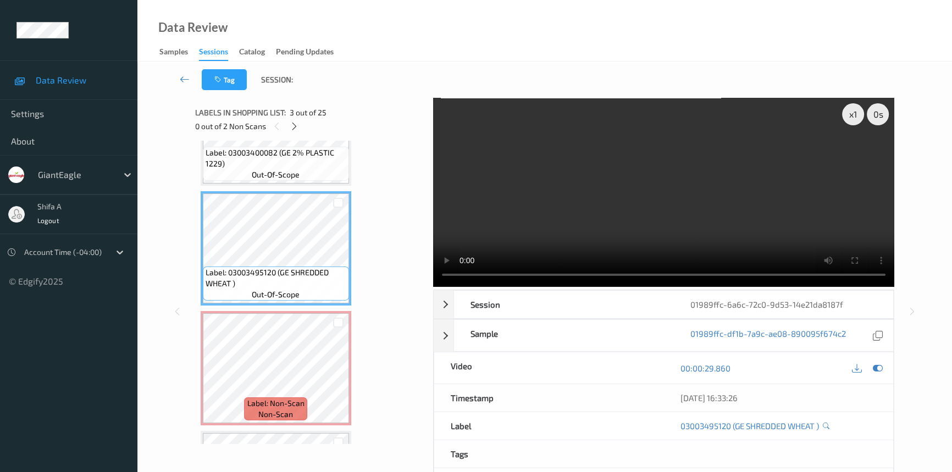
click at [781, 231] on video at bounding box center [663, 192] width 461 height 189
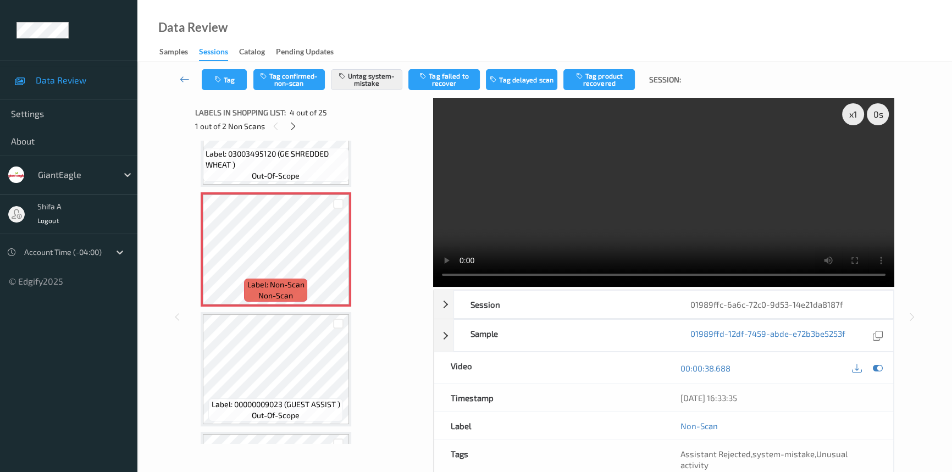
scroll to position [295, 0]
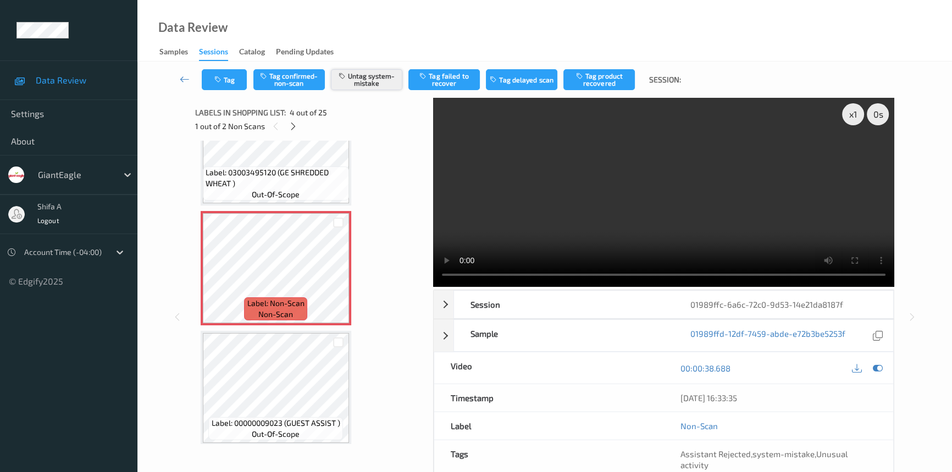
click at [390, 74] on button "Untag system-mistake" at bounding box center [366, 79] width 71 height 21
click at [221, 81] on icon "button" at bounding box center [218, 80] width 9 height 8
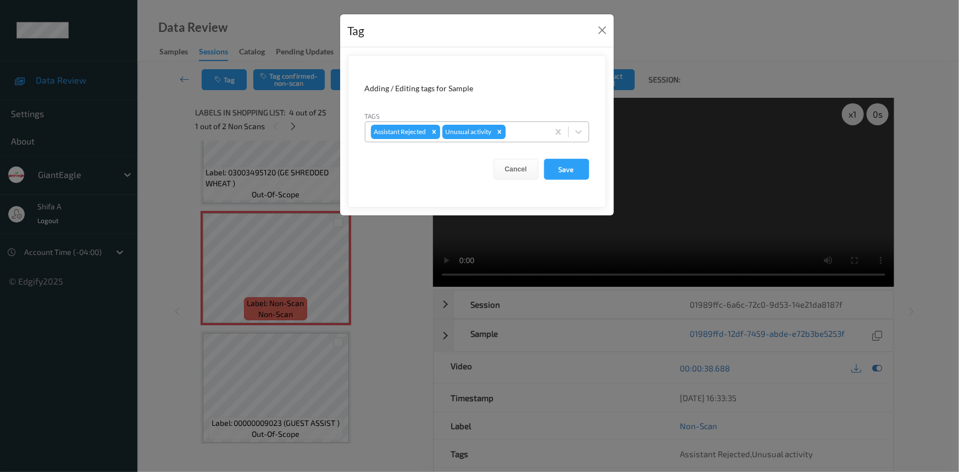
click at [501, 131] on icon "Remove Unusual activity" at bounding box center [500, 132] width 8 height 8
click at [571, 174] on button "Save" at bounding box center [566, 169] width 45 height 21
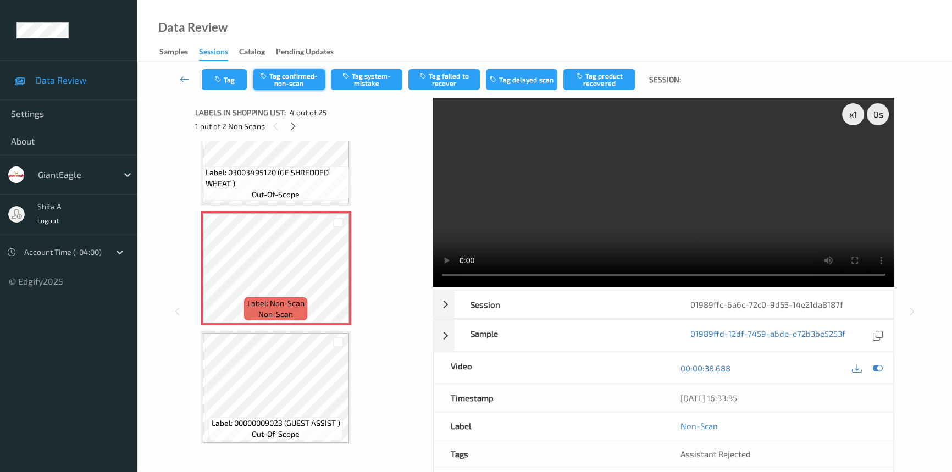
click at [302, 81] on button "Tag confirmed-non-scan" at bounding box center [288, 79] width 71 height 21
click at [453, 74] on button "Tag failed to recover" at bounding box center [443, 79] width 71 height 21
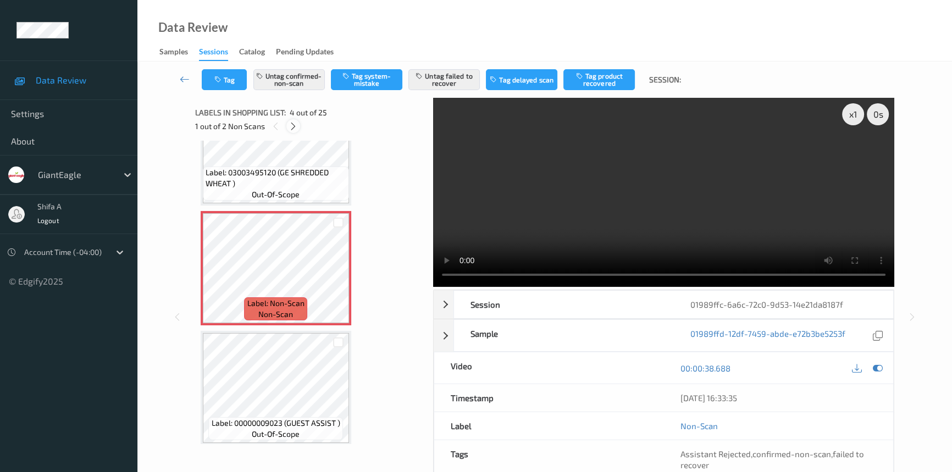
click at [291, 126] on icon at bounding box center [293, 126] width 9 height 10
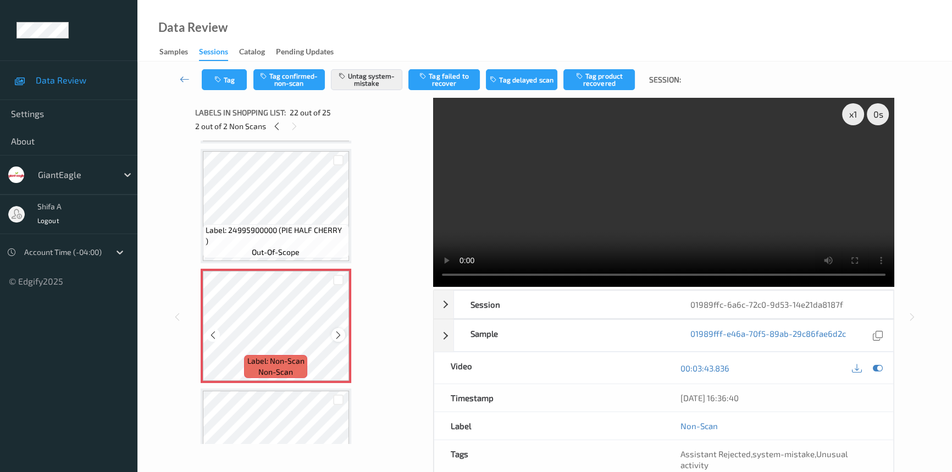
click at [332, 328] on div at bounding box center [339, 335] width 14 height 14
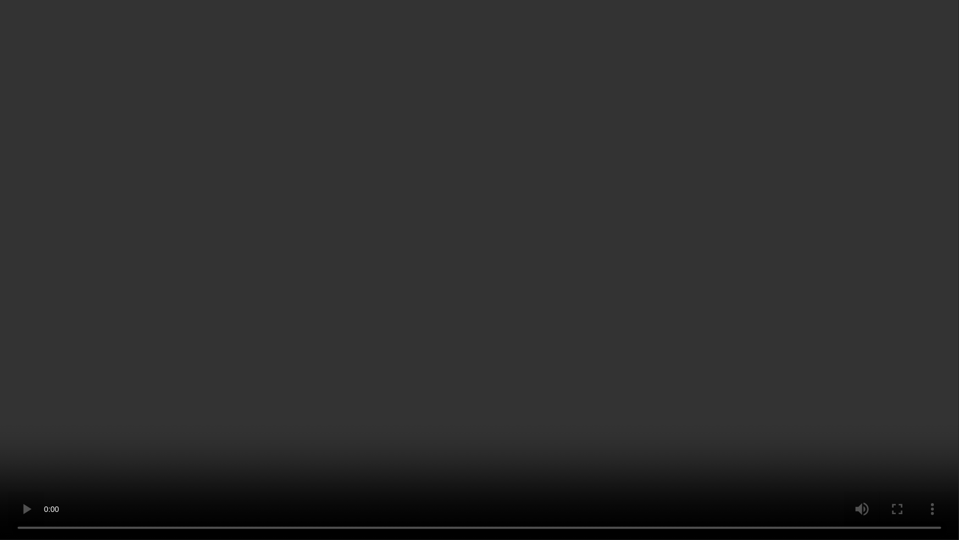
click at [629, 369] on video at bounding box center [479, 270] width 959 height 540
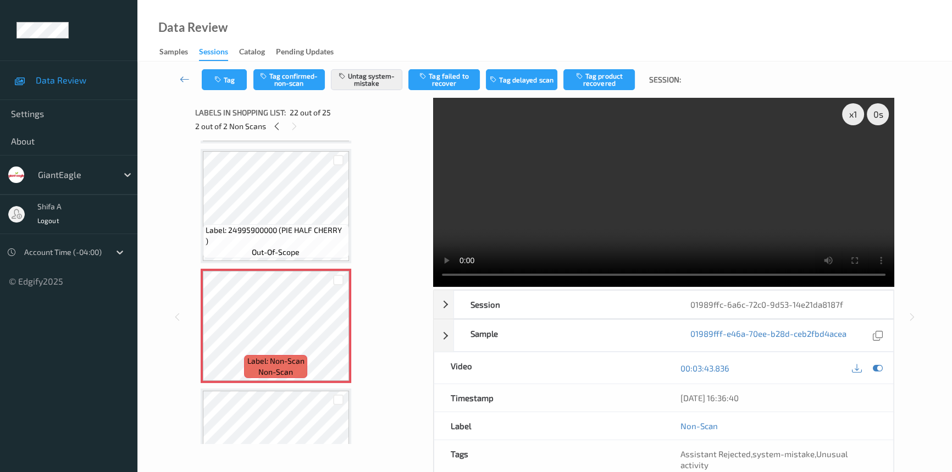
click at [684, 151] on video at bounding box center [663, 192] width 461 height 189
click at [339, 330] on icon at bounding box center [338, 335] width 9 height 10
click at [277, 127] on icon at bounding box center [276, 126] width 9 height 10
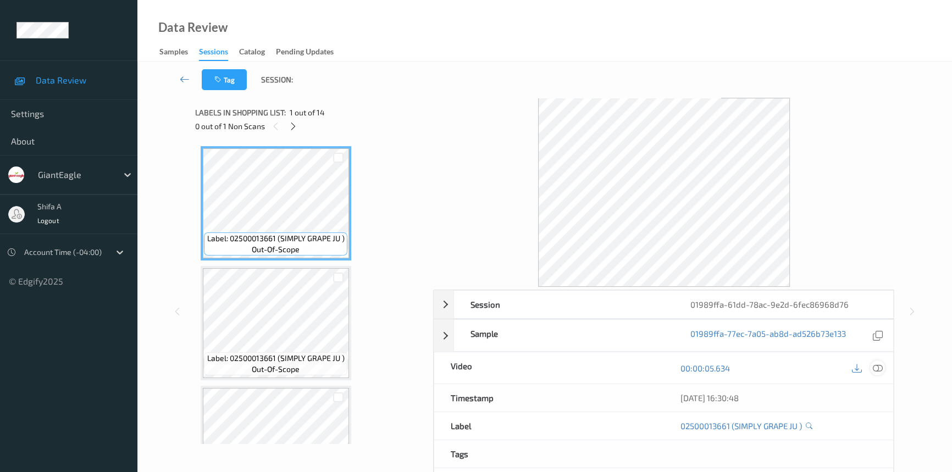
click at [877, 365] on icon at bounding box center [878, 368] width 10 height 10
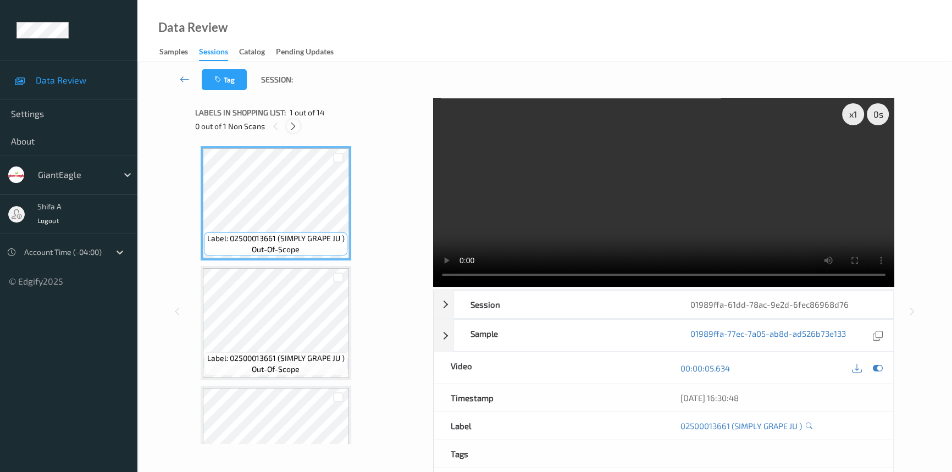
click at [293, 126] on icon at bounding box center [293, 126] width 9 height 10
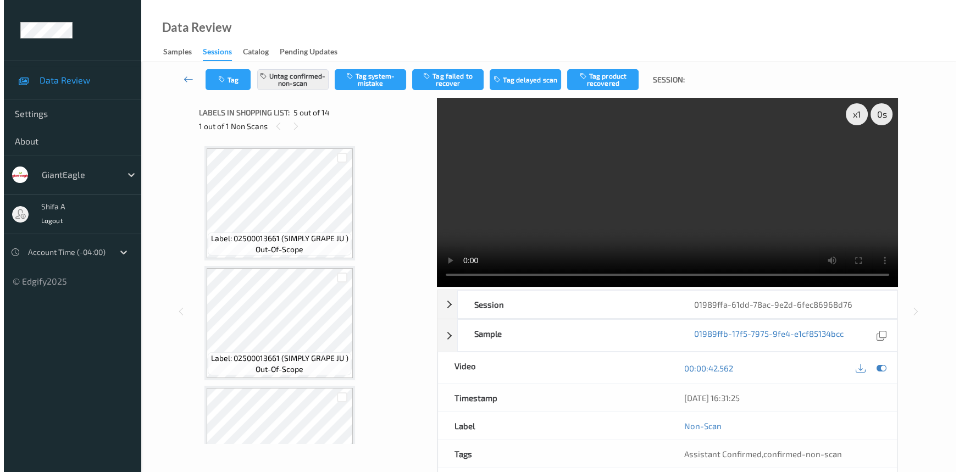
scroll to position [363, 0]
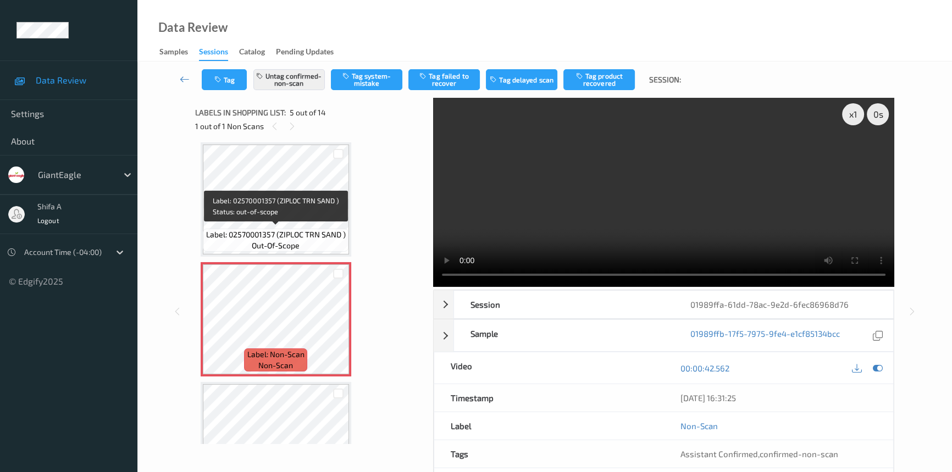
click at [262, 229] on span "Label: 02570001357 (ZIPLOC TRN SAND )" at bounding box center [276, 234] width 140 height 11
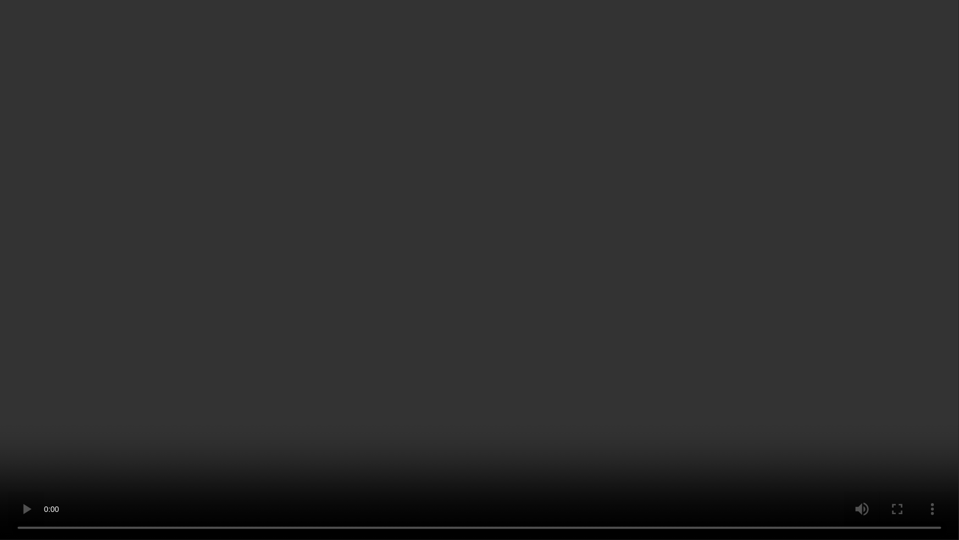
click at [695, 306] on video at bounding box center [479, 270] width 959 height 540
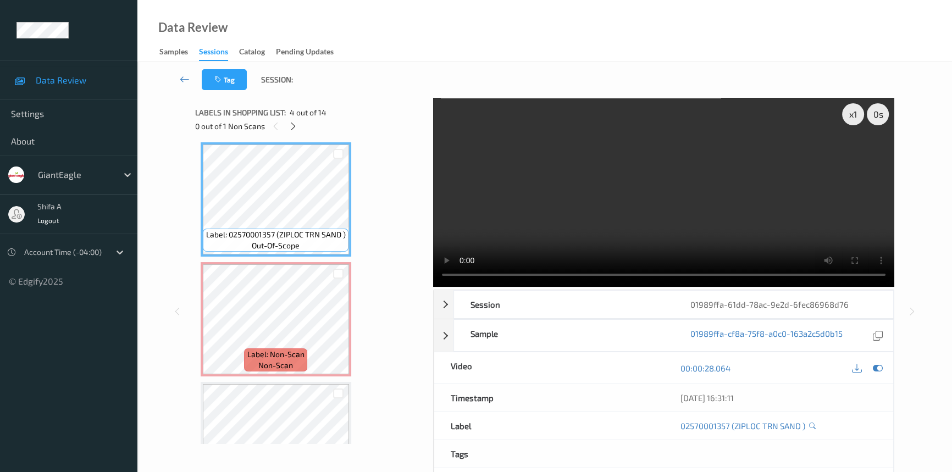
click at [713, 146] on video at bounding box center [663, 192] width 461 height 189
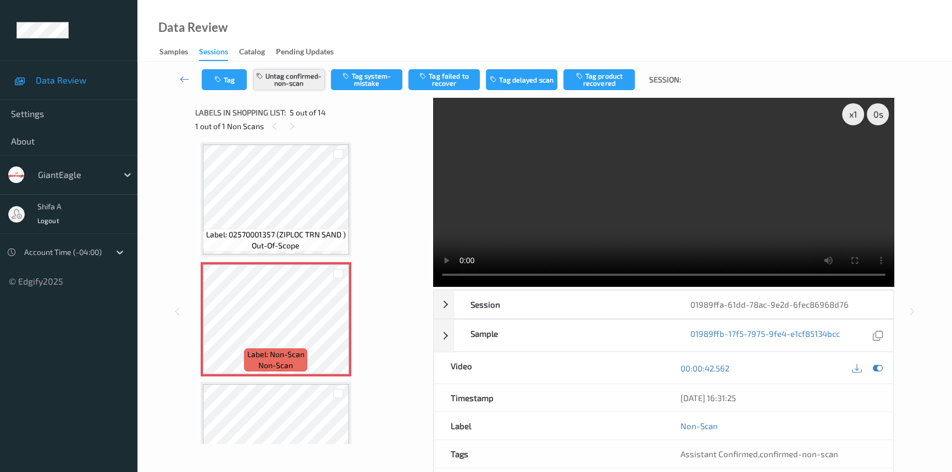
click at [301, 76] on button "Untag confirmed-non-scan" at bounding box center [288, 79] width 71 height 21
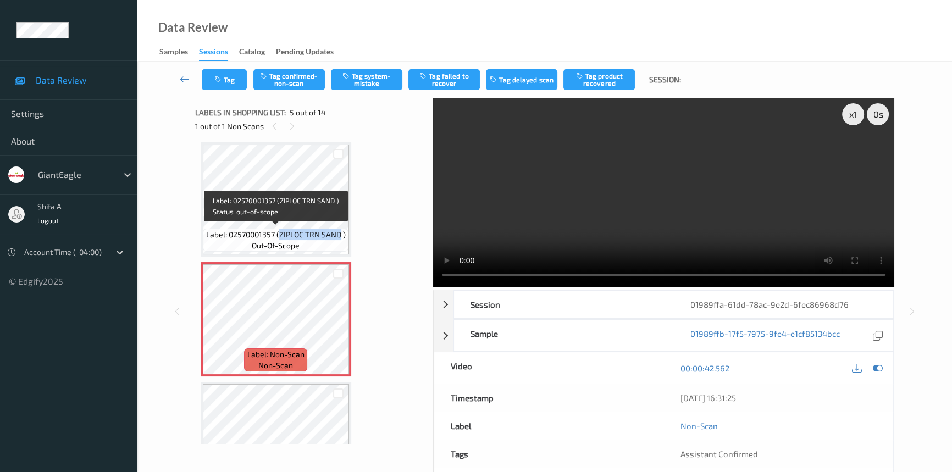
drag, startPoint x: 280, startPoint y: 231, endPoint x: 339, endPoint y: 234, distance: 58.4
click at [339, 234] on span "Label: 02570001357 (ZIPLOC TRN SAND )" at bounding box center [276, 234] width 140 height 11
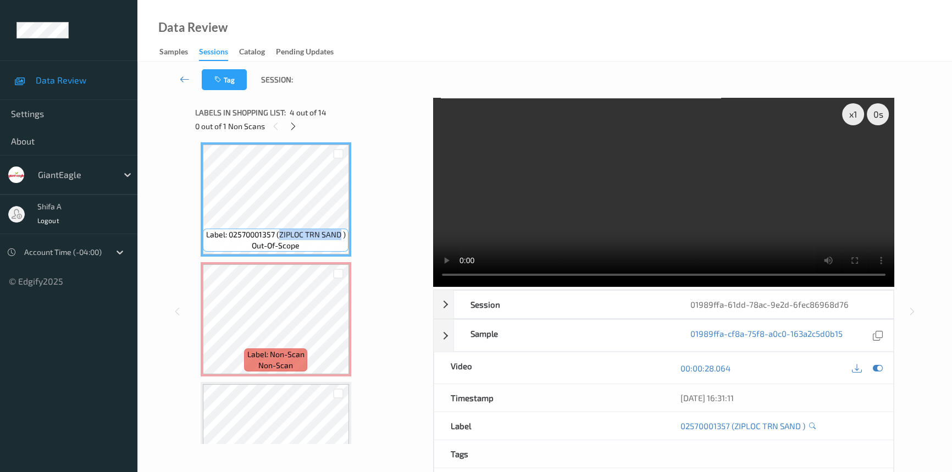
copy span "ZIPLOC TRN SAND"
click at [302, 352] on span "Label: Non-Scan" at bounding box center [275, 354] width 57 height 11
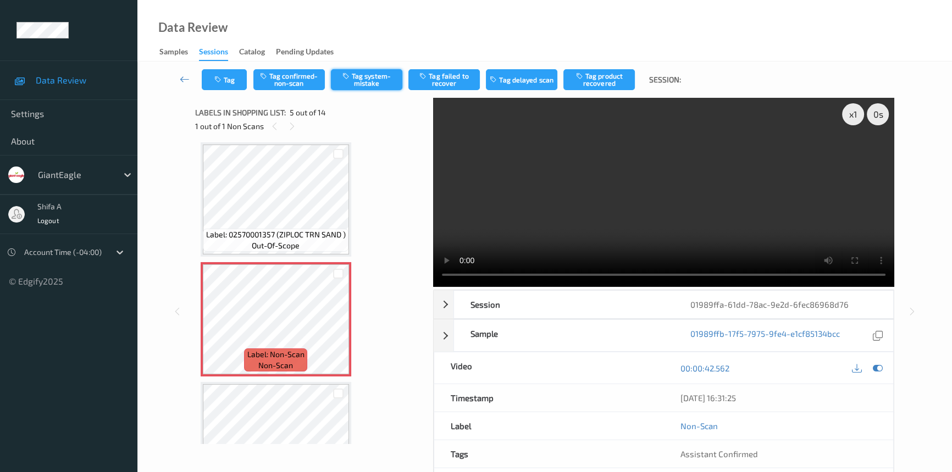
click at [368, 85] on button "Tag system-mistake" at bounding box center [366, 79] width 71 height 21
click at [225, 71] on button "Tag" at bounding box center [224, 79] width 45 height 21
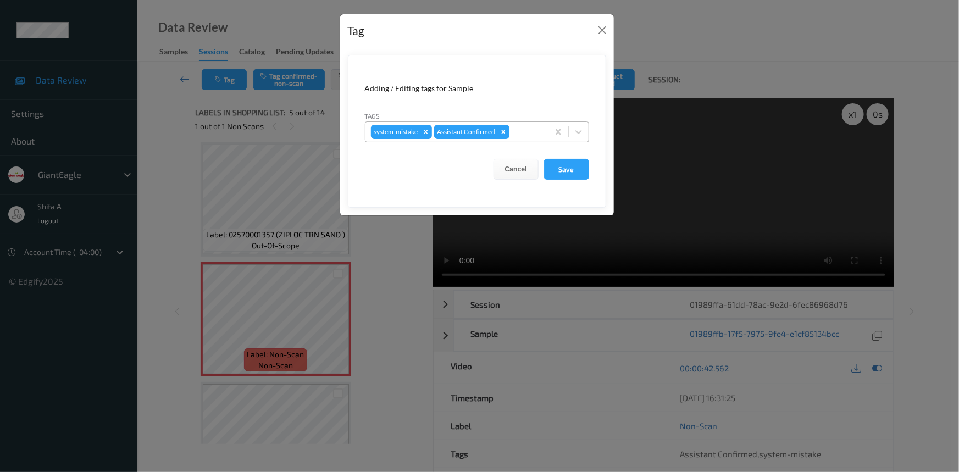
click at [531, 129] on div at bounding box center [527, 131] width 31 height 13
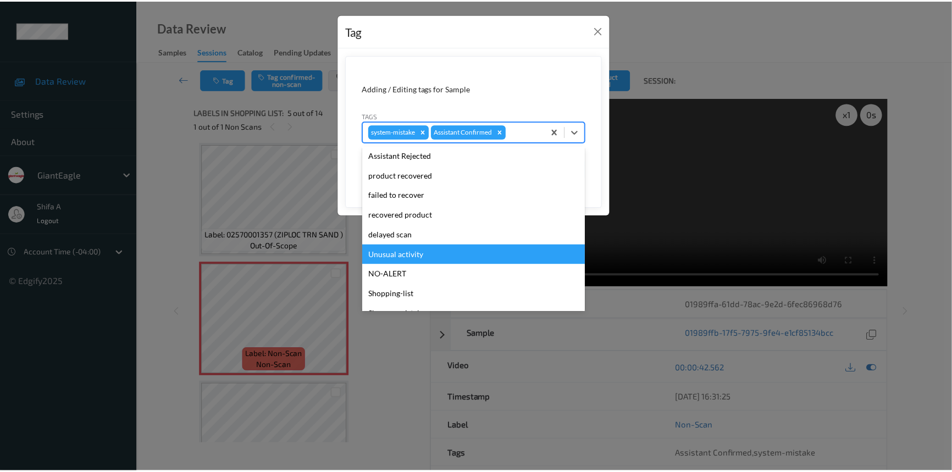
scroll to position [97, 0]
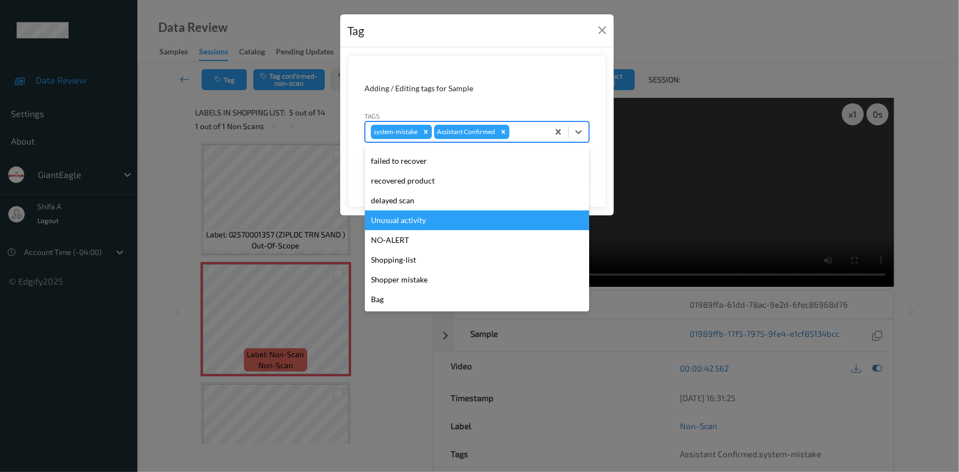
click at [422, 224] on div "Unusual activity" at bounding box center [477, 221] width 224 height 20
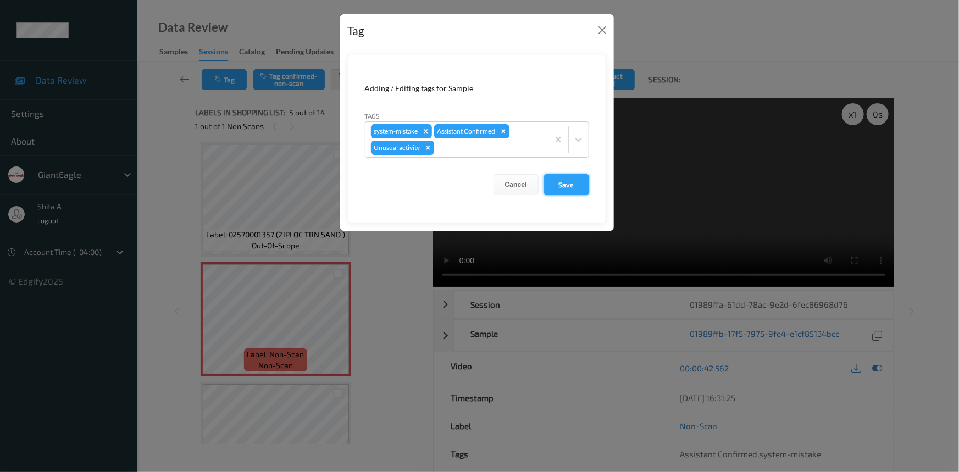
click at [571, 184] on button "Save" at bounding box center [566, 184] width 45 height 21
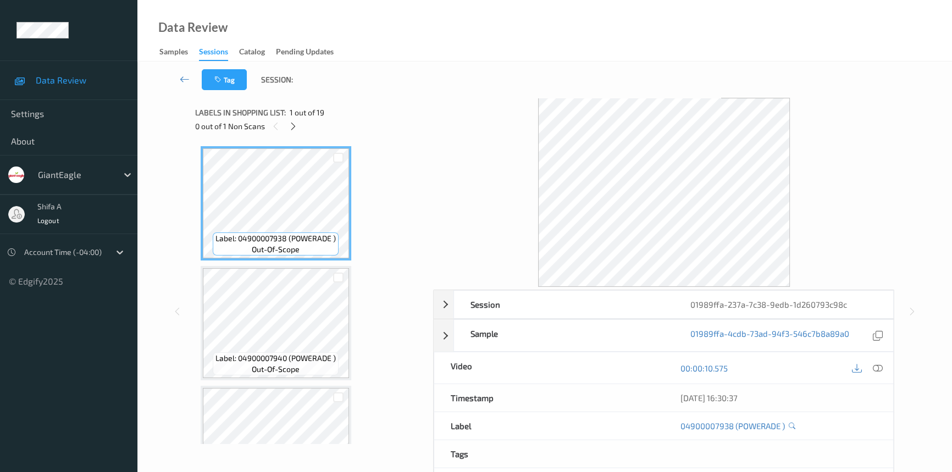
click at [882, 369] on icon at bounding box center [878, 368] width 10 height 10
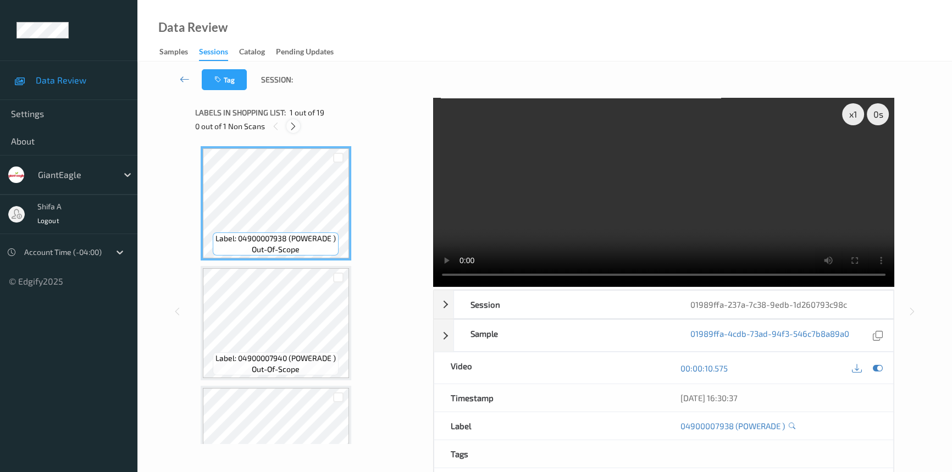
click at [291, 131] on div at bounding box center [293, 126] width 14 height 14
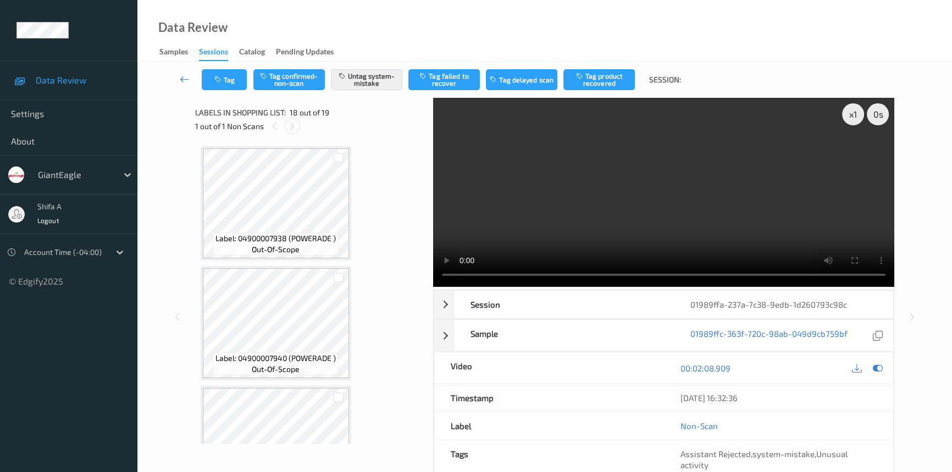
scroll to position [1916, 0]
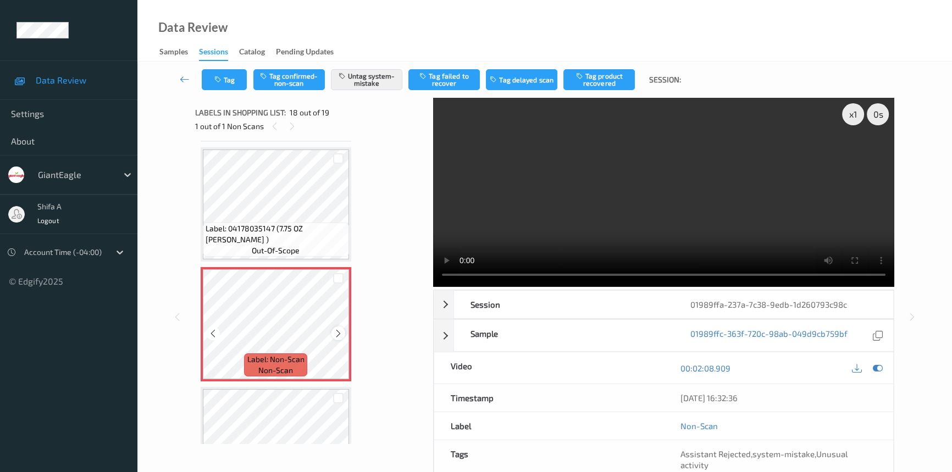
click at [340, 329] on icon at bounding box center [338, 334] width 9 height 10
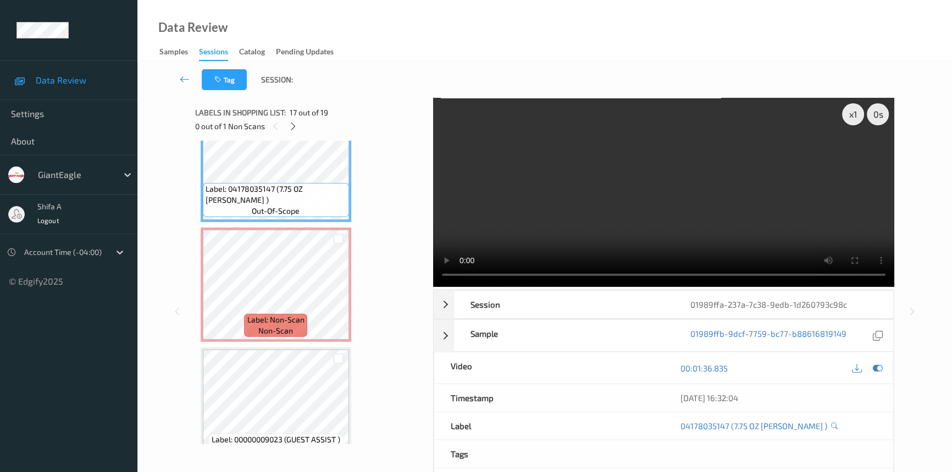
scroll to position [1967, 0]
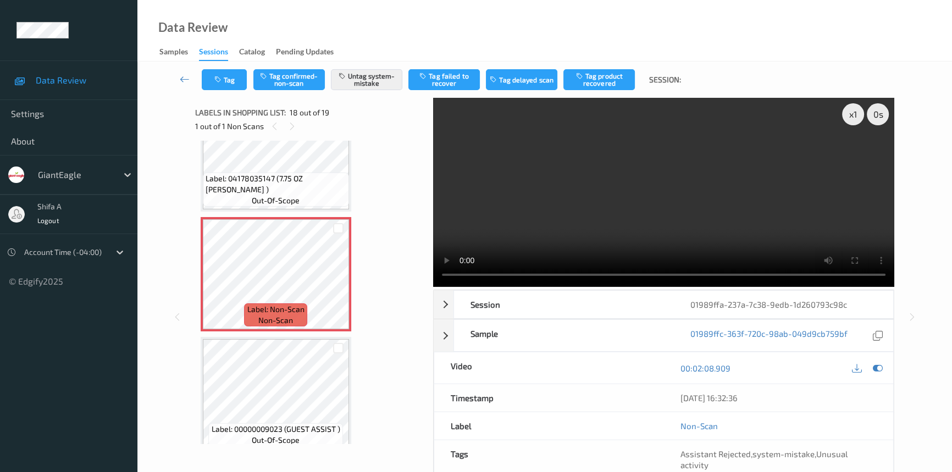
click at [770, 242] on video at bounding box center [663, 192] width 461 height 189
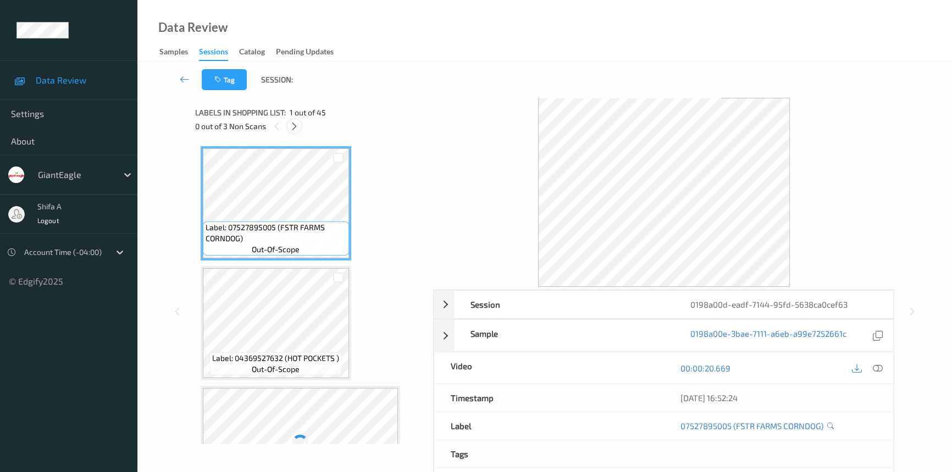
click at [300, 126] on div at bounding box center [295, 126] width 14 height 14
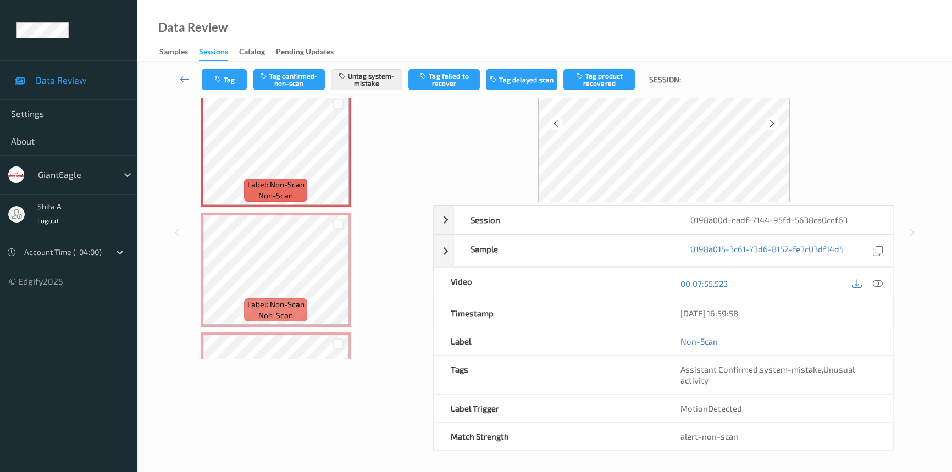
scroll to position [85, 0]
click at [224, 81] on button "Tag" at bounding box center [224, 79] width 45 height 21
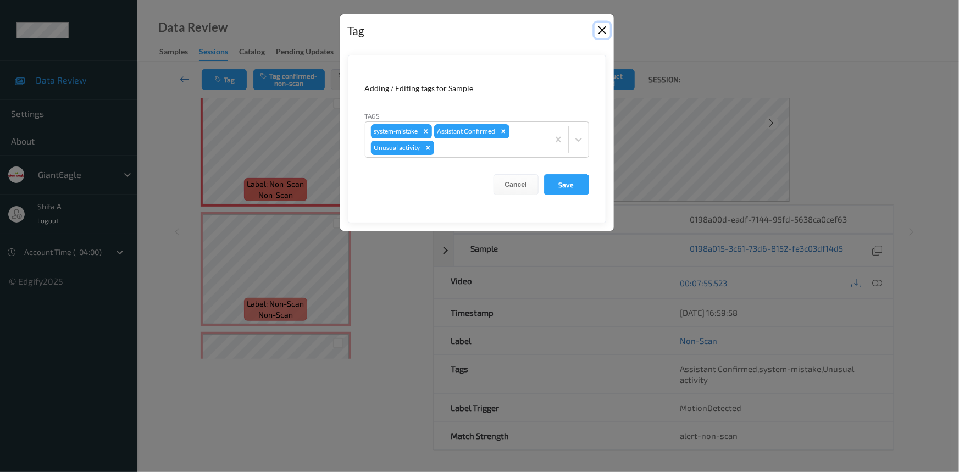
click at [601, 31] on button "Close" at bounding box center [602, 30] width 15 height 15
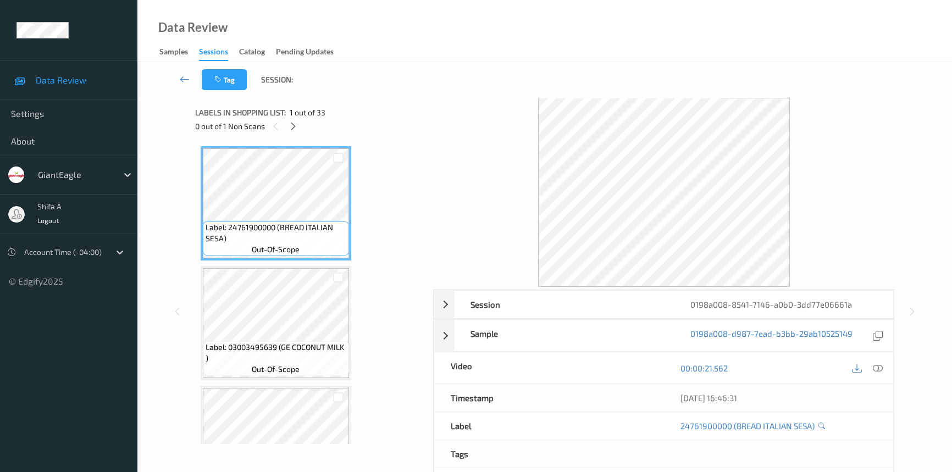
click at [670, 22] on div "Data Review Samples Sessions Catalog Pending Updates" at bounding box center [544, 31] width 815 height 62
click at [297, 132] on div at bounding box center [293, 126] width 14 height 14
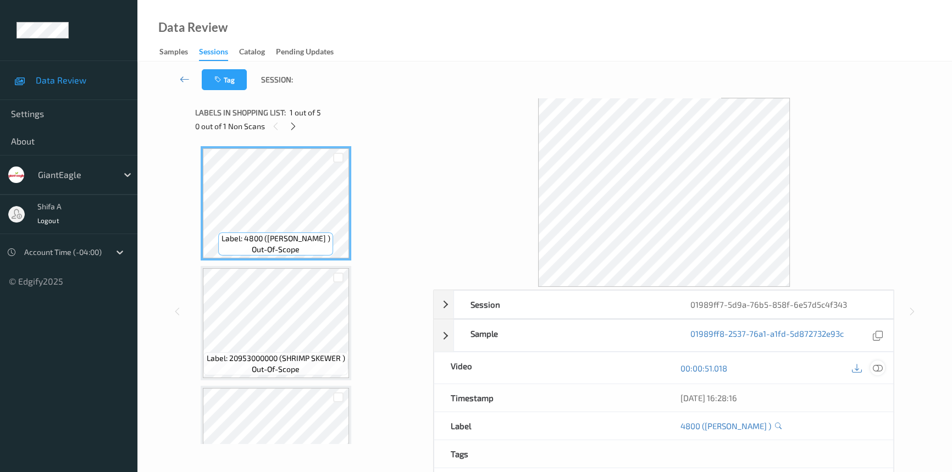
click at [883, 370] on div at bounding box center [877, 368] width 15 height 15
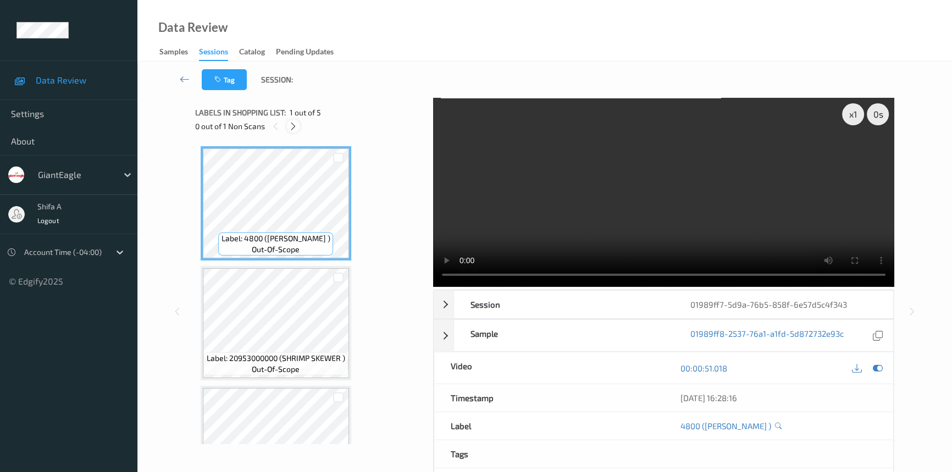
click at [293, 131] on div at bounding box center [293, 126] width 14 height 14
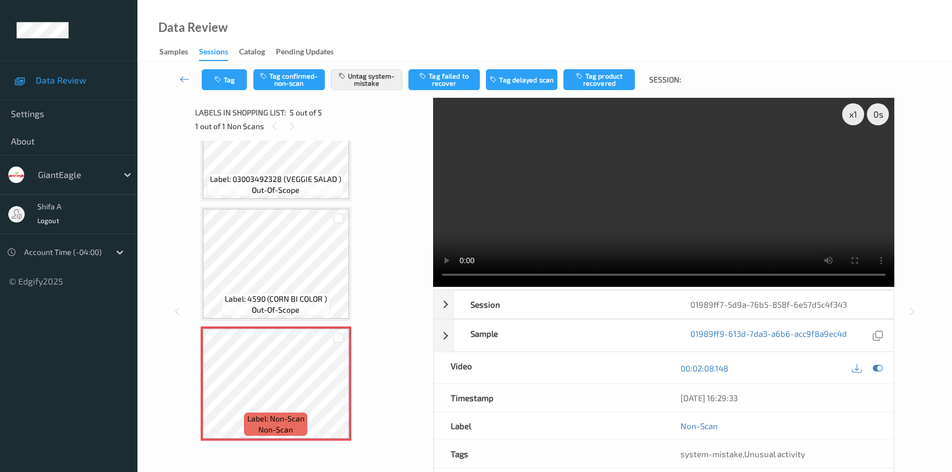
click at [723, 201] on video at bounding box center [663, 192] width 461 height 189
click at [493, 235] on video at bounding box center [663, 192] width 461 height 189
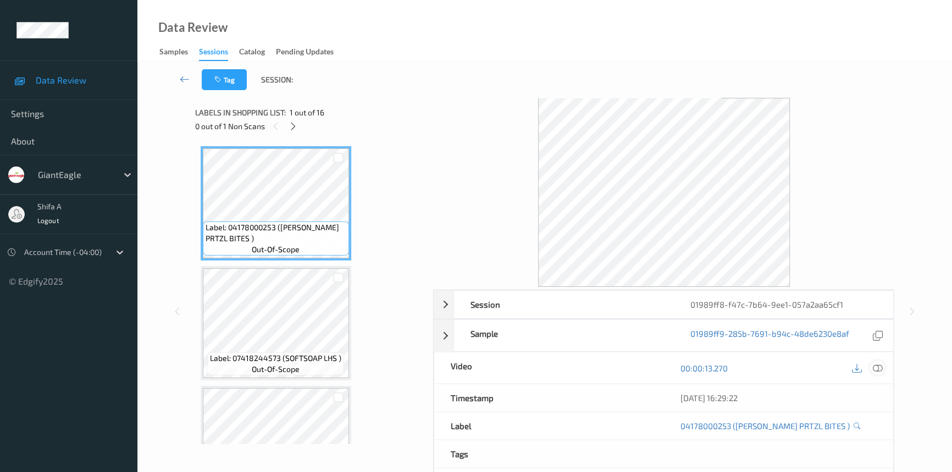
click at [880, 370] on icon at bounding box center [878, 368] width 10 height 10
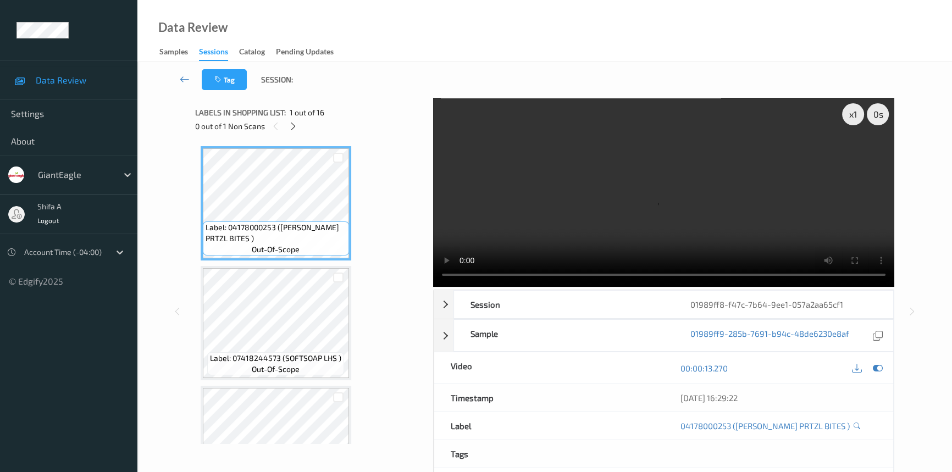
click at [291, 126] on icon at bounding box center [293, 126] width 9 height 10
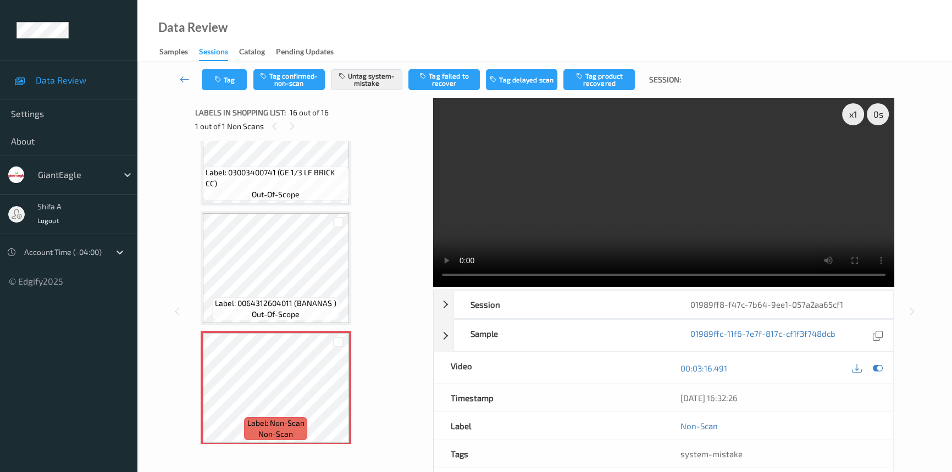
scroll to position [1545, 0]
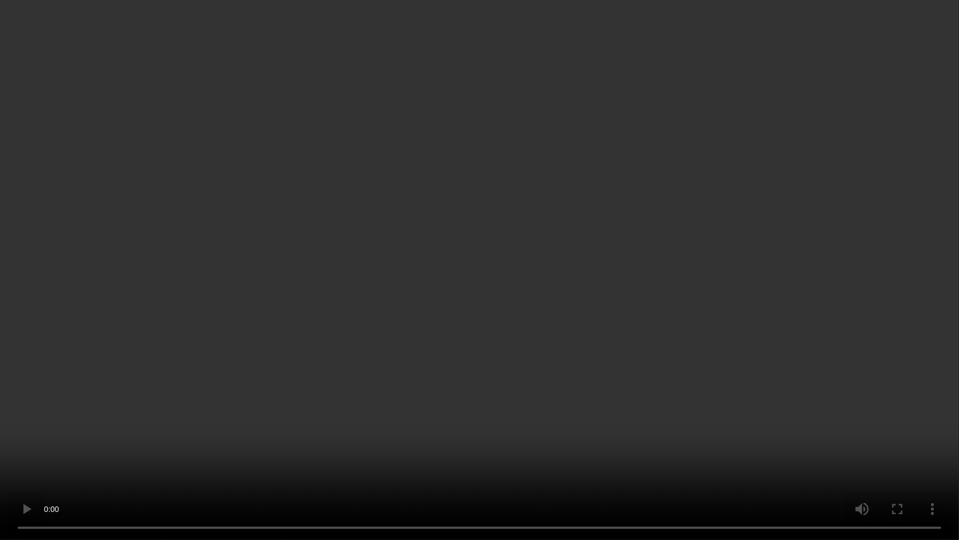
click at [748, 302] on video at bounding box center [479, 270] width 959 height 540
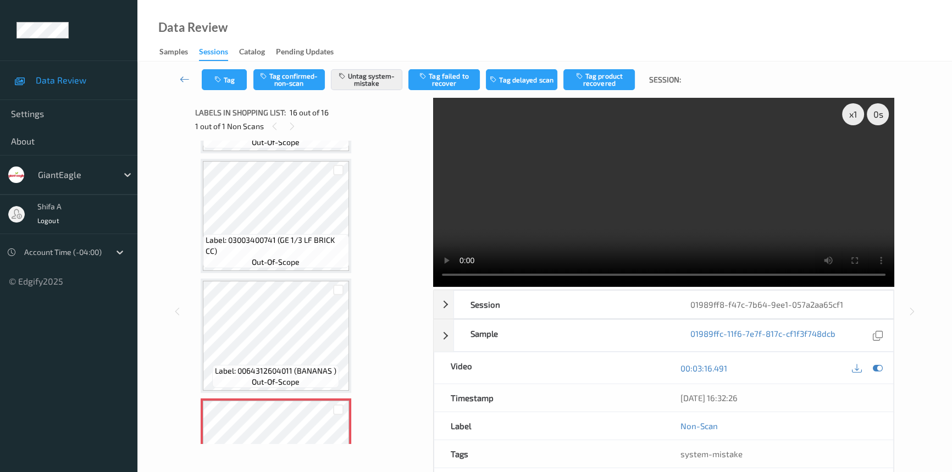
click at [749, 190] on video at bounding box center [663, 192] width 461 height 189
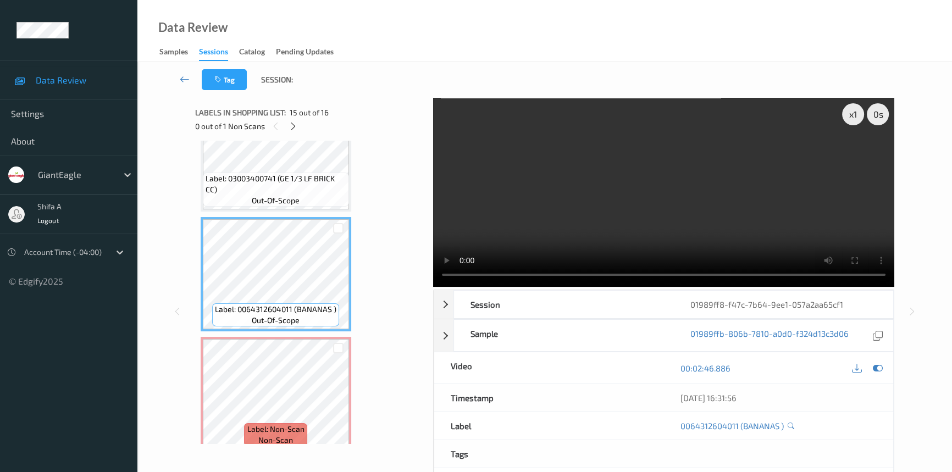
scroll to position [1613, 0]
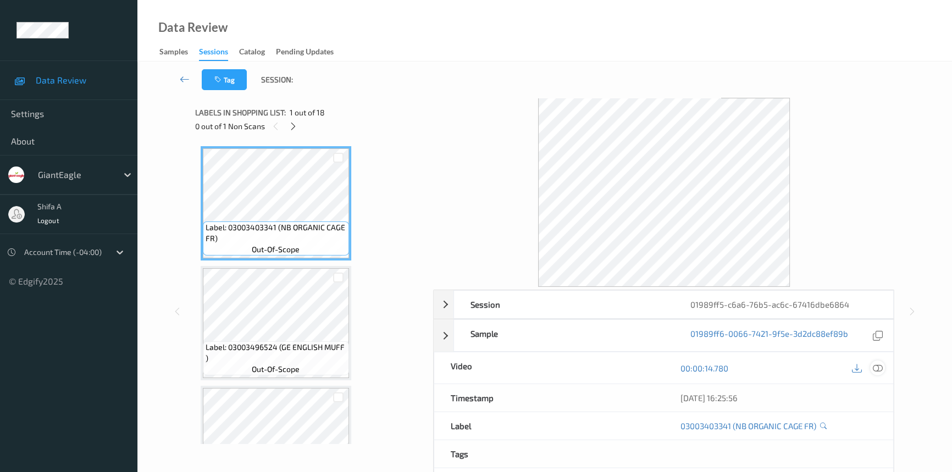
click at [880, 369] on icon at bounding box center [878, 368] width 10 height 10
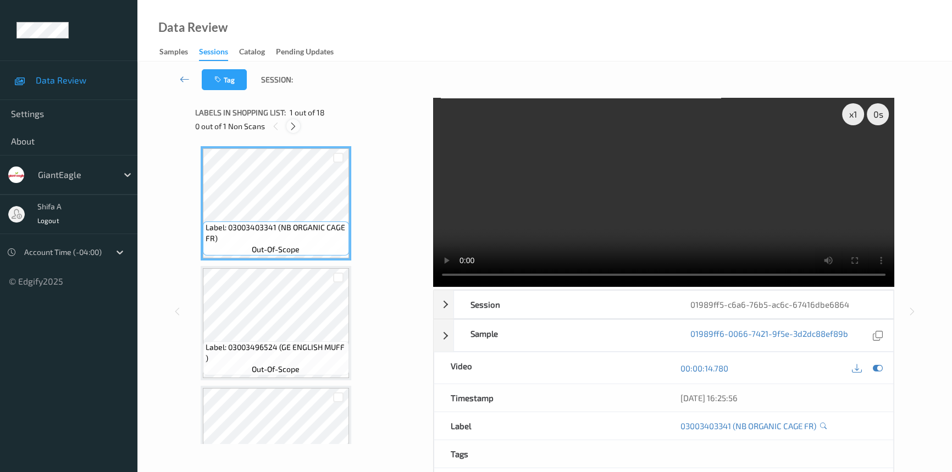
click at [292, 128] on icon at bounding box center [293, 126] width 9 height 10
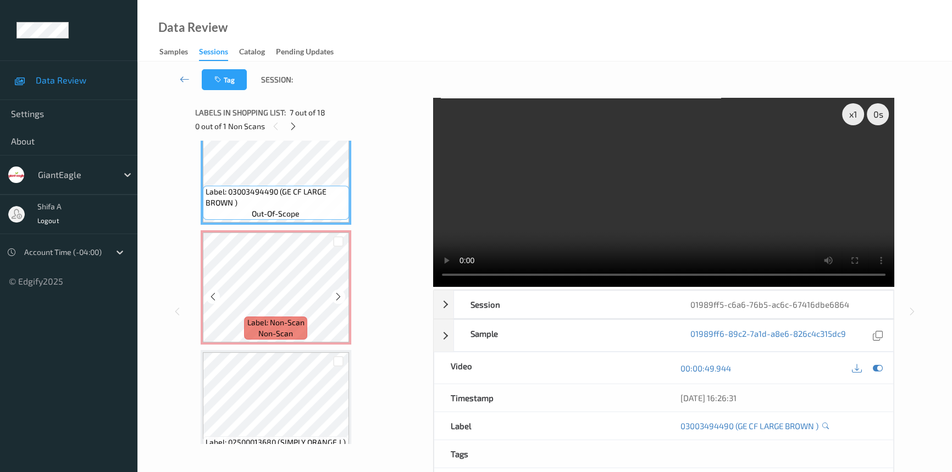
scroll to position [822, 0]
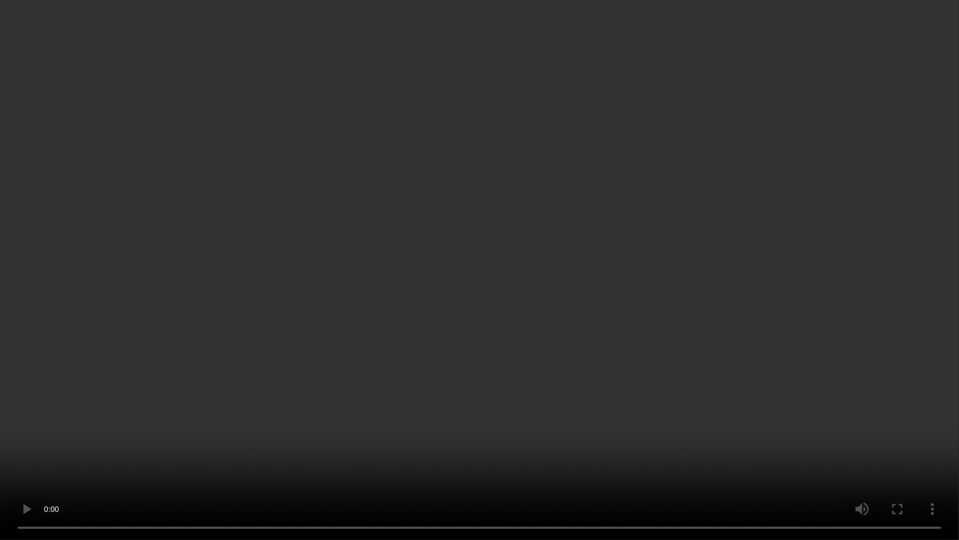
click at [848, 308] on video at bounding box center [479, 270] width 959 height 540
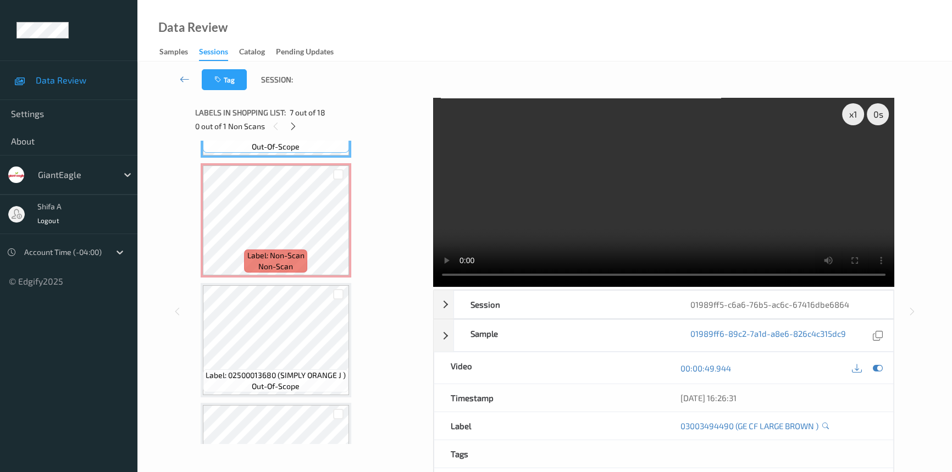
click at [764, 208] on video at bounding box center [663, 192] width 461 height 189
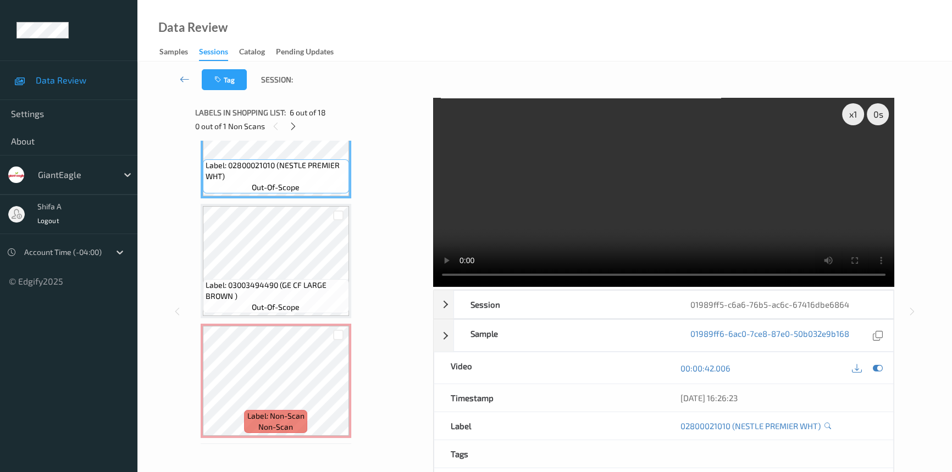
scroll to position [672, 0]
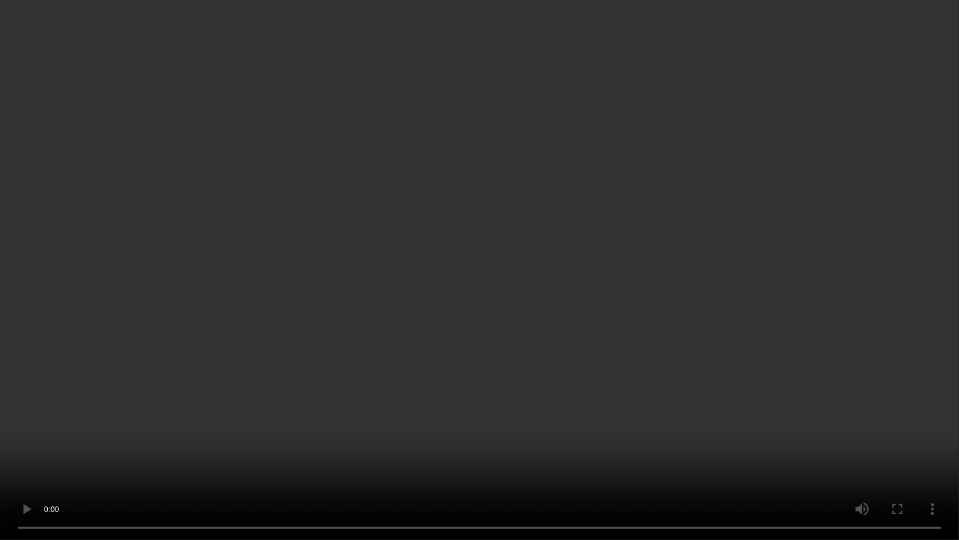
click at [759, 307] on video at bounding box center [479, 270] width 959 height 540
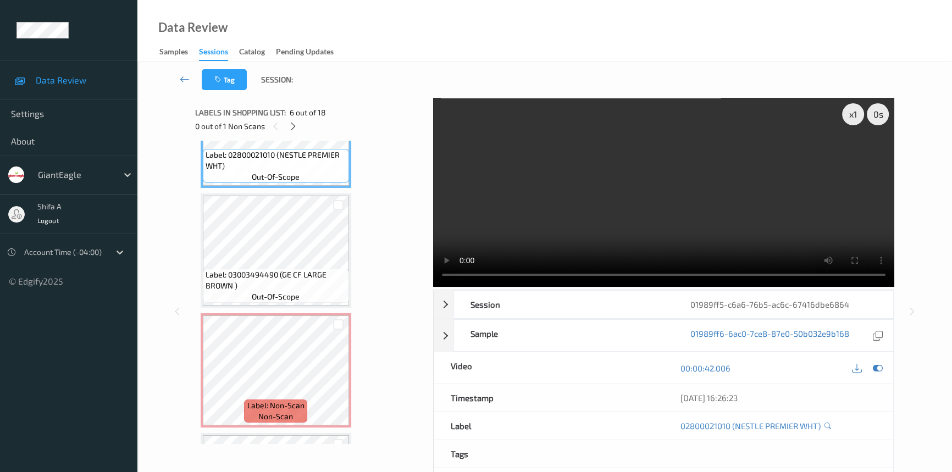
click at [771, 192] on video at bounding box center [663, 192] width 461 height 189
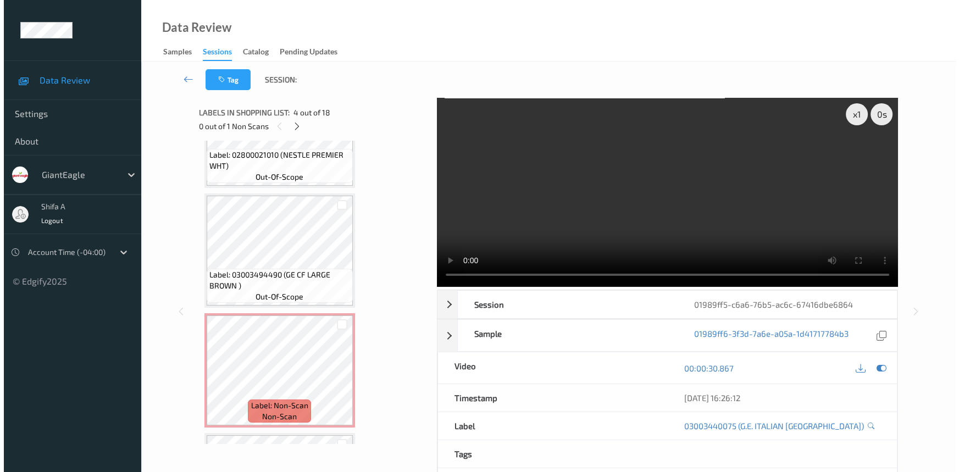
scroll to position [722, 0]
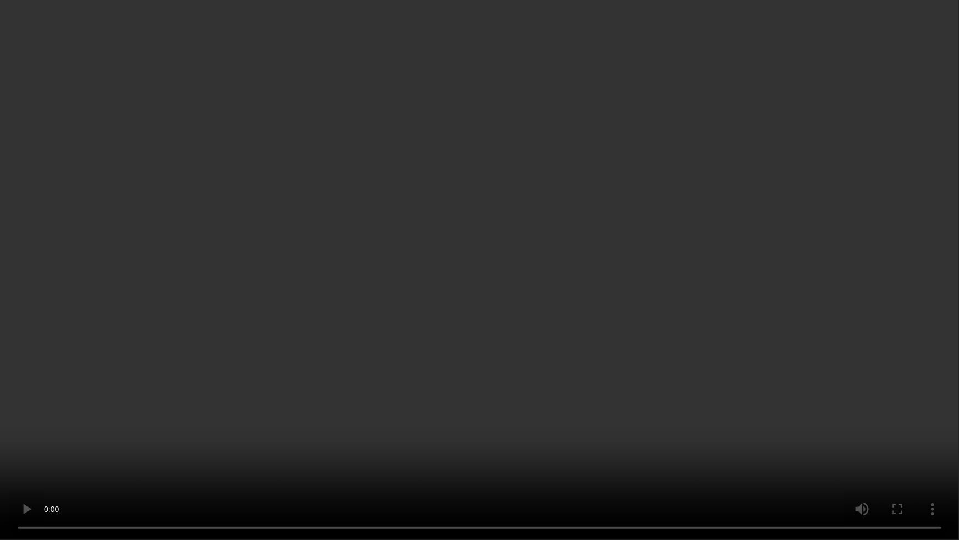
click at [660, 308] on video at bounding box center [479, 270] width 959 height 540
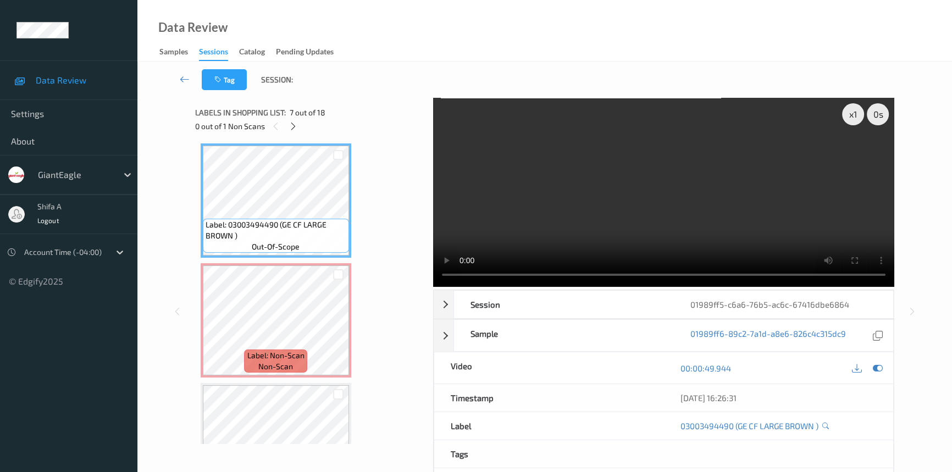
click at [683, 229] on video at bounding box center [663, 192] width 461 height 189
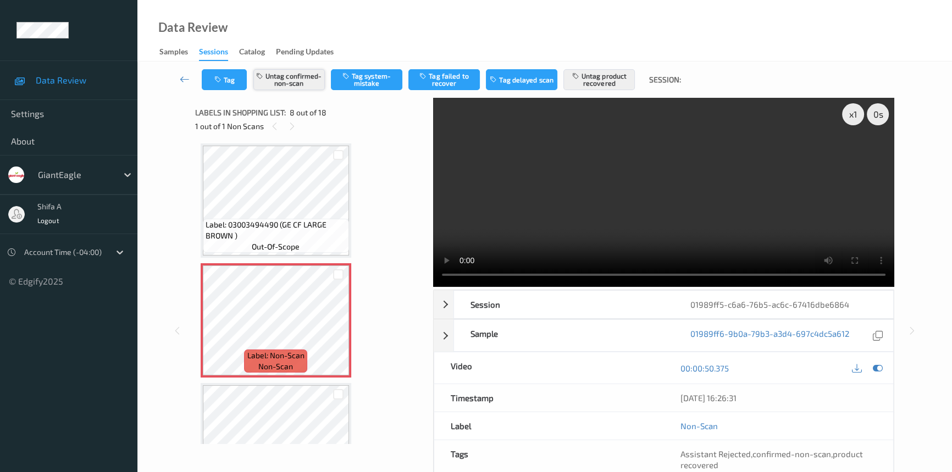
click at [292, 84] on button "Untag confirmed-non-scan" at bounding box center [288, 79] width 71 height 21
click at [605, 86] on button "Untag product recovered" at bounding box center [599, 79] width 71 height 21
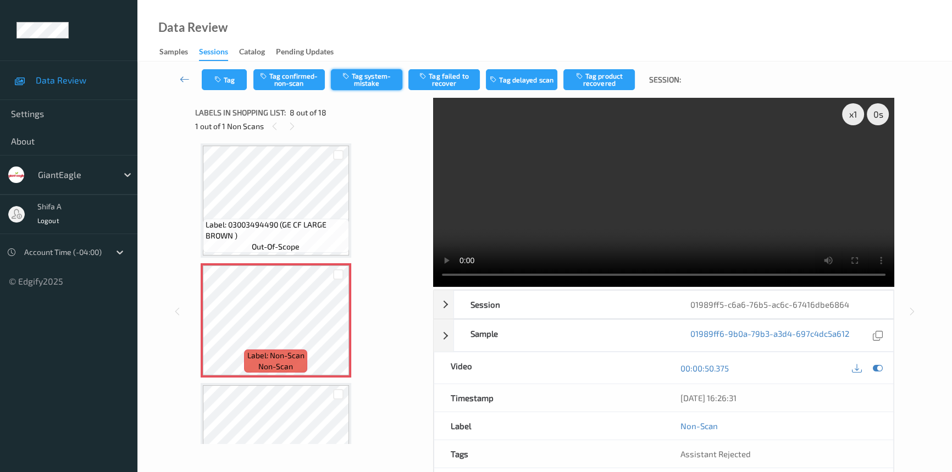
click at [367, 82] on button "Tag system-mistake" at bounding box center [366, 79] width 71 height 21
click at [222, 83] on button "Tag" at bounding box center [224, 79] width 45 height 21
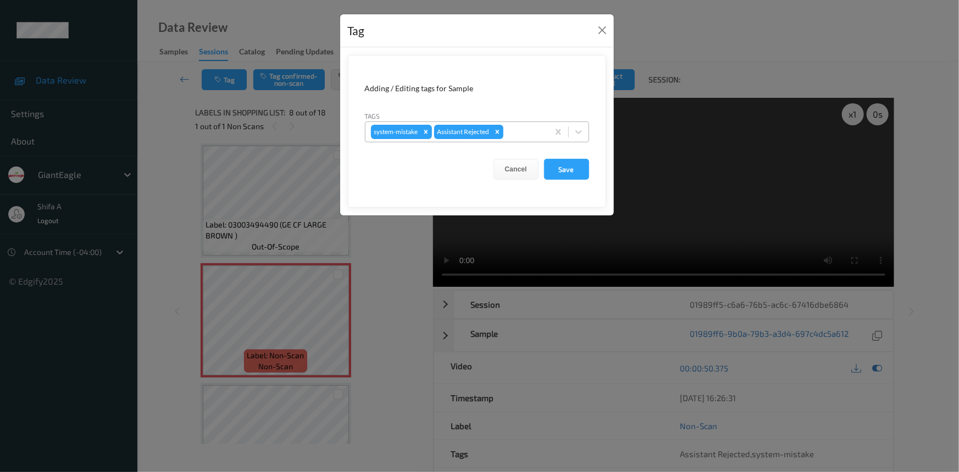
click at [534, 124] on div "system-mistake Assistant Rejected" at bounding box center [457, 132] width 183 height 19
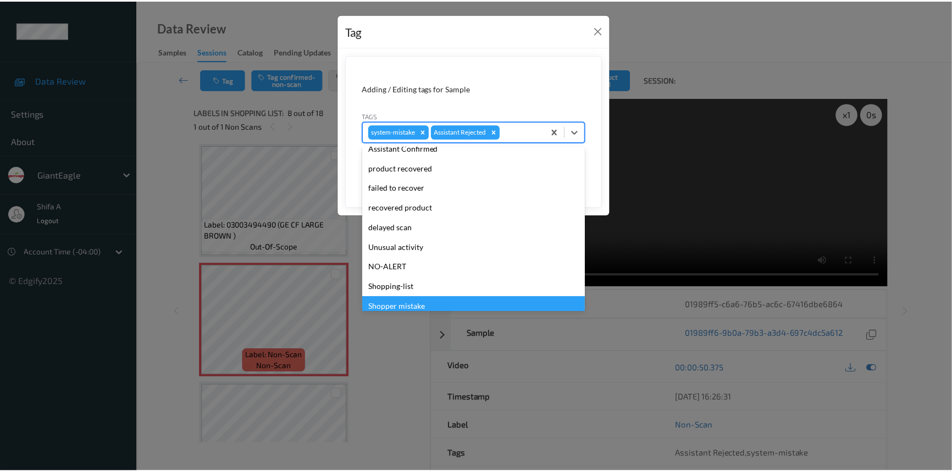
scroll to position [97, 0]
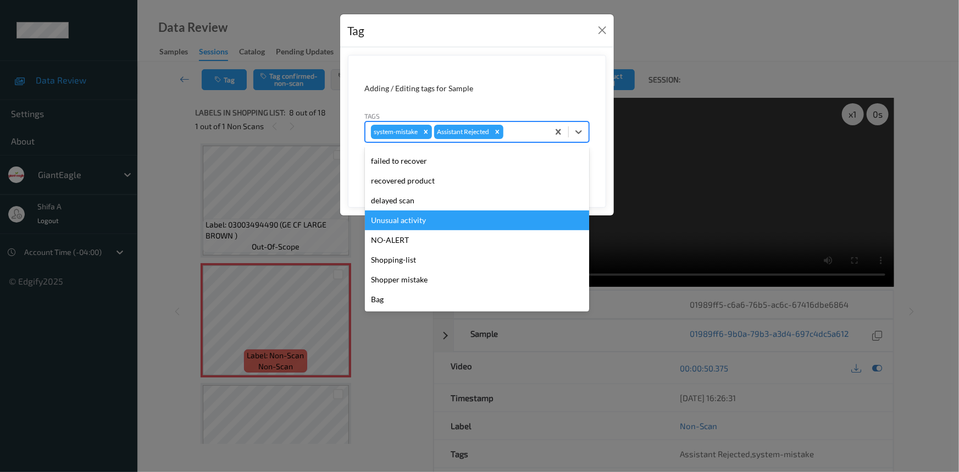
click at [420, 219] on div "Unusual activity" at bounding box center [477, 221] width 224 height 20
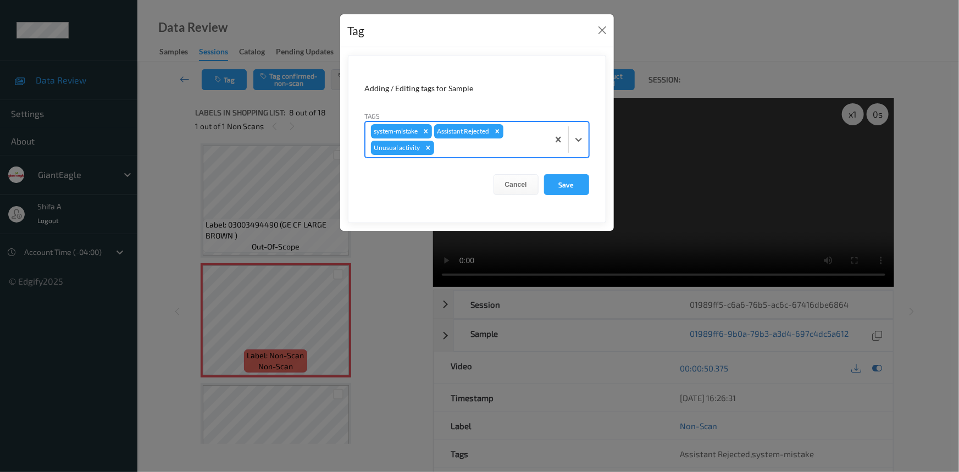
click at [599, 176] on form "Adding / Editing tags for Sample Tags option Unusual activity, selected. Select…" at bounding box center [477, 139] width 258 height 168
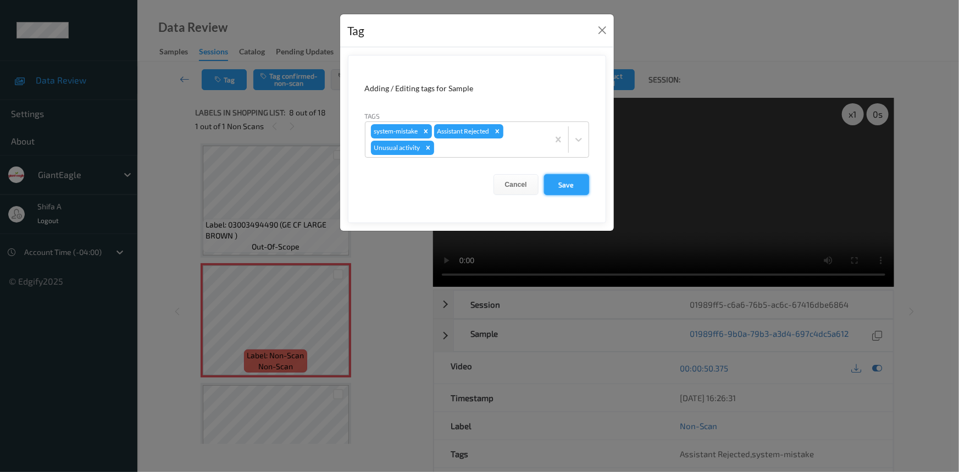
click at [576, 176] on button "Save" at bounding box center [566, 184] width 45 height 21
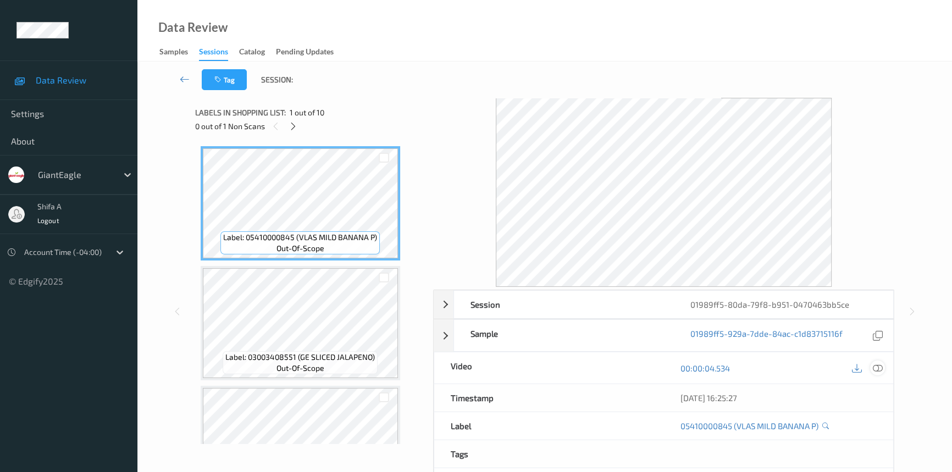
click at [880, 371] on icon at bounding box center [878, 368] width 10 height 10
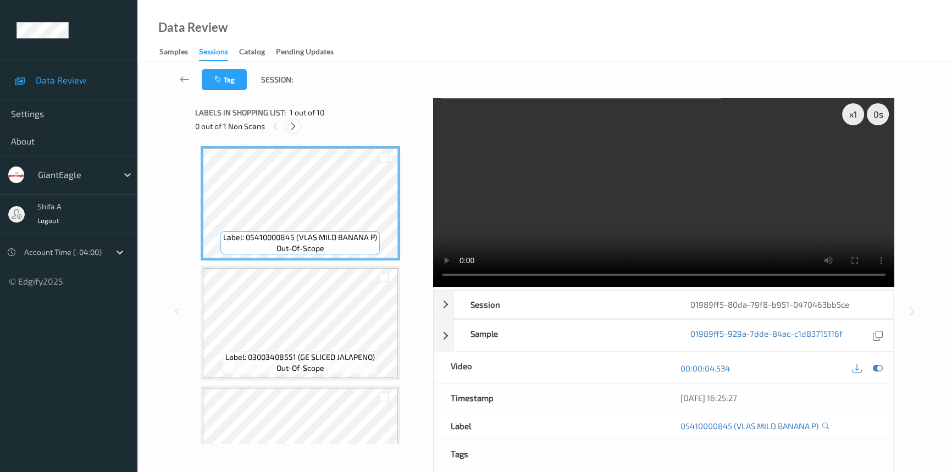
click at [291, 129] on icon at bounding box center [293, 126] width 9 height 10
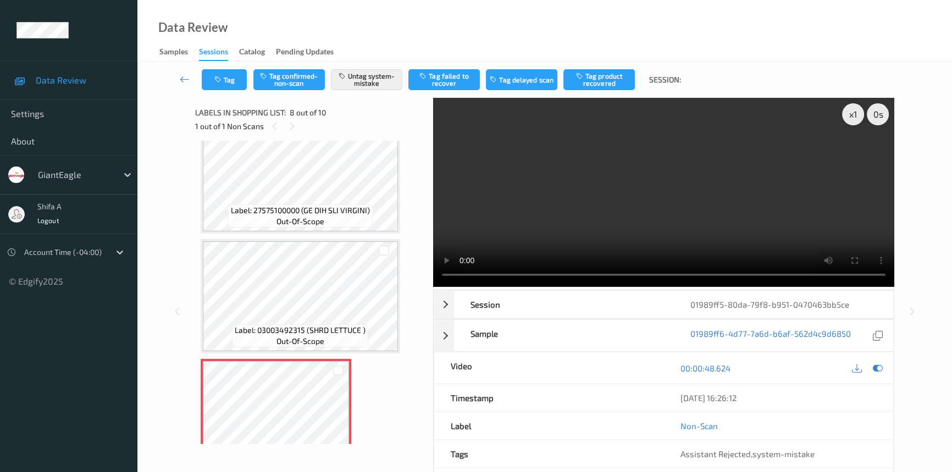
scroll to position [622, 0]
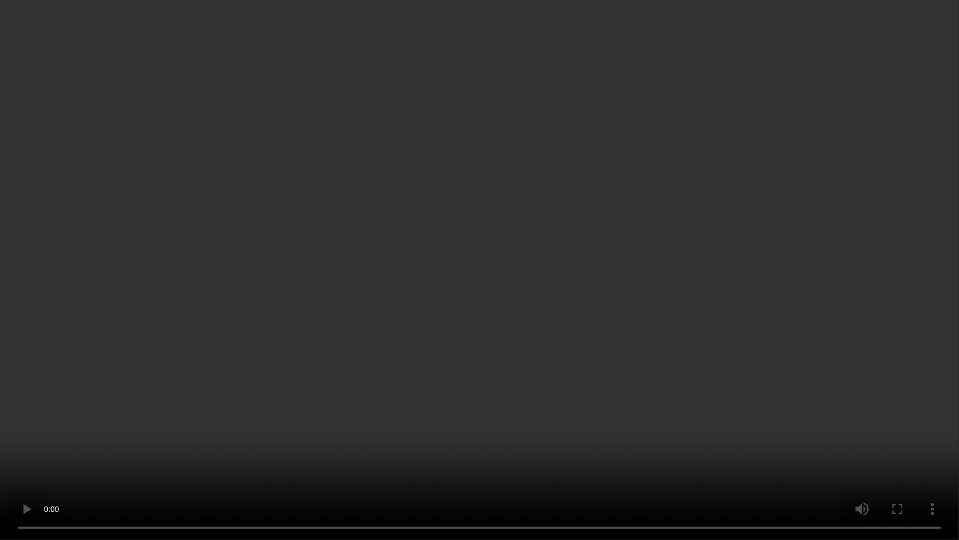
click at [772, 309] on video at bounding box center [479, 270] width 959 height 540
click at [759, 300] on video at bounding box center [479, 270] width 959 height 540
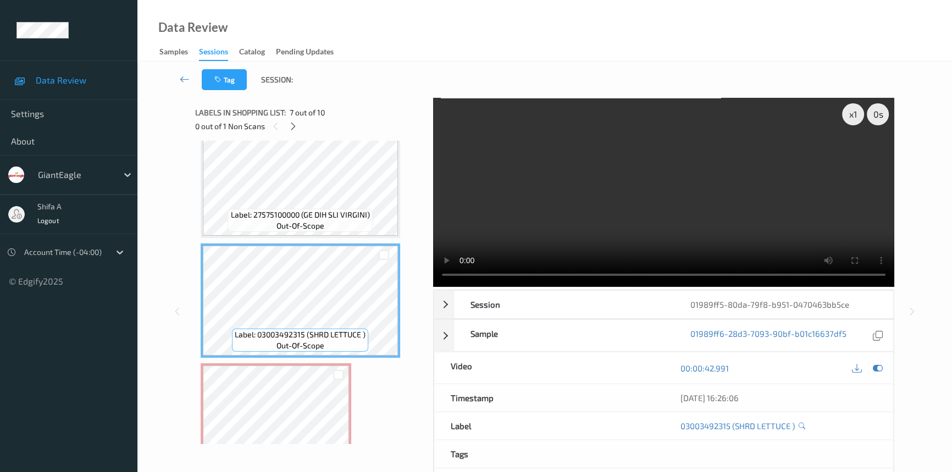
click at [676, 156] on video at bounding box center [663, 192] width 461 height 189
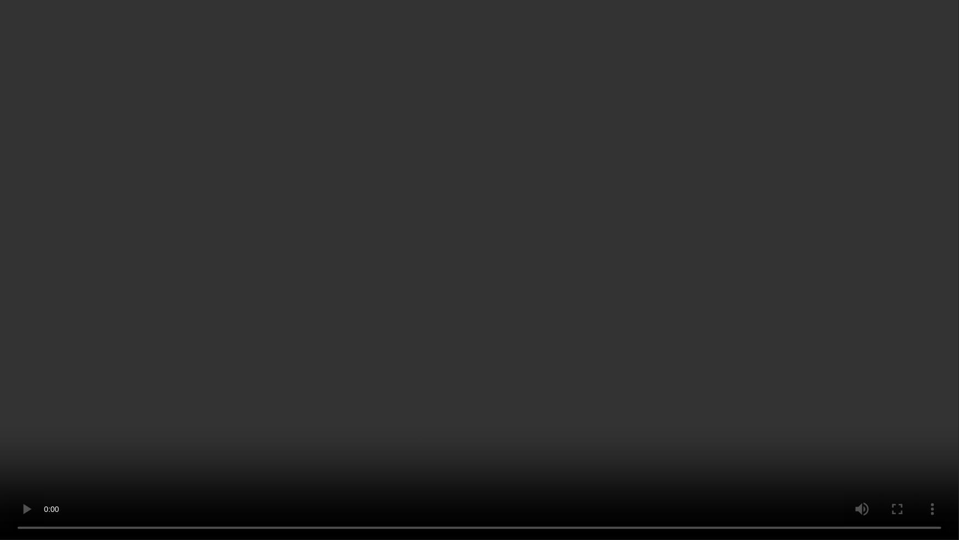
click at [699, 270] on video at bounding box center [479, 270] width 959 height 540
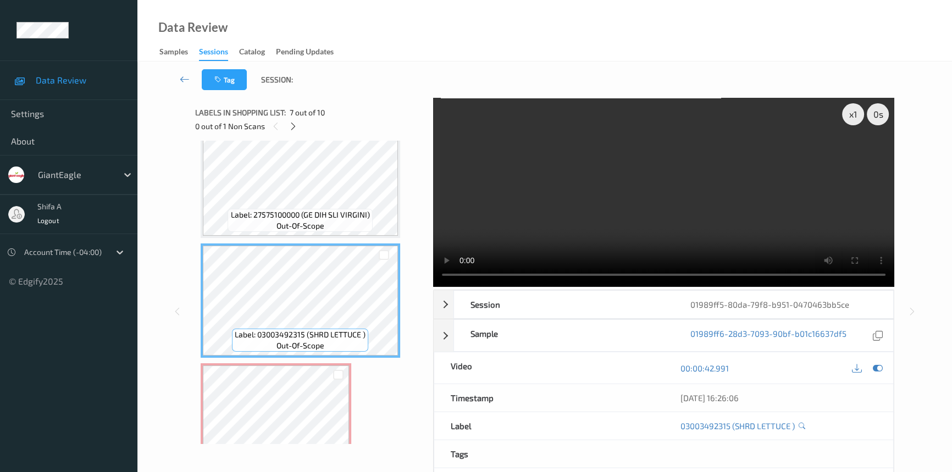
click at [777, 208] on video at bounding box center [663, 192] width 461 height 189
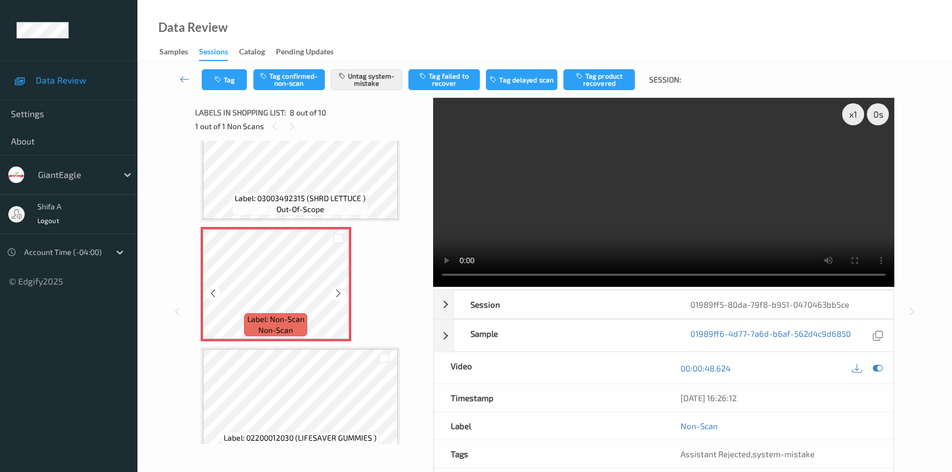
scroll to position [747, 0]
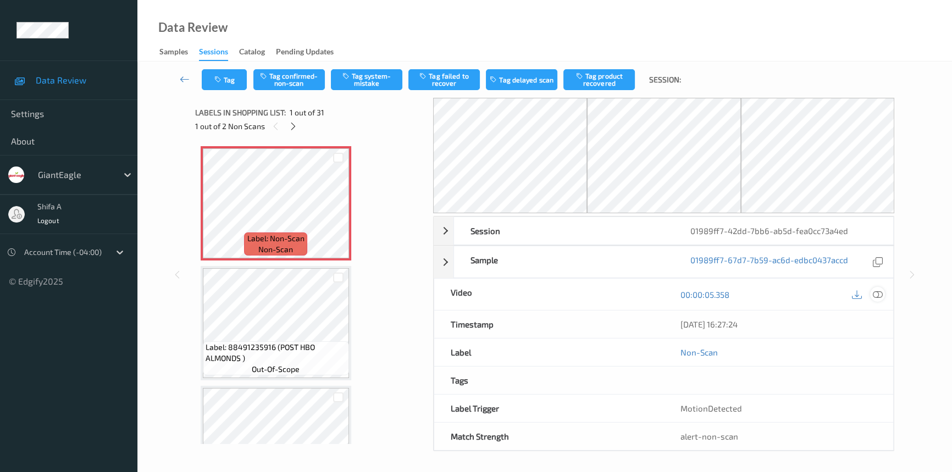
click at [881, 298] on icon at bounding box center [878, 295] width 10 height 10
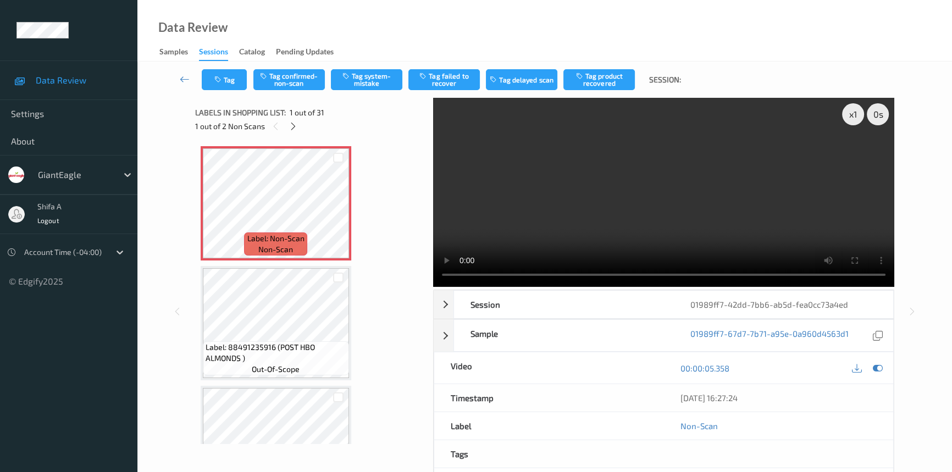
click at [579, 205] on video at bounding box center [663, 192] width 461 height 189
click at [832, 223] on video at bounding box center [663, 192] width 461 height 189
click at [295, 129] on icon at bounding box center [293, 126] width 9 height 10
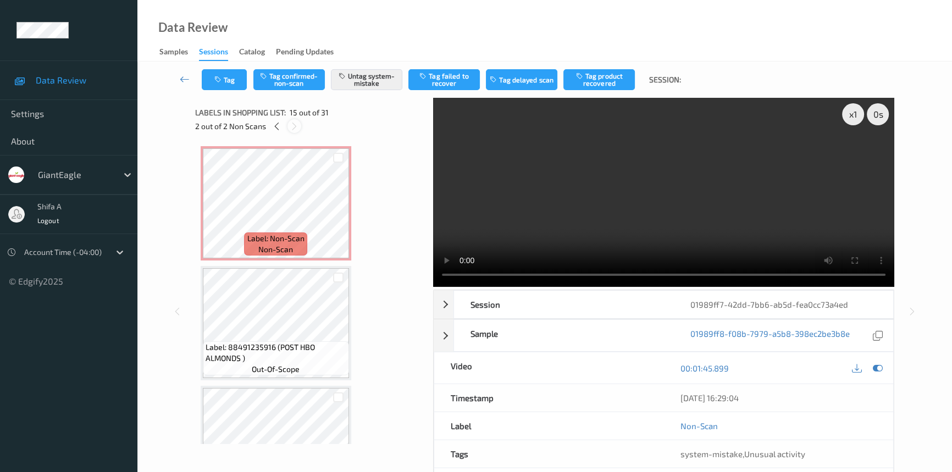
scroll to position [1557, 0]
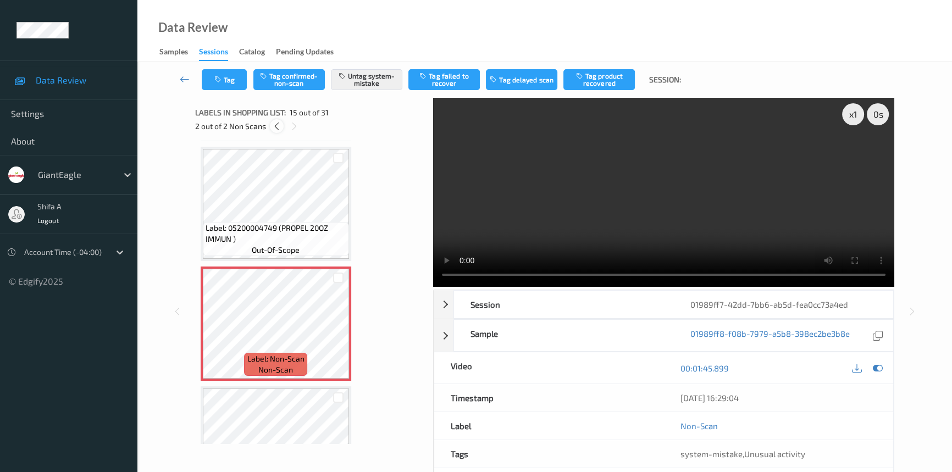
click at [274, 126] on icon at bounding box center [276, 126] width 9 height 10
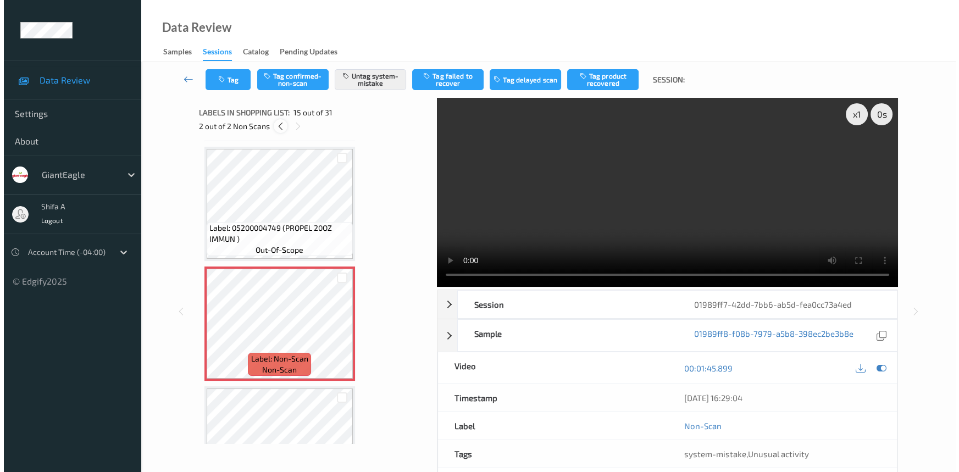
scroll to position [5, 0]
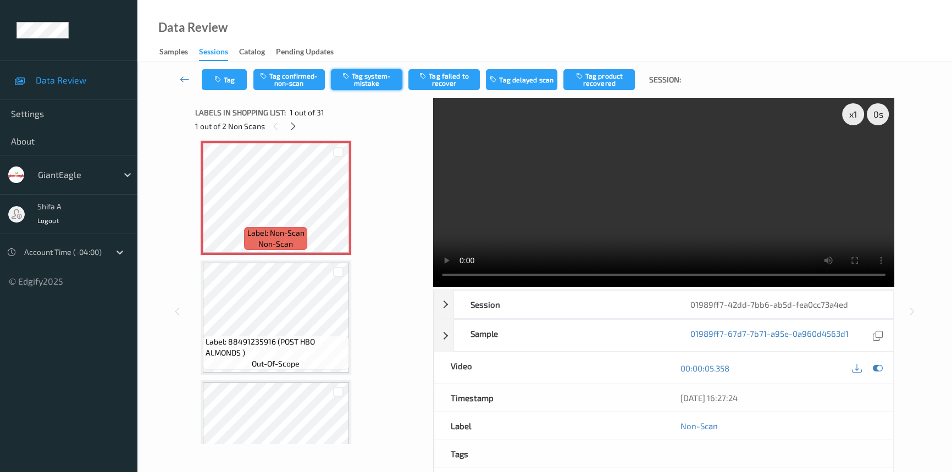
click at [366, 82] on button "Tag system-mistake" at bounding box center [366, 79] width 71 height 21
click at [225, 89] on button "Tag" at bounding box center [224, 79] width 45 height 21
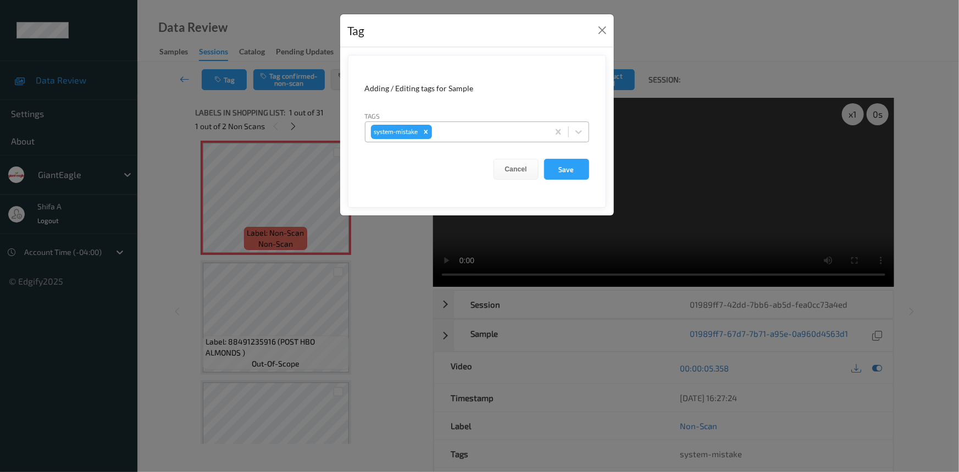
click at [462, 125] on div at bounding box center [488, 131] width 109 height 13
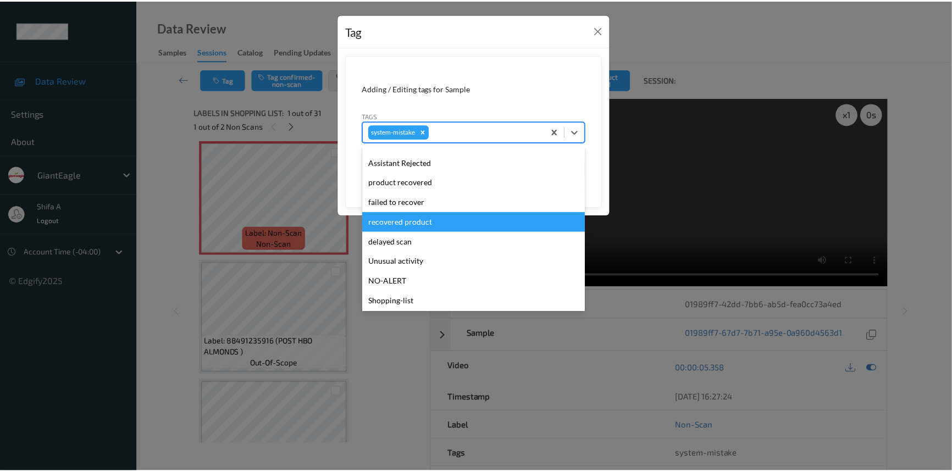
scroll to position [116, 0]
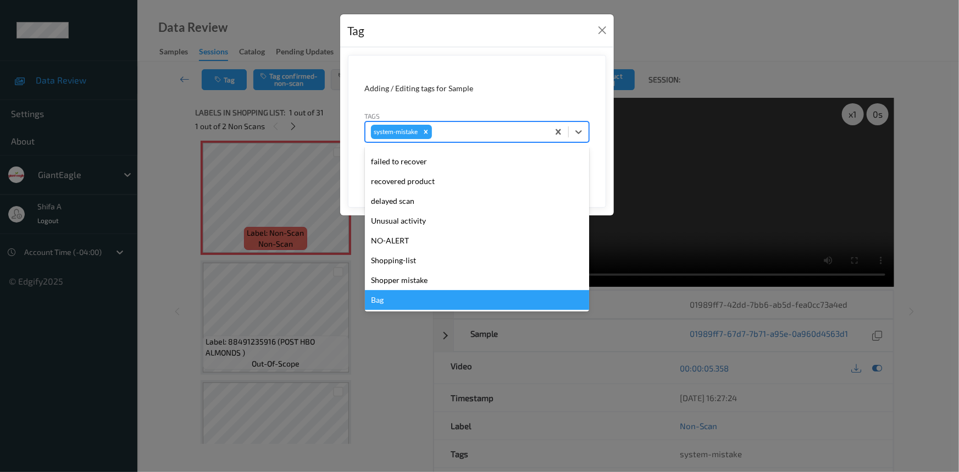
click at [400, 296] on div "Bag" at bounding box center [477, 300] width 224 height 20
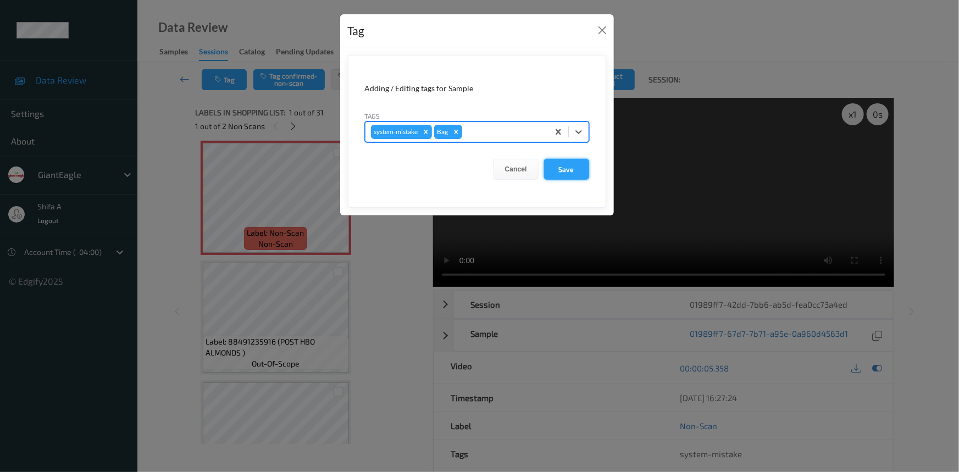
click at [577, 169] on button "Save" at bounding box center [566, 169] width 45 height 21
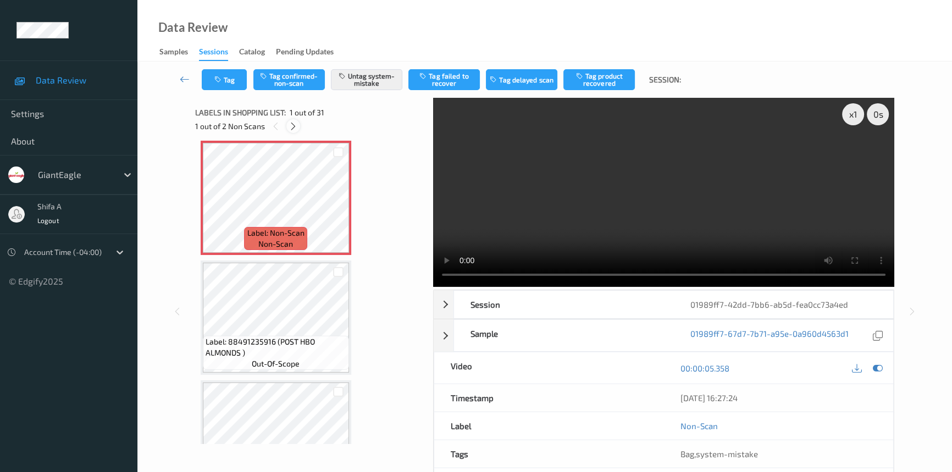
click at [292, 124] on icon at bounding box center [293, 126] width 9 height 10
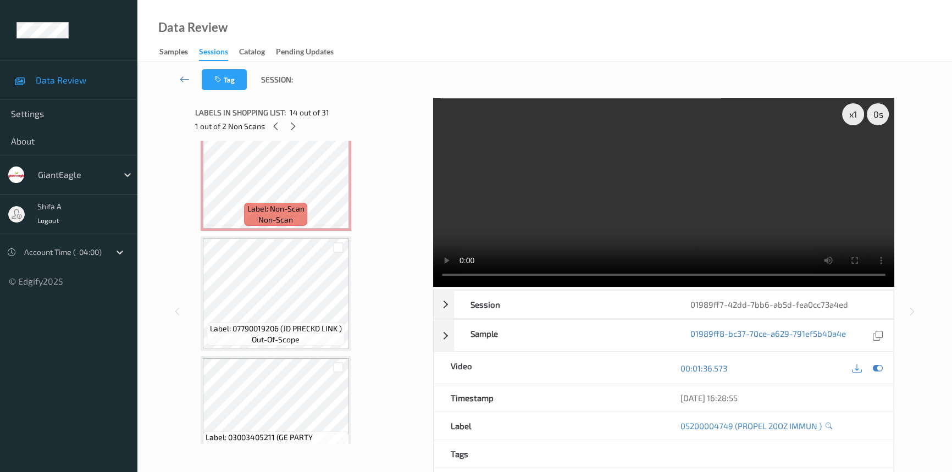
scroll to position [1658, 0]
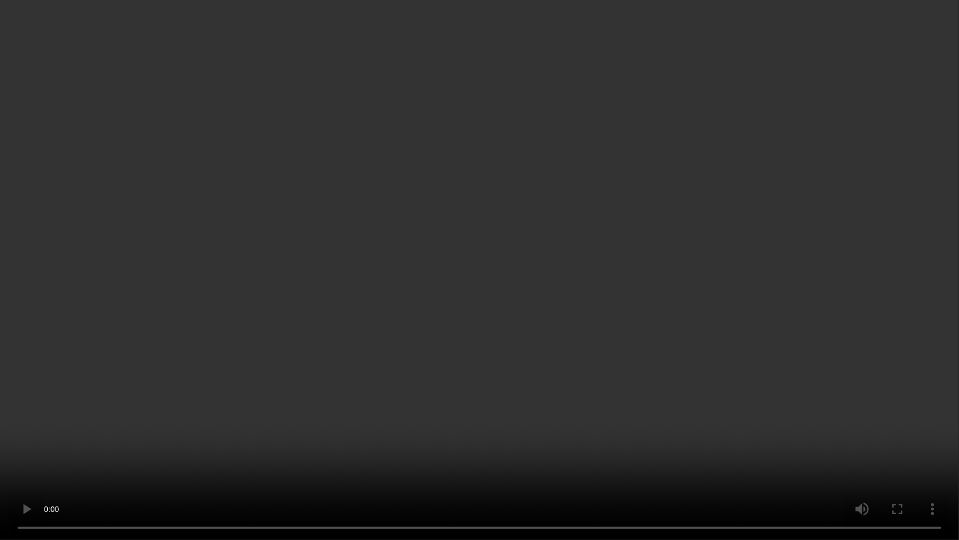
click at [765, 308] on video at bounding box center [479, 270] width 959 height 540
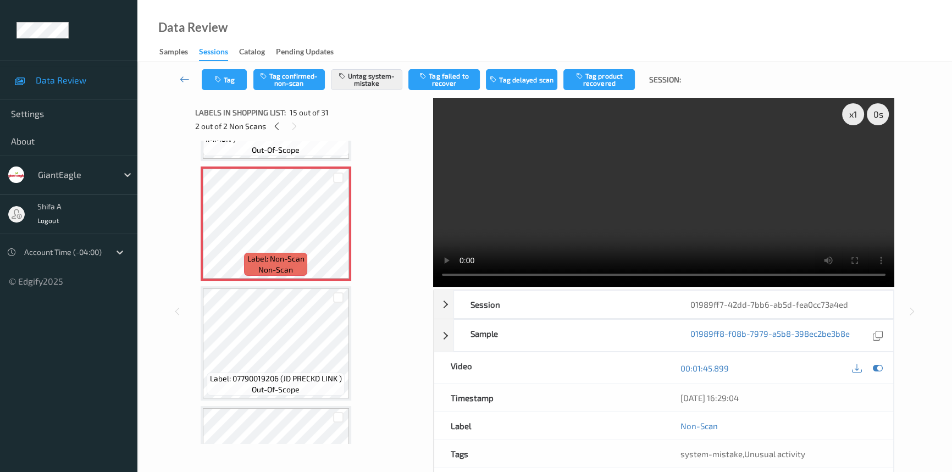
click at [706, 155] on video at bounding box center [663, 192] width 461 height 189
click at [280, 128] on icon at bounding box center [276, 126] width 9 height 10
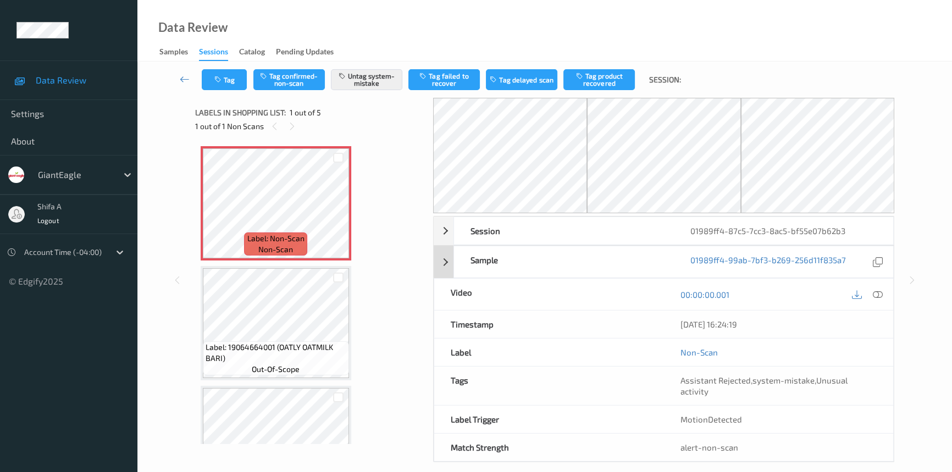
drag, startPoint x: 877, startPoint y: 293, endPoint x: 852, endPoint y: 330, distance: 44.7
click at [877, 291] on icon at bounding box center [878, 295] width 10 height 10
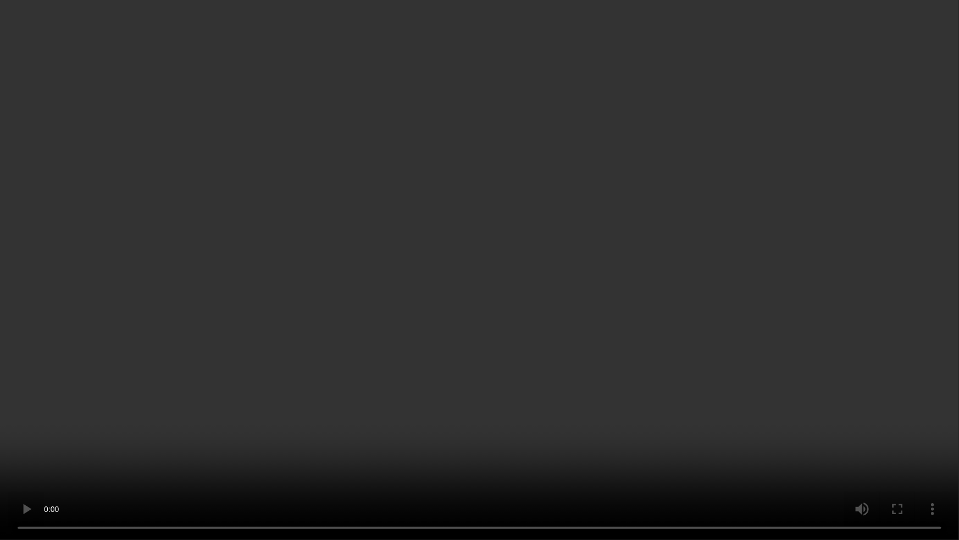
click at [622, 373] on video at bounding box center [479, 270] width 959 height 540
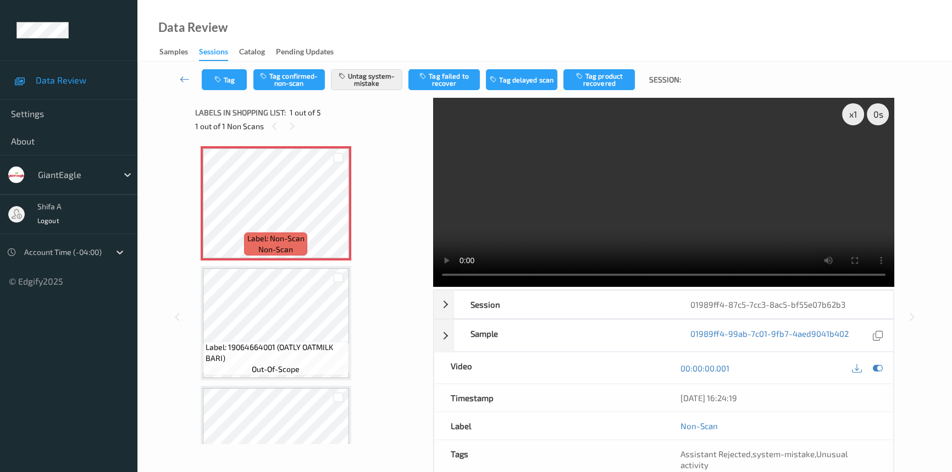
click at [721, 208] on video at bounding box center [663, 192] width 461 height 189
click at [341, 213] on icon at bounding box center [338, 213] width 9 height 10
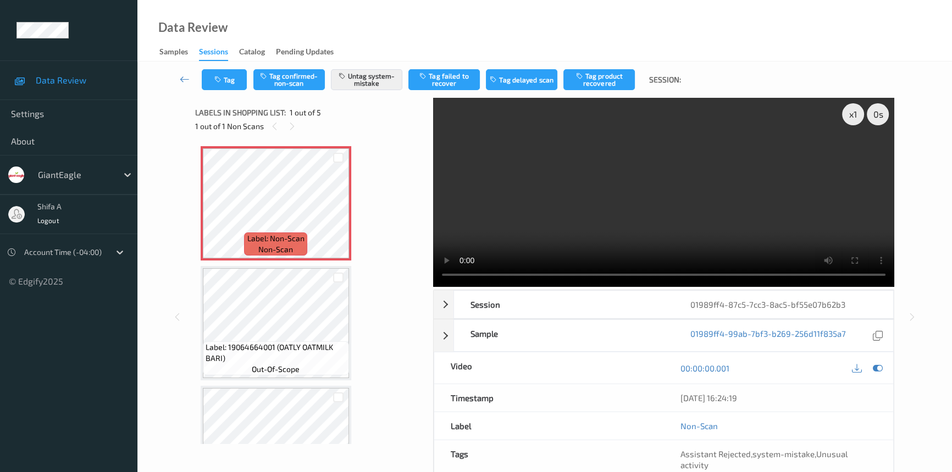
click at [225, 91] on div "Tag Tag confirmed-non-scan Untag system-mistake Tag failed to recover Tag delay…" at bounding box center [545, 80] width 770 height 36
click at [224, 85] on button "Tag" at bounding box center [224, 79] width 45 height 21
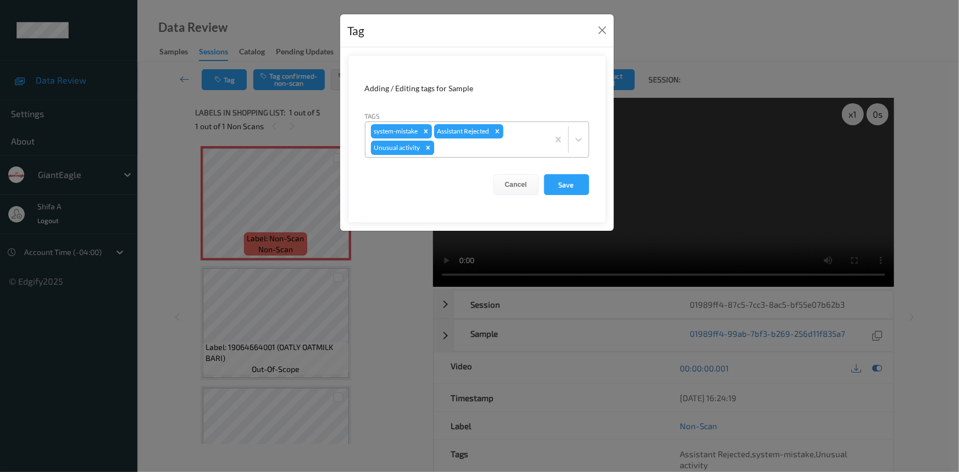
click at [428, 147] on icon "Remove Unusual activity" at bounding box center [428, 148] width 4 height 4
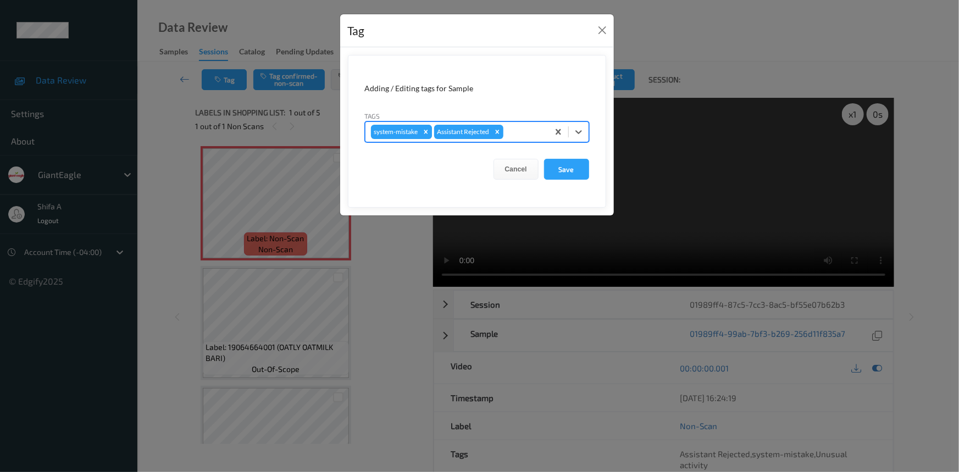
click at [427, 136] on icon "Remove system-mistake" at bounding box center [426, 132] width 8 height 8
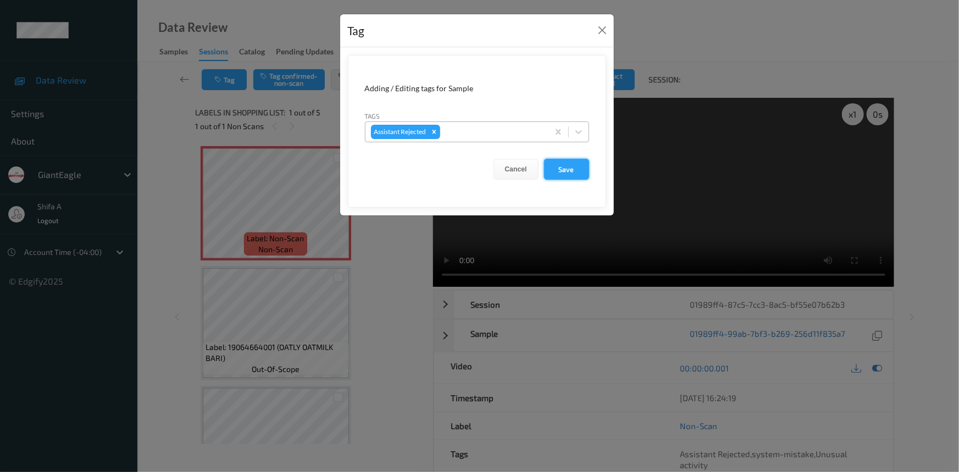
click at [555, 170] on button "Save" at bounding box center [566, 169] width 45 height 21
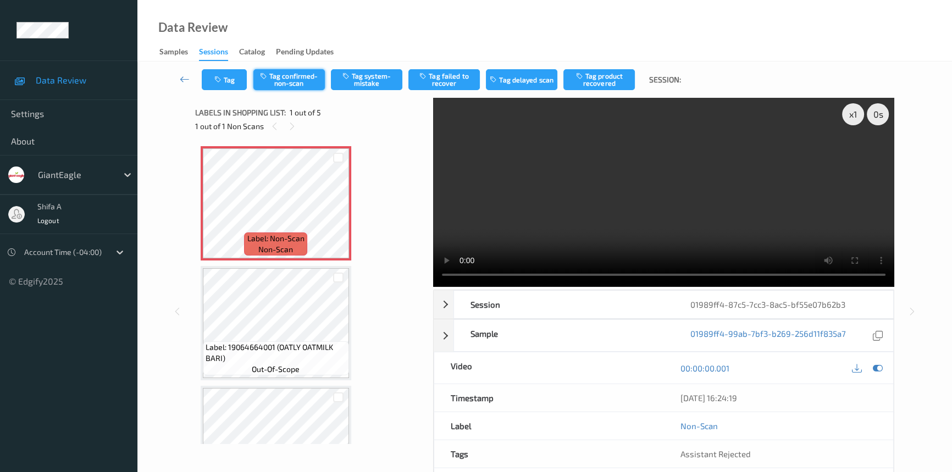
click at [301, 73] on button "Tag confirmed-non-scan" at bounding box center [288, 79] width 71 height 21
click at [613, 81] on button "Tag product recovered" at bounding box center [599, 79] width 71 height 21
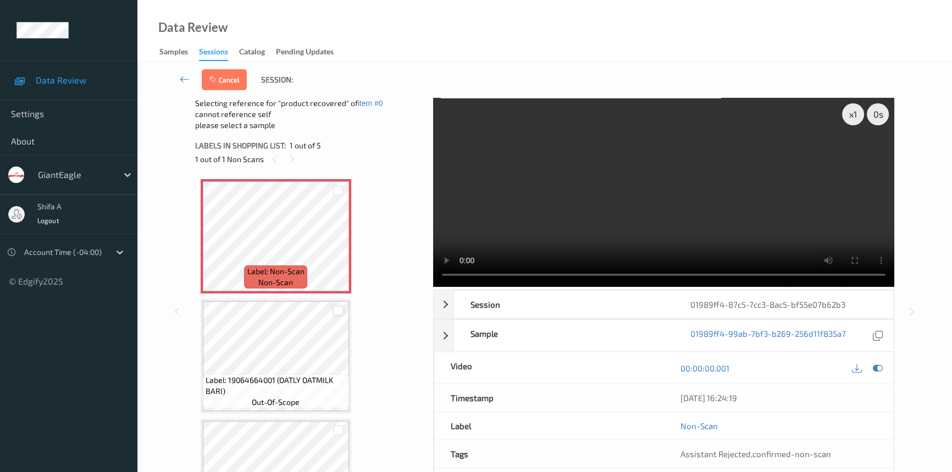
click at [336, 308] on div at bounding box center [338, 311] width 10 height 10
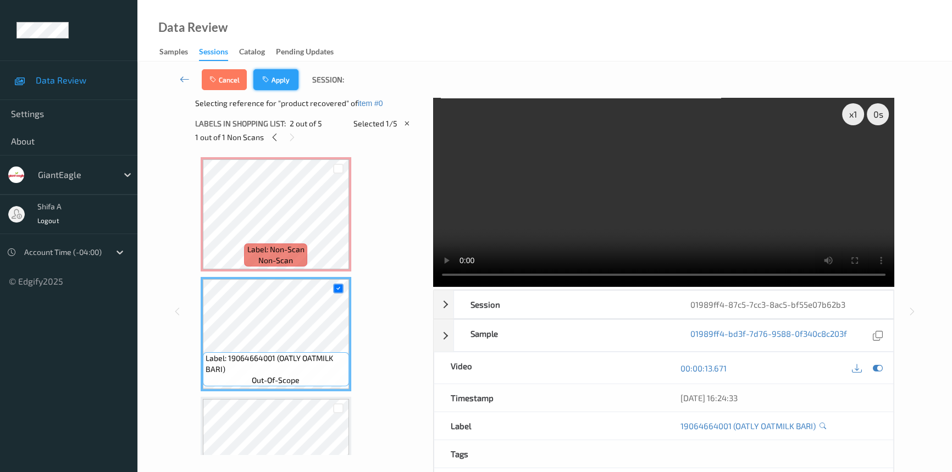
click at [275, 82] on button "Apply" at bounding box center [275, 79] width 45 height 21
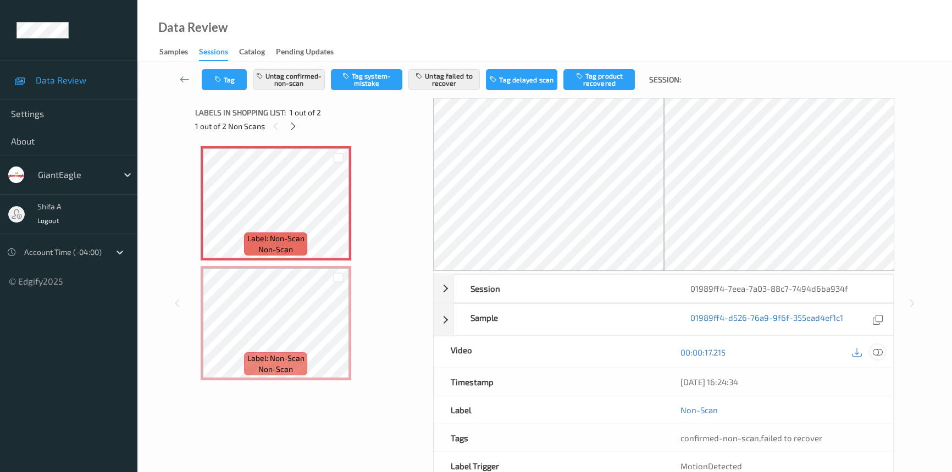
click at [878, 351] on icon at bounding box center [878, 352] width 10 height 10
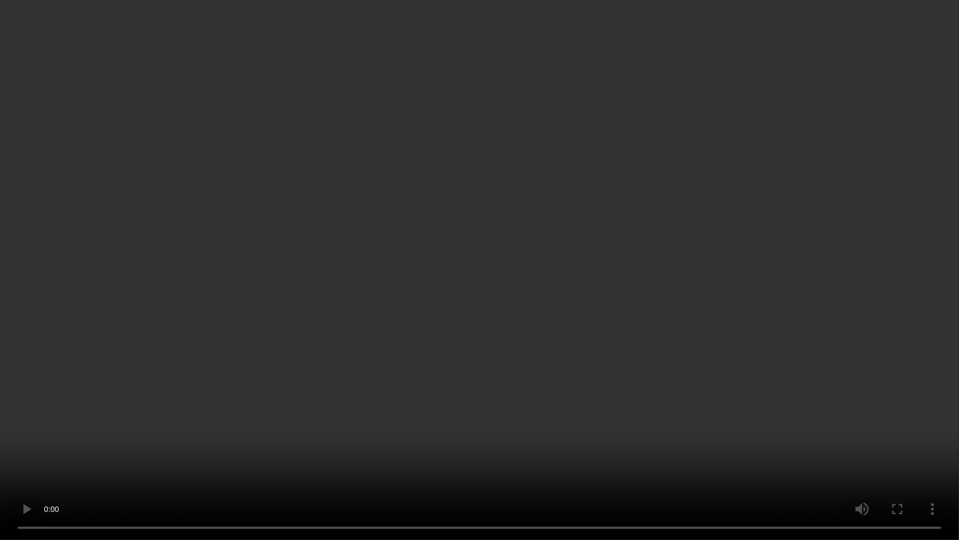
click at [332, 426] on video at bounding box center [479, 270] width 959 height 540
click at [445, 411] on video at bounding box center [479, 270] width 959 height 540
click at [893, 402] on video at bounding box center [479, 270] width 959 height 540
click at [788, 423] on video at bounding box center [479, 270] width 959 height 540
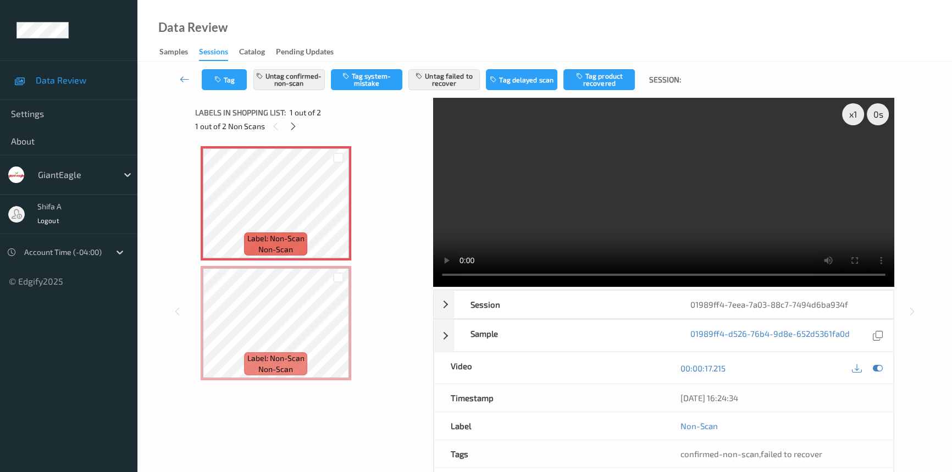
click at [635, 167] on video at bounding box center [663, 192] width 461 height 189
click at [451, 81] on button "Untag failed to recover" at bounding box center [443, 79] width 71 height 21
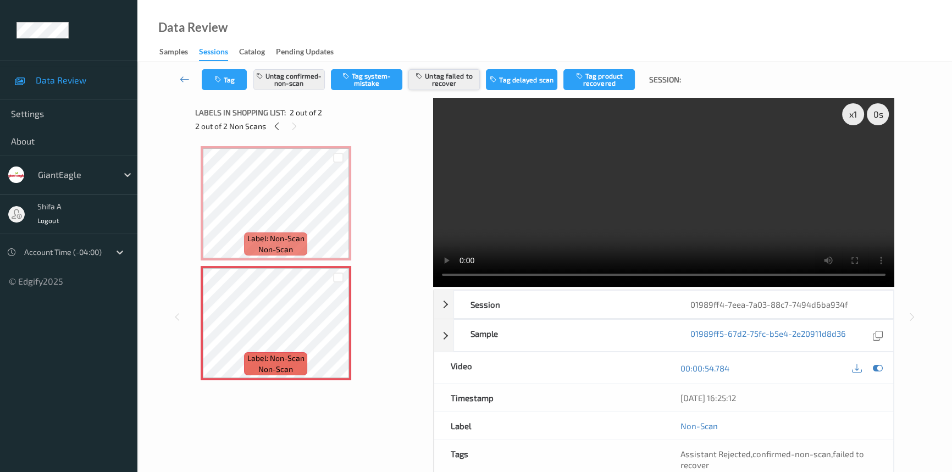
click at [440, 84] on button "Untag failed to recover" at bounding box center [443, 79] width 71 height 21
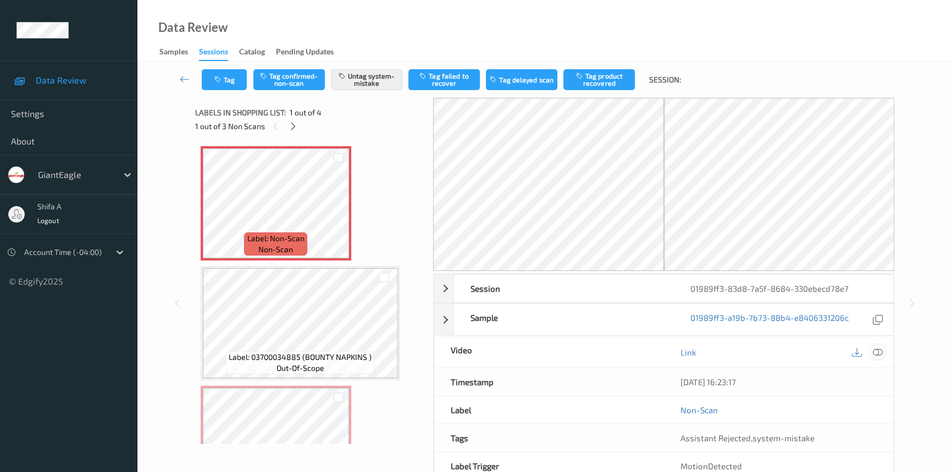
click at [879, 352] on icon at bounding box center [878, 352] width 10 height 10
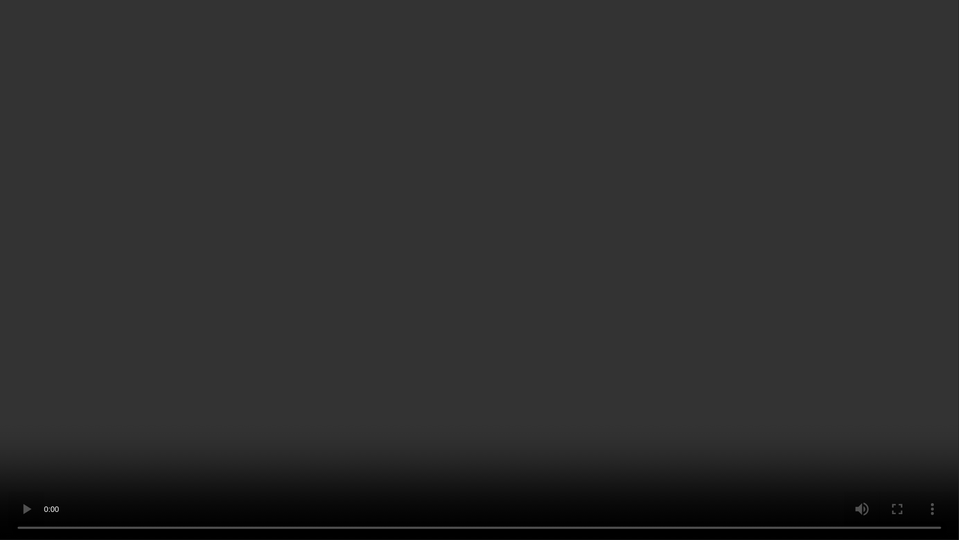
click at [855, 305] on video at bounding box center [479, 270] width 959 height 540
click at [773, 301] on video at bounding box center [479, 270] width 959 height 540
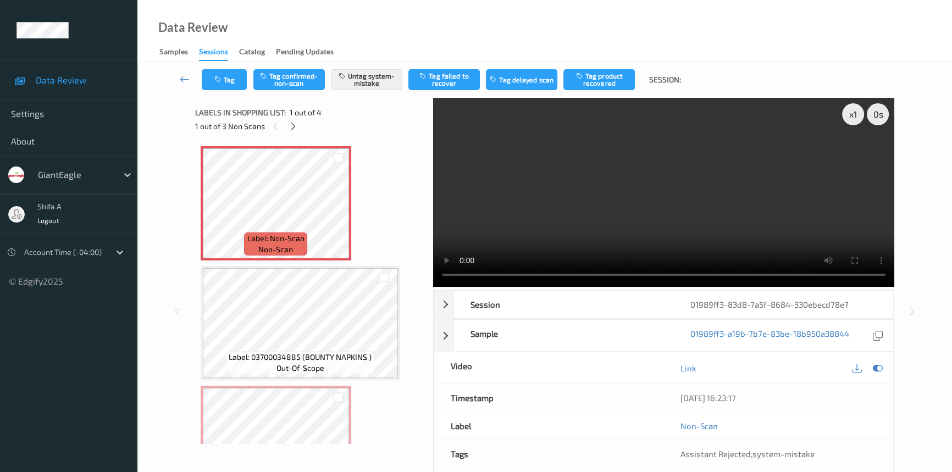
click at [741, 163] on video at bounding box center [663, 192] width 461 height 189
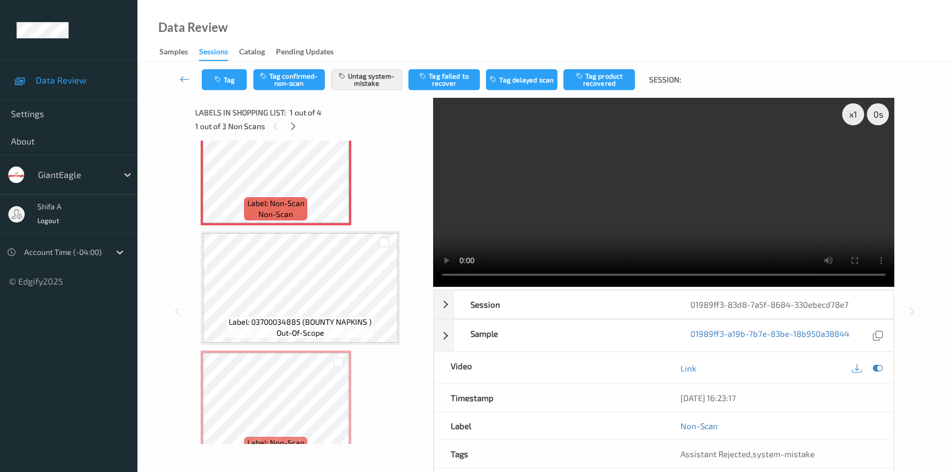
scroll to position [30, 0]
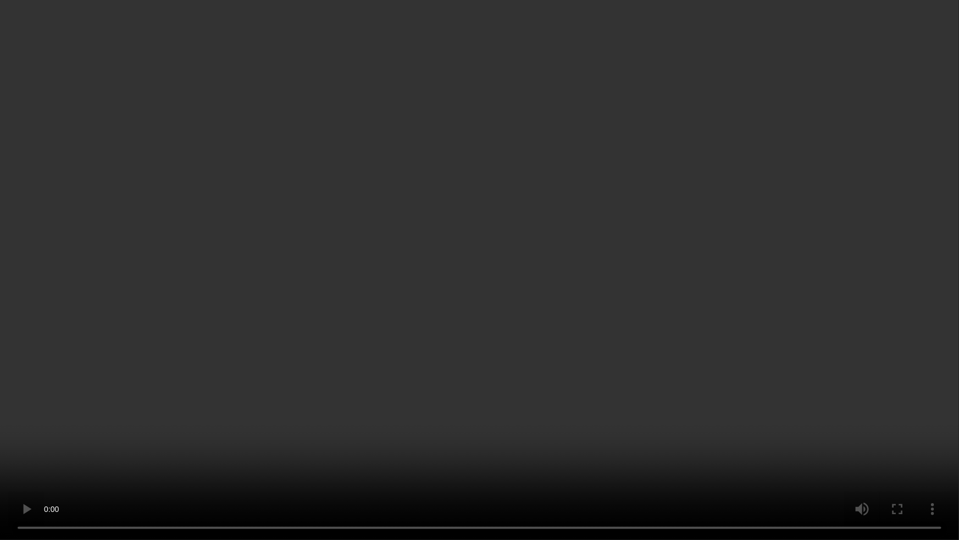
click at [653, 338] on video at bounding box center [479, 270] width 959 height 540
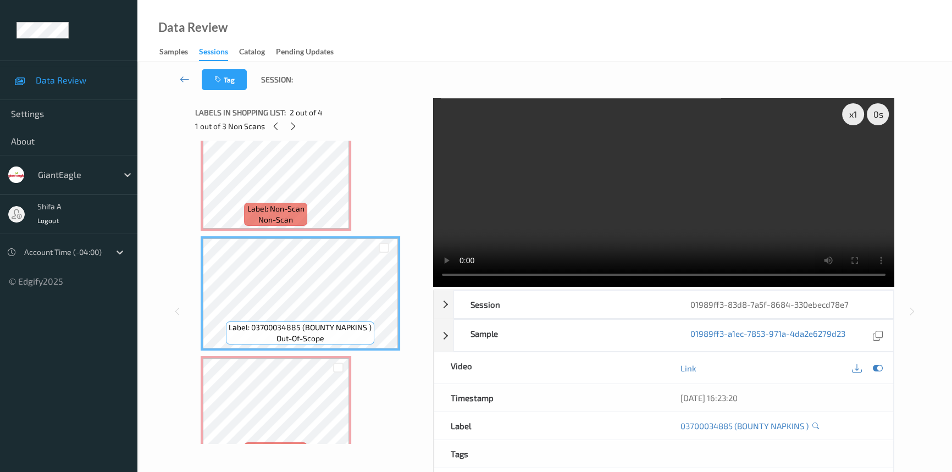
click at [659, 176] on video at bounding box center [663, 192] width 461 height 189
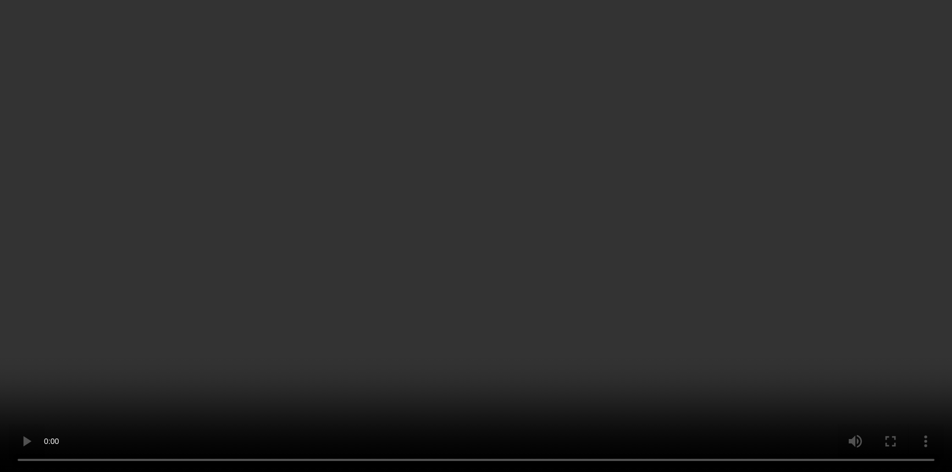
scroll to position [112, 0]
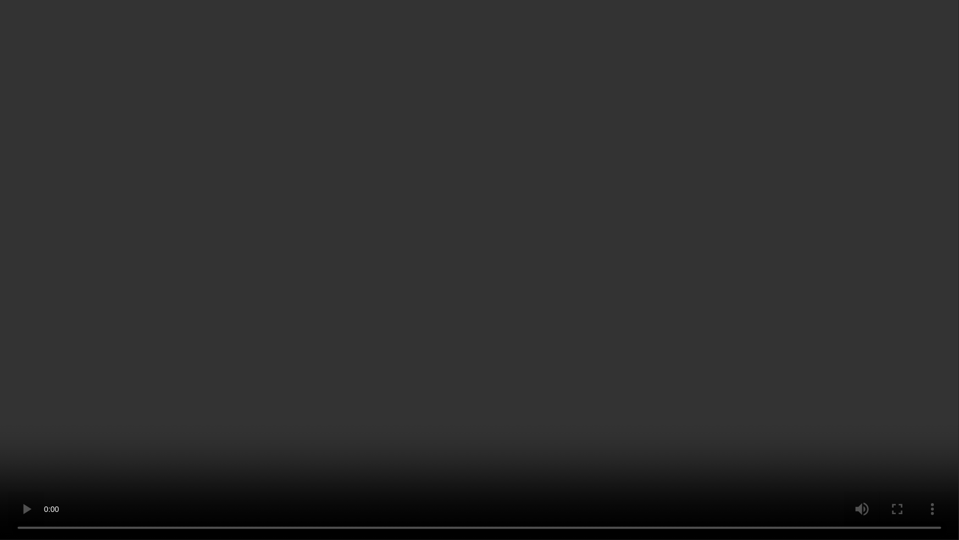
click at [462, 411] on video at bounding box center [479, 270] width 959 height 540
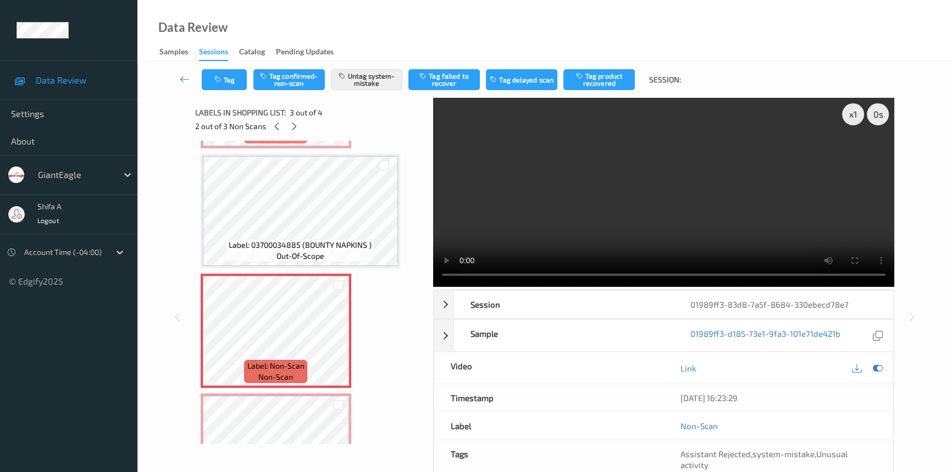
click at [691, 169] on video at bounding box center [663, 192] width 461 height 189
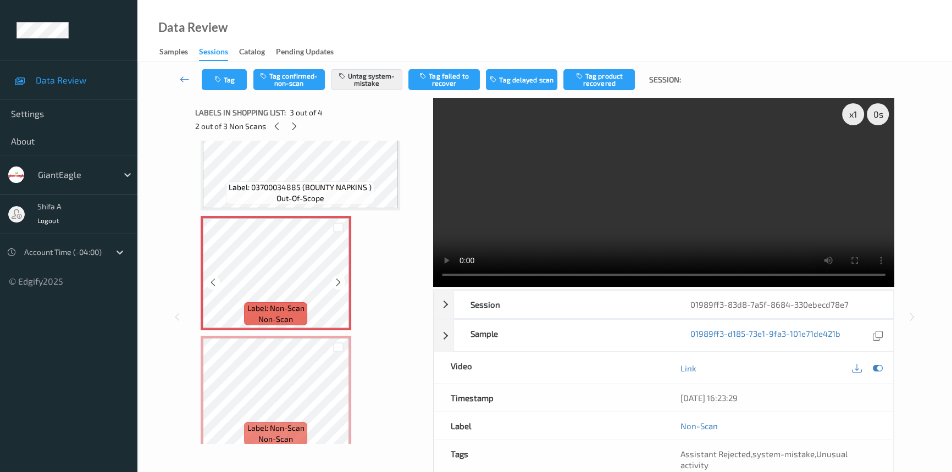
scroll to position [180, 0]
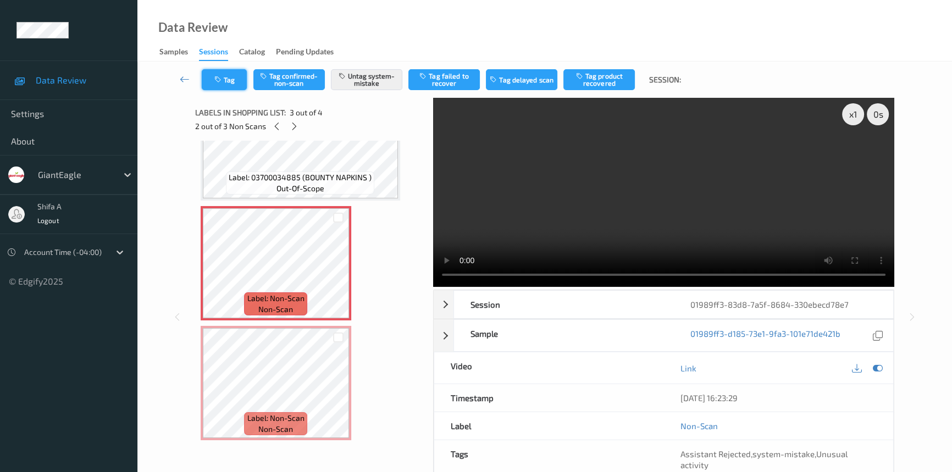
click at [234, 82] on button "Tag" at bounding box center [224, 79] width 45 height 21
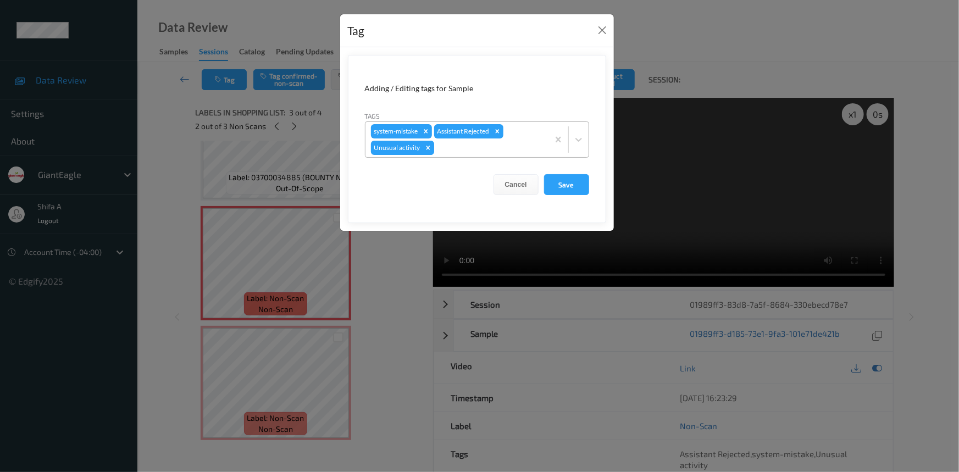
click at [428, 147] on icon "Remove Unusual activity" at bounding box center [428, 148] width 4 height 4
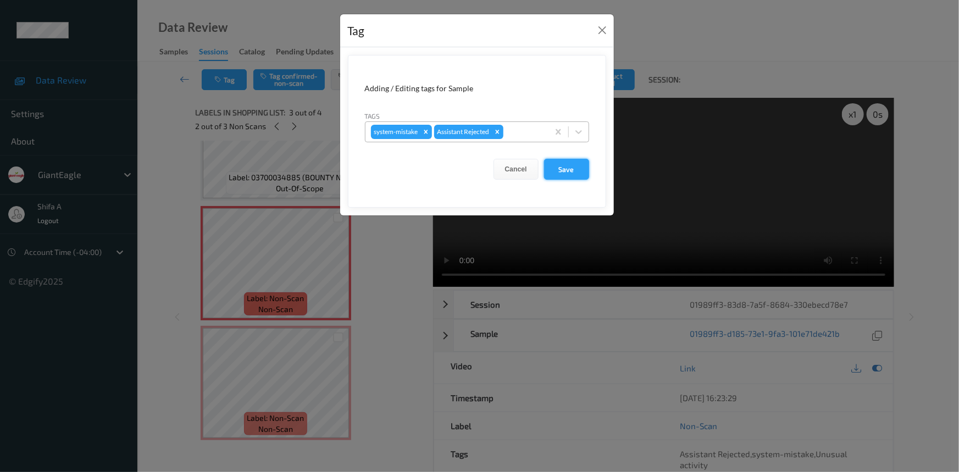
click at [562, 163] on button "Save" at bounding box center [566, 169] width 45 height 21
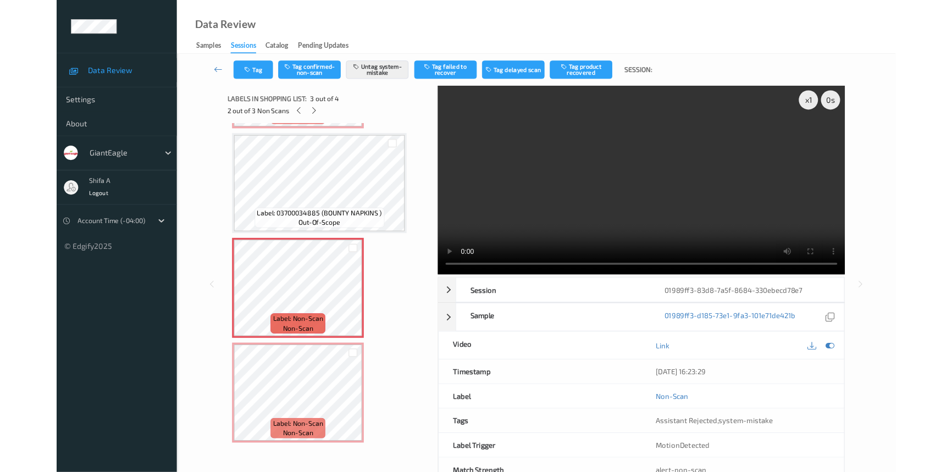
scroll to position [112, 0]
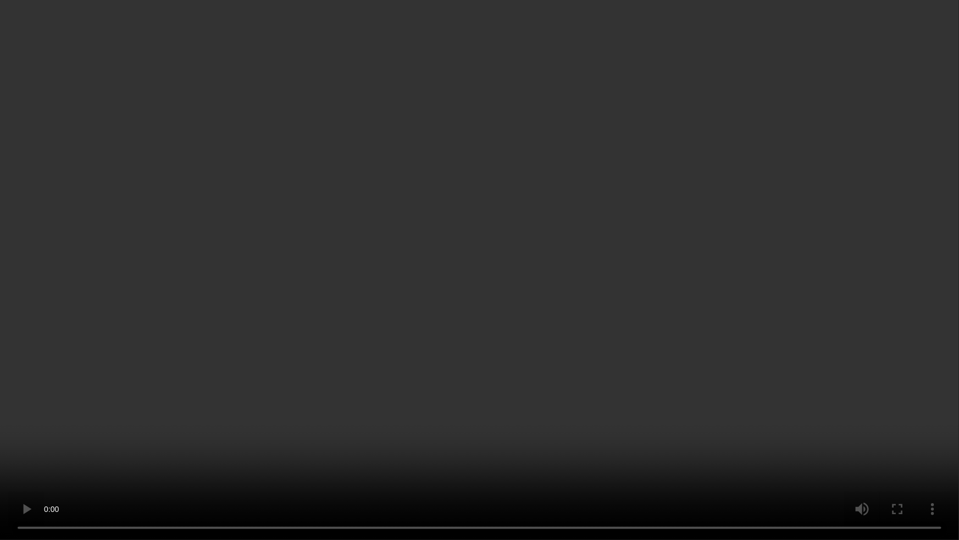
click at [418, 460] on video at bounding box center [479, 270] width 959 height 540
click at [583, 415] on video at bounding box center [479, 270] width 959 height 540
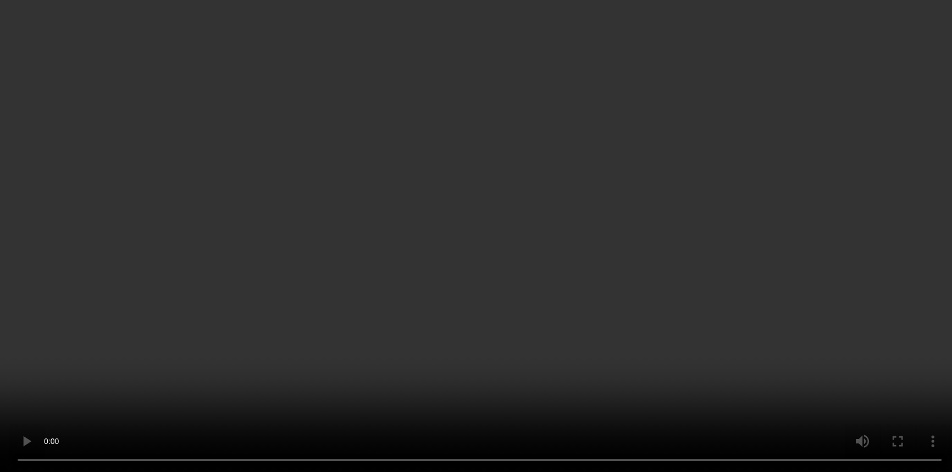
scroll to position [180, 0]
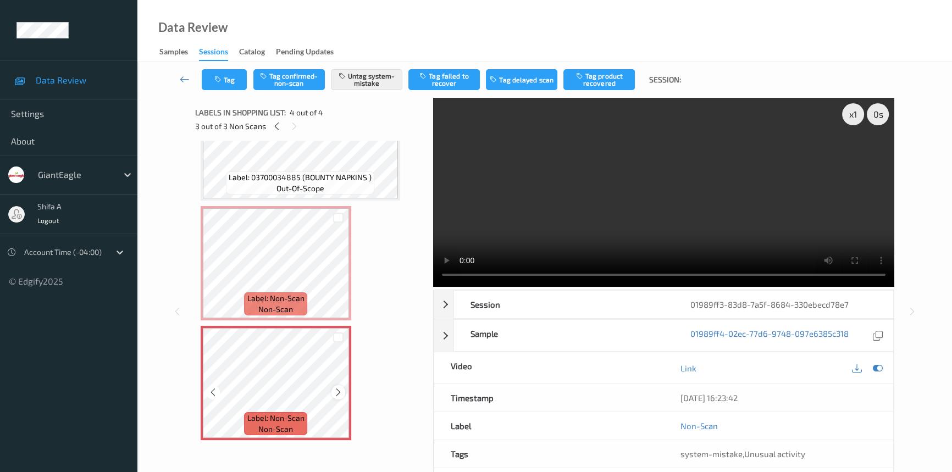
click at [336, 390] on icon at bounding box center [338, 393] width 9 height 10
click at [231, 84] on button "Tag" at bounding box center [224, 79] width 45 height 21
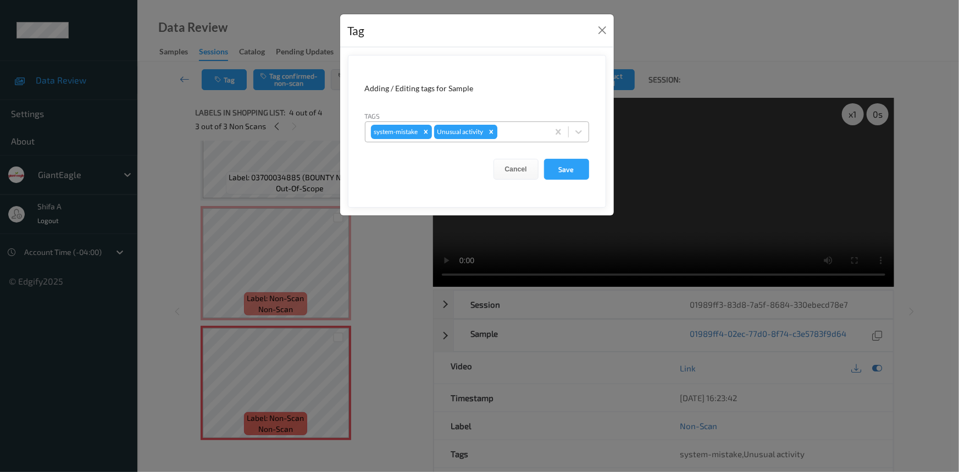
click at [491, 134] on icon "Remove Unusual activity" at bounding box center [492, 132] width 8 height 8
click at [564, 166] on button "Save" at bounding box center [566, 169] width 45 height 21
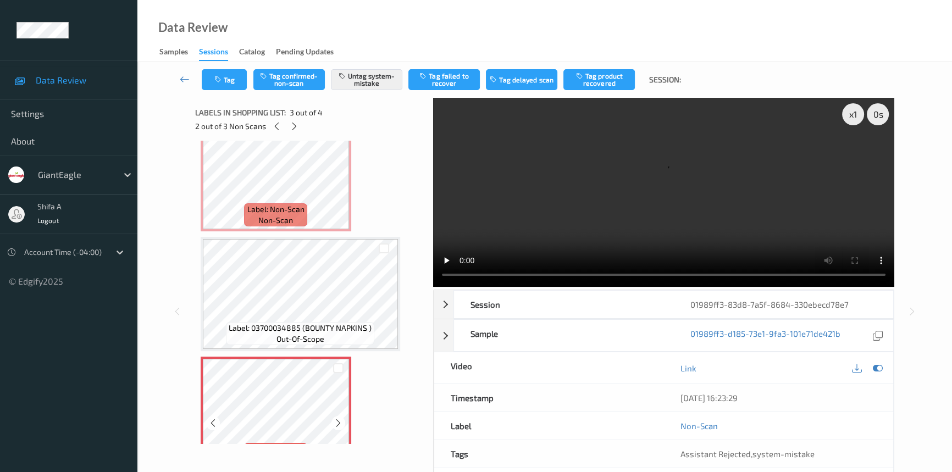
scroll to position [0, 0]
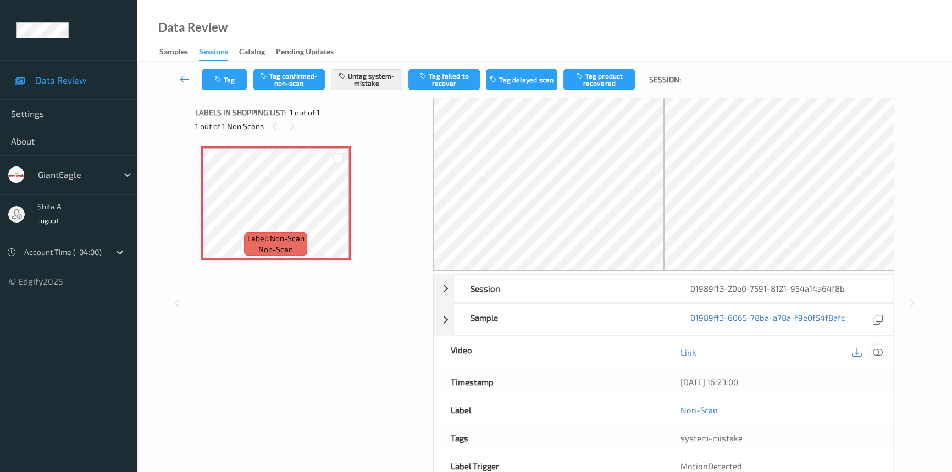
click at [873, 352] on icon at bounding box center [878, 352] width 10 height 10
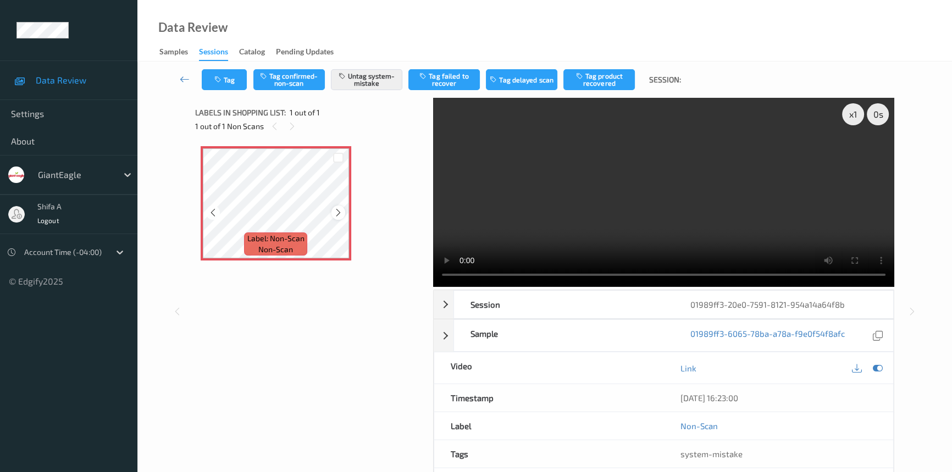
click at [341, 213] on icon at bounding box center [338, 213] width 9 height 10
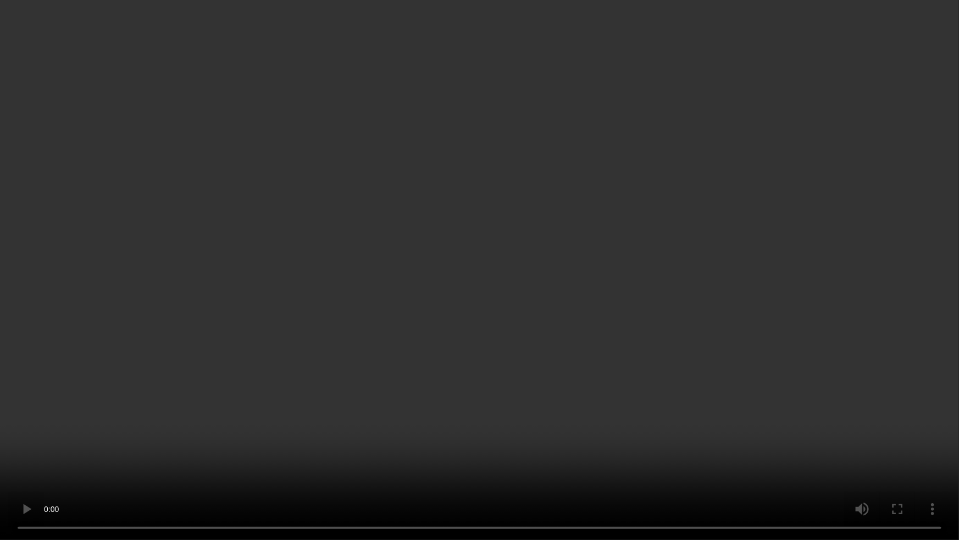
click at [137, 450] on video at bounding box center [479, 270] width 959 height 540
click at [756, 305] on video at bounding box center [479, 270] width 959 height 540
click at [889, 440] on video at bounding box center [479, 270] width 959 height 540
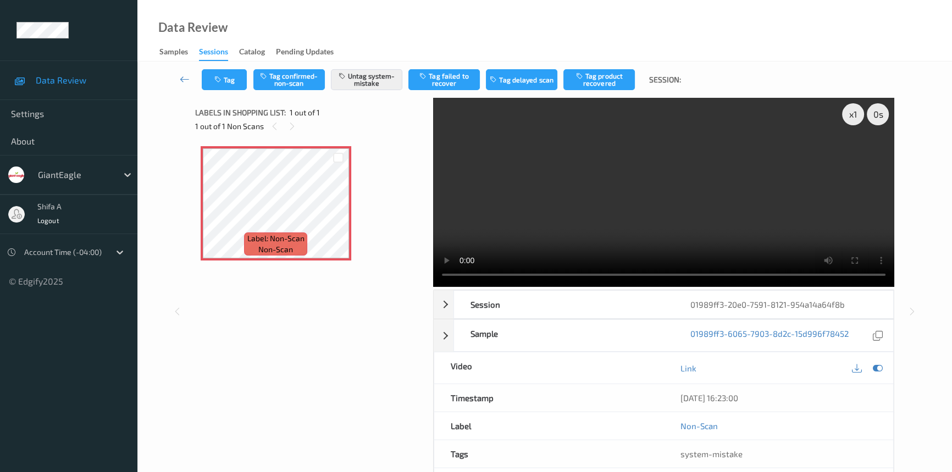
click at [753, 178] on video at bounding box center [663, 192] width 461 height 189
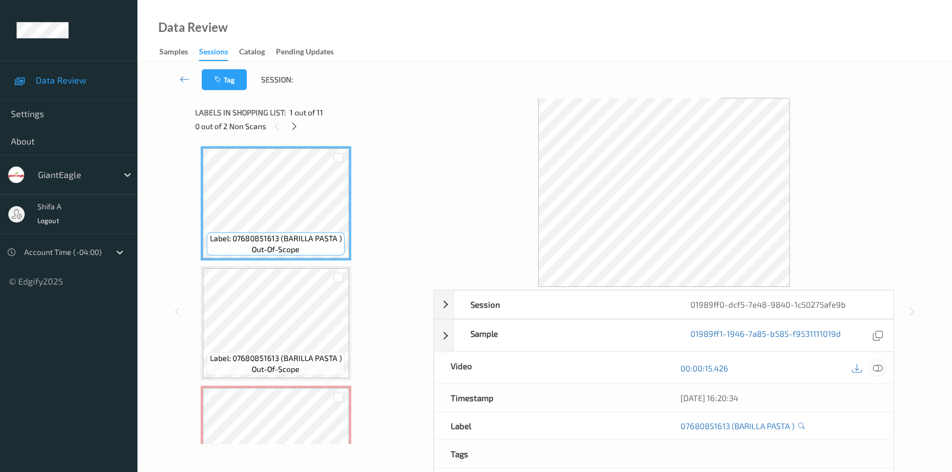
click at [875, 368] on icon at bounding box center [878, 368] width 10 height 10
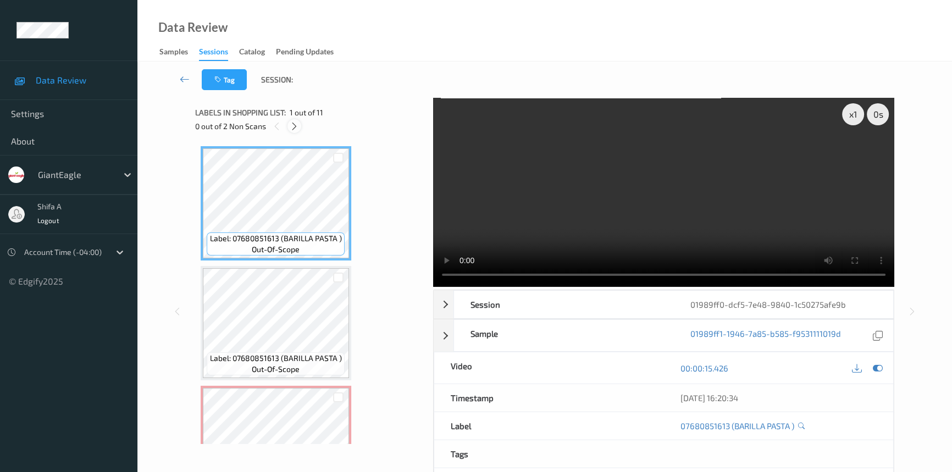
click at [297, 128] on icon at bounding box center [294, 126] width 9 height 10
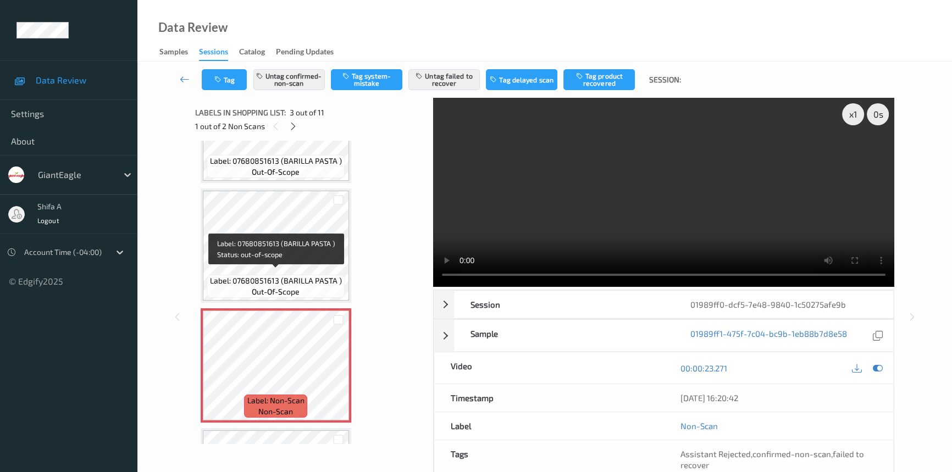
scroll to position [75, 0]
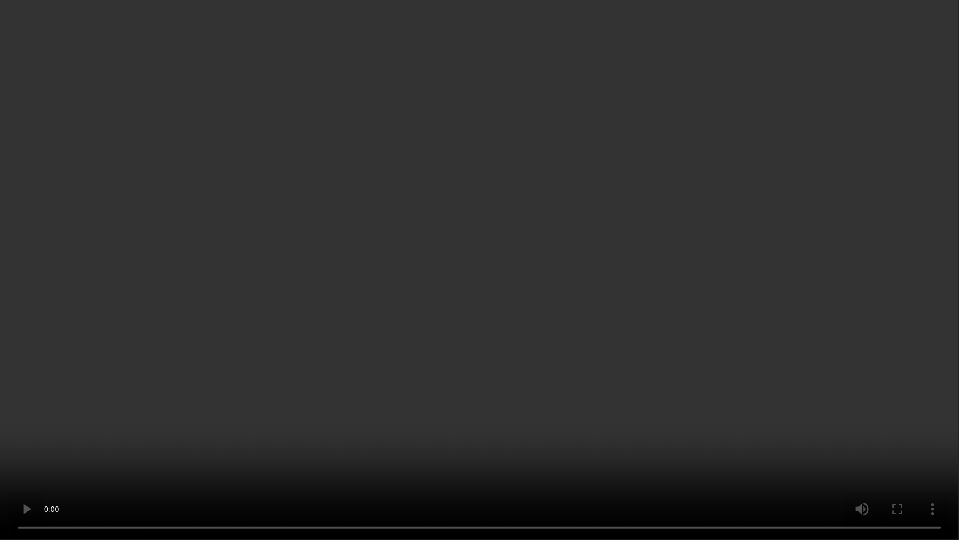
click at [603, 383] on video at bounding box center [479, 270] width 959 height 540
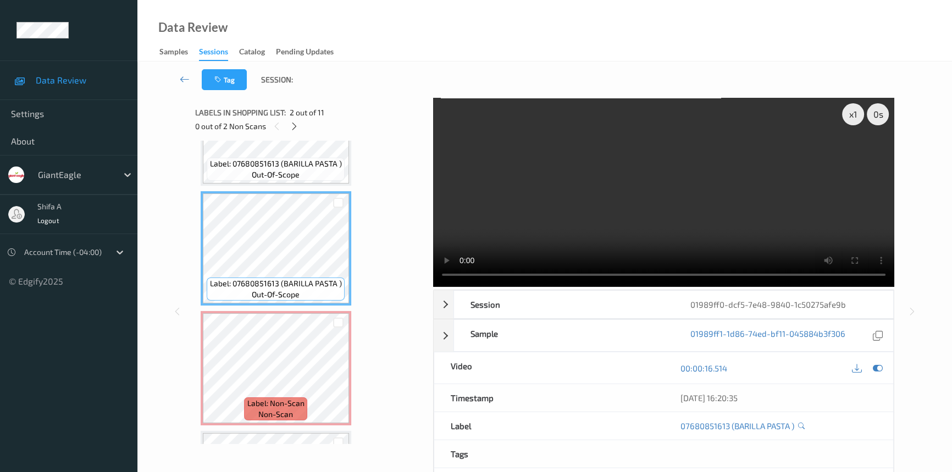
click at [737, 205] on video at bounding box center [663, 192] width 461 height 189
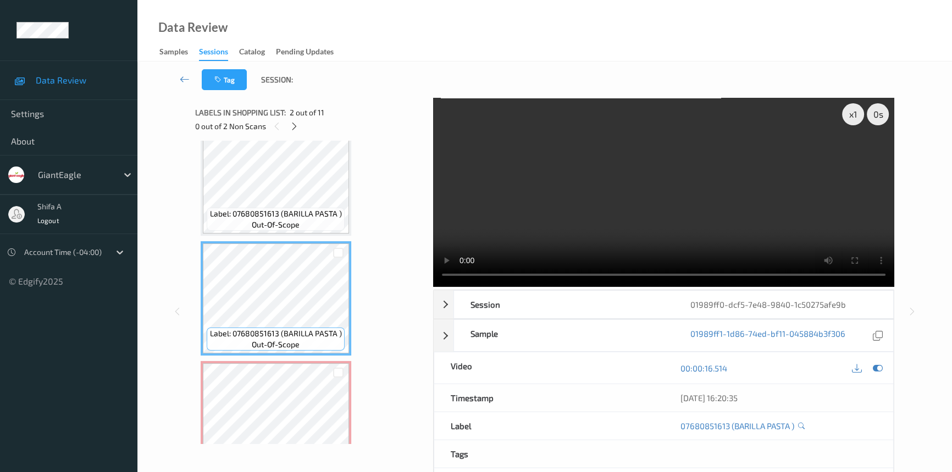
scroll to position [125, 0]
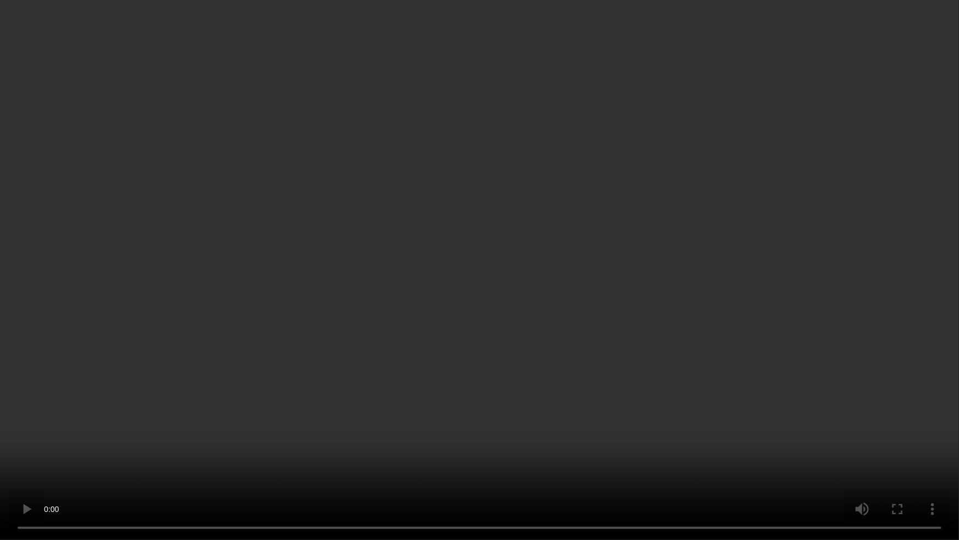
click at [715, 345] on video at bounding box center [479, 270] width 959 height 540
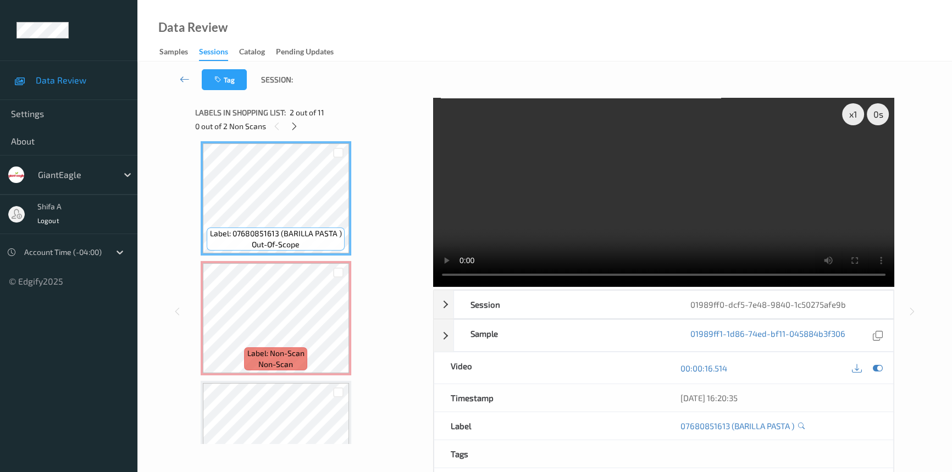
click at [660, 231] on video at bounding box center [663, 192] width 461 height 189
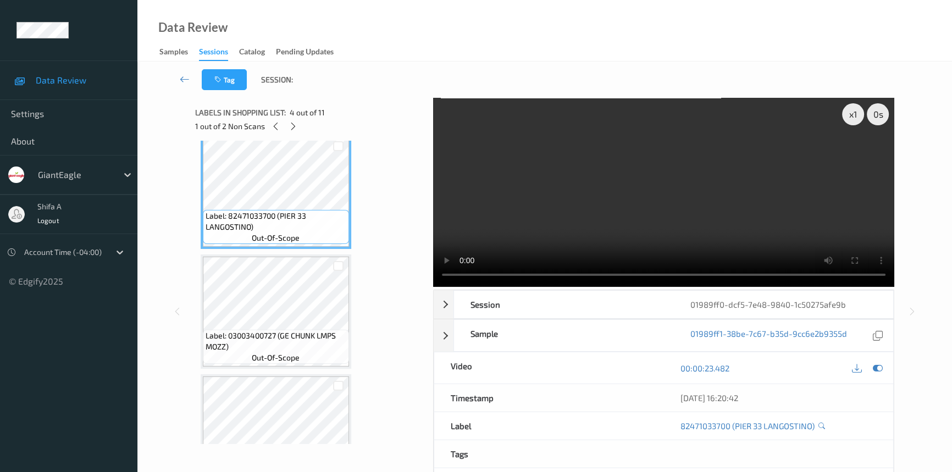
scroll to position [374, 0]
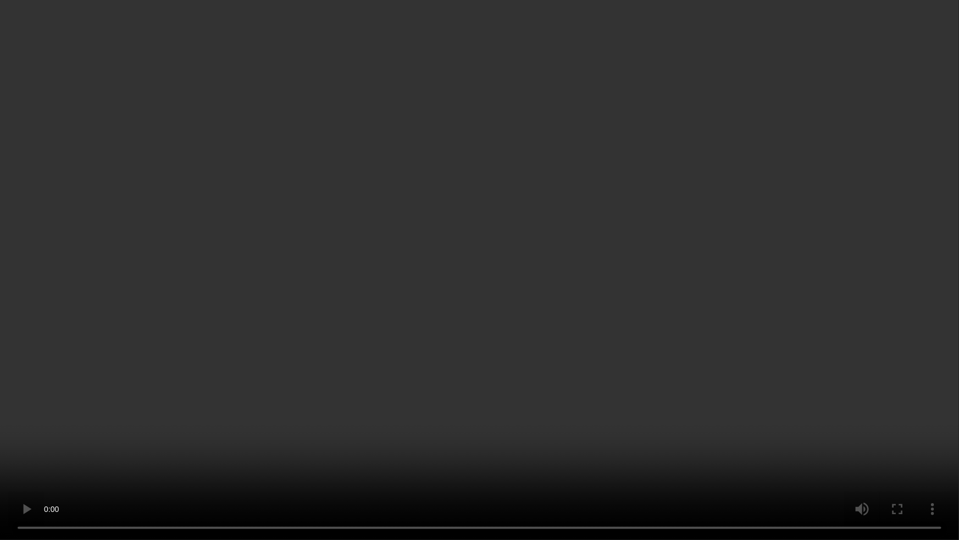
click at [751, 299] on video at bounding box center [479, 270] width 959 height 540
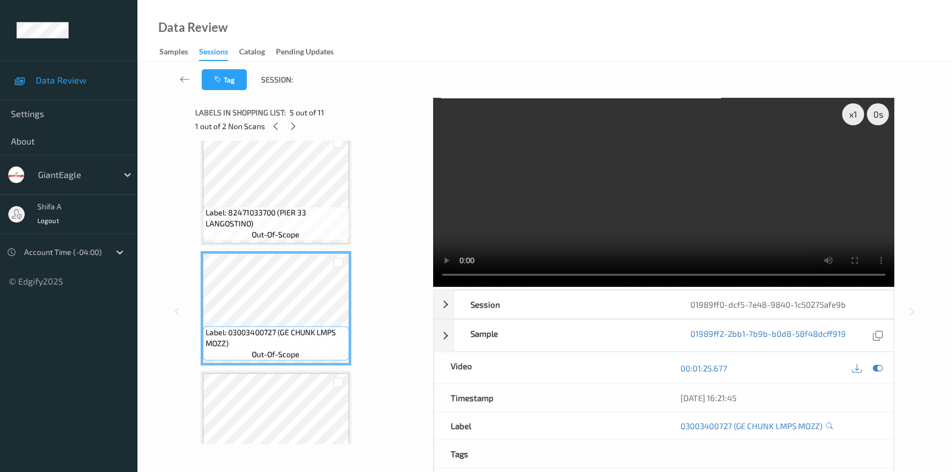
click at [735, 242] on video at bounding box center [663, 192] width 461 height 189
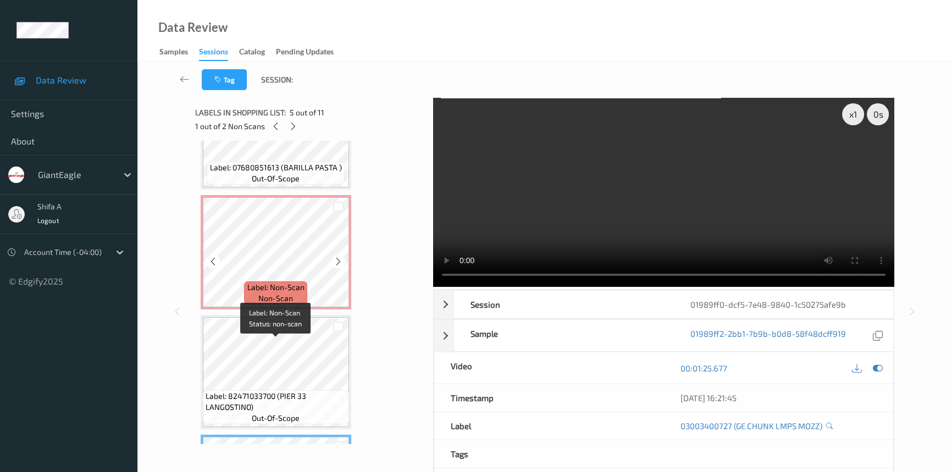
scroll to position [125, 0]
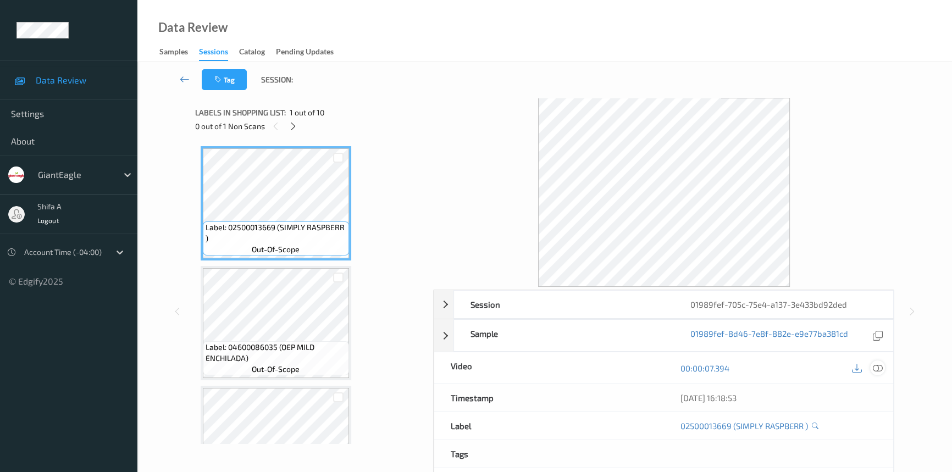
click at [880, 364] on icon at bounding box center [878, 368] width 10 height 10
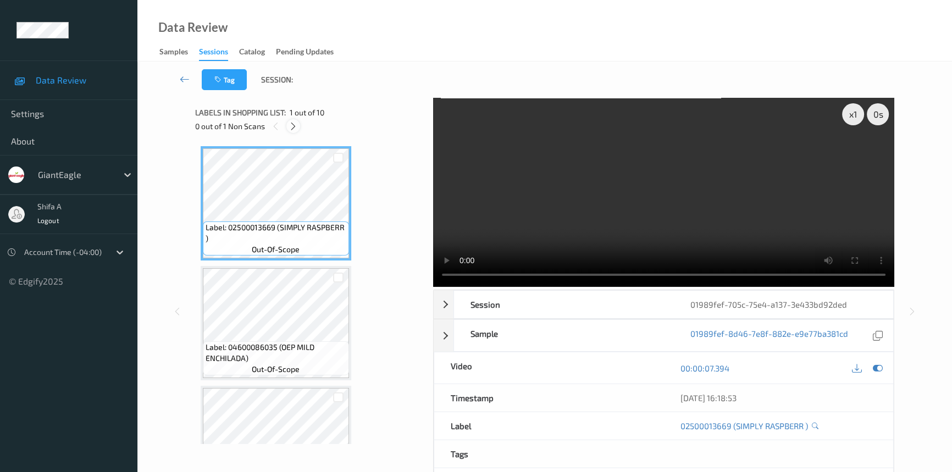
click at [290, 125] on icon at bounding box center [293, 126] width 9 height 10
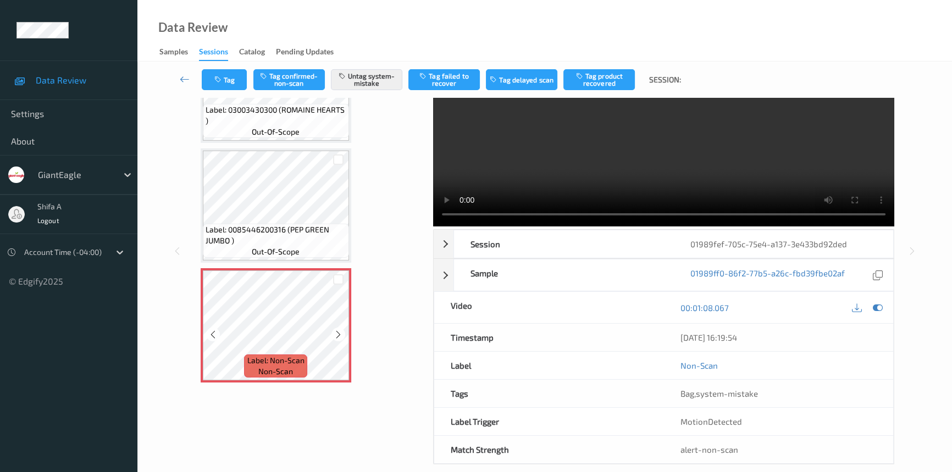
scroll to position [74, 0]
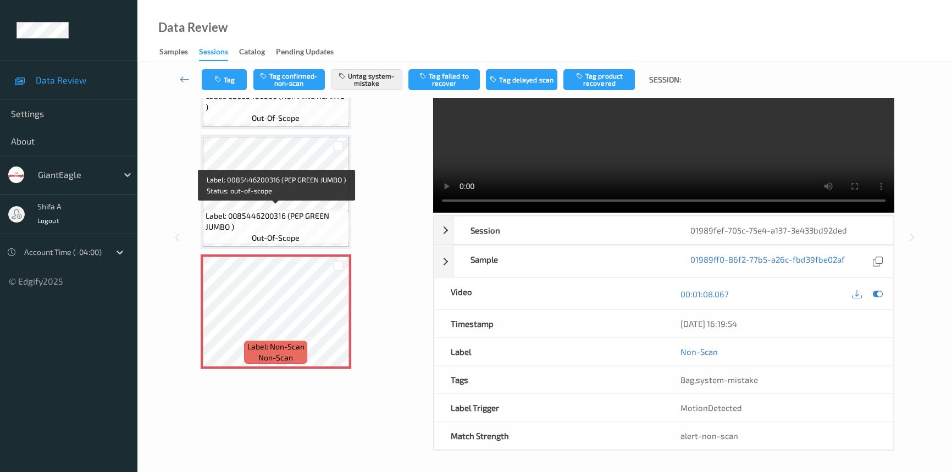
click at [292, 239] on div "Label: 0085446200316 (PEP GREEN JUMBO ) out-of-scope" at bounding box center [276, 227] width 146 height 34
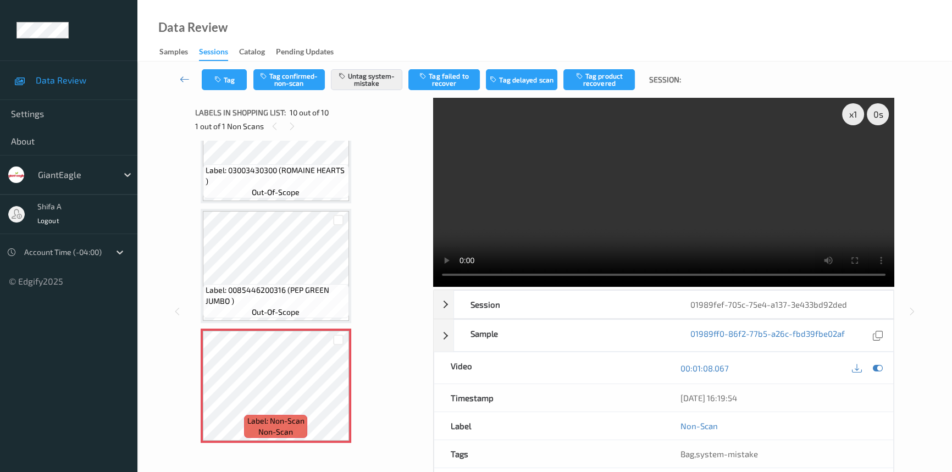
scroll to position [829, 0]
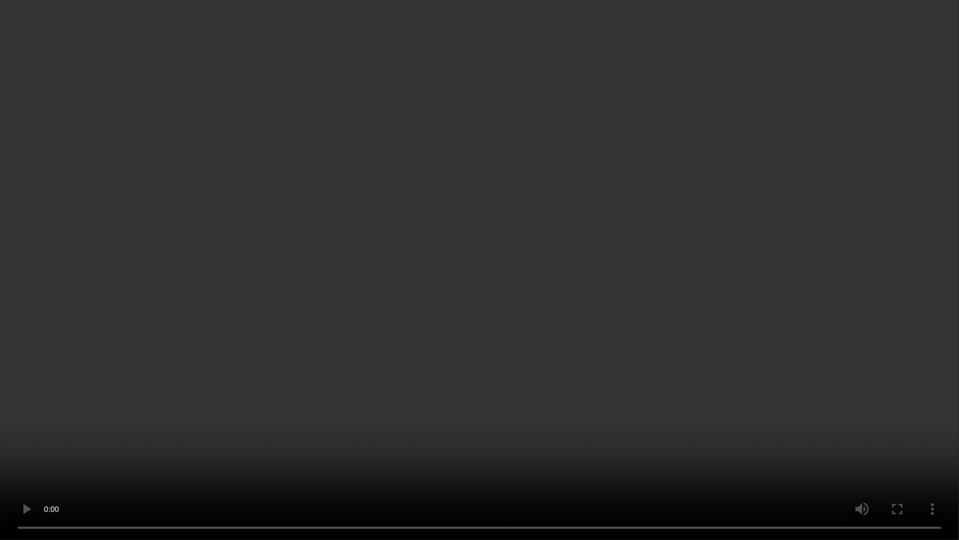
click at [699, 421] on video at bounding box center [479, 270] width 959 height 540
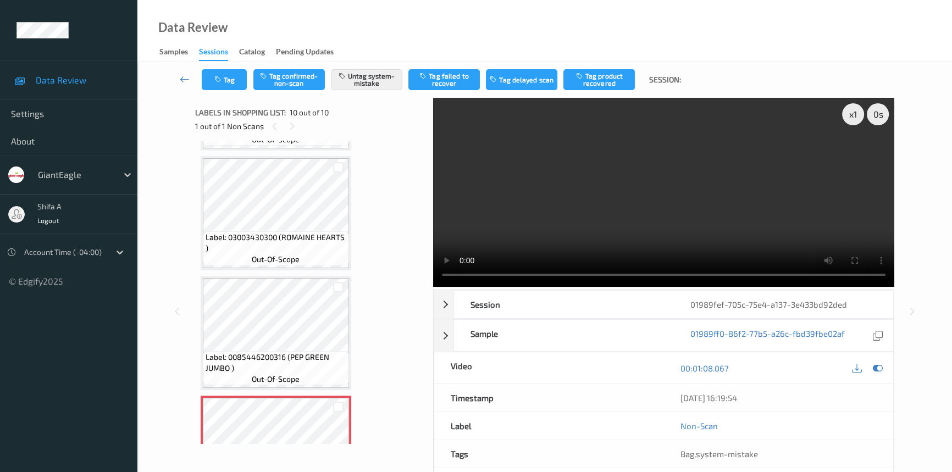
click at [727, 222] on video at bounding box center [663, 192] width 461 height 189
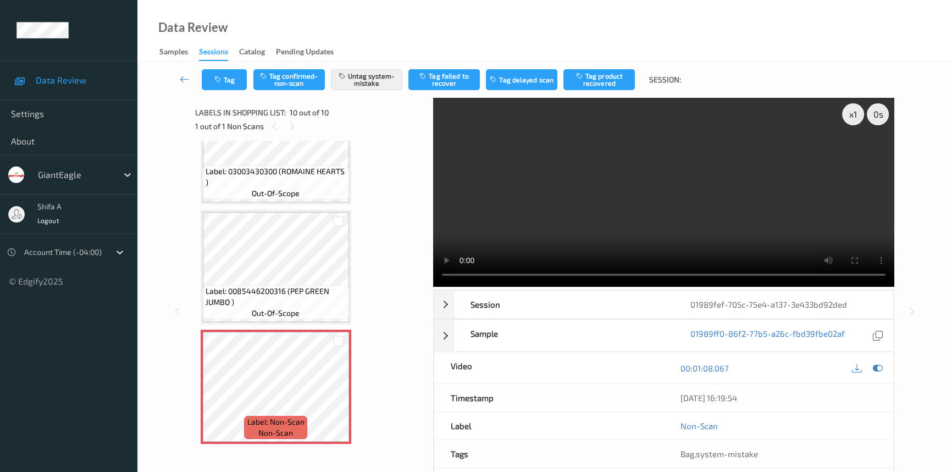
scroll to position [896, 0]
click at [215, 76] on icon "button" at bounding box center [218, 80] width 9 height 8
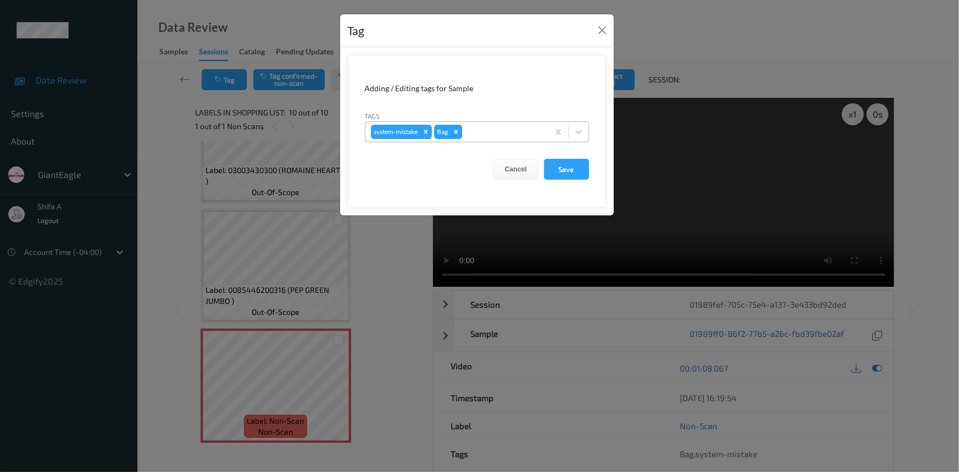
click at [457, 135] on icon "Remove Bag" at bounding box center [456, 132] width 8 height 8
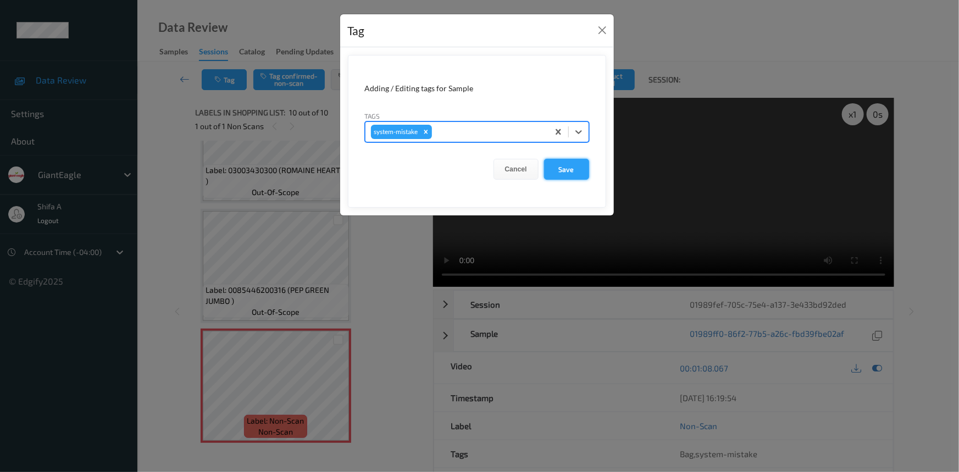
click at [545, 164] on button "Save" at bounding box center [566, 169] width 45 height 21
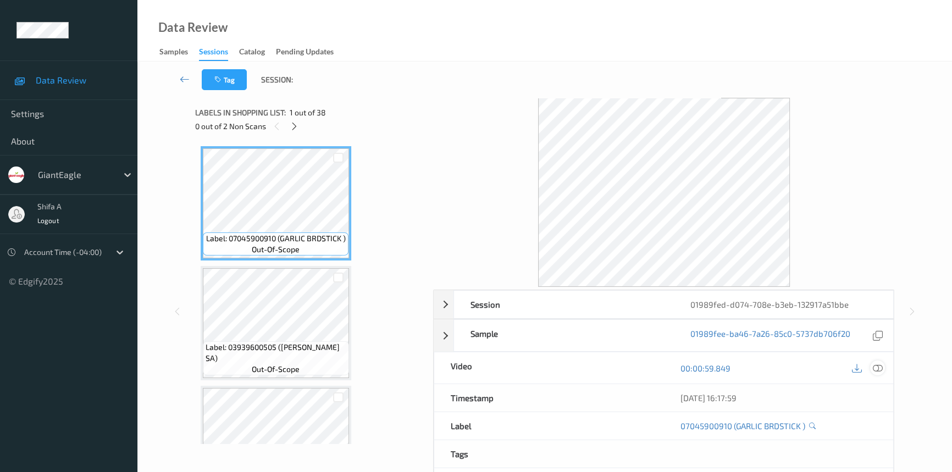
click at [880, 372] on icon at bounding box center [878, 368] width 10 height 10
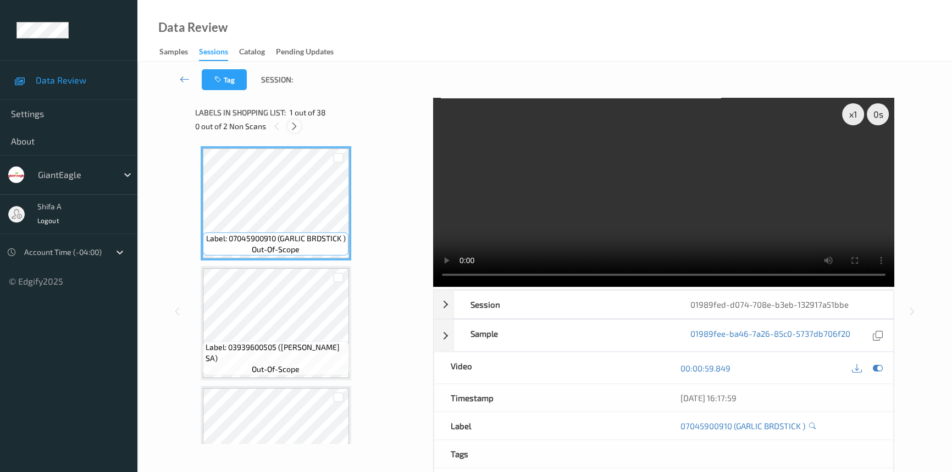
click at [291, 129] on icon at bounding box center [294, 126] width 9 height 10
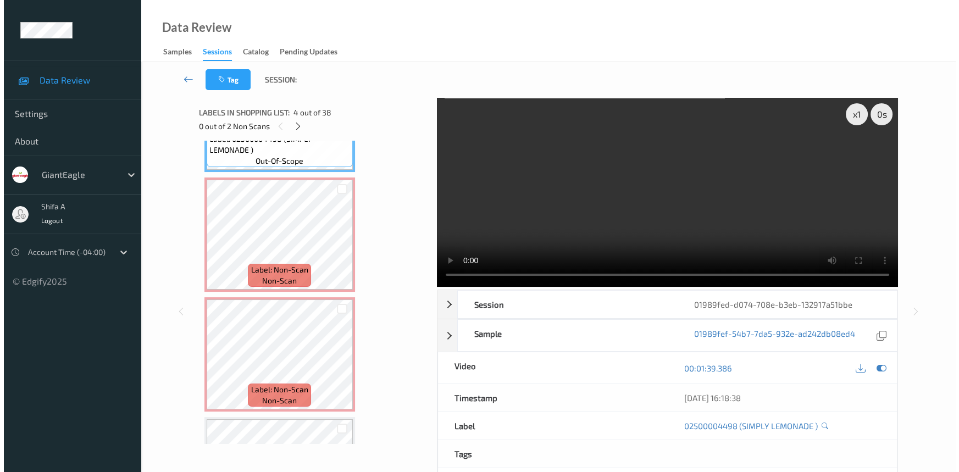
scroll to position [463, 0]
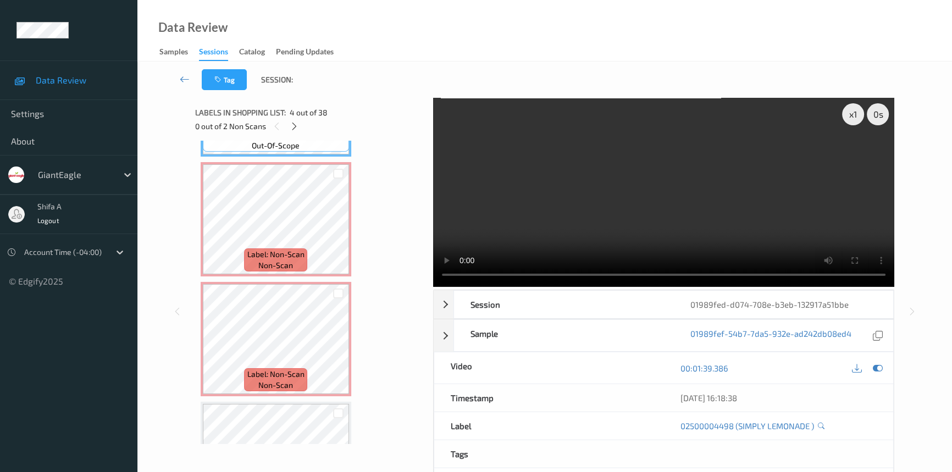
click at [698, 192] on video at bounding box center [663, 192] width 461 height 189
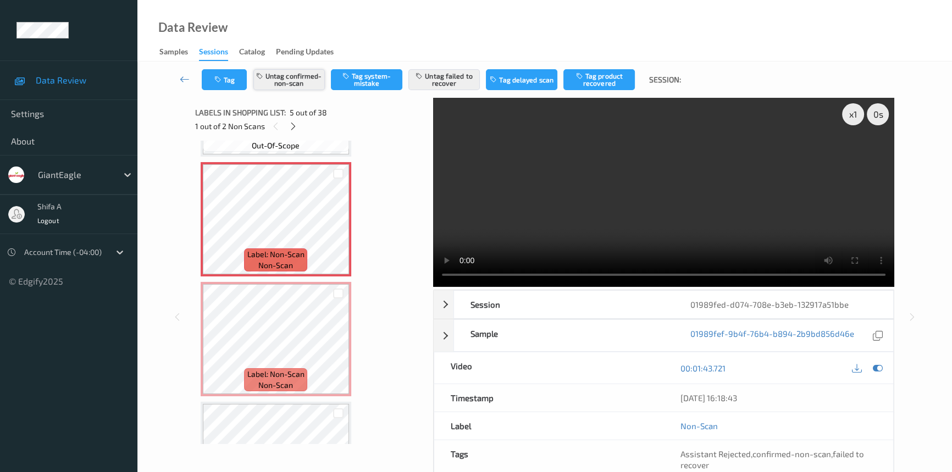
click at [308, 81] on button "Untag confirmed-non-scan" at bounding box center [288, 79] width 71 height 21
click at [458, 82] on button "Untag failed to recover" at bounding box center [443, 79] width 71 height 21
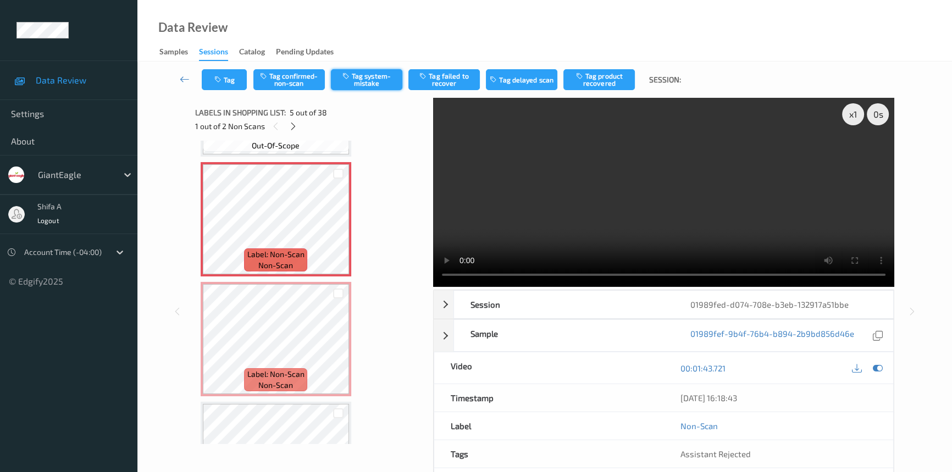
click at [380, 81] on button "Tag system-mistake" at bounding box center [366, 79] width 71 height 21
click at [219, 85] on button "Tag" at bounding box center [224, 79] width 45 height 21
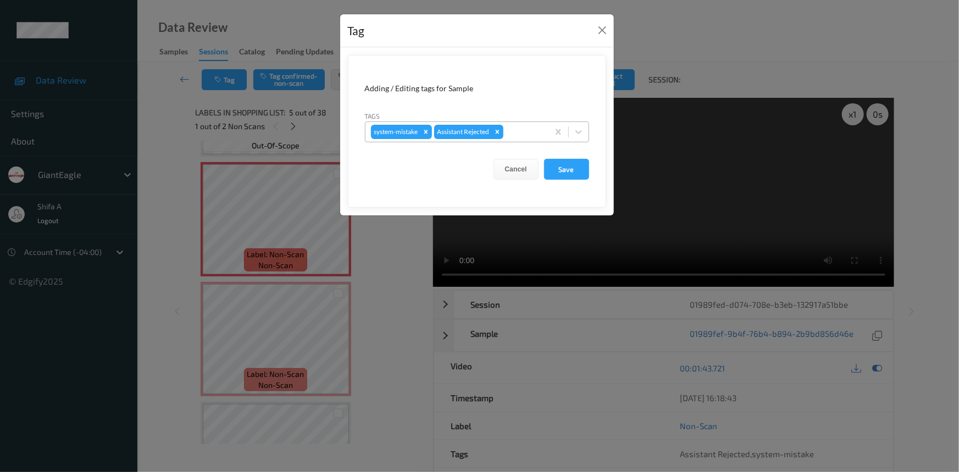
click at [531, 134] on div at bounding box center [524, 131] width 37 height 13
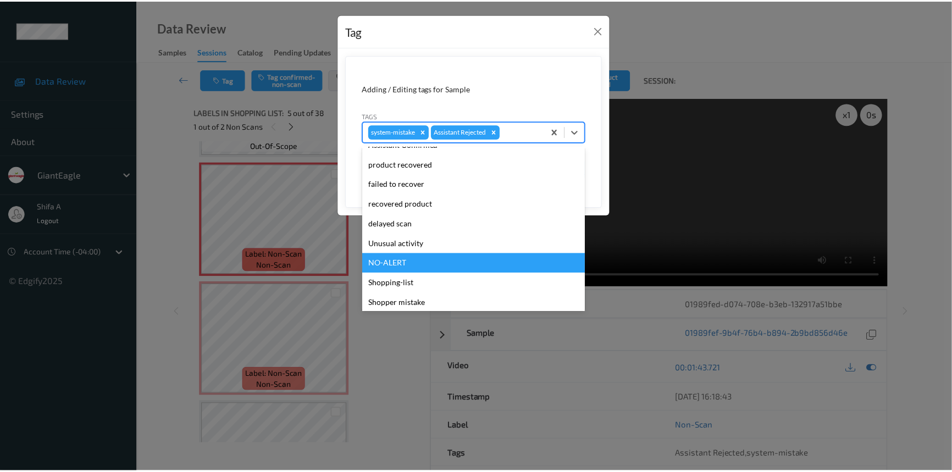
scroll to position [97, 0]
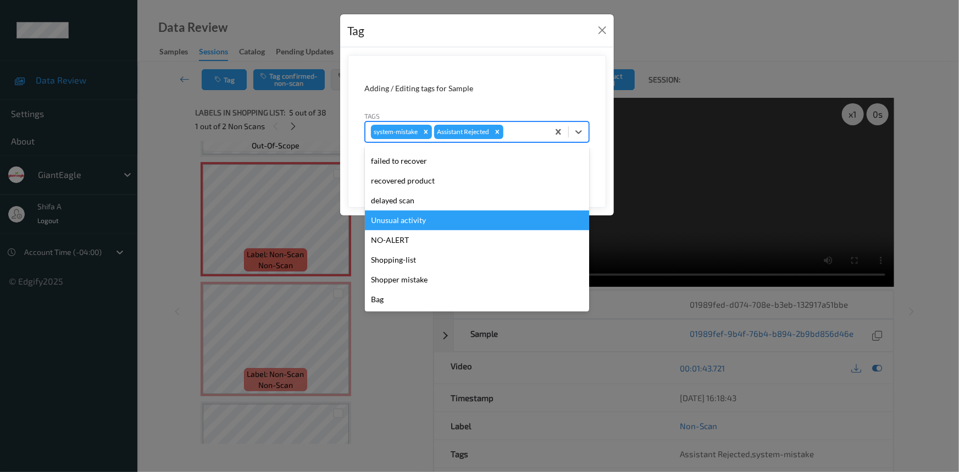
click at [422, 222] on div "Unusual activity" at bounding box center [477, 221] width 224 height 20
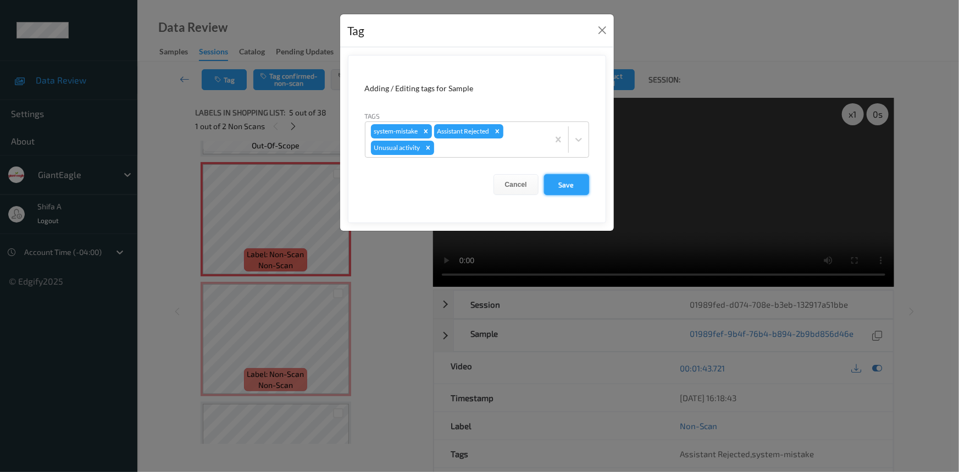
click at [566, 188] on button "Save" at bounding box center [566, 184] width 45 height 21
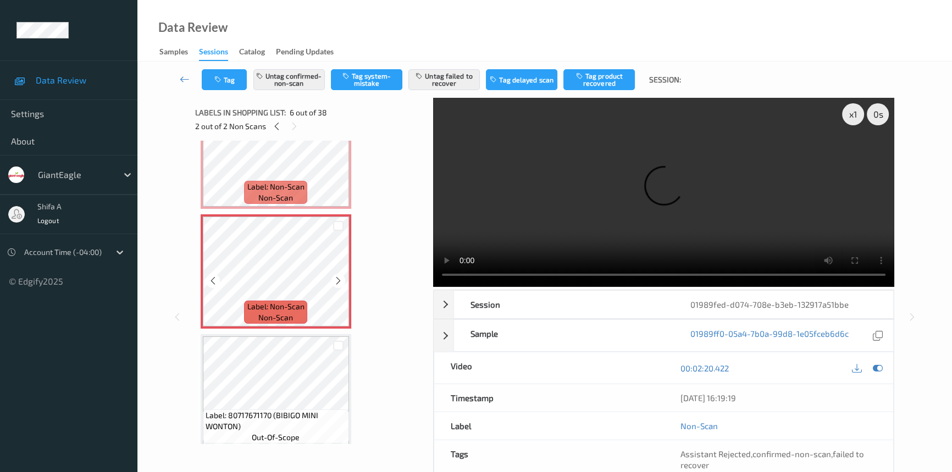
scroll to position [513, 0]
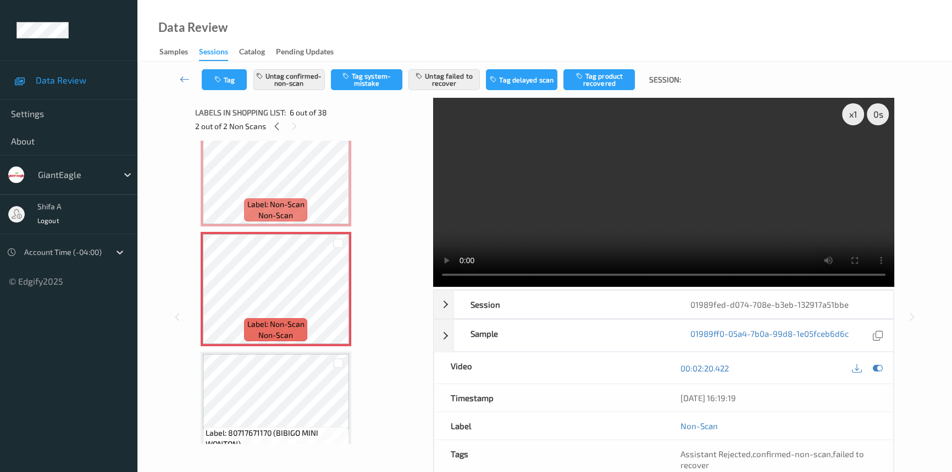
click at [692, 164] on video at bounding box center [663, 192] width 461 height 189
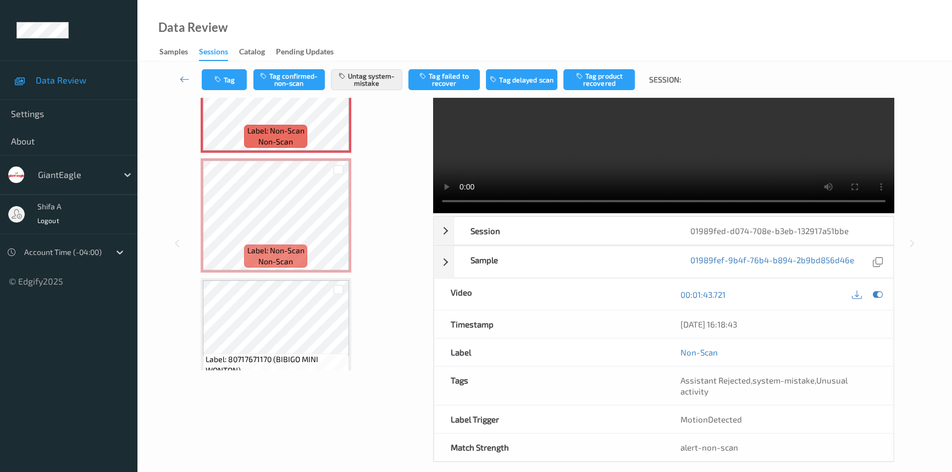
scroll to position [74, 0]
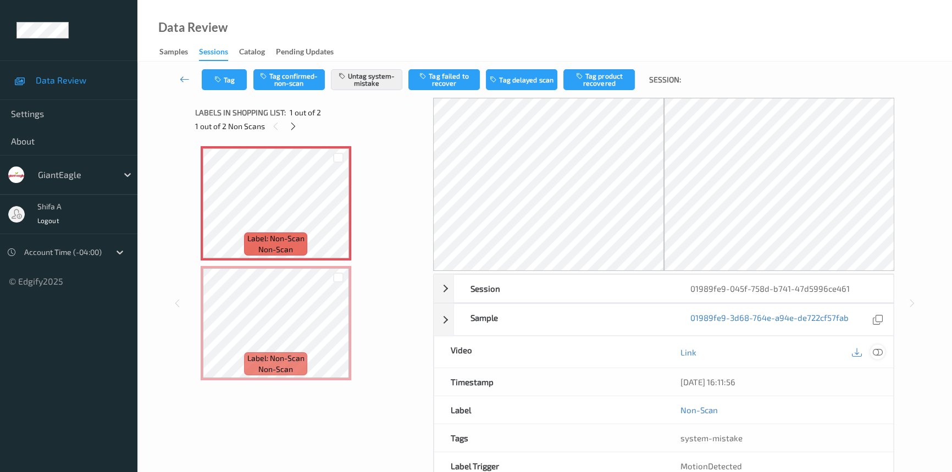
click at [873, 350] on icon at bounding box center [878, 352] width 10 height 10
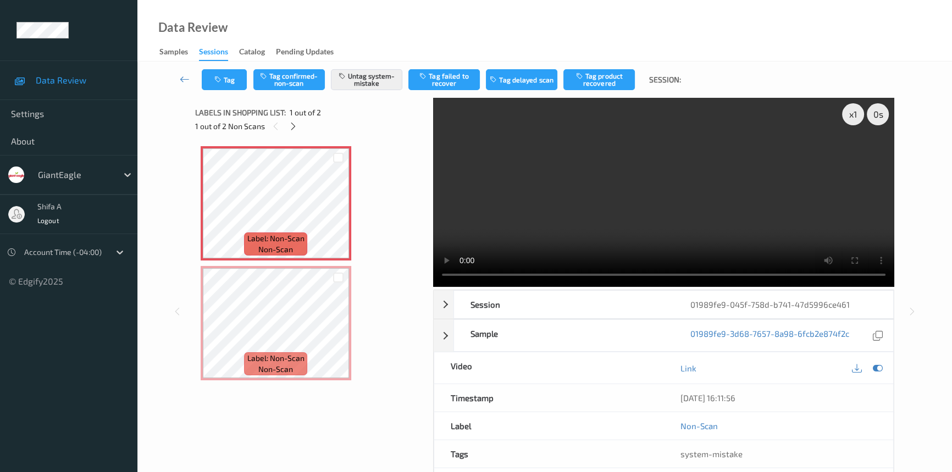
click at [720, 195] on video at bounding box center [663, 192] width 461 height 189
click at [786, 225] on video at bounding box center [663, 192] width 461 height 189
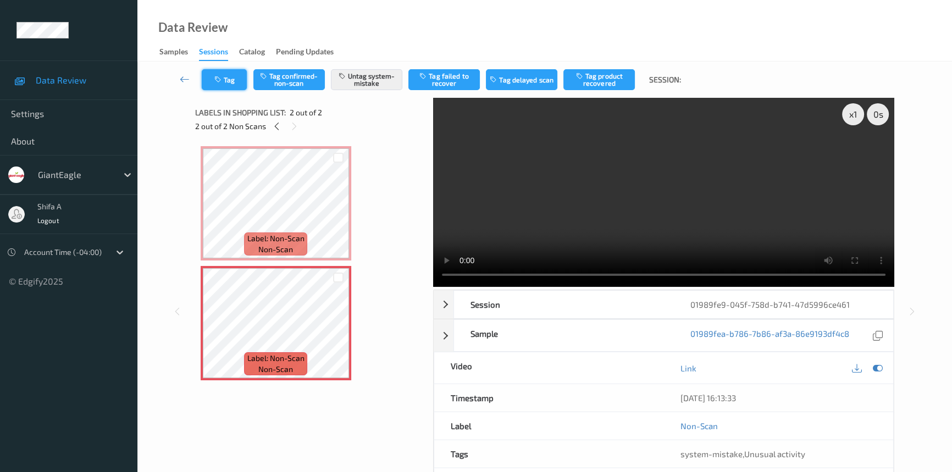
click at [233, 87] on button "Tag" at bounding box center [224, 79] width 45 height 21
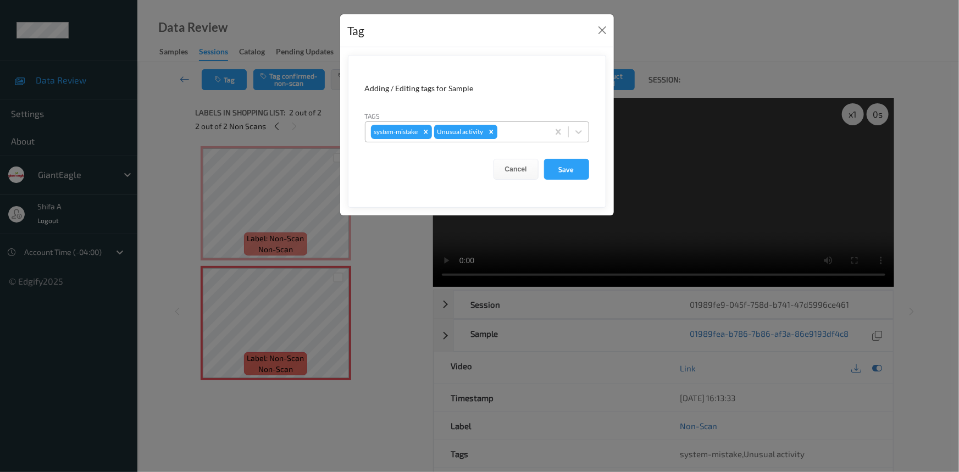
click at [492, 130] on icon "Remove Unusual activity" at bounding box center [492, 132] width 8 height 8
click at [579, 169] on button "Save" at bounding box center [566, 169] width 45 height 21
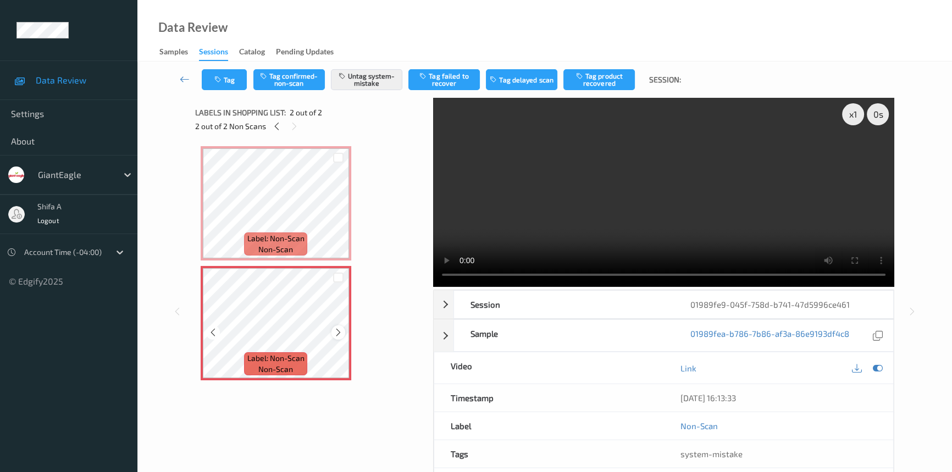
click at [338, 334] on icon at bounding box center [338, 333] width 9 height 10
click at [338, 328] on icon at bounding box center [338, 333] width 9 height 10
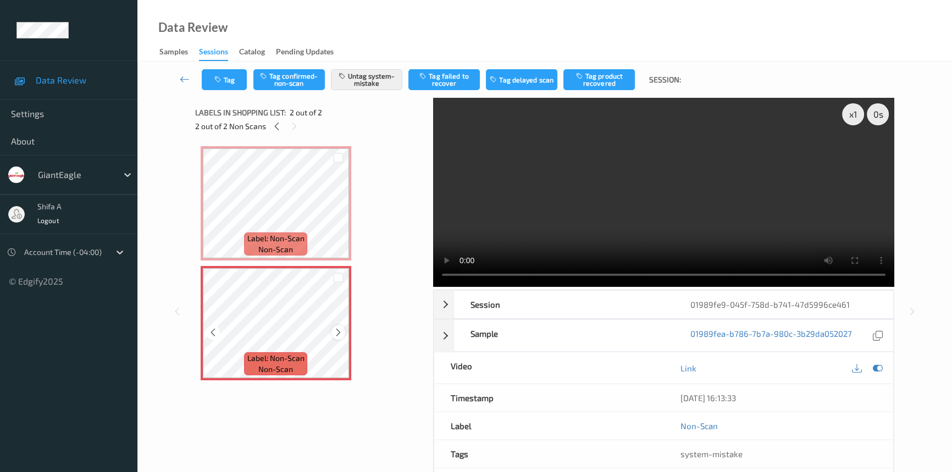
click at [340, 333] on icon at bounding box center [338, 333] width 9 height 10
click at [228, 79] on button "Tag" at bounding box center [224, 79] width 45 height 21
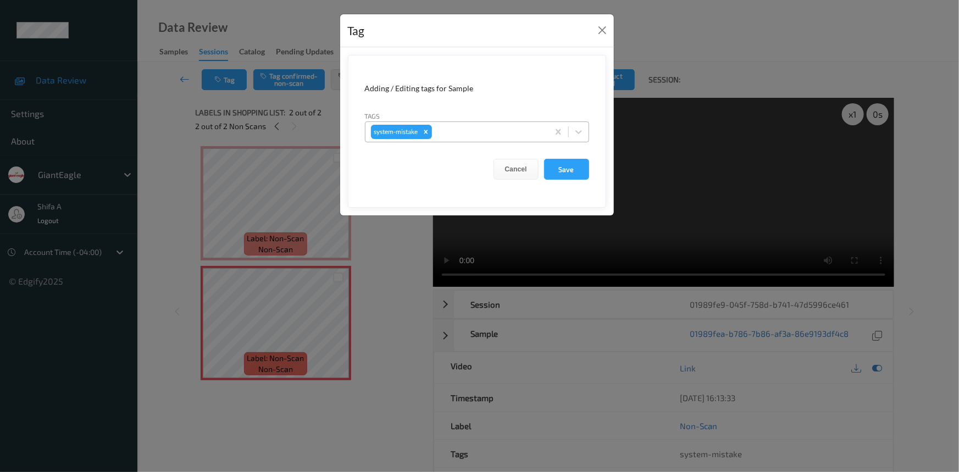
click at [487, 135] on div at bounding box center [488, 131] width 109 height 13
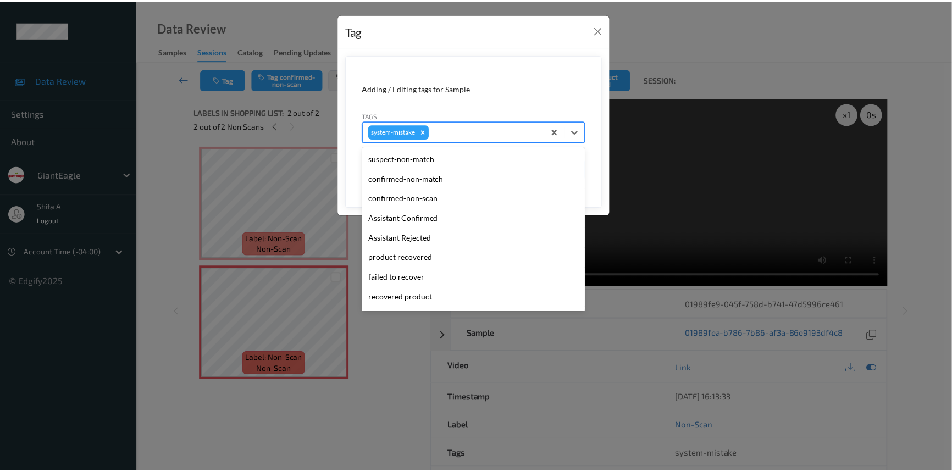
scroll to position [116, 0]
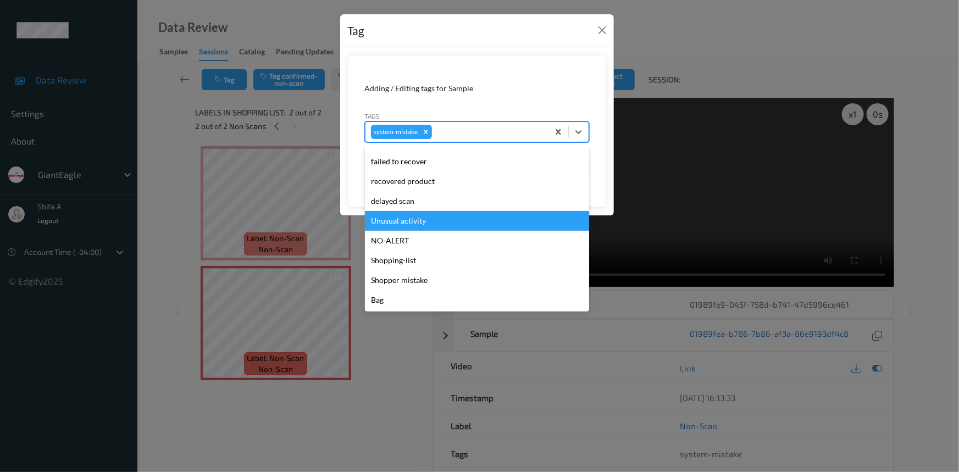
click at [432, 219] on div "Unusual activity" at bounding box center [477, 221] width 224 height 20
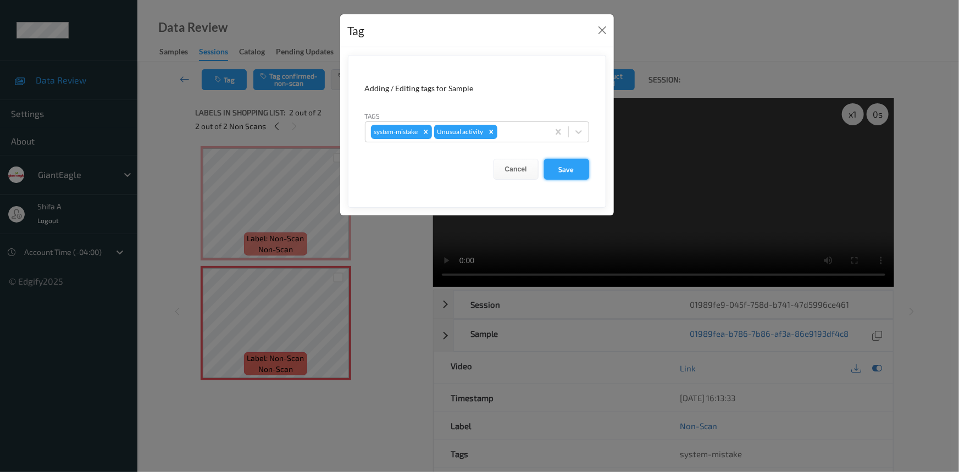
click at [557, 168] on button "Save" at bounding box center [566, 169] width 45 height 21
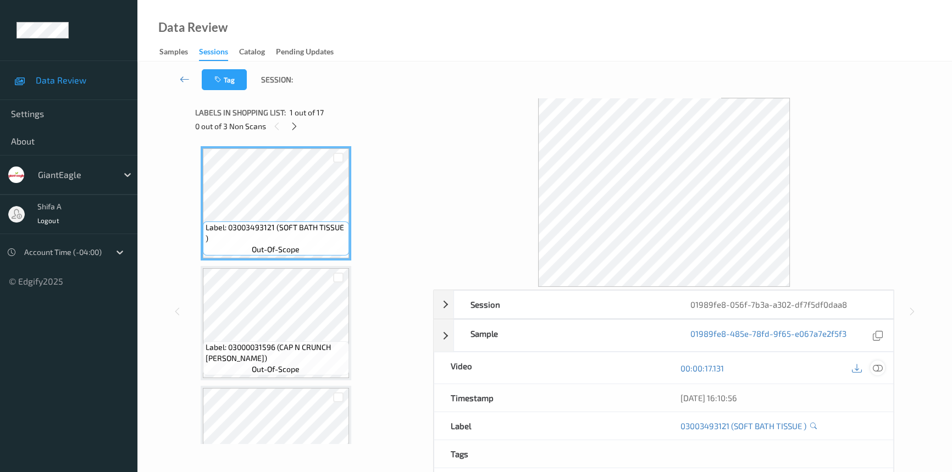
click at [878, 371] on icon at bounding box center [878, 368] width 10 height 10
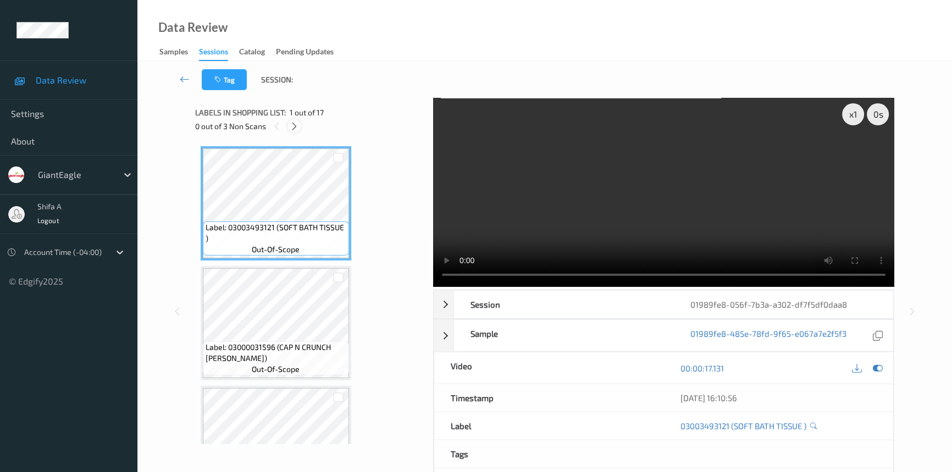
click at [289, 125] on div at bounding box center [295, 126] width 14 height 14
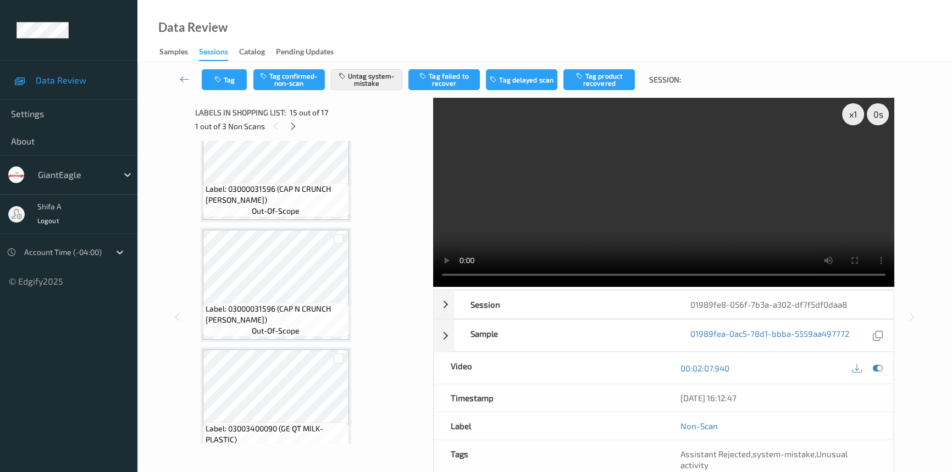
scroll to position [608, 0]
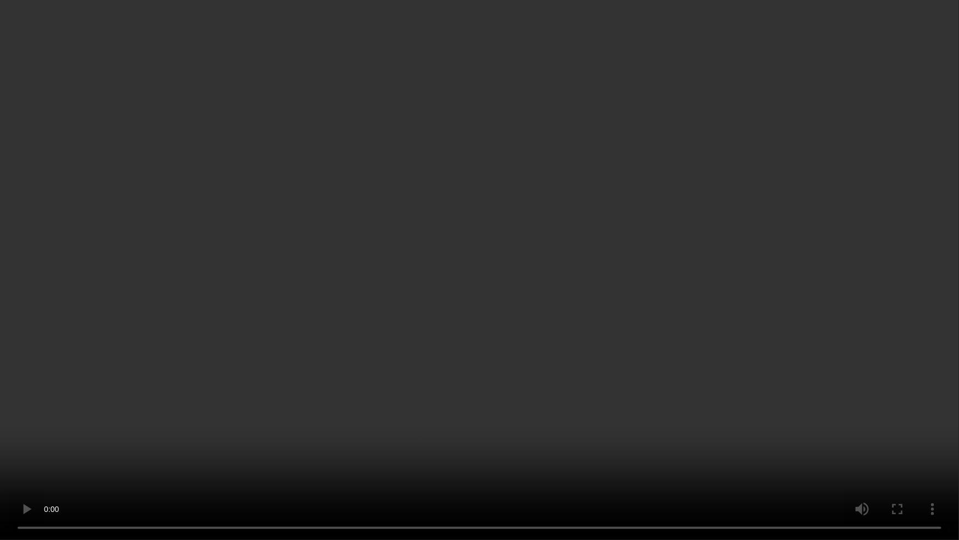
click at [527, 434] on video at bounding box center [479, 270] width 959 height 540
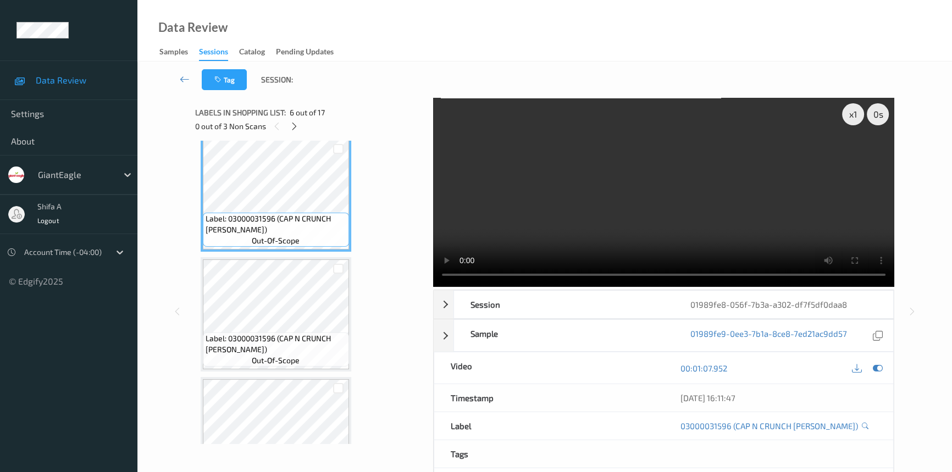
click at [745, 195] on video at bounding box center [663, 192] width 461 height 189
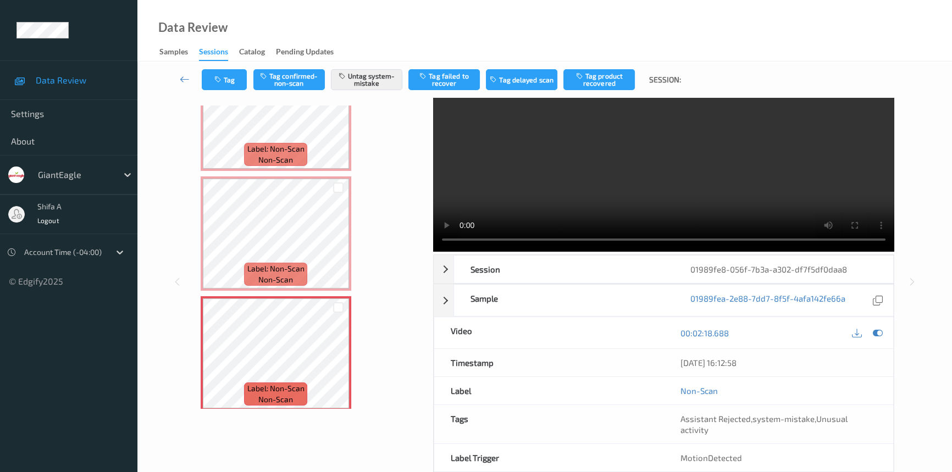
scroll to position [0, 0]
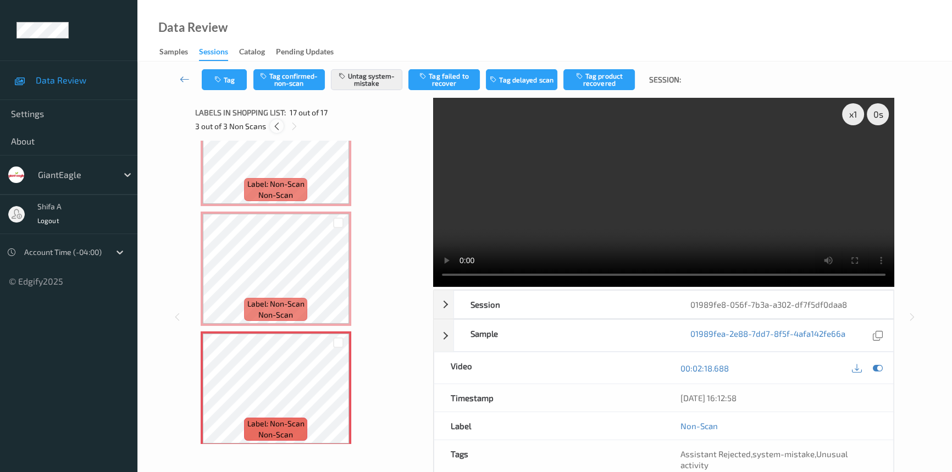
click at [274, 130] on icon at bounding box center [276, 126] width 9 height 10
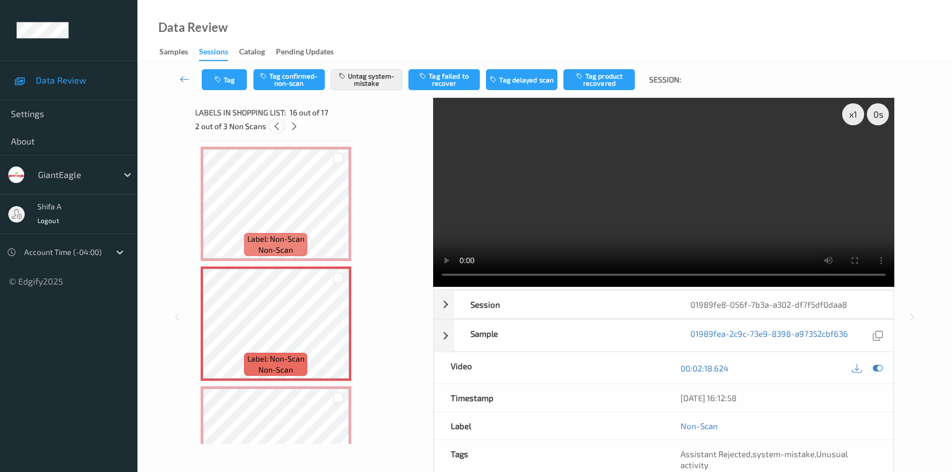
click at [274, 130] on icon at bounding box center [276, 126] width 9 height 10
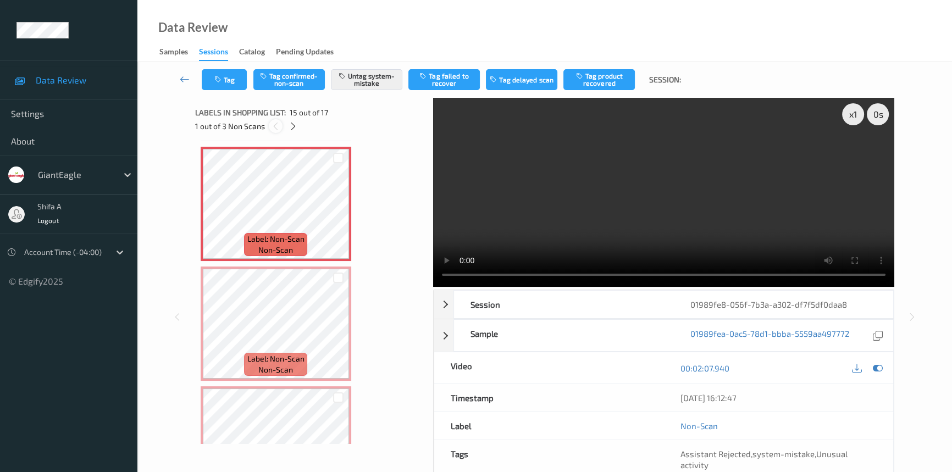
scroll to position [1557, 0]
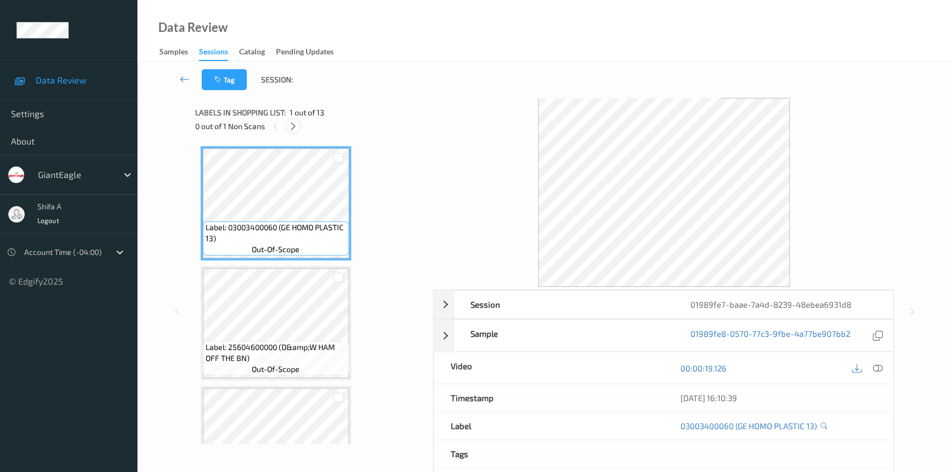
click at [298, 129] on div at bounding box center [293, 126] width 14 height 14
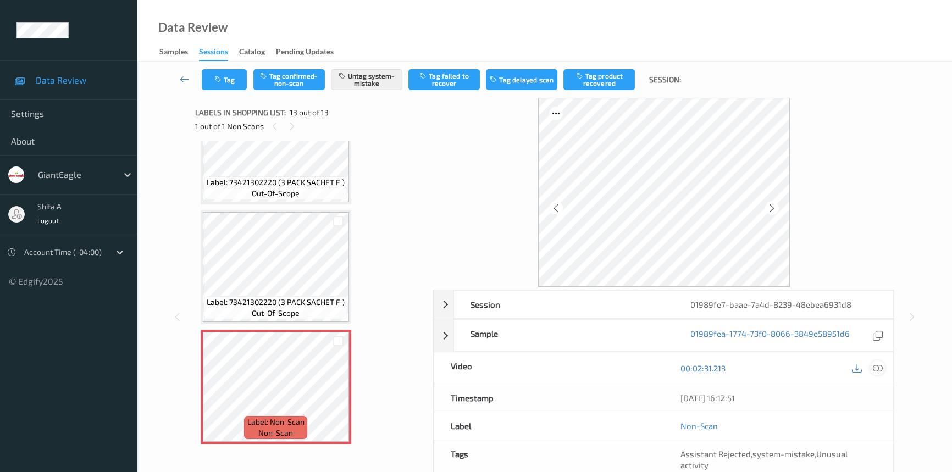
click at [881, 366] on icon at bounding box center [878, 368] width 10 height 10
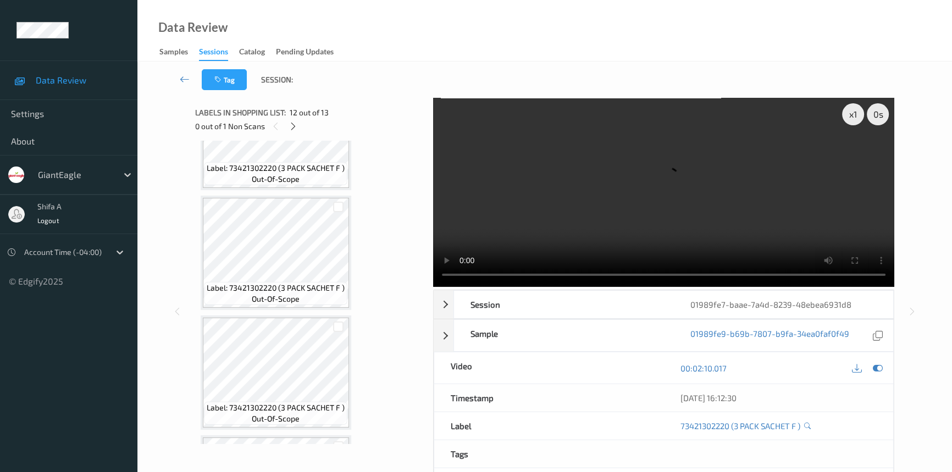
scroll to position [1005, 0]
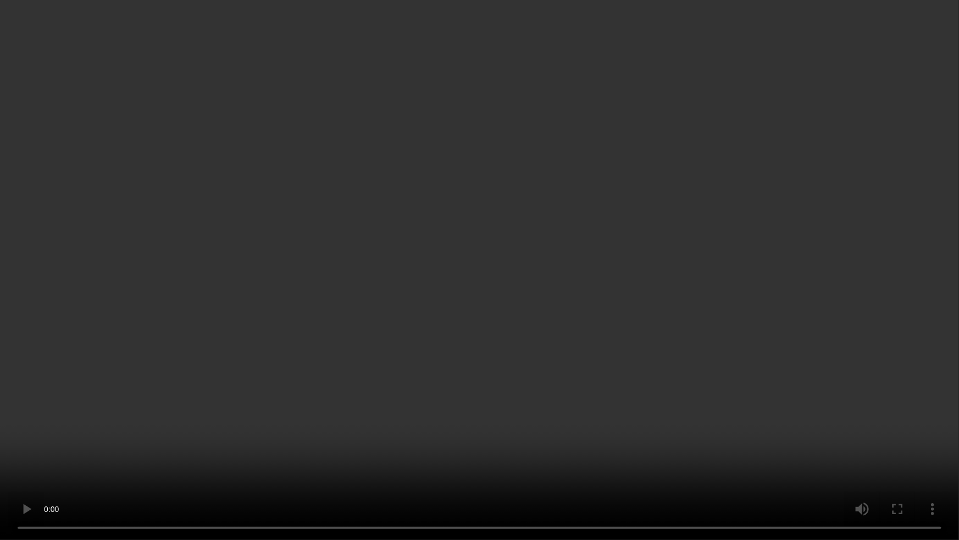
click at [778, 318] on video at bounding box center [479, 270] width 959 height 540
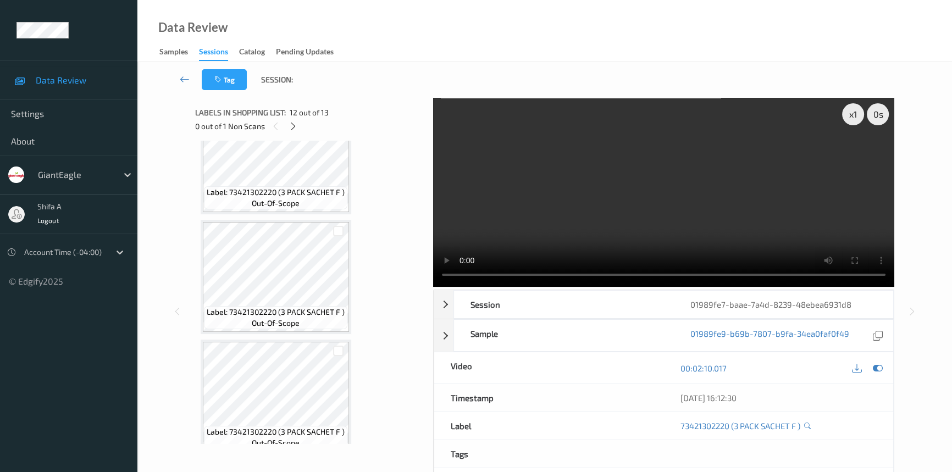
click at [538, 200] on video at bounding box center [663, 192] width 461 height 189
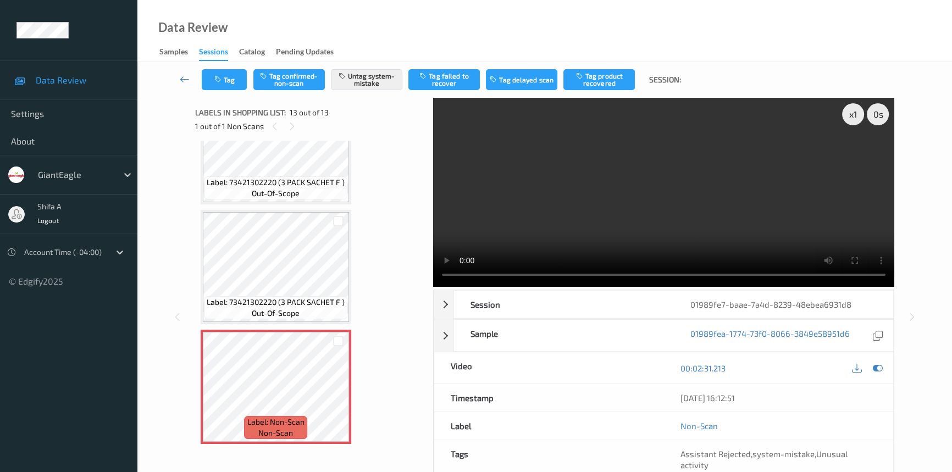
scroll to position [0, 0]
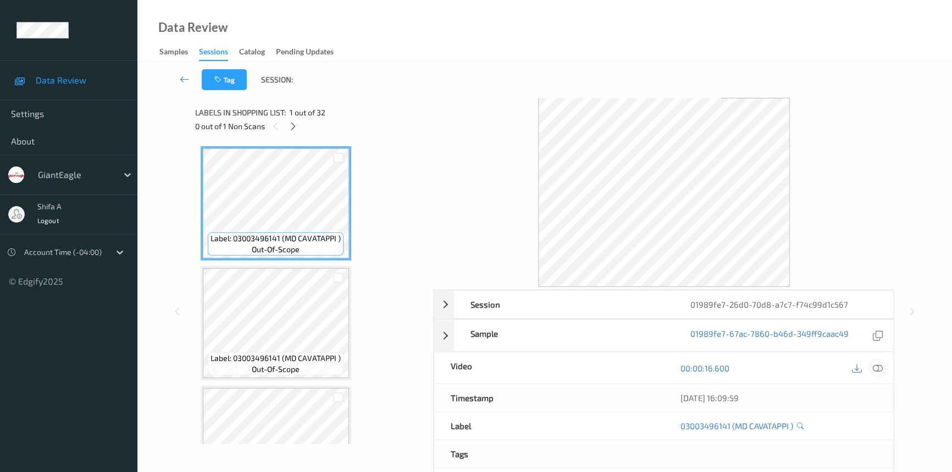
click at [882, 365] on icon at bounding box center [878, 368] width 10 height 10
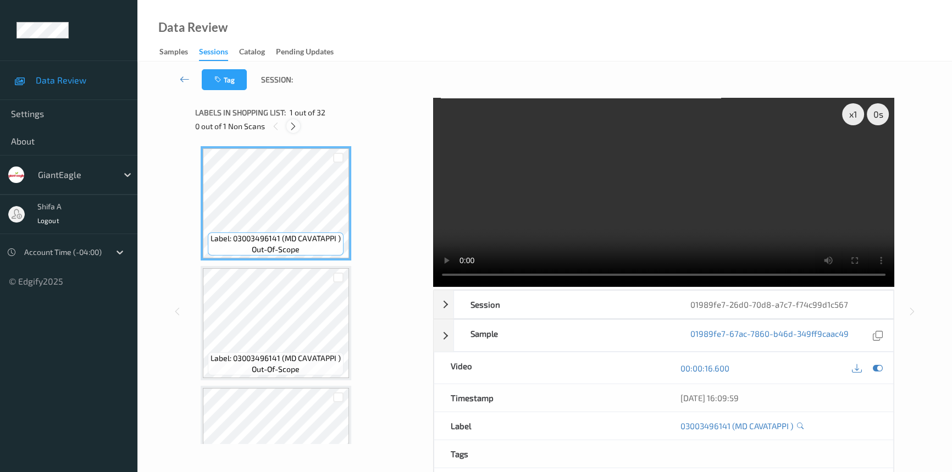
click at [292, 125] on icon at bounding box center [293, 126] width 9 height 10
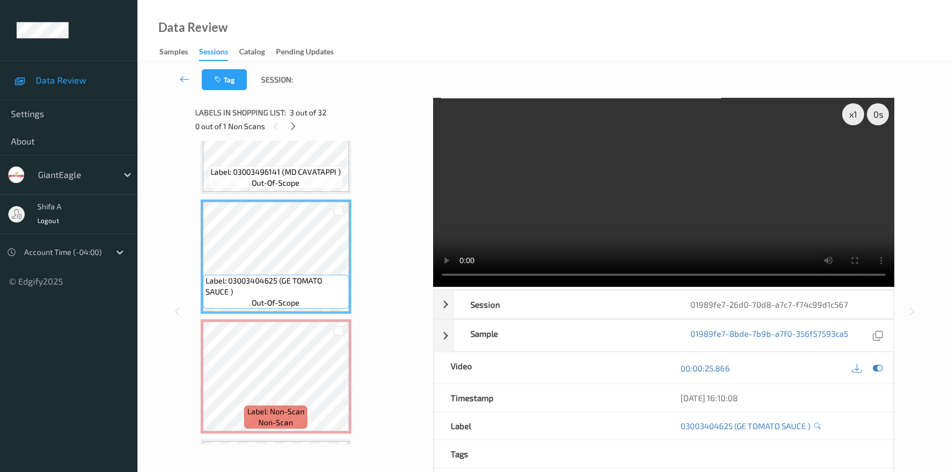
scroll to position [245, 0]
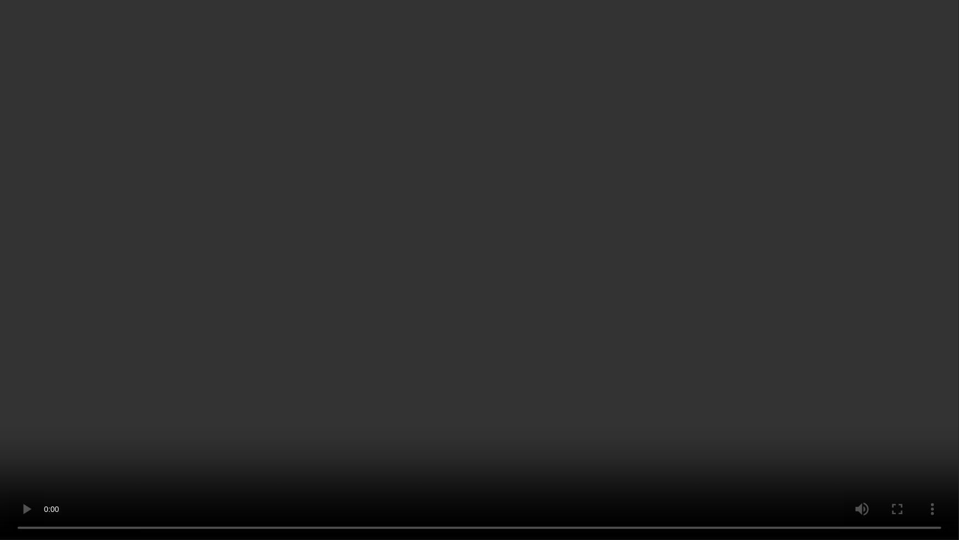
click at [532, 428] on video at bounding box center [479, 270] width 959 height 540
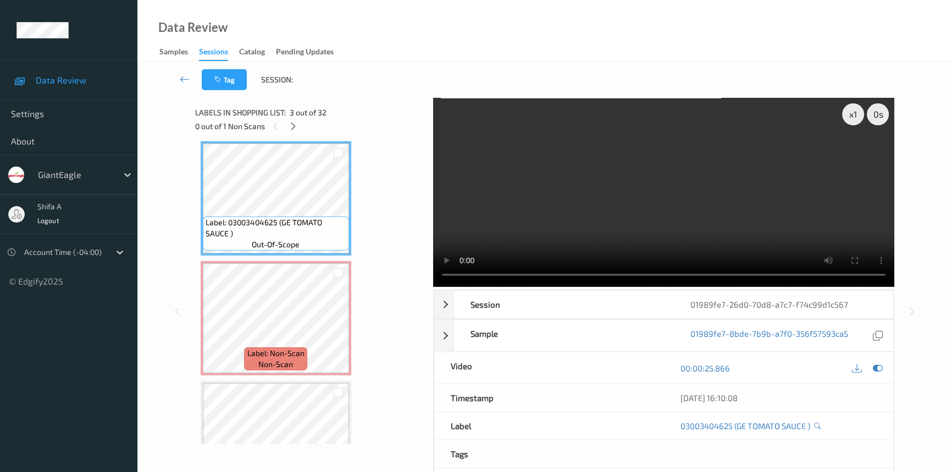
click at [740, 203] on video at bounding box center [663, 192] width 461 height 189
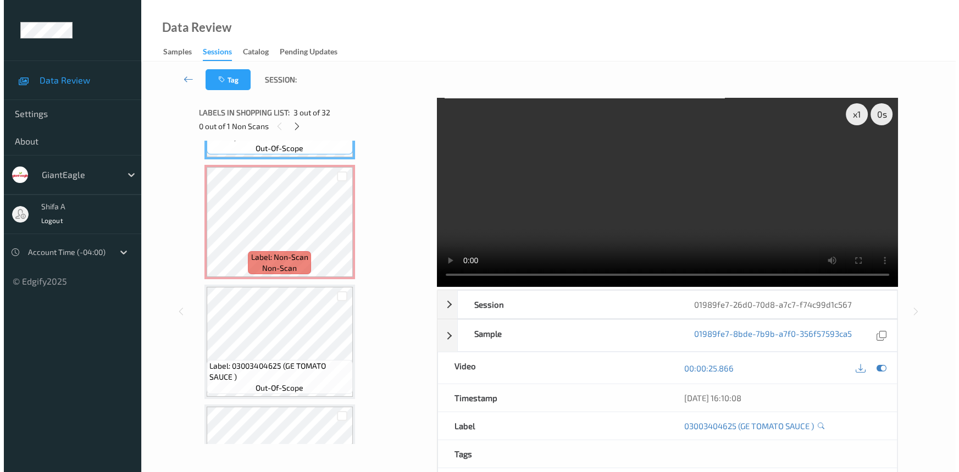
scroll to position [345, 0]
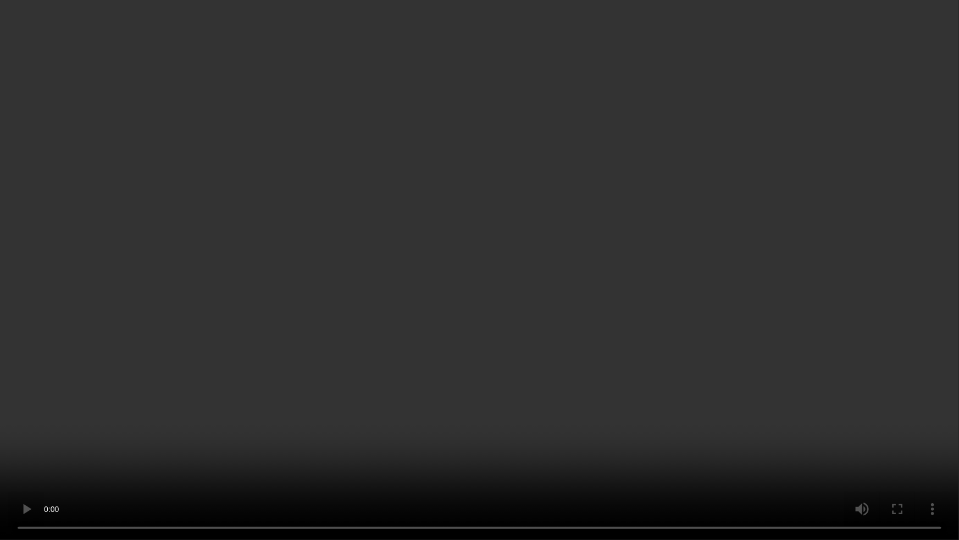
click at [818, 299] on video at bounding box center [479, 270] width 959 height 540
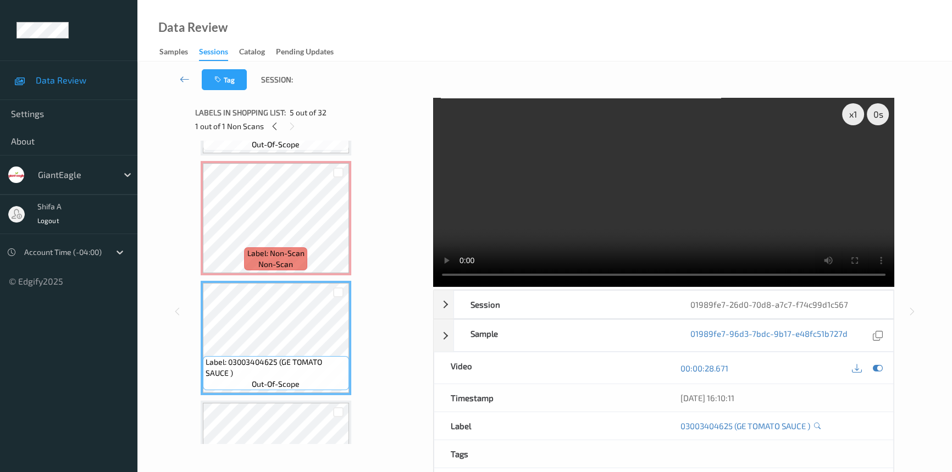
click at [742, 198] on video at bounding box center [663, 192] width 461 height 189
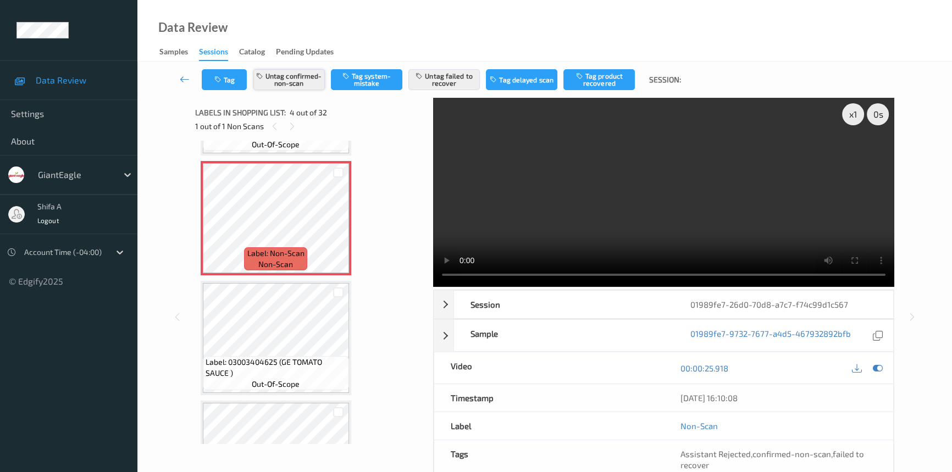
click at [303, 84] on button "Untag confirmed-non-scan" at bounding box center [288, 79] width 71 height 21
click at [460, 83] on button "Untag failed to recover" at bounding box center [443, 79] width 71 height 21
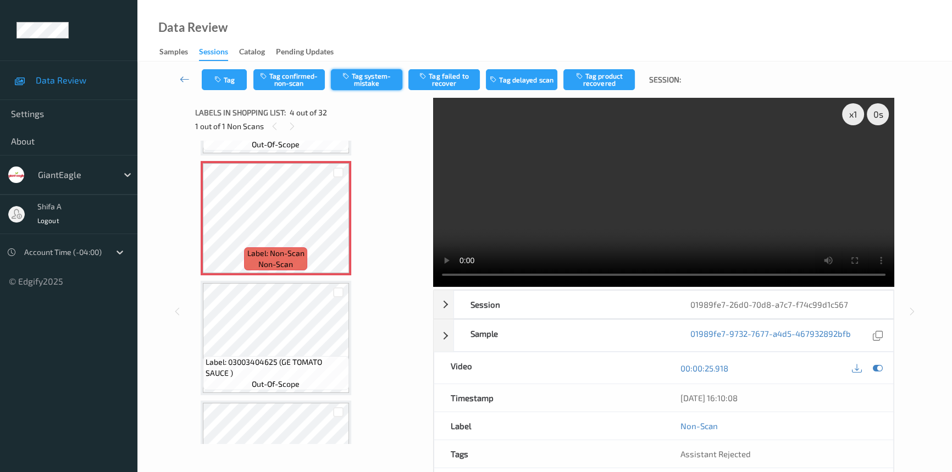
click at [356, 82] on button "Tag system-mistake" at bounding box center [366, 79] width 71 height 21
click at [222, 73] on button "Tag" at bounding box center [224, 79] width 45 height 21
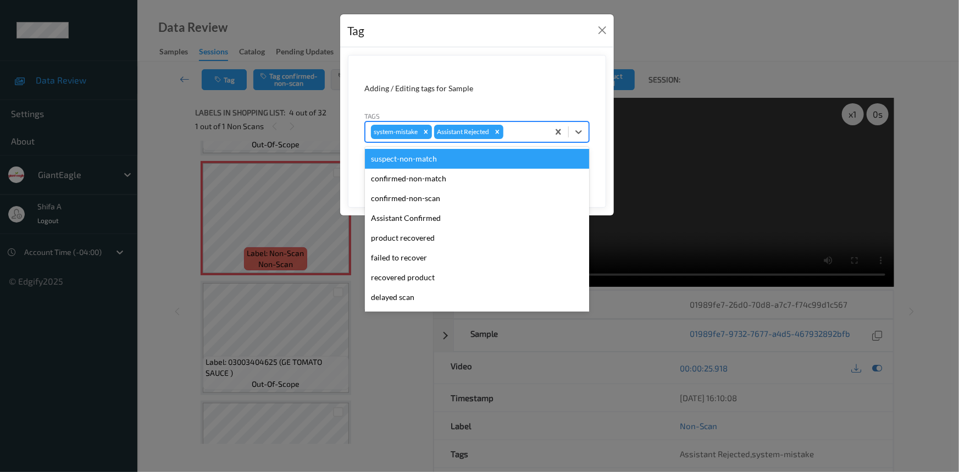
click at [522, 137] on div at bounding box center [524, 131] width 37 height 13
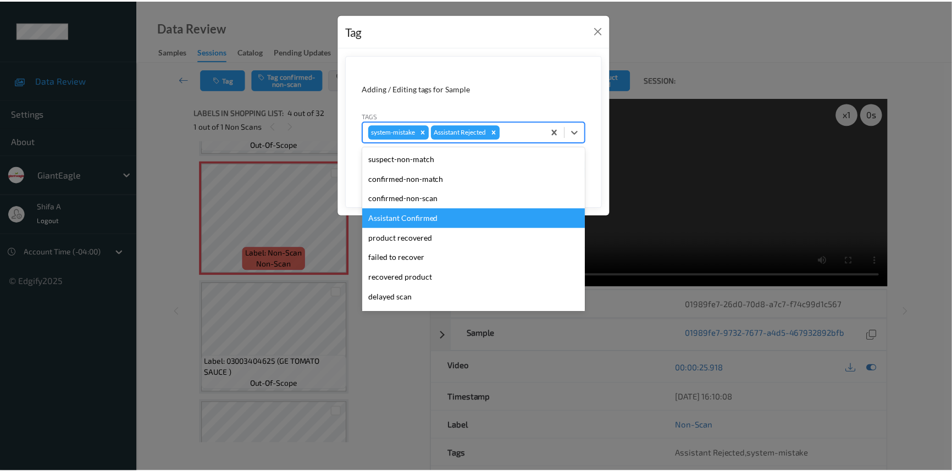
scroll to position [97, 0]
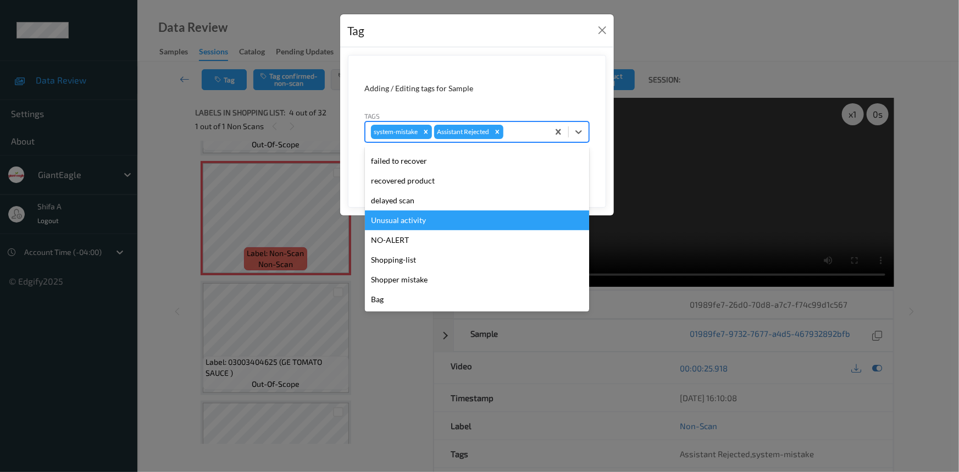
click at [419, 222] on div "Unusual activity" at bounding box center [477, 221] width 224 height 20
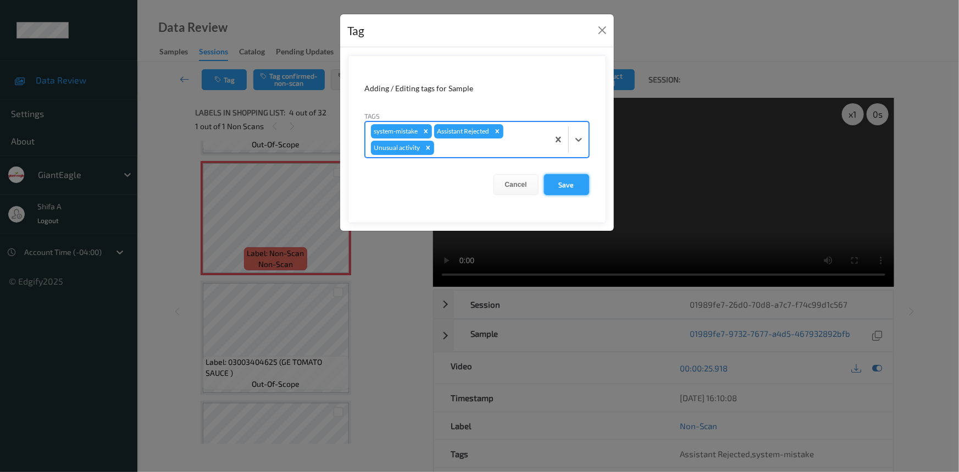
click at [579, 186] on button "Save" at bounding box center [566, 184] width 45 height 21
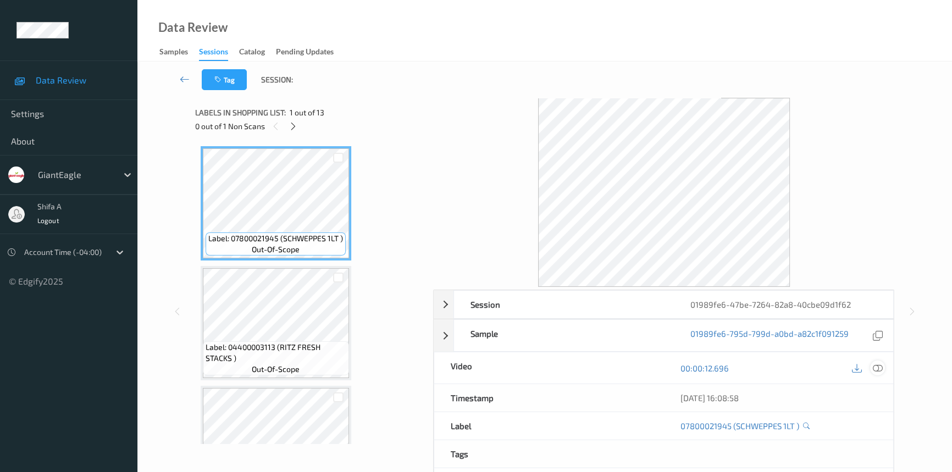
click at [881, 366] on icon at bounding box center [878, 368] width 10 height 10
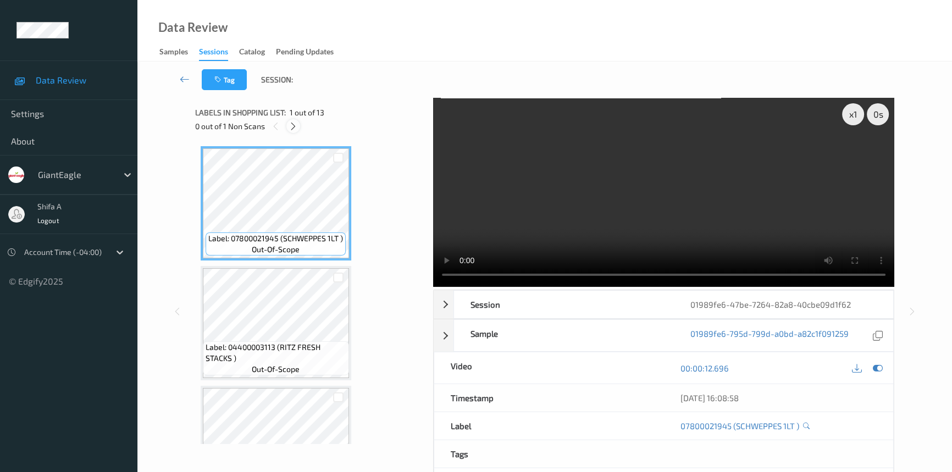
click at [293, 131] on icon at bounding box center [293, 126] width 9 height 10
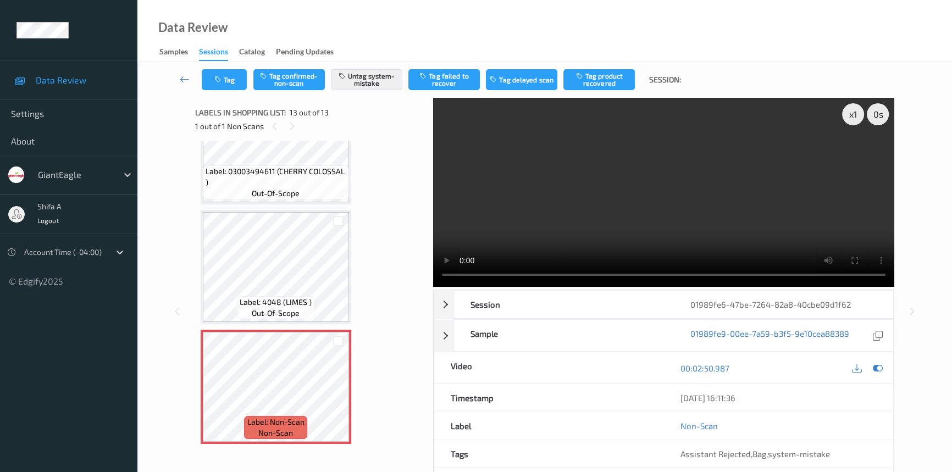
scroll to position [1188, 0]
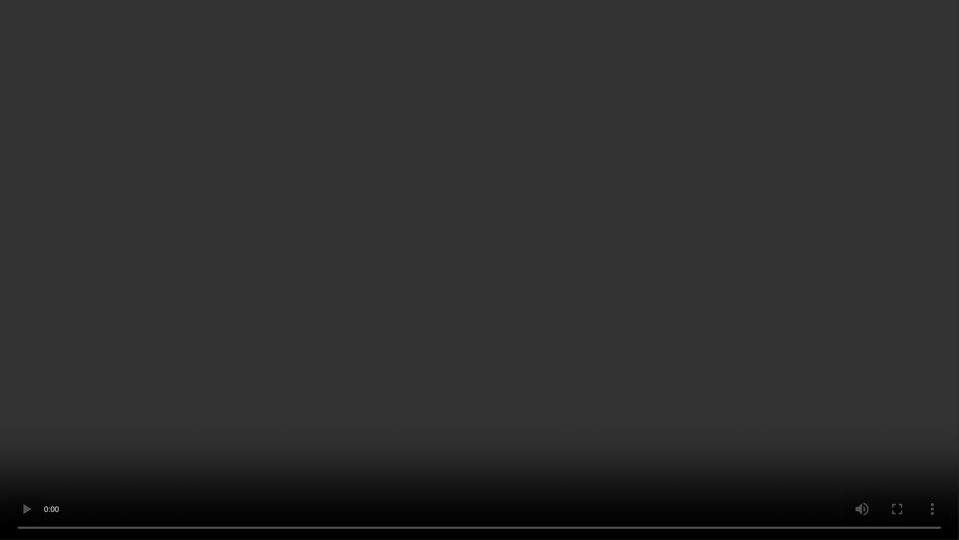
click at [694, 322] on video at bounding box center [479, 270] width 959 height 540
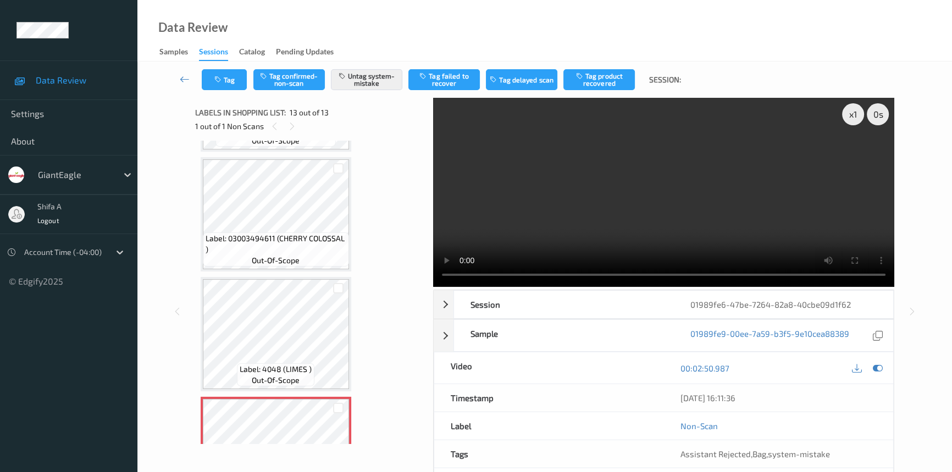
click at [722, 231] on video at bounding box center [663, 192] width 461 height 189
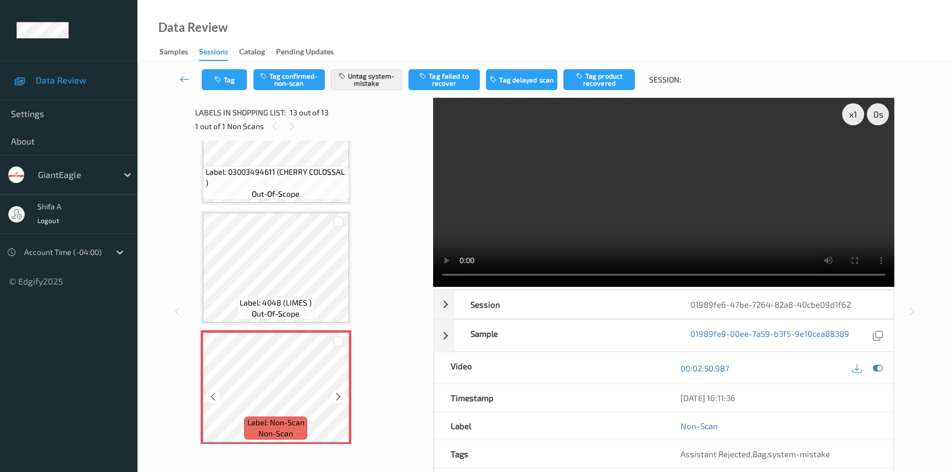
scroll to position [1255, 0]
click at [233, 80] on button "Tag" at bounding box center [224, 79] width 45 height 21
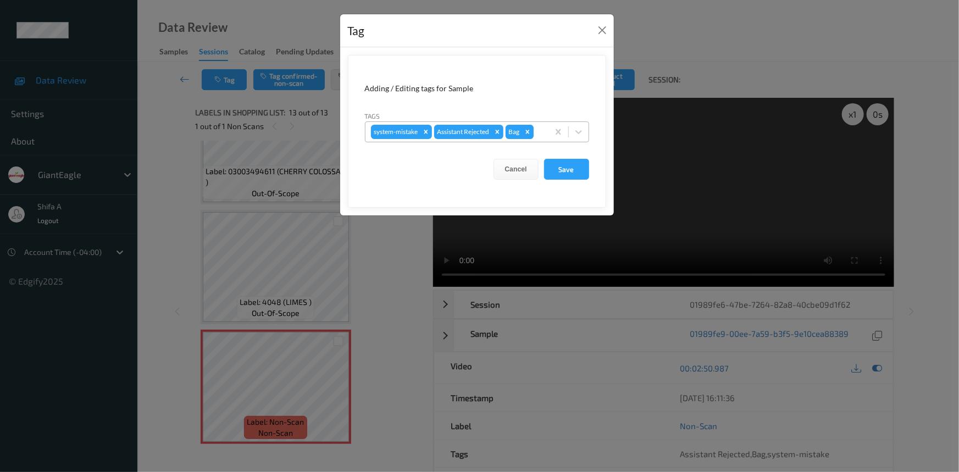
click at [527, 133] on icon "Remove Bag" at bounding box center [528, 132] width 4 height 4
click at [561, 178] on button "Save" at bounding box center [566, 169] width 45 height 21
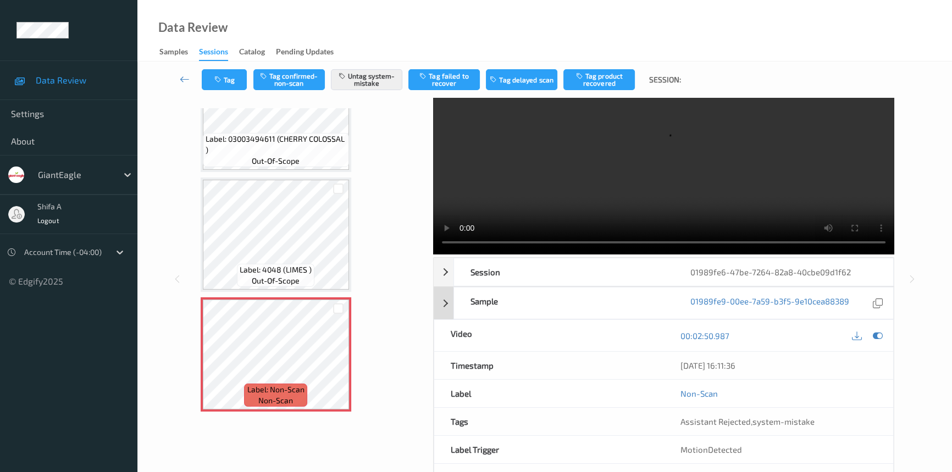
scroll to position [49, 0]
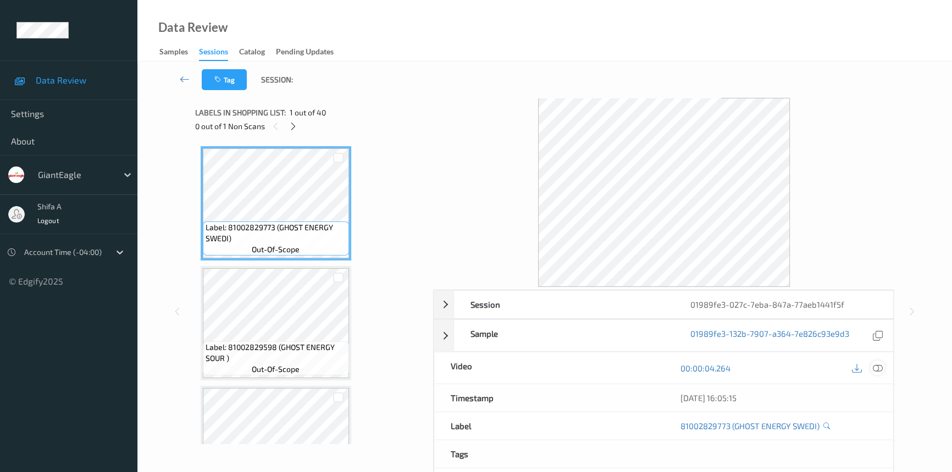
click at [876, 368] on icon at bounding box center [878, 368] width 10 height 10
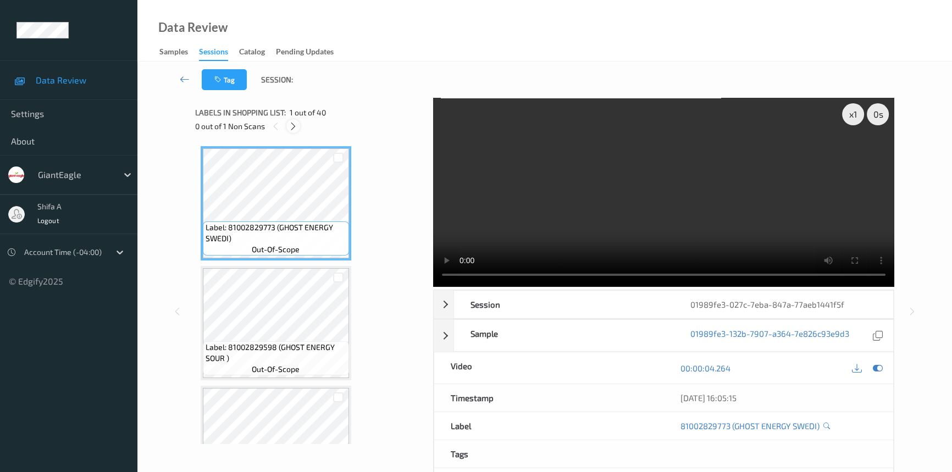
click at [297, 126] on icon at bounding box center [293, 126] width 9 height 10
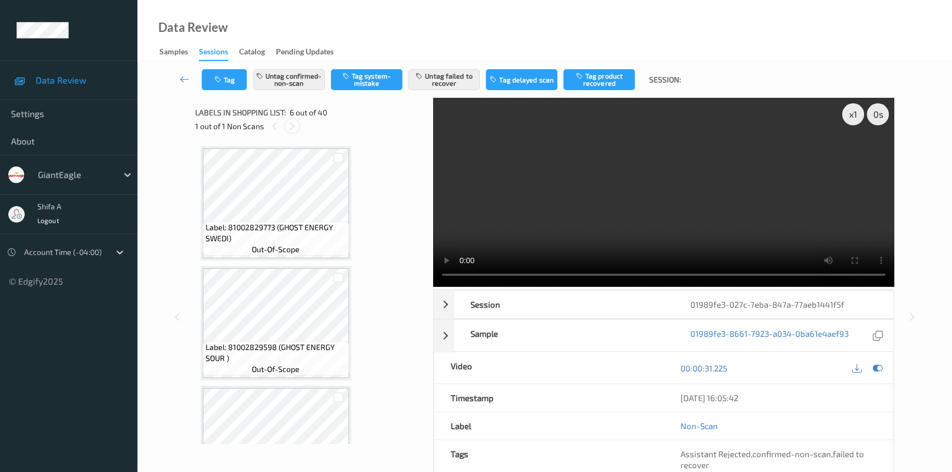
scroll to position [483, 0]
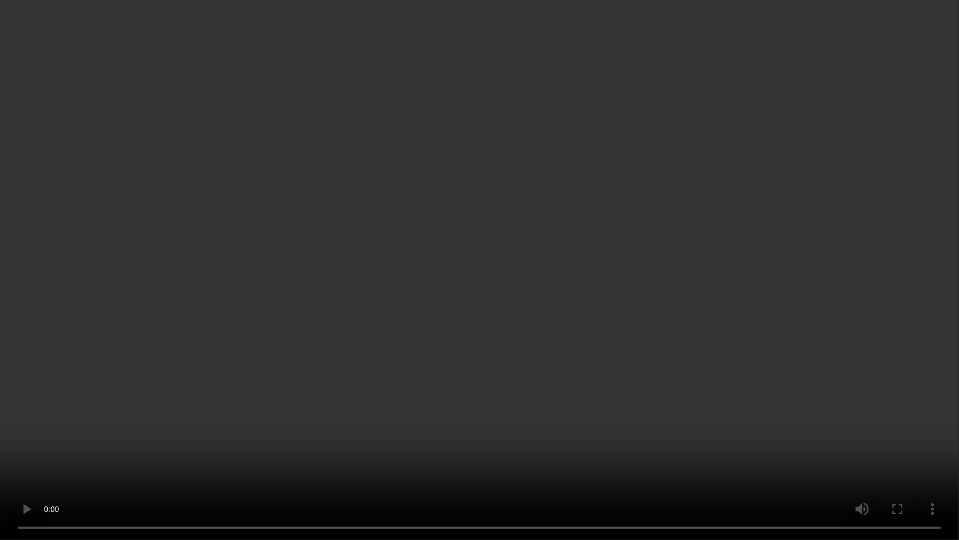
click at [504, 428] on video at bounding box center [479, 270] width 959 height 540
click at [504, 418] on video at bounding box center [479, 270] width 959 height 540
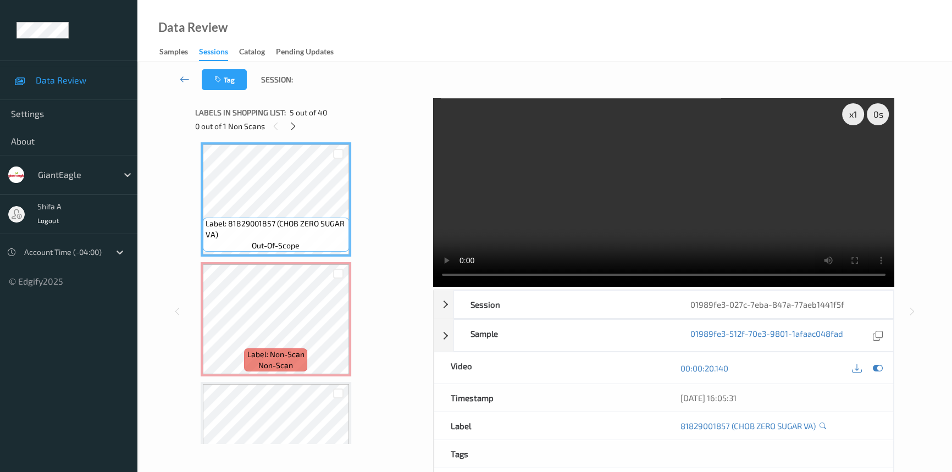
click at [566, 188] on video at bounding box center [663, 192] width 461 height 189
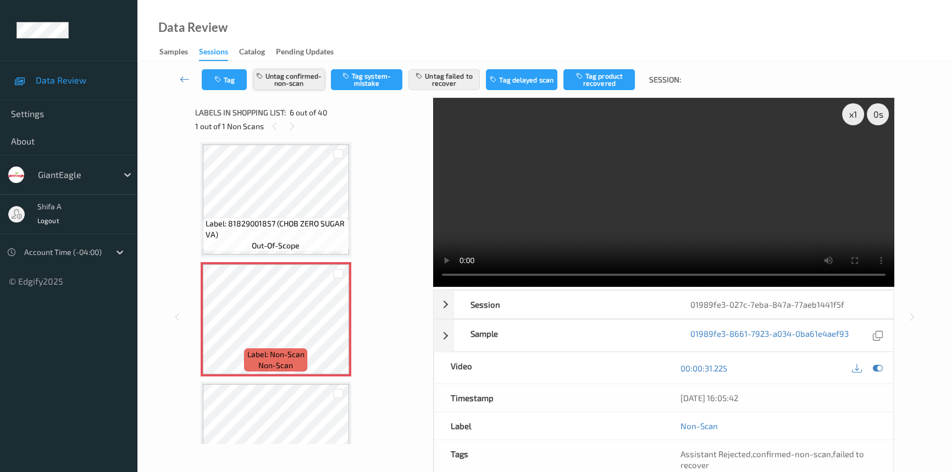
click at [283, 78] on button "Untag confirmed-non-scan" at bounding box center [288, 79] width 71 height 21
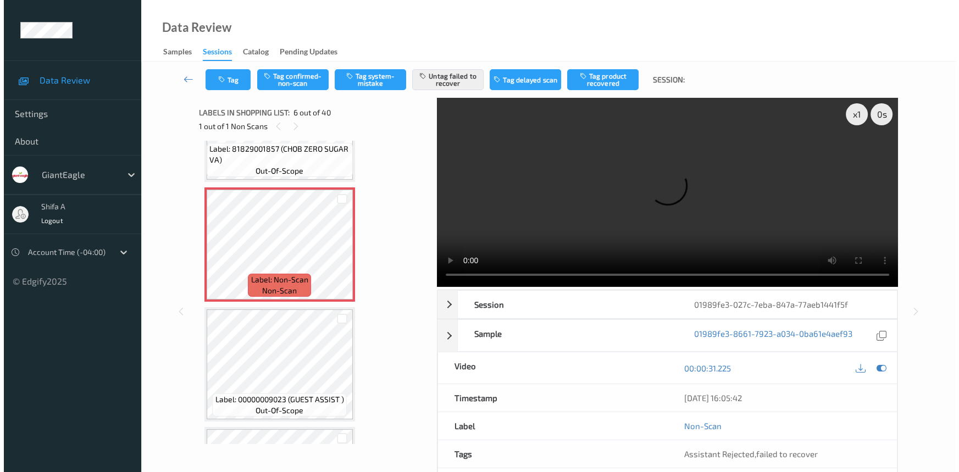
scroll to position [533, 0]
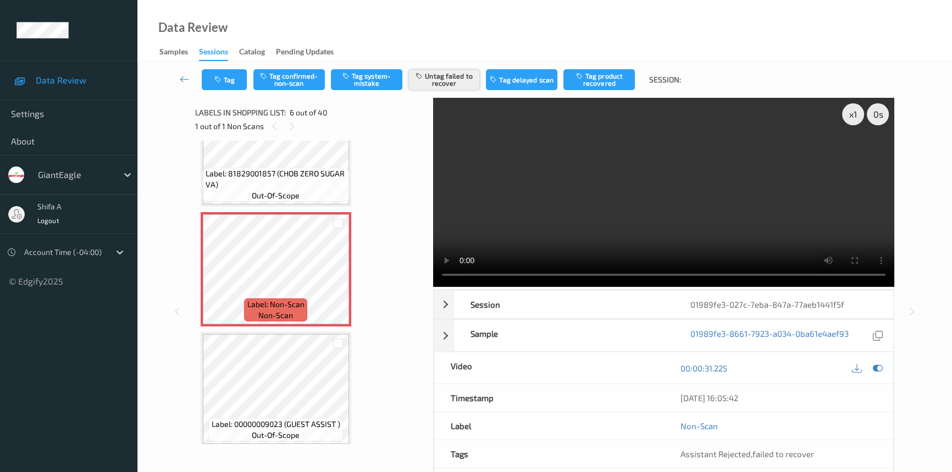
click at [452, 77] on button "Untag failed to recover" at bounding box center [443, 79] width 71 height 21
click at [367, 77] on button "Tag system-mistake" at bounding box center [366, 79] width 71 height 21
click at [224, 80] on button "Tag" at bounding box center [224, 79] width 45 height 21
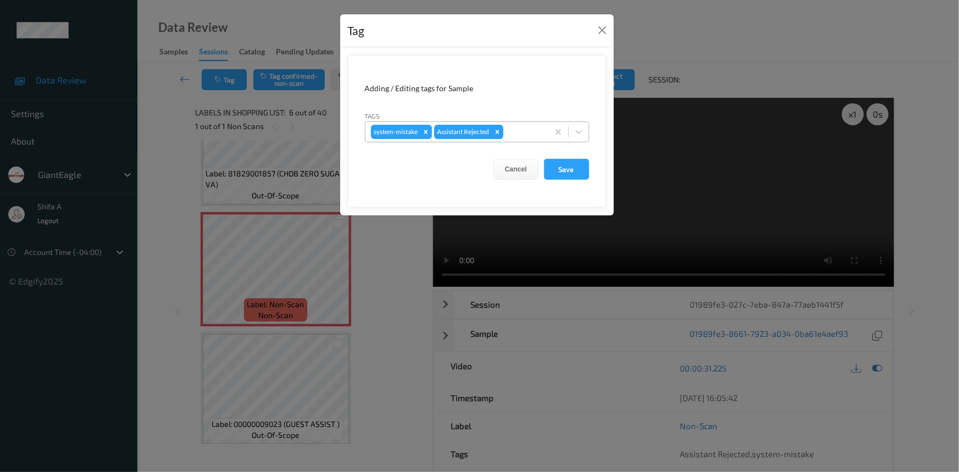
click at [526, 125] on div "system-mistake Assistant Rejected" at bounding box center [457, 132] width 183 height 19
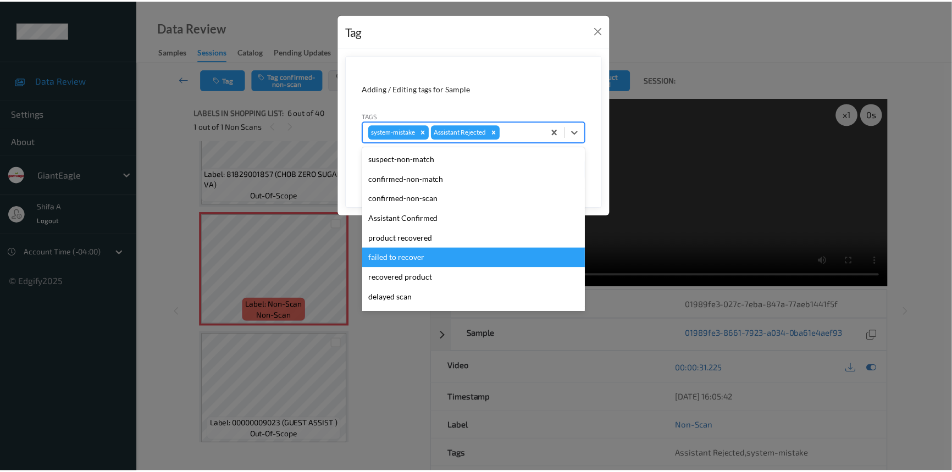
scroll to position [97, 0]
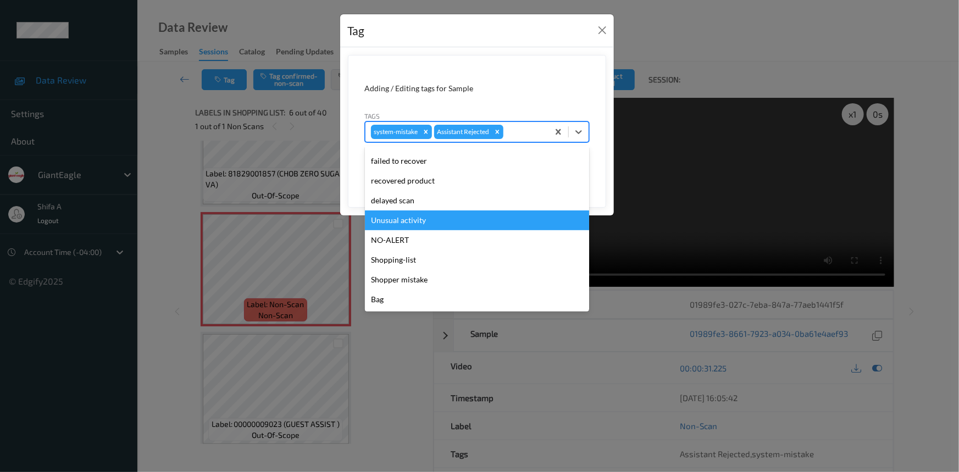
click at [422, 216] on div "Unusual activity" at bounding box center [477, 221] width 224 height 20
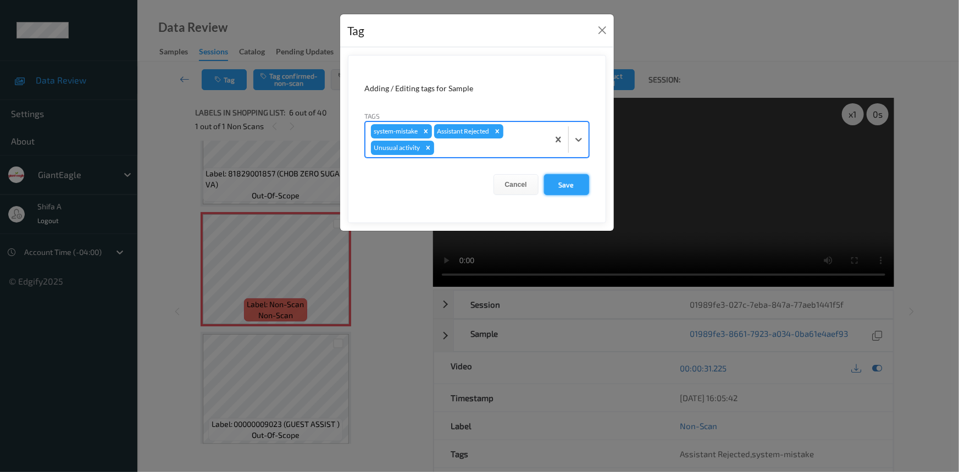
click at [559, 188] on button "Save" at bounding box center [566, 184] width 45 height 21
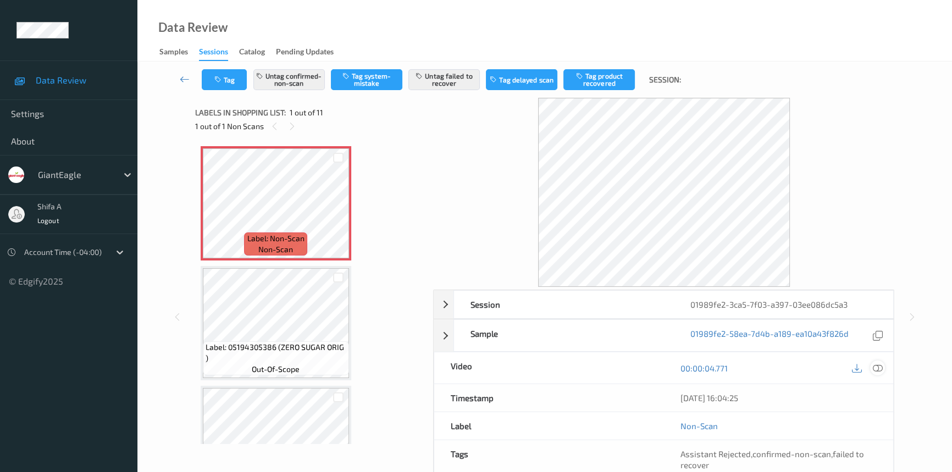
click at [881, 368] on icon at bounding box center [878, 368] width 10 height 10
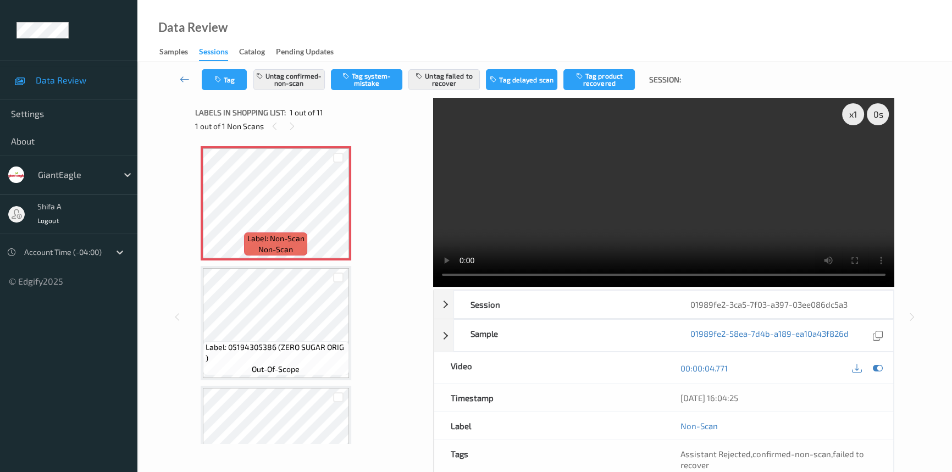
click at [685, 159] on video at bounding box center [663, 192] width 461 height 189
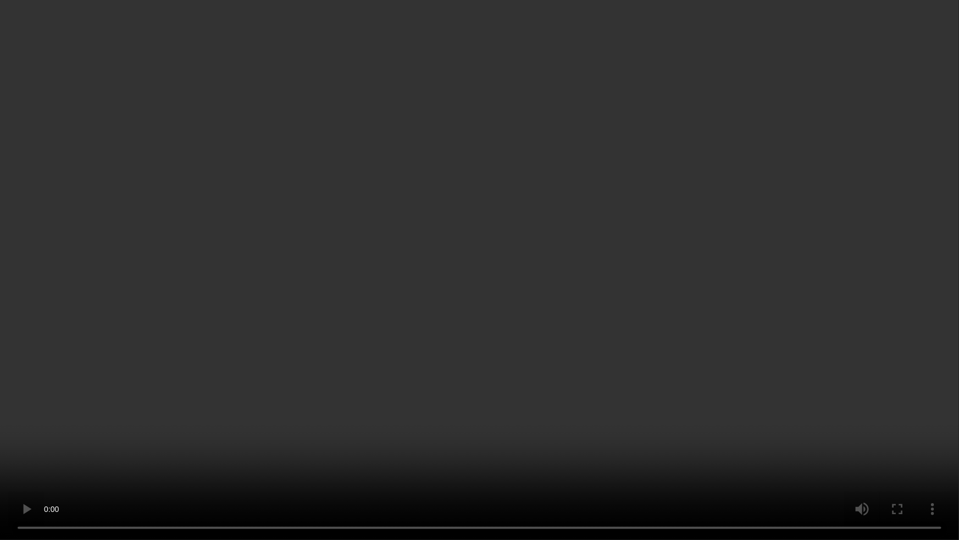
click at [396, 388] on video at bounding box center [479, 270] width 959 height 540
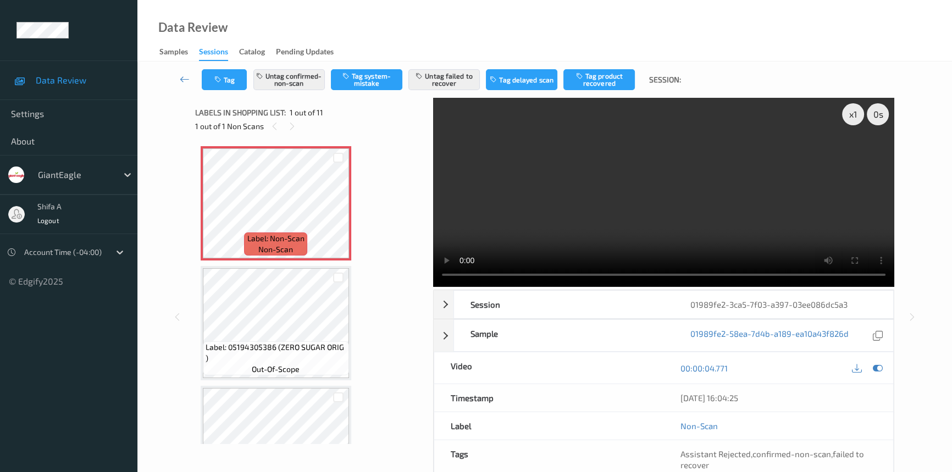
click at [721, 178] on video at bounding box center [663, 192] width 461 height 189
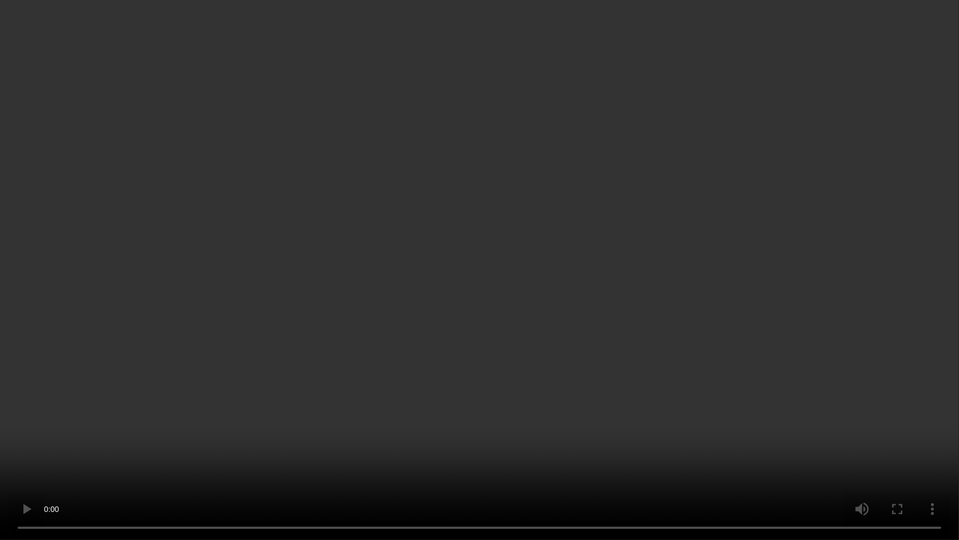
click at [419, 293] on video at bounding box center [479, 270] width 959 height 540
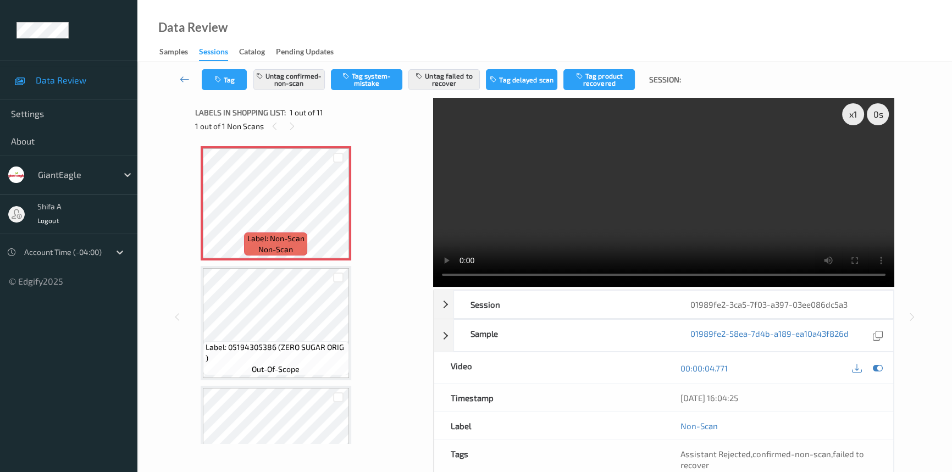
click at [652, 245] on video at bounding box center [663, 192] width 461 height 189
click at [301, 81] on button "Untag confirmed-non-scan" at bounding box center [288, 79] width 71 height 21
click at [448, 84] on button "Untag failed to recover" at bounding box center [443, 79] width 71 height 21
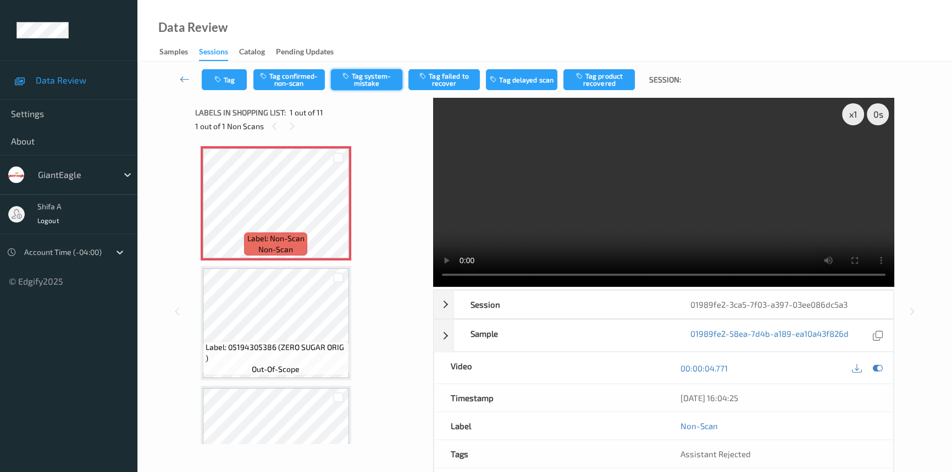
click at [383, 85] on button "Tag system-mistake" at bounding box center [366, 79] width 71 height 21
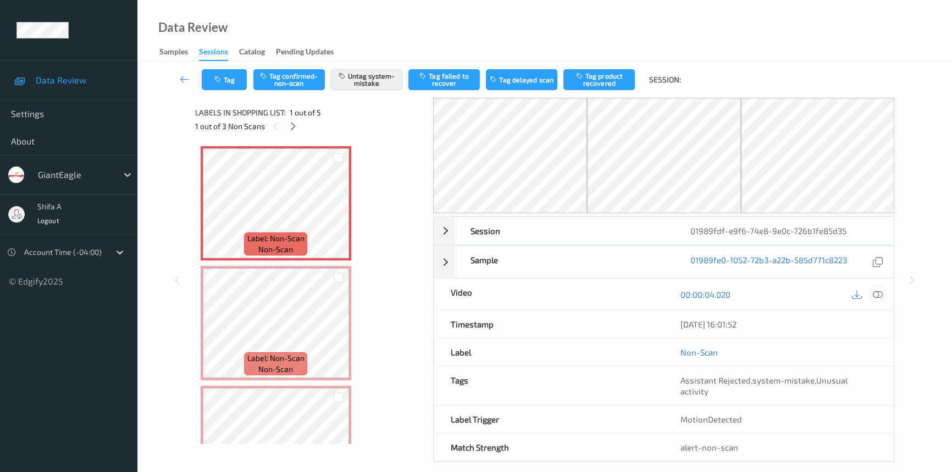
click at [881, 294] on icon at bounding box center [878, 295] width 10 height 10
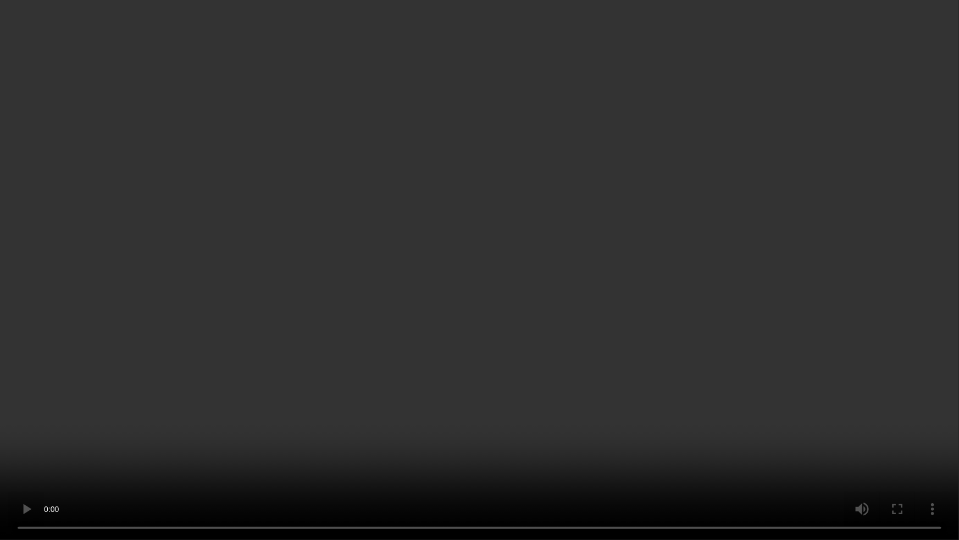
click at [611, 361] on video at bounding box center [479, 270] width 959 height 540
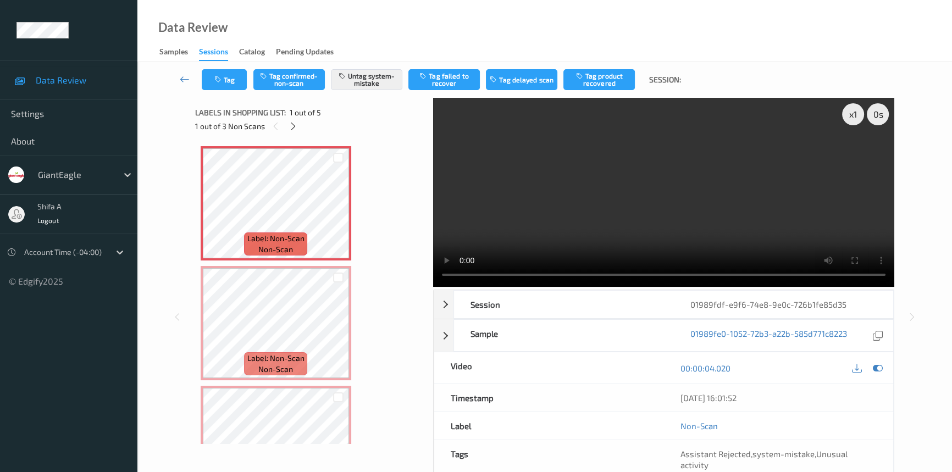
click at [717, 228] on video at bounding box center [663, 192] width 461 height 189
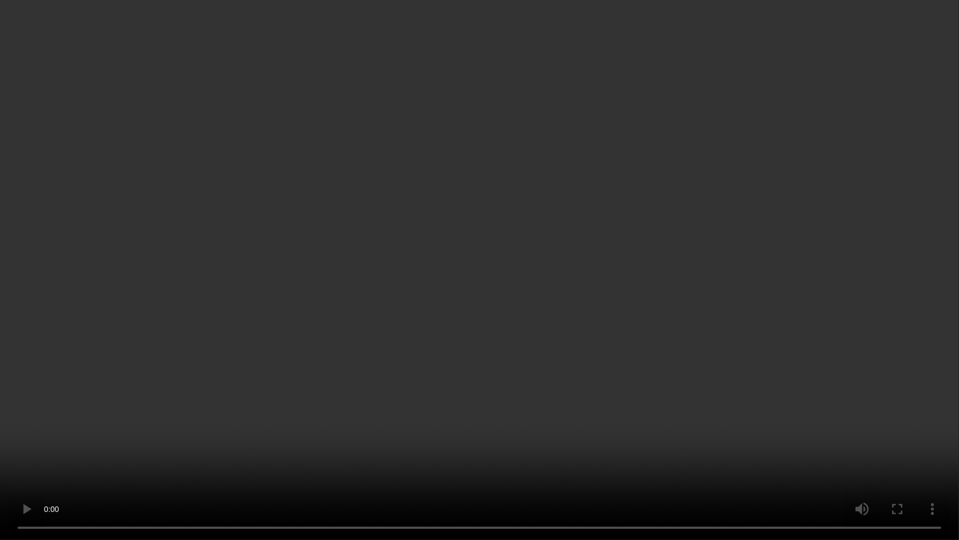
click at [607, 348] on video at bounding box center [479, 270] width 959 height 540
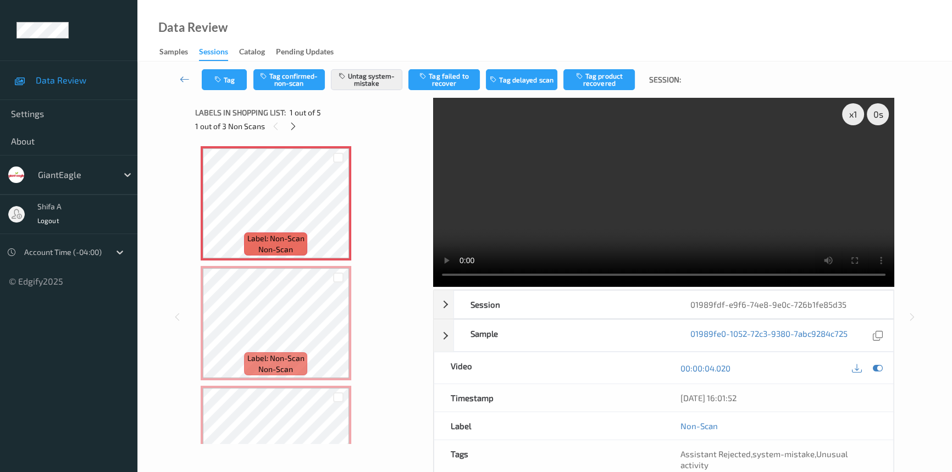
click at [771, 242] on video at bounding box center [663, 192] width 461 height 189
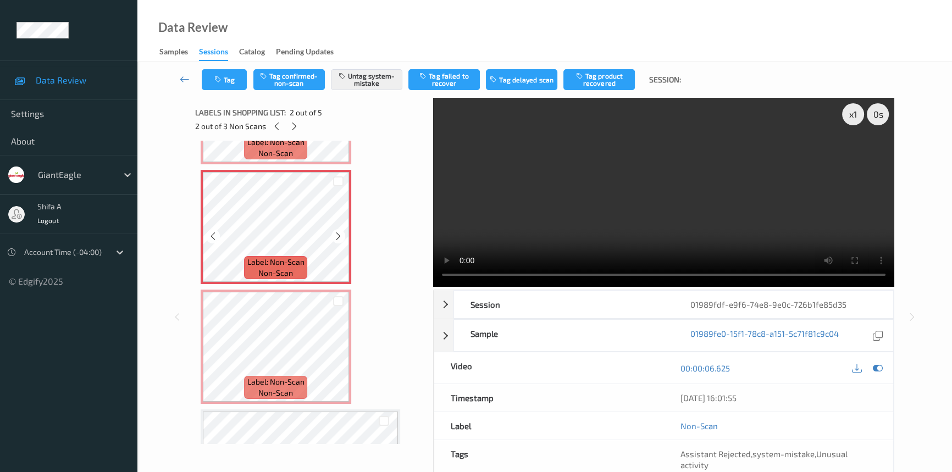
scroll to position [100, 0]
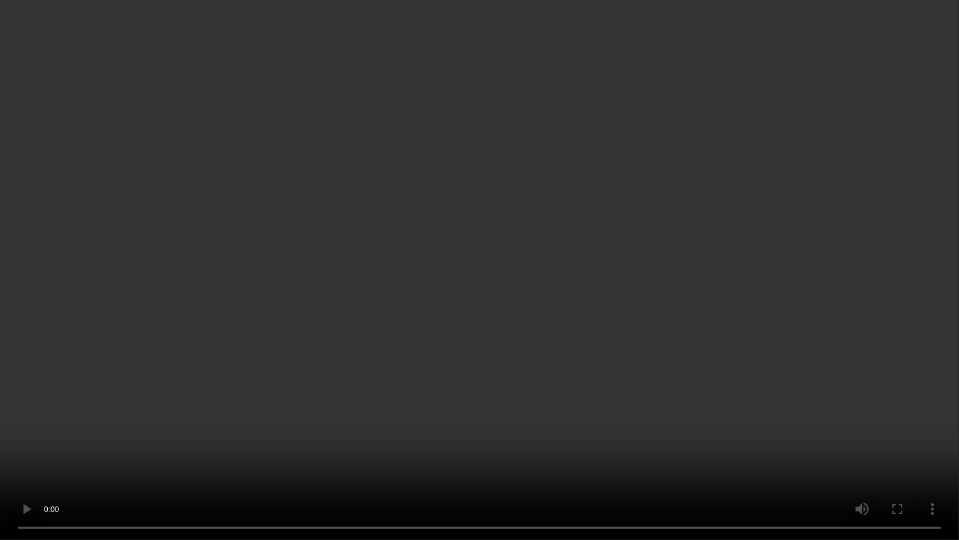
click at [281, 471] on video at bounding box center [479, 270] width 959 height 540
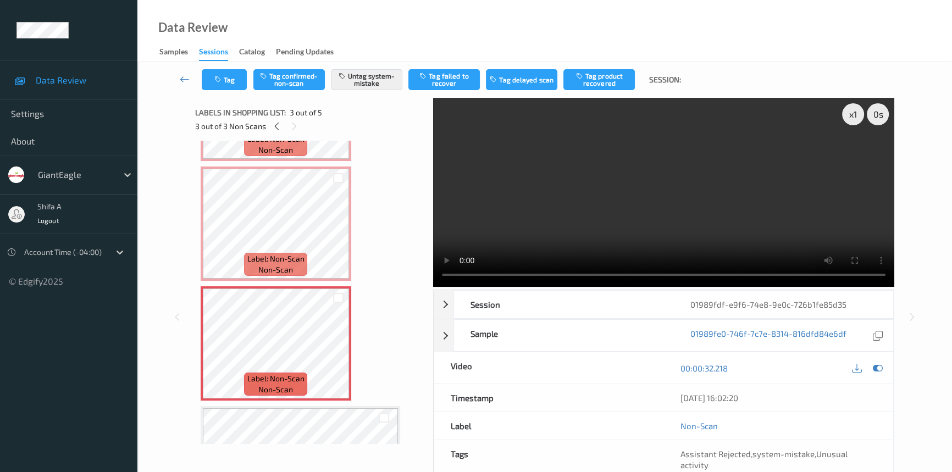
click at [665, 162] on video at bounding box center [663, 192] width 461 height 189
click at [339, 353] on icon at bounding box center [338, 353] width 9 height 10
click at [339, 351] on icon at bounding box center [338, 353] width 9 height 10
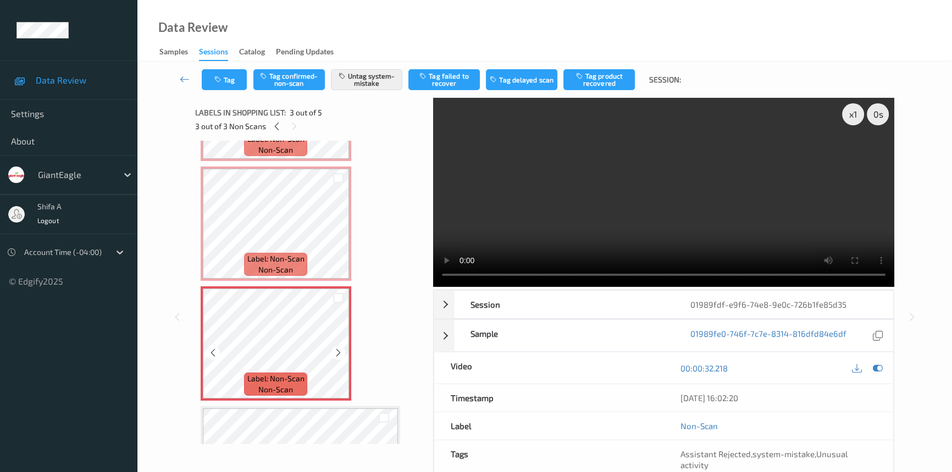
click at [339, 351] on icon at bounding box center [338, 353] width 9 height 10
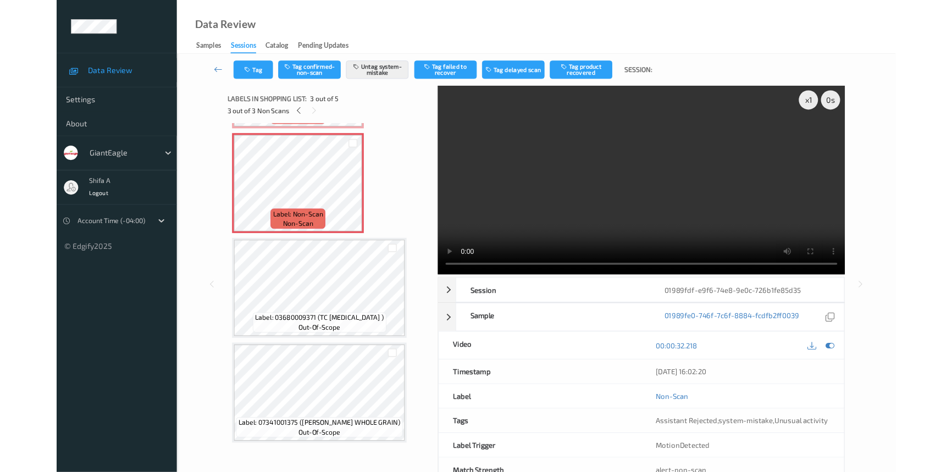
scroll to position [231, 0]
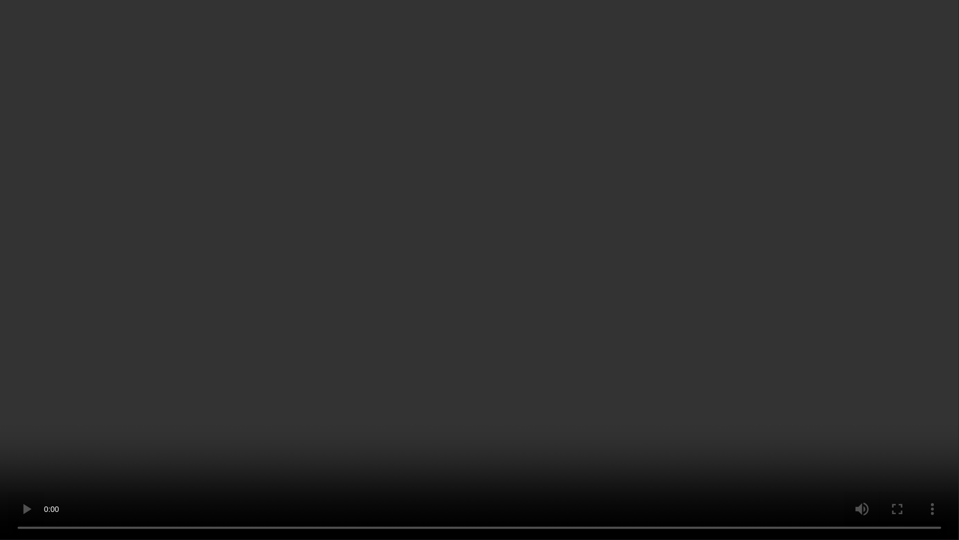
click at [523, 407] on video at bounding box center [479, 270] width 959 height 540
click at [445, 443] on video at bounding box center [479, 270] width 959 height 540
click at [247, 470] on video at bounding box center [479, 270] width 959 height 540
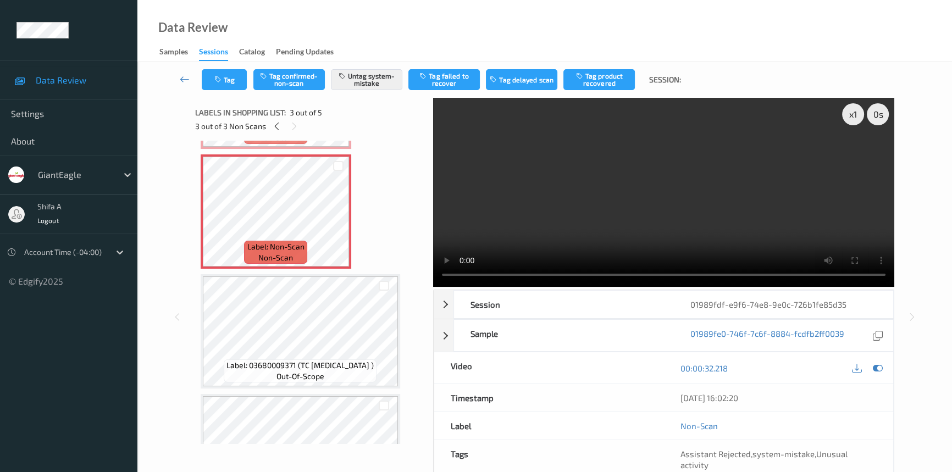
click at [647, 220] on video at bounding box center [663, 192] width 461 height 189
click at [288, 241] on span "Label: Non-Scan" at bounding box center [275, 246] width 57 height 11
click at [273, 241] on div "Label: Non-Scan non-scan" at bounding box center [275, 252] width 63 height 23
click at [339, 218] on icon at bounding box center [338, 221] width 9 height 10
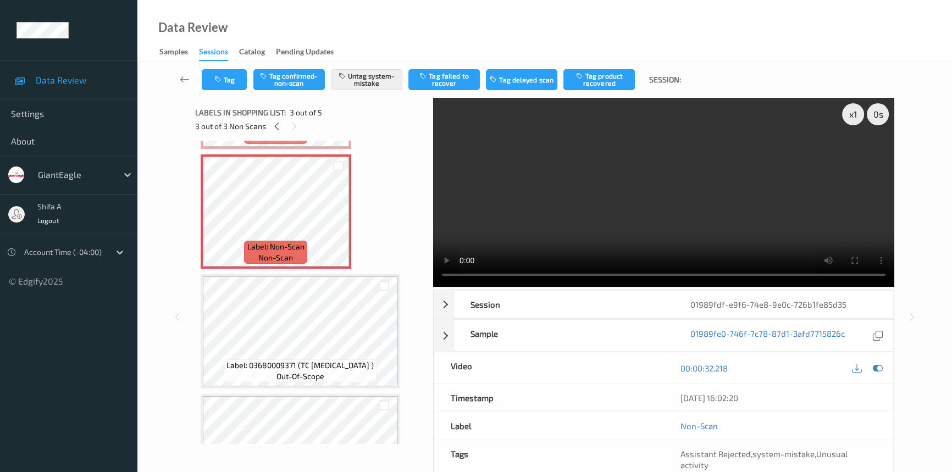
click at [549, 212] on video at bounding box center [663, 192] width 461 height 189
click at [225, 84] on button "Tag" at bounding box center [224, 79] width 45 height 21
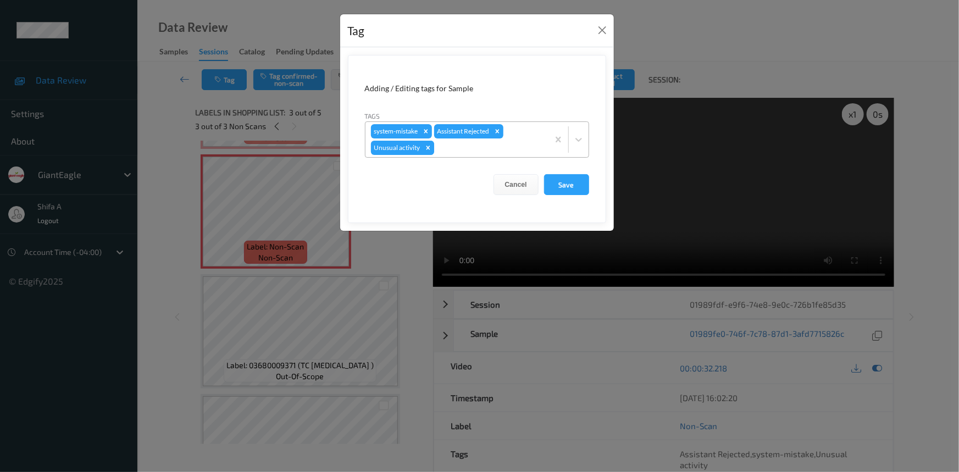
click at [429, 145] on icon "Remove Unusual activity" at bounding box center [428, 148] width 8 height 8
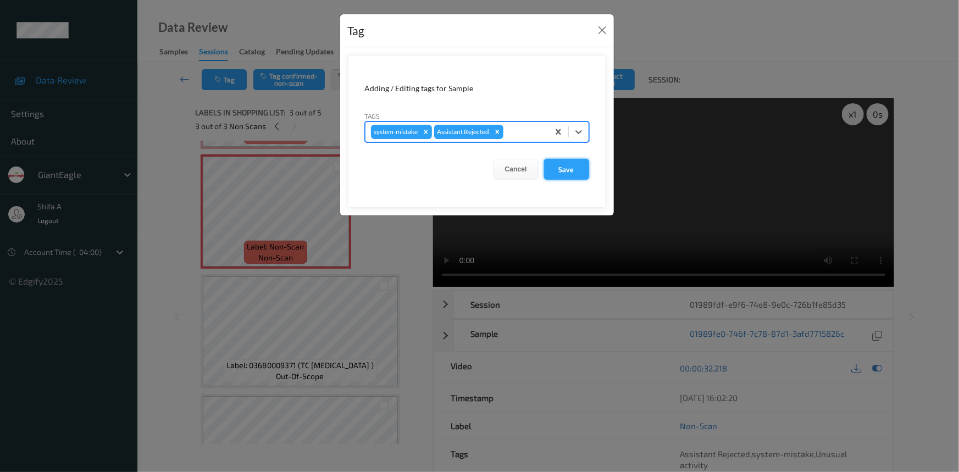
click at [570, 166] on button "Save" at bounding box center [566, 169] width 45 height 21
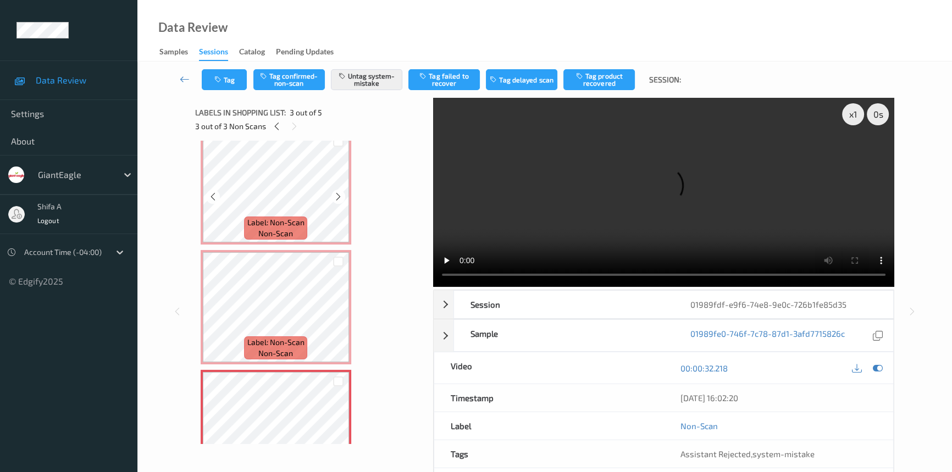
scroll to position [0, 0]
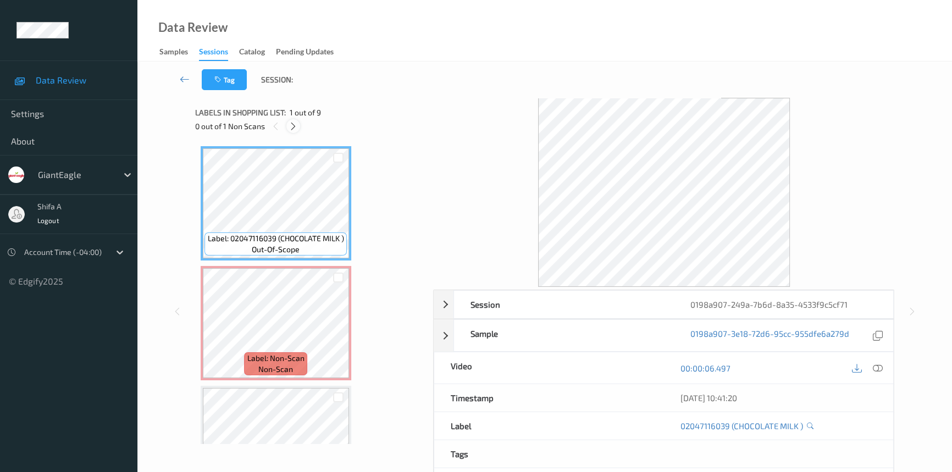
click at [297, 126] on icon at bounding box center [293, 126] width 9 height 10
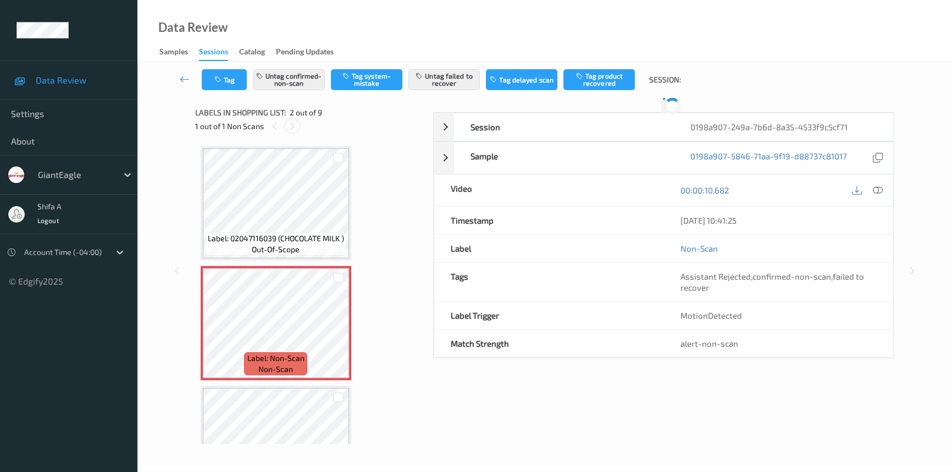
scroll to position [5, 0]
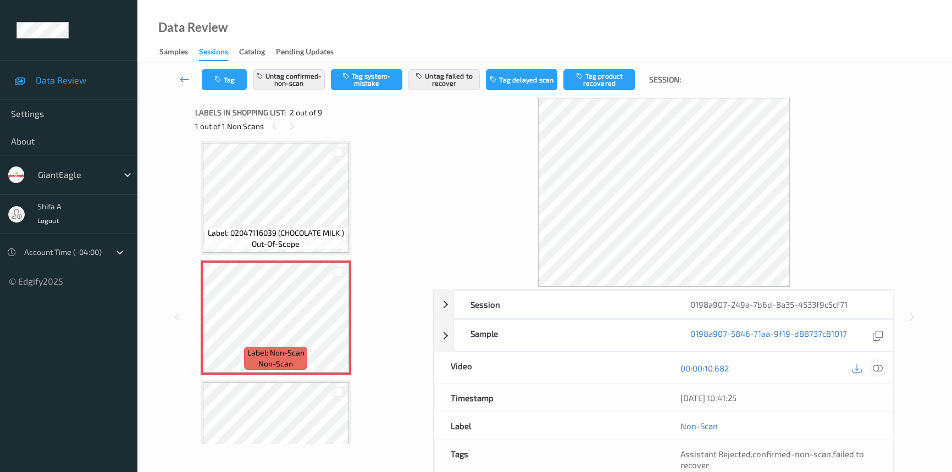
click at [881, 370] on icon at bounding box center [878, 368] width 10 height 10
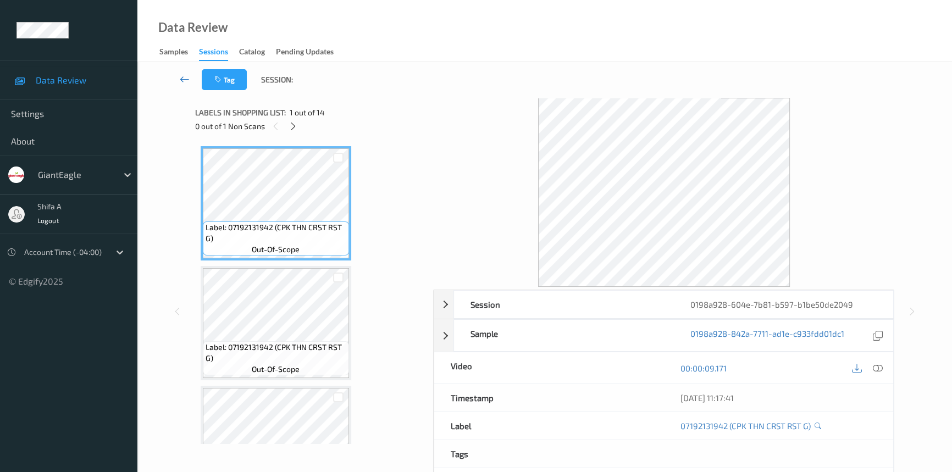
click at [187, 74] on icon at bounding box center [185, 79] width 10 height 11
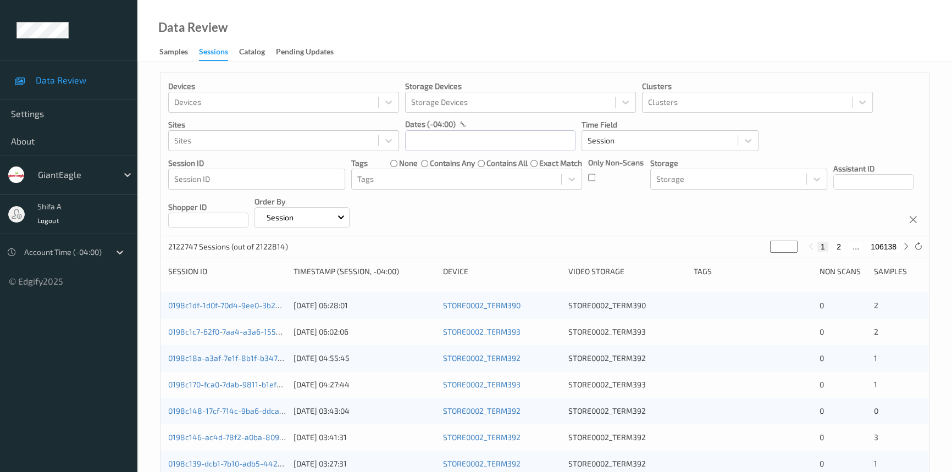
click at [453, 130] on div at bounding box center [490, 140] width 170 height 21
click at [451, 135] on input "text" at bounding box center [490, 140] width 170 height 21
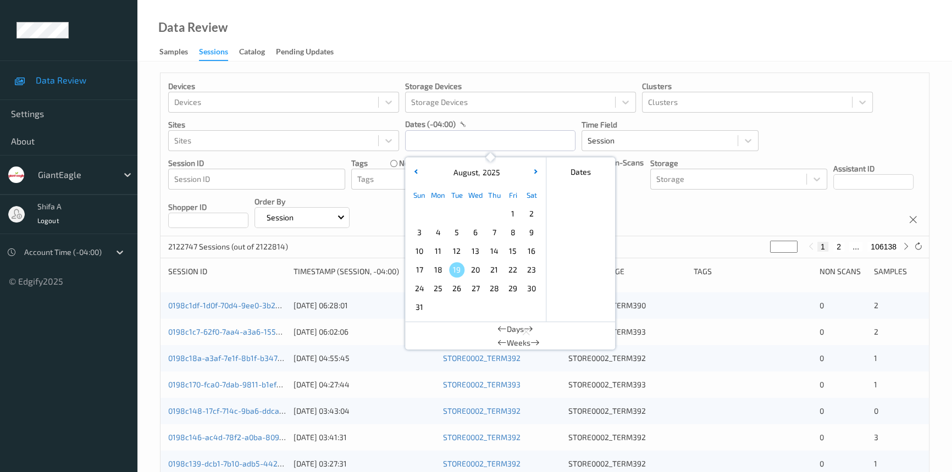
click at [495, 254] on span "14" at bounding box center [494, 251] width 15 height 15
type input "14/08/2025 00:00 -> 14/08/2025 23:59"
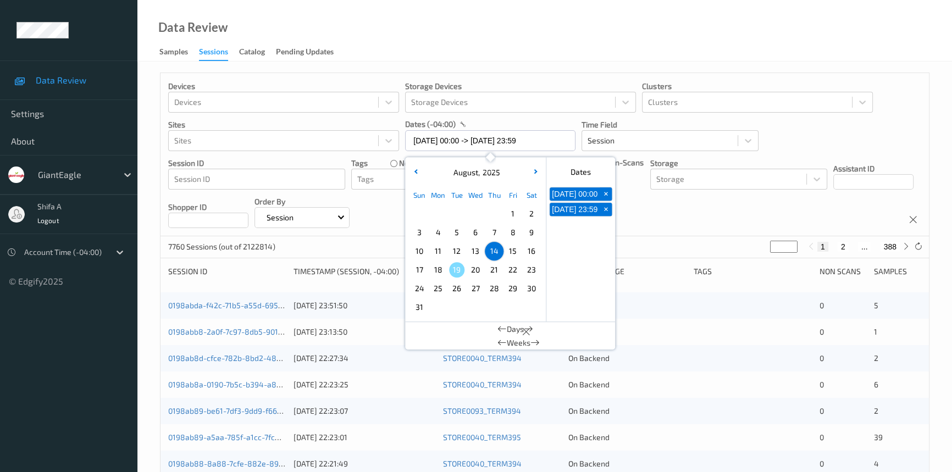
click at [584, 47] on div "Data Review Samples Sessions Catalog Pending Updates" at bounding box center [544, 31] width 815 height 62
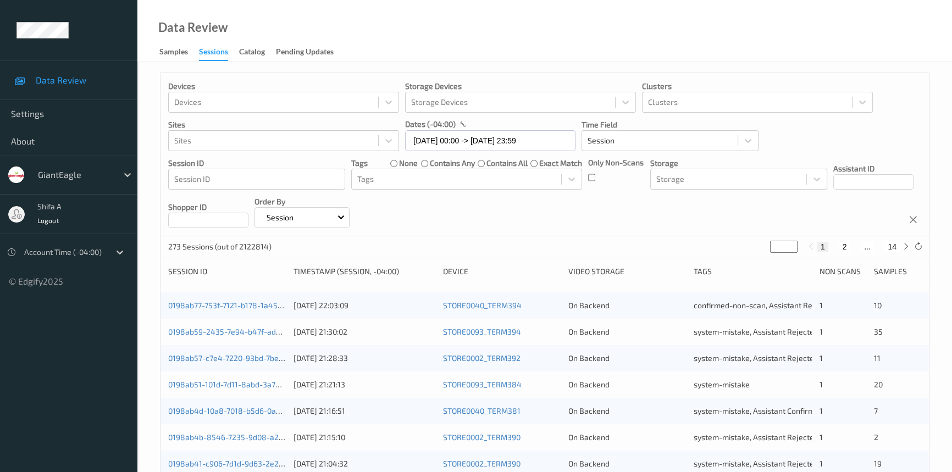
click at [895, 245] on button "14" at bounding box center [892, 247] width 15 height 10
type input "**"
click at [873, 244] on button "13" at bounding box center [867, 247] width 15 height 10
type input "**"
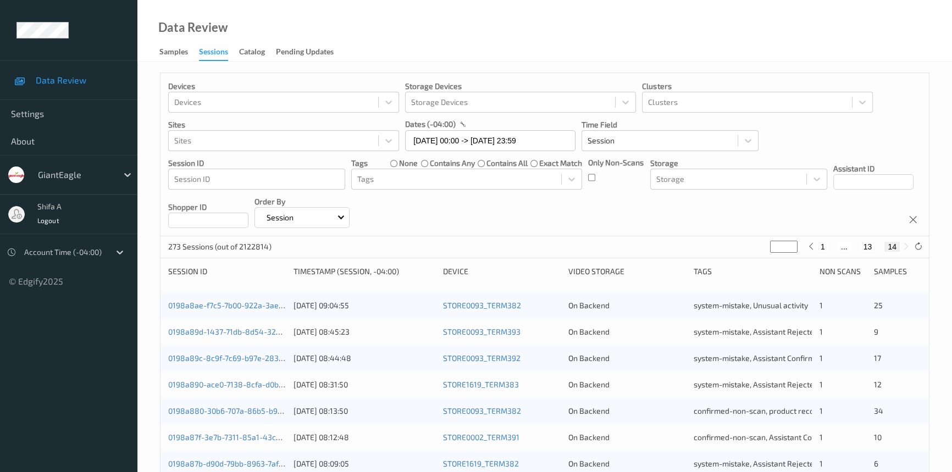
type input "**"
click at [858, 245] on button "12" at bounding box center [855, 247] width 15 height 10
type input "**"
click at [211, 330] on link "0198a924-1fd0-7c5d-bd65-bb52fbf8e80c" at bounding box center [241, 331] width 147 height 9
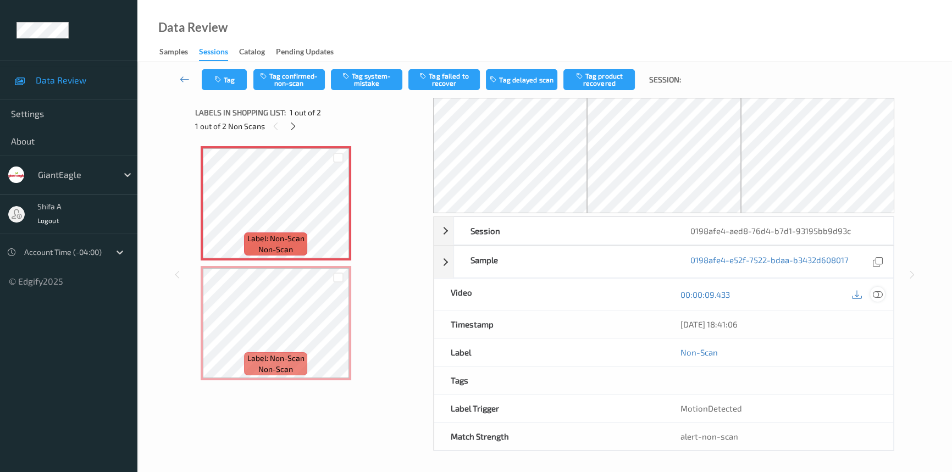
click at [876, 291] on icon at bounding box center [878, 295] width 10 height 10
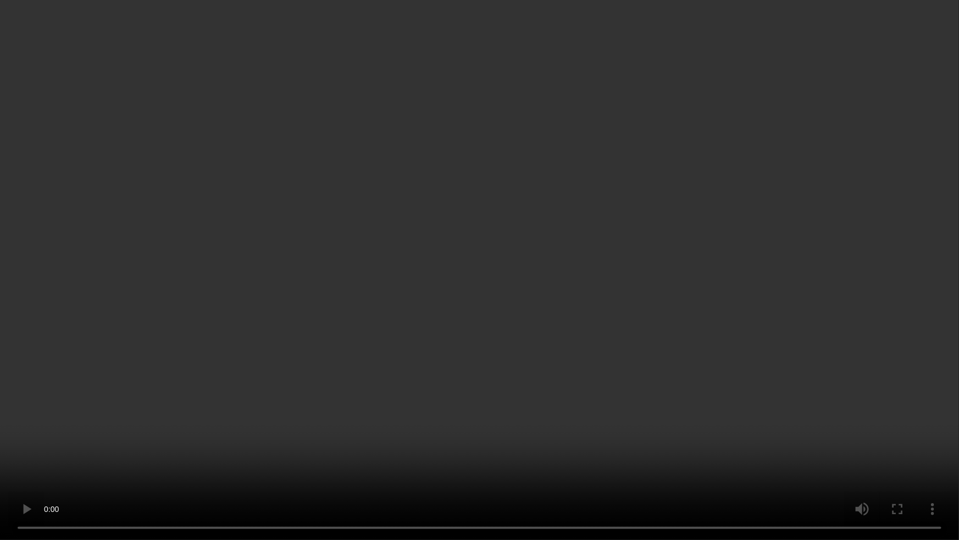
click at [467, 448] on video at bounding box center [479, 270] width 959 height 540
click at [522, 399] on video at bounding box center [479, 270] width 959 height 540
